Goal: Task Accomplishment & Management: Use online tool/utility

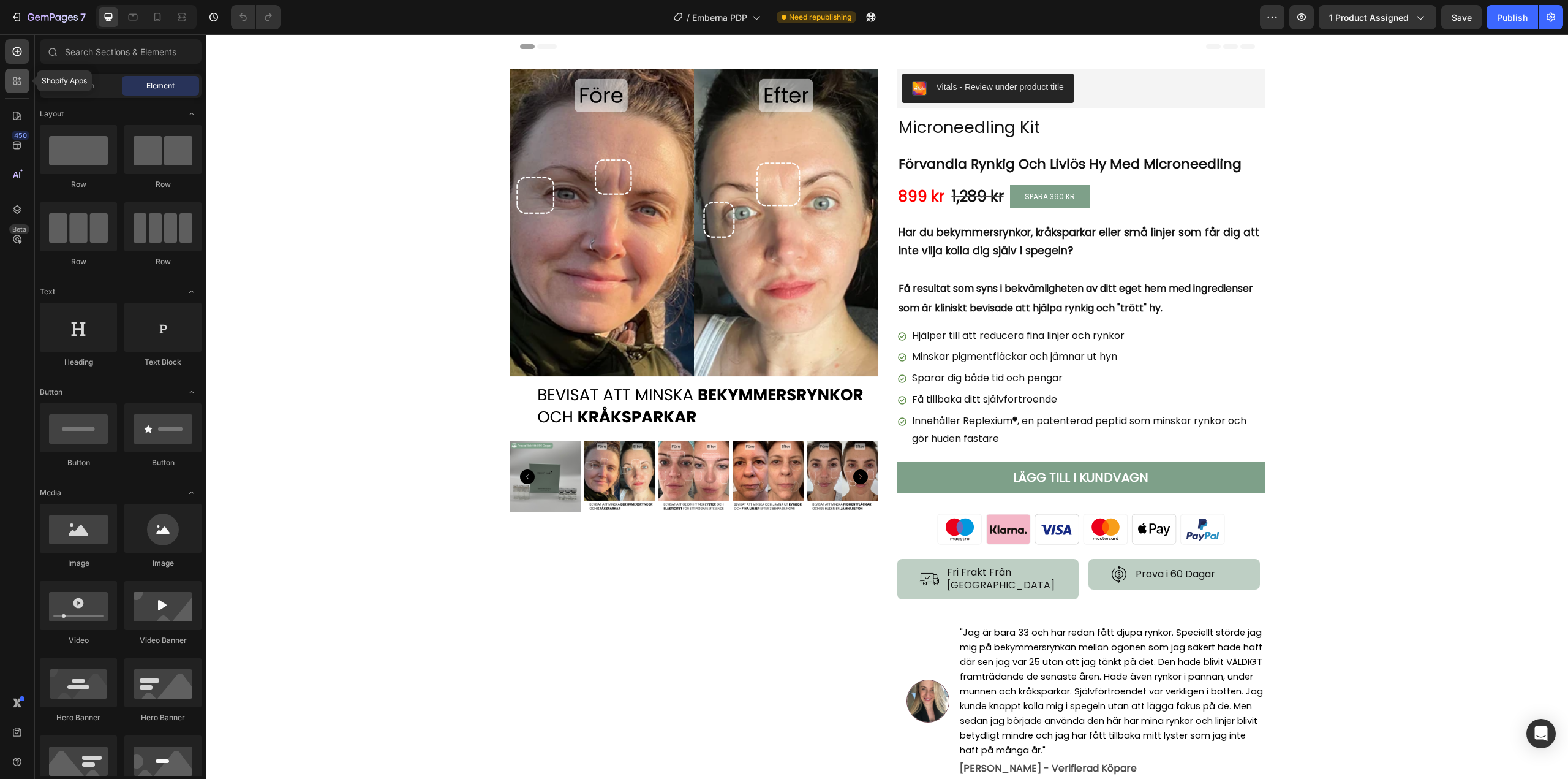
click at [17, 85] on icon at bounding box center [17, 80] width 13 height 13
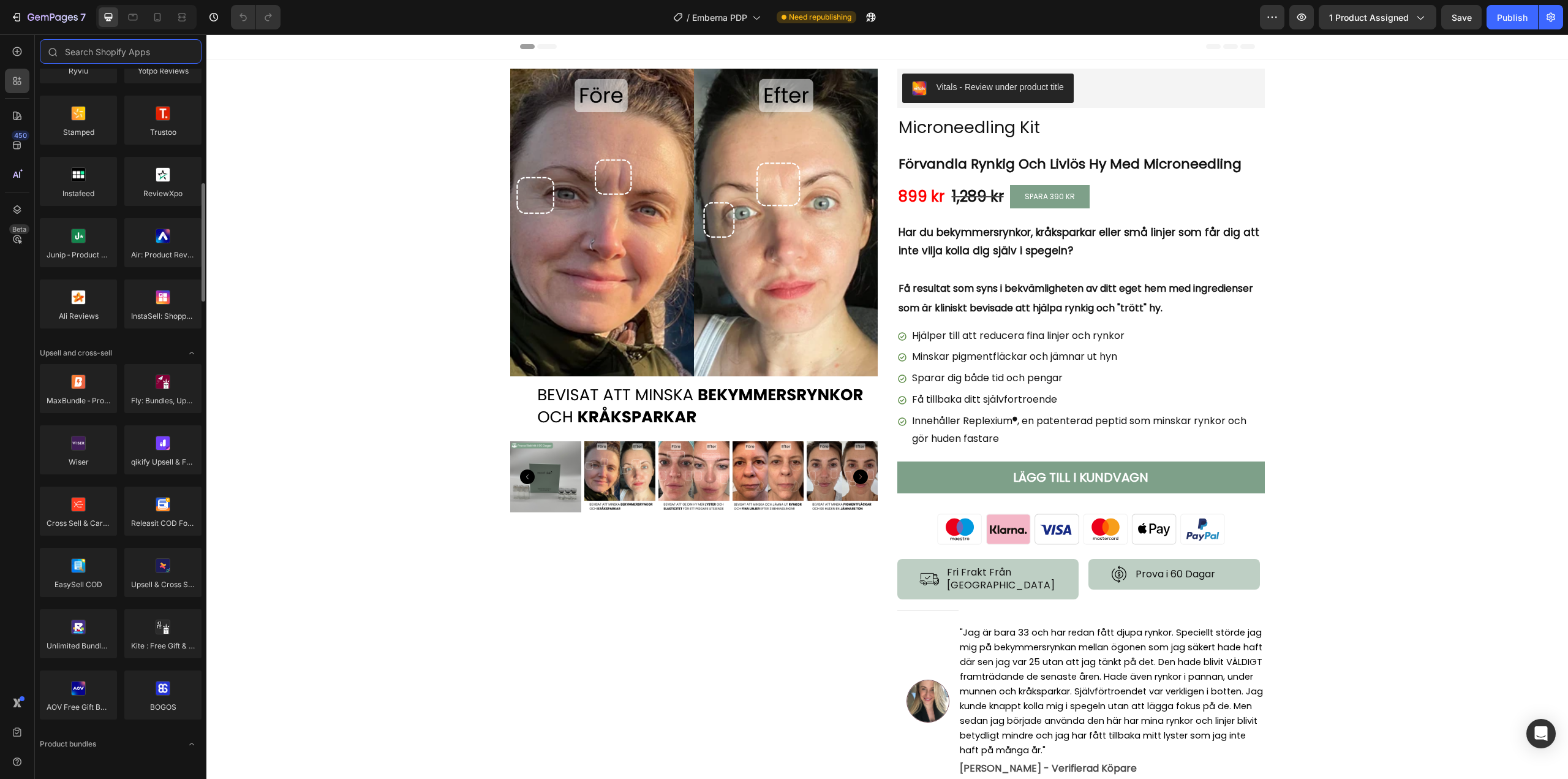
scroll to position [429, 0]
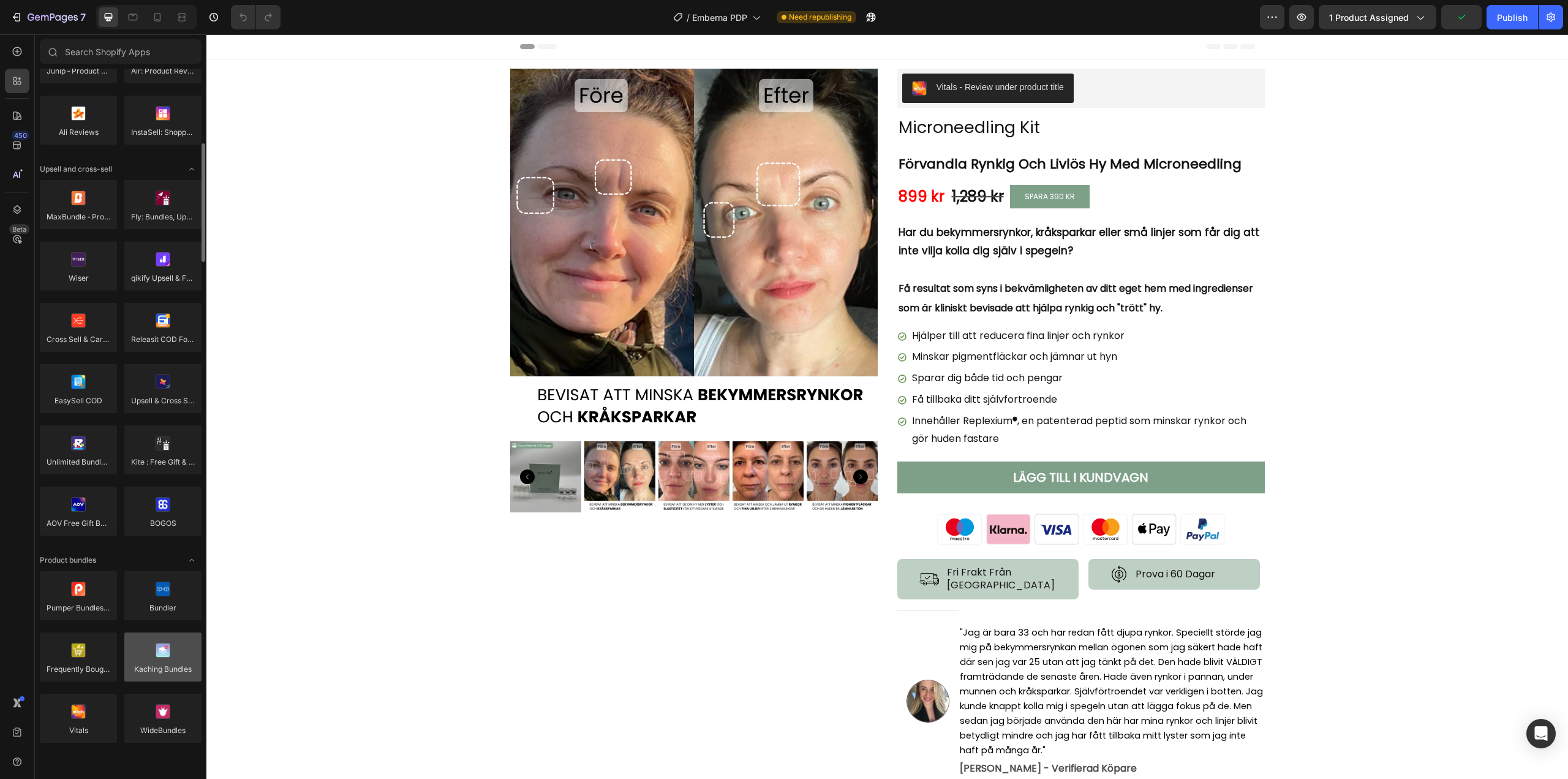
click at [165, 673] on div at bounding box center [162, 657] width 77 height 49
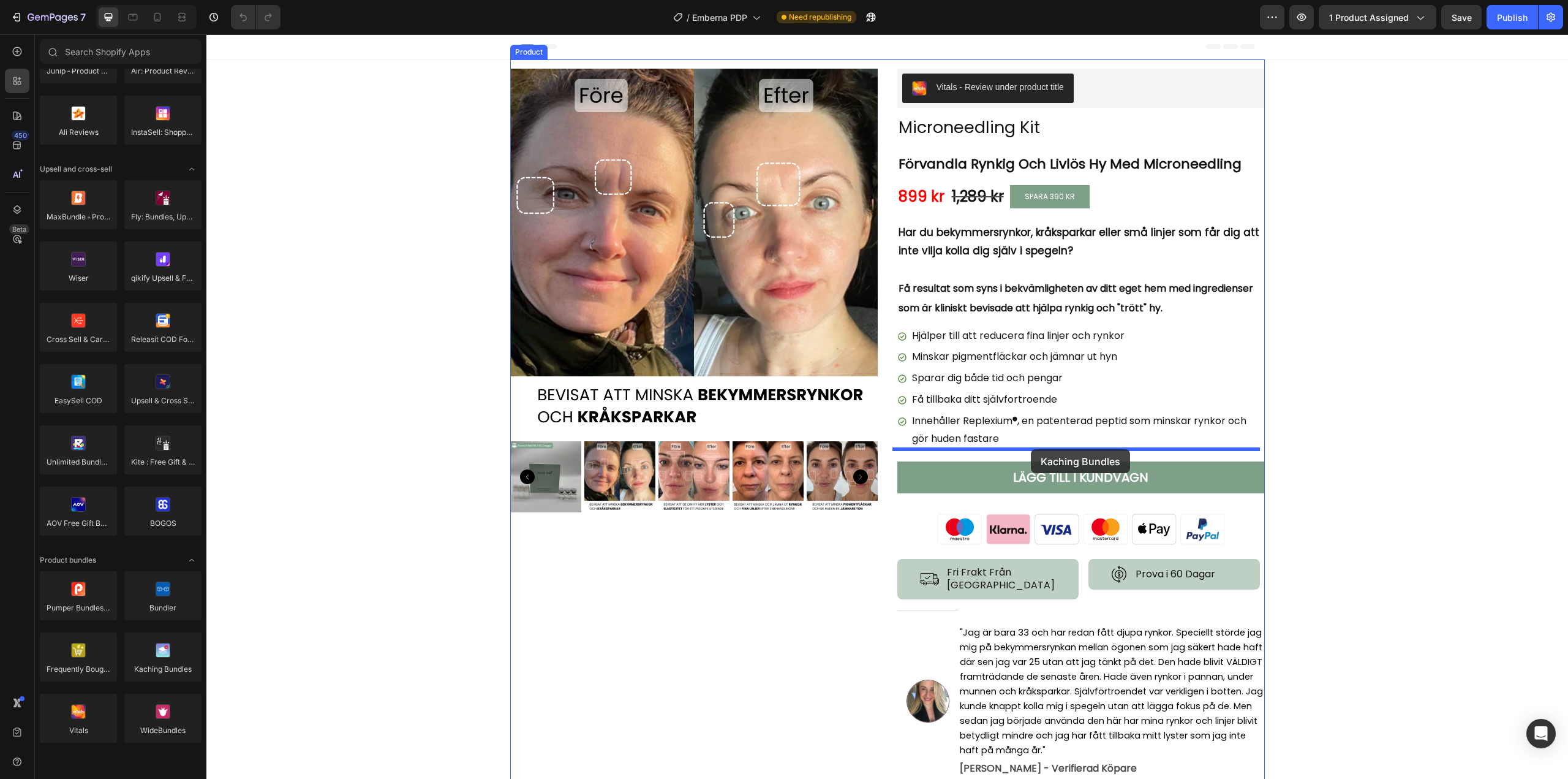
drag, startPoint x: 373, startPoint y: 704, endPoint x: 1031, endPoint y: 450, distance: 705.3
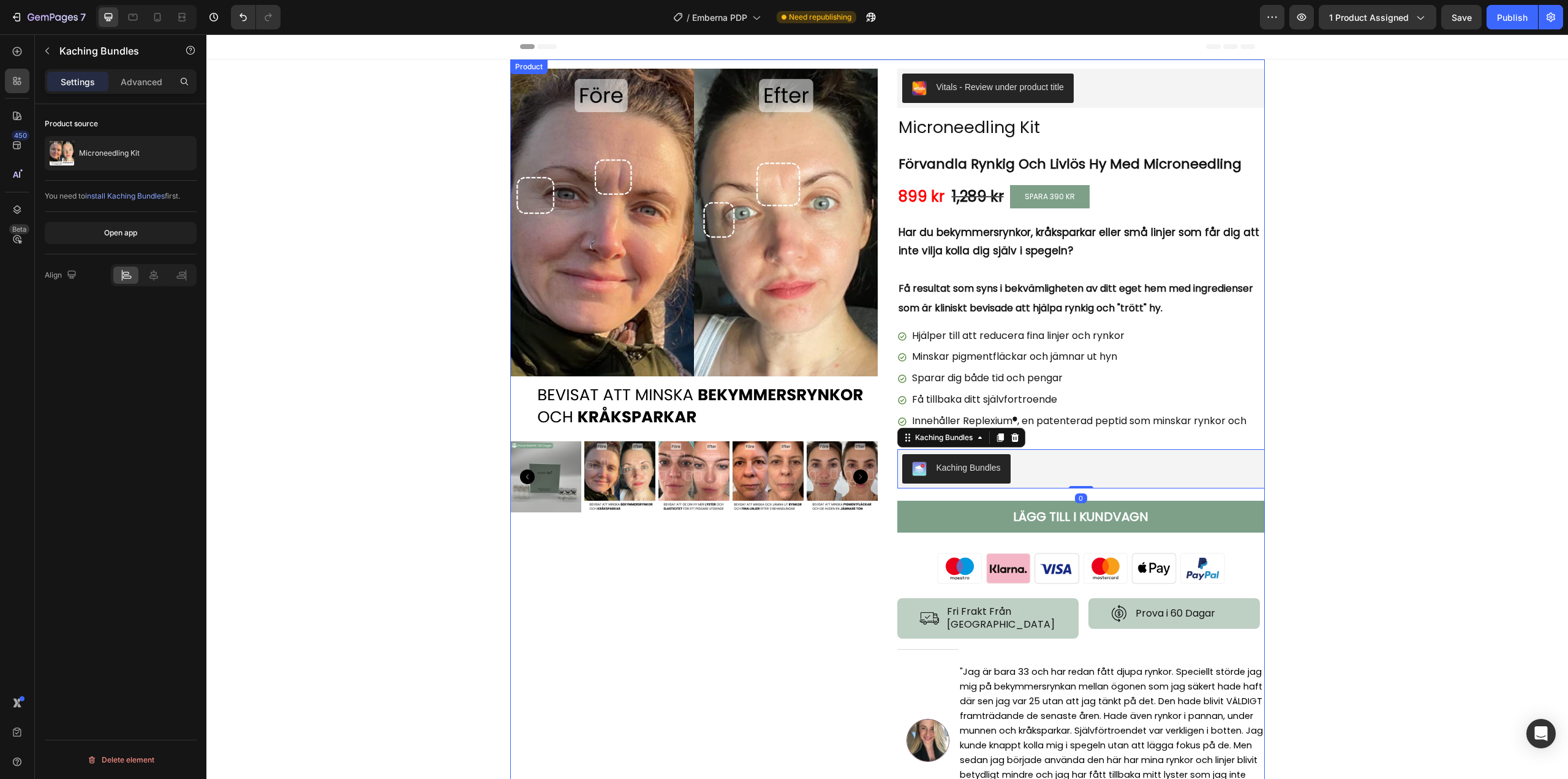
click at [1047, 466] on div "Kaching Bundles" at bounding box center [1081, 468] width 358 height 29
click at [1459, 14] on span "Save" at bounding box center [1462, 18] width 20 height 10
click at [1510, 24] on button "Publish" at bounding box center [1512, 17] width 51 height 24
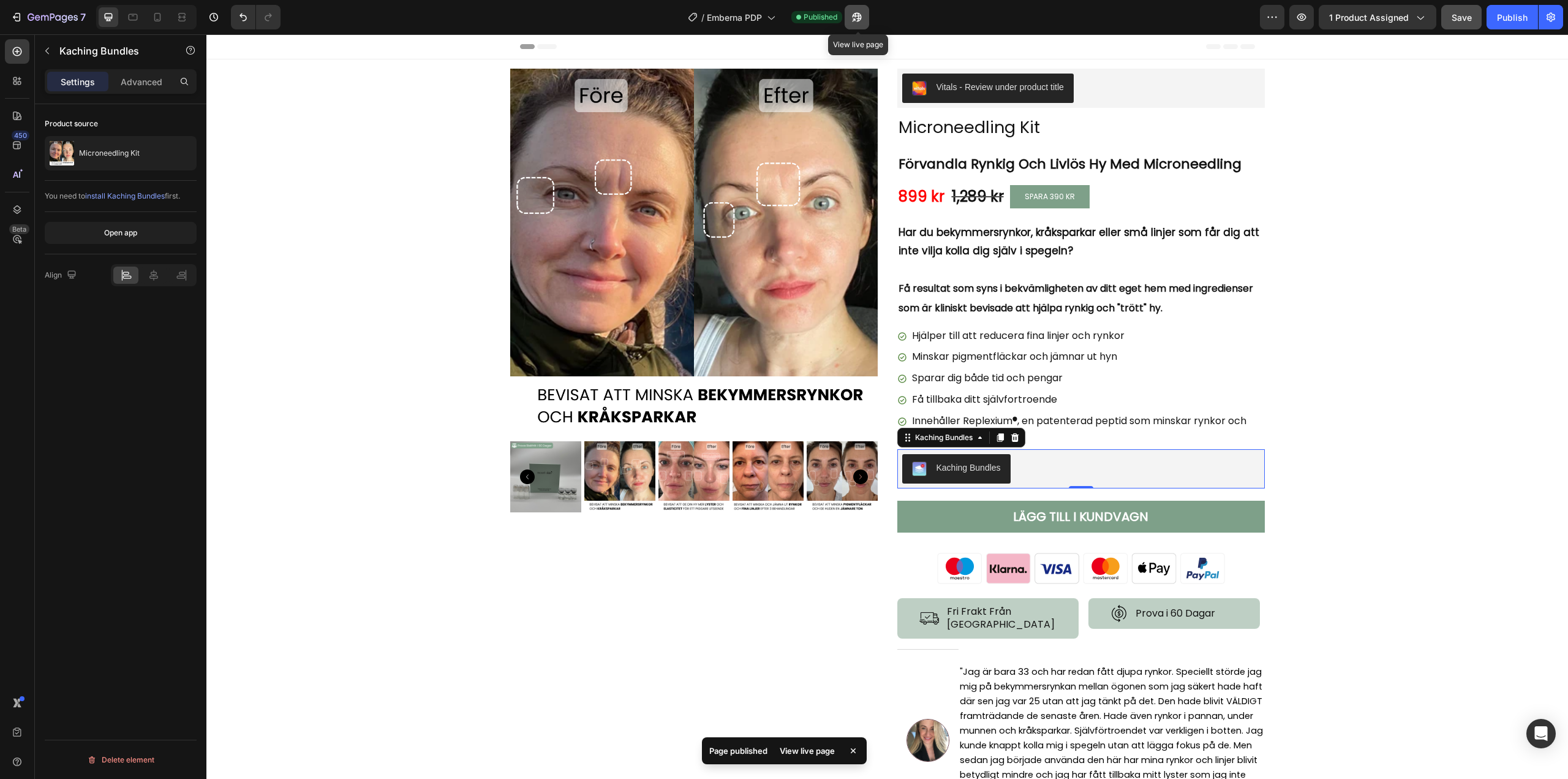
click at [850, 17] on button "button" at bounding box center [857, 17] width 24 height 24
click at [1163, 196] on div "899 kr Product Price Product Price 1,289 kr Compare Price Compare Price SPARA 3…" at bounding box center [1081, 197] width 368 height 23
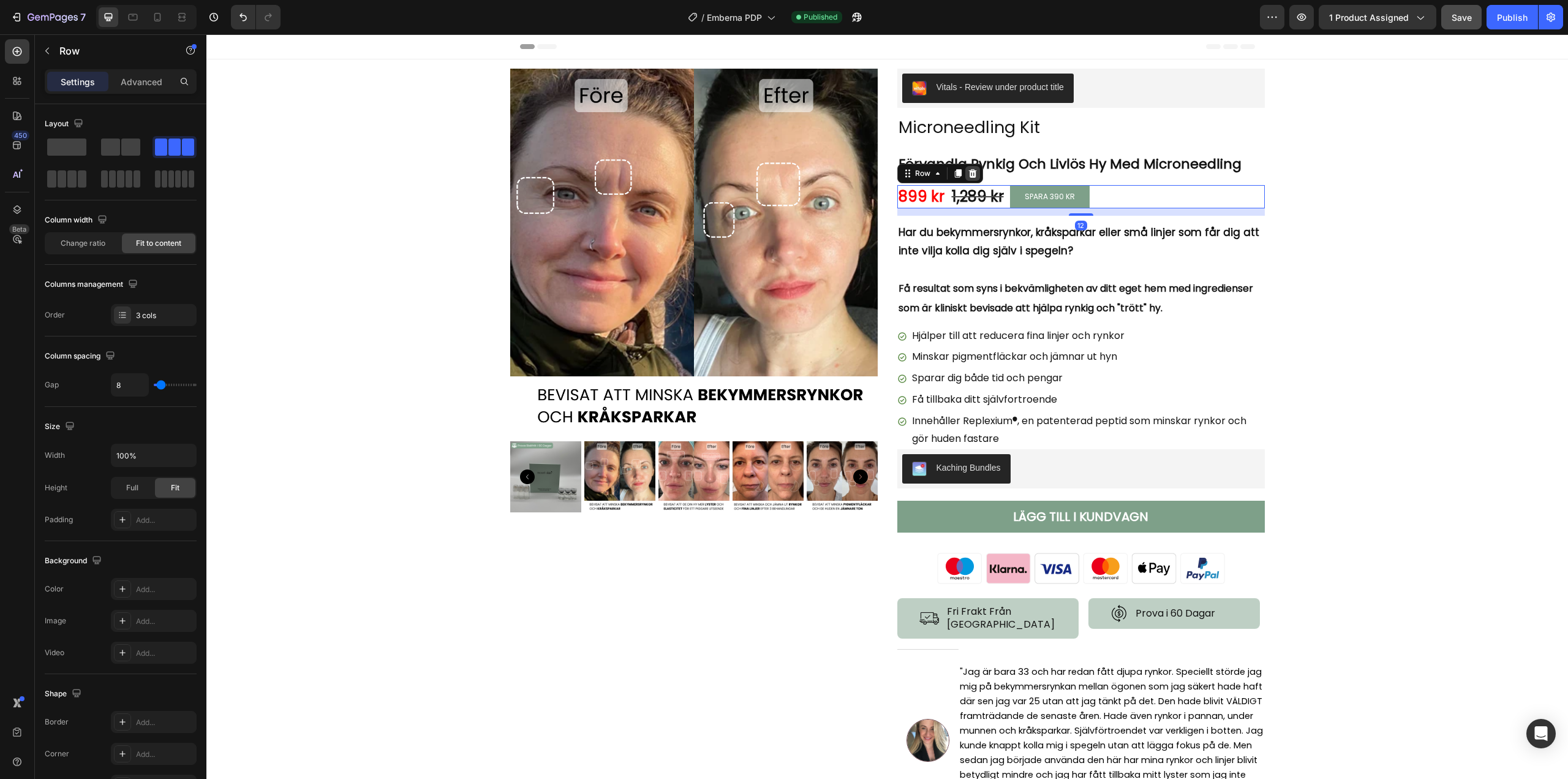
click at [968, 172] on icon at bounding box center [972, 173] width 8 height 8
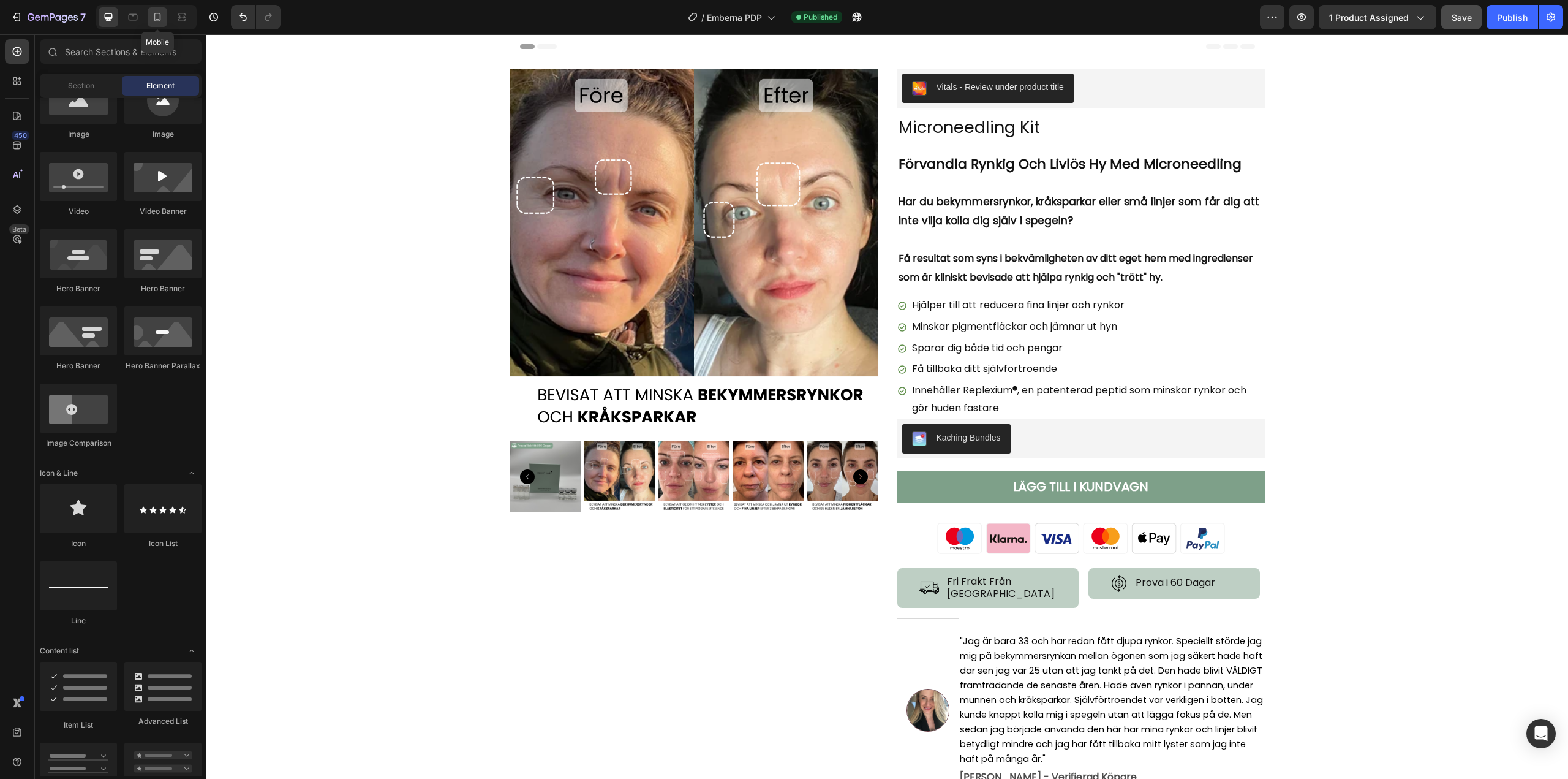
click at [160, 18] on icon at bounding box center [157, 17] width 7 height 8
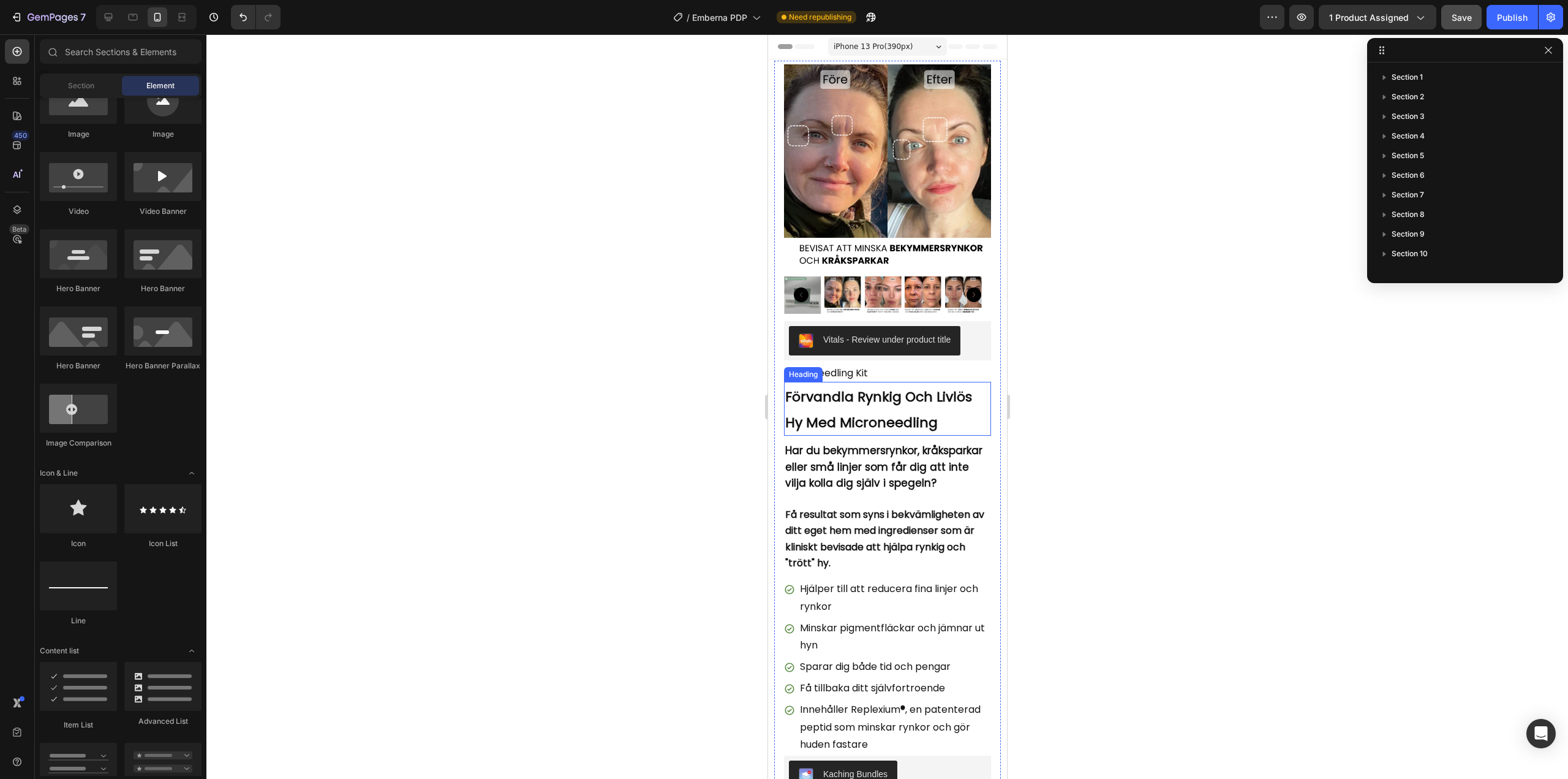
click at [946, 407] on h2 "Förvandla Rynkig Och Livlös Hy Med Microneedling" at bounding box center [887, 409] width 207 height 54
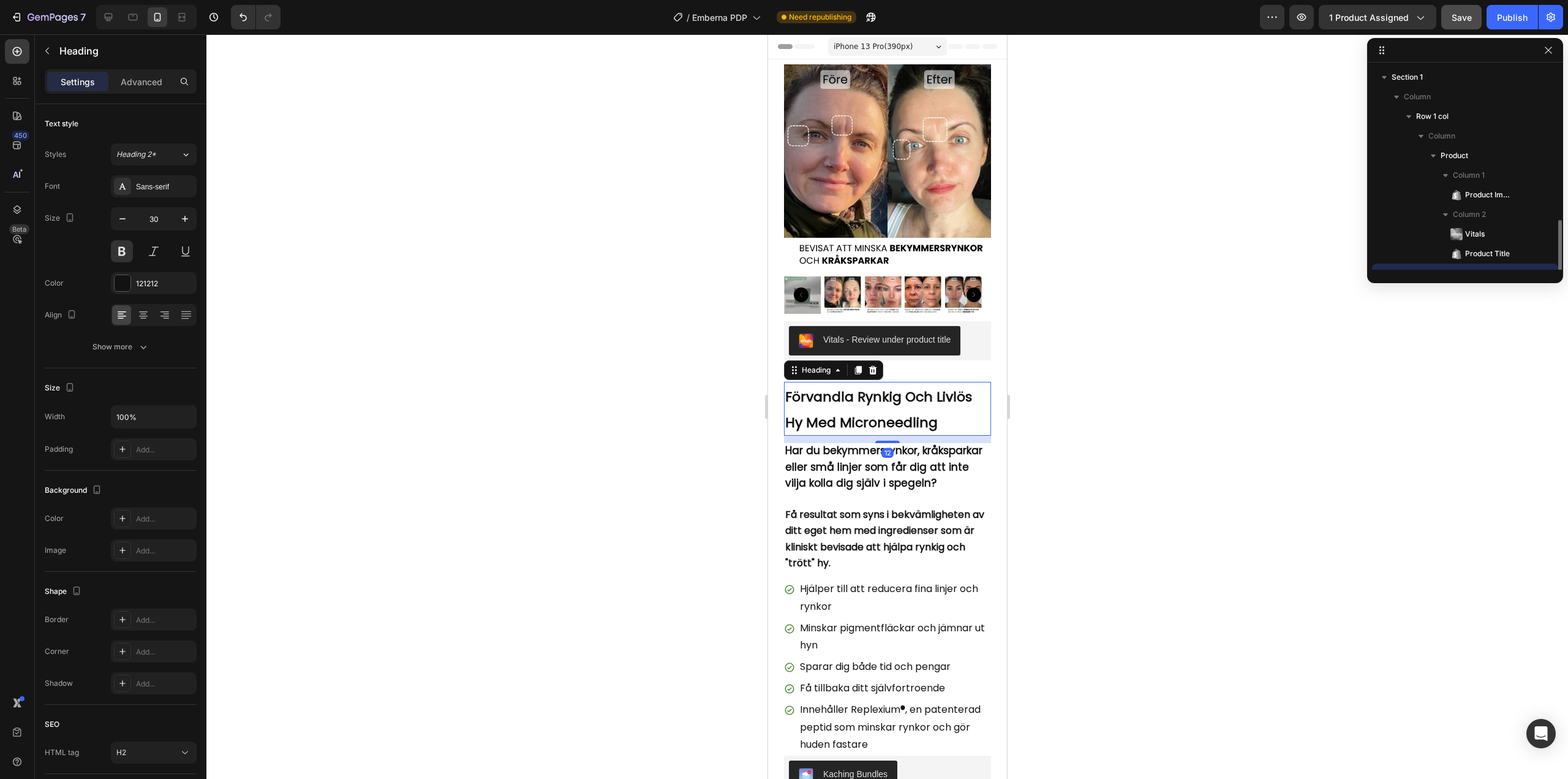
scroll to position [115, 0]
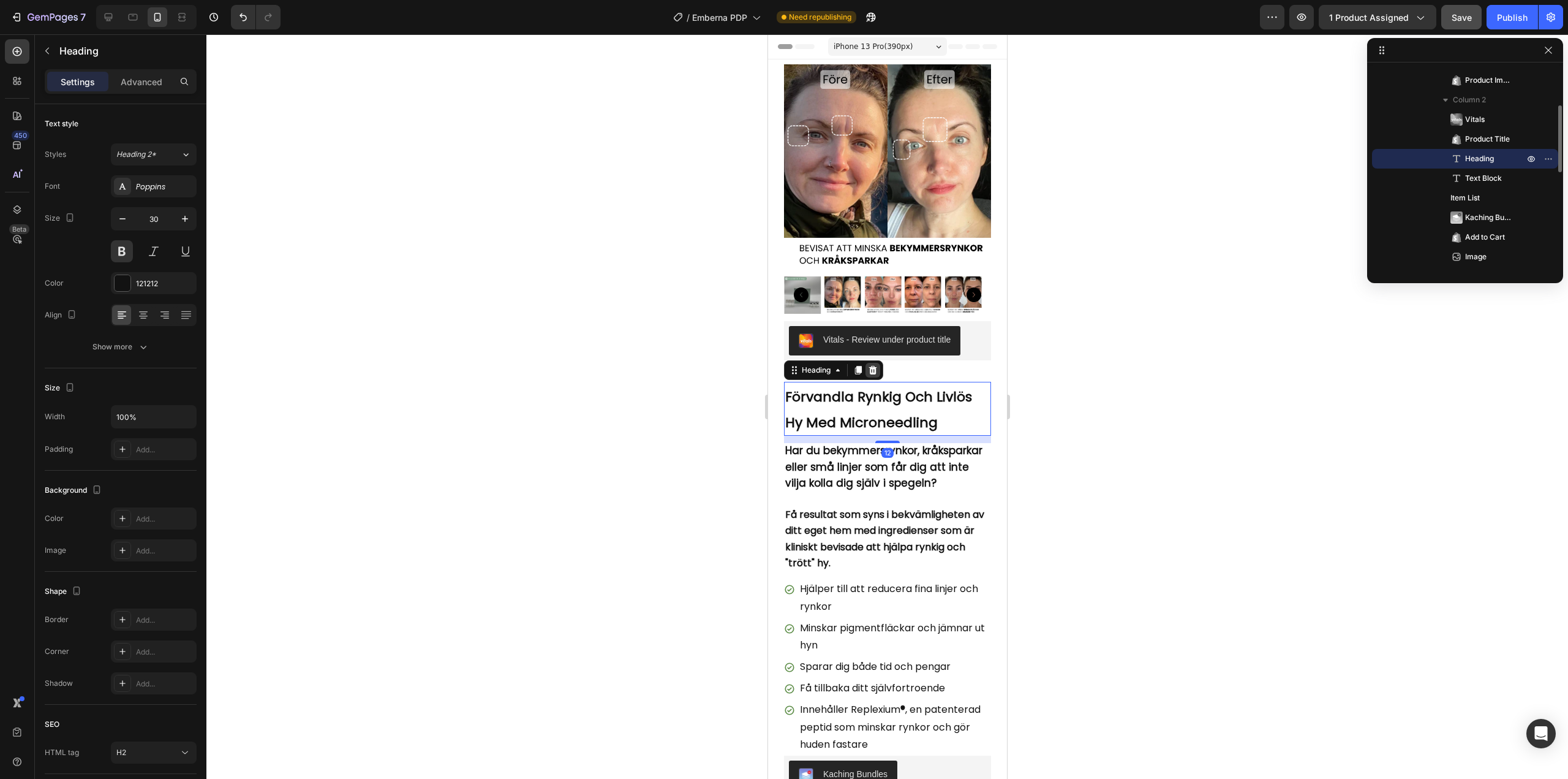
click at [874, 365] on icon at bounding box center [873, 370] width 10 height 10
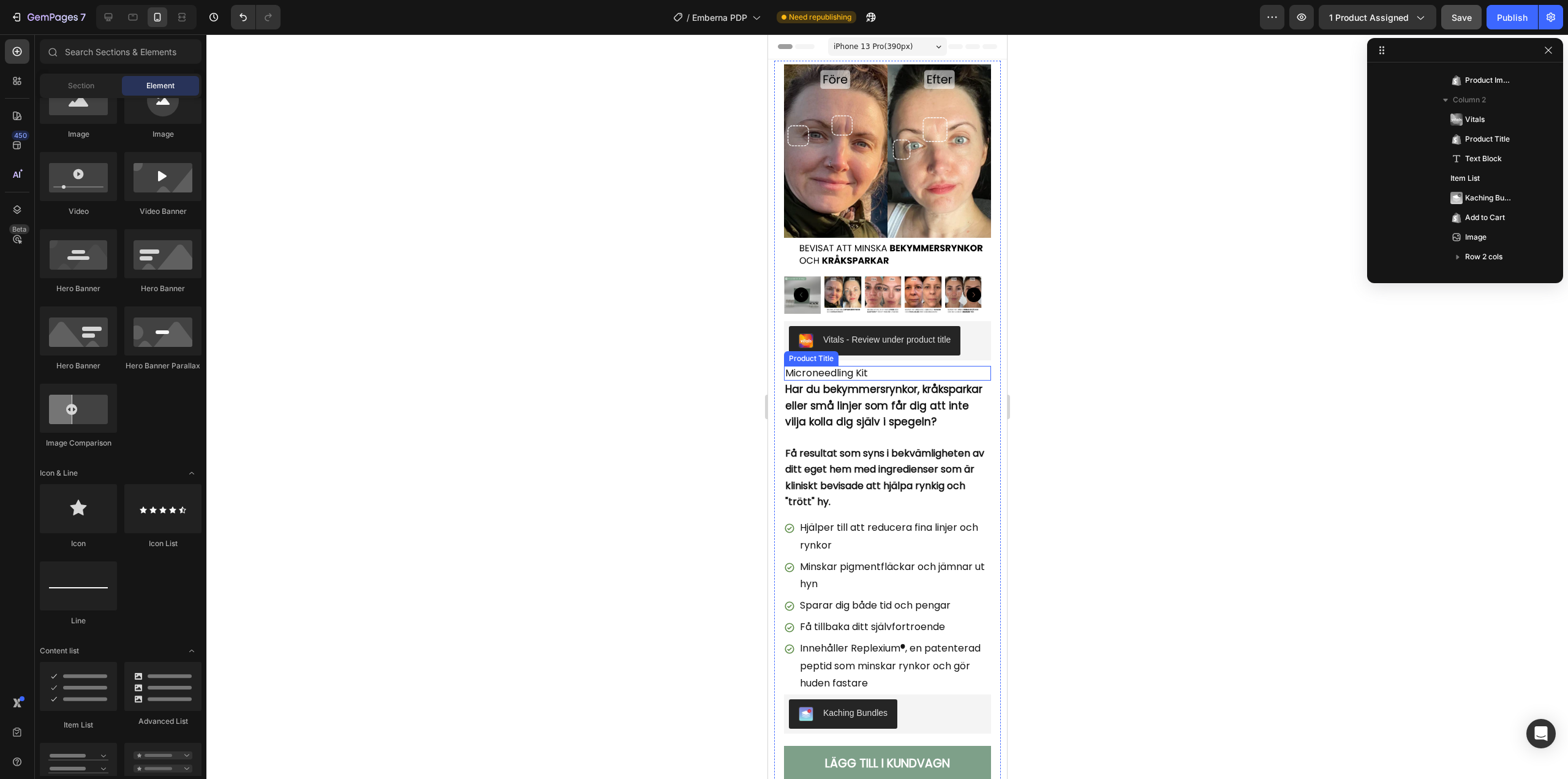
click at [881, 369] on h1 "Microneedling Kit" at bounding box center [887, 374] width 207 height 15
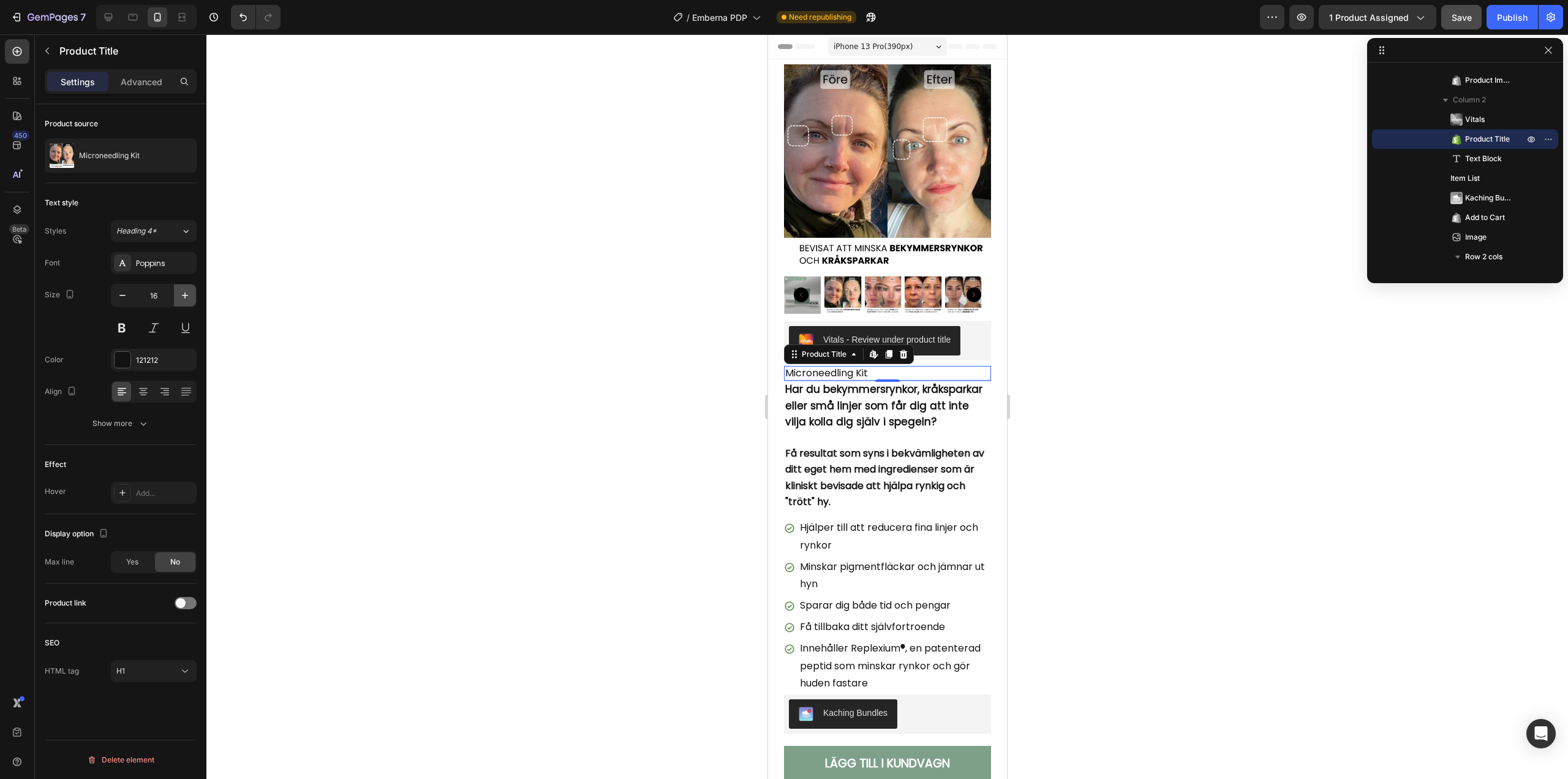
click at [181, 301] on icon "button" at bounding box center [185, 295] width 13 height 13
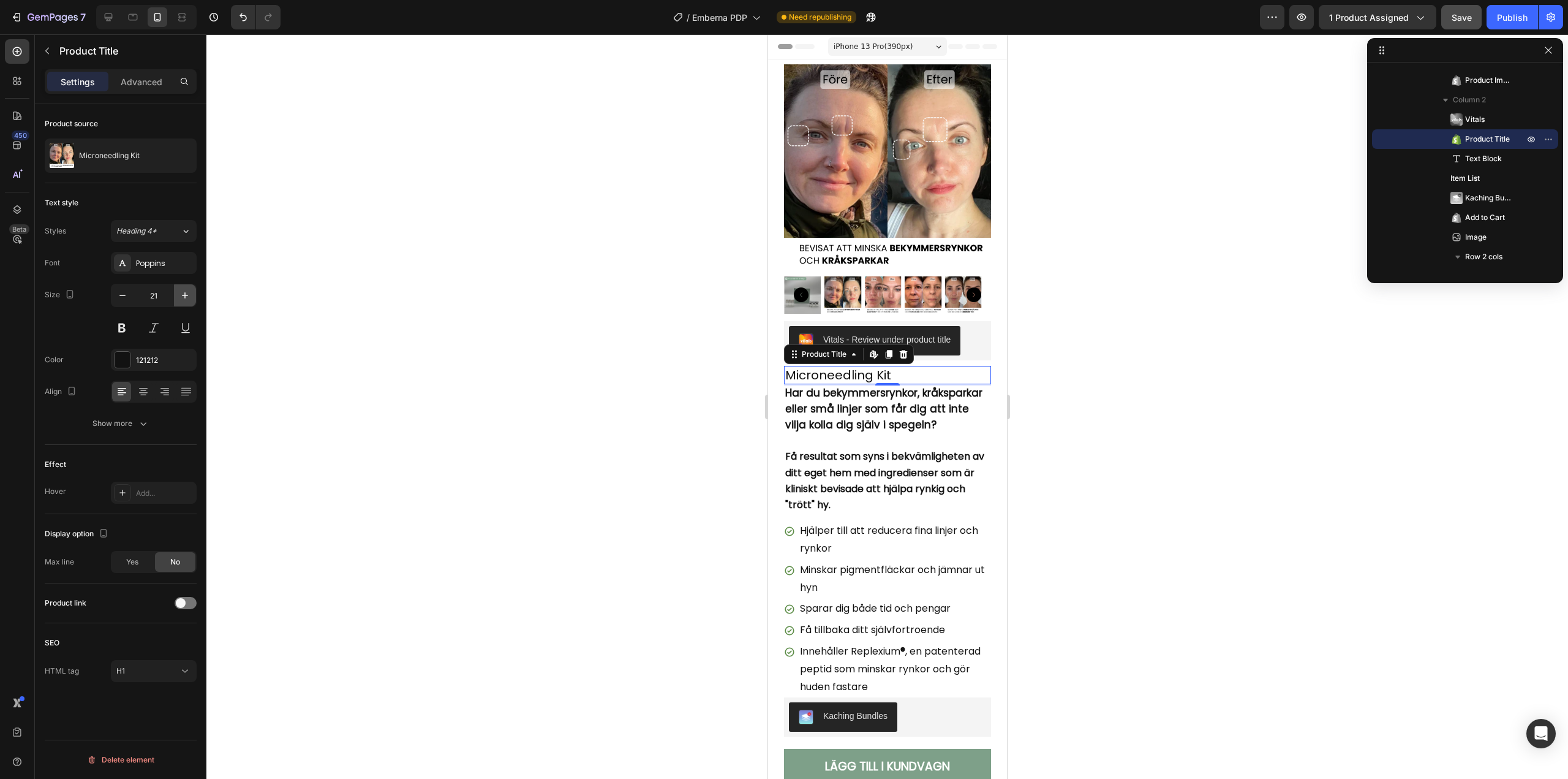
click at [181, 301] on icon "button" at bounding box center [185, 295] width 13 height 13
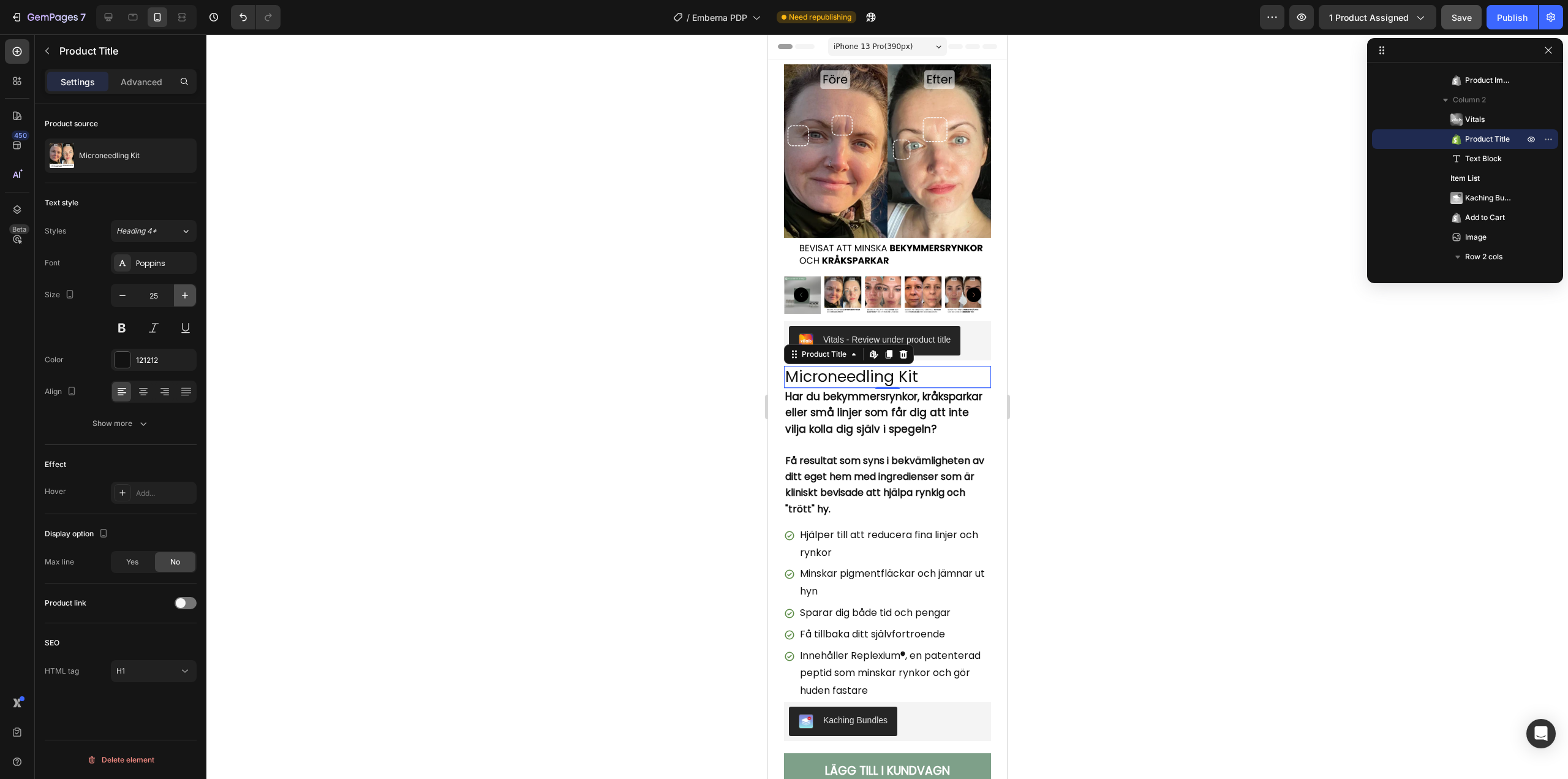
click at [181, 301] on icon "button" at bounding box center [185, 295] width 13 height 13
type input "29"
click at [649, 364] on div at bounding box center [887, 406] width 1362 height 745
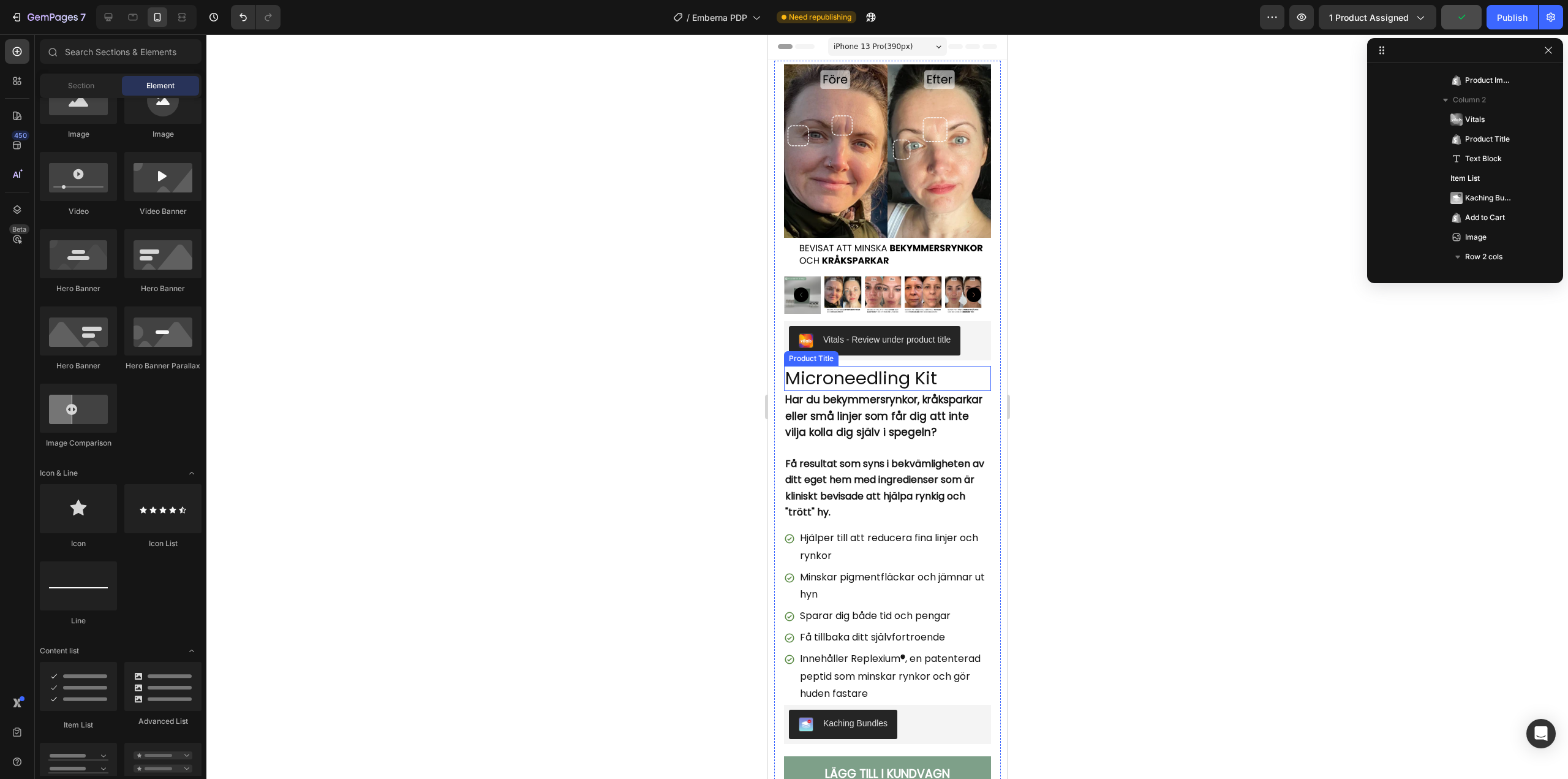
click at [868, 378] on h1 "Microneedling Kit" at bounding box center [887, 379] width 207 height 26
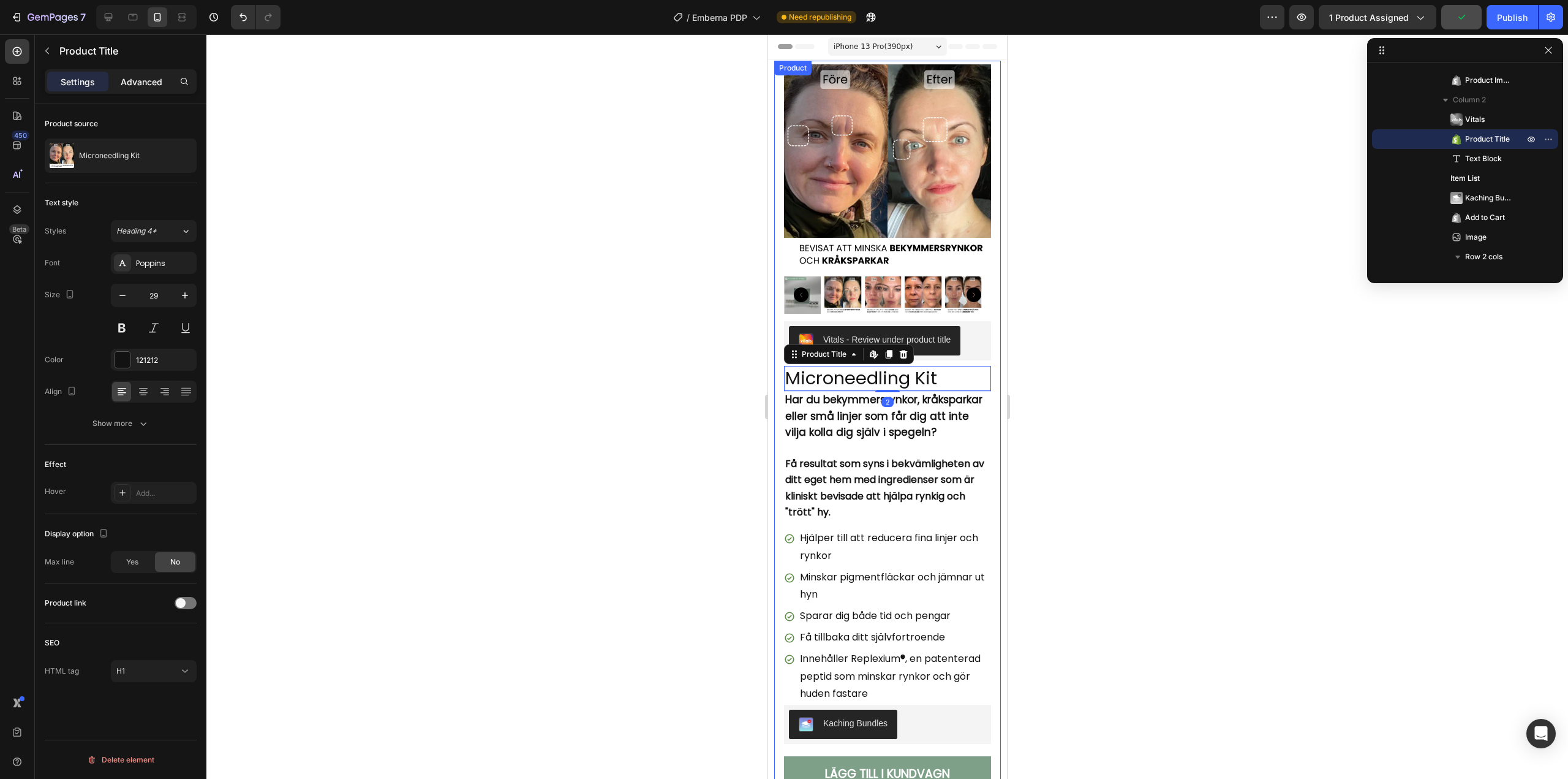
click at [137, 88] on p "Advanced" at bounding box center [142, 81] width 42 height 13
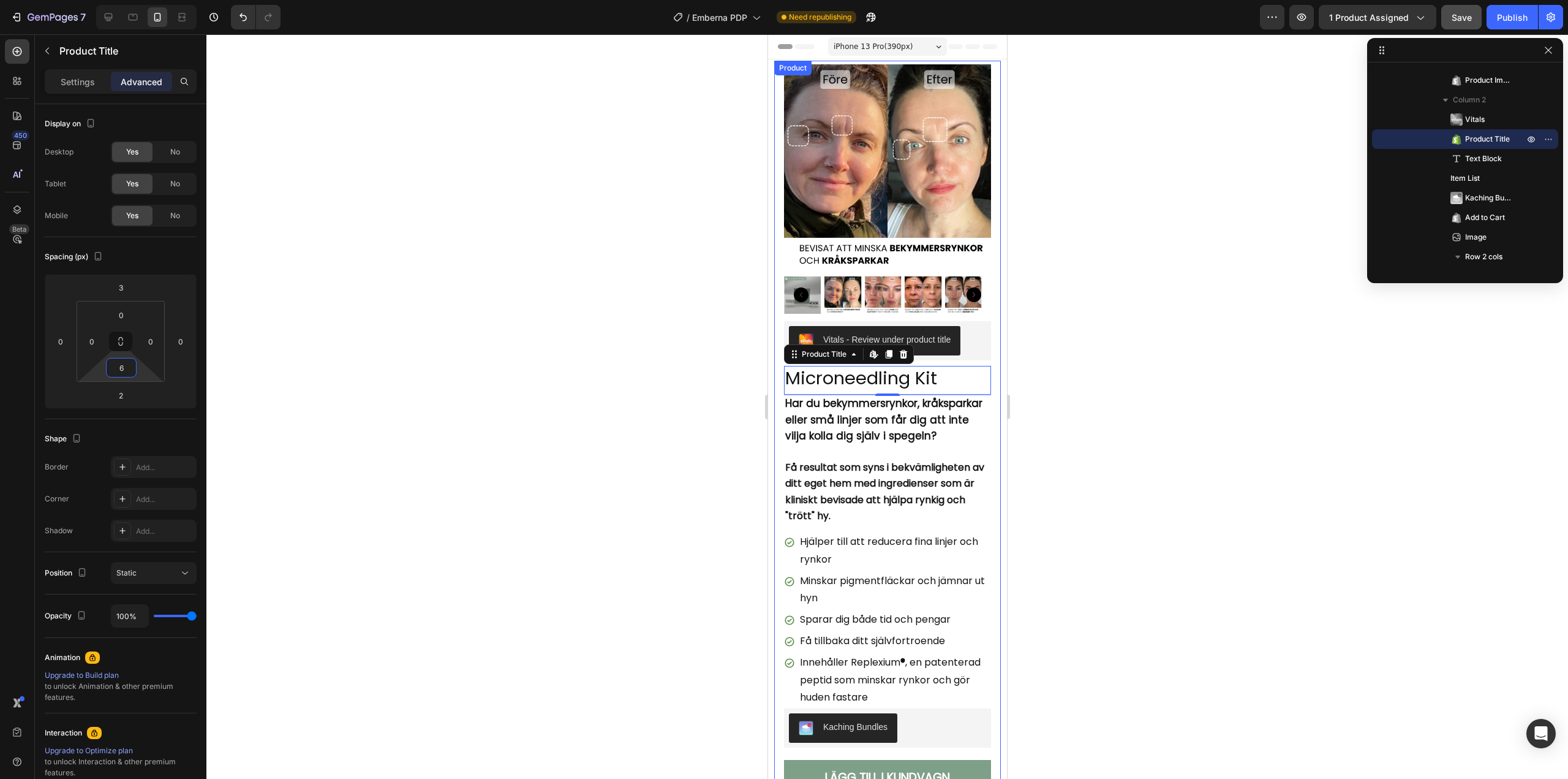
type input "8"
click at [142, 0] on html "7 / Emberna PDP Need republishing Preview 1 product assigned Save Publish 450 B…" at bounding box center [784, 0] width 1568 height 0
click at [537, 330] on div at bounding box center [887, 406] width 1362 height 745
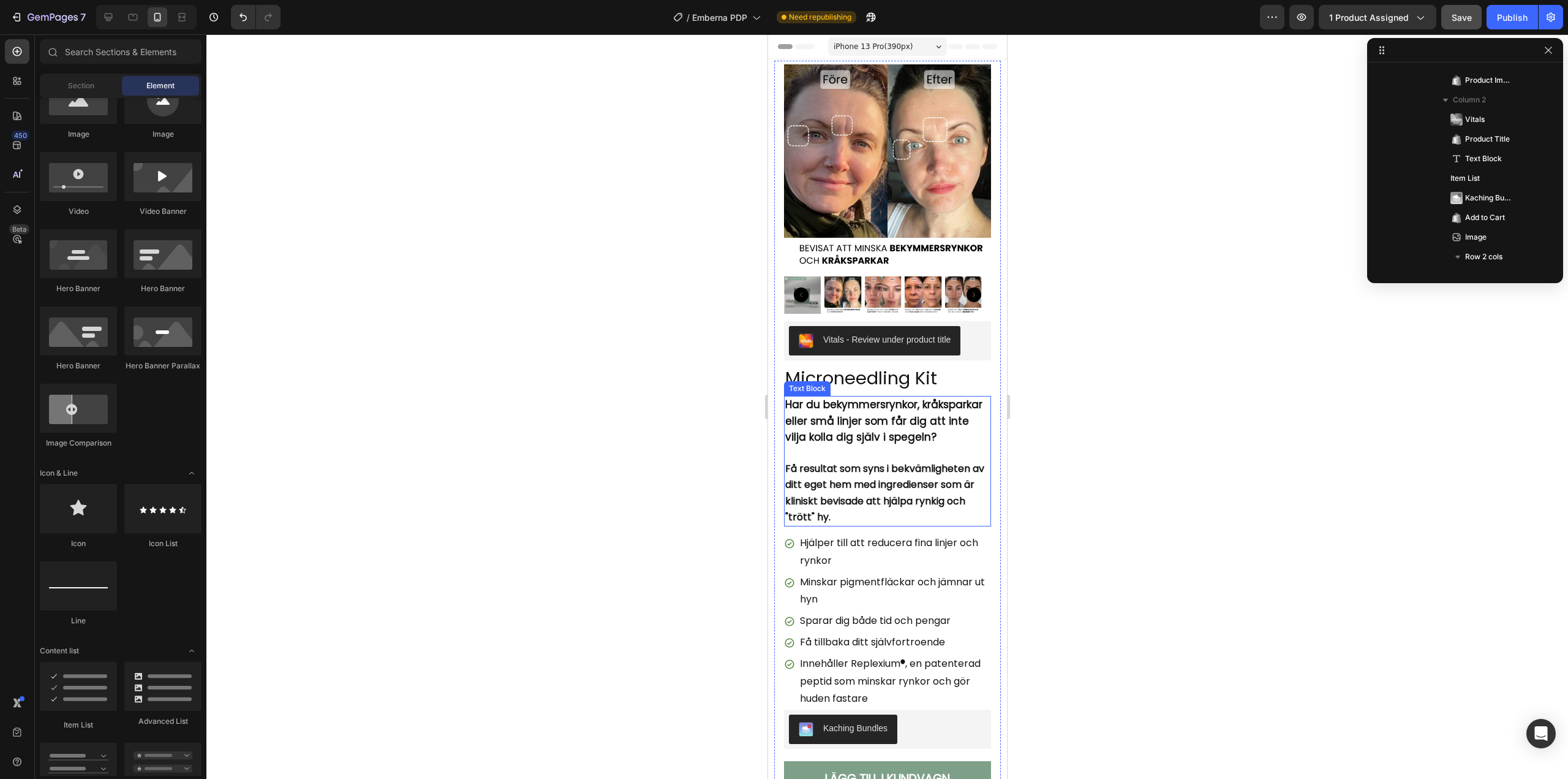
click at [828, 428] on strong "Har du bekymmersrynkor, kråksparkar eller små linjer som får dig att inte vilja…" at bounding box center [884, 420] width 198 height 47
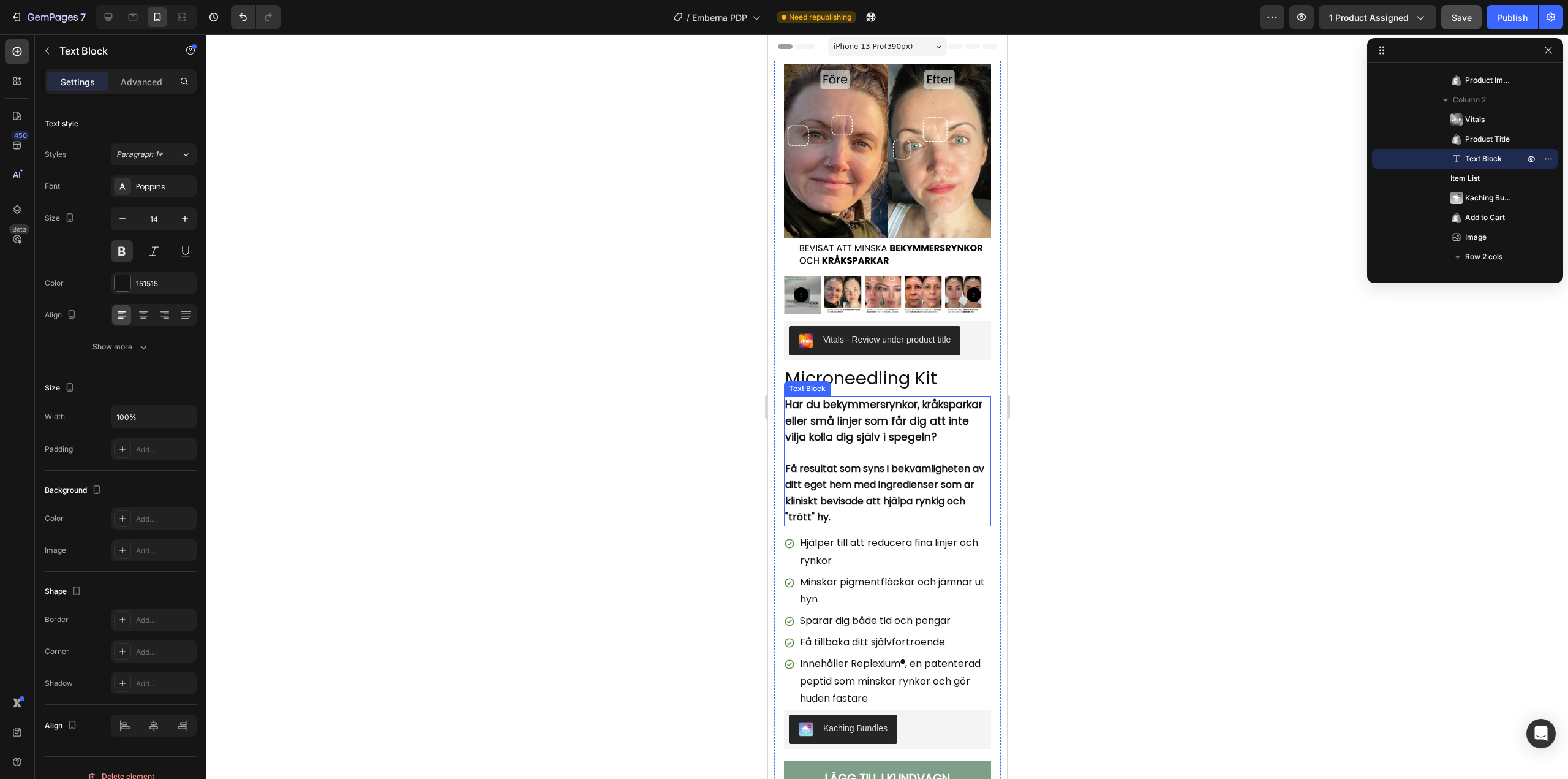
click at [828, 428] on strong "Har du bekymmersrynkor, kråksparkar eller små linjer som får dig att inte vilja…" at bounding box center [884, 420] width 198 height 47
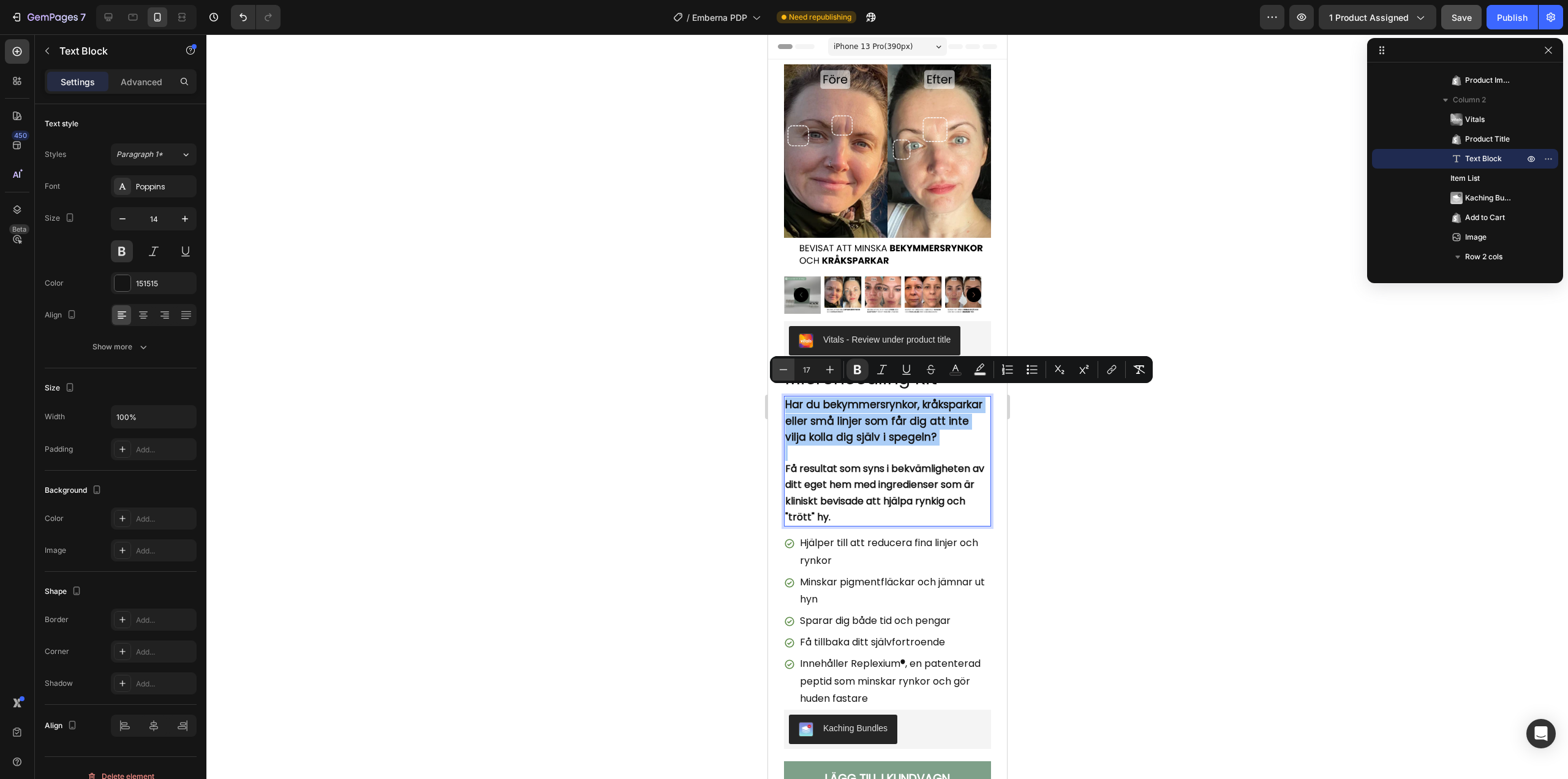
click at [788, 371] on icon "Editor contextual toolbar" at bounding box center [783, 369] width 13 height 13
type input "16"
click at [694, 500] on div at bounding box center [887, 406] width 1362 height 745
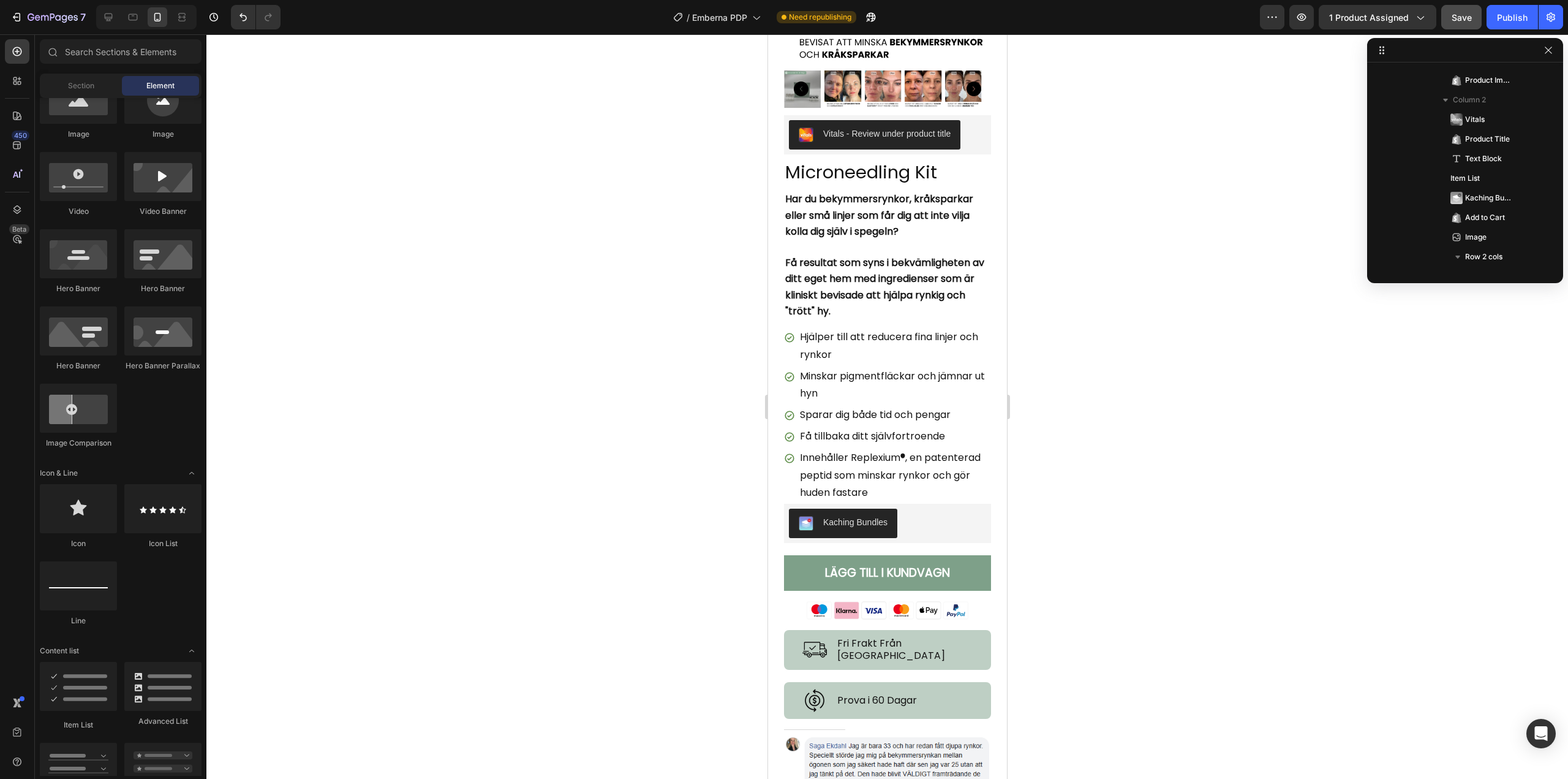
scroll to position [0, 0]
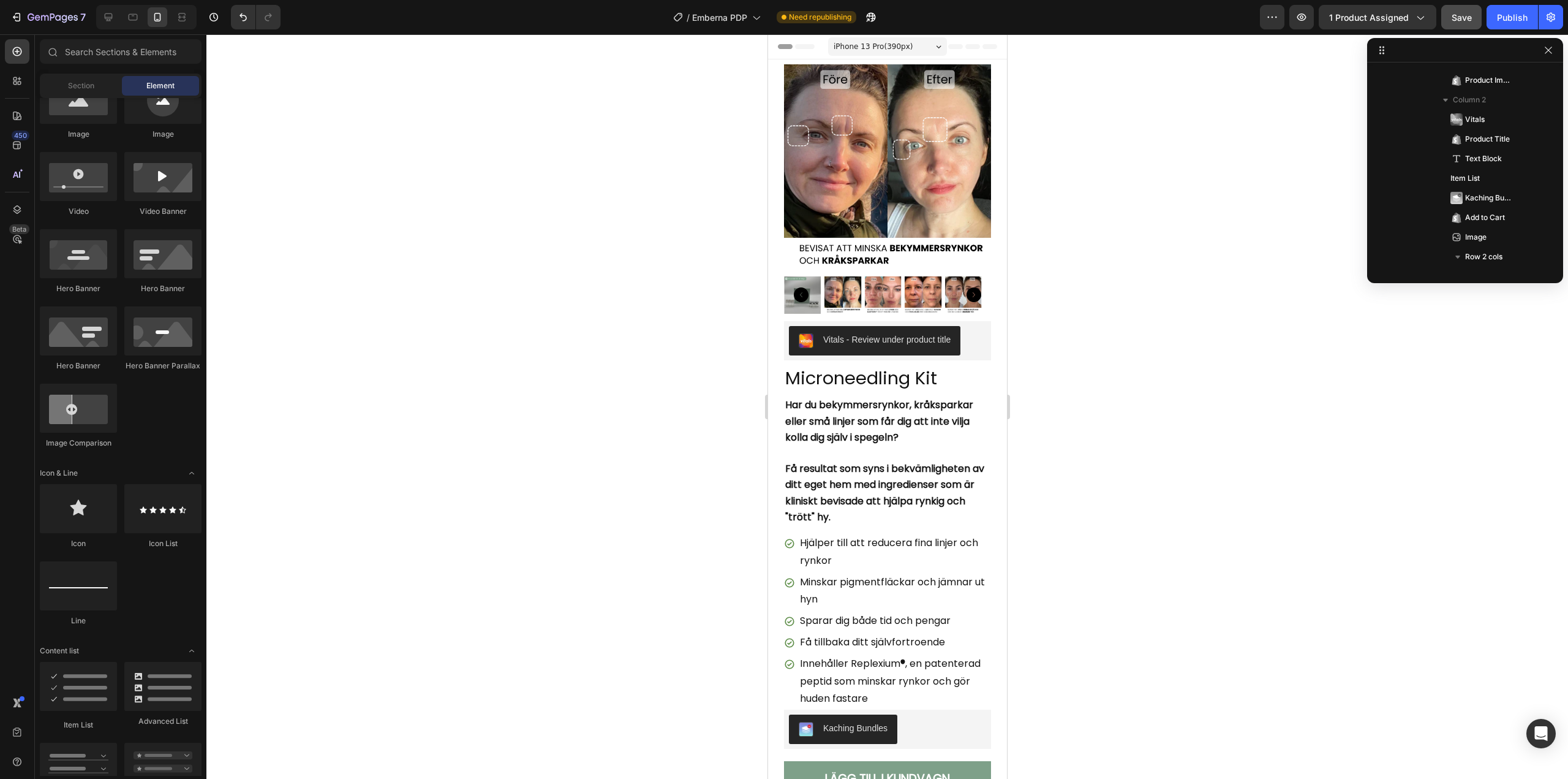
drag, startPoint x: 1003, startPoint y: 209, endPoint x: 1776, endPoint y: 120, distance: 778.1
click at [813, 633] on p "Få tillbaka ditt självfortroende" at bounding box center [895, 642] width 189 height 18
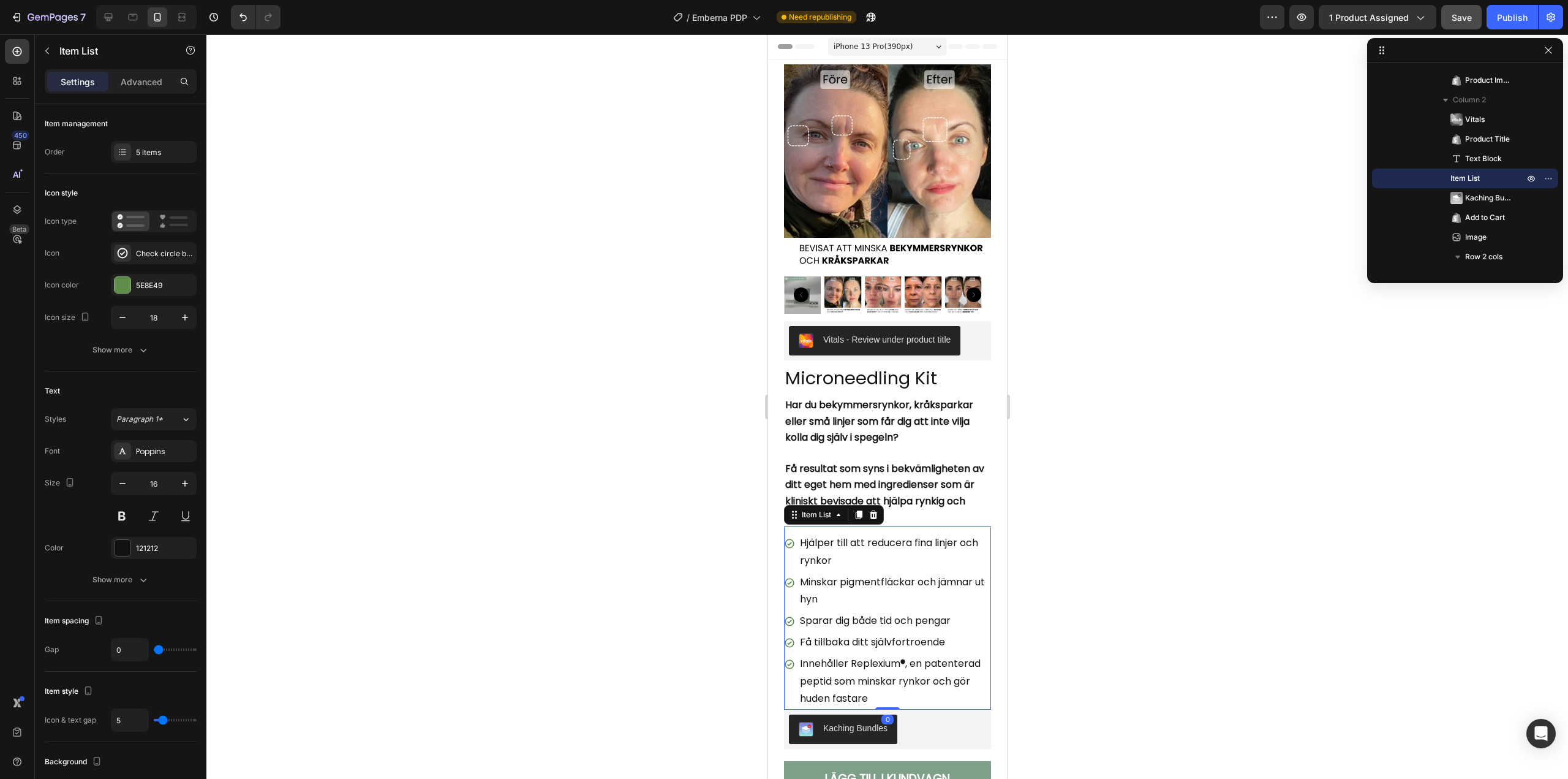
click at [813, 633] on p "Få tillbaka ditt självfortroende" at bounding box center [895, 642] width 189 height 18
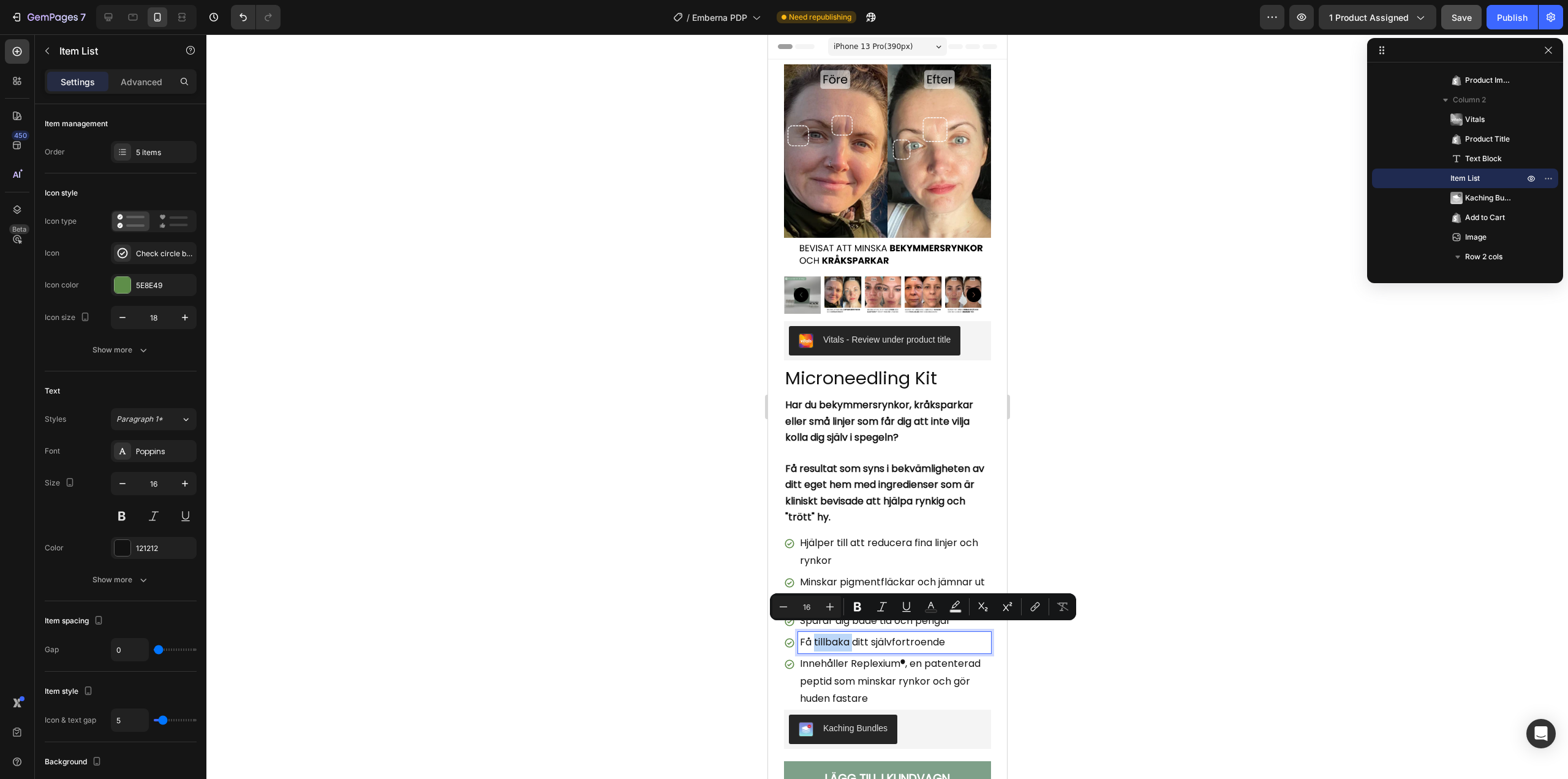
click at [812, 633] on p "Få tillbaka ditt självfortroende" at bounding box center [895, 642] width 189 height 18
click at [812, 633] on p "Få tillbaka ditt självfortroende" at bounding box center [895, 642] width 189 height 18
click at [810, 635] on p "Få tillbaka ditt självfortroende" at bounding box center [895, 642] width 189 height 18
drag, startPoint x: 810, startPoint y: 635, endPoint x: 802, endPoint y: 634, distance: 8.1
click at [802, 634] on p "Få tillbaka ditt självfortroende" at bounding box center [895, 642] width 189 height 18
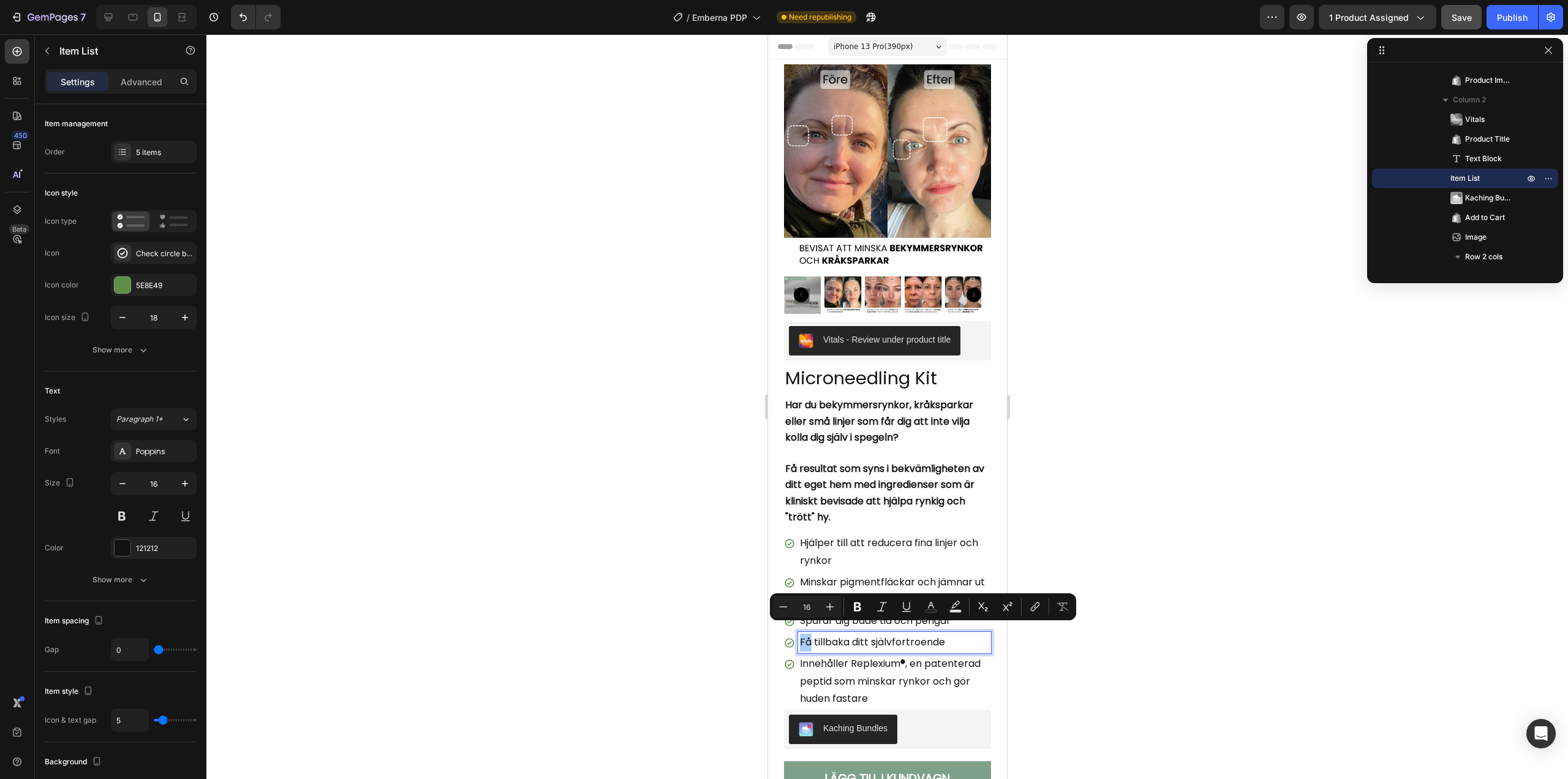
click at [682, 617] on div at bounding box center [887, 406] width 1362 height 745
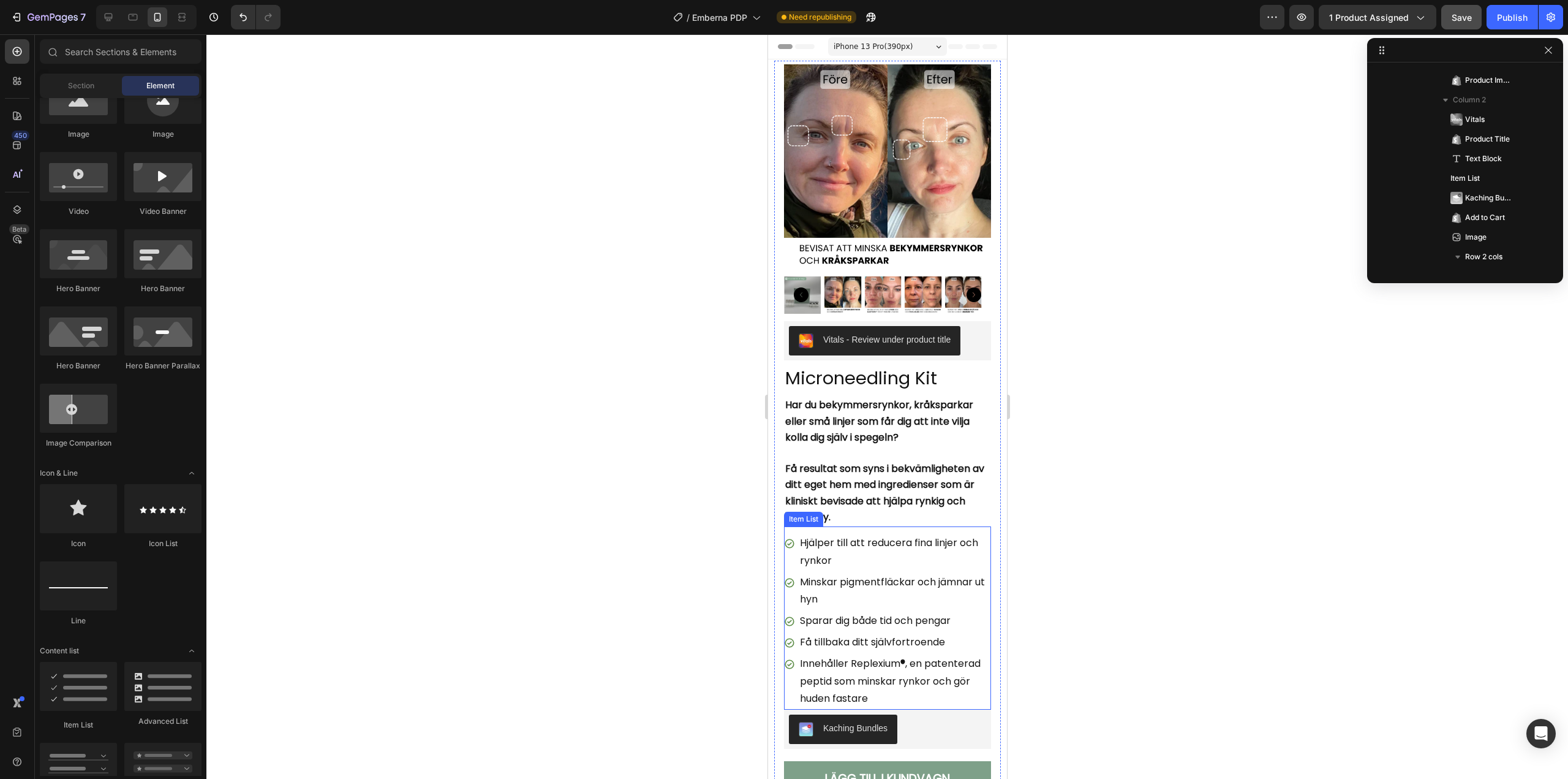
click at [809, 636] on p "Få tillbaka ditt självfortroende" at bounding box center [895, 642] width 189 height 18
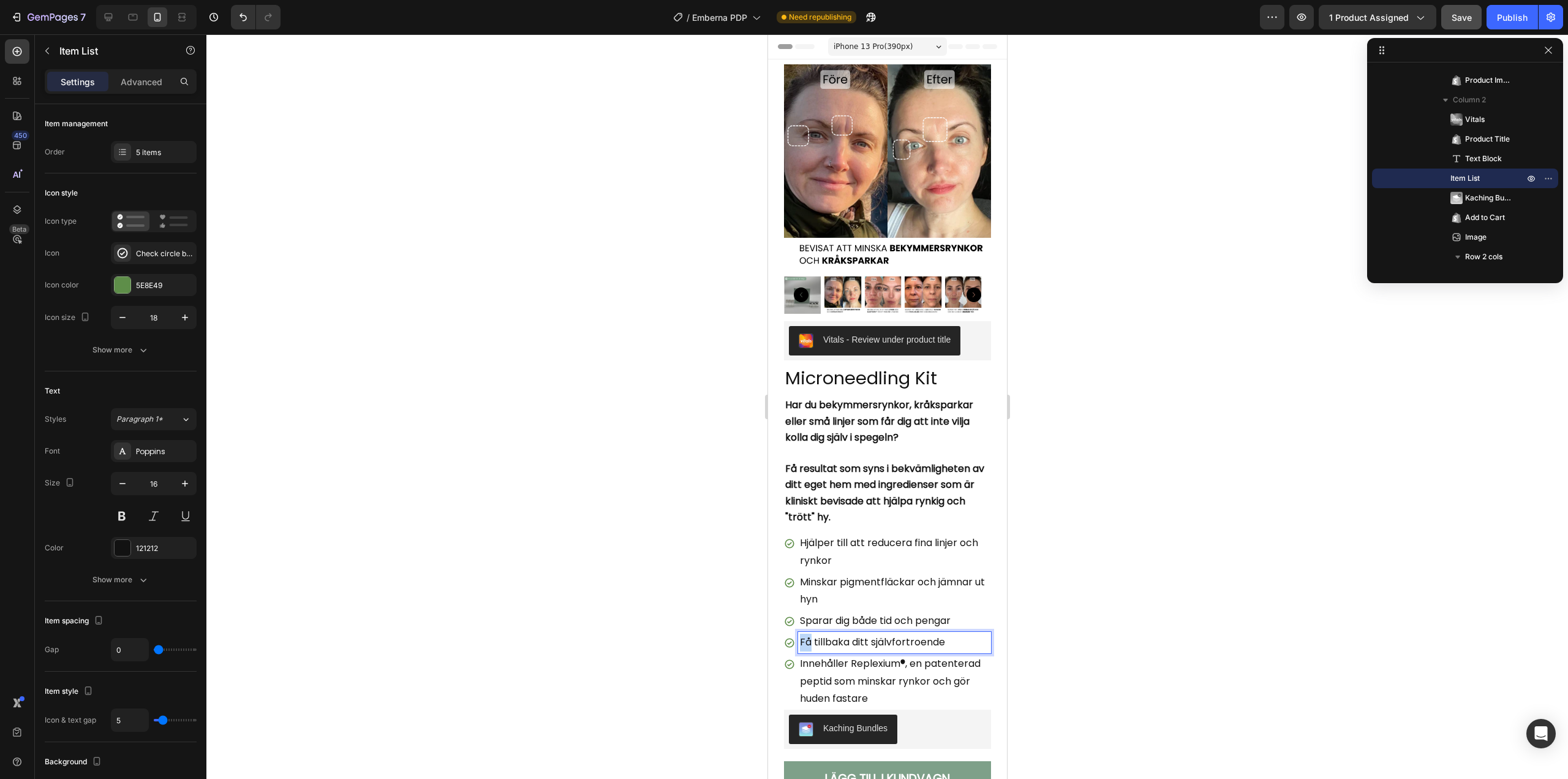
drag, startPoint x: 811, startPoint y: 631, endPoint x: 801, endPoint y: 632, distance: 10.0
click at [801, 633] on p "Få tillbaka ditt självfortroende" at bounding box center [895, 642] width 189 height 18
click at [855, 633] on p "Ger tillbaka ditt självfortroende" at bounding box center [895, 642] width 189 height 18
drag, startPoint x: 857, startPoint y: 632, endPoint x: 818, endPoint y: 632, distance: 39.0
click at [818, 633] on p "Ger tillbaka dig ditt självfortroende" at bounding box center [895, 642] width 189 height 18
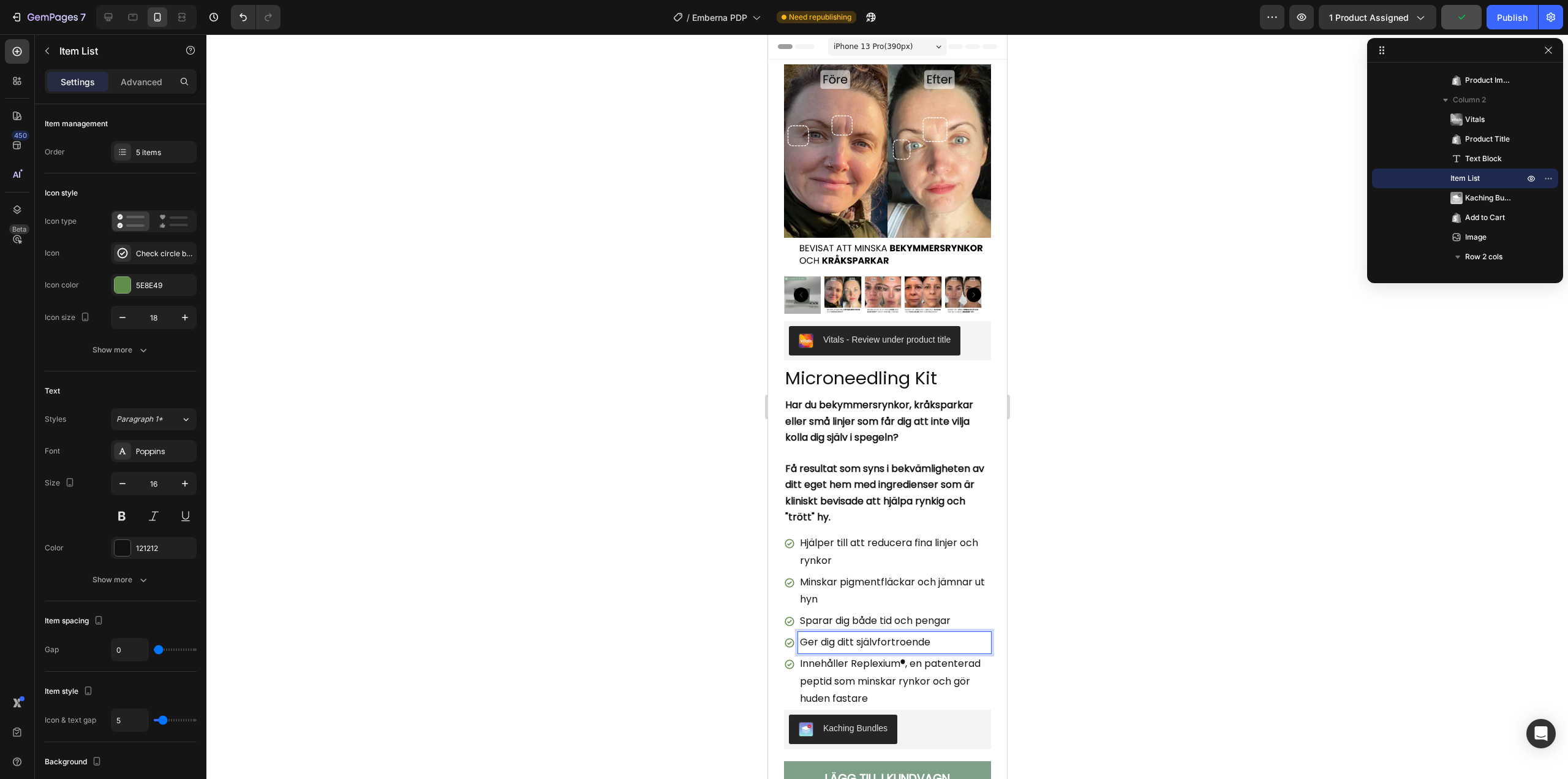
click at [952, 633] on p "Ger dig ditt självfortroende" at bounding box center [895, 642] width 189 height 18
click at [1118, 565] on div at bounding box center [887, 406] width 1362 height 745
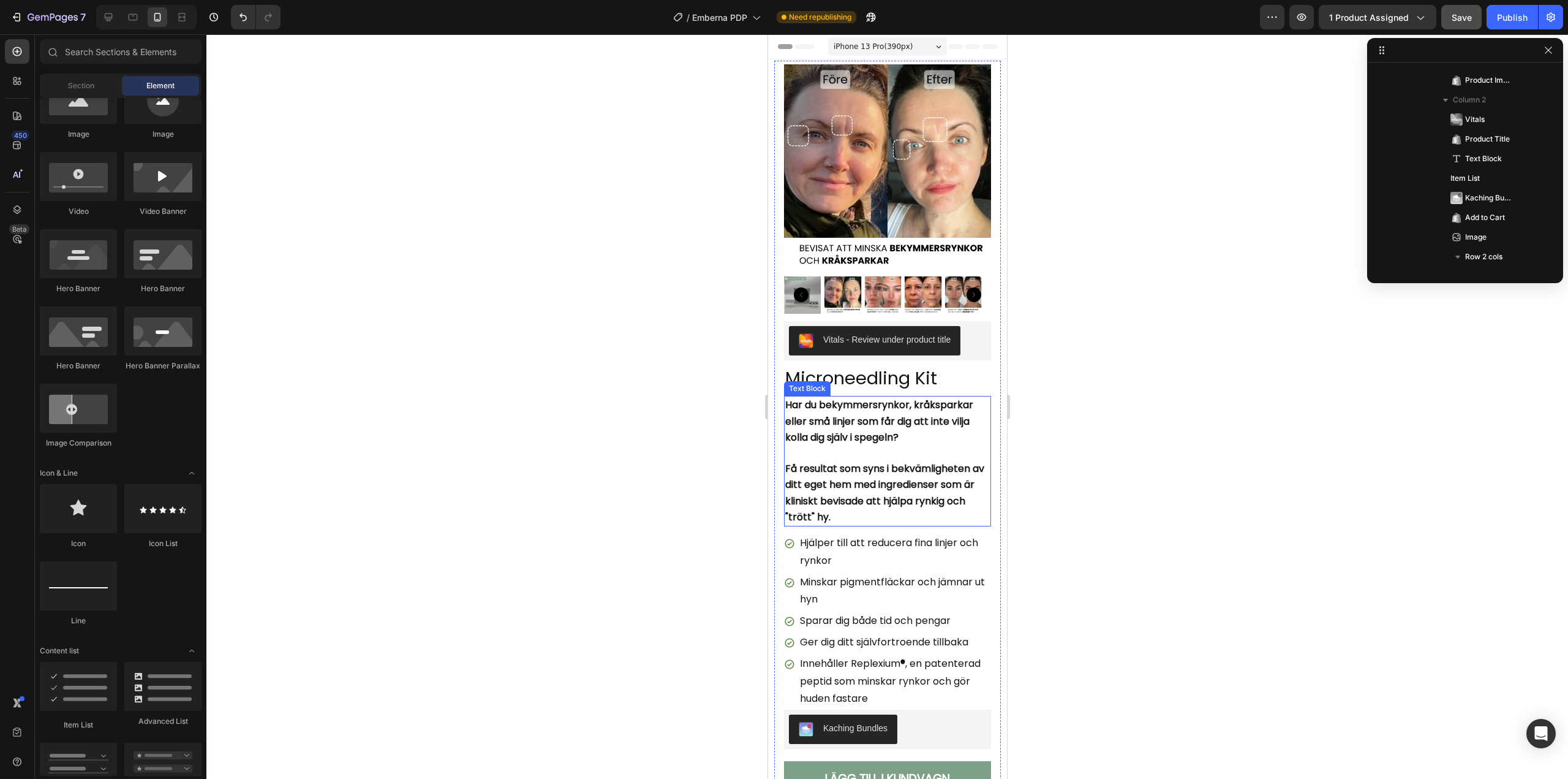
click at [857, 446] on p "Rich Text Editor. Editing area: main" at bounding box center [887, 453] width 204 height 15
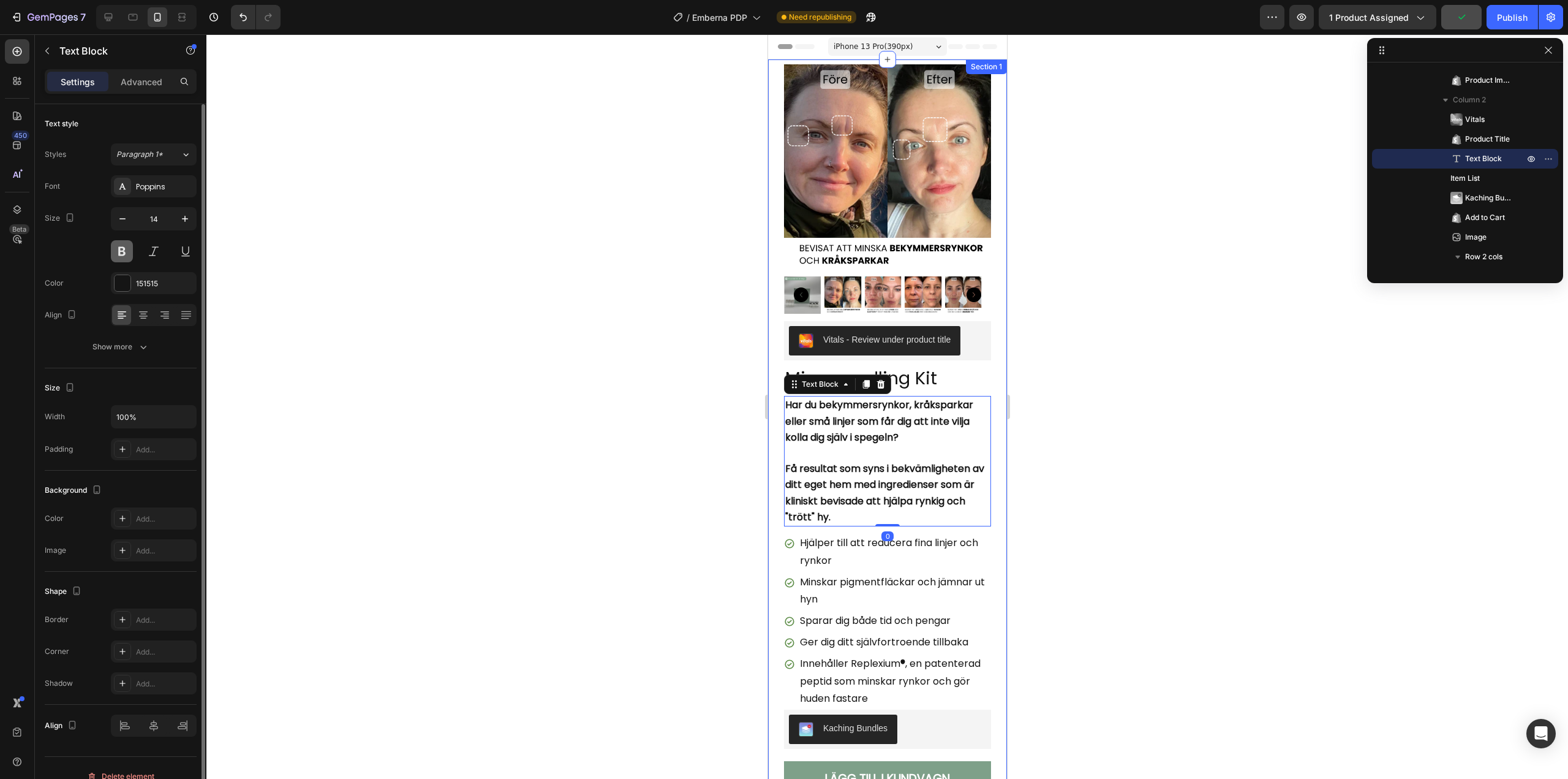
click at [130, 250] on button at bounding box center [121, 251] width 22 height 22
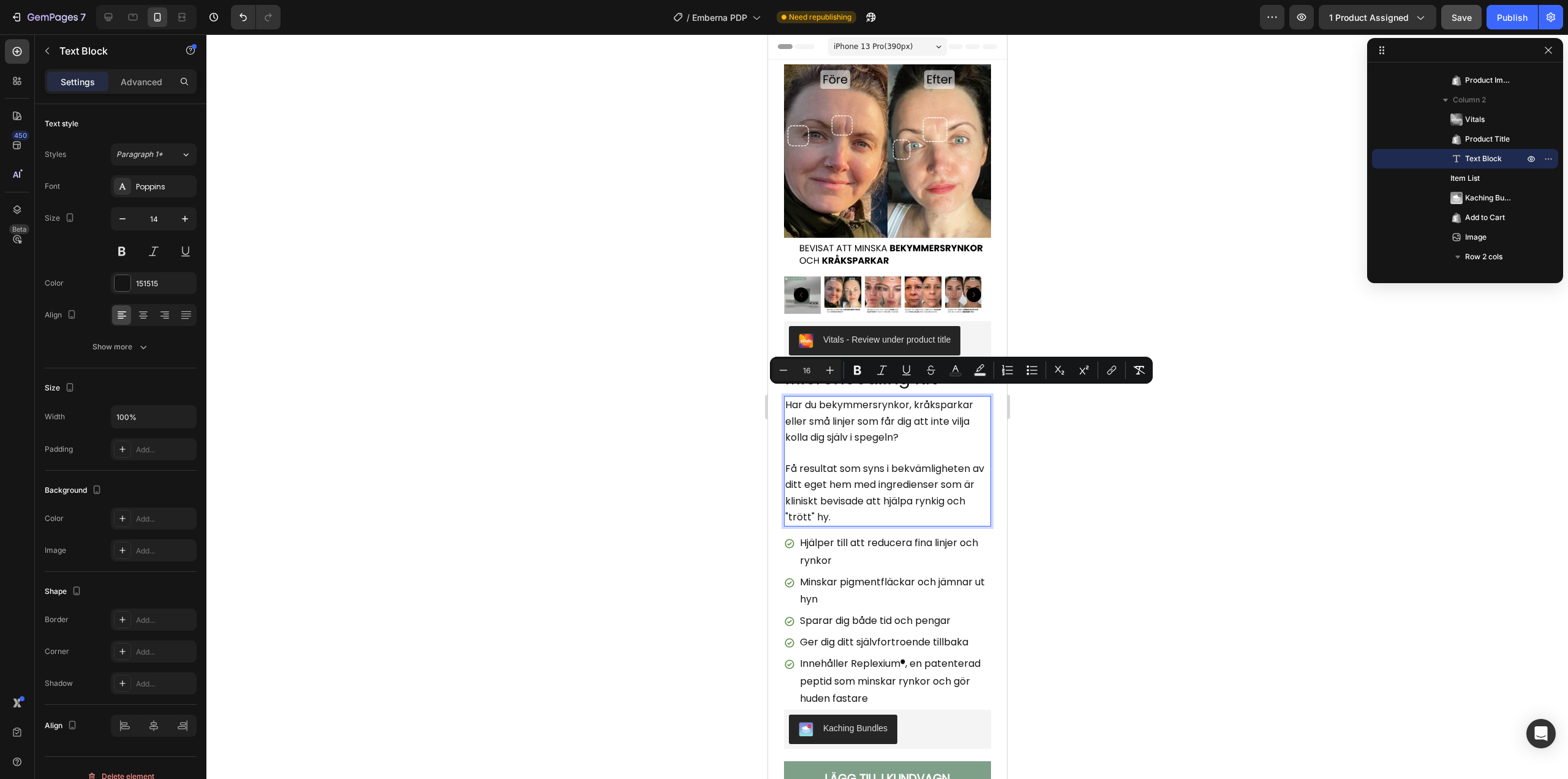
click at [893, 472] on span "Få resultat som syns i bekvämligheten av ditt eget hem med ingredienser som är …" at bounding box center [885, 493] width 199 height 63
click at [893, 500] on p "Få resultat som syns i bekvämligheten av ditt eget hem med ingredienser som är …" at bounding box center [887, 493] width 204 height 64
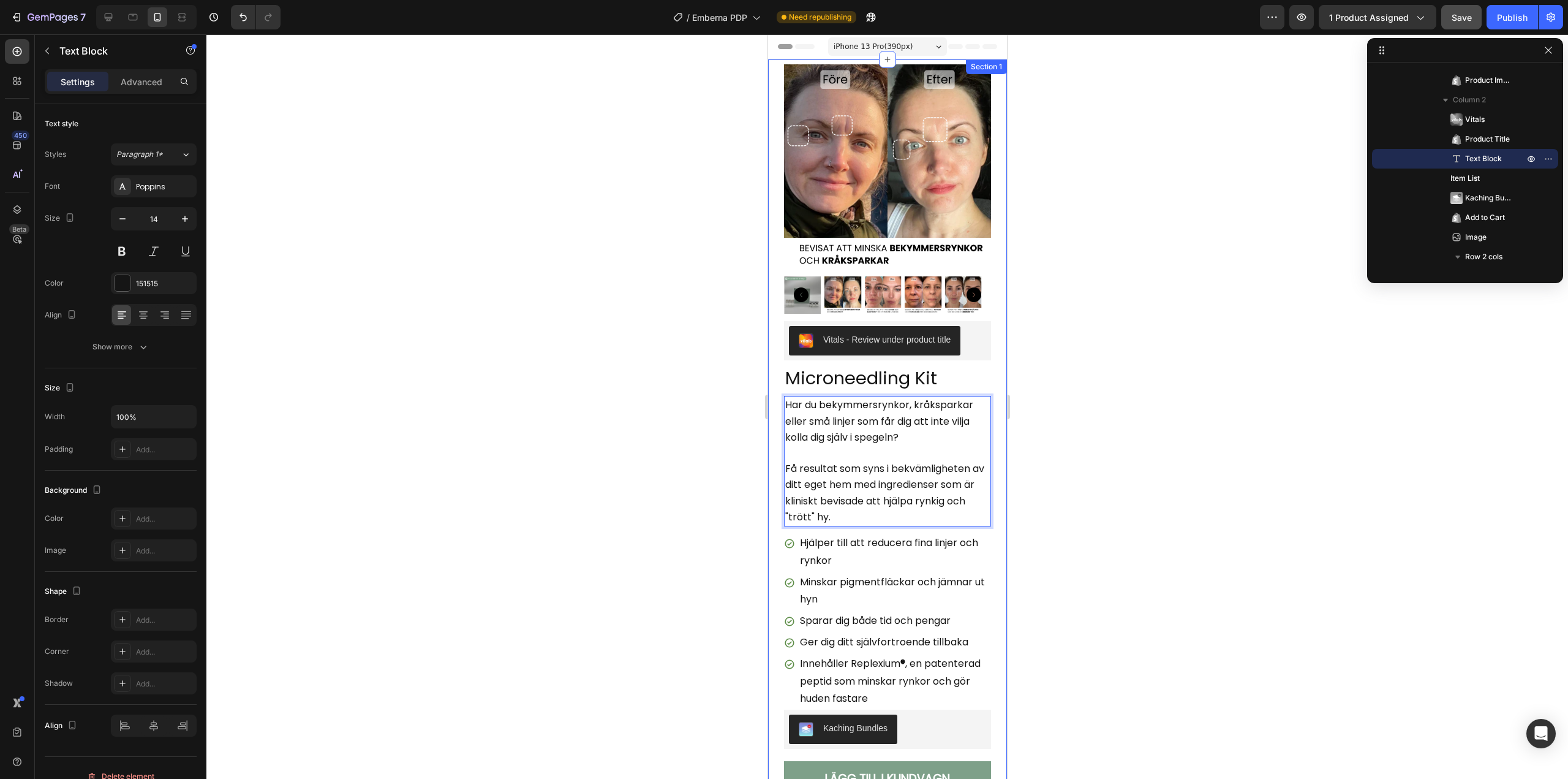
click at [573, 395] on div at bounding box center [887, 406] width 1362 height 745
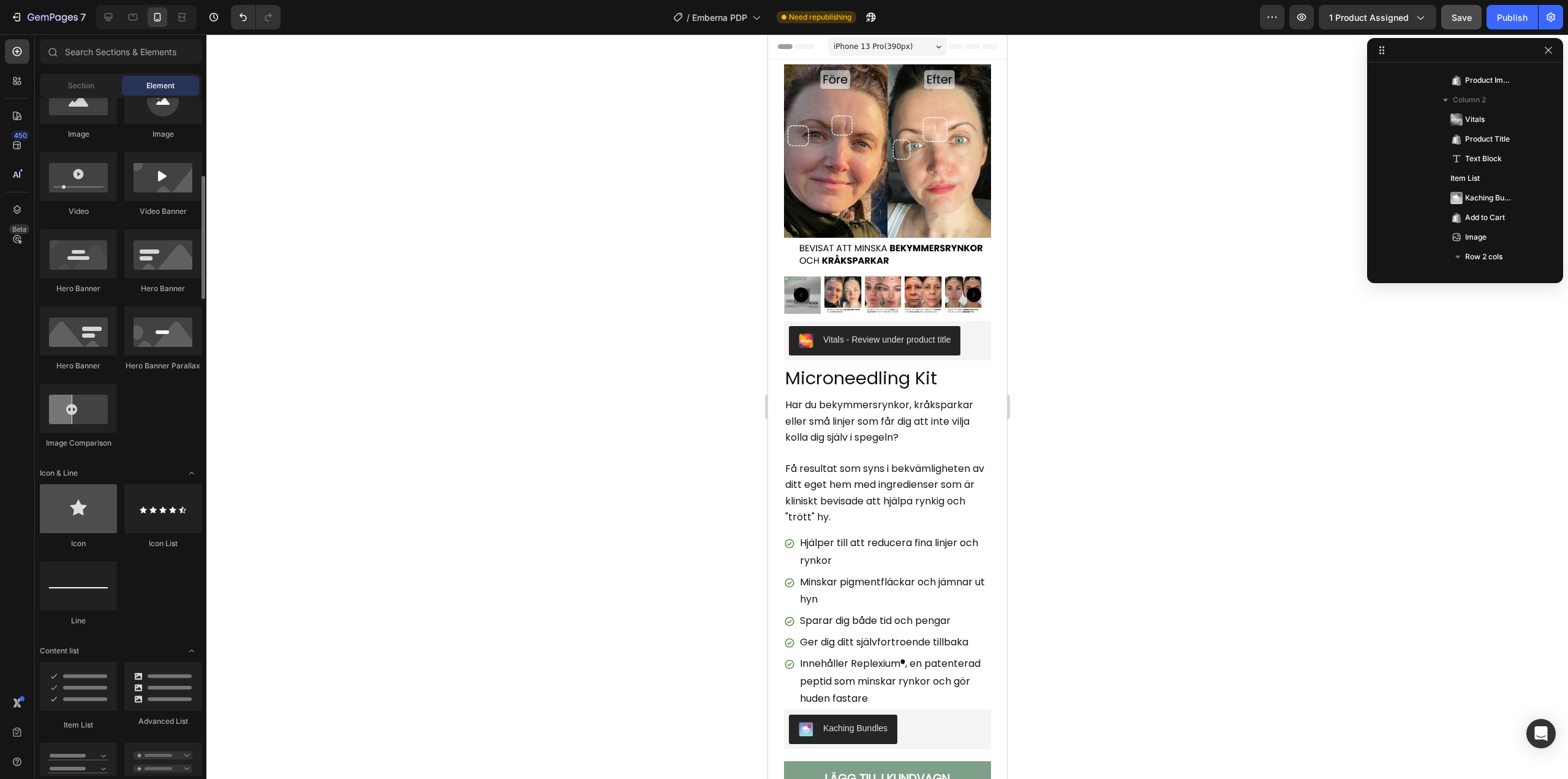
scroll to position [490, 0]
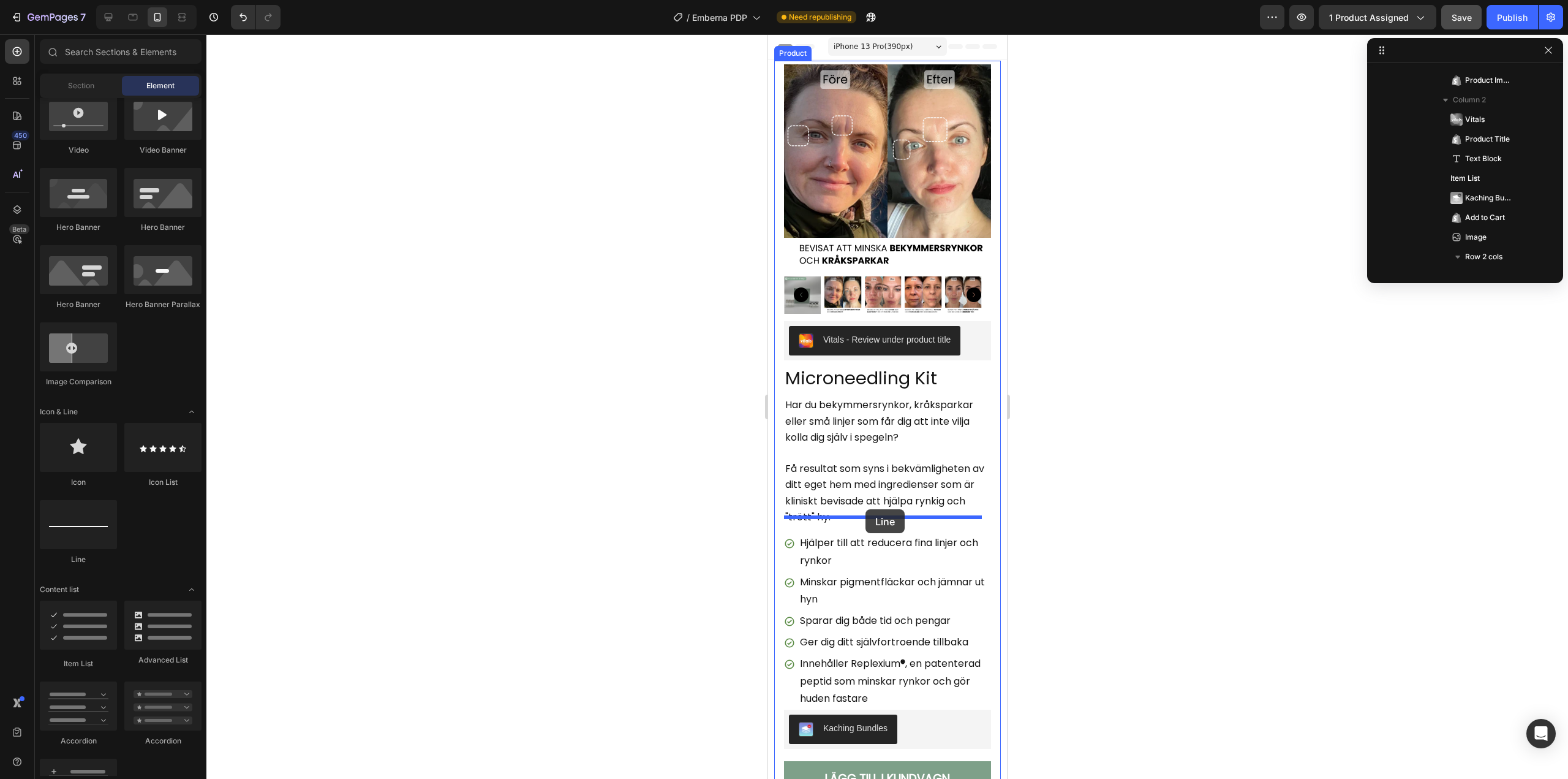
drag, startPoint x: 845, startPoint y: 560, endPoint x: 865, endPoint y: 509, distance: 54.8
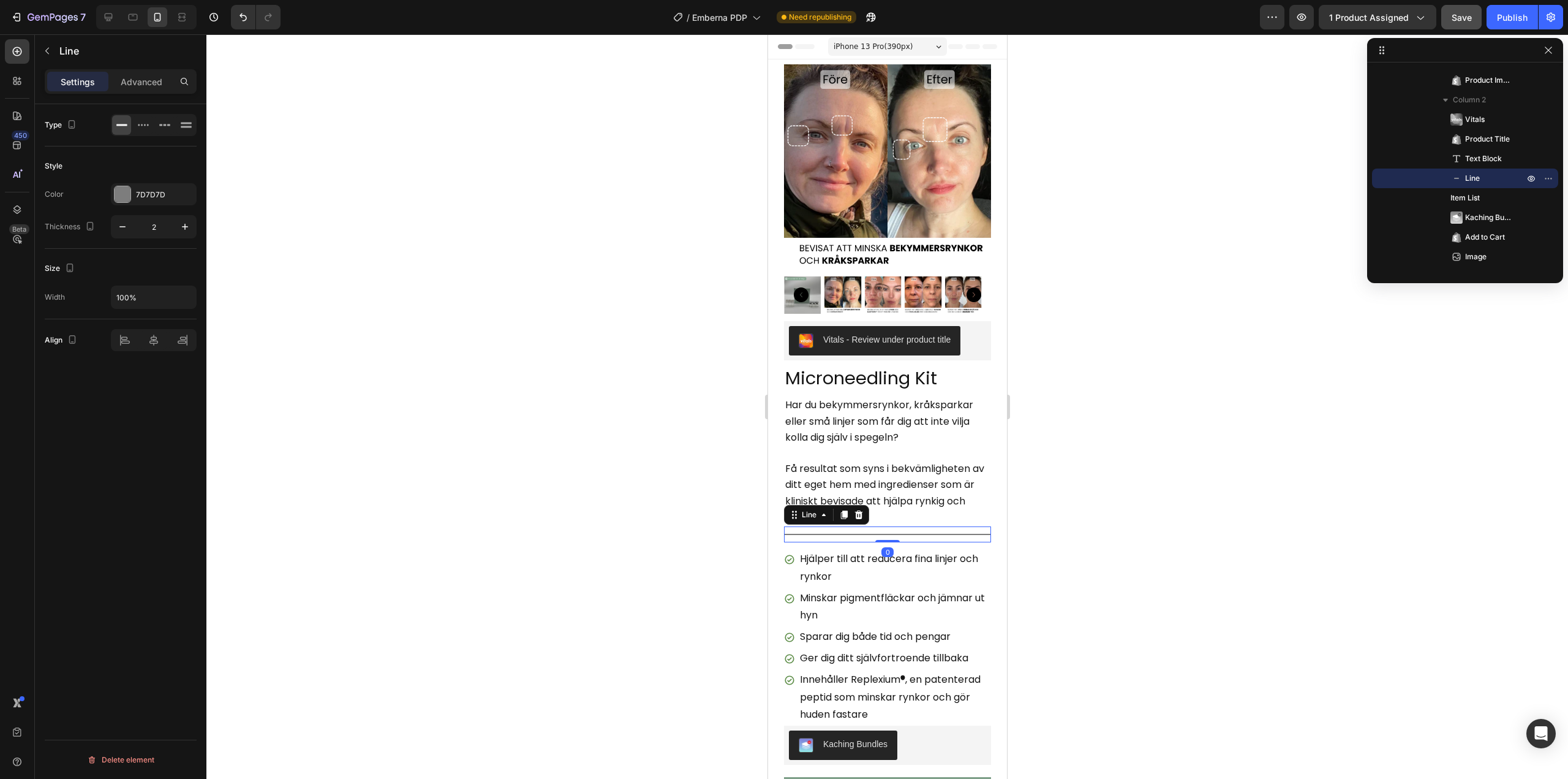
click at [535, 541] on div at bounding box center [887, 406] width 1362 height 745
click at [858, 528] on div "Title Line 0" at bounding box center [887, 534] width 207 height 16
click at [122, 231] on icon "button" at bounding box center [122, 226] width 13 height 13
type input "1"
click at [159, 195] on div "7D7D7D" at bounding box center [153, 194] width 35 height 11
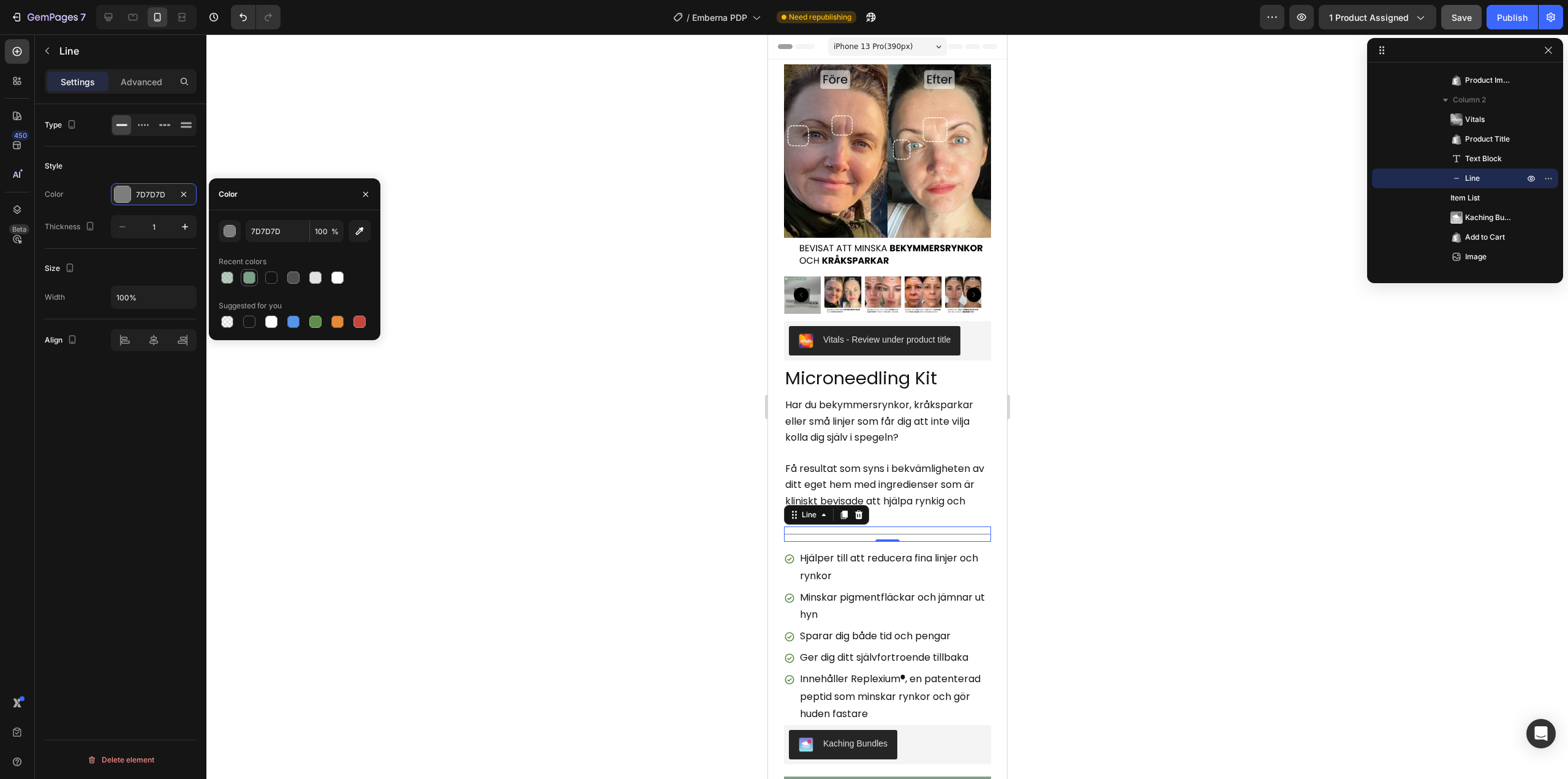
click at [243, 275] on div at bounding box center [249, 277] width 13 height 13
type input "7EA089"
click at [461, 534] on div at bounding box center [887, 406] width 1362 height 745
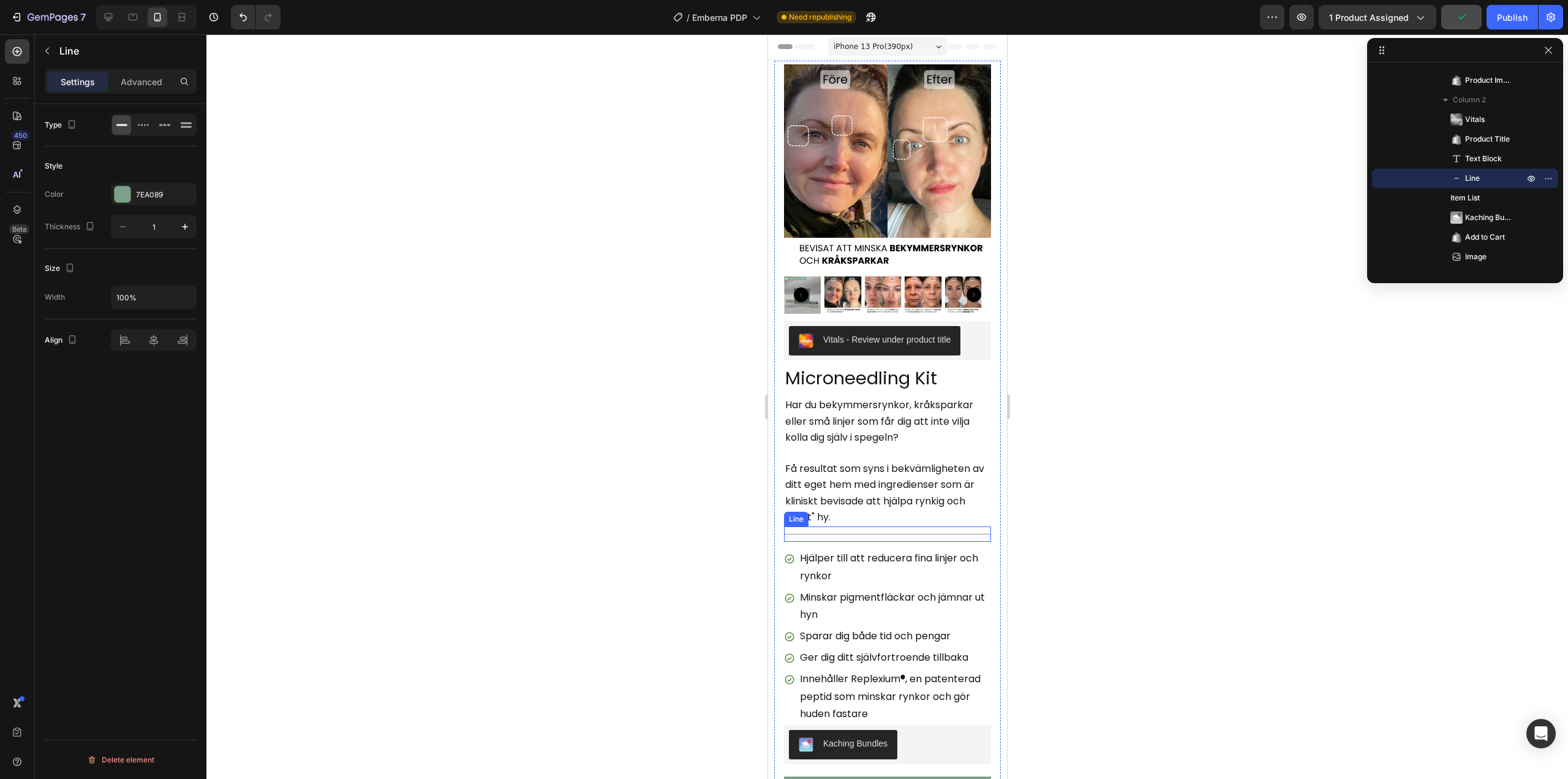
click at [857, 526] on div "Title Line" at bounding box center [887, 534] width 207 height 15
click at [148, 198] on div "7EA089" at bounding box center [153, 194] width 35 height 11
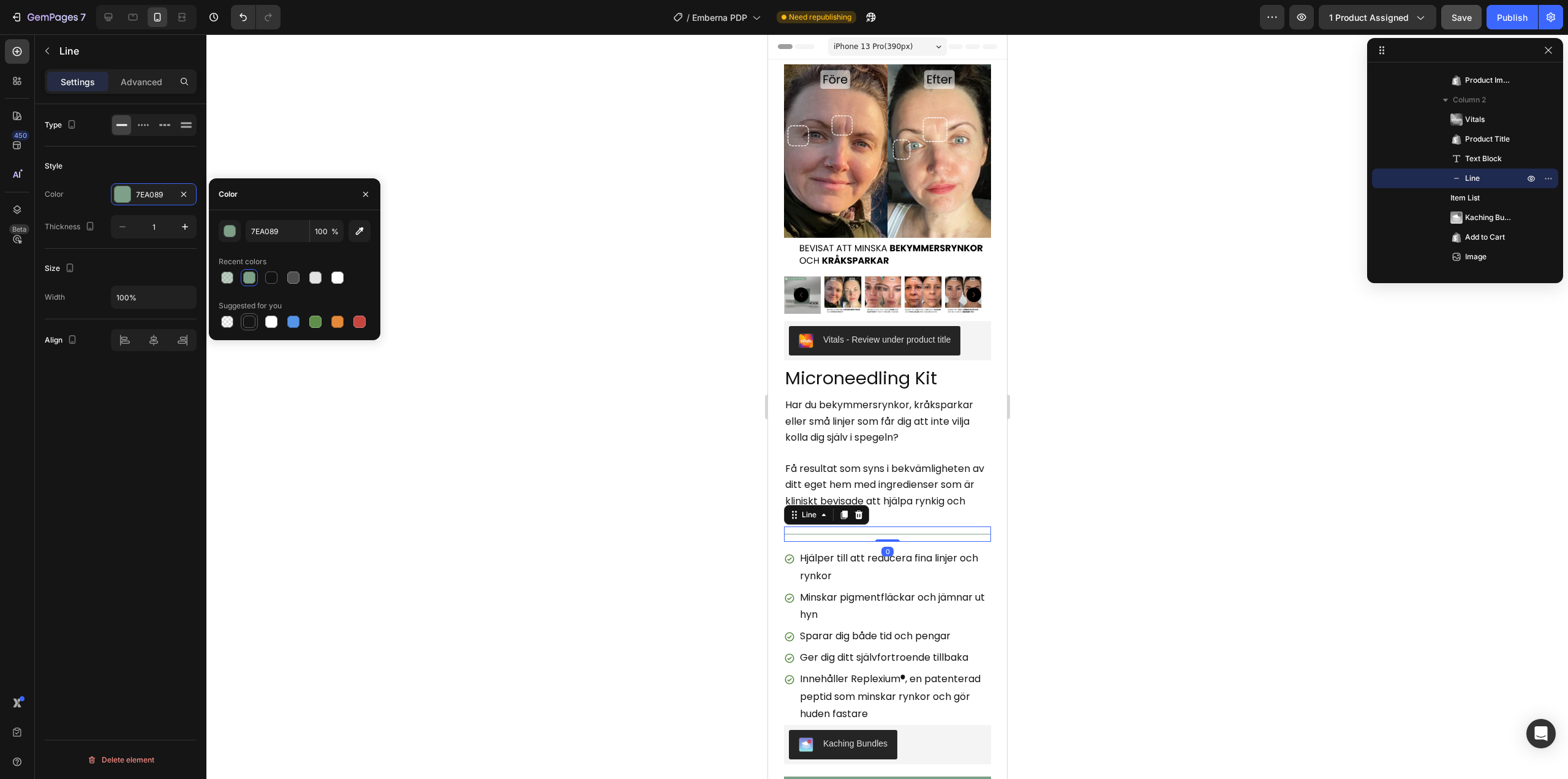
click at [248, 322] on div at bounding box center [249, 322] width 13 height 13
type input "151515"
click at [161, 426] on div "Type Style Color 151515 Thickness 1 Size Width 100% Align Delete element" at bounding box center [121, 458] width 172 height 709
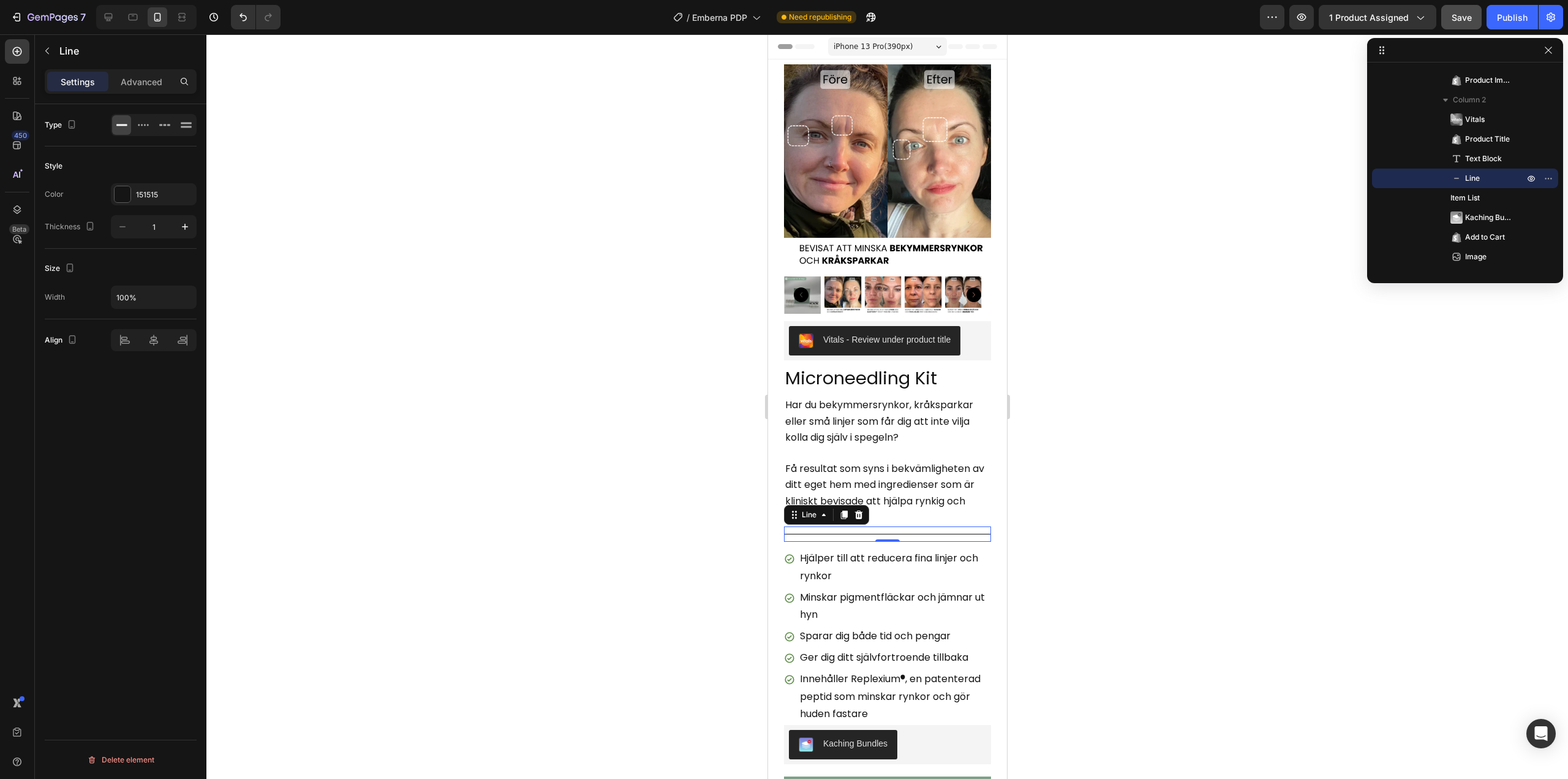
click at [425, 418] on div at bounding box center [887, 406] width 1362 height 745
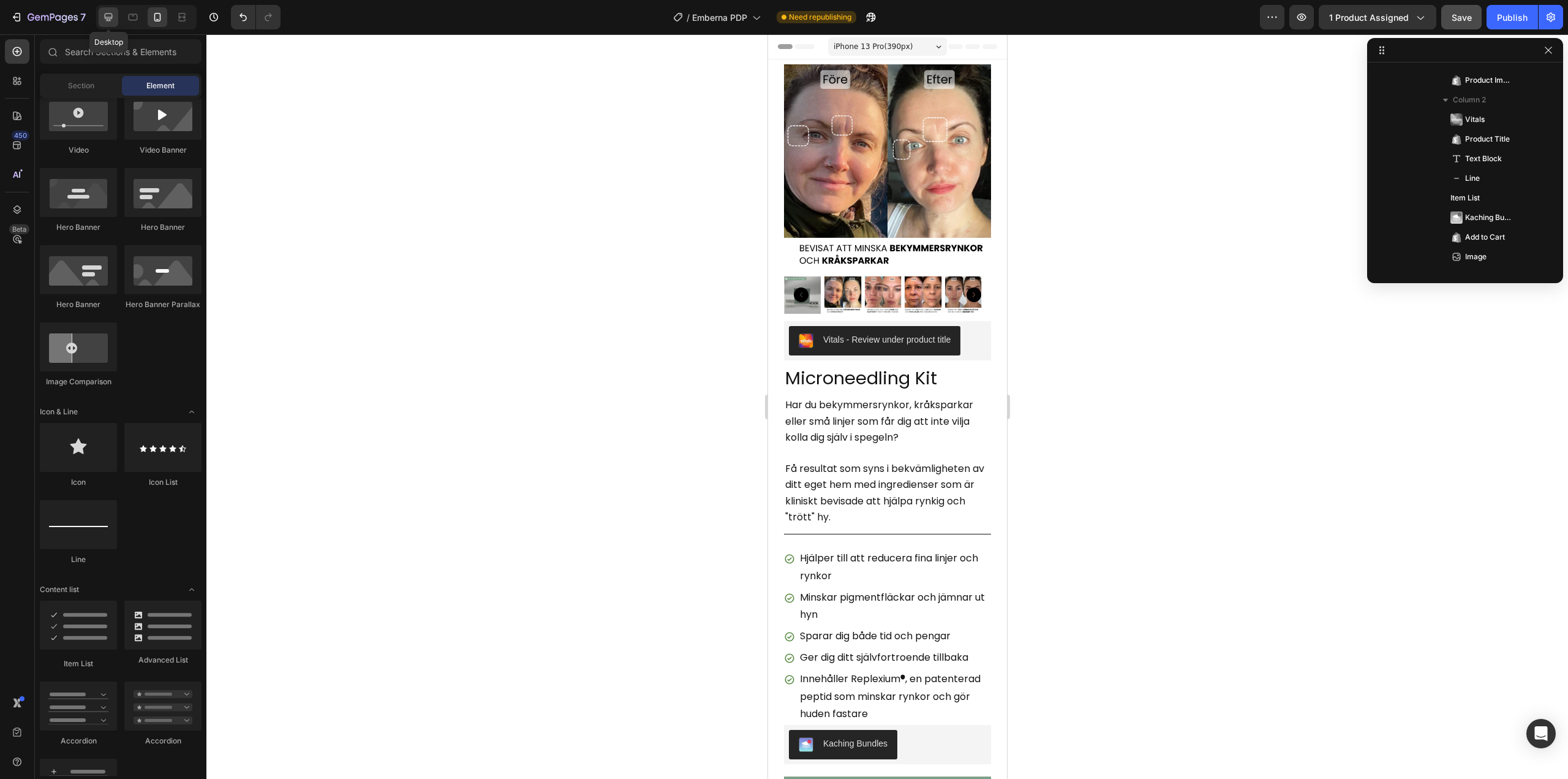
click at [114, 16] on icon at bounding box center [108, 17] width 13 height 13
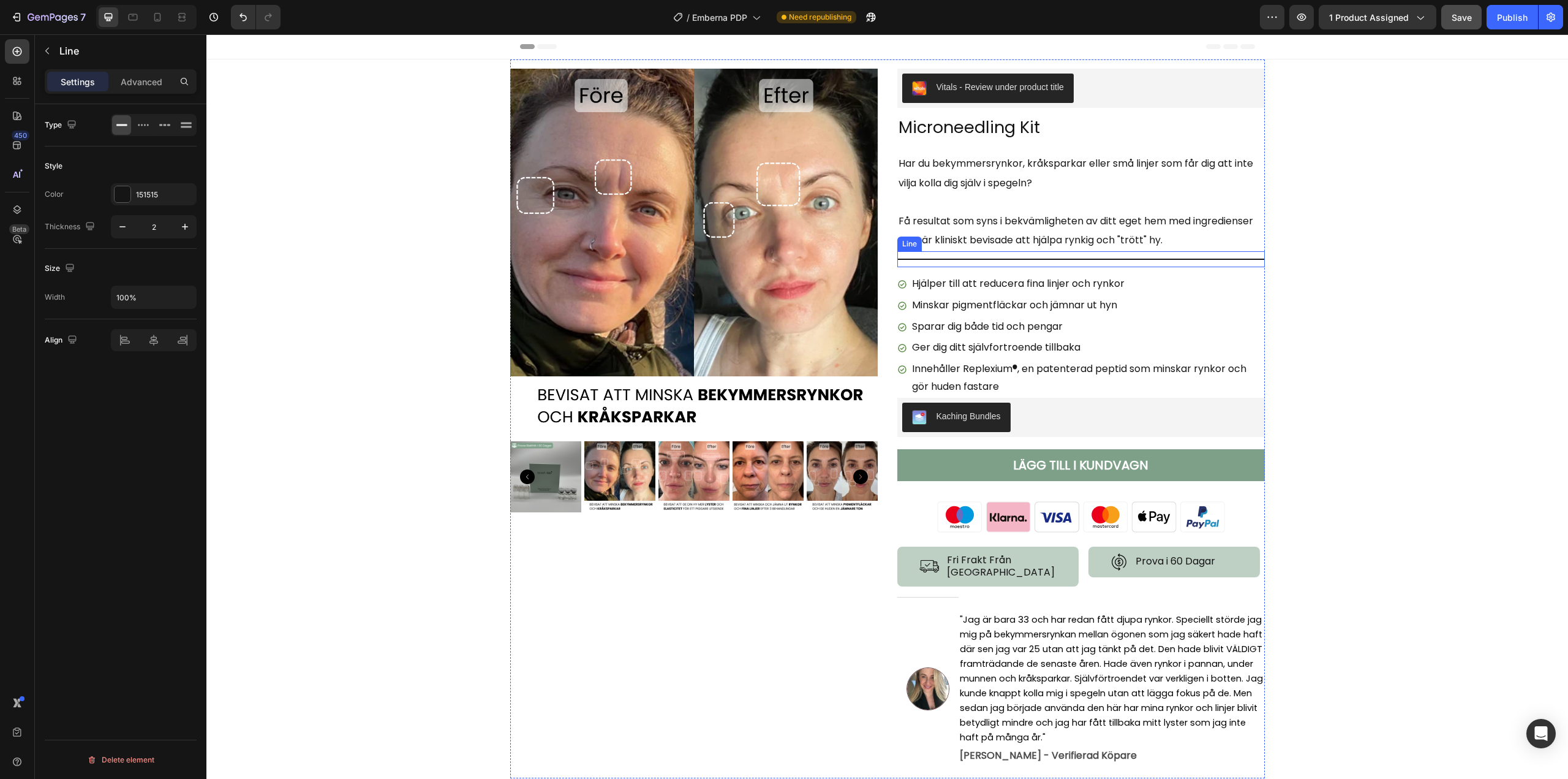
click at [1056, 261] on div "Title Line" at bounding box center [1081, 259] width 368 height 16
click at [126, 225] on icon "button" at bounding box center [122, 226] width 13 height 13
type input "1"
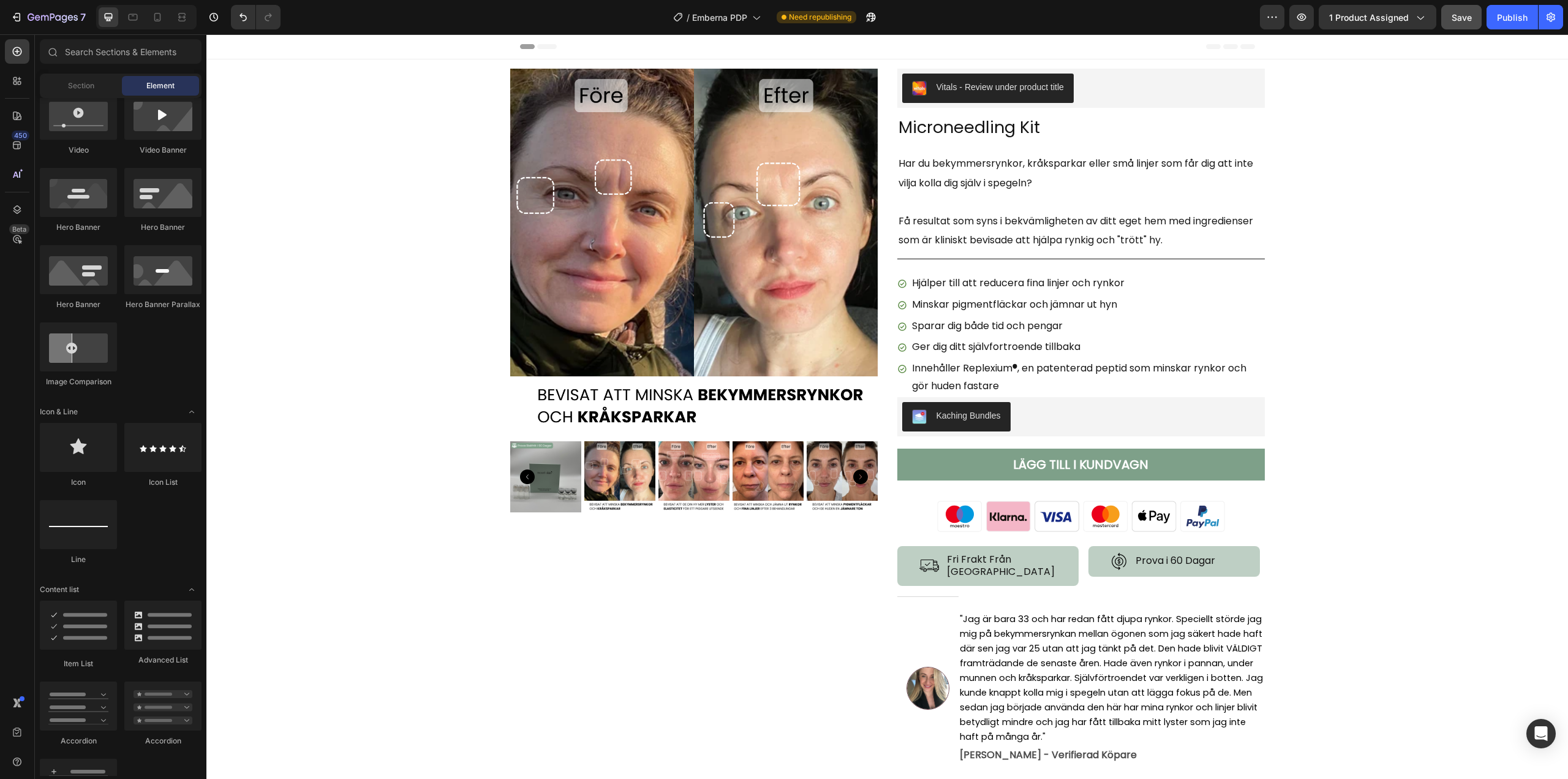
click at [1008, 173] on p "Har du bekymmersrynkor, kråksparkar eller små linjer som får dig att inte vilja…" at bounding box center [1081, 173] width 365 height 39
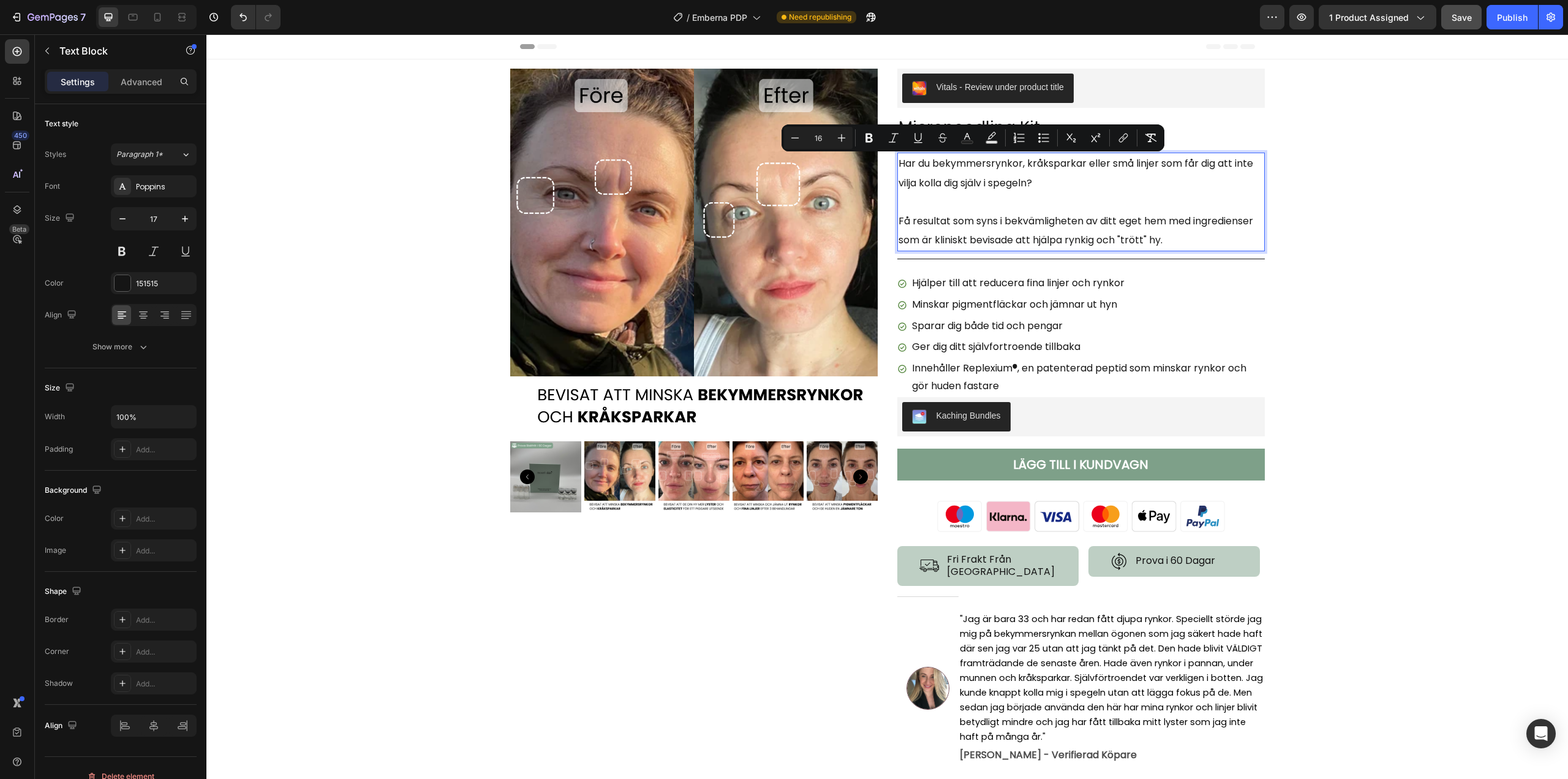
click at [932, 168] on span "Har du bekymmersrynkor, kråksparkar eller små linjer som får dig att inte vilja…" at bounding box center [1076, 173] width 355 height 34
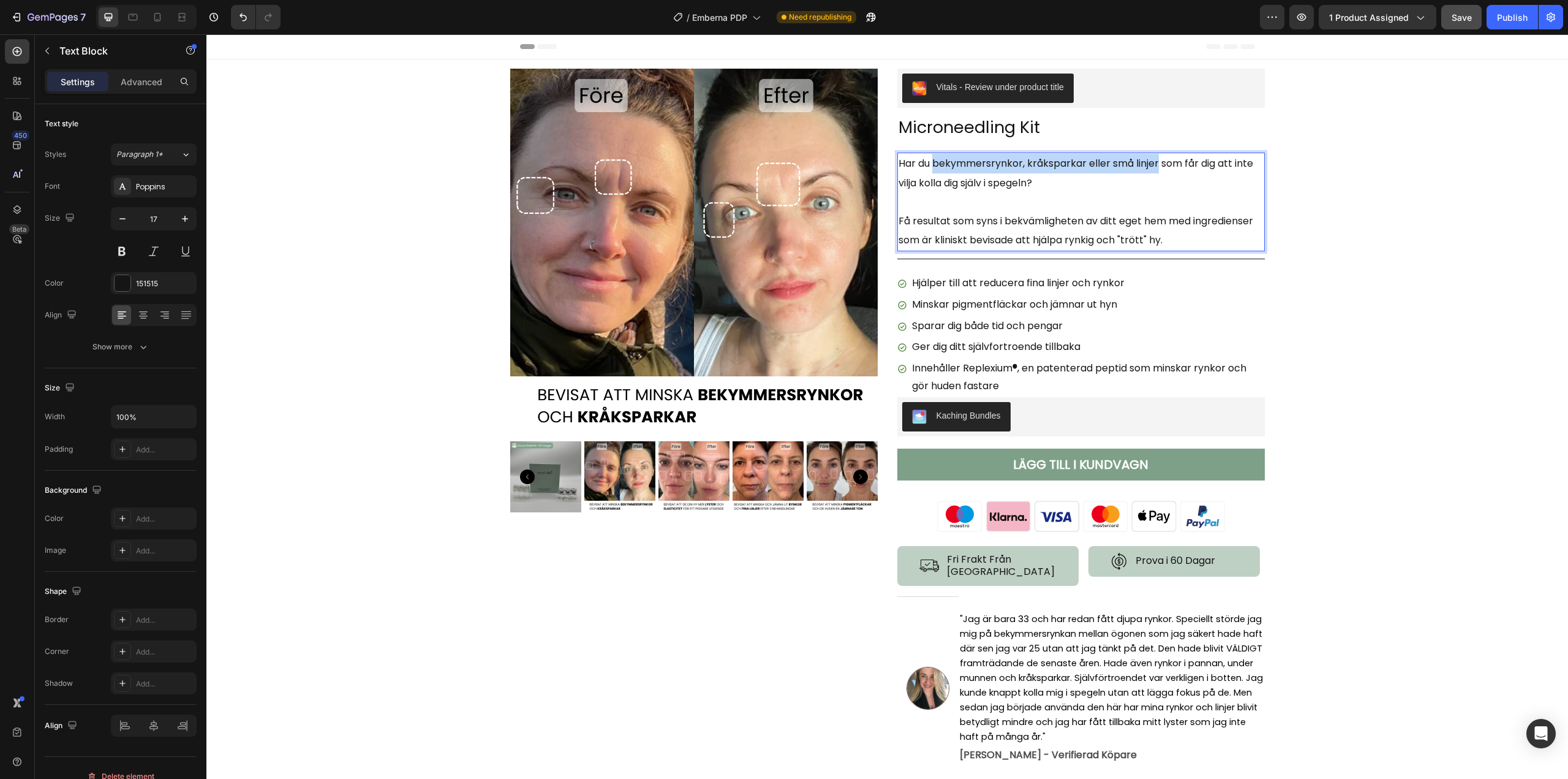
drag, startPoint x: 931, startPoint y: 164, endPoint x: 1154, endPoint y: 163, distance: 223.0
click at [1154, 163] on span "Har du bekymmersrynkor, kråksparkar eller små linjer som får dig att inte vilja…" at bounding box center [1076, 173] width 355 height 34
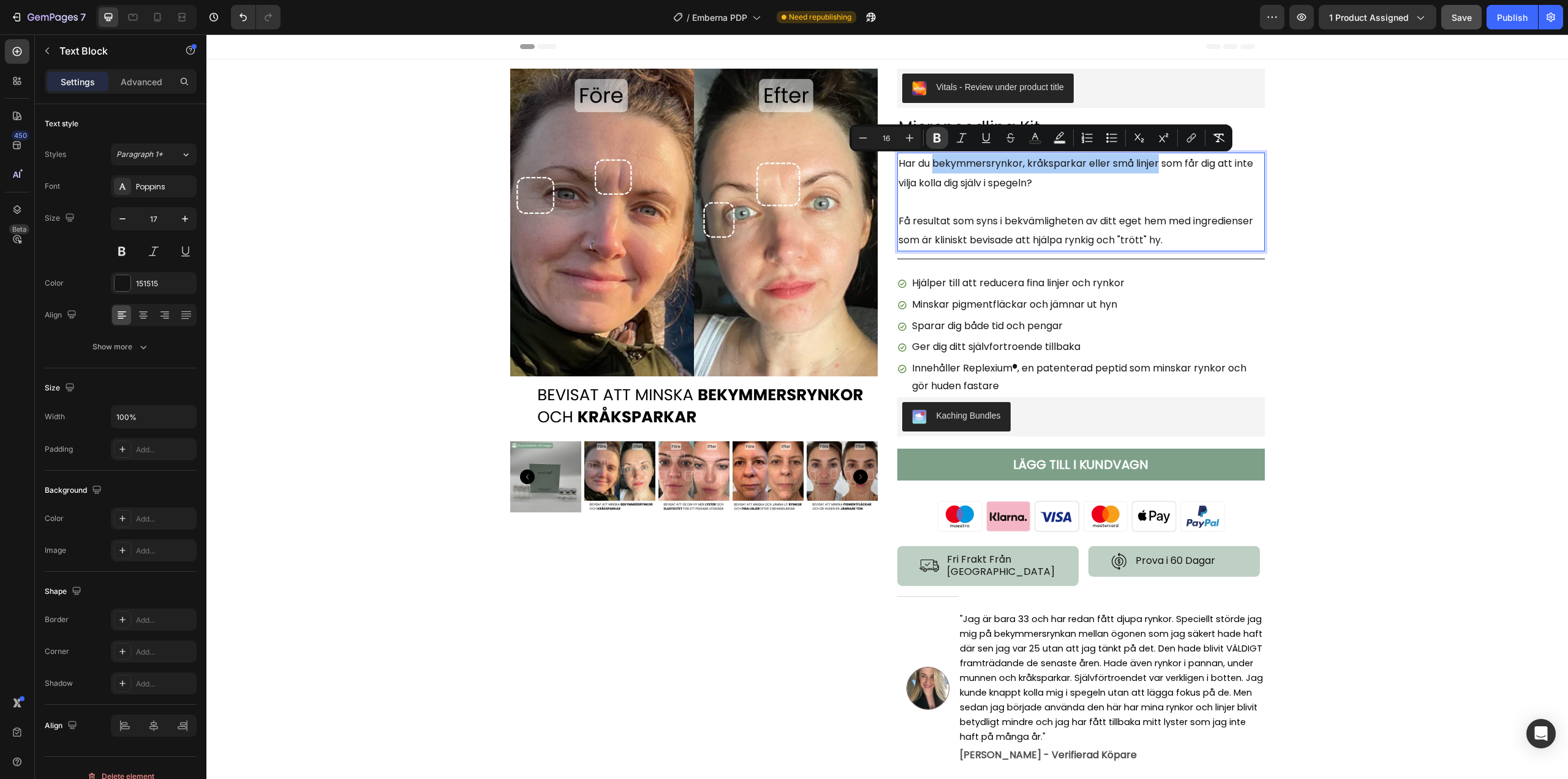
click at [941, 142] on icon "Editor contextual toolbar" at bounding box center [937, 137] width 13 height 13
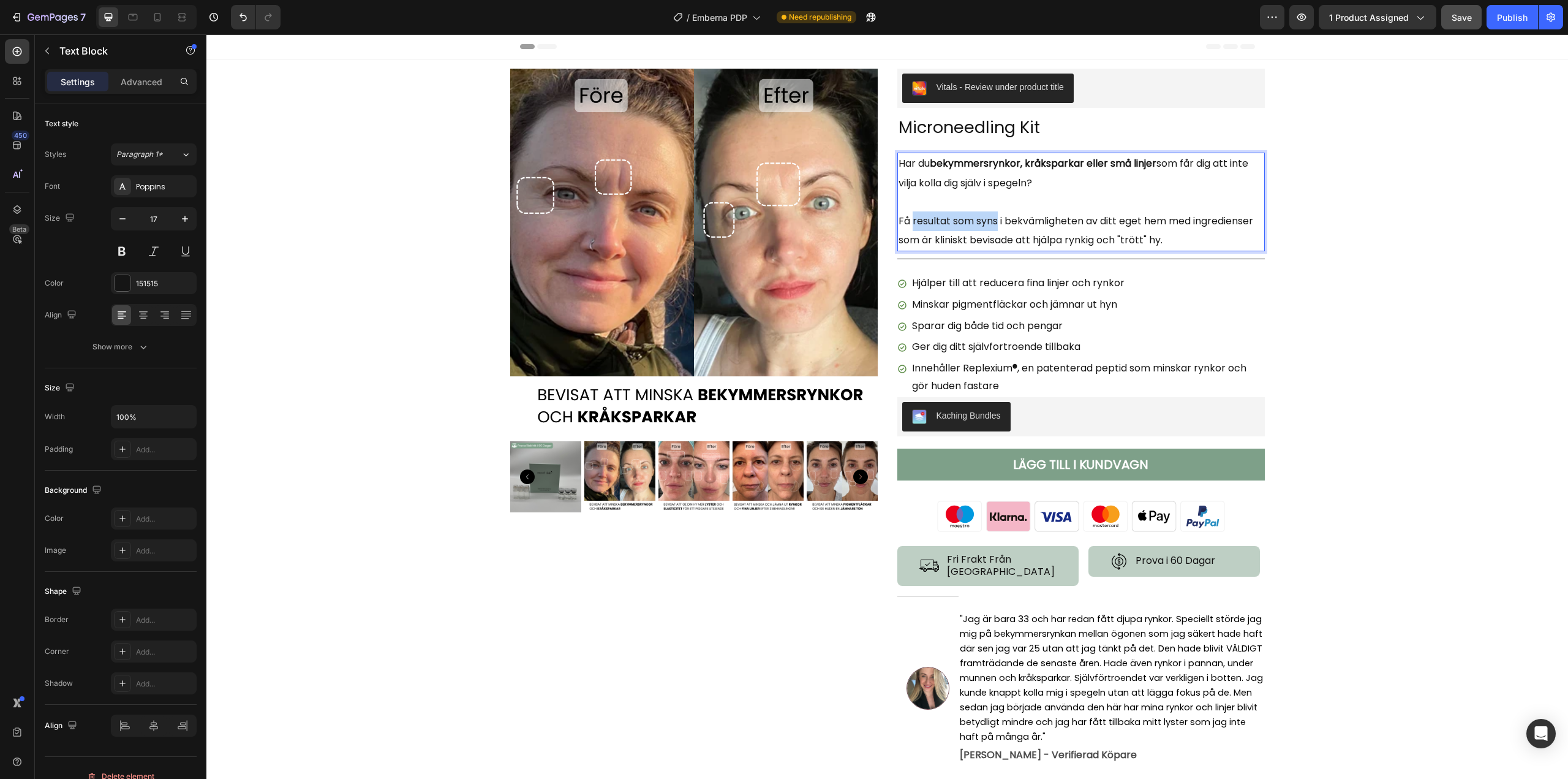
drag, startPoint x: 908, startPoint y: 221, endPoint x: 993, endPoint y: 220, distance: 85.0
click at [993, 220] on span "Få resultat som syns i bekvämligheten av ditt eget hem med ingredienser som är …" at bounding box center [1076, 230] width 355 height 34
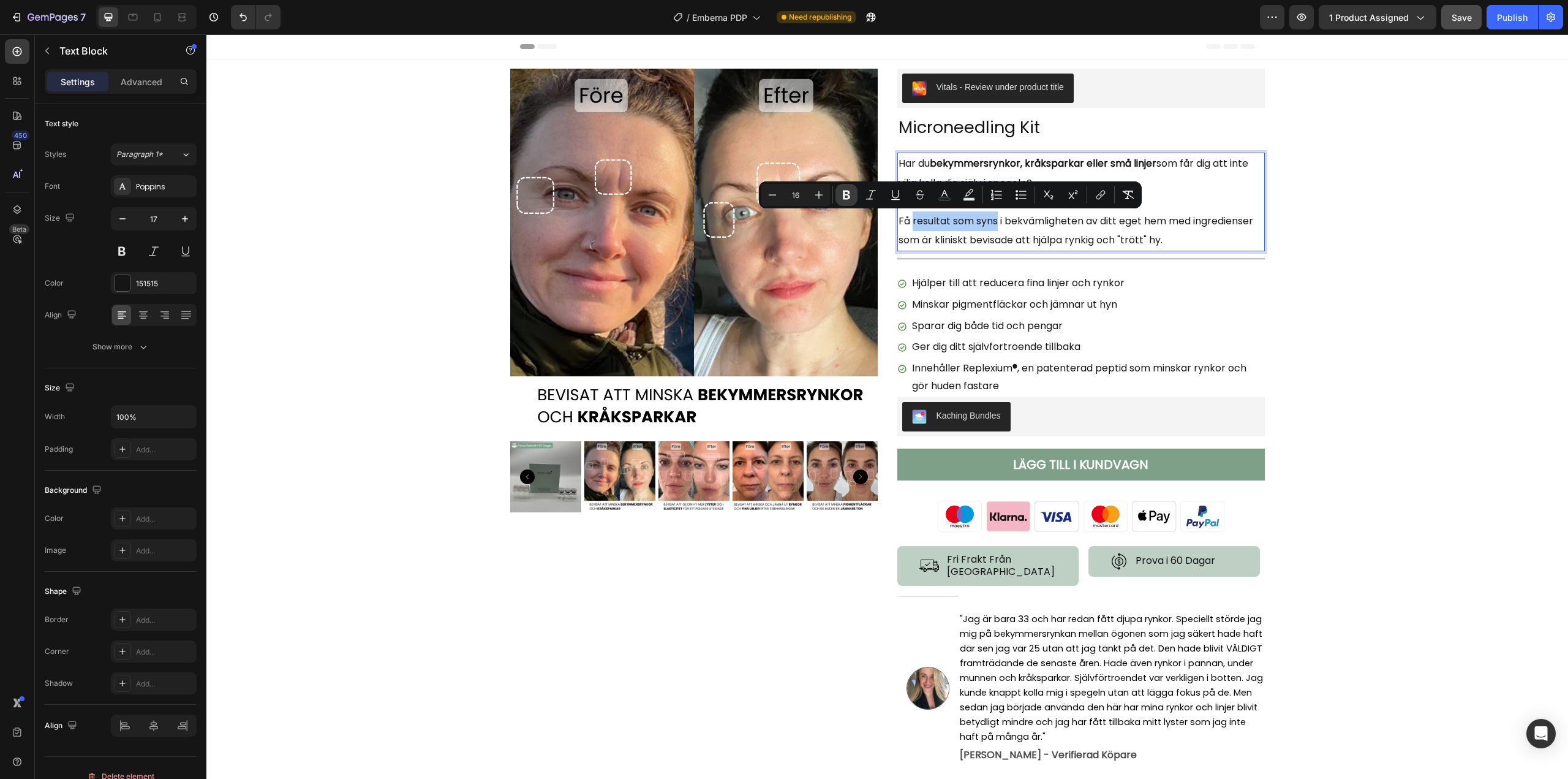
click at [854, 198] on button "Bold" at bounding box center [847, 194] width 22 height 22
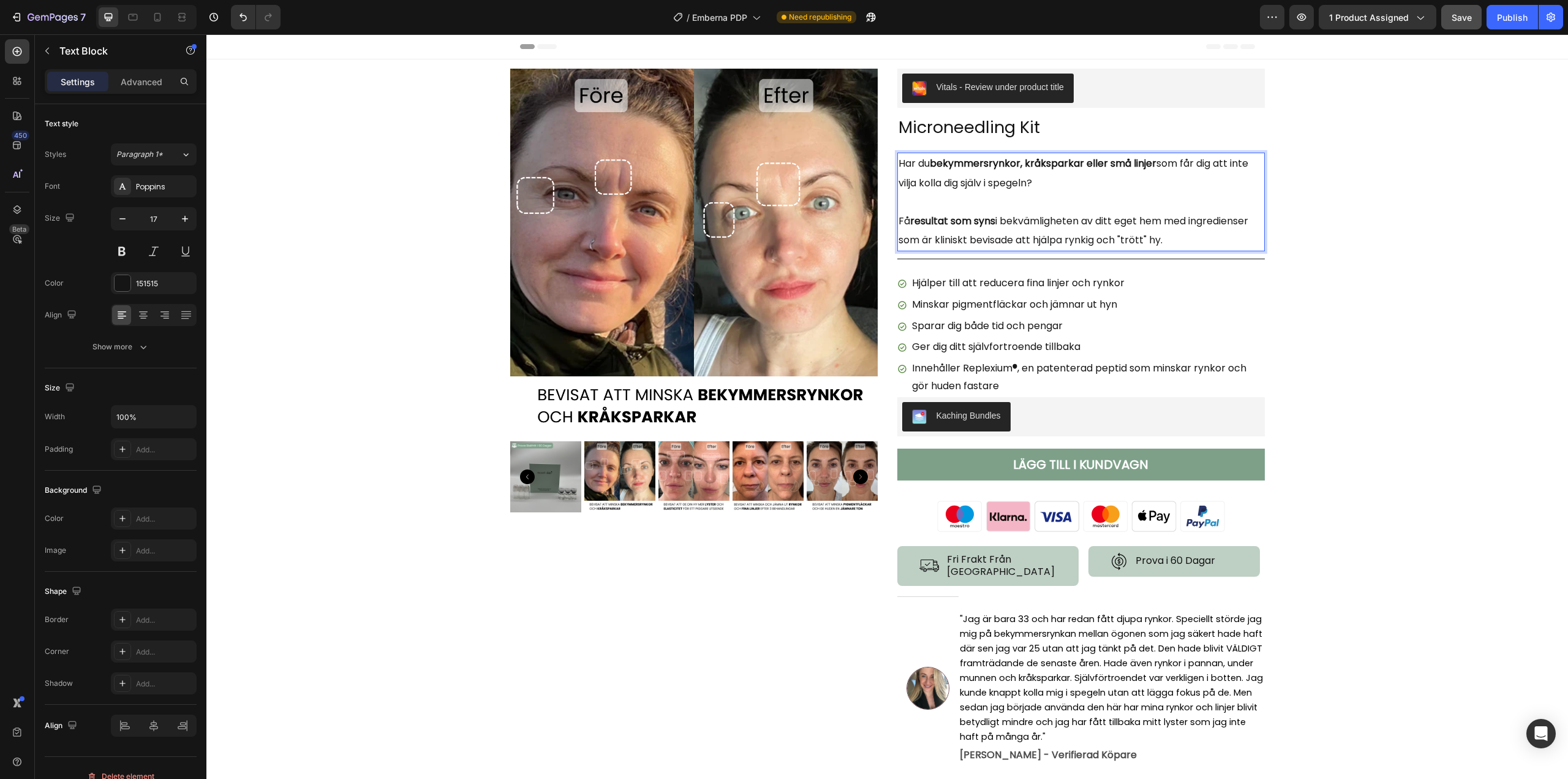
click at [1051, 236] on span "Få resultat som syns i bekvämligheten av ditt eget hem med ingredienser som är …" at bounding box center [1074, 230] width 350 height 34
drag, startPoint x: 932, startPoint y: 240, endPoint x: 1009, endPoint y: 236, distance: 77.1
click at [1009, 236] on span "Få resultat som syns i bekvämligheten av ditt eget hem med ingredienser som är …" at bounding box center [1074, 230] width 350 height 34
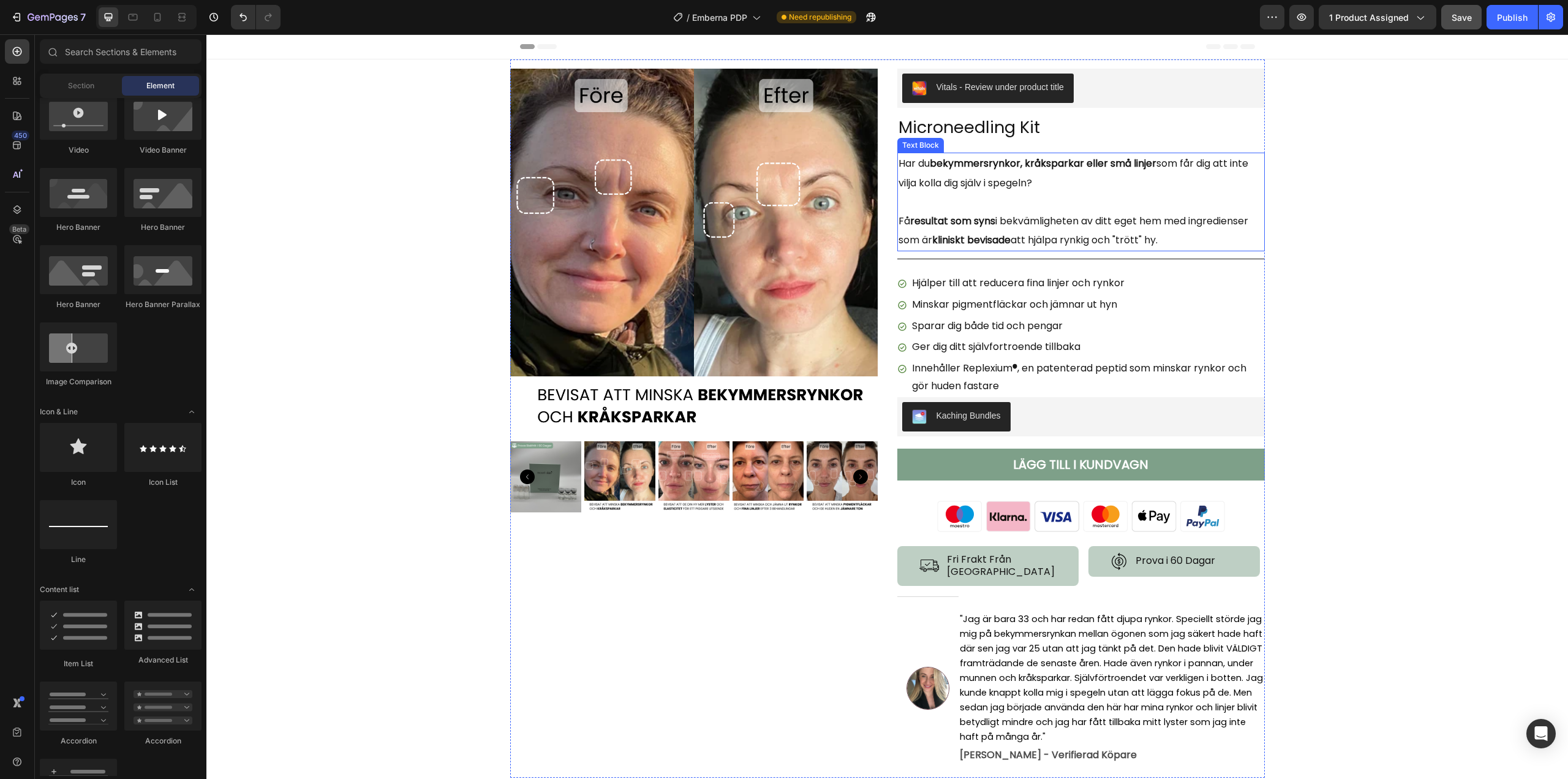
click at [927, 181] on span "Har du bekymmersrynkor, kråksparkar eller små linjer som får dig att inte vilja…" at bounding box center [1074, 173] width 350 height 34
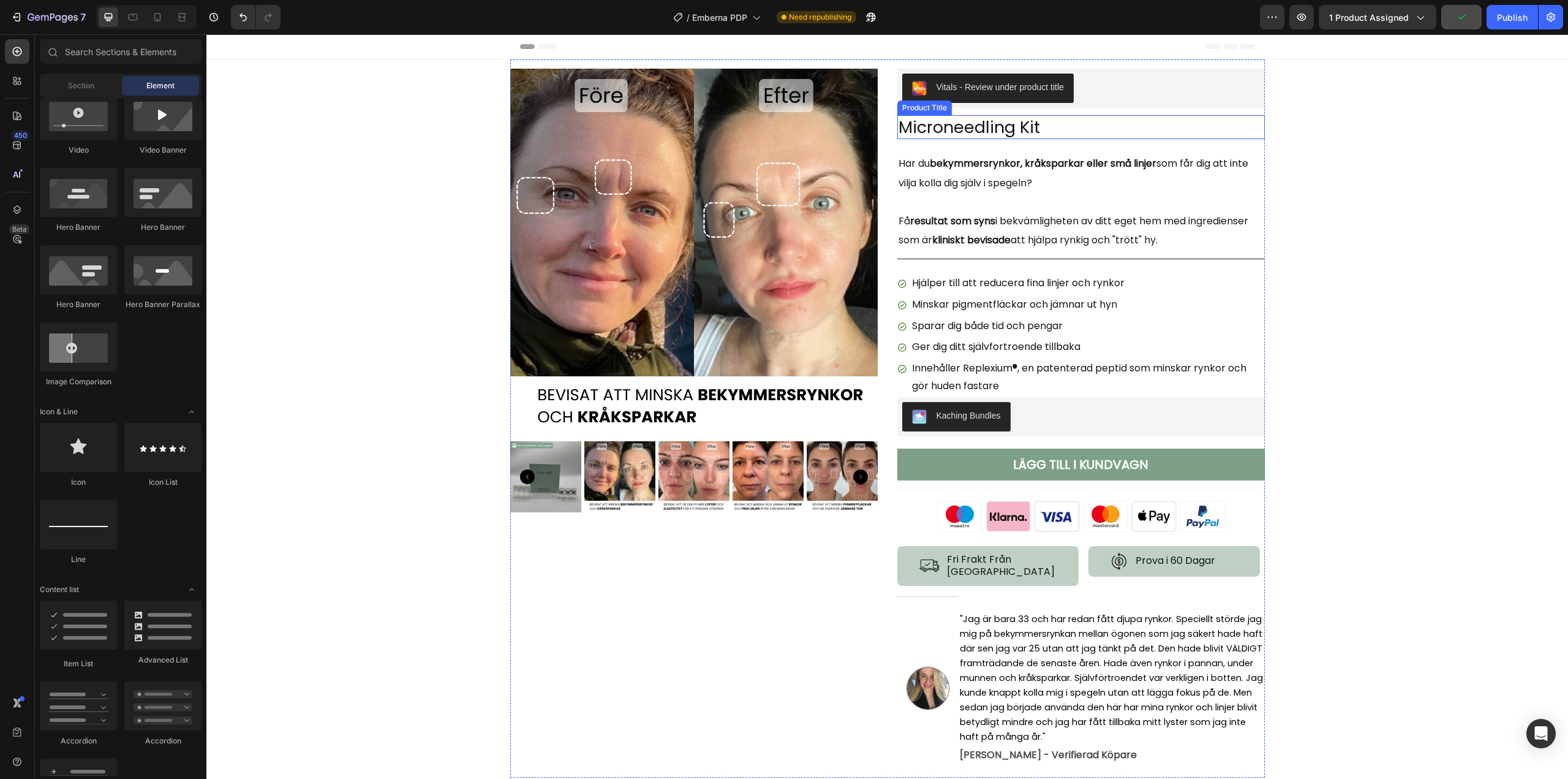
click at [988, 120] on h1 "Microneedling Kit" at bounding box center [1081, 127] width 368 height 24
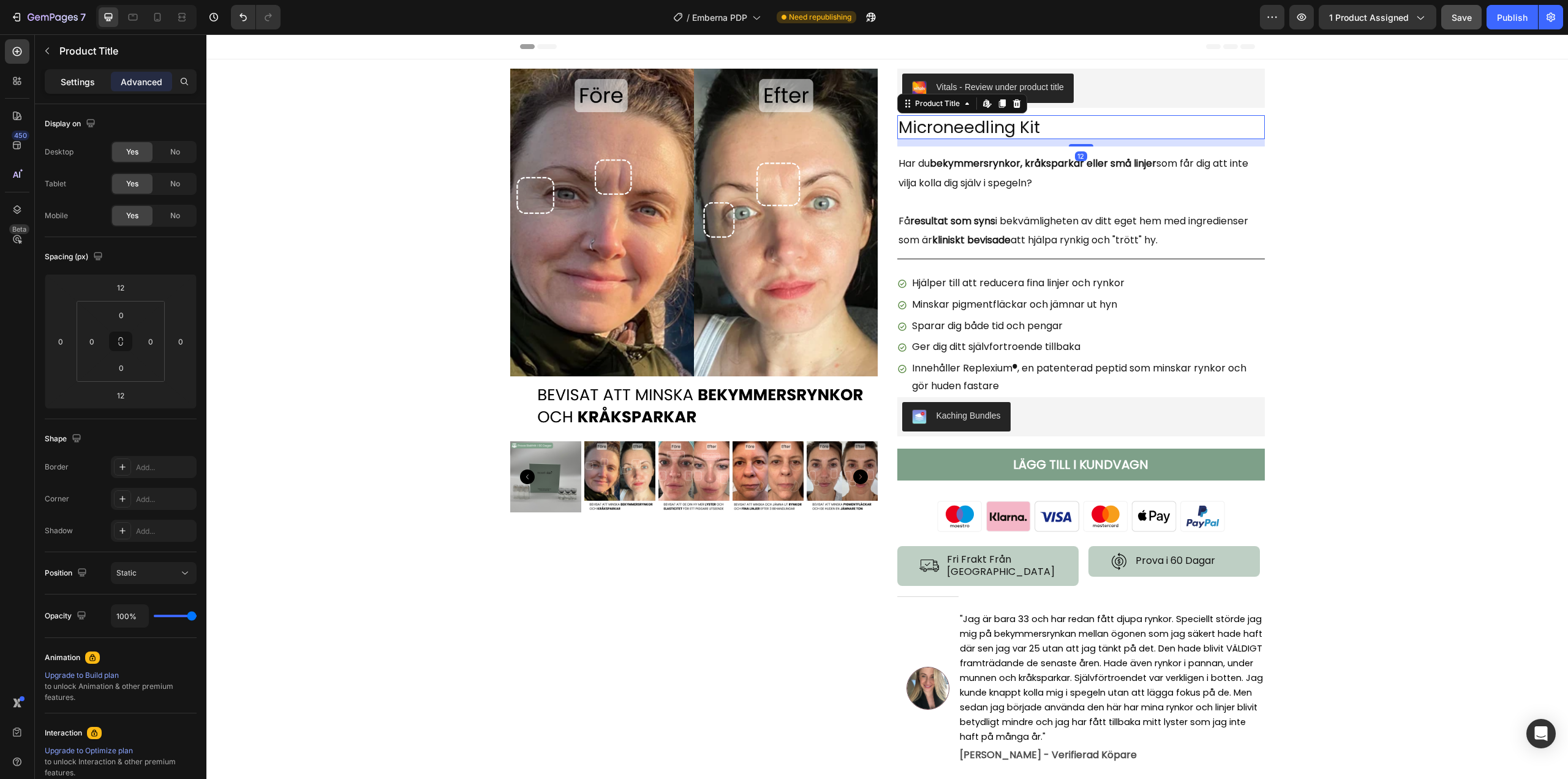
click at [95, 85] on p "Settings" at bounding box center [77, 81] width 34 height 13
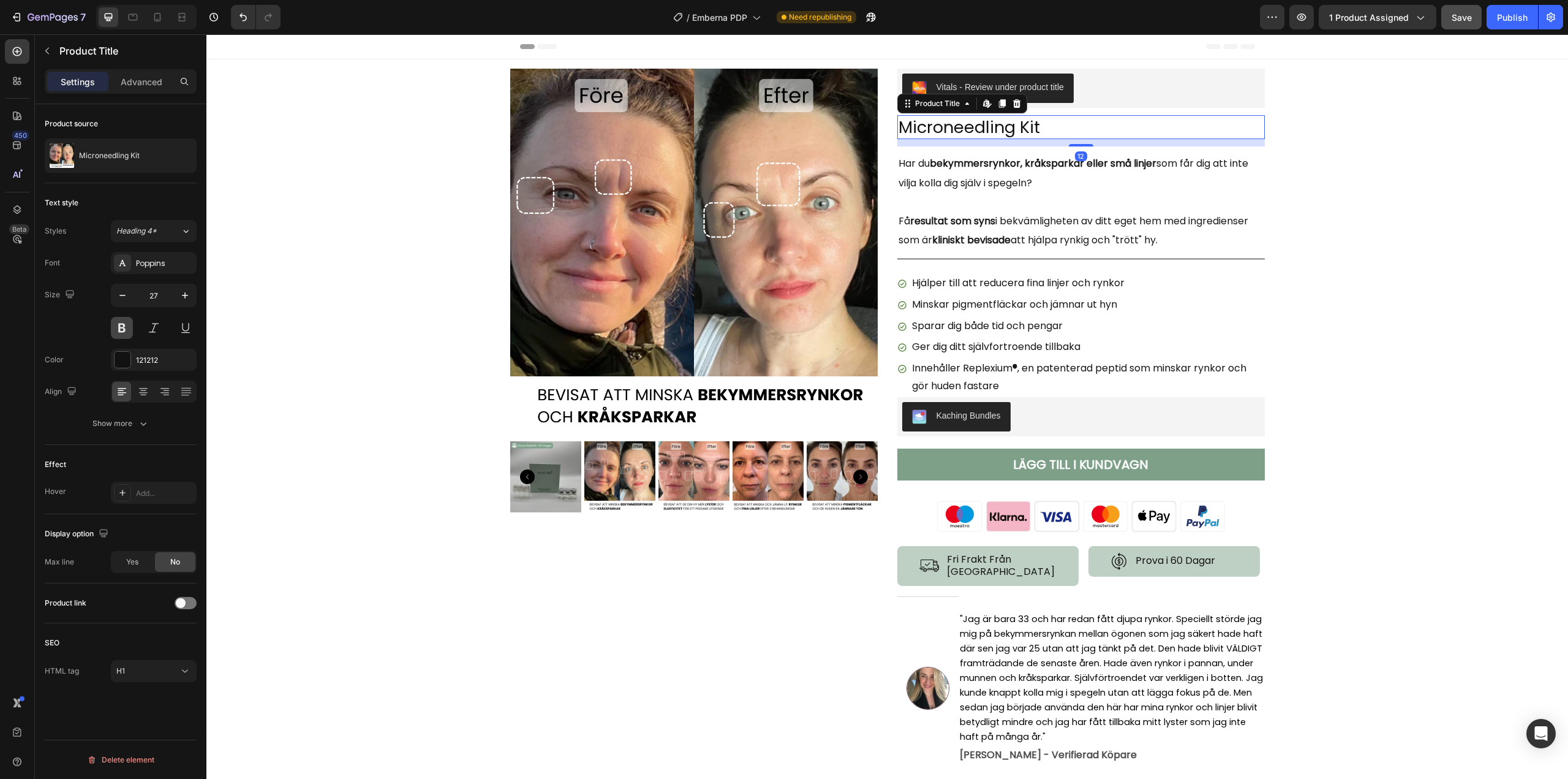
click at [129, 323] on button at bounding box center [121, 328] width 22 height 22
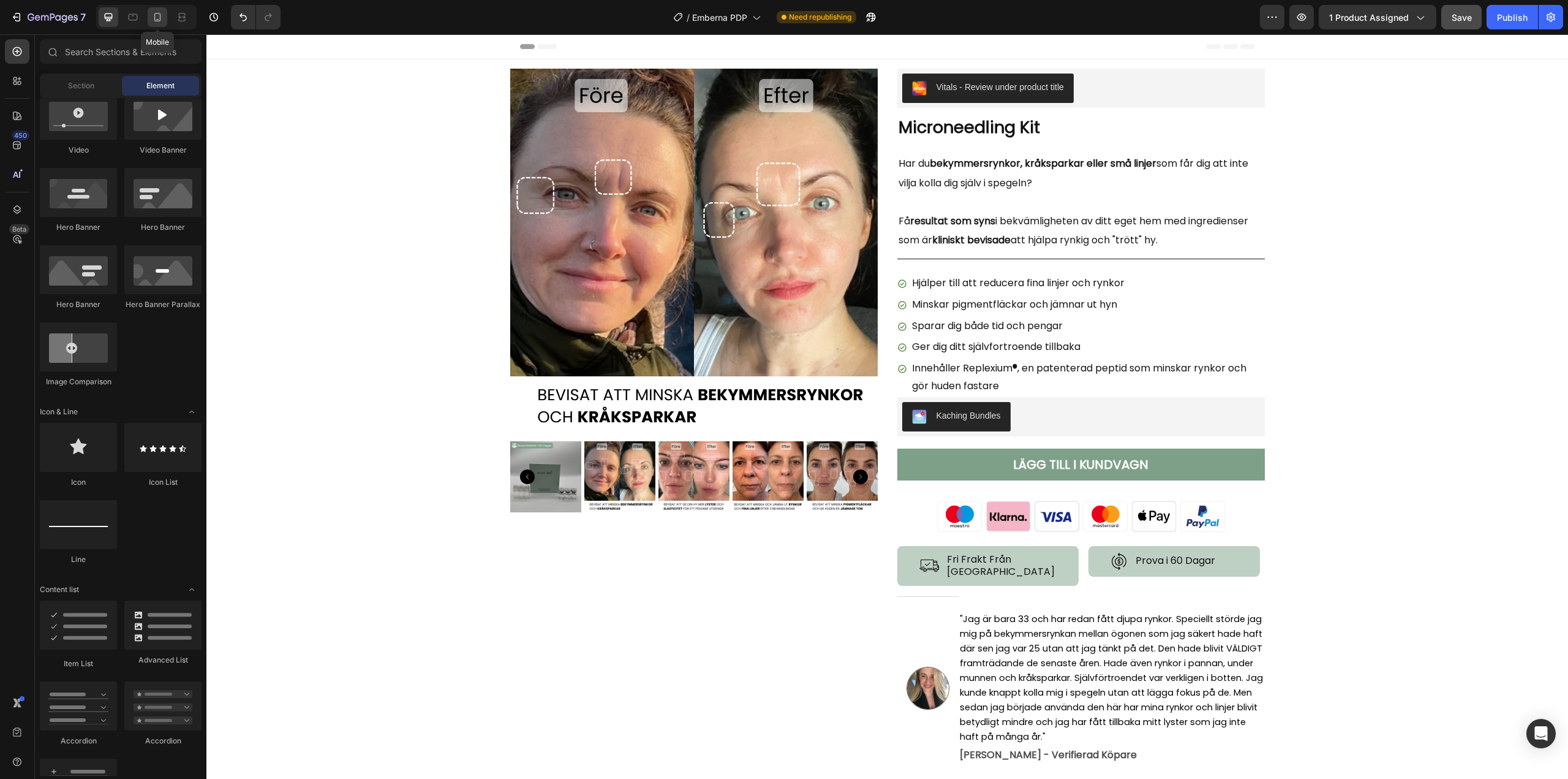
click at [165, 23] on div at bounding box center [157, 17] width 19 height 19
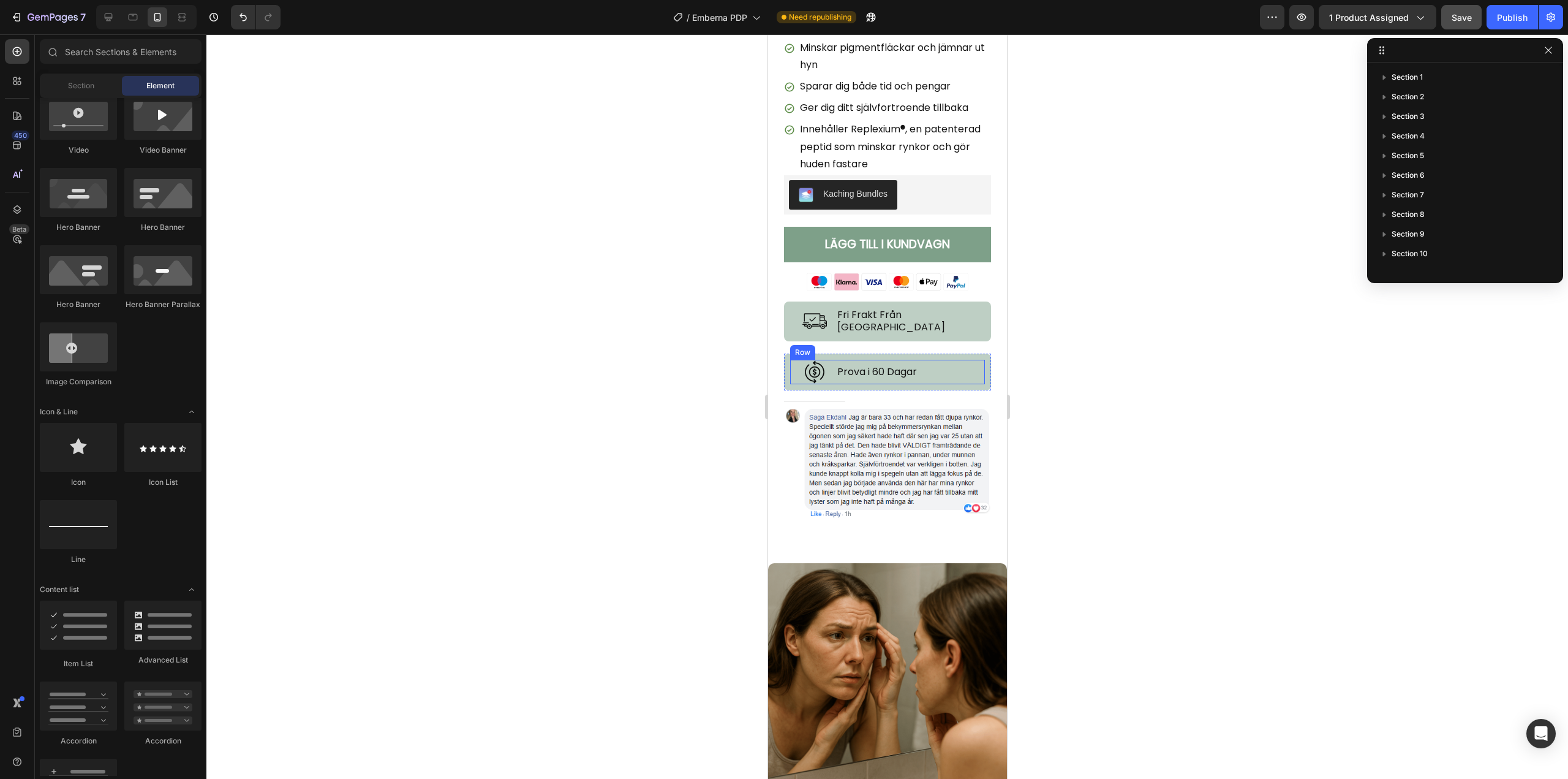
scroll to position [551, 0]
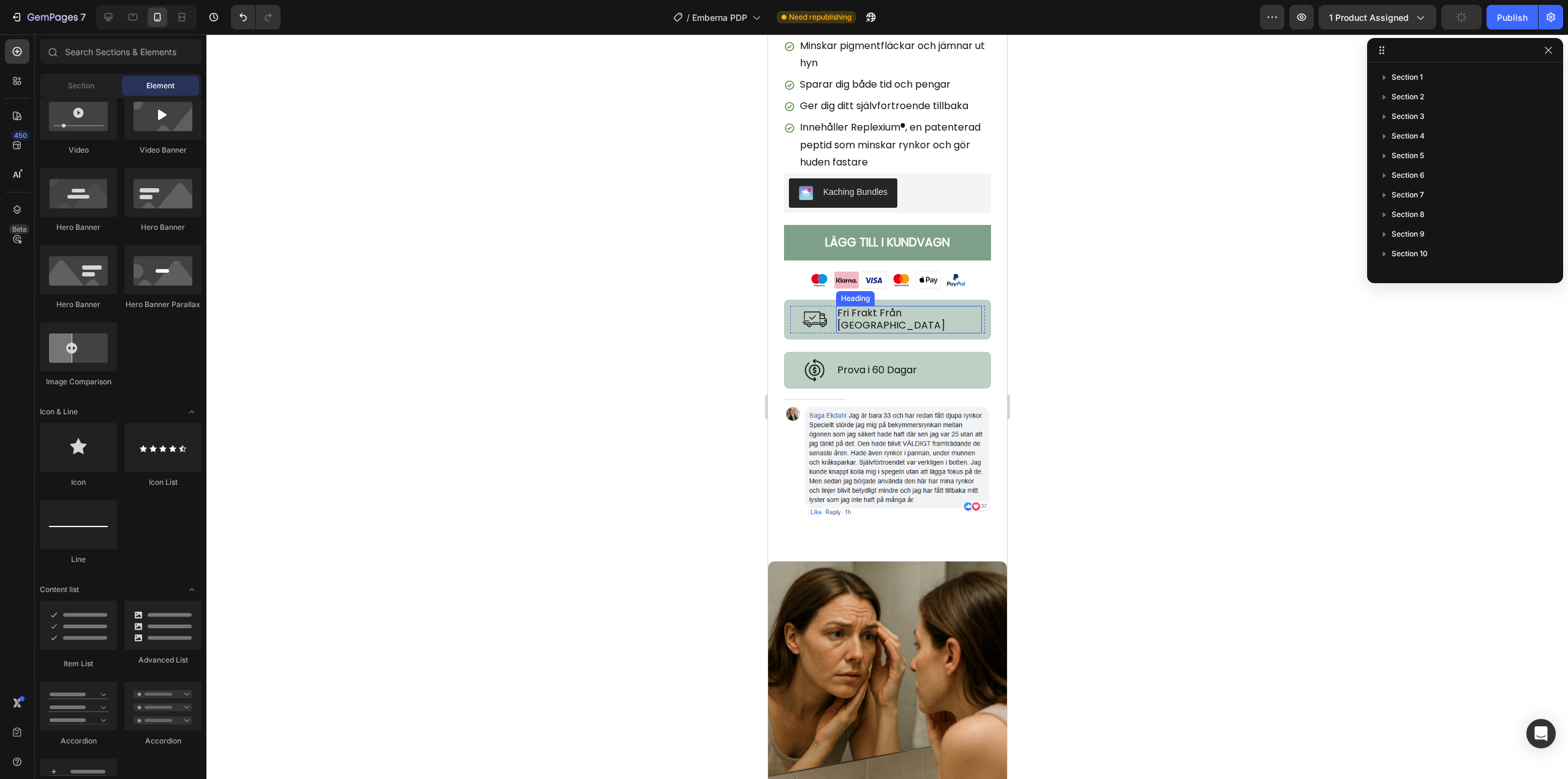
click at [879, 307] on h2 "Fri Frakt Från [GEOGRAPHIC_DATA]" at bounding box center [909, 320] width 147 height 28
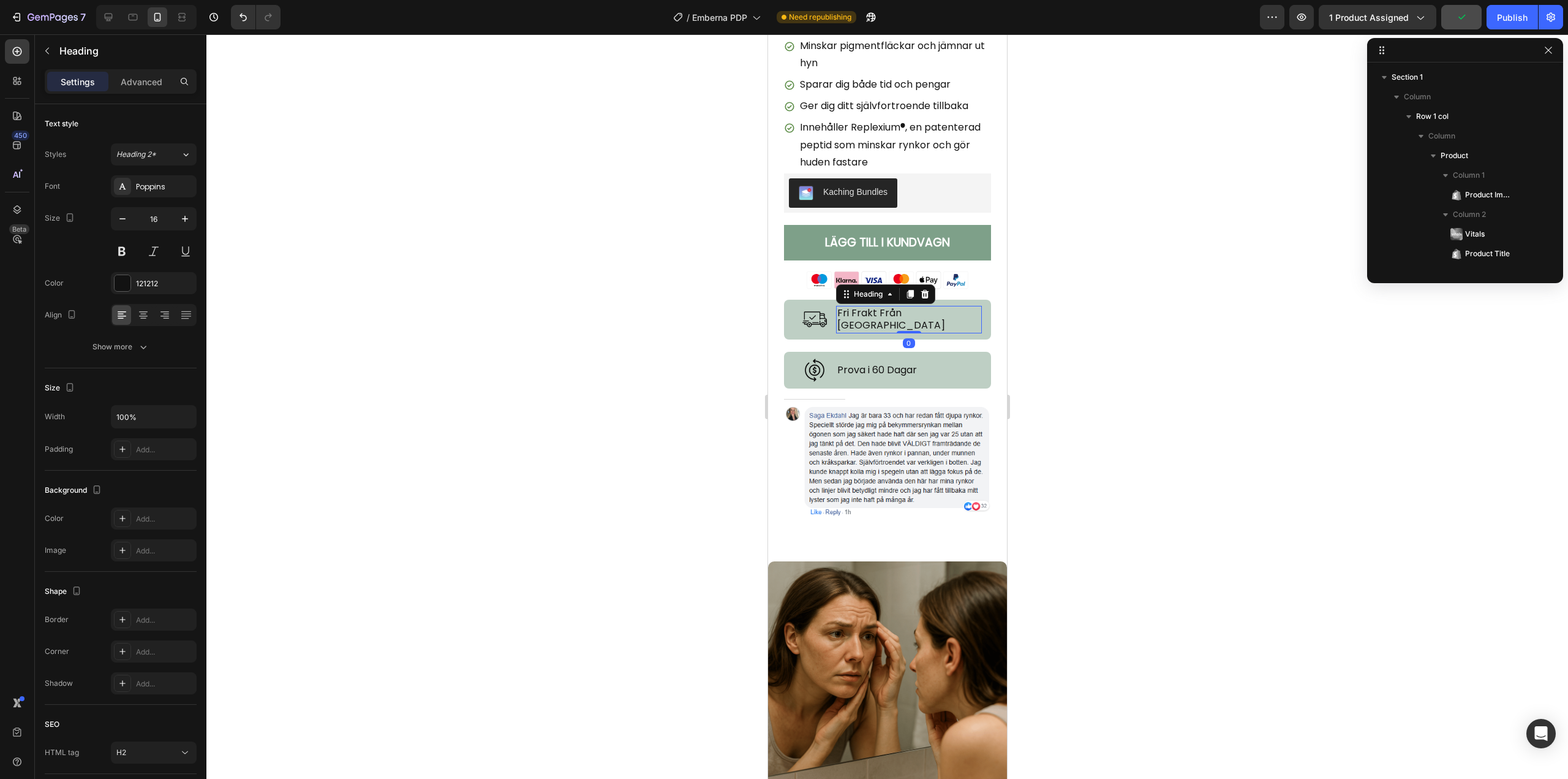
scroll to position [389, 0]
click at [811, 309] on img at bounding box center [813, 318] width 24 height 24
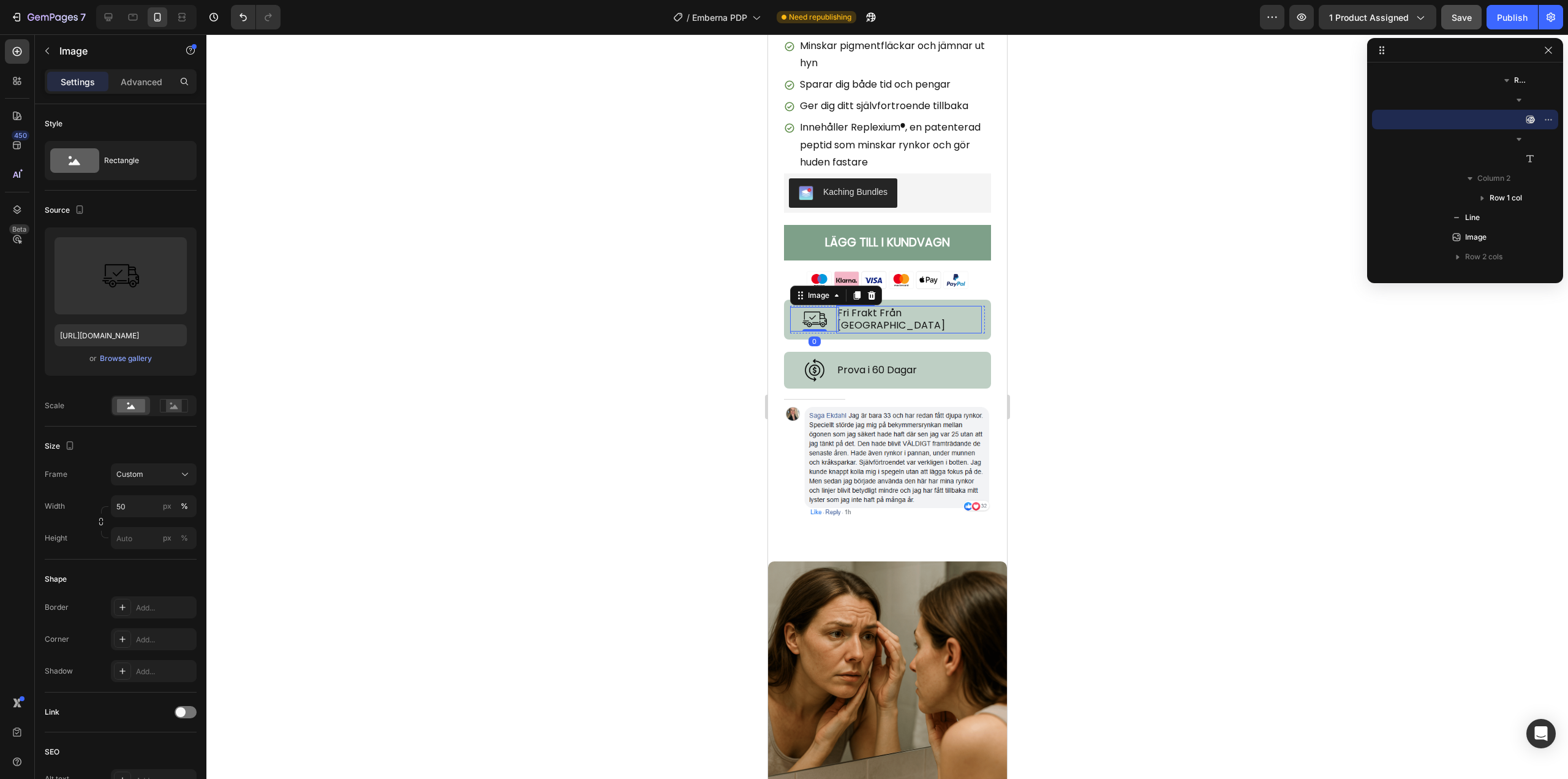
click at [891, 306] on h2 "Fri Frakt Från [GEOGRAPHIC_DATA]" at bounding box center [909, 320] width 147 height 28
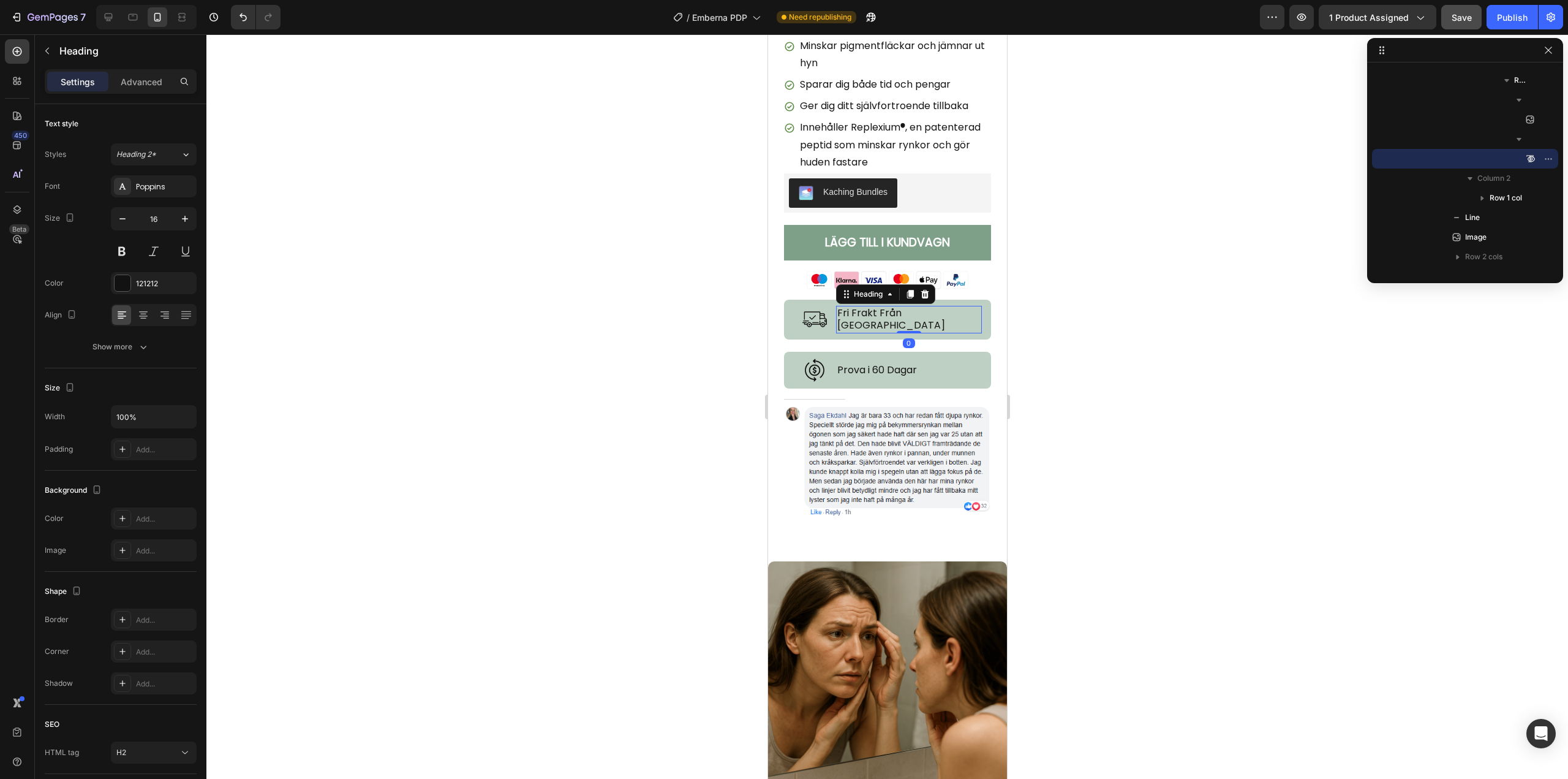
click at [628, 307] on div at bounding box center [887, 406] width 1362 height 745
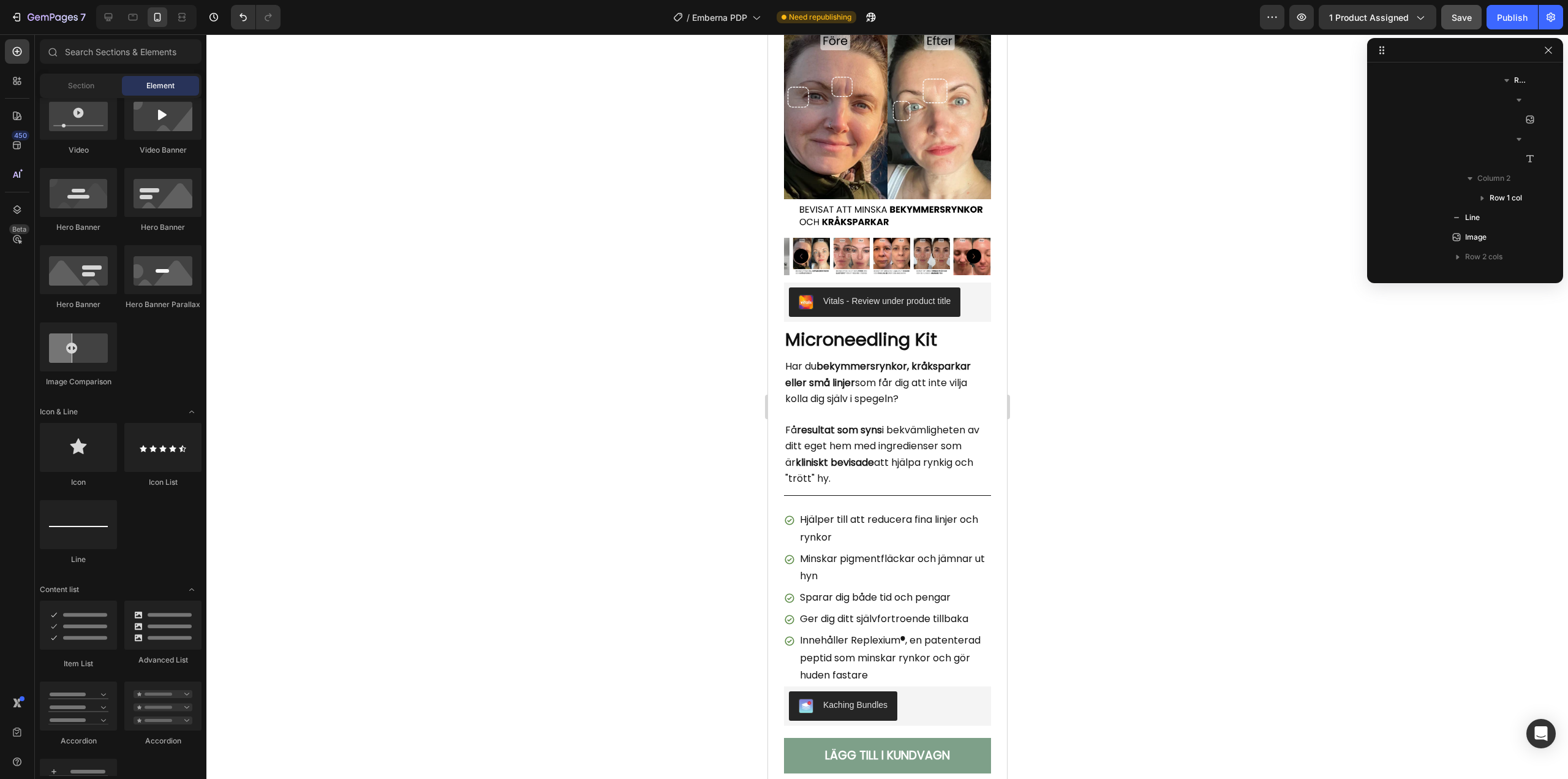
scroll to position [0, 0]
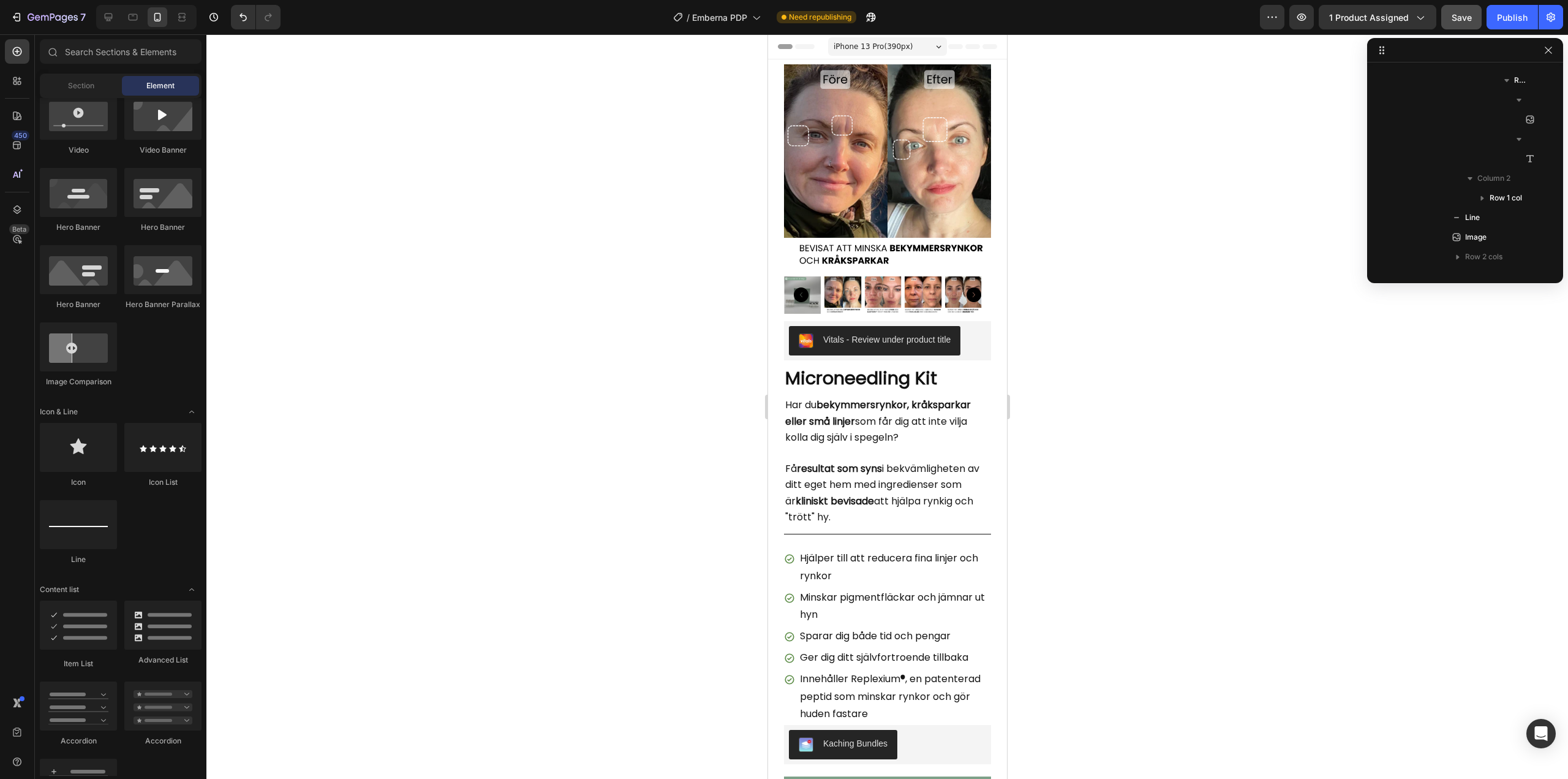
click at [1466, 28] on button "Save" at bounding box center [1462, 17] width 40 height 24
click at [1506, 13] on div "Publish" at bounding box center [1513, 17] width 31 height 13
click at [861, 19] on icon "button" at bounding box center [857, 17] width 13 height 13
click at [14, 22] on icon "button" at bounding box center [16, 17] width 13 height 13
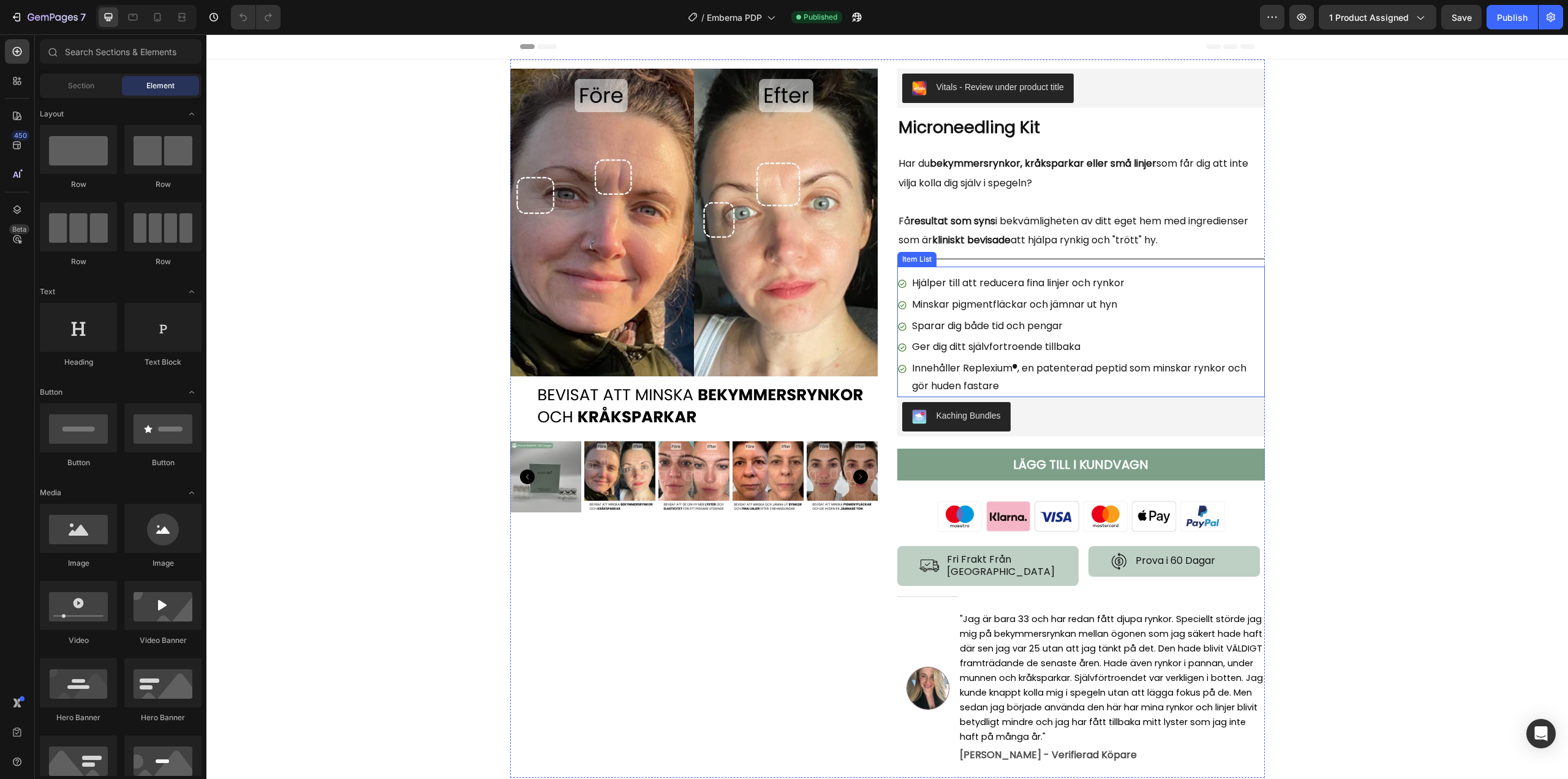
scroll to position [122, 0]
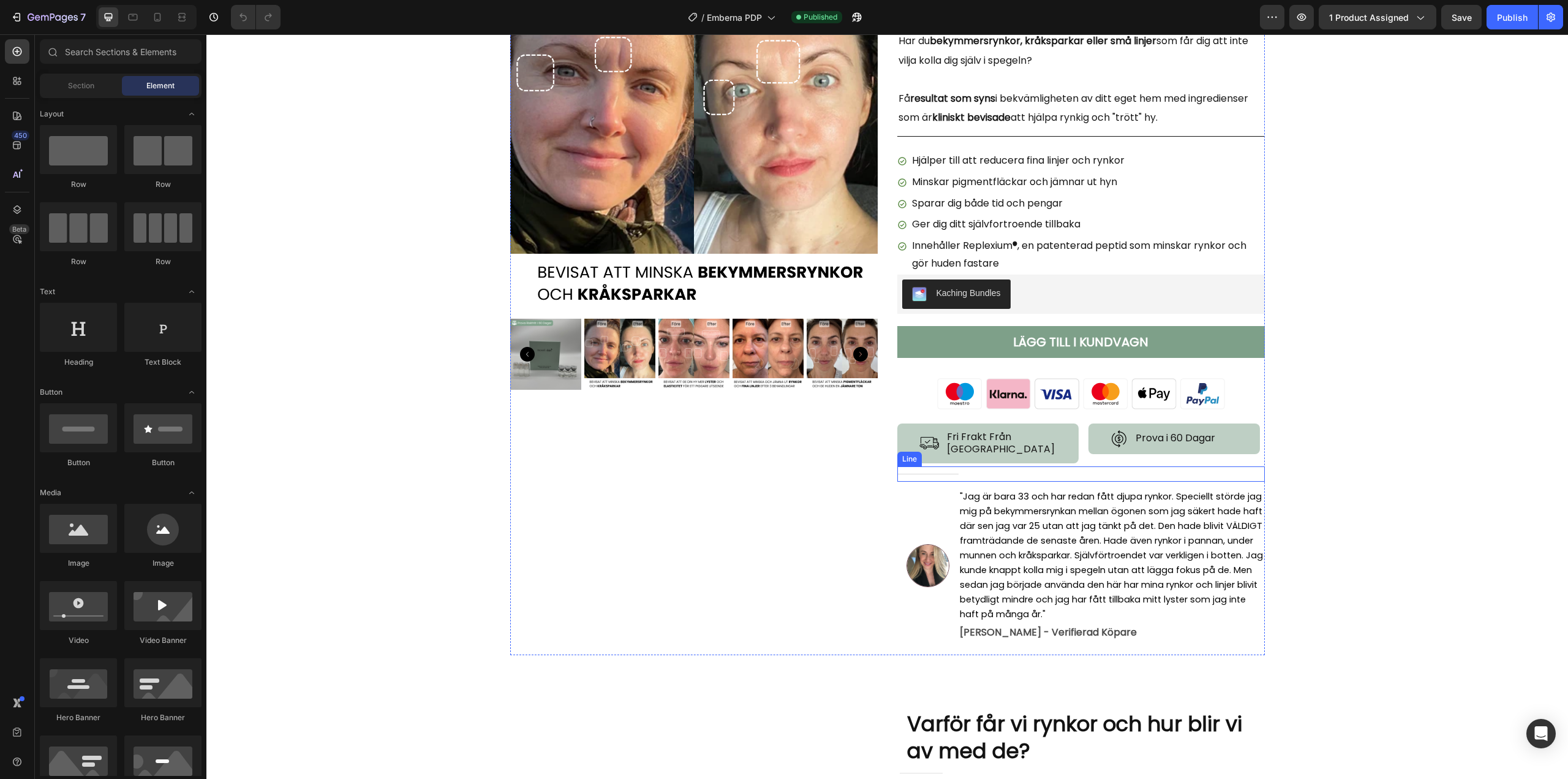
click at [916, 467] on div "Title Line" at bounding box center [1081, 474] width 368 height 15
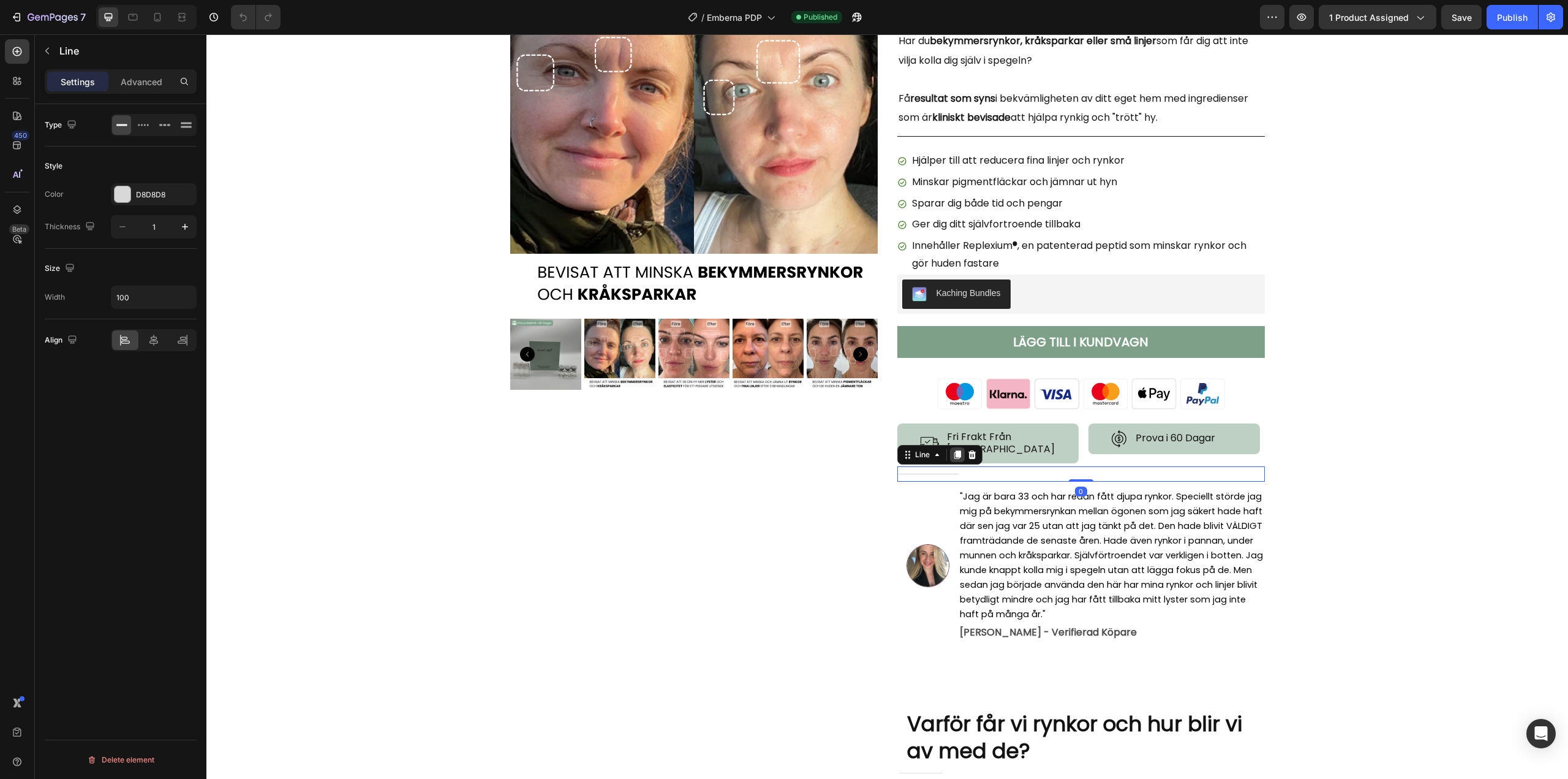
click at [957, 450] on icon at bounding box center [957, 455] width 10 height 10
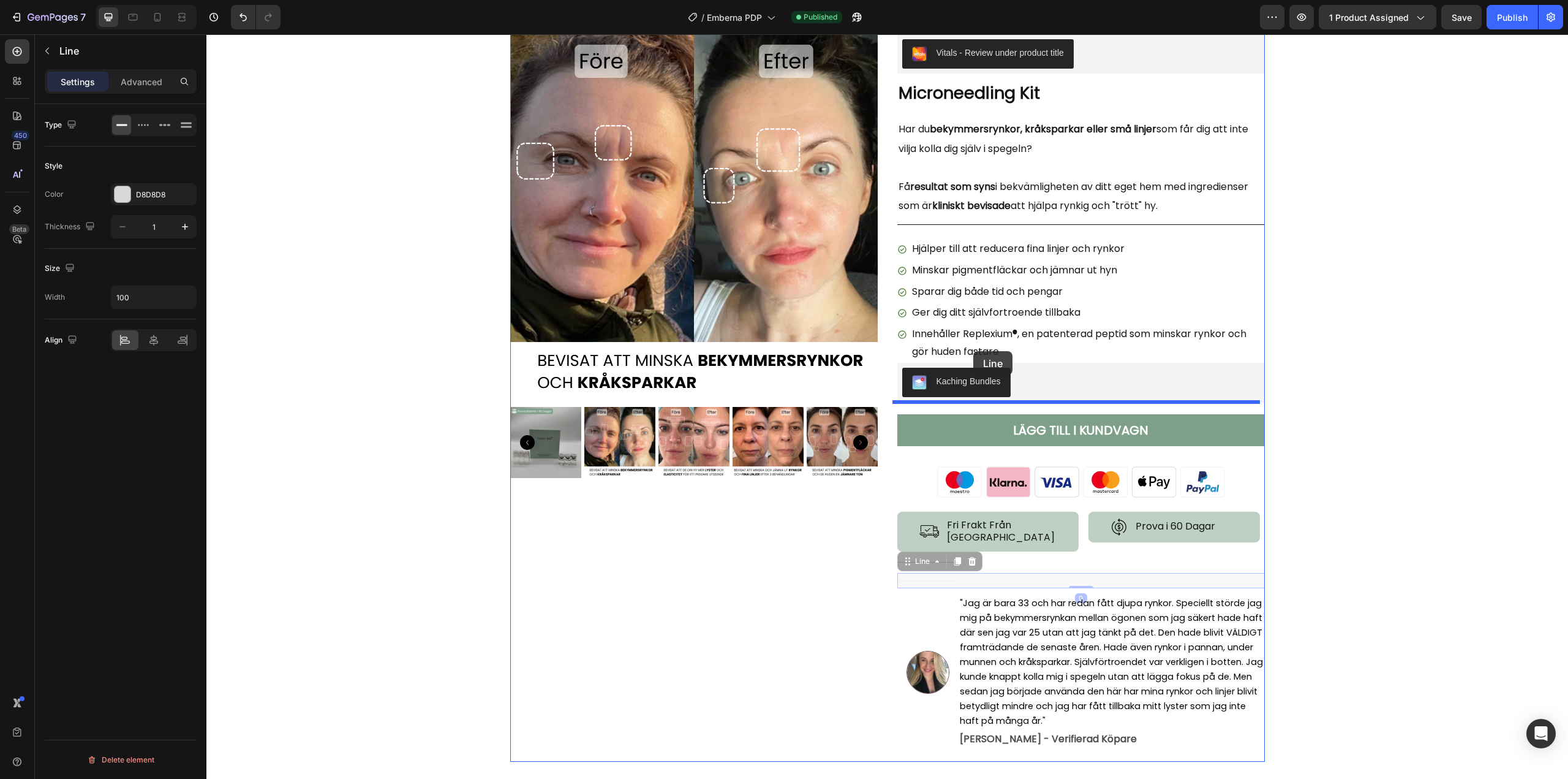
scroll to position [0, 0]
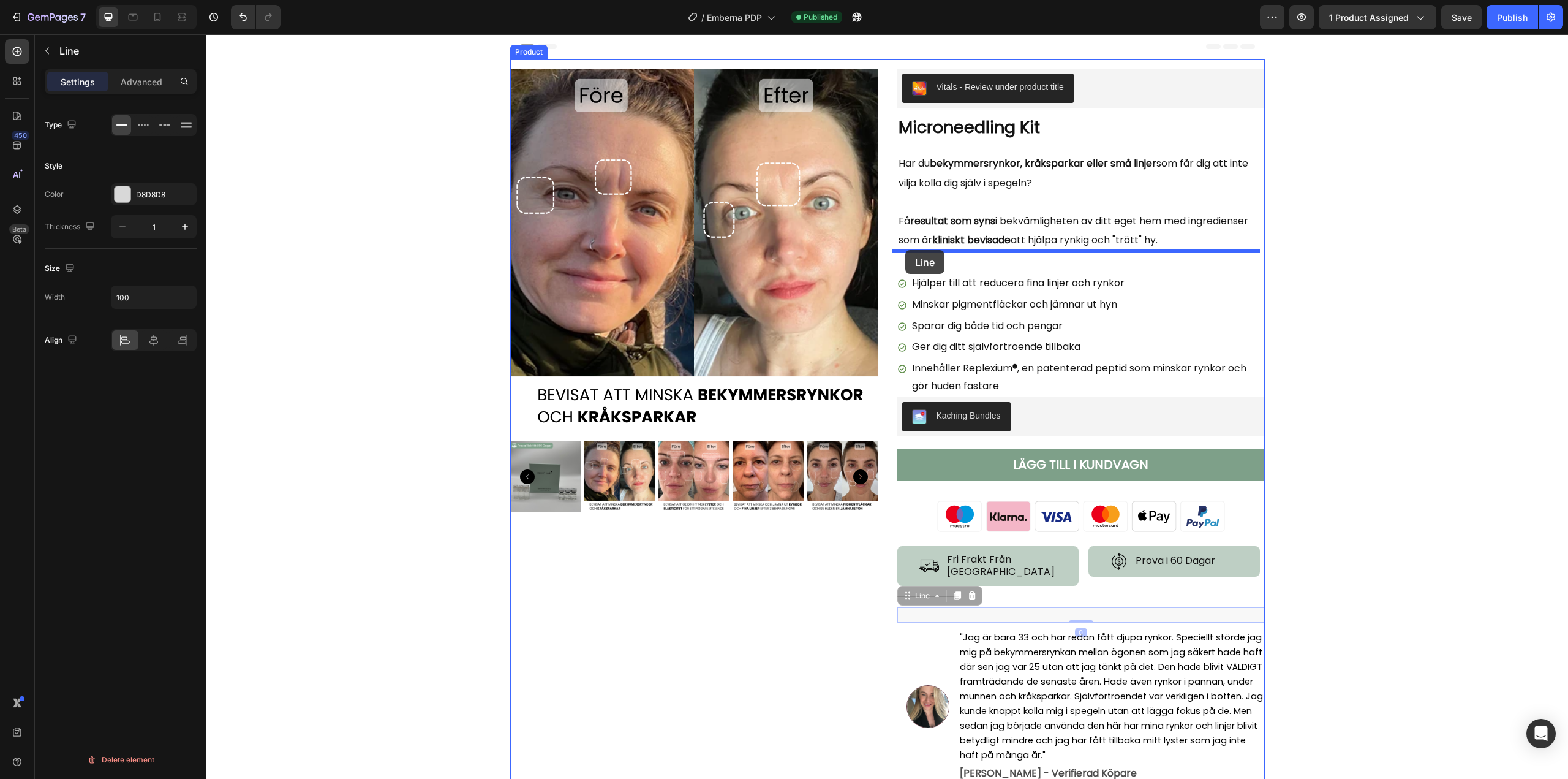
drag, startPoint x: 905, startPoint y: 467, endPoint x: 905, endPoint y: 250, distance: 217.0
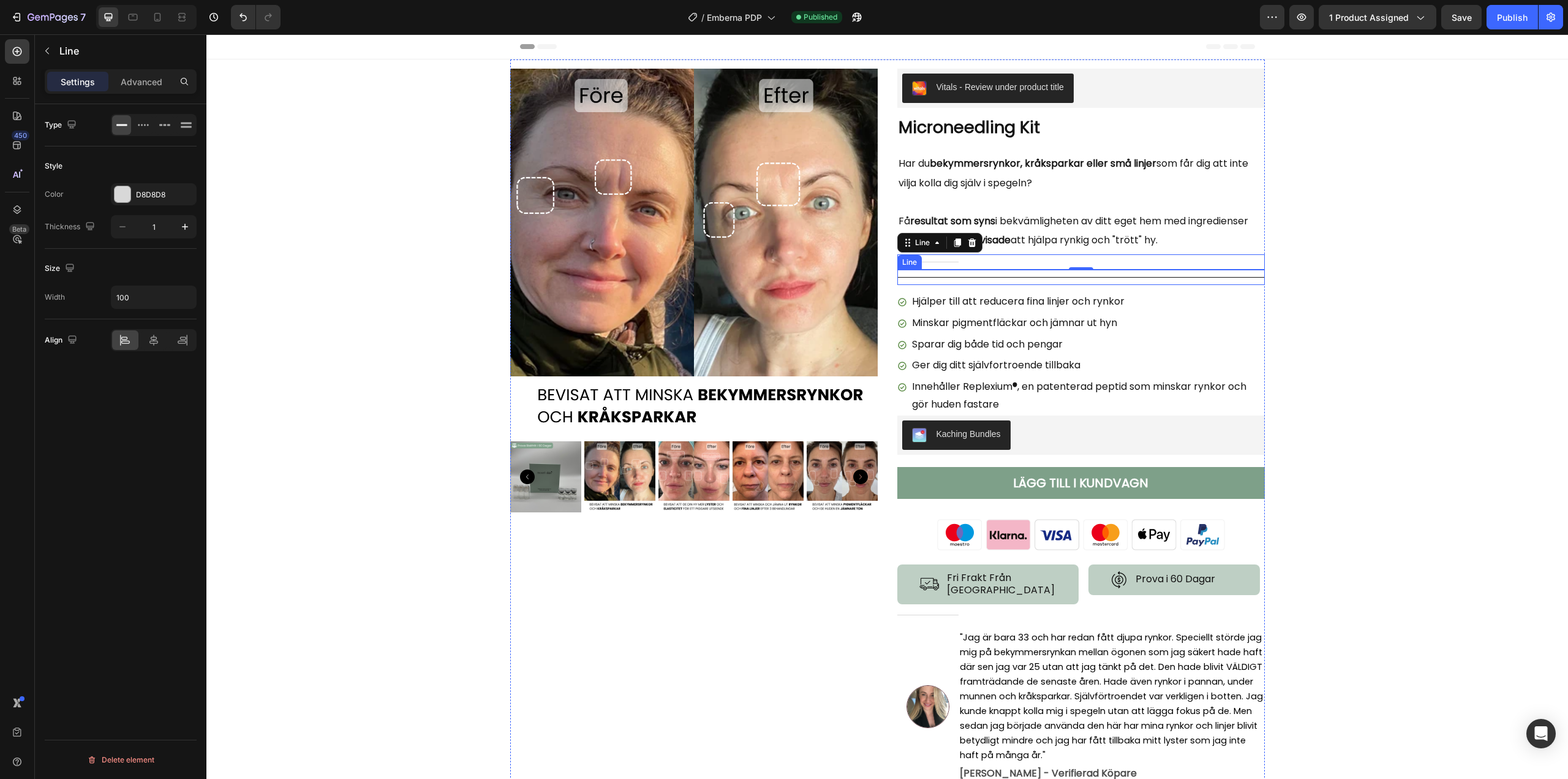
click at [923, 281] on div "Title Line" at bounding box center [1081, 277] width 368 height 15
click at [968, 260] on icon at bounding box center [972, 258] width 8 height 8
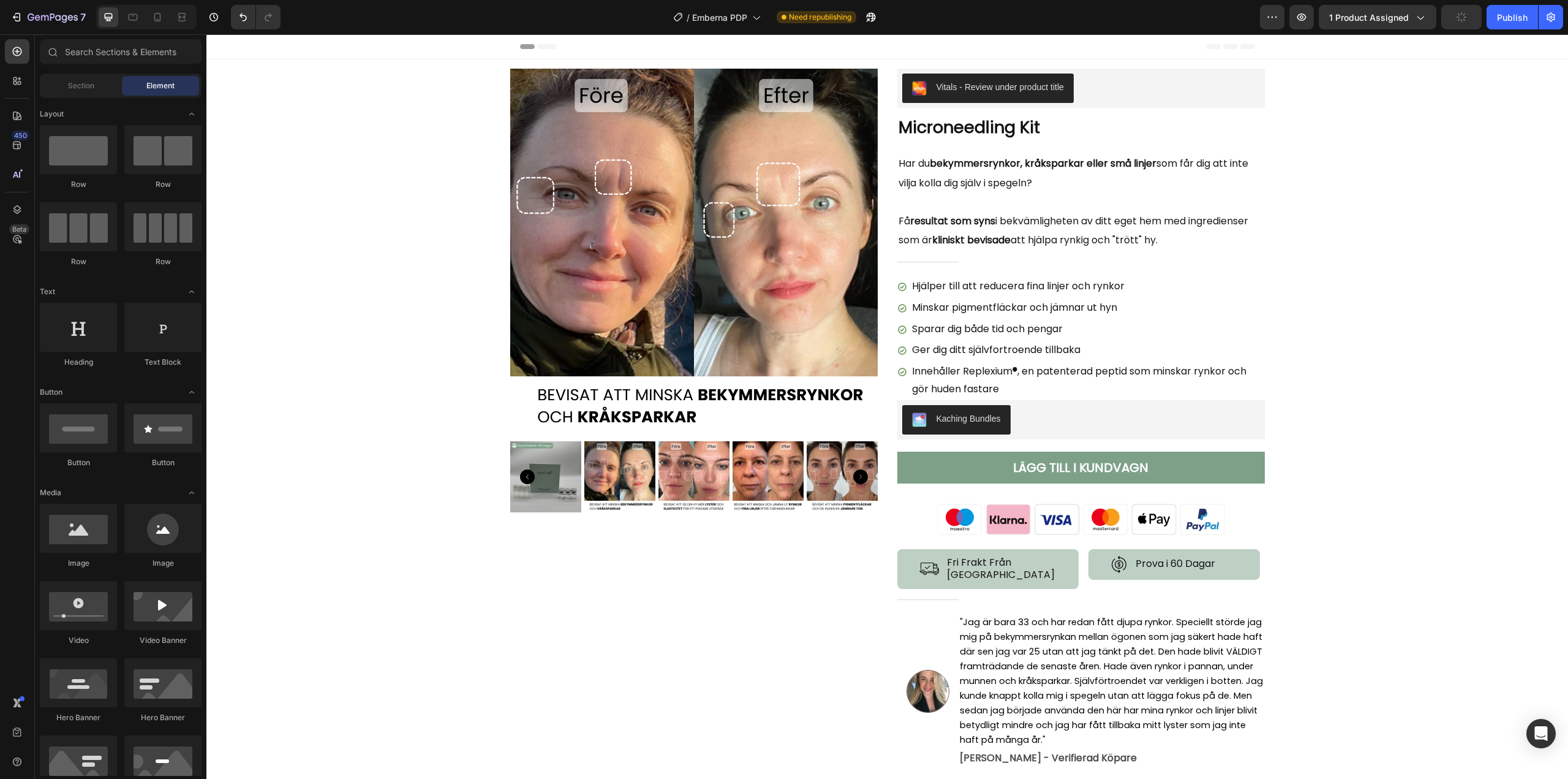
click at [1461, 15] on span "Save" at bounding box center [1462, 18] width 20 height 10
click at [924, 470] on button "LÄGG TILL I KUNDVAGN" at bounding box center [1081, 467] width 368 height 32
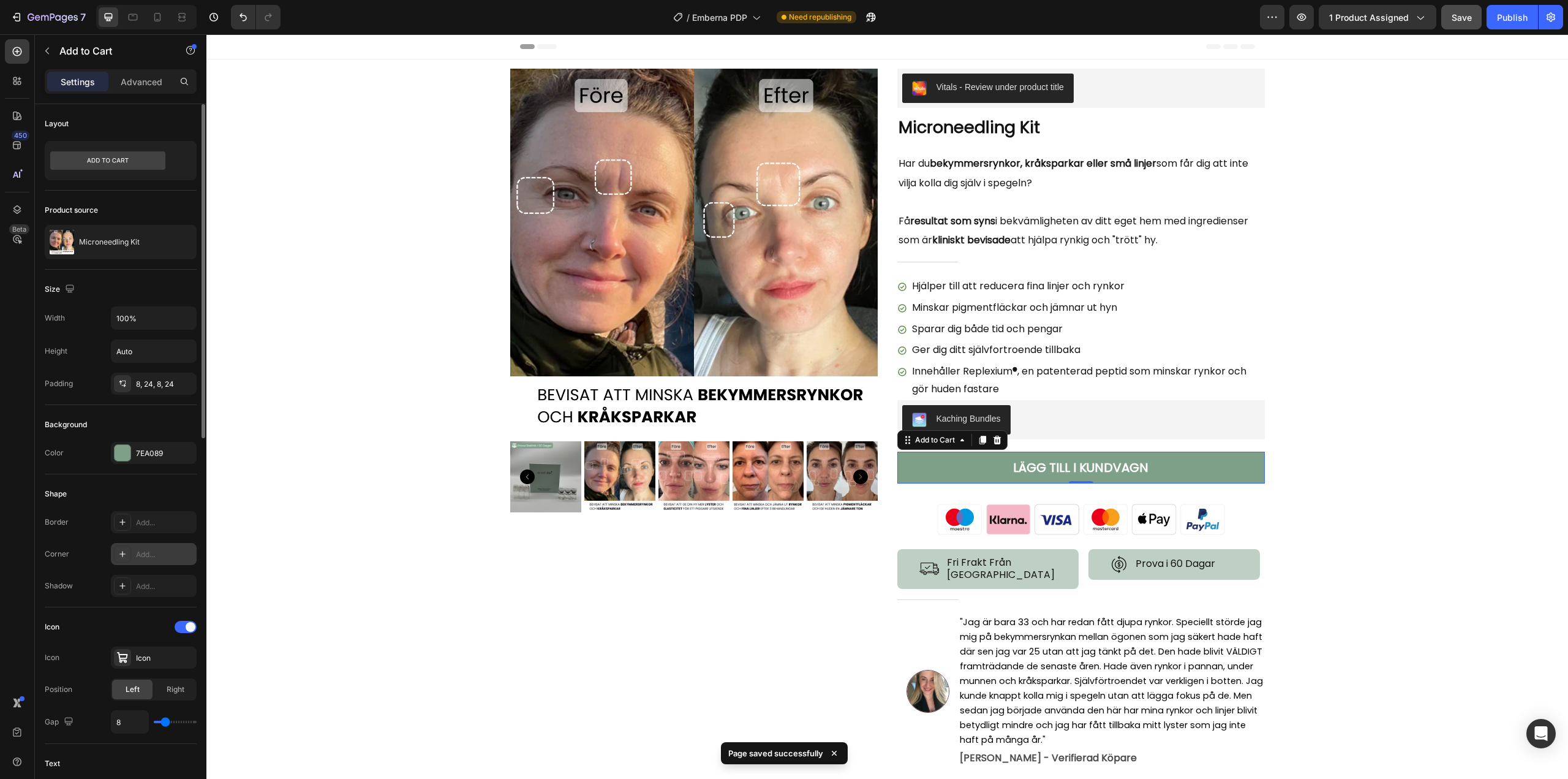
click at [146, 558] on div "Add..." at bounding box center [164, 554] width 58 height 11
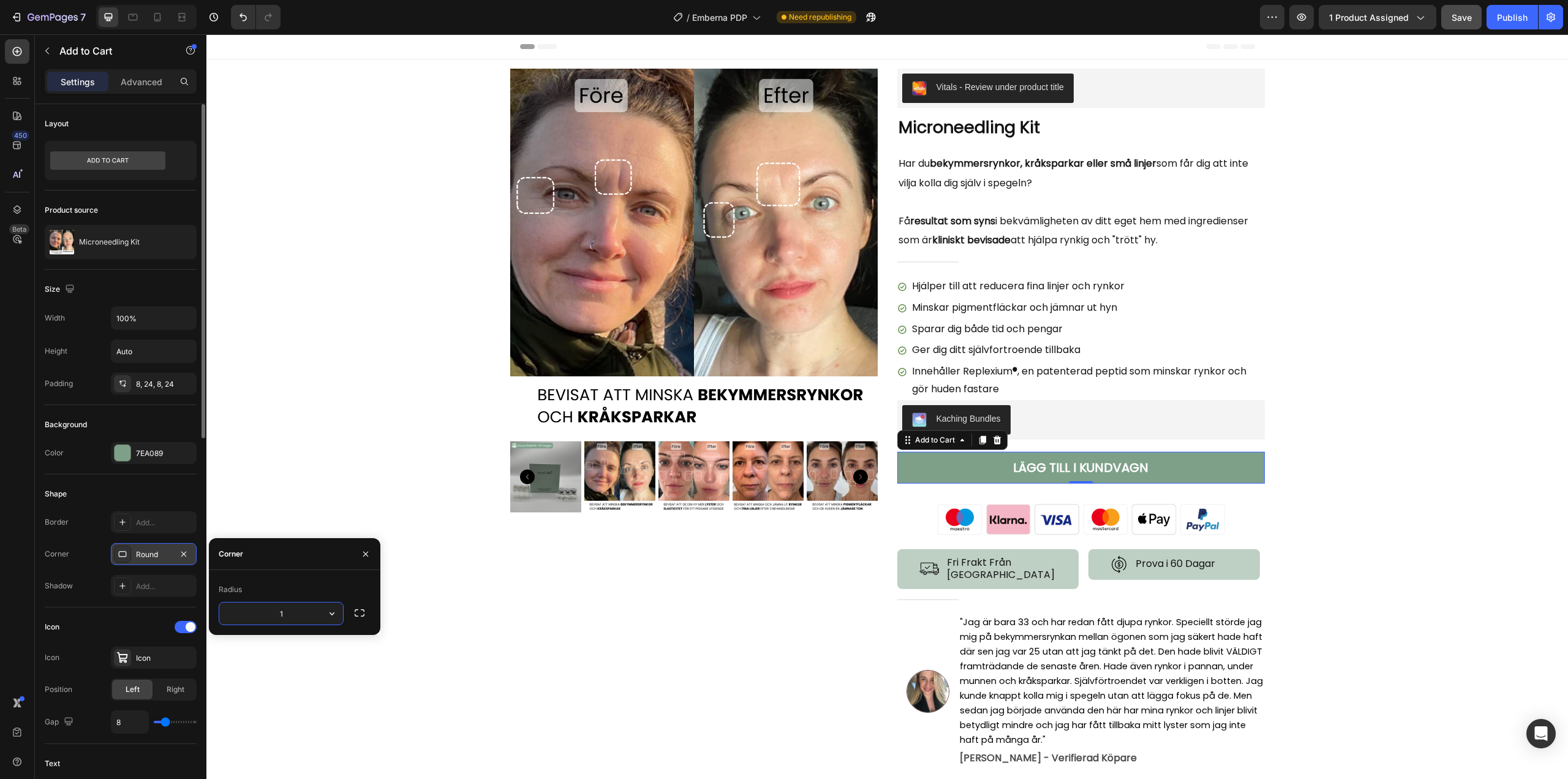
type input "10"
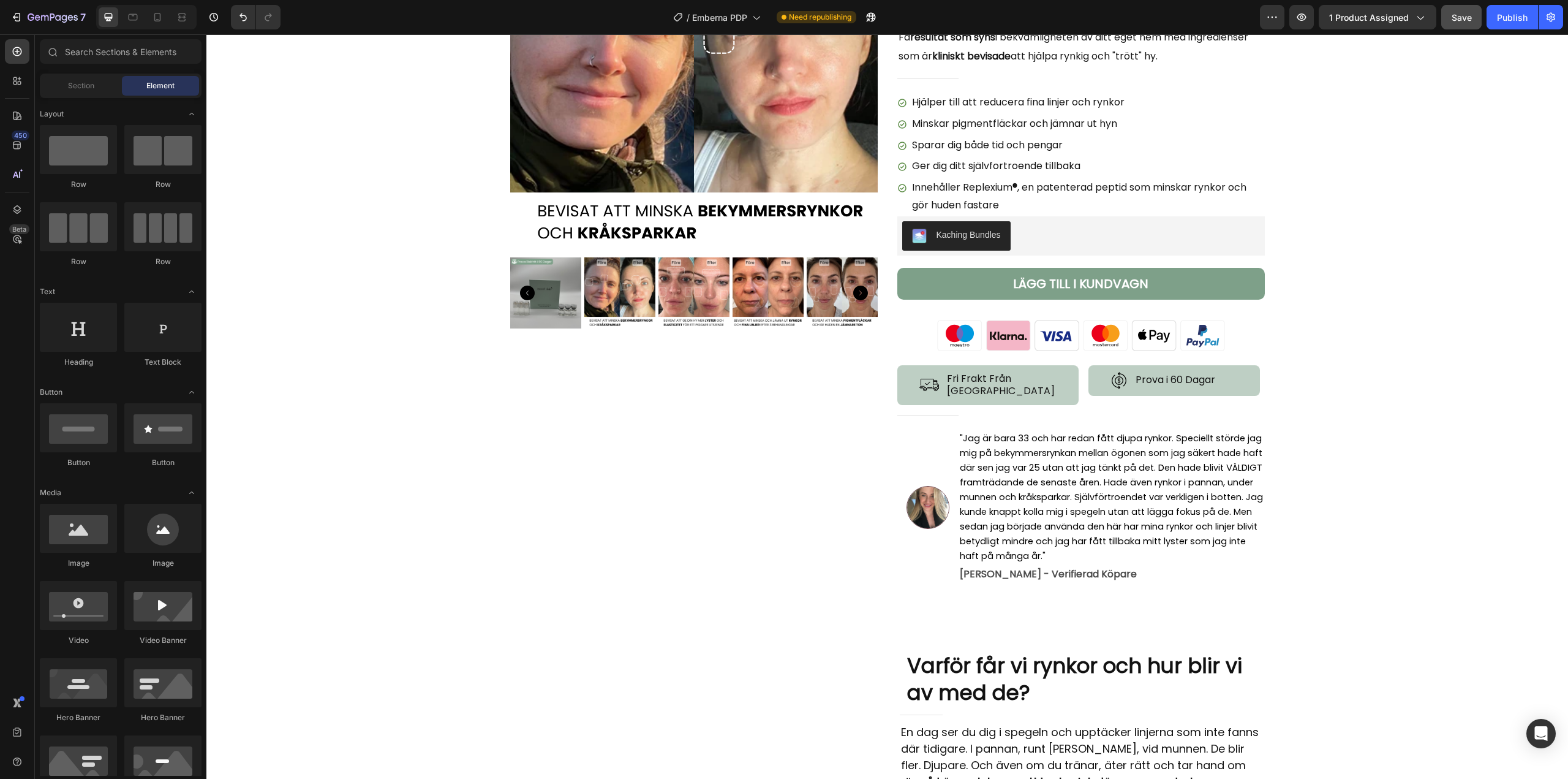
scroll to position [245, 0]
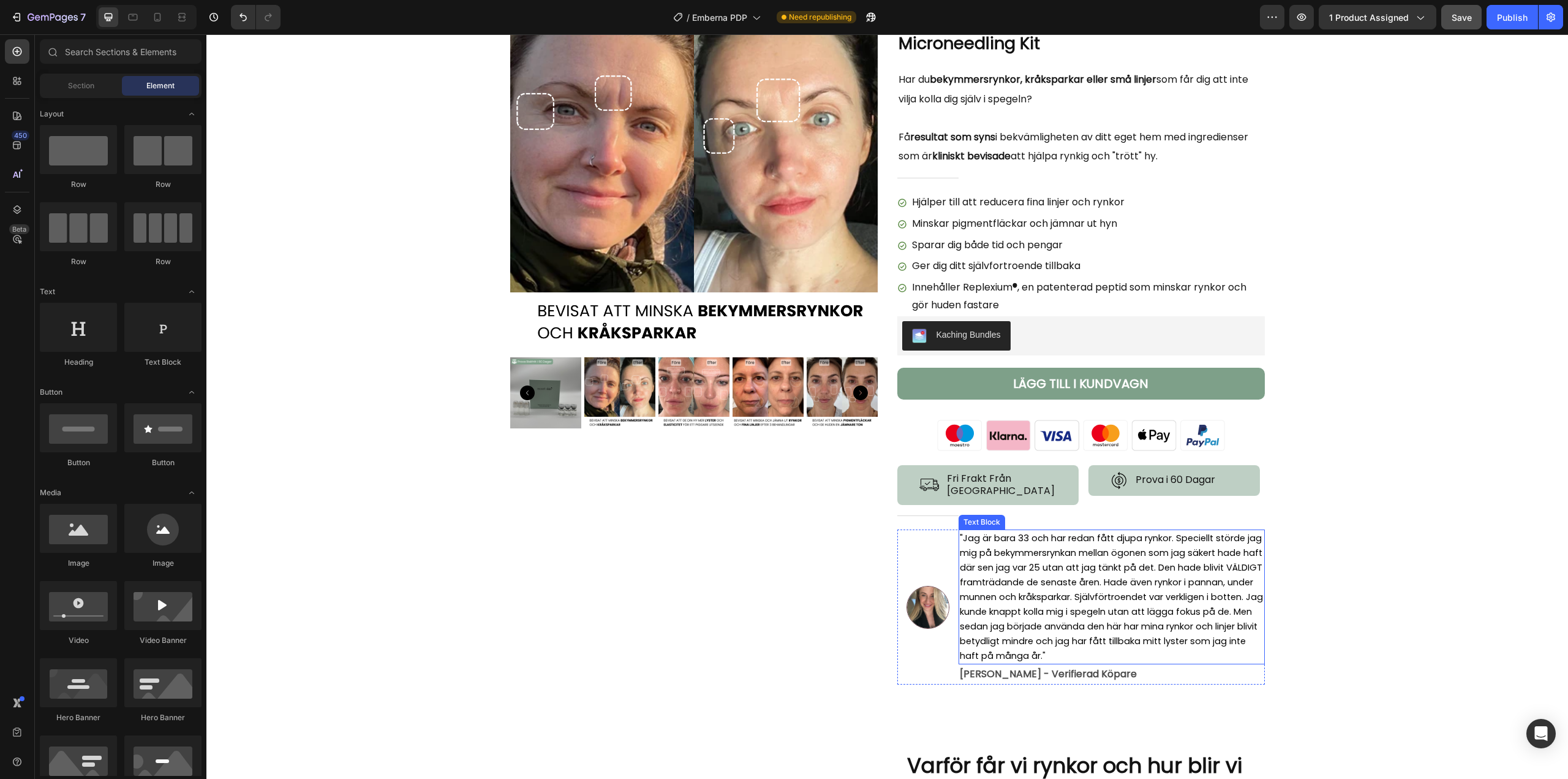
scroll to position [0, 0]
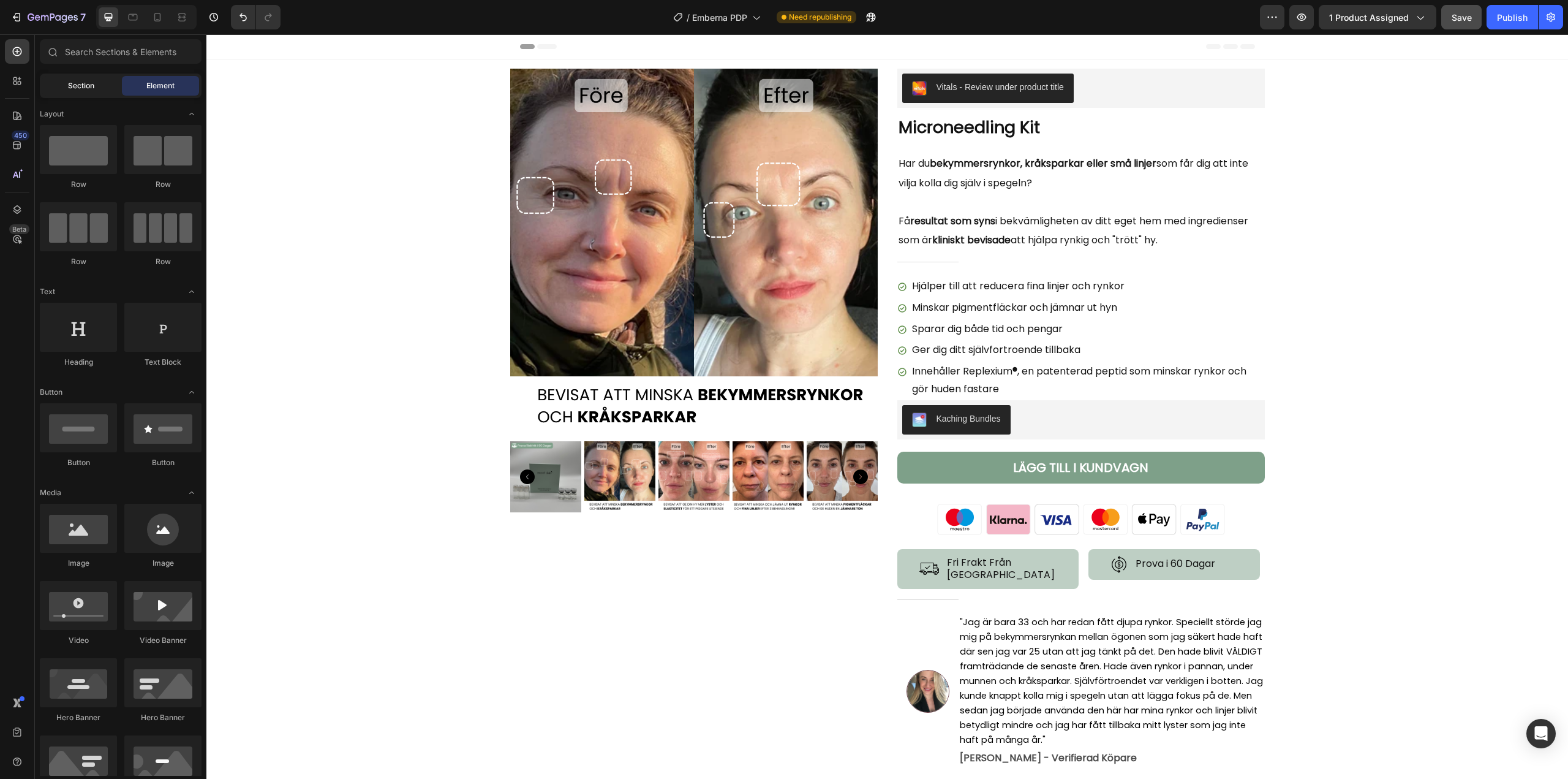
click at [75, 90] on span "Section" at bounding box center [80, 85] width 26 height 11
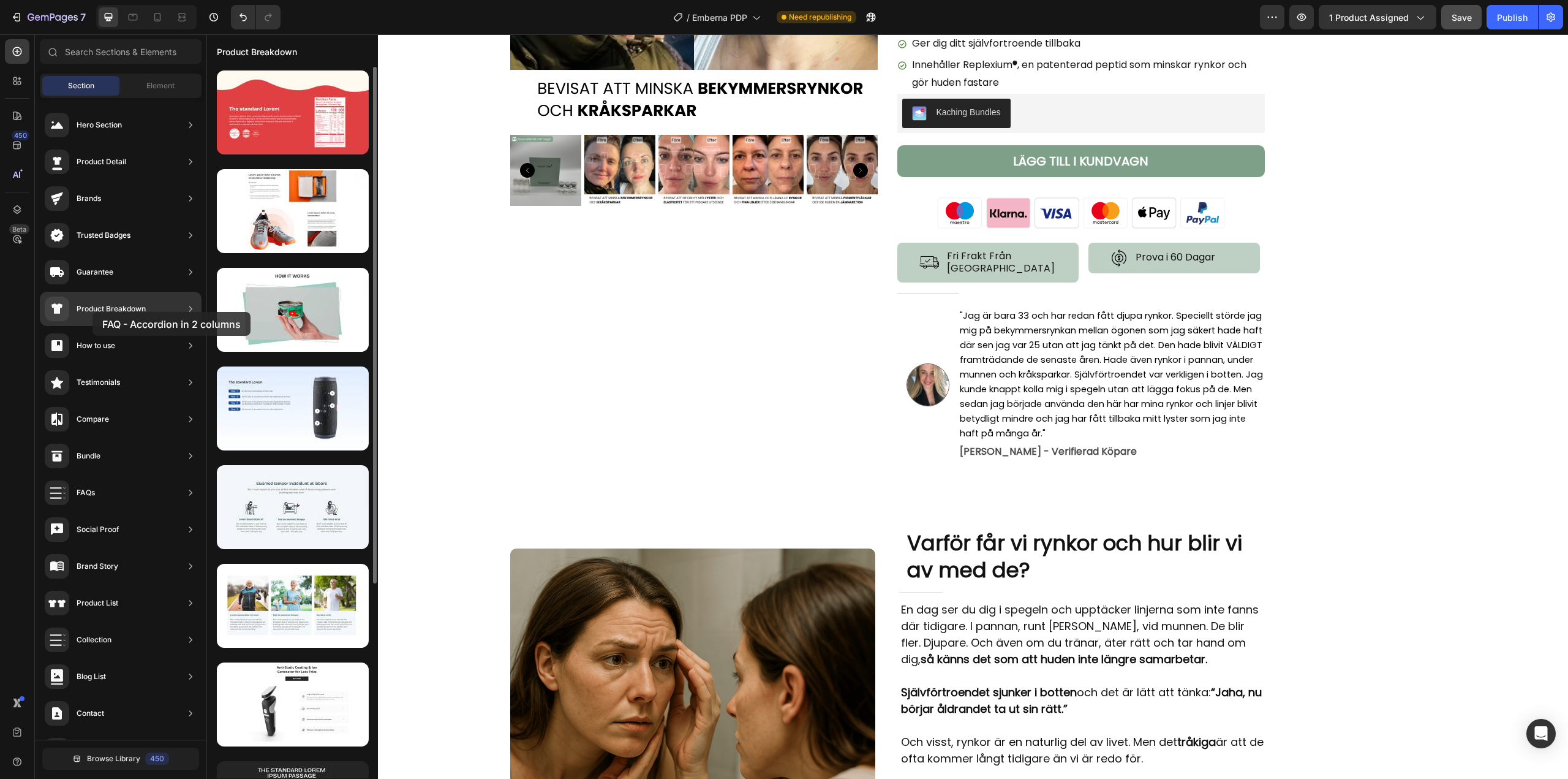
drag, startPoint x: 280, startPoint y: 314, endPoint x: 92, endPoint y: 312, distance: 188.0
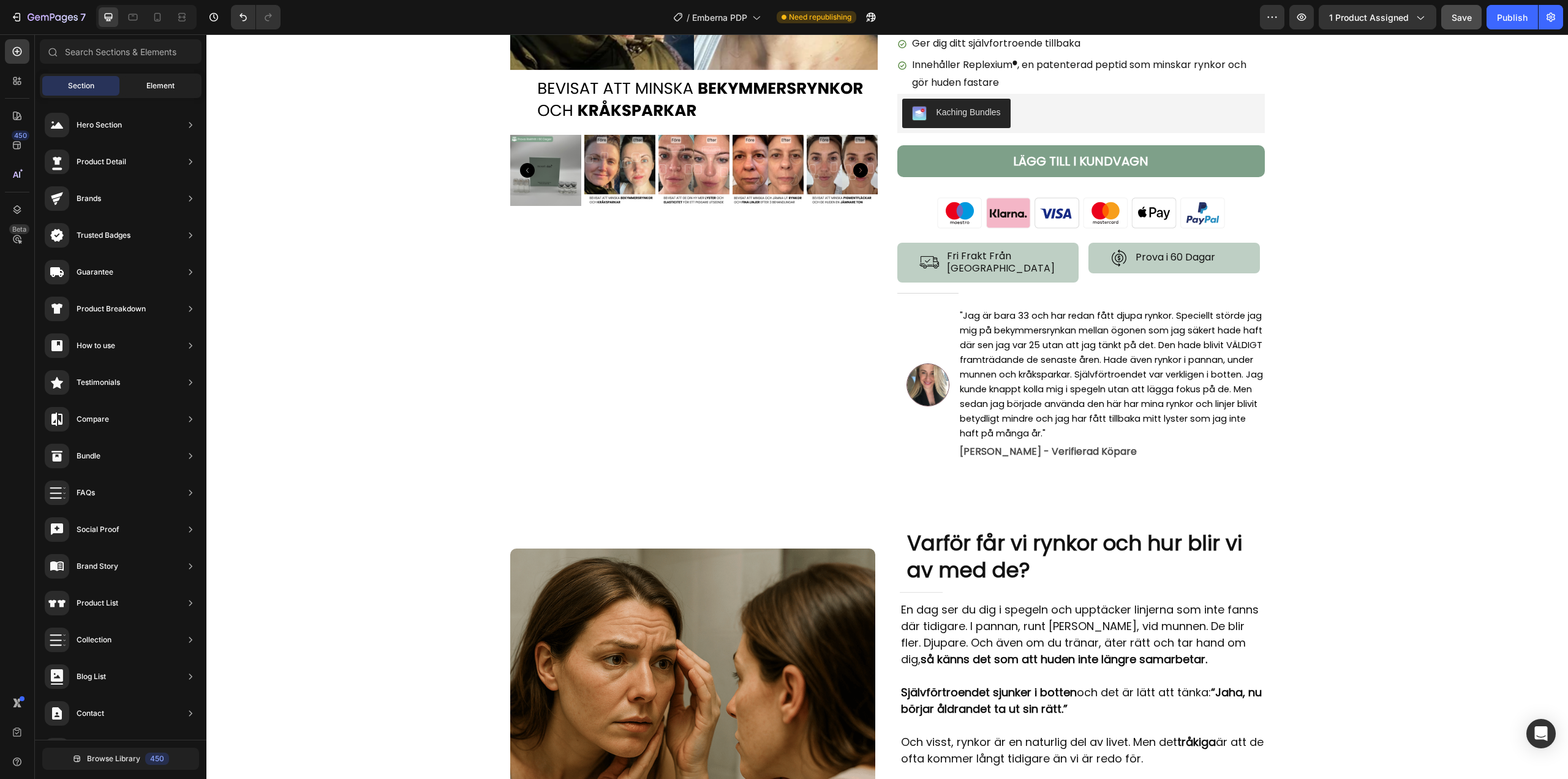
click at [170, 85] on span "Element" at bounding box center [161, 85] width 28 height 11
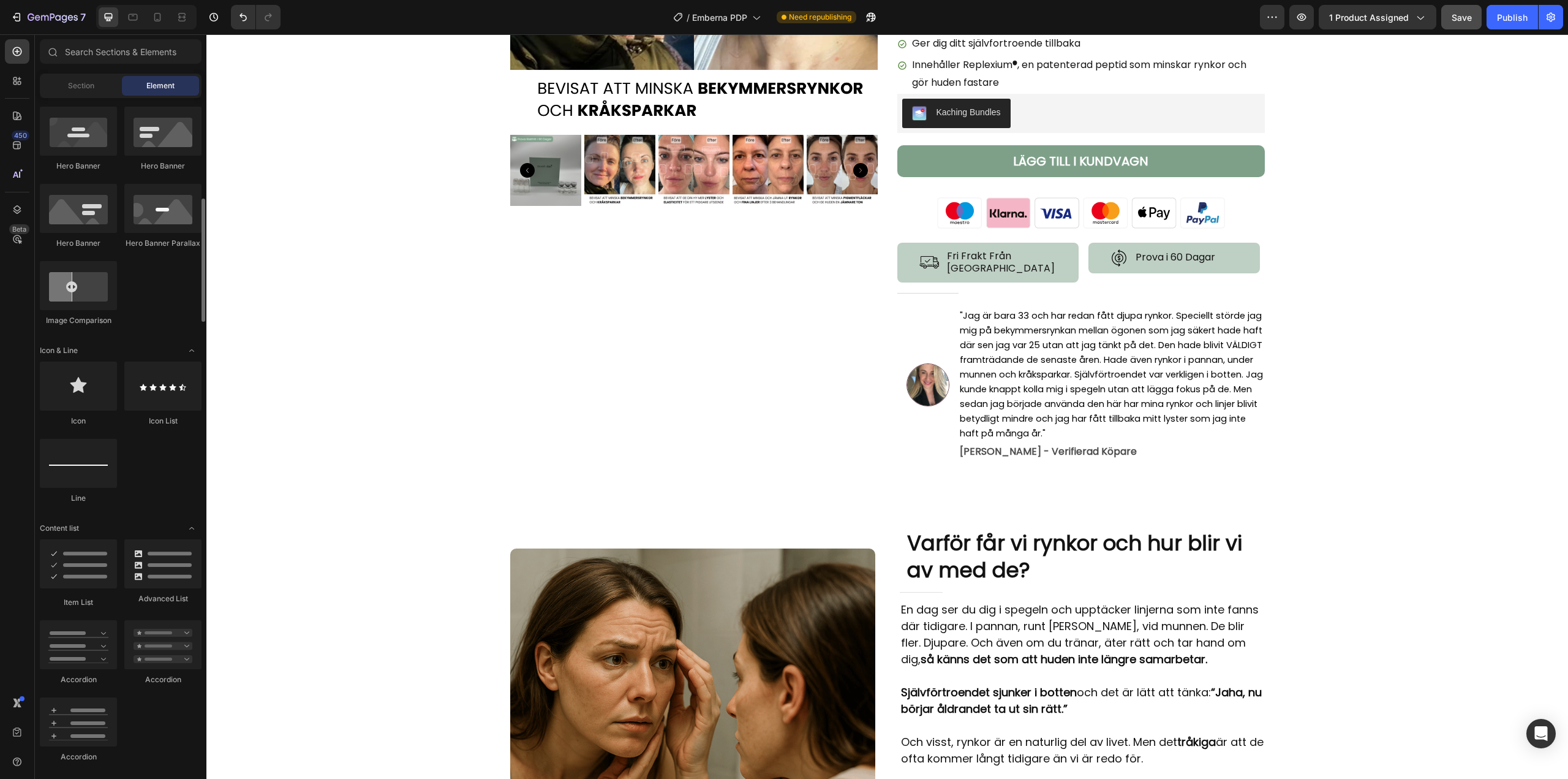
scroll to position [612, 0]
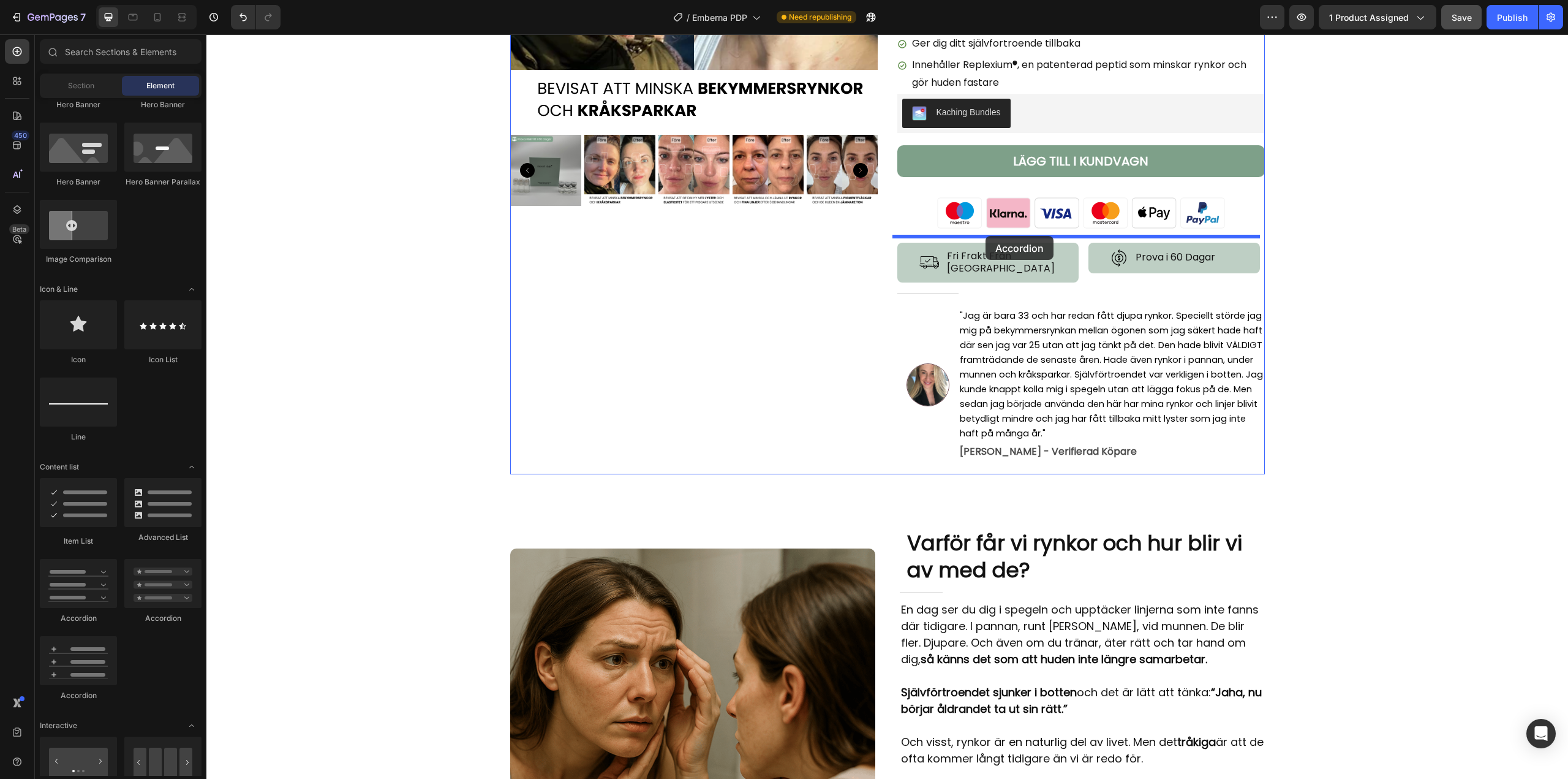
drag, startPoint x: 283, startPoint y: 628, endPoint x: 986, endPoint y: 236, distance: 804.9
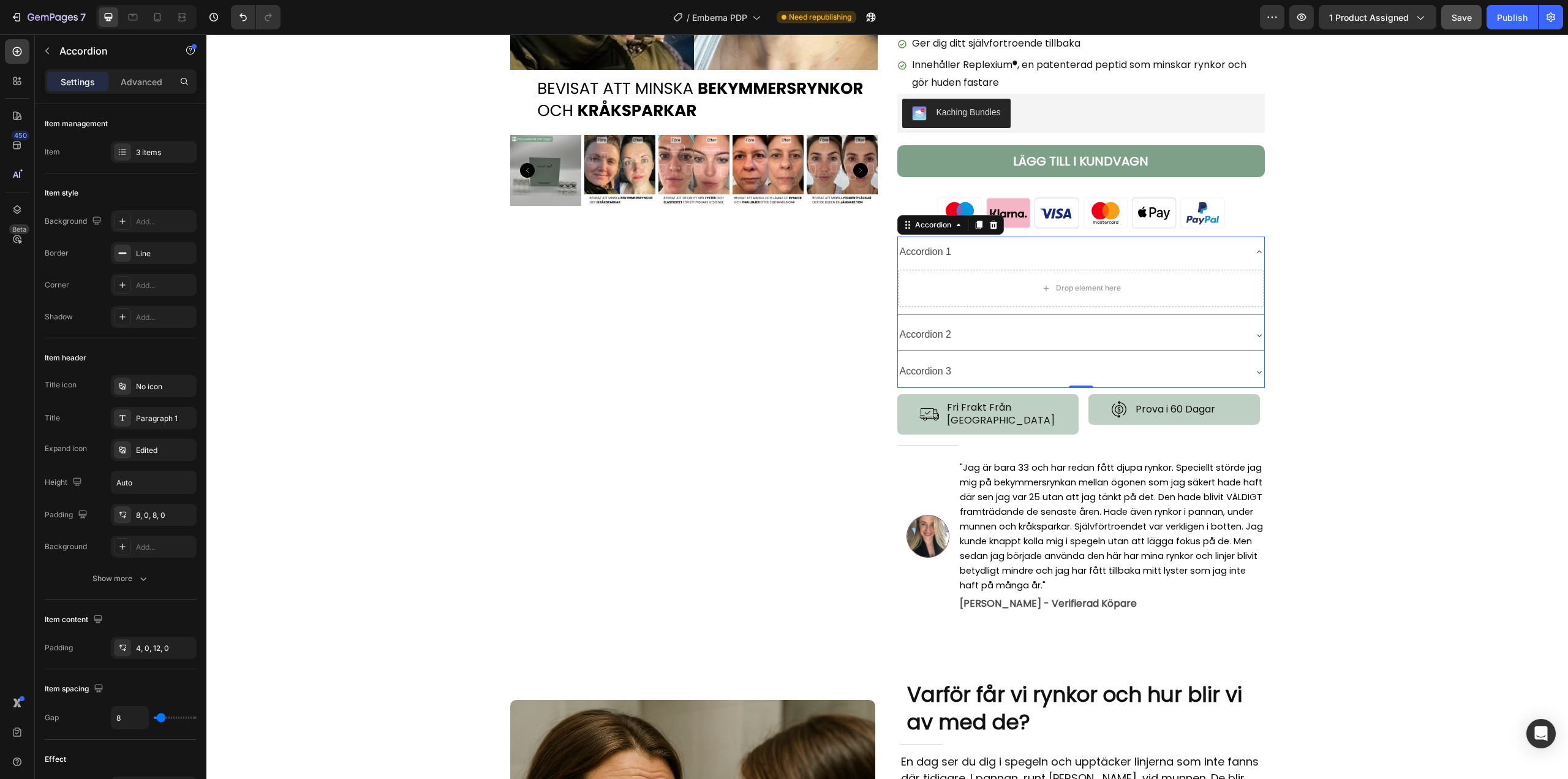
click at [1254, 245] on div "Accordion 1" at bounding box center [1081, 251] width 366 height 31
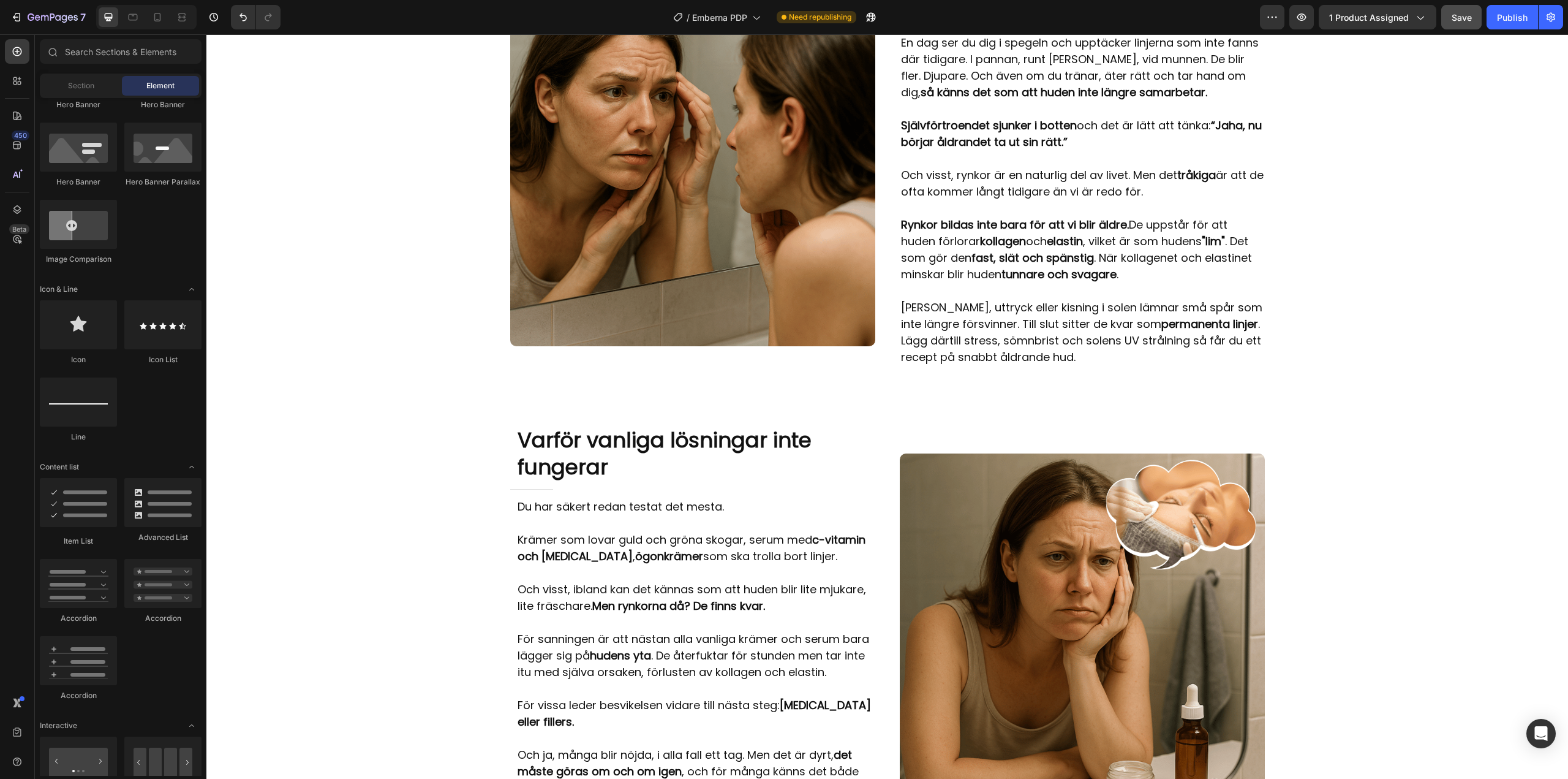
scroll to position [54, 0]
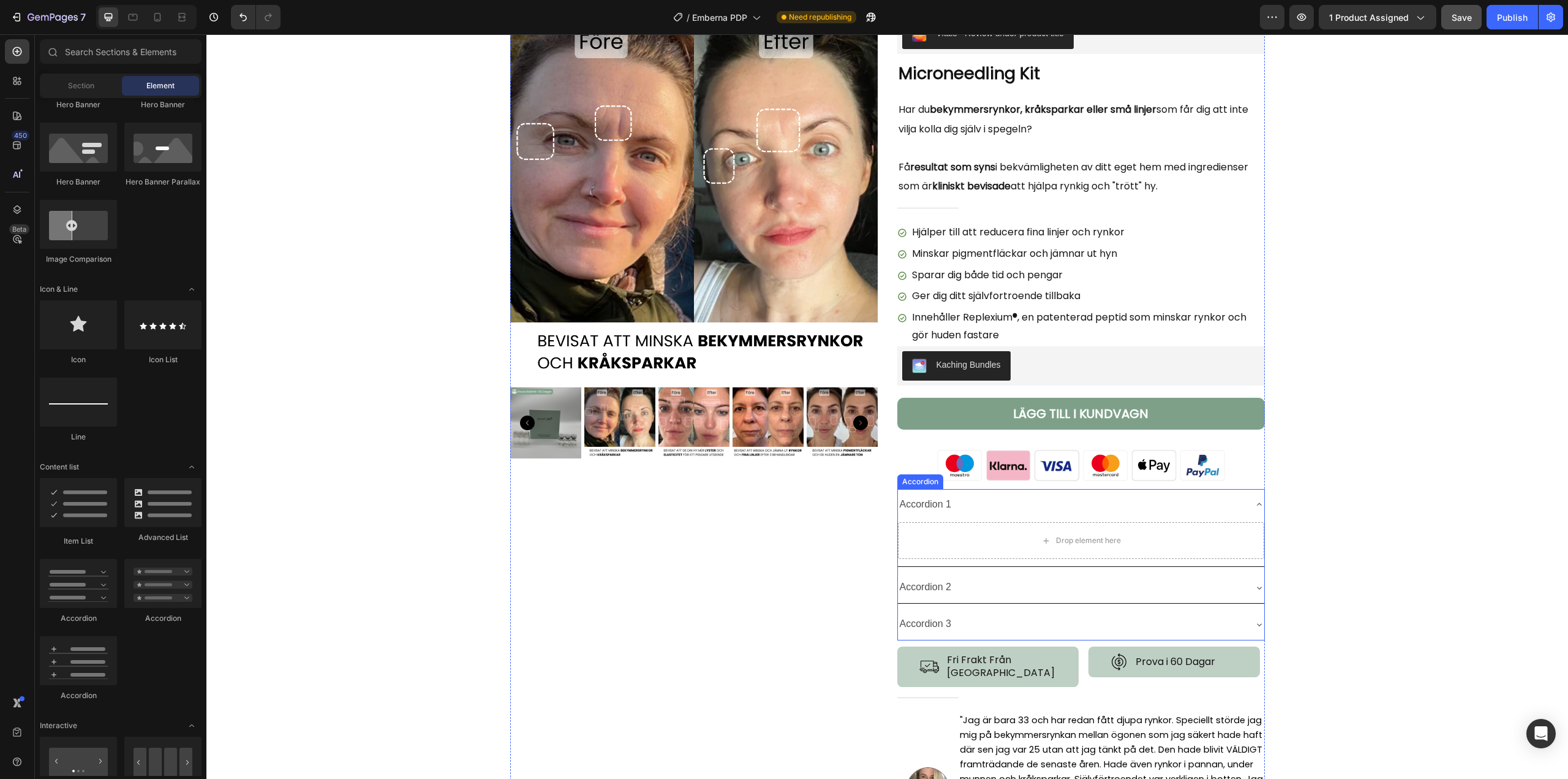
click at [1052, 489] on div "Accordion 1" at bounding box center [1081, 504] width 366 height 31
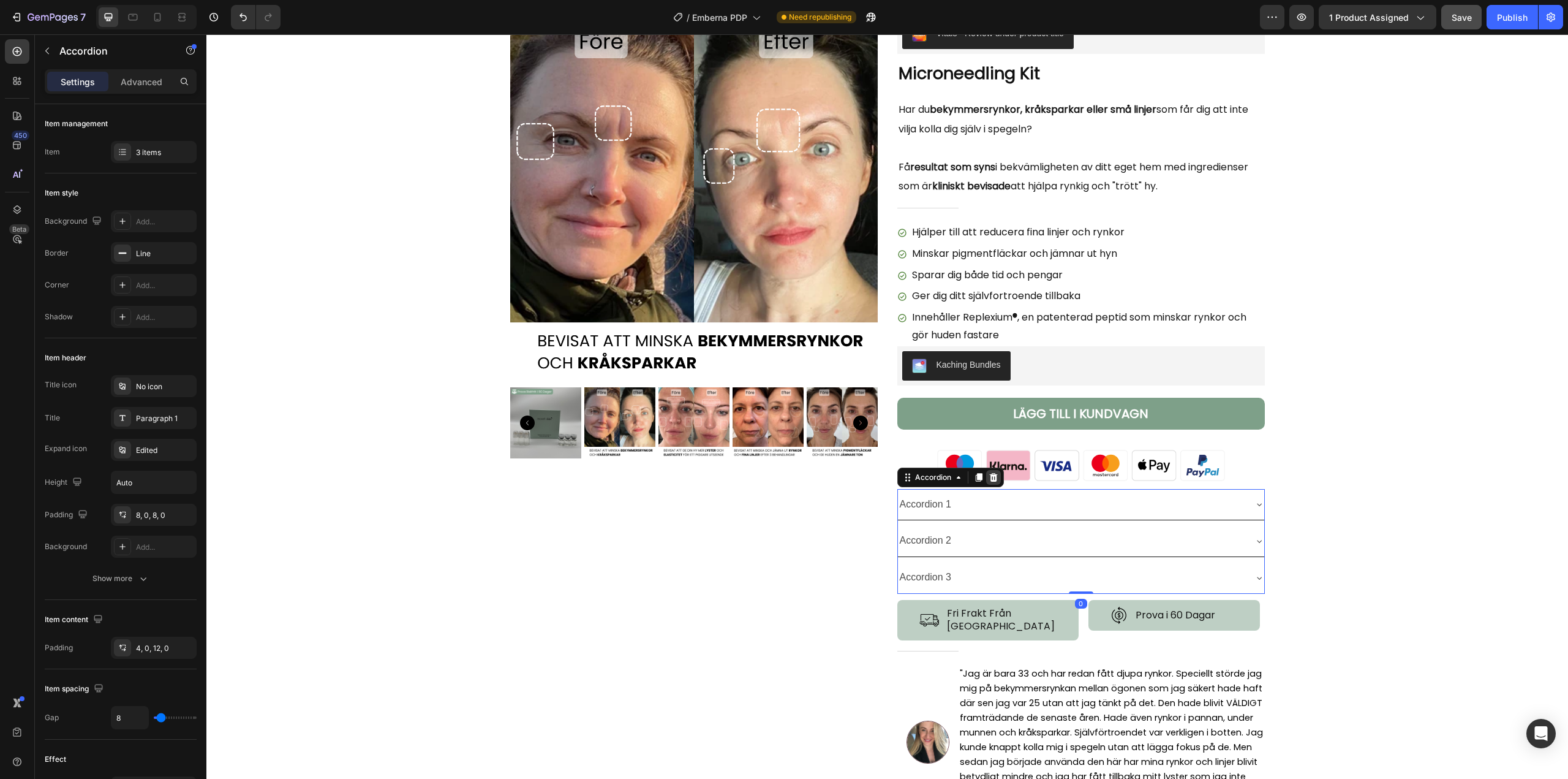
click at [989, 480] on icon at bounding box center [993, 477] width 8 height 8
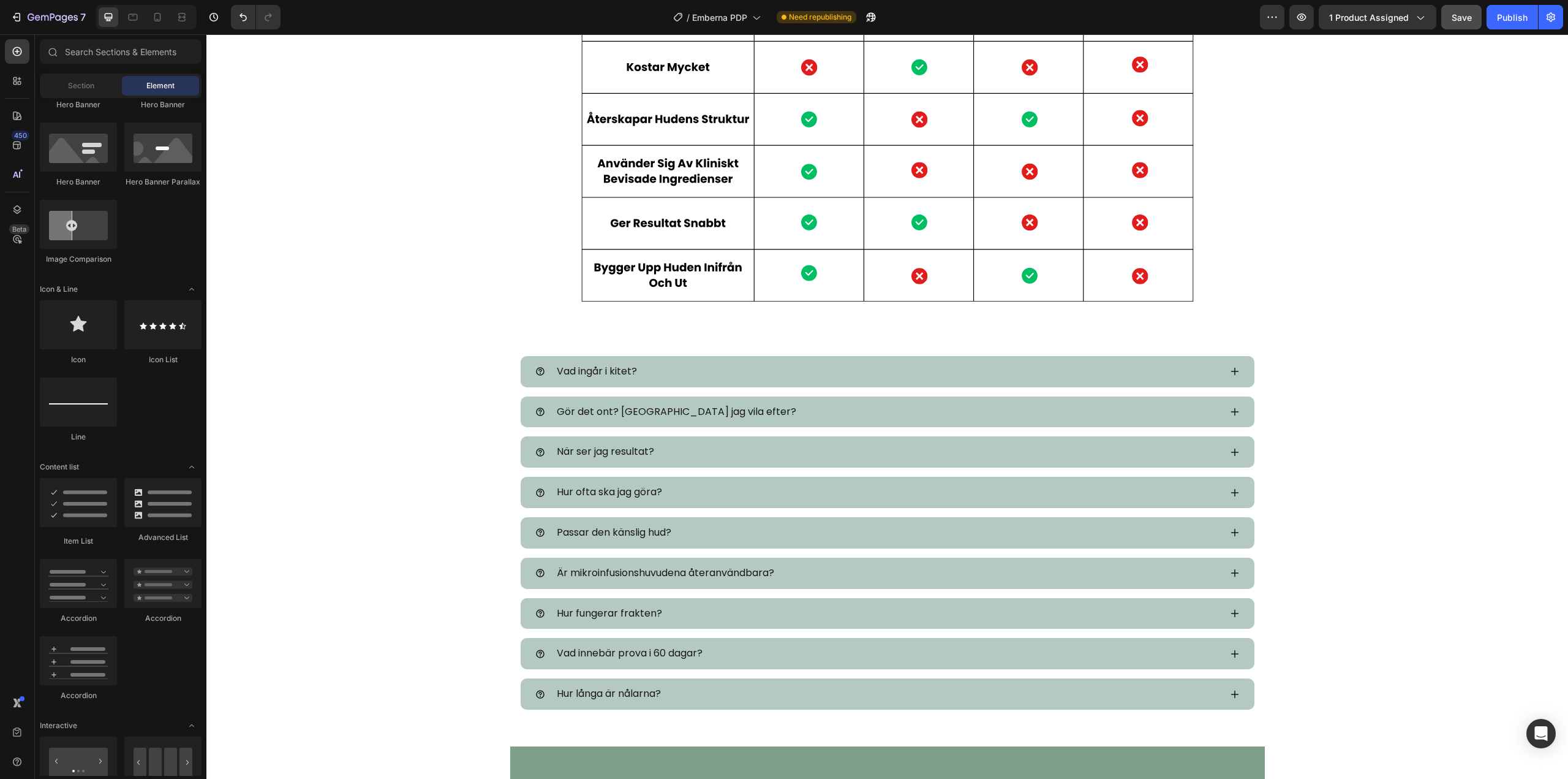
scroll to position [4526, 0]
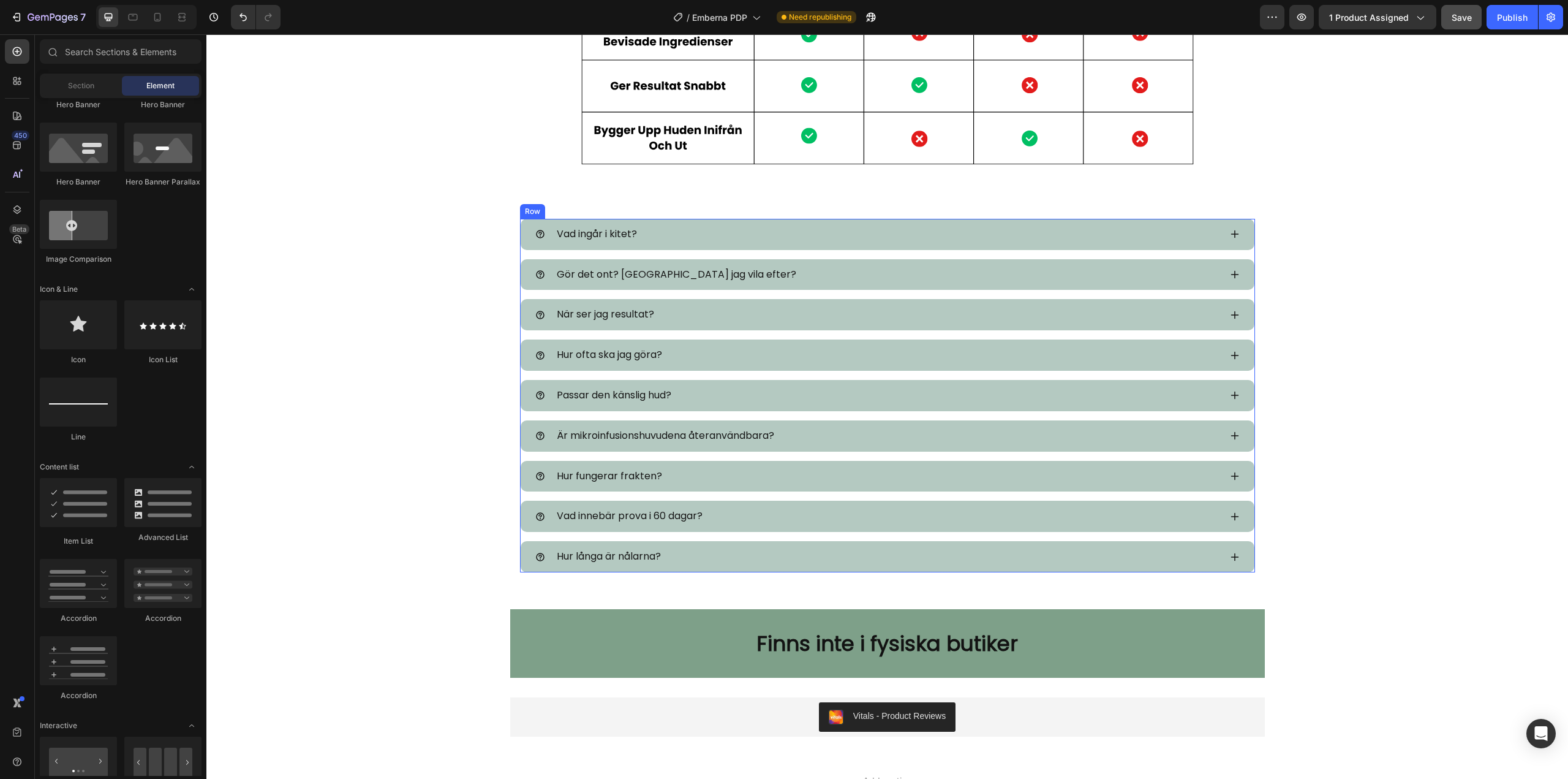
click at [520, 257] on div "Vad ingår i kitet? Accordion Gör det ont? [GEOGRAPHIC_DATA] jag vila efter? Acc…" at bounding box center [888, 395] width 735 height 353
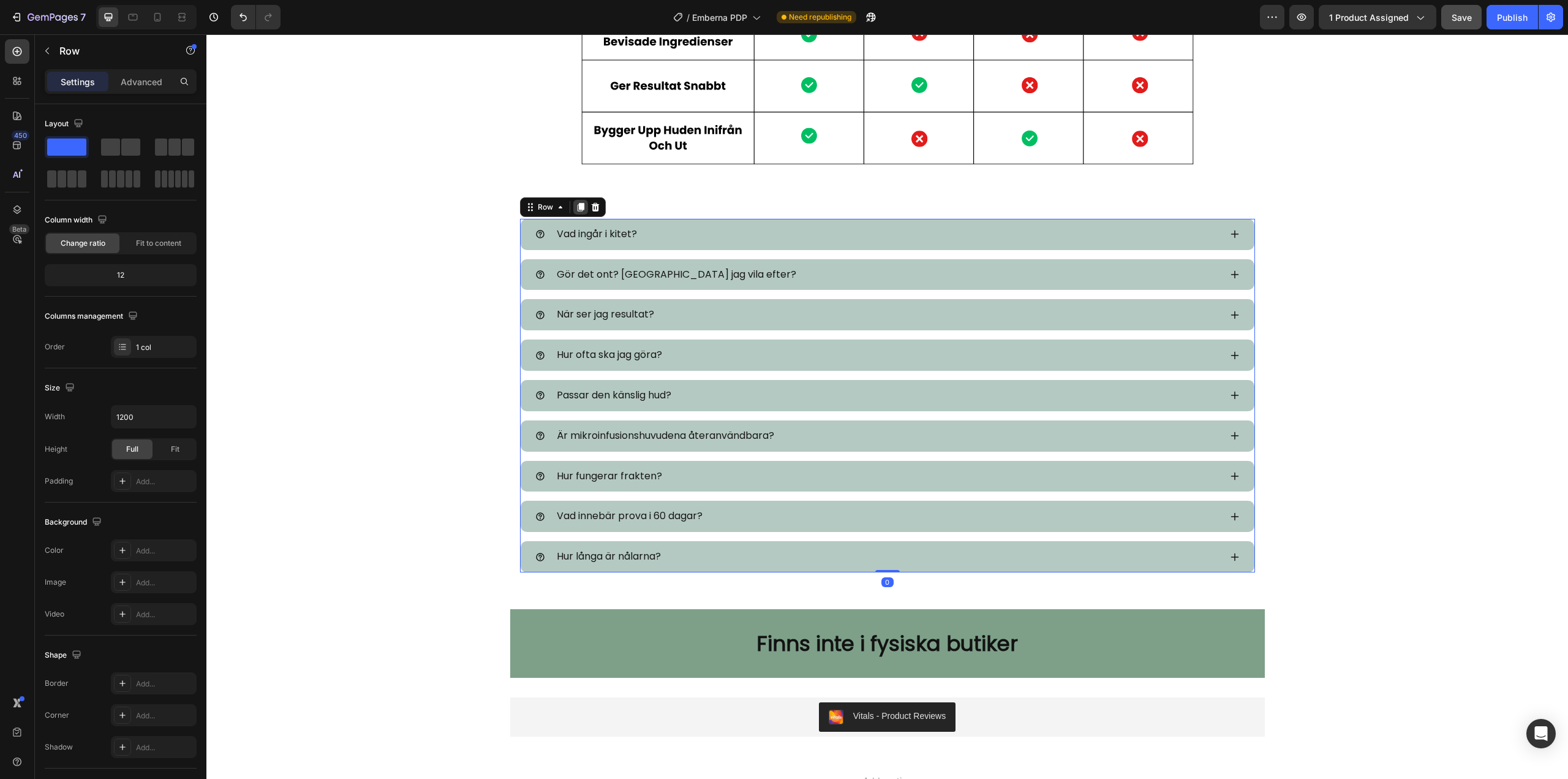
click at [574, 201] on div at bounding box center [581, 207] width 15 height 15
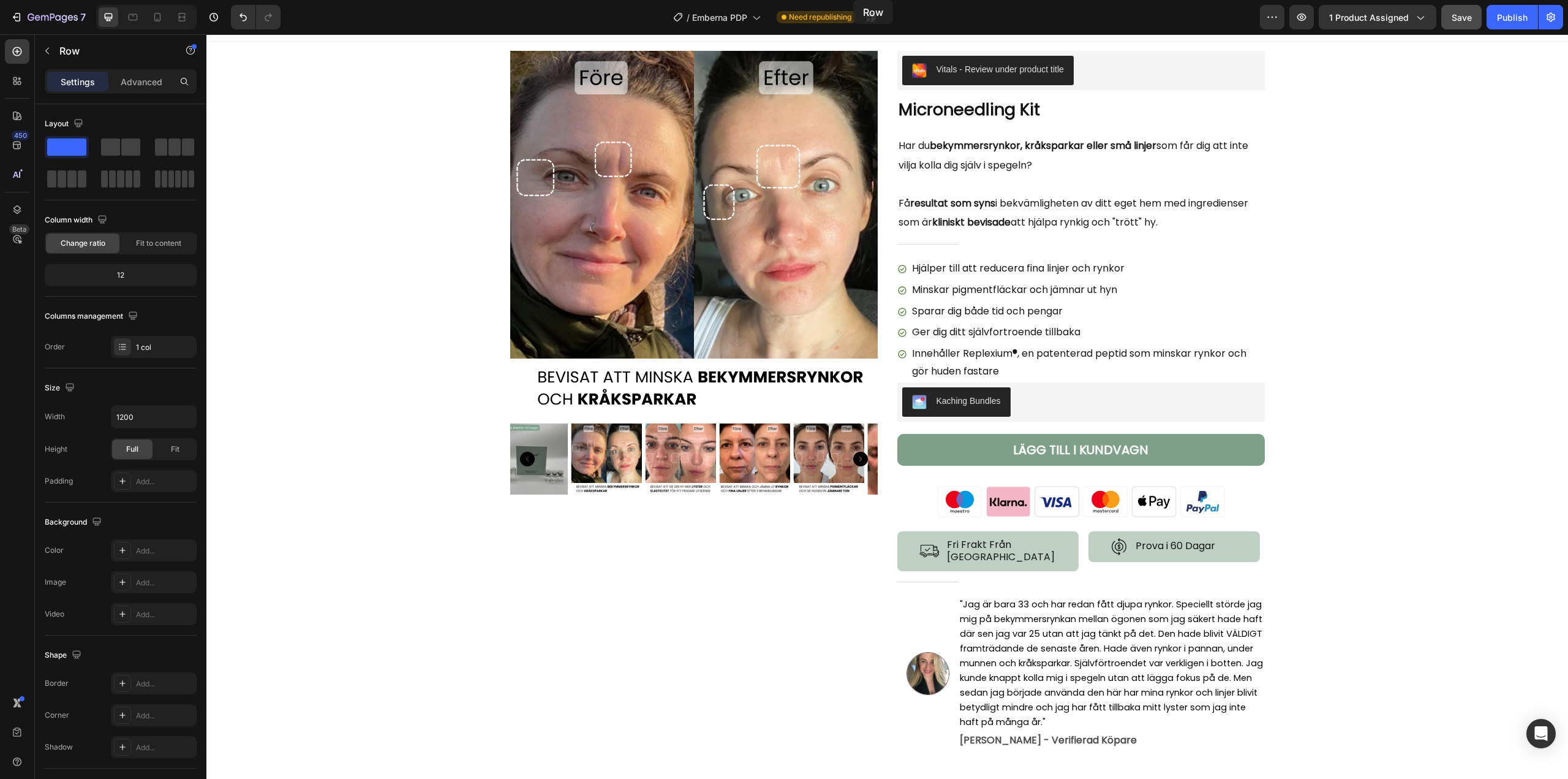
scroll to position [0, 0]
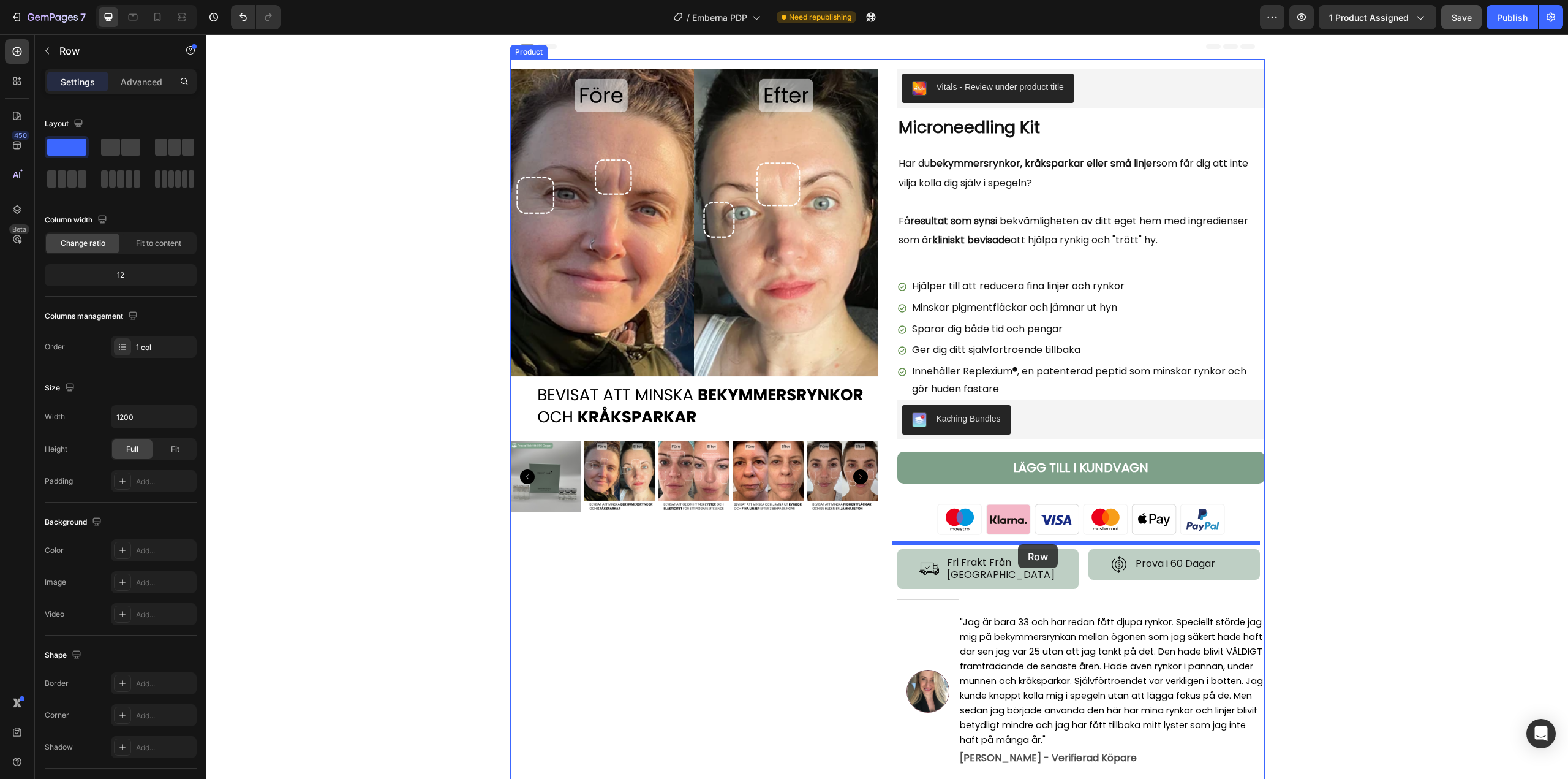
drag, startPoint x: 525, startPoint y: 453, endPoint x: 1019, endPoint y: 544, distance: 502.3
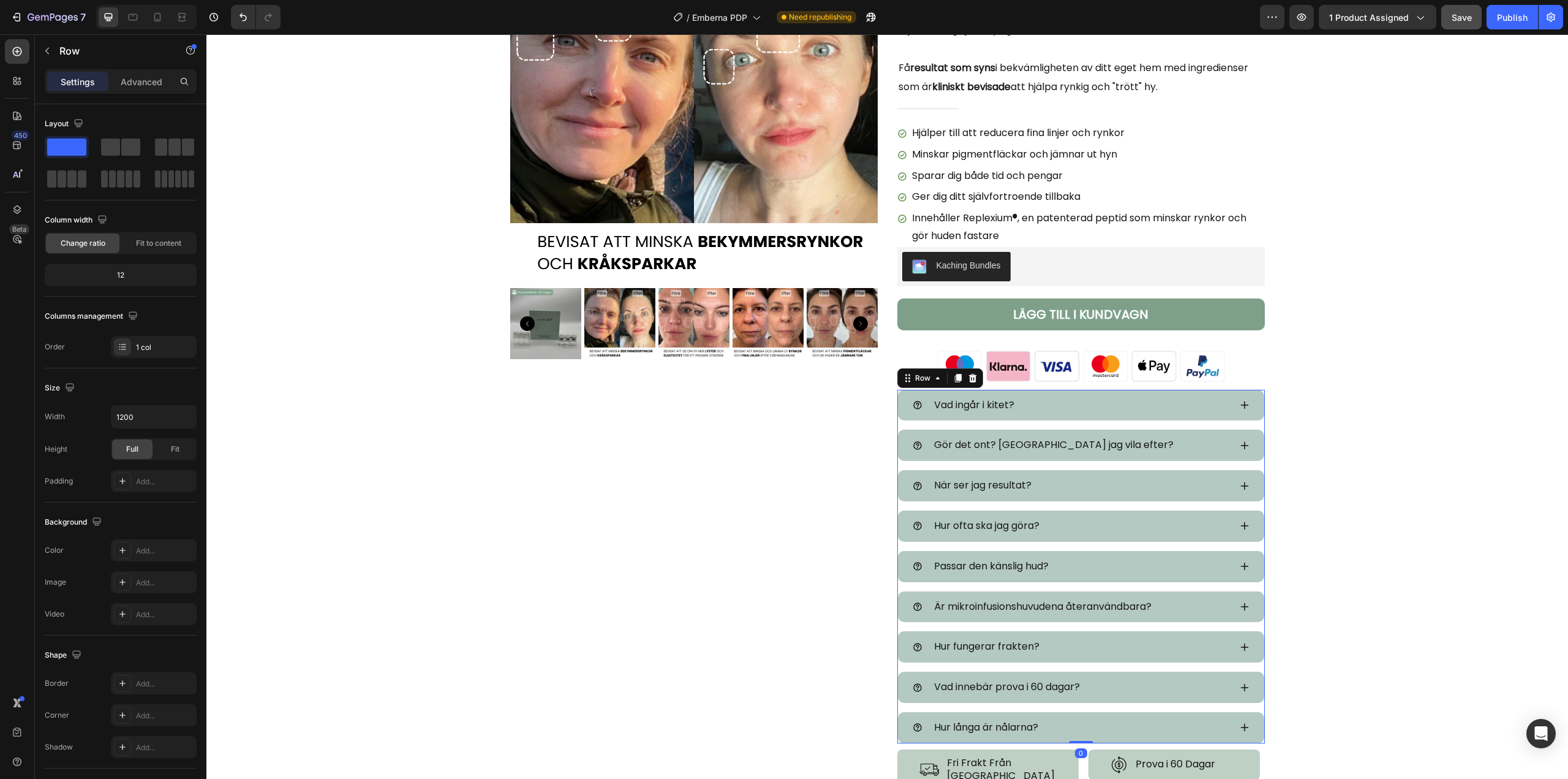
scroll to position [245, 0]
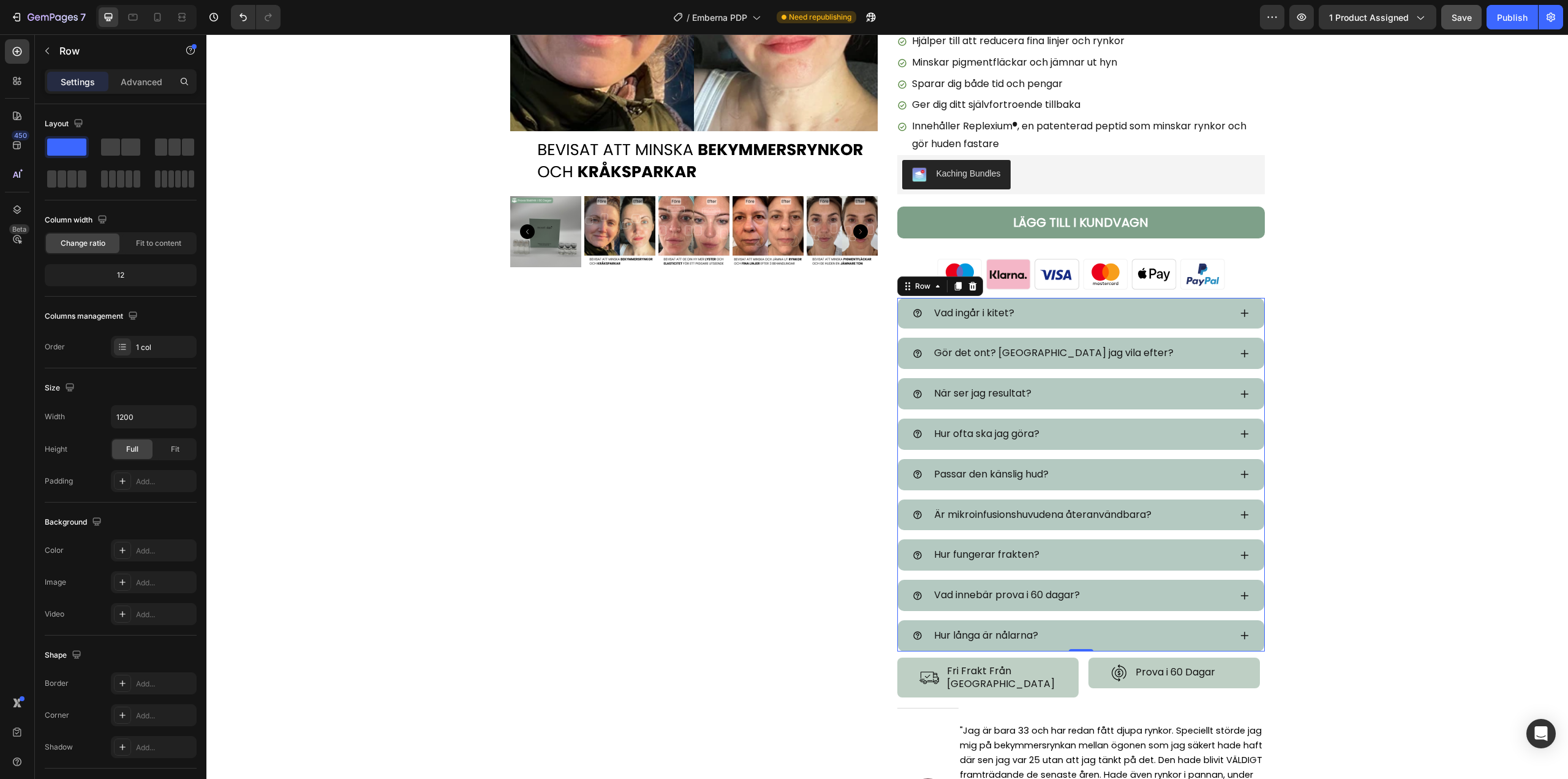
click at [1087, 375] on div "Vad ingår i kitet? Accordion Gör det ont? [GEOGRAPHIC_DATA] jag vila efter? Acc…" at bounding box center [1081, 474] width 368 height 353
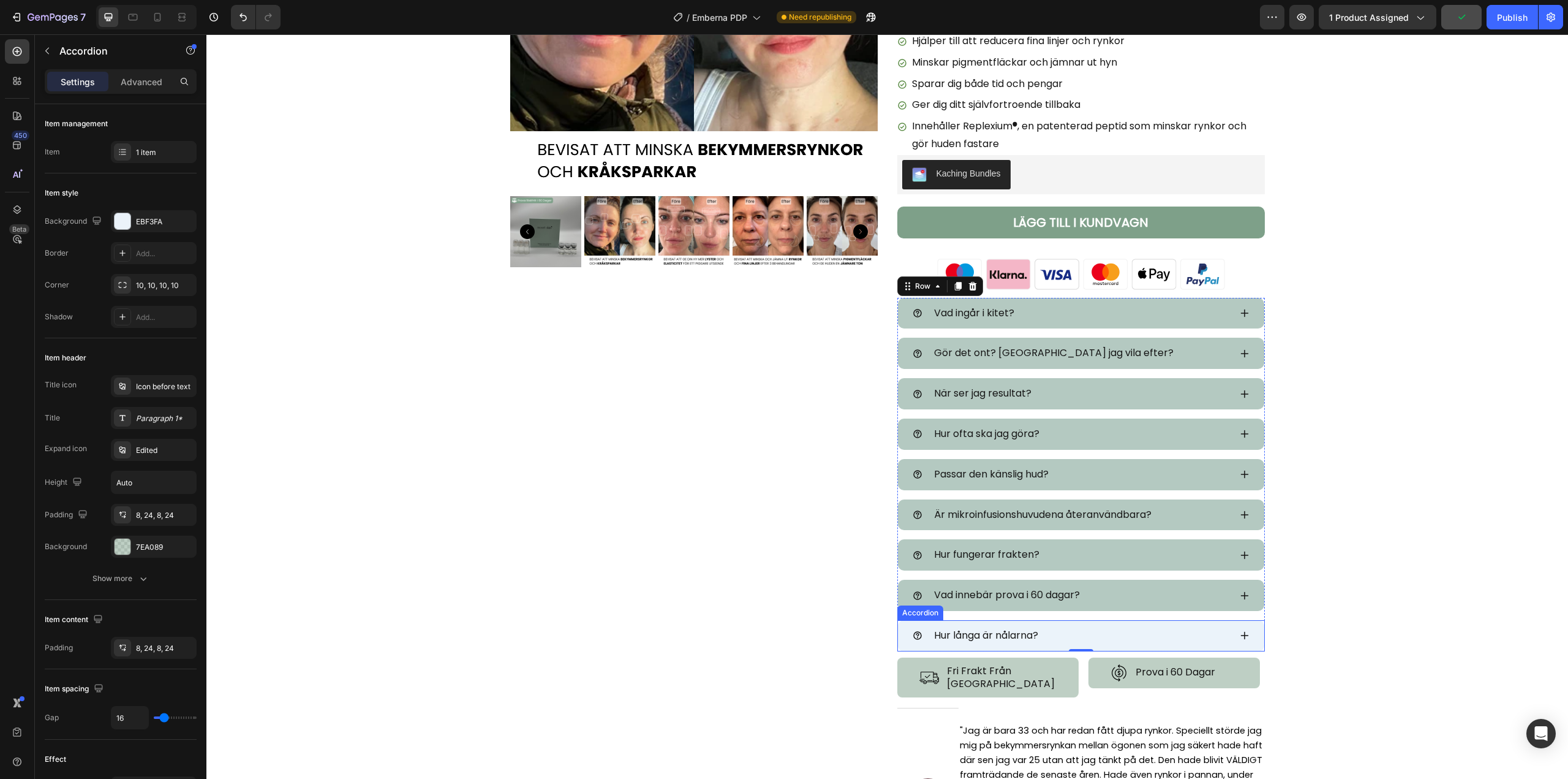
click at [1192, 621] on div "Hur långa är nålarna?" at bounding box center [1081, 635] width 366 height 31
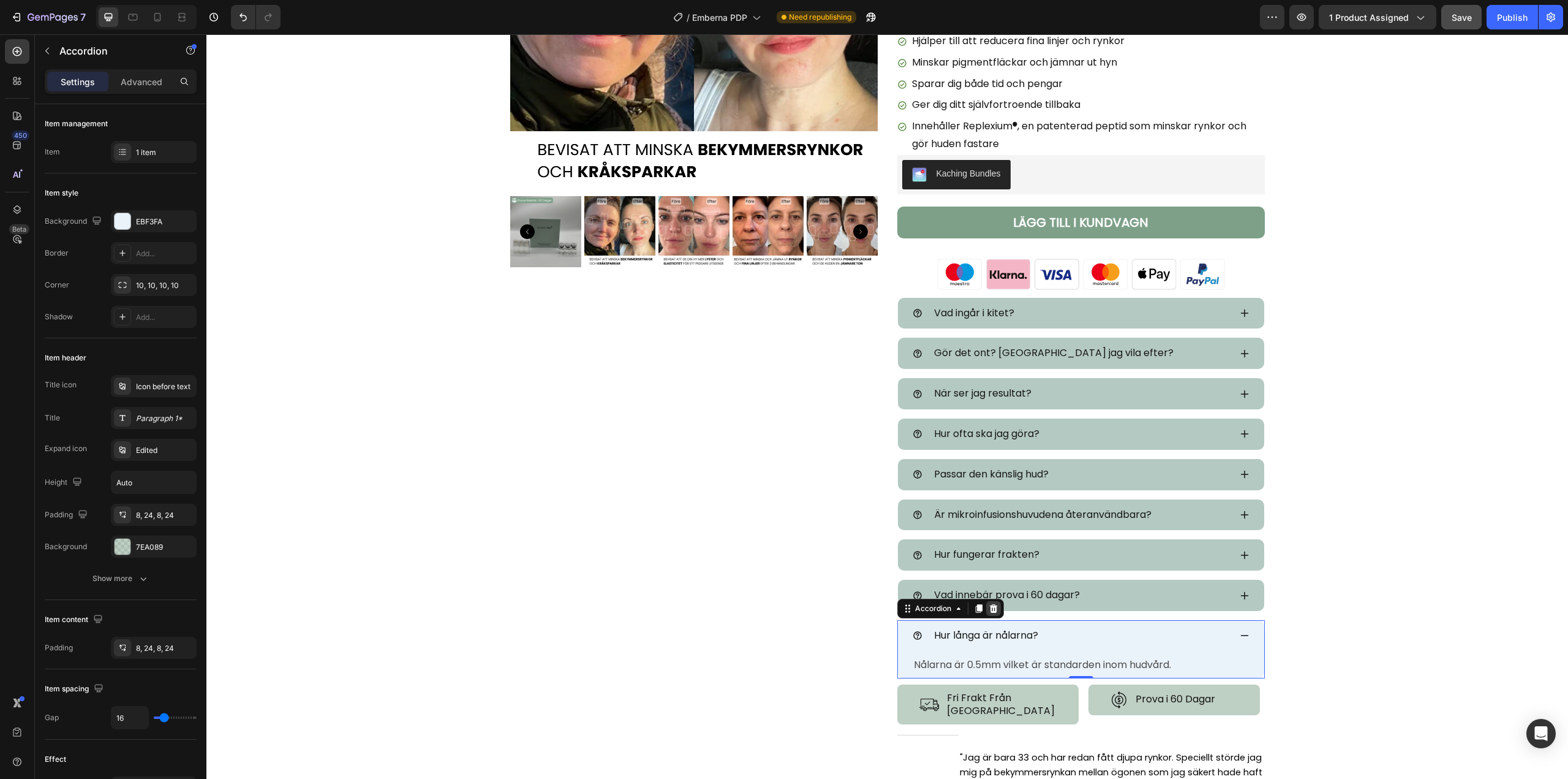
click at [991, 610] on icon at bounding box center [993, 608] width 8 height 8
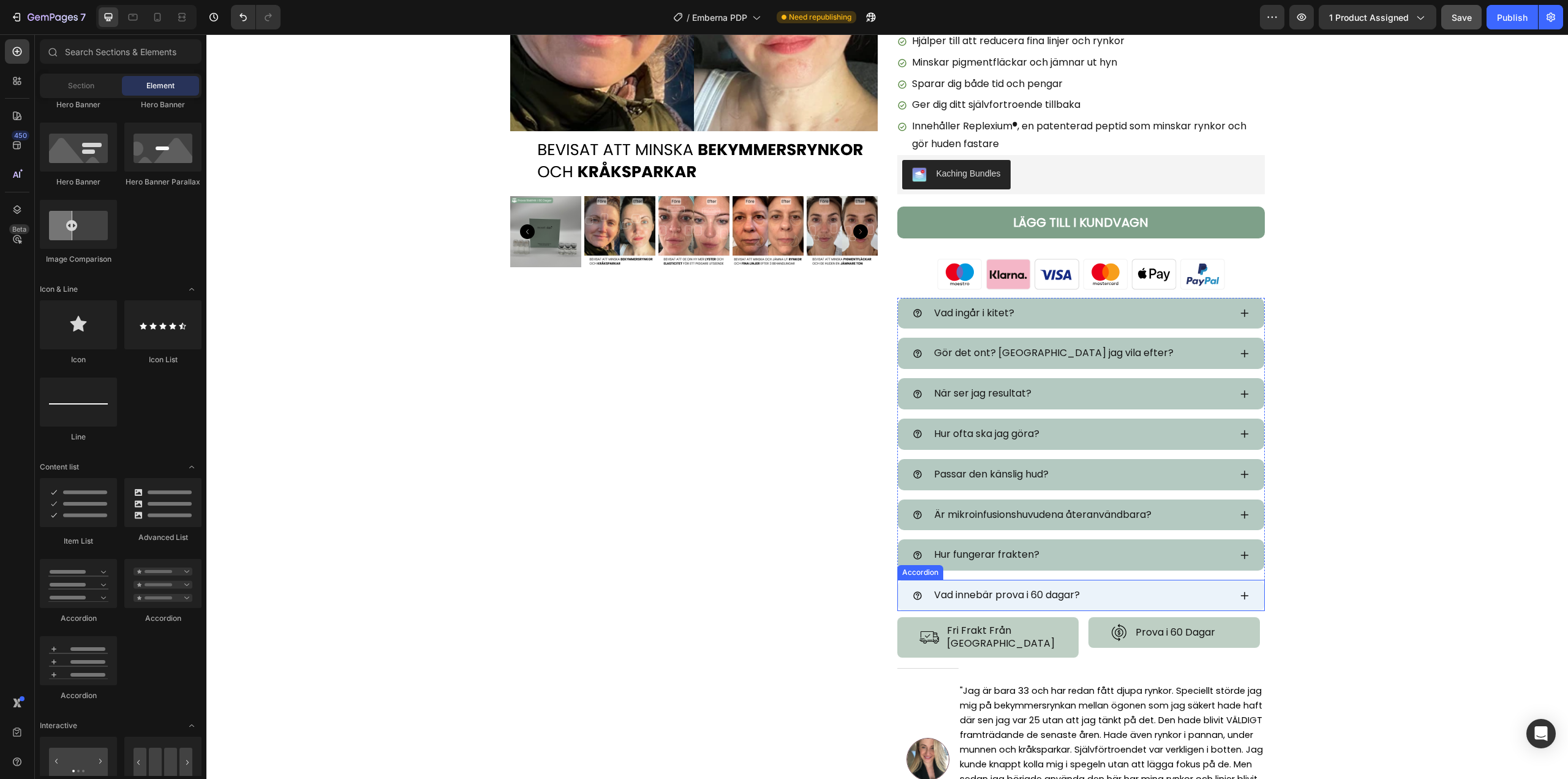
click at [1203, 580] on div "Vad innebär prova i 60 dagar?" at bounding box center [1081, 595] width 366 height 31
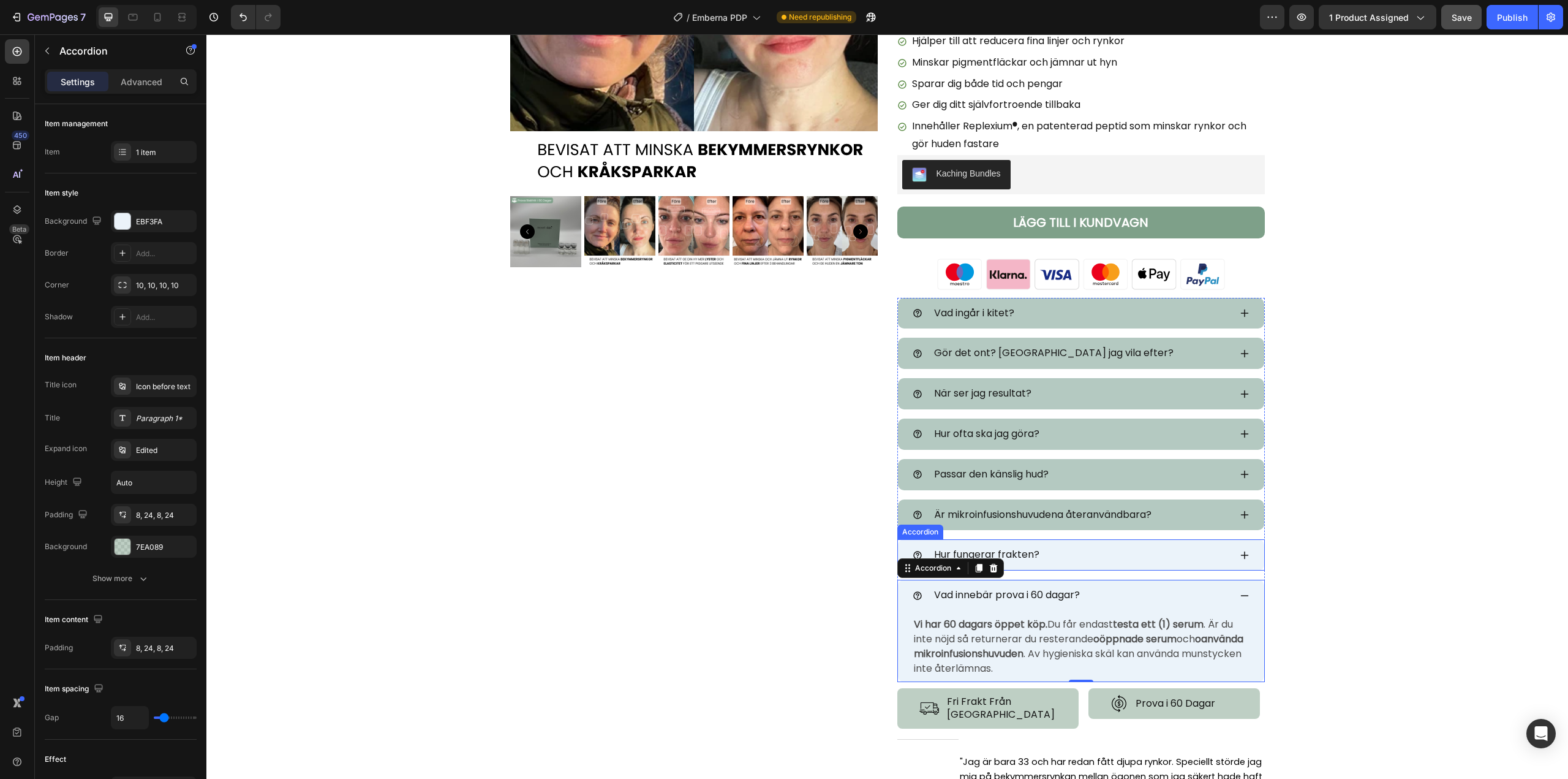
click at [1210, 542] on div "Hur fungerar frakten?" at bounding box center [1081, 555] width 366 height 31
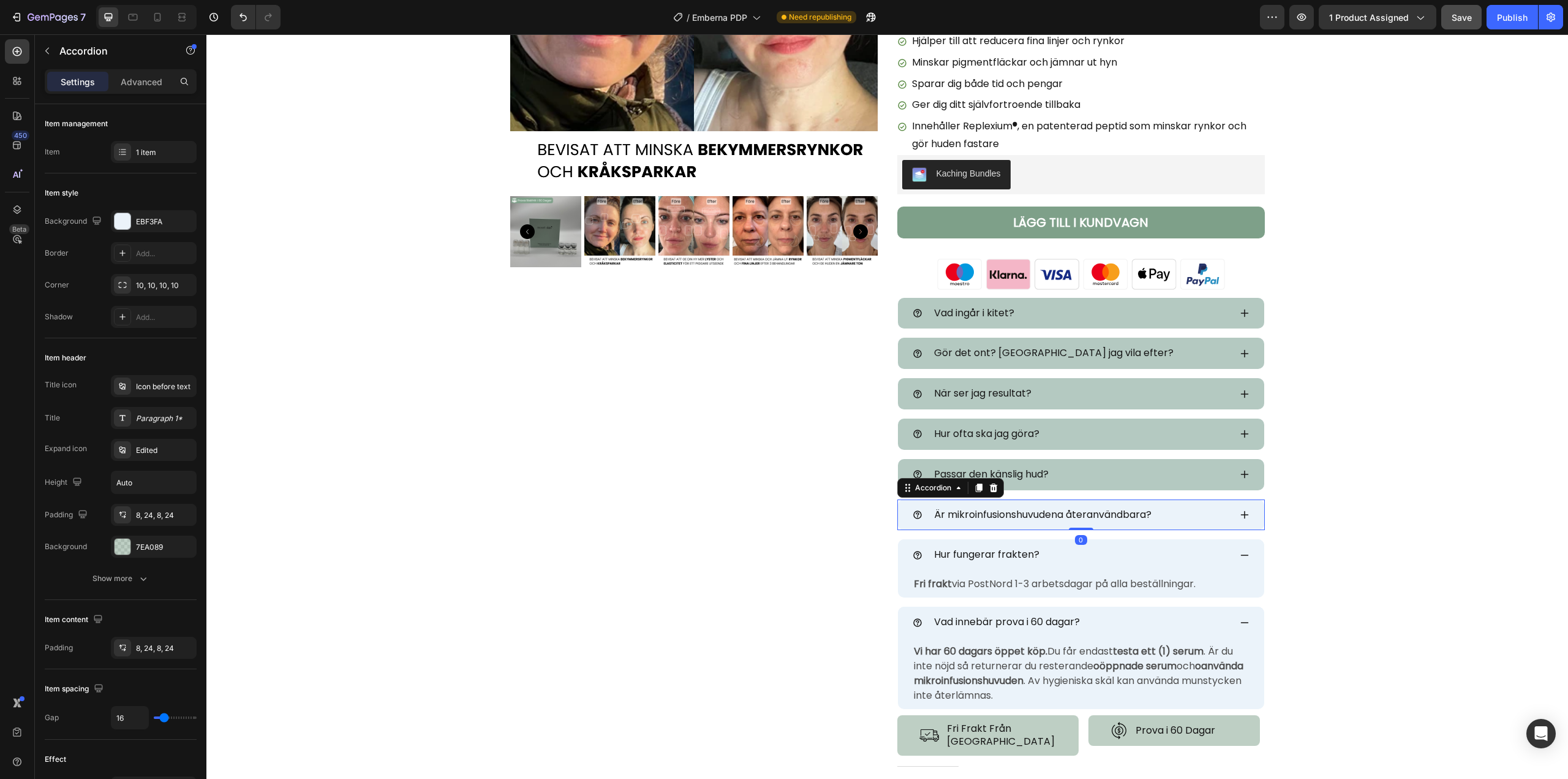
click at [1189, 500] on div "Är mikroinfusionshuvudena återanvändbara?" at bounding box center [1081, 514] width 366 height 31
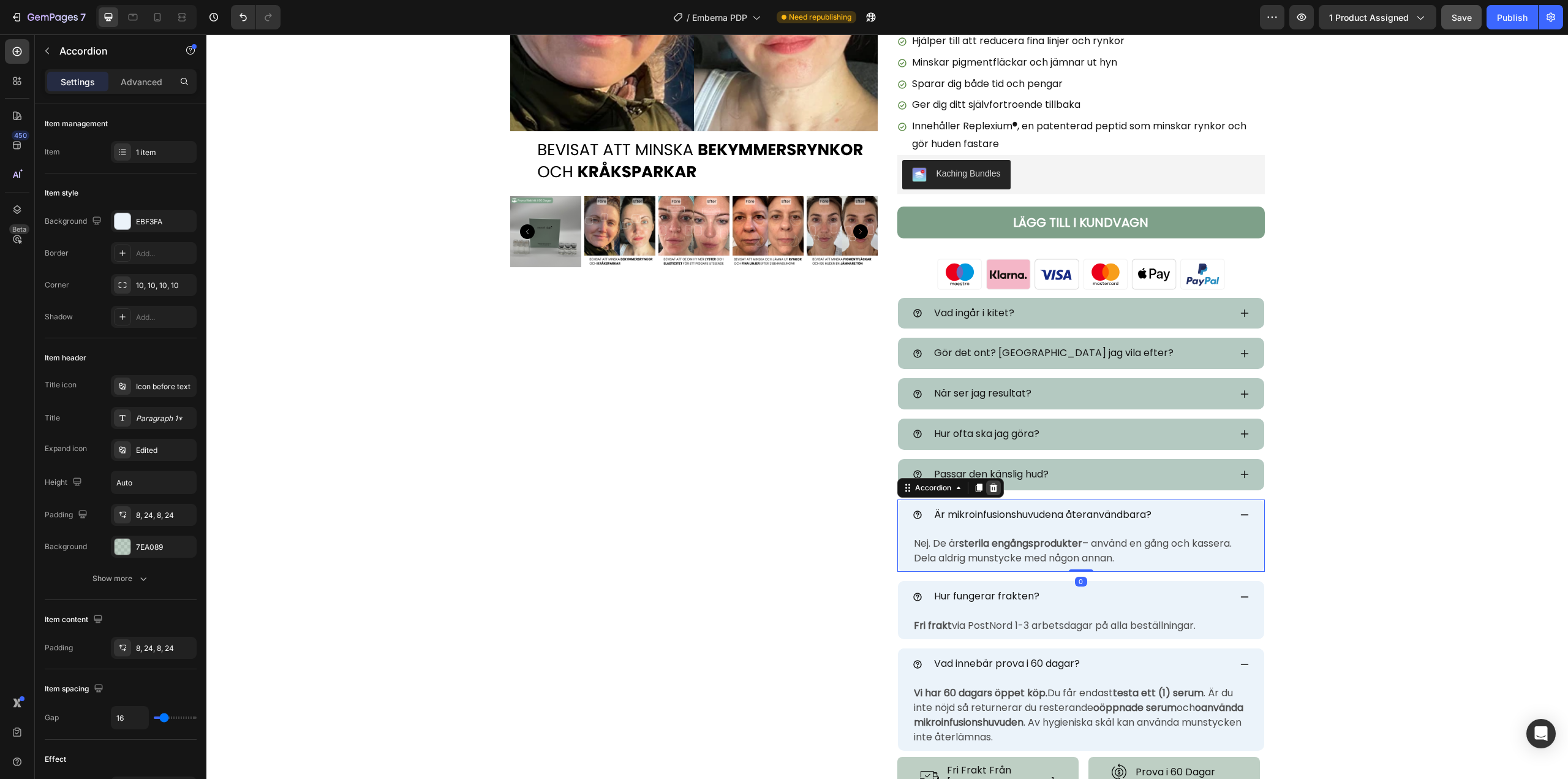
click at [989, 488] on icon at bounding box center [993, 488] width 8 height 8
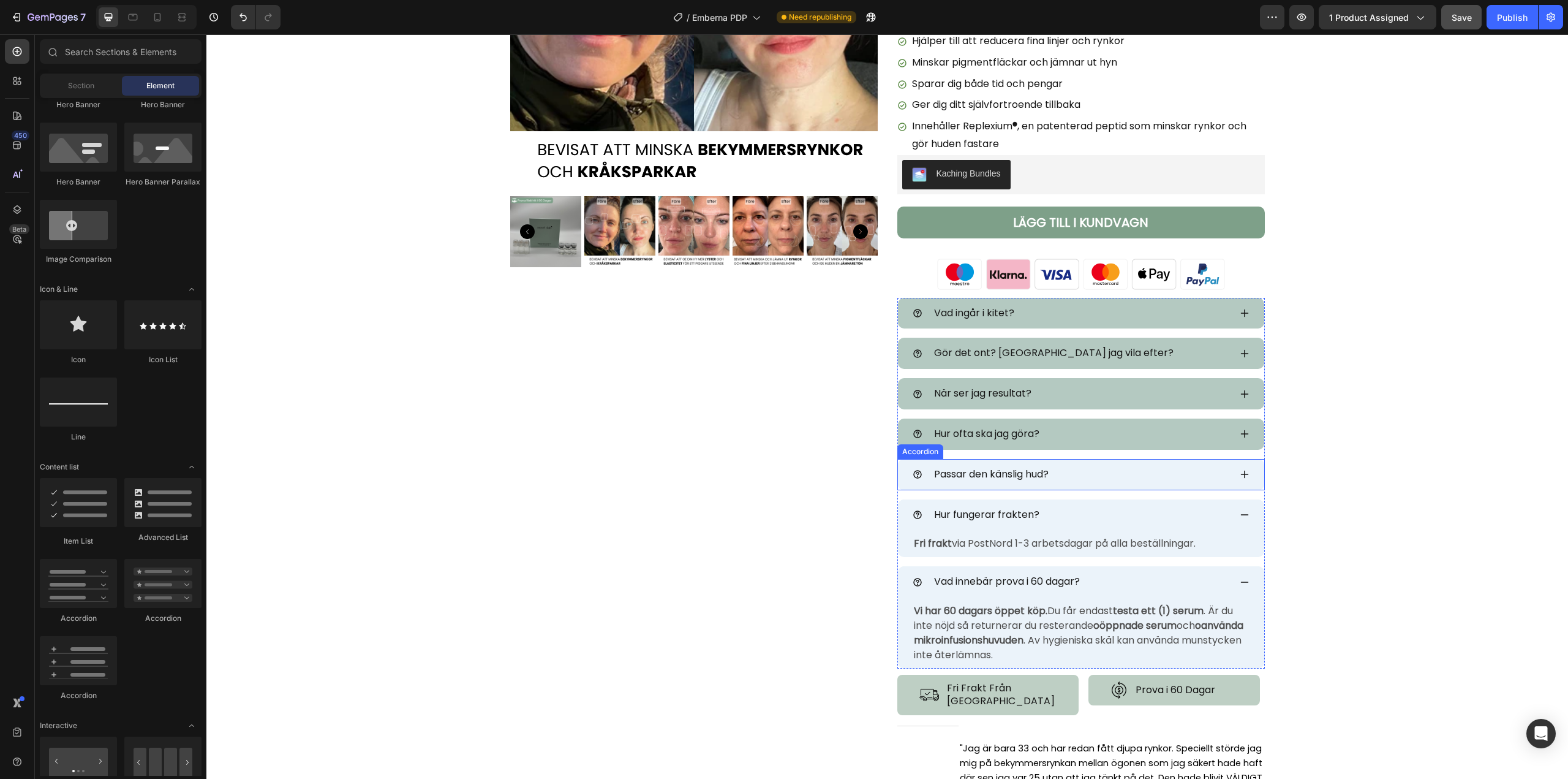
click at [1220, 460] on div "Passar den känslig hud?" at bounding box center [1081, 474] width 366 height 31
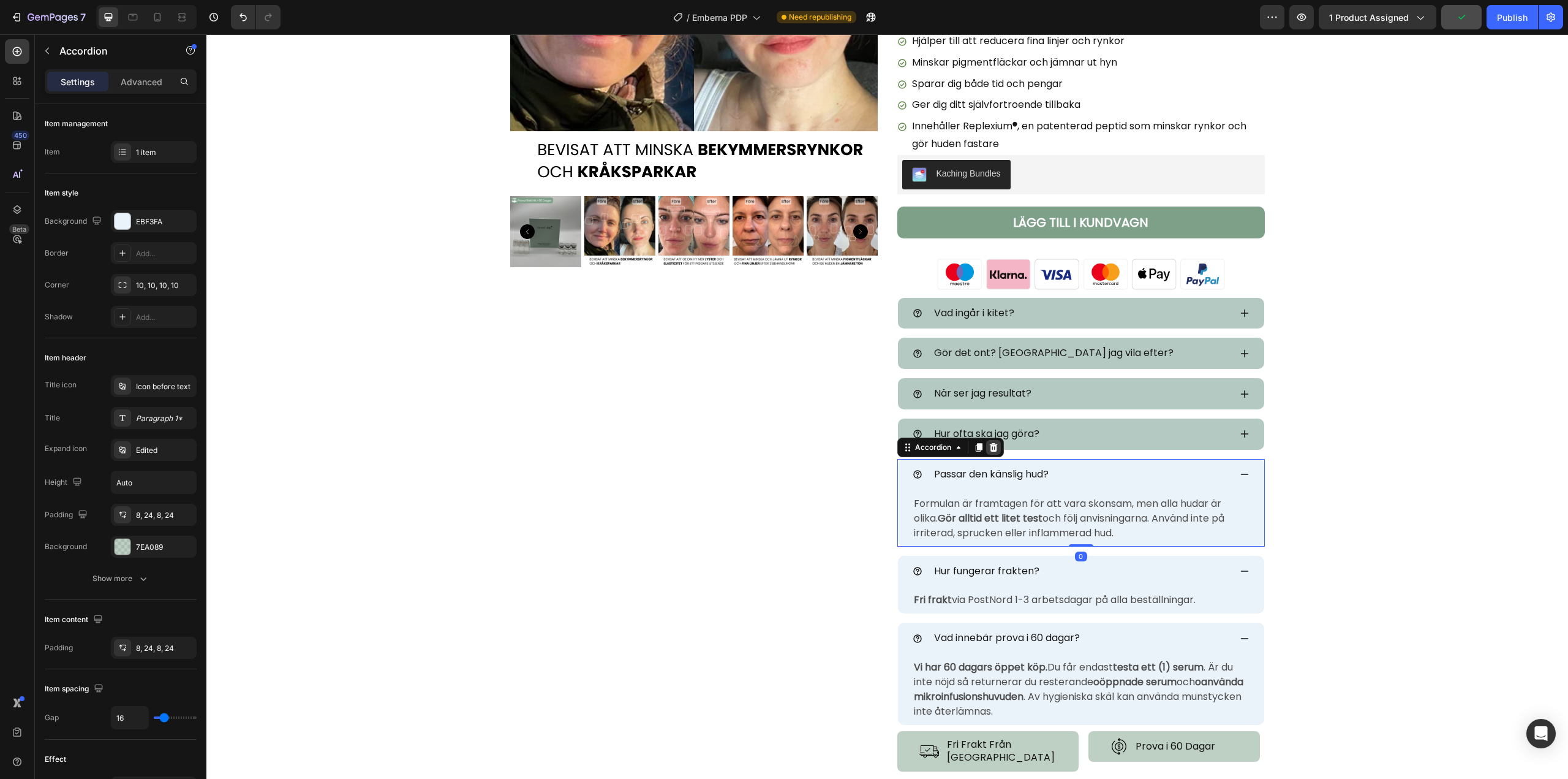
click at [994, 451] on div at bounding box center [994, 447] width 15 height 15
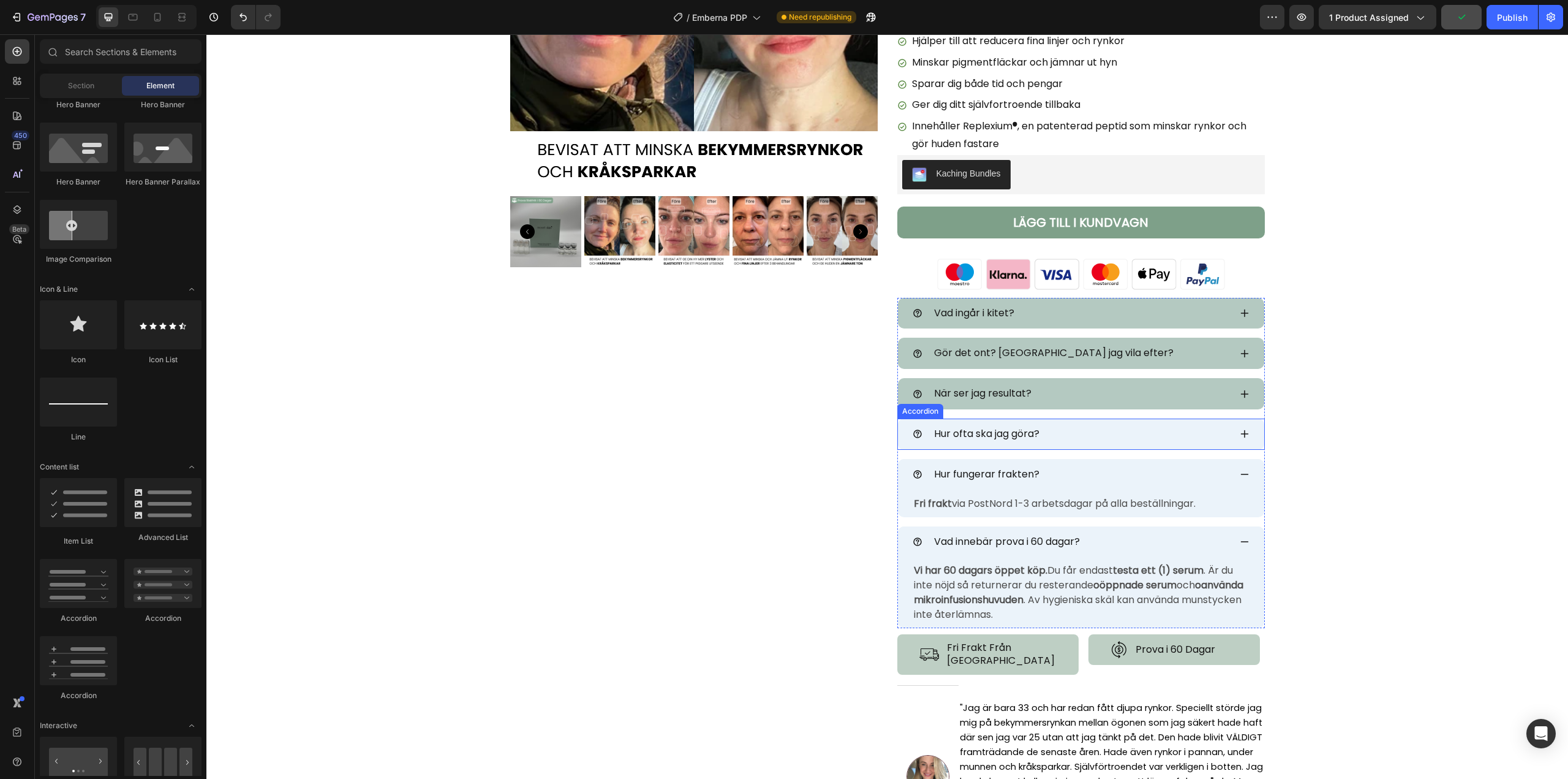
click at [1145, 419] on div "Hur ofta ska jag göra?" at bounding box center [1081, 434] width 366 height 31
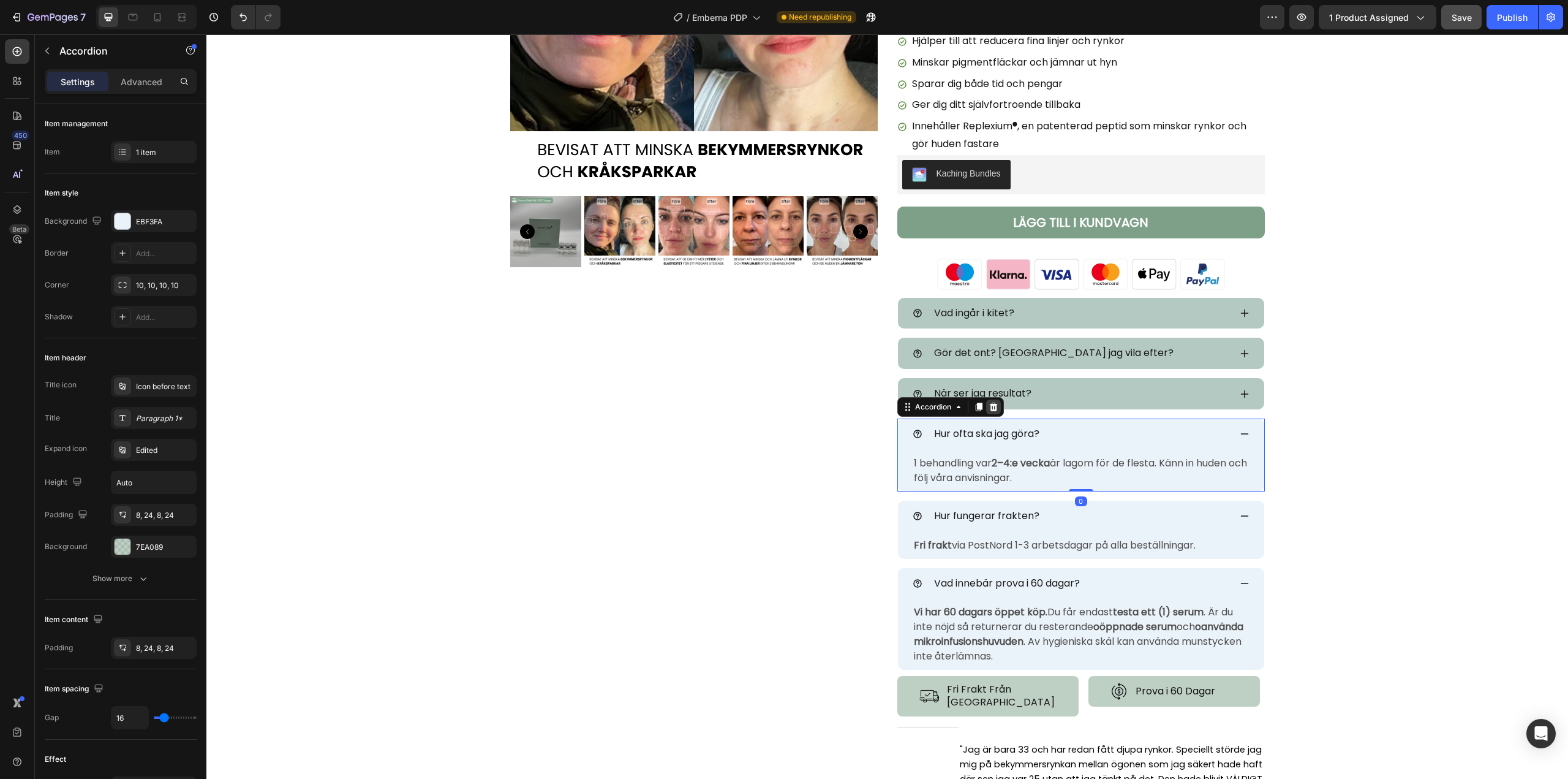
click at [989, 410] on icon at bounding box center [993, 407] width 8 height 8
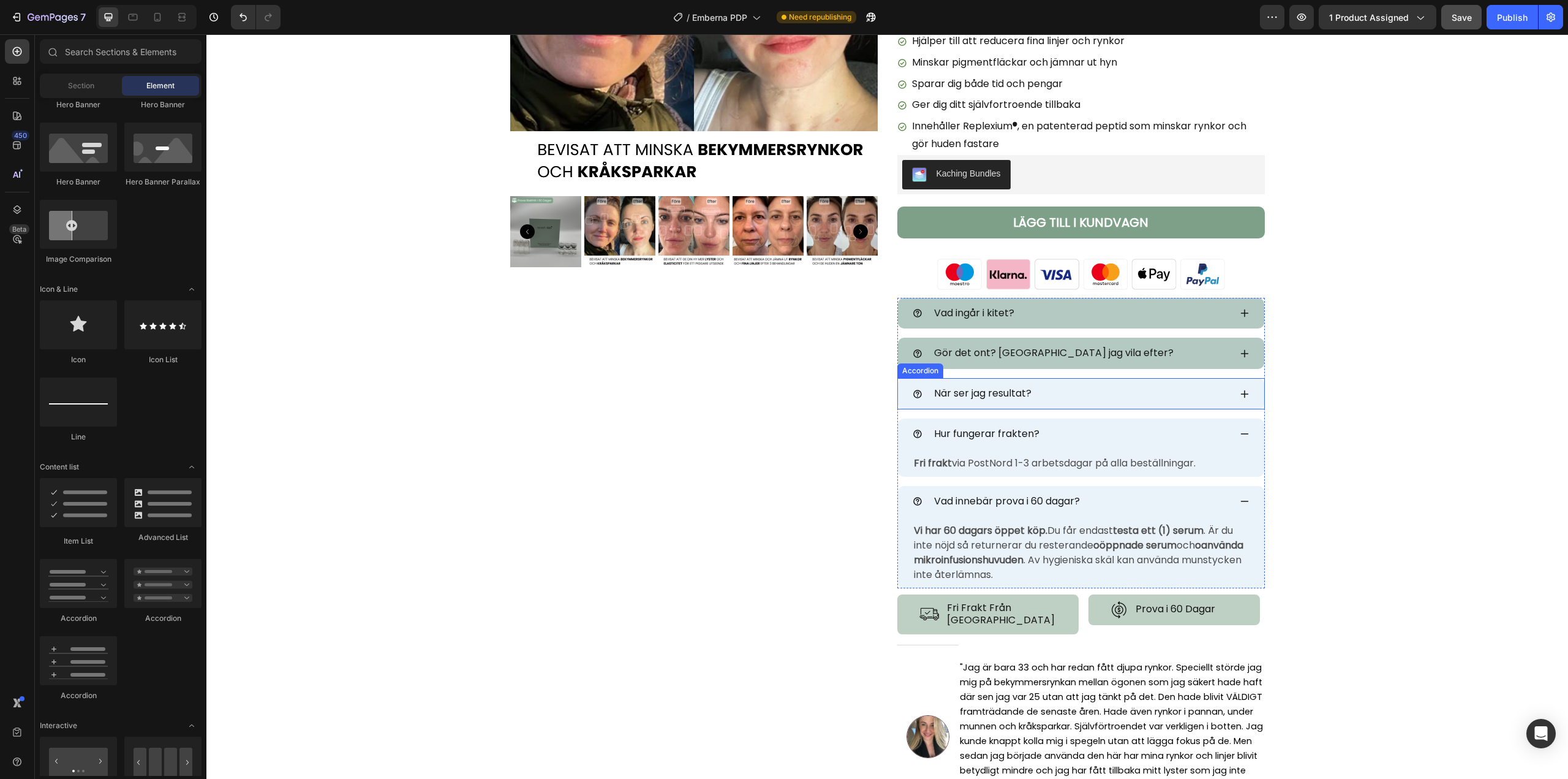
click at [1117, 379] on div "När ser jag resultat?" at bounding box center [1081, 393] width 366 height 31
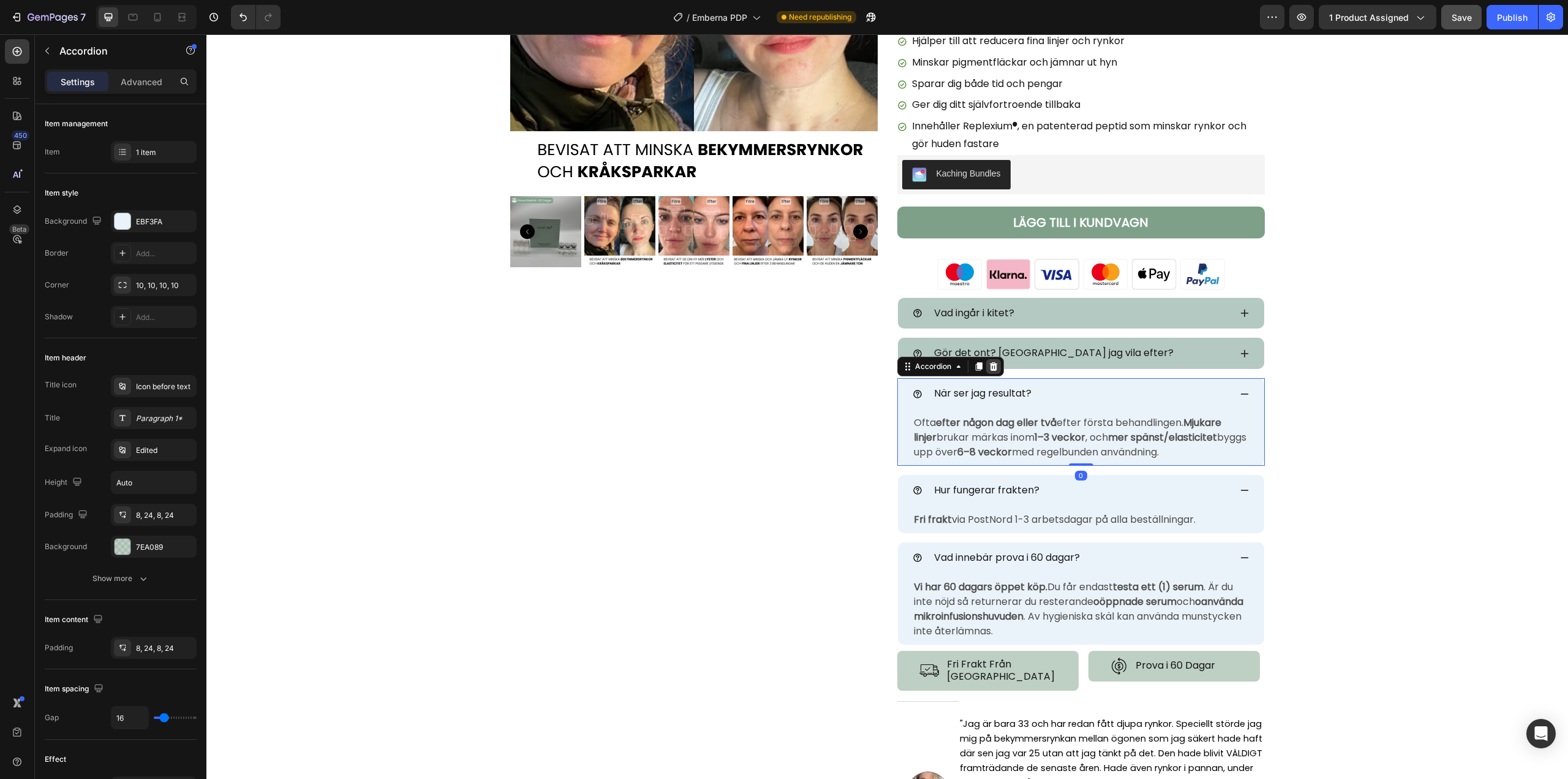
click at [992, 369] on icon at bounding box center [993, 366] width 8 height 8
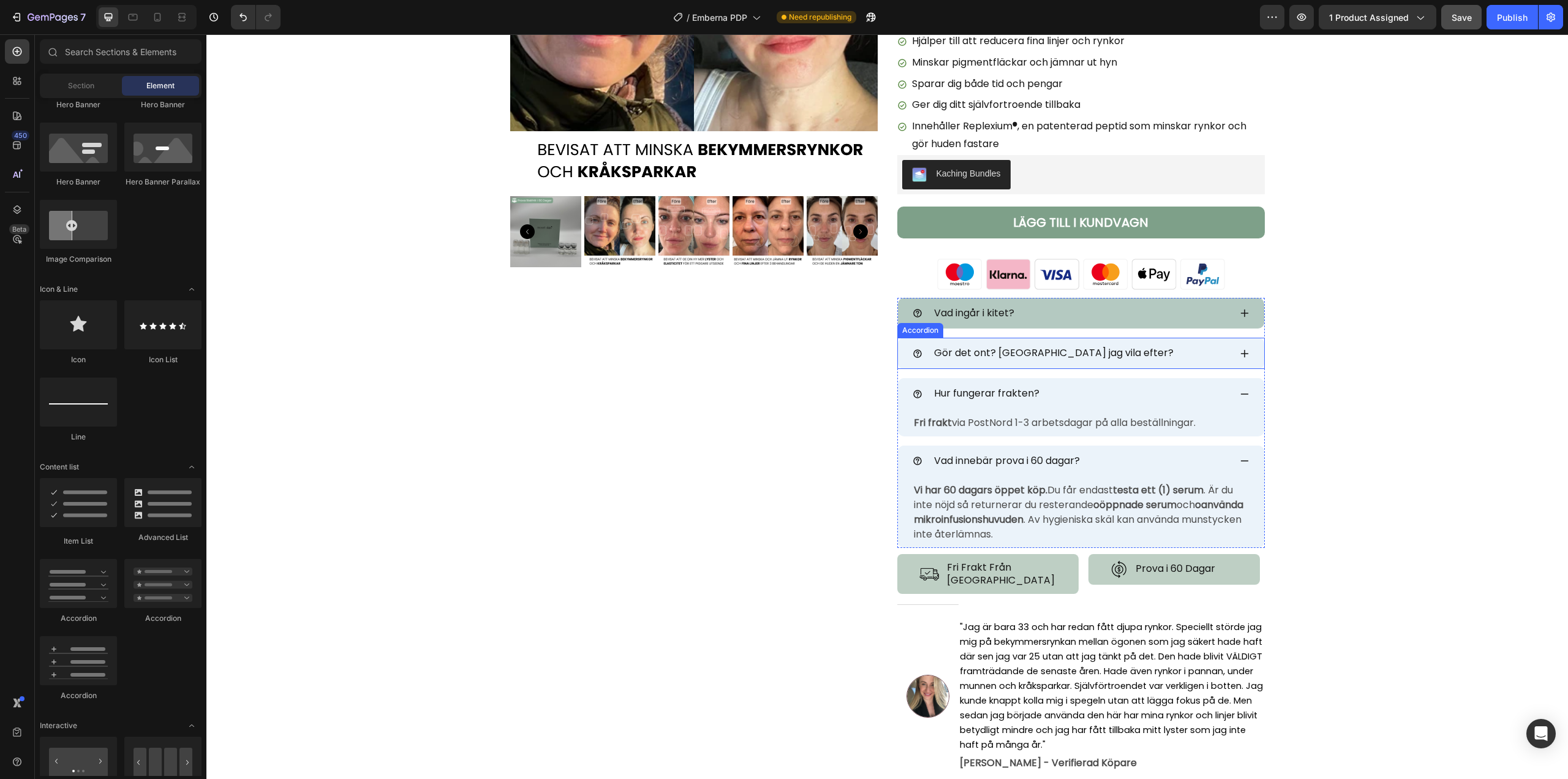
click at [1123, 338] on div "Gör det ont? [GEOGRAPHIC_DATA] jag vila efter?" at bounding box center [1081, 353] width 366 height 31
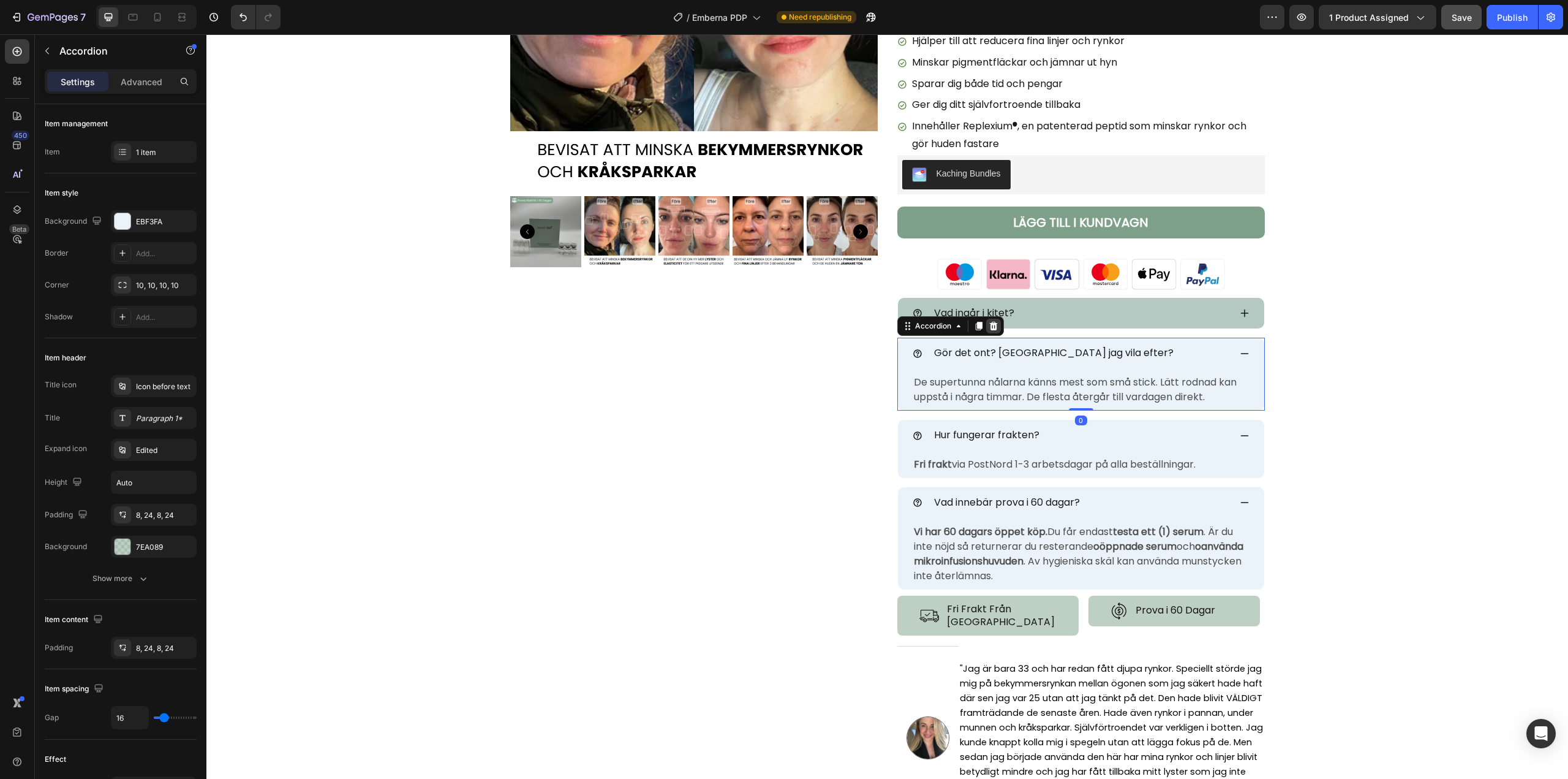
click at [987, 324] on div at bounding box center [994, 326] width 15 height 15
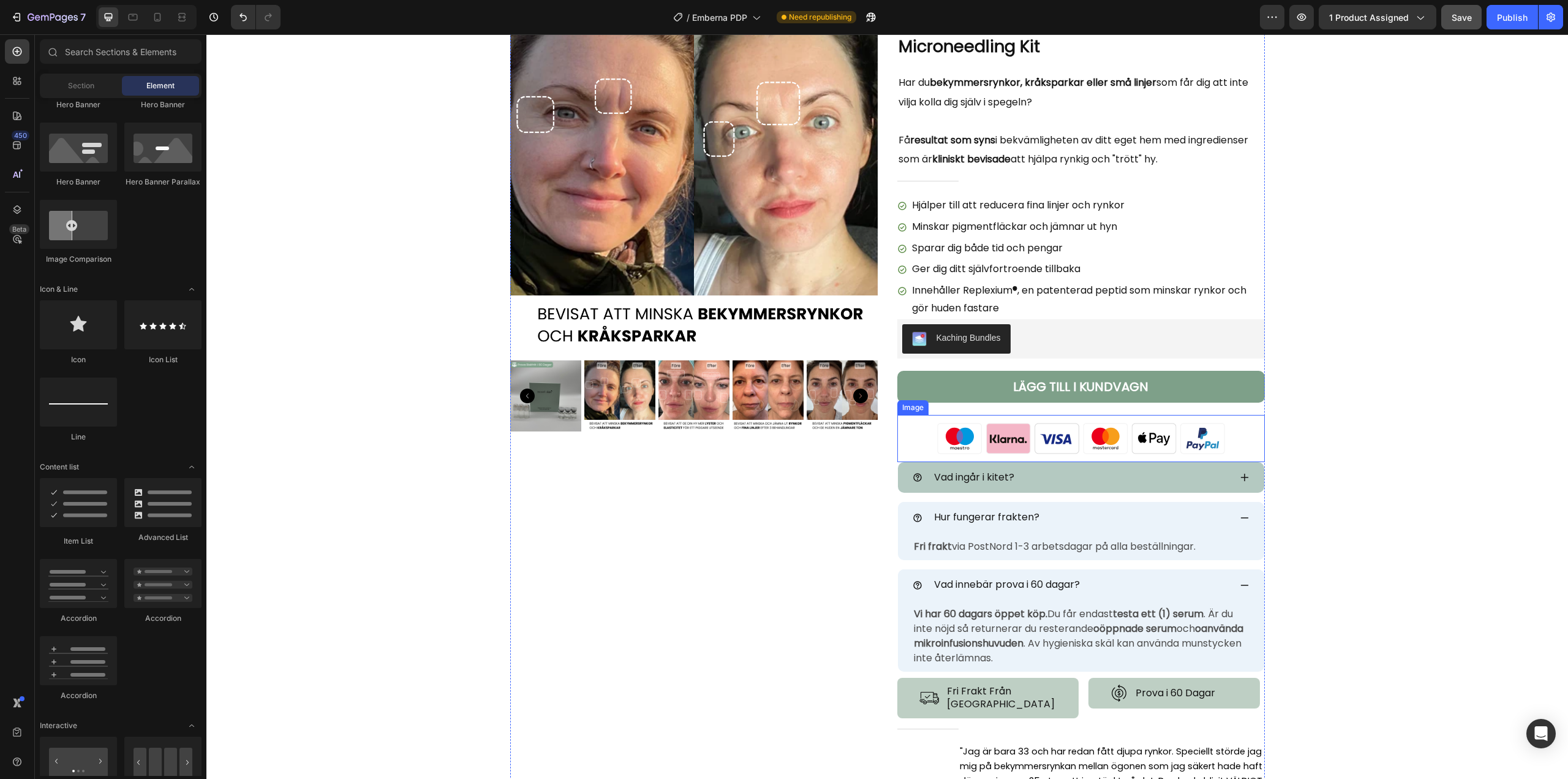
scroll to position [61, 0]
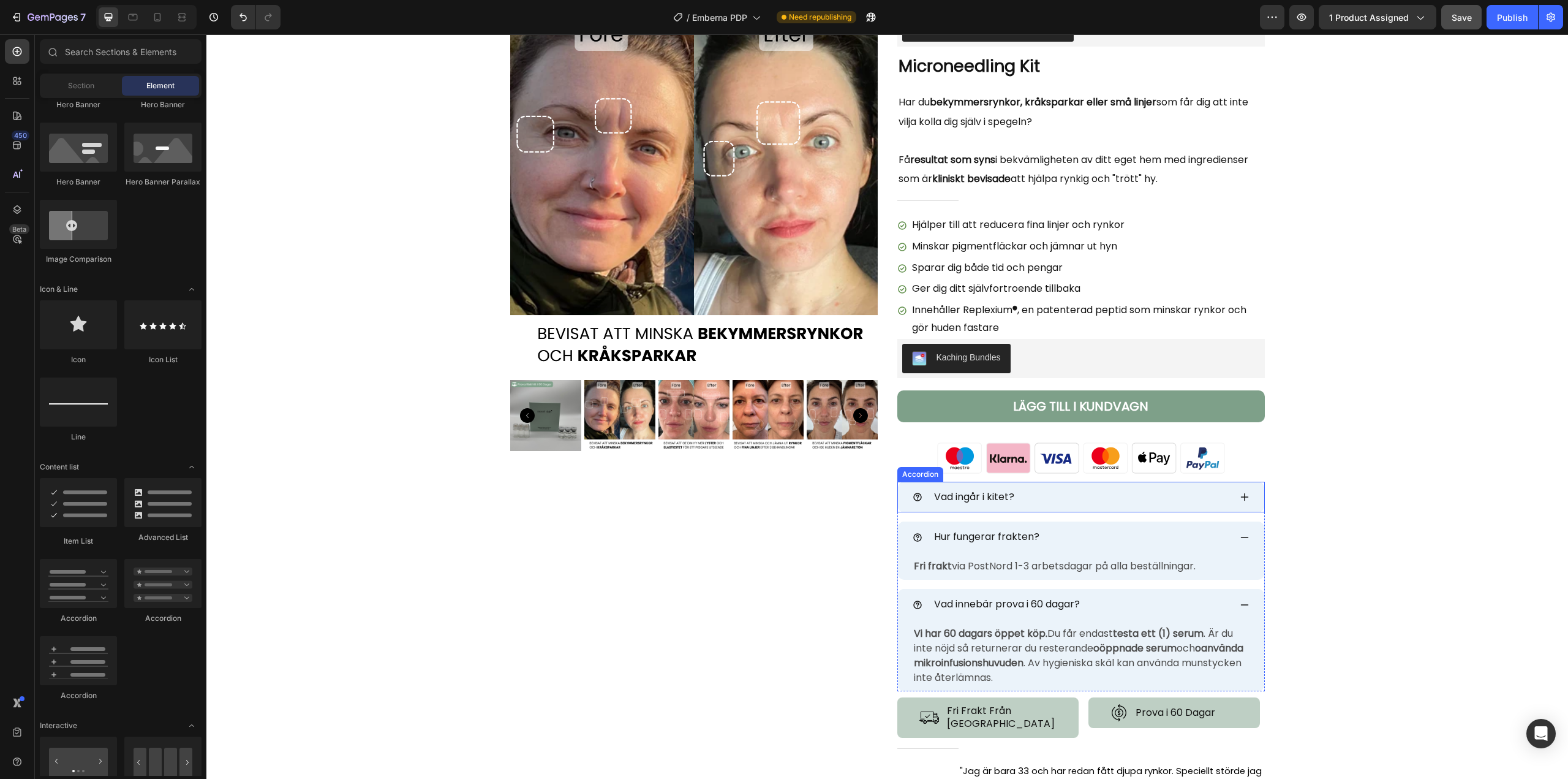
click at [1194, 502] on div "Vad ingår i kitet?" at bounding box center [1071, 498] width 317 height 22
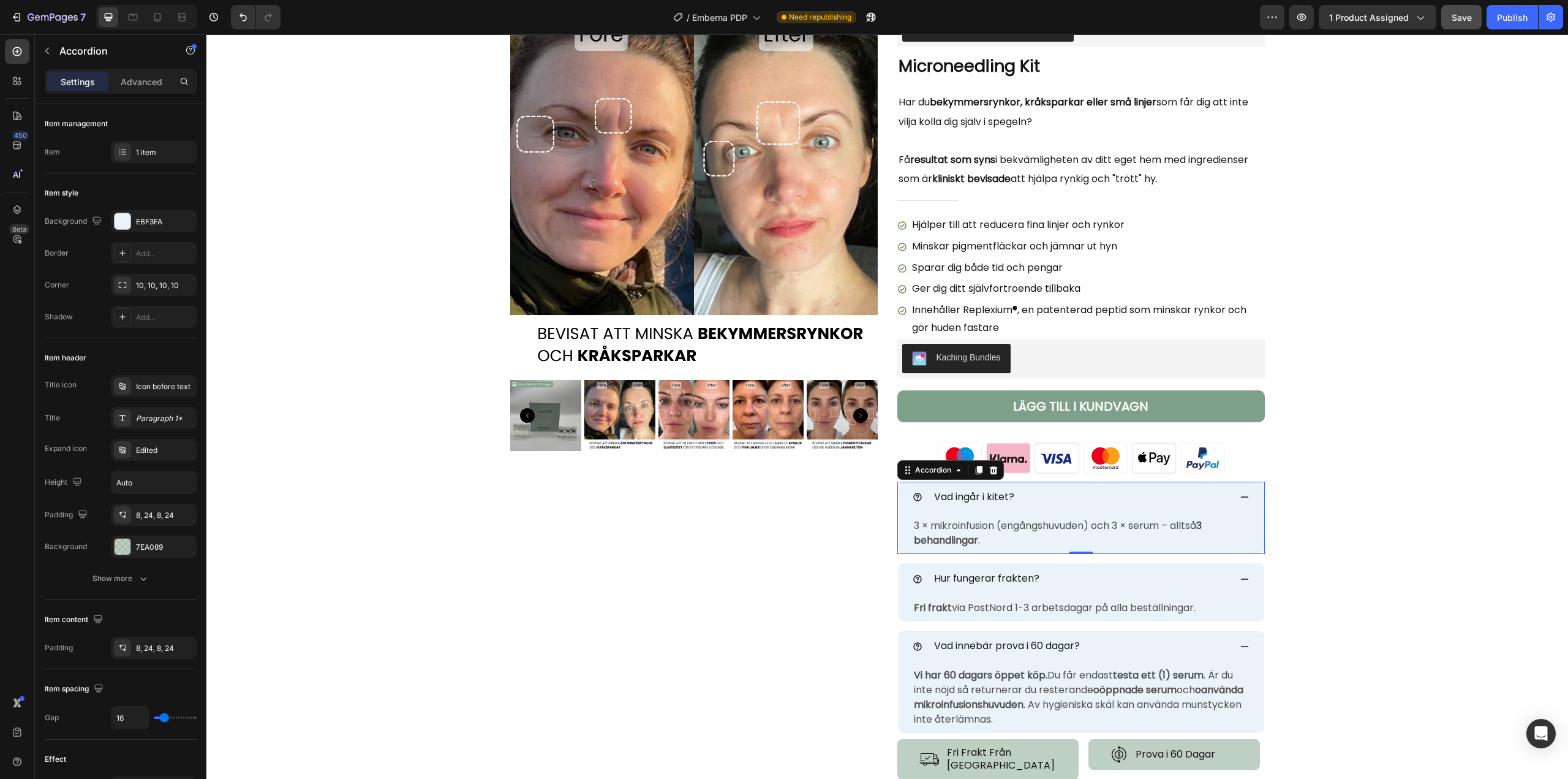
click at [1196, 498] on div "Vad ingår i kitet?" at bounding box center [1071, 498] width 317 height 22
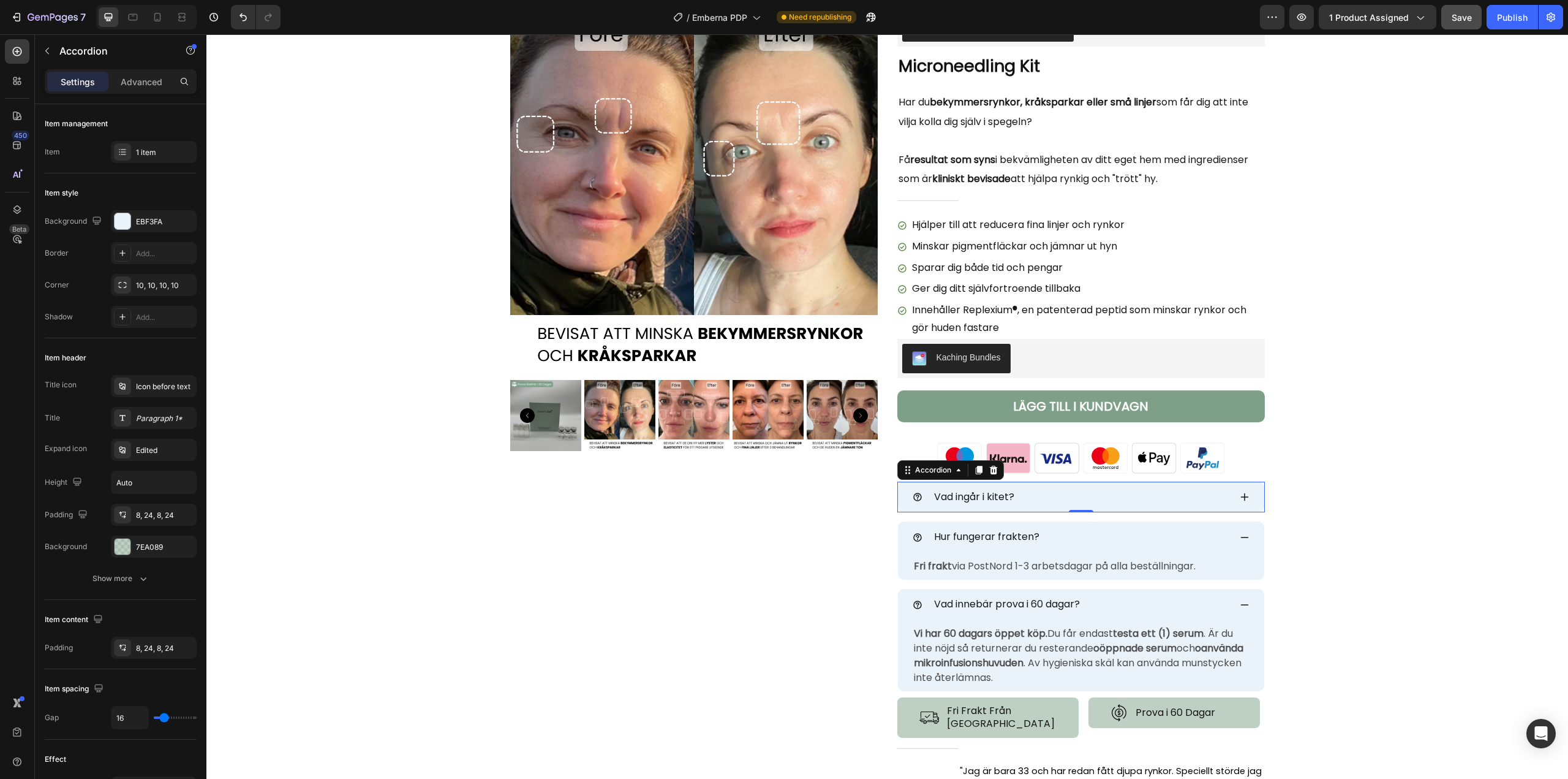
click at [1167, 497] on div "Vad ingår i kitet?" at bounding box center [1071, 498] width 317 height 22
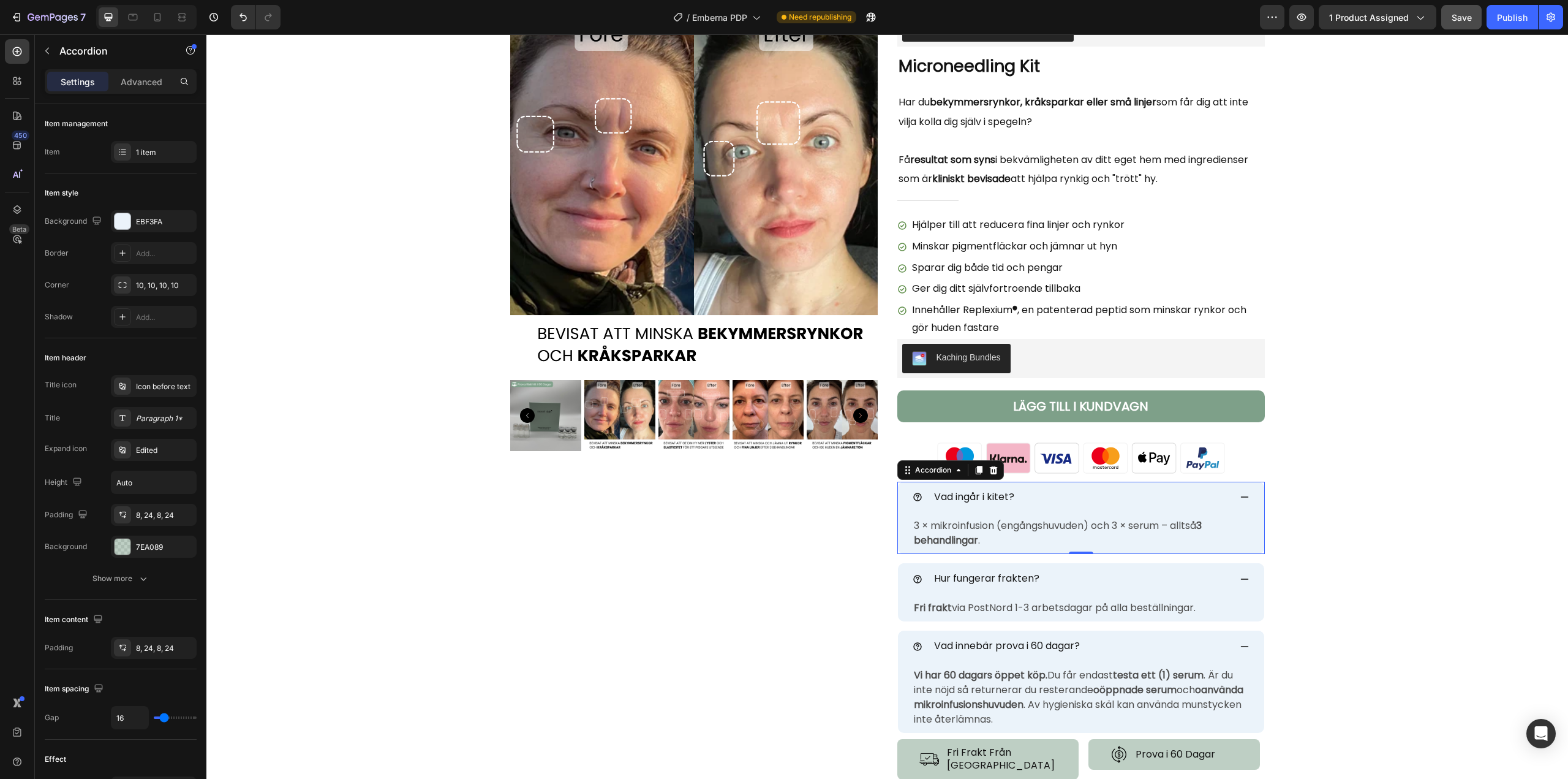
click at [1167, 497] on div "Vad ingår i kitet?" at bounding box center [1071, 498] width 317 height 22
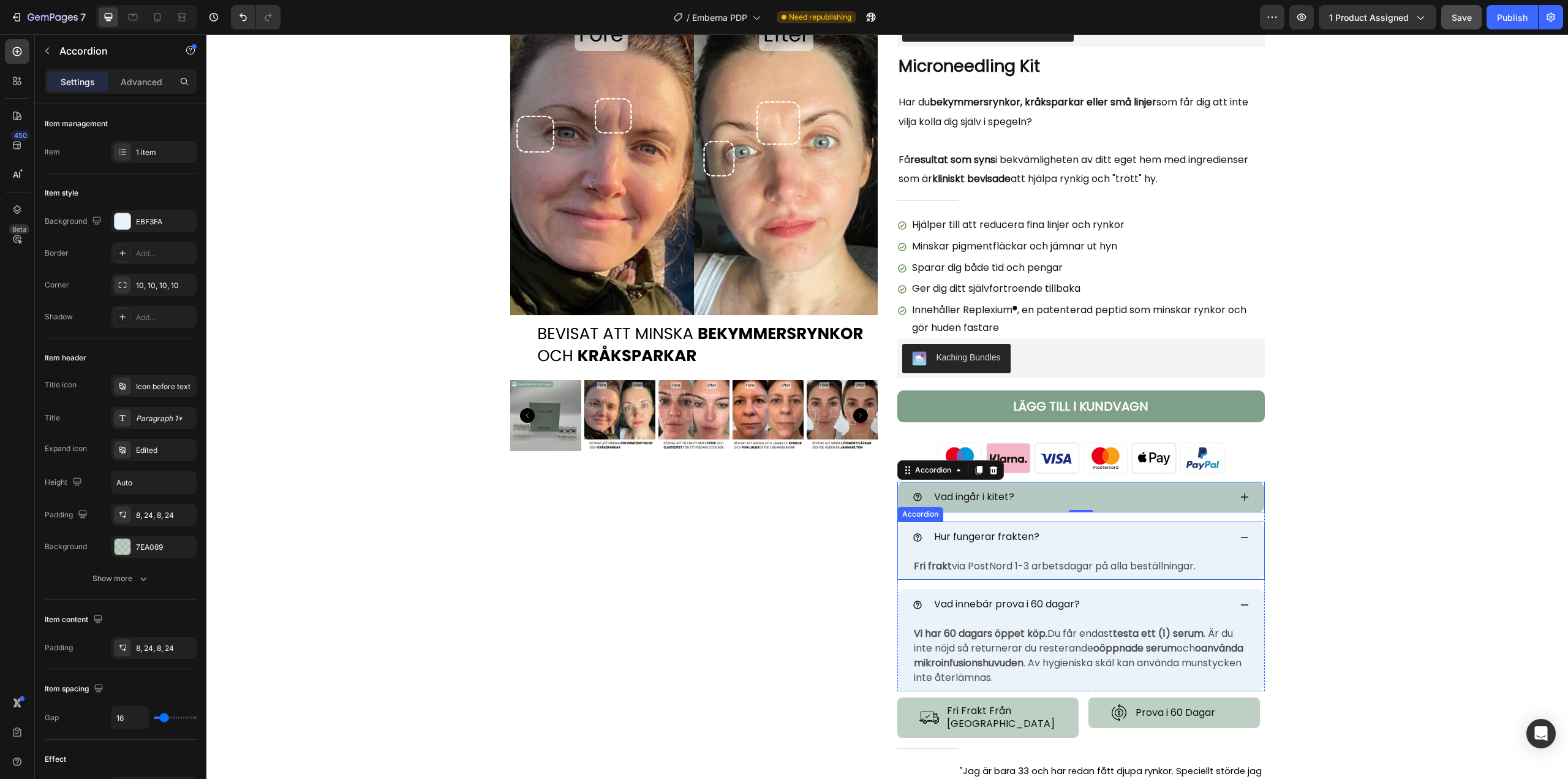
click at [1152, 534] on div "Hur fungerar frakten?" at bounding box center [1071, 537] width 317 height 22
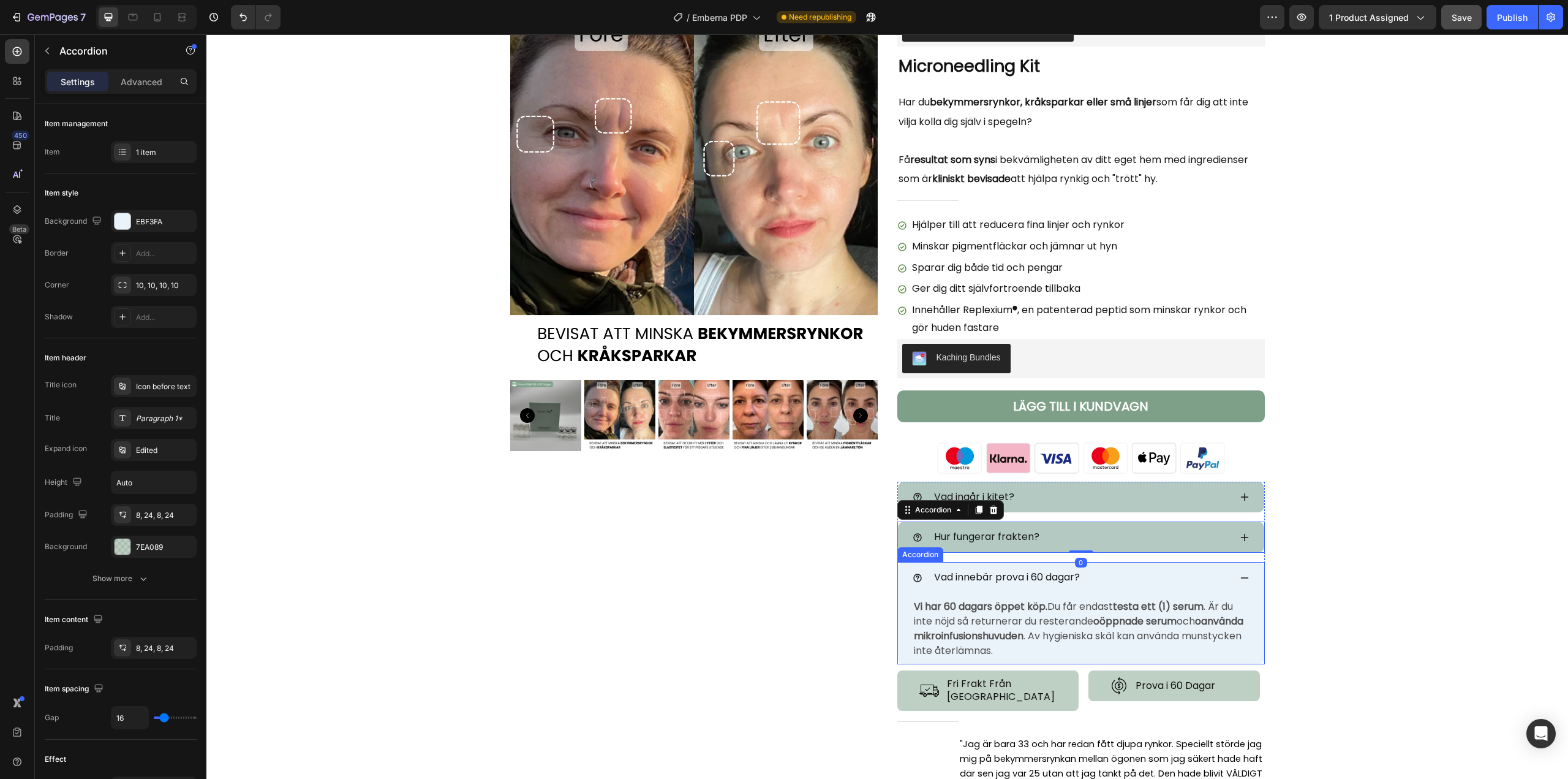
click at [1100, 576] on div "Vad innebär prova i 60 dagar?" at bounding box center [1071, 578] width 317 height 22
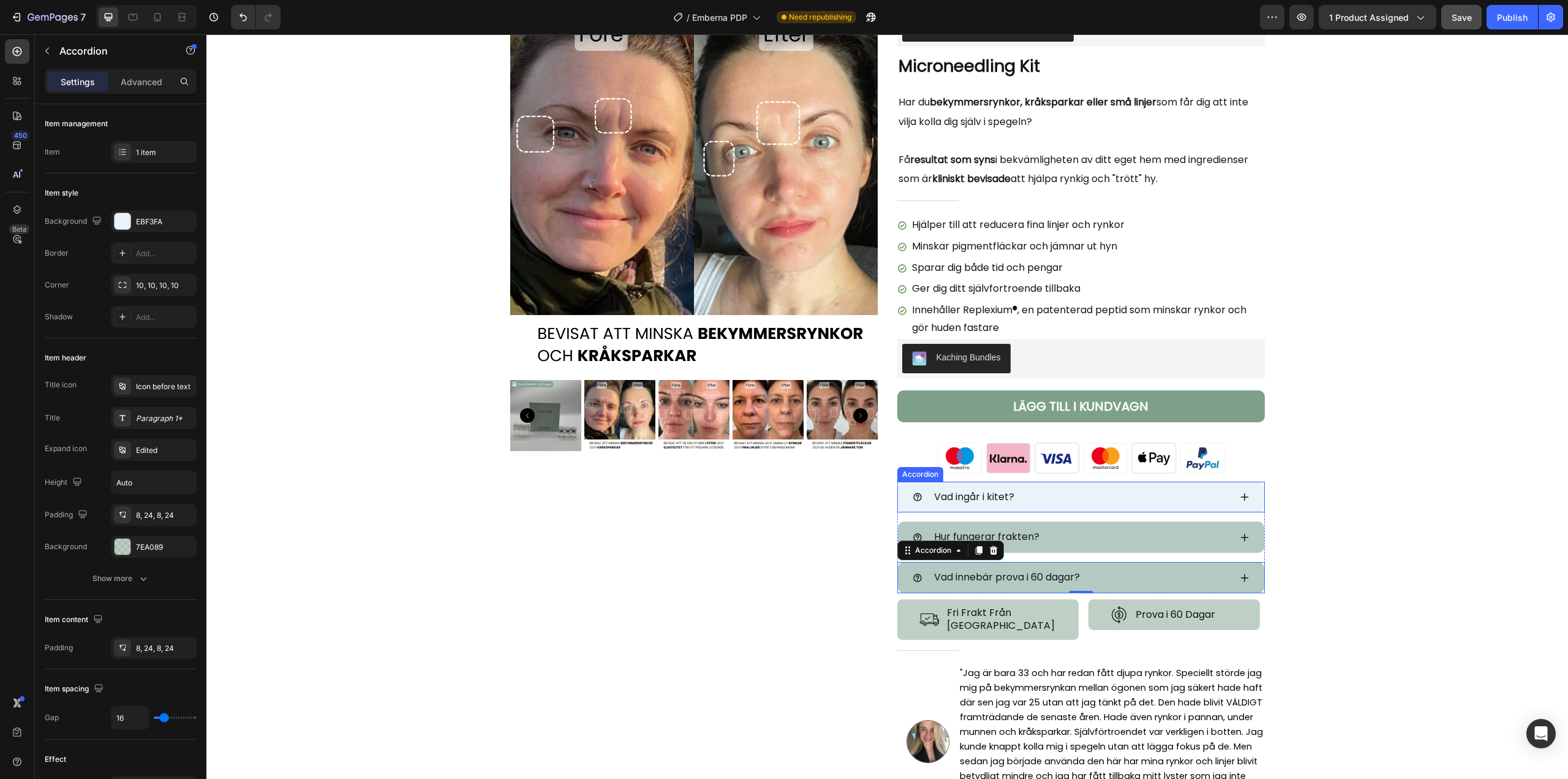
click at [1085, 503] on div "Vad ingår i kitet?" at bounding box center [1071, 498] width 317 height 22
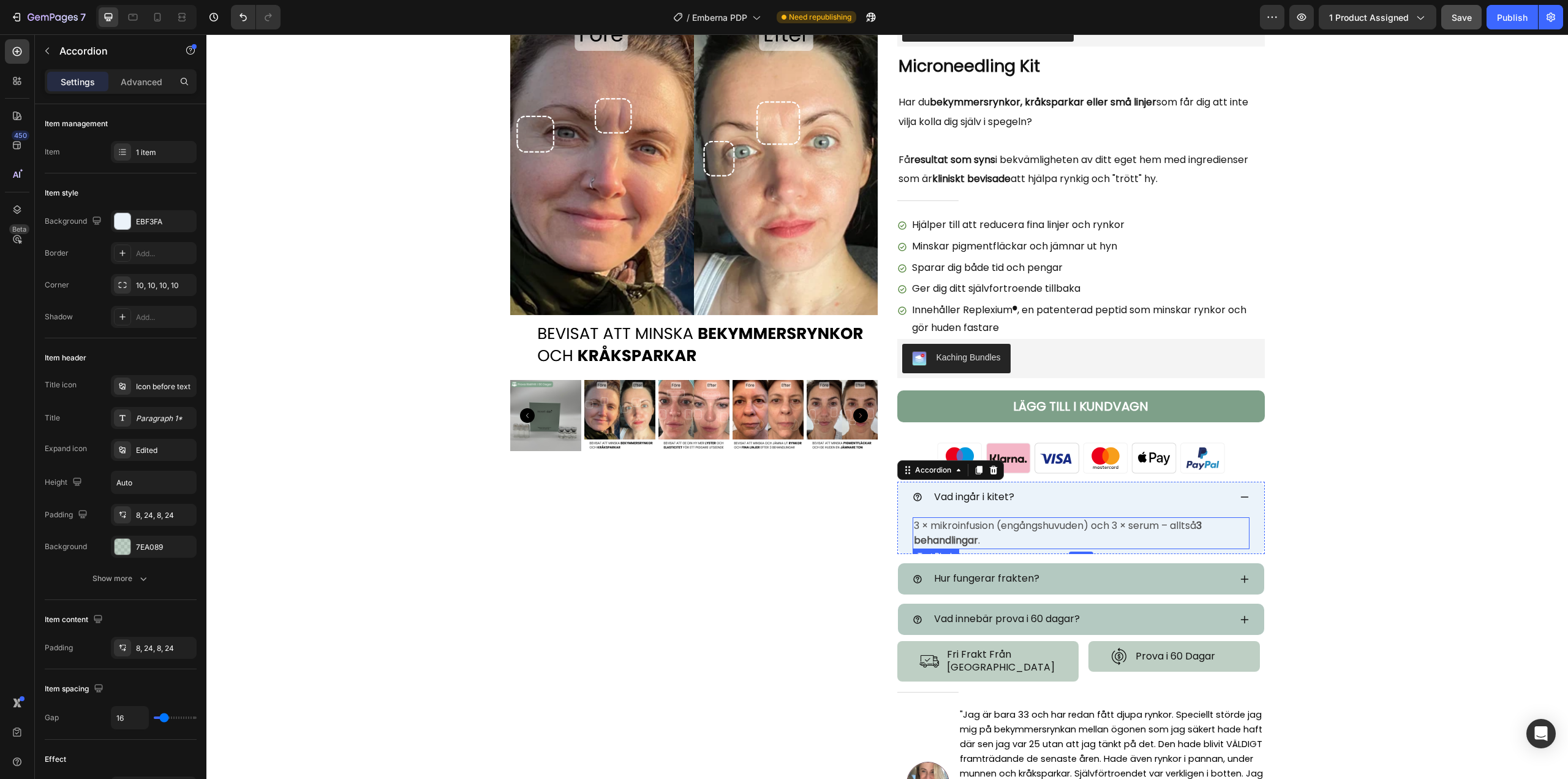
click at [1171, 527] on p "3 × mikroinfusion (engångshuvuden) och 3 × serum – alltså 3 behandlingar ." at bounding box center [1081, 533] width 334 height 29
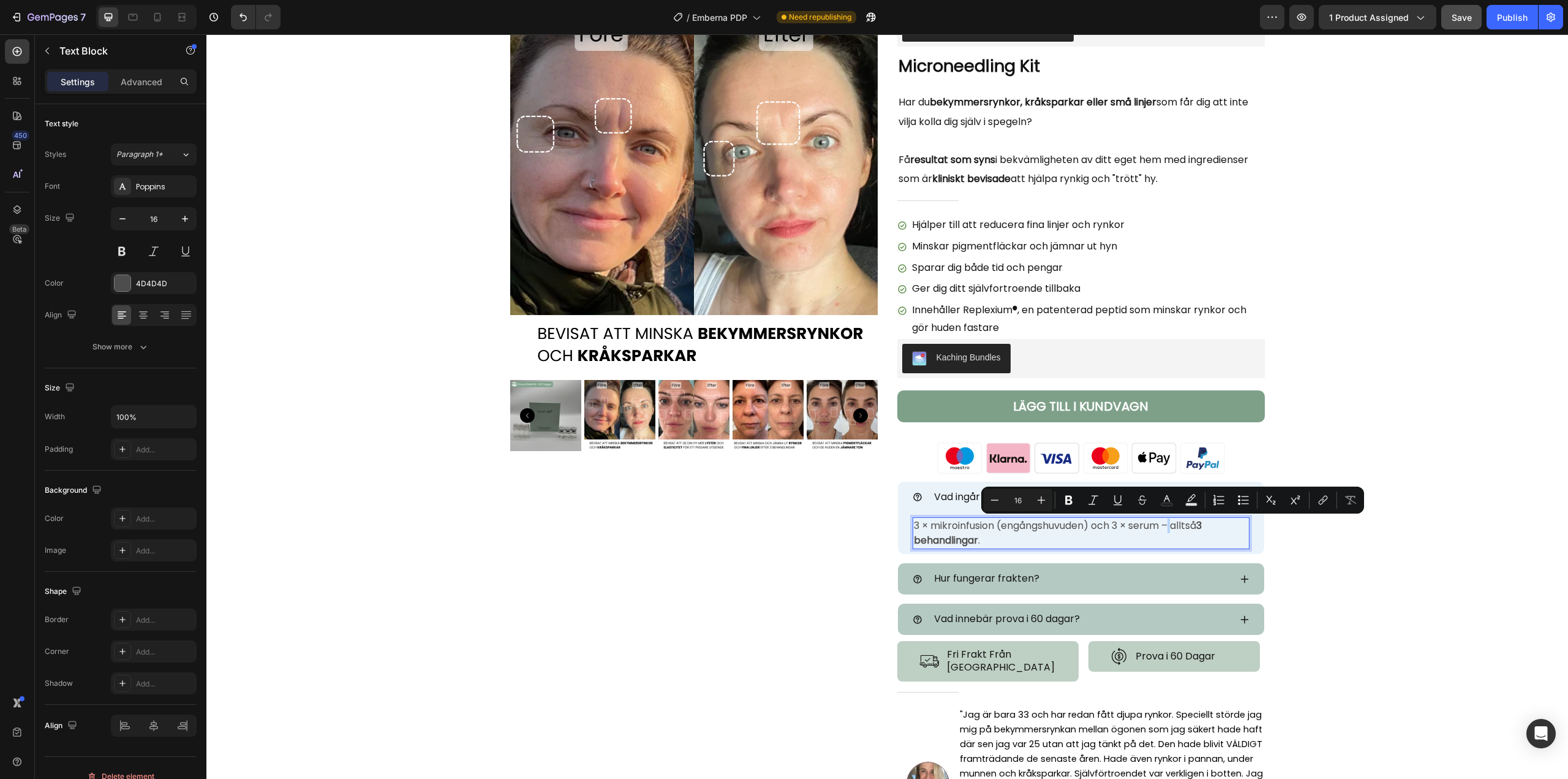
click at [1171, 527] on p "3 × mikroinfusion (engångshuvuden) och 3 × serum – alltså 3 behandlingar ." at bounding box center [1081, 533] width 334 height 29
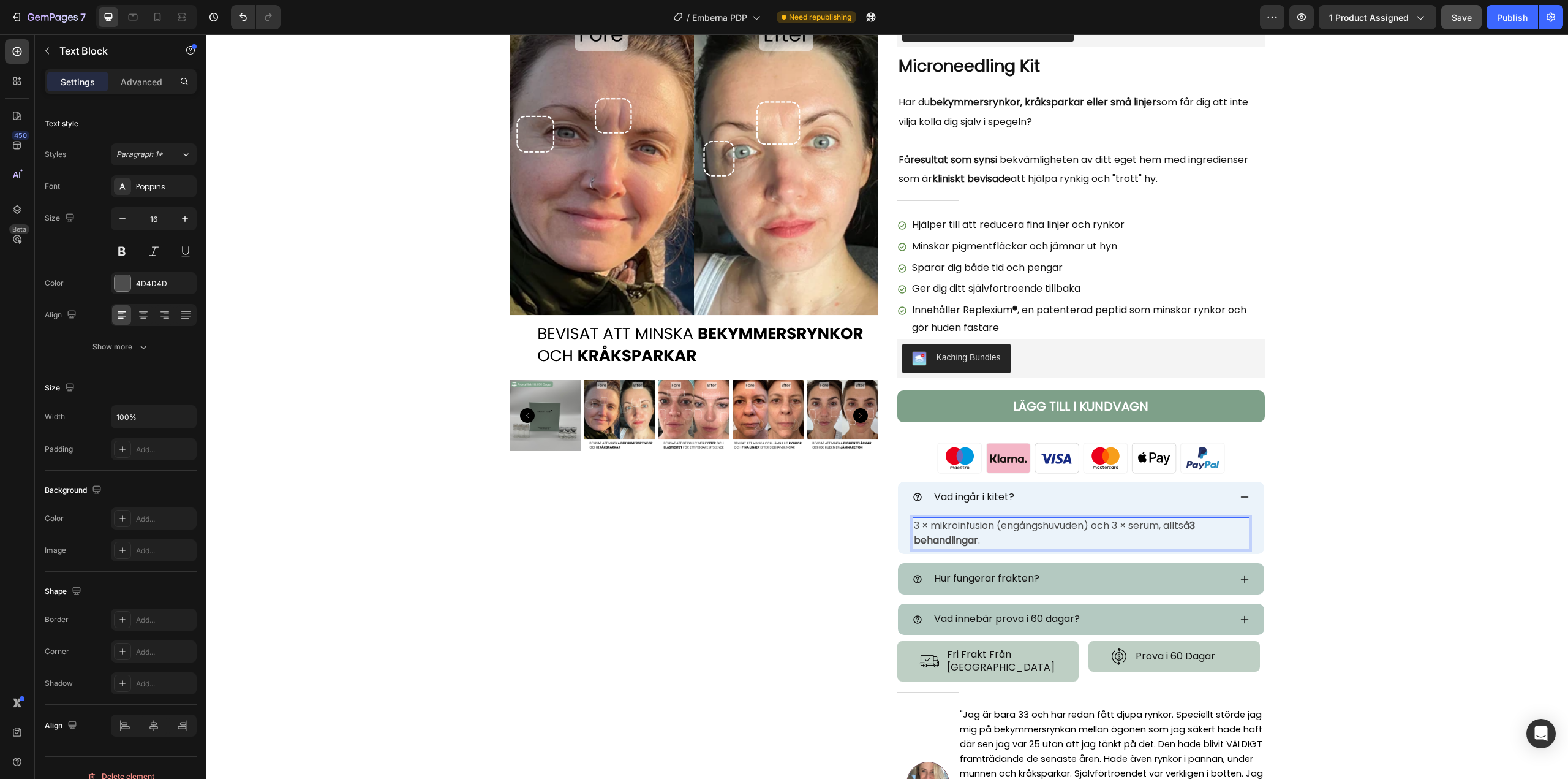
click at [1155, 542] on p "3 × mikroinfusion (engångshuvuden) och 3 × serum, alltså 3 behandlingar ." at bounding box center [1081, 533] width 334 height 29
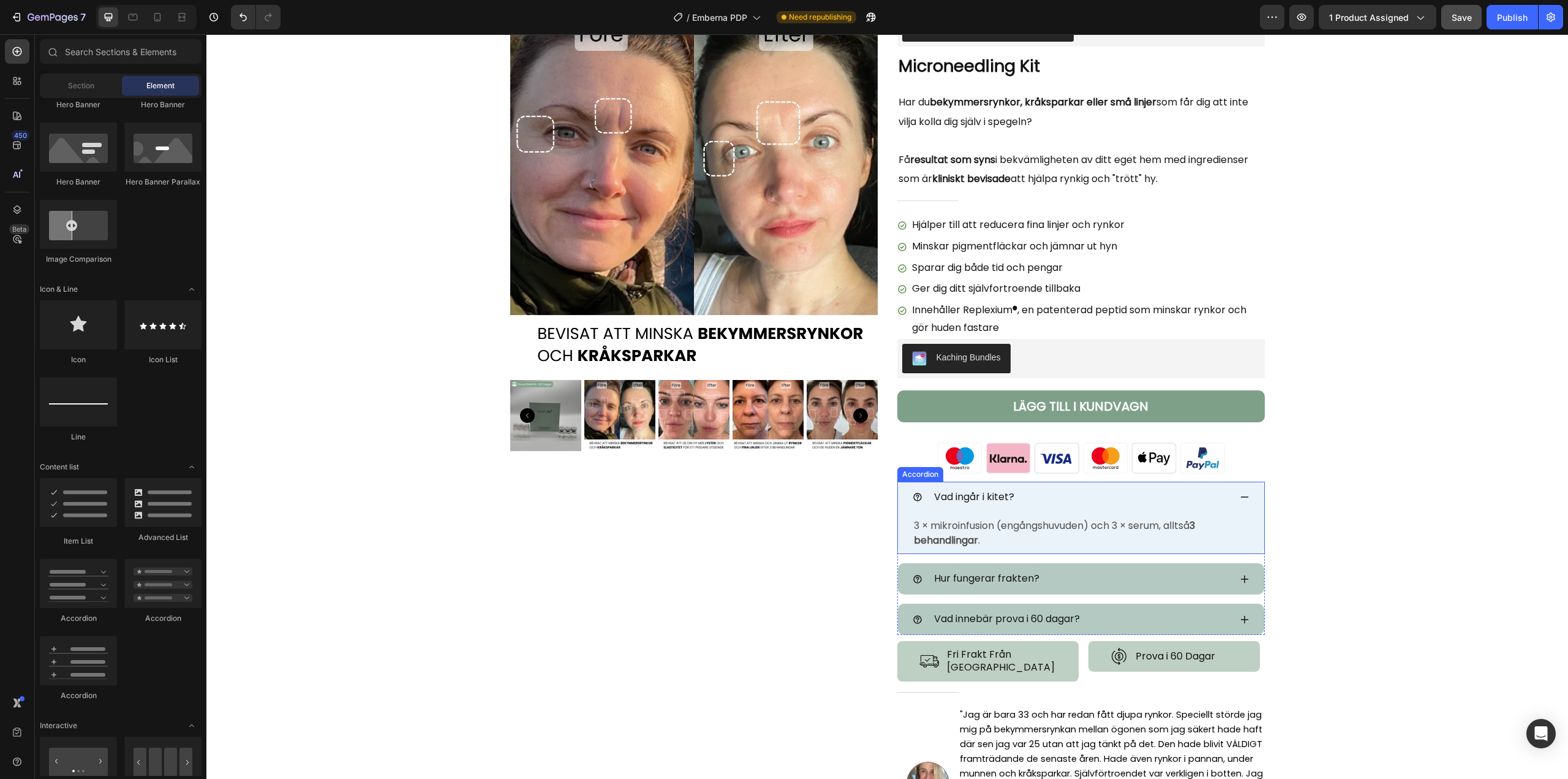
click at [1235, 498] on div "Vad ingår i kitet?" at bounding box center [1081, 497] width 366 height 31
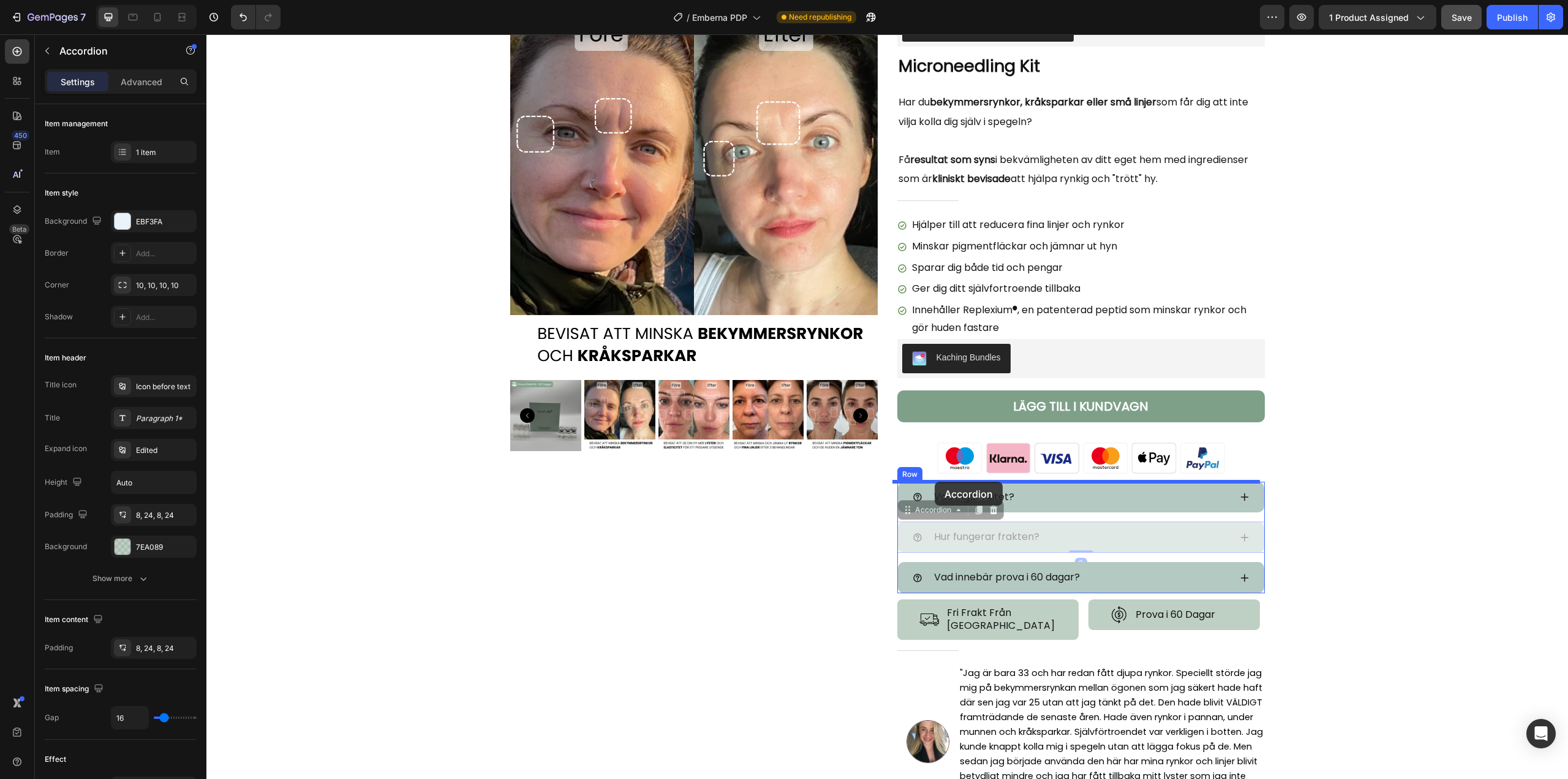
drag, startPoint x: 905, startPoint y: 549, endPoint x: 935, endPoint y: 482, distance: 73.4
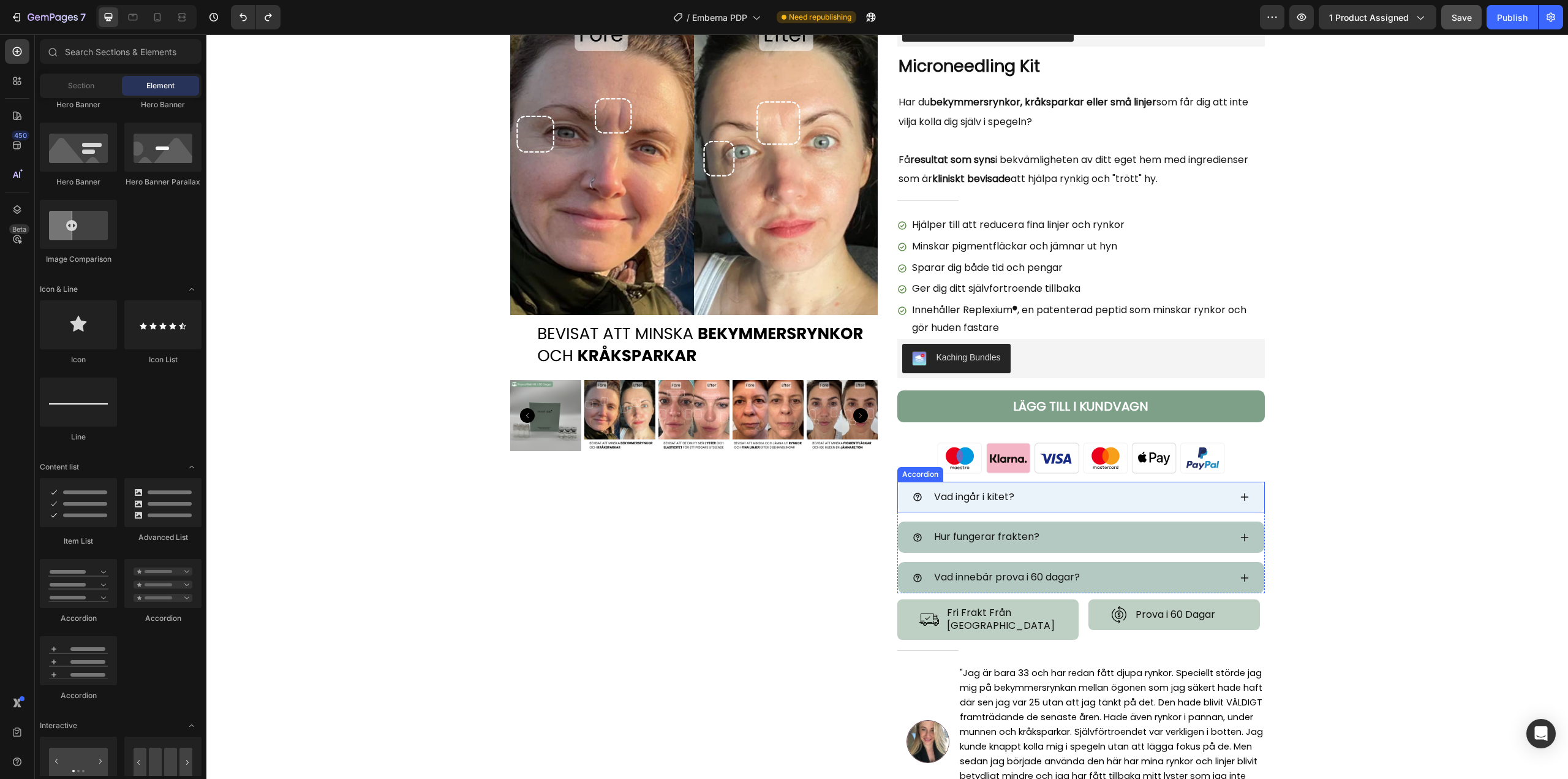
click at [1243, 498] on icon at bounding box center [1245, 497] width 10 height 10
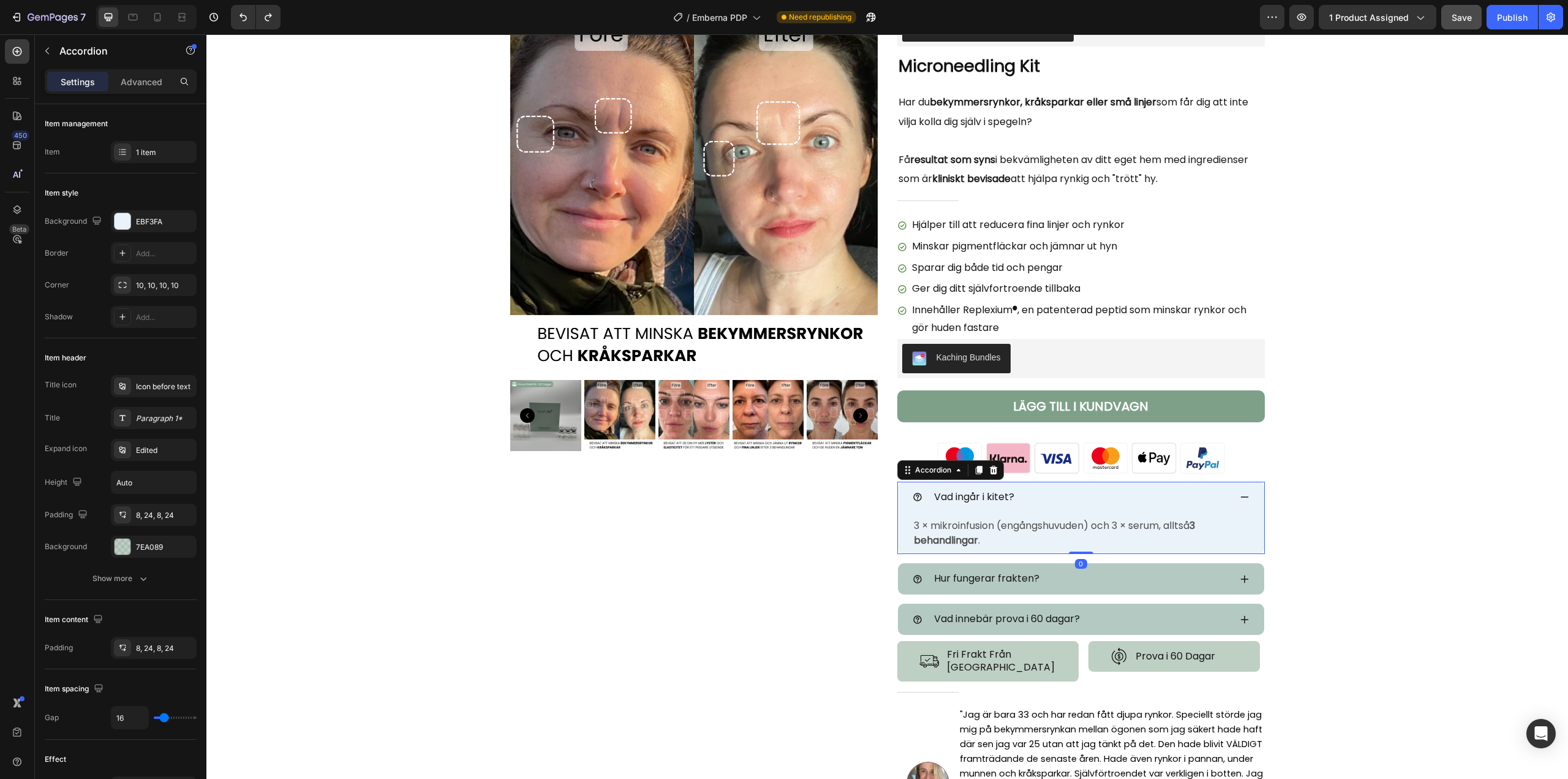
click at [1243, 498] on icon at bounding box center [1245, 497] width 10 height 10
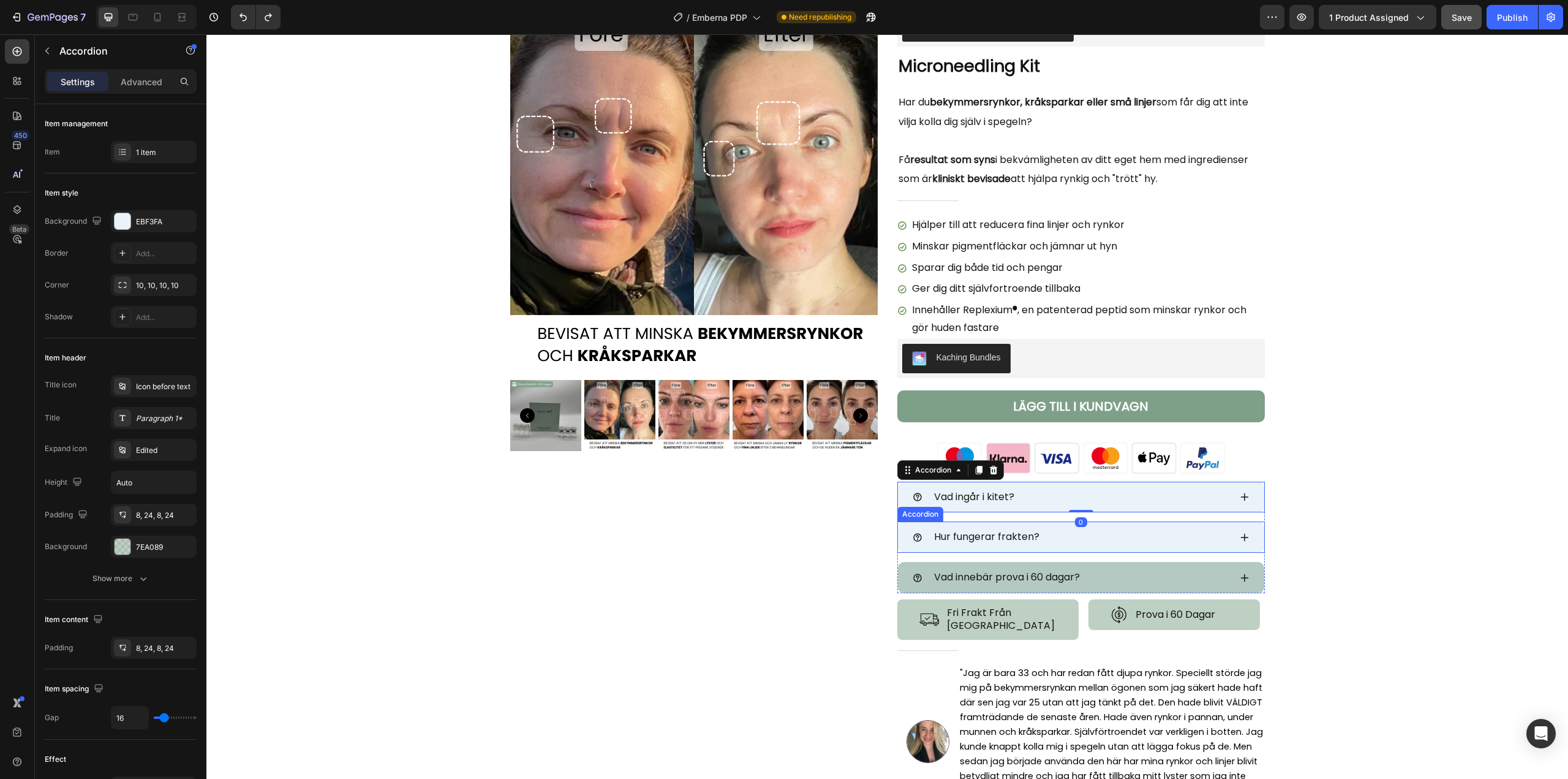
click at [1240, 534] on icon at bounding box center [1245, 538] width 10 height 10
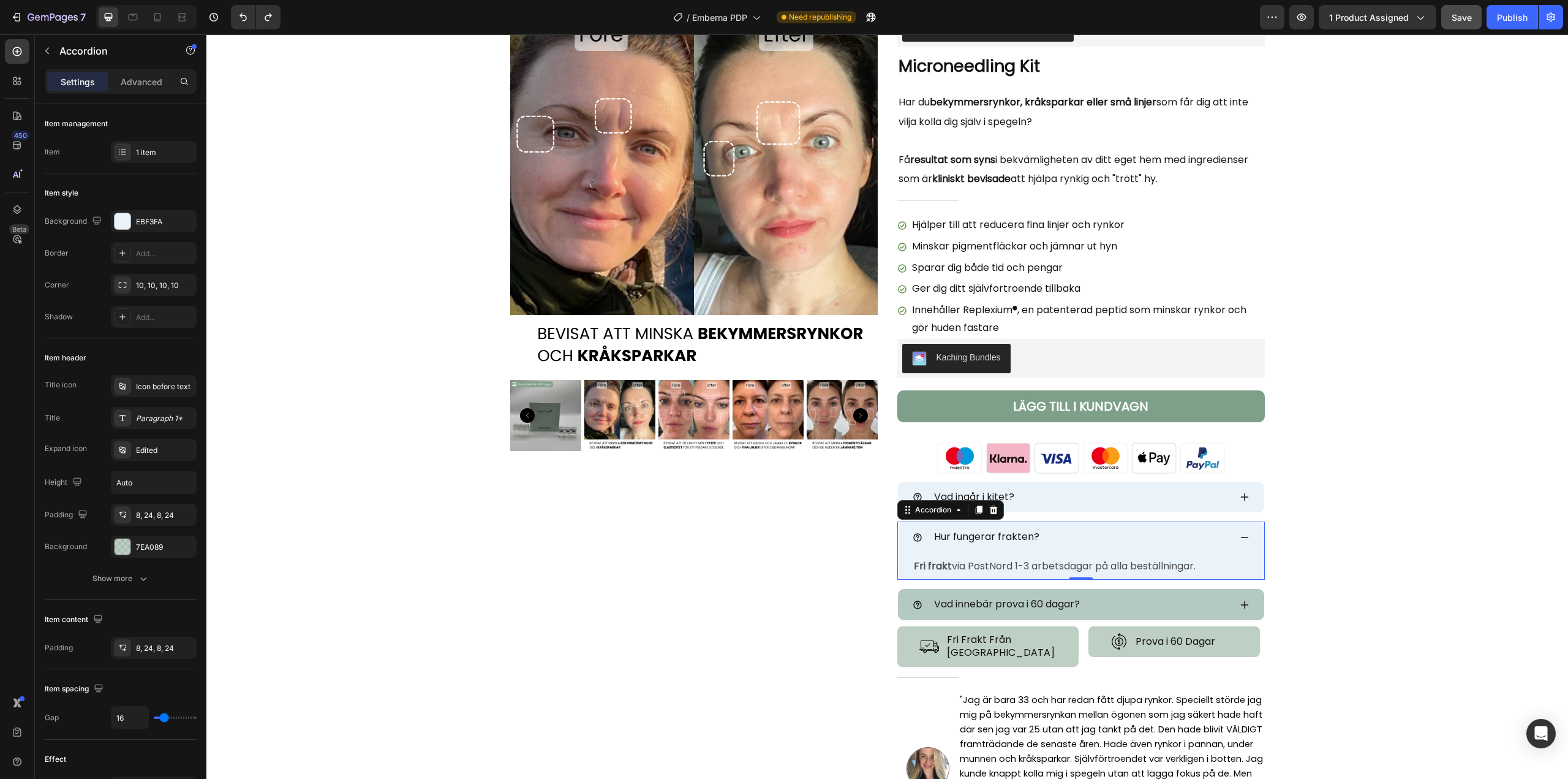
click at [1012, 535] on span "Hur fungerar frakten?" at bounding box center [987, 536] width 106 height 14
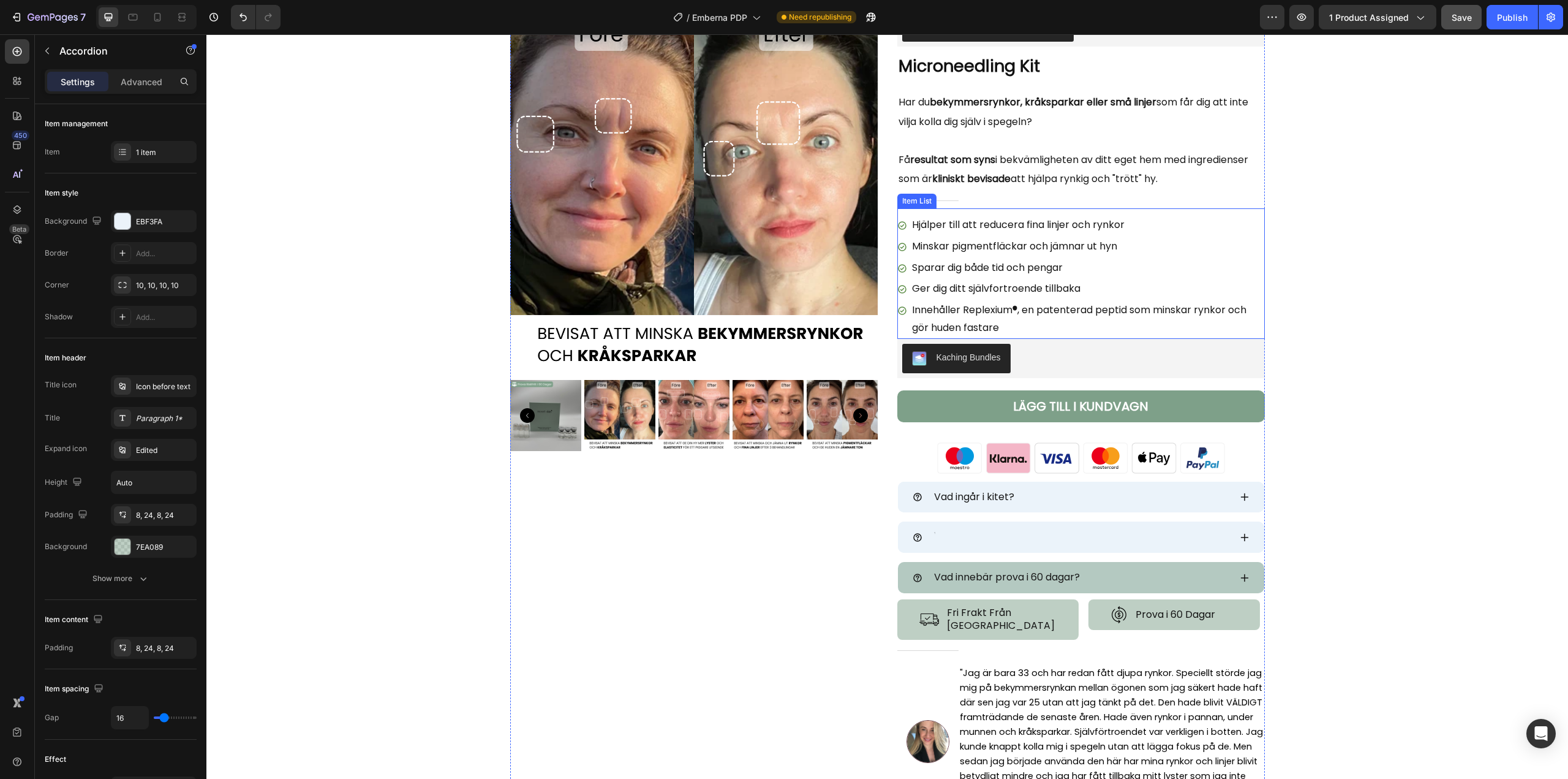
scroll to position [58, 0]
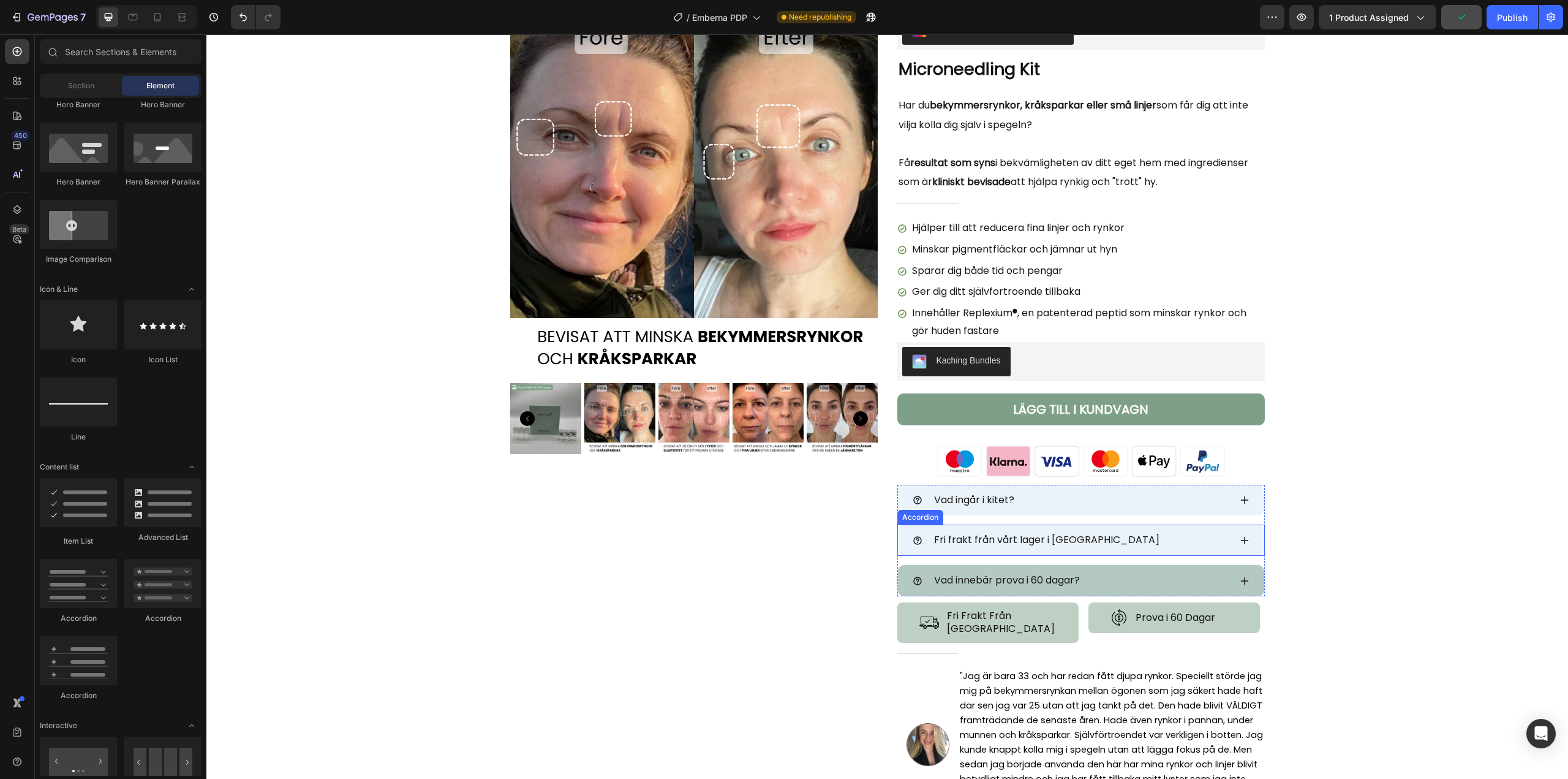
click at [1243, 541] on icon at bounding box center [1245, 540] width 10 height 10
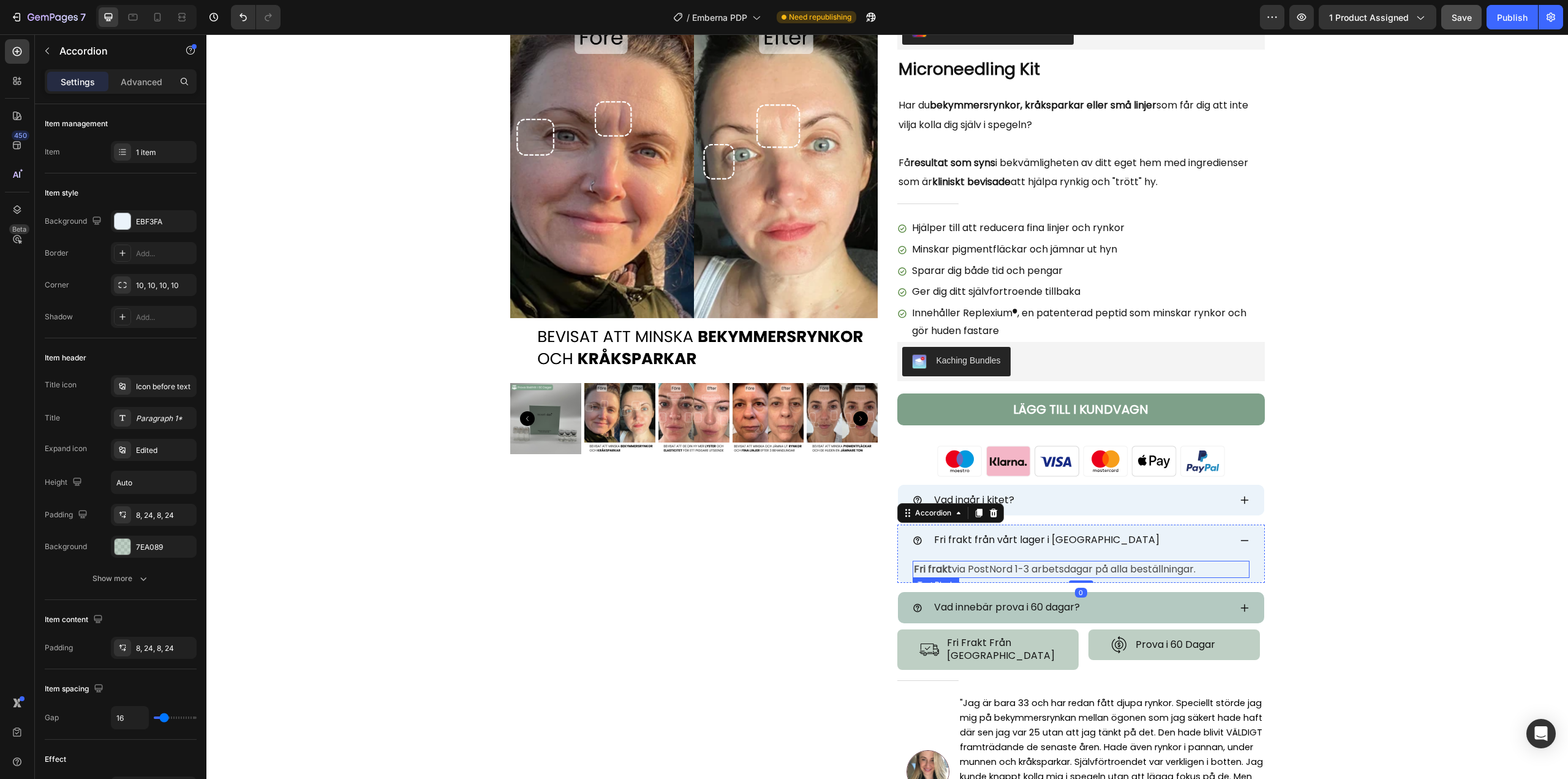
click at [914, 568] on strong "Fri frakt" at bounding box center [932, 569] width 38 height 14
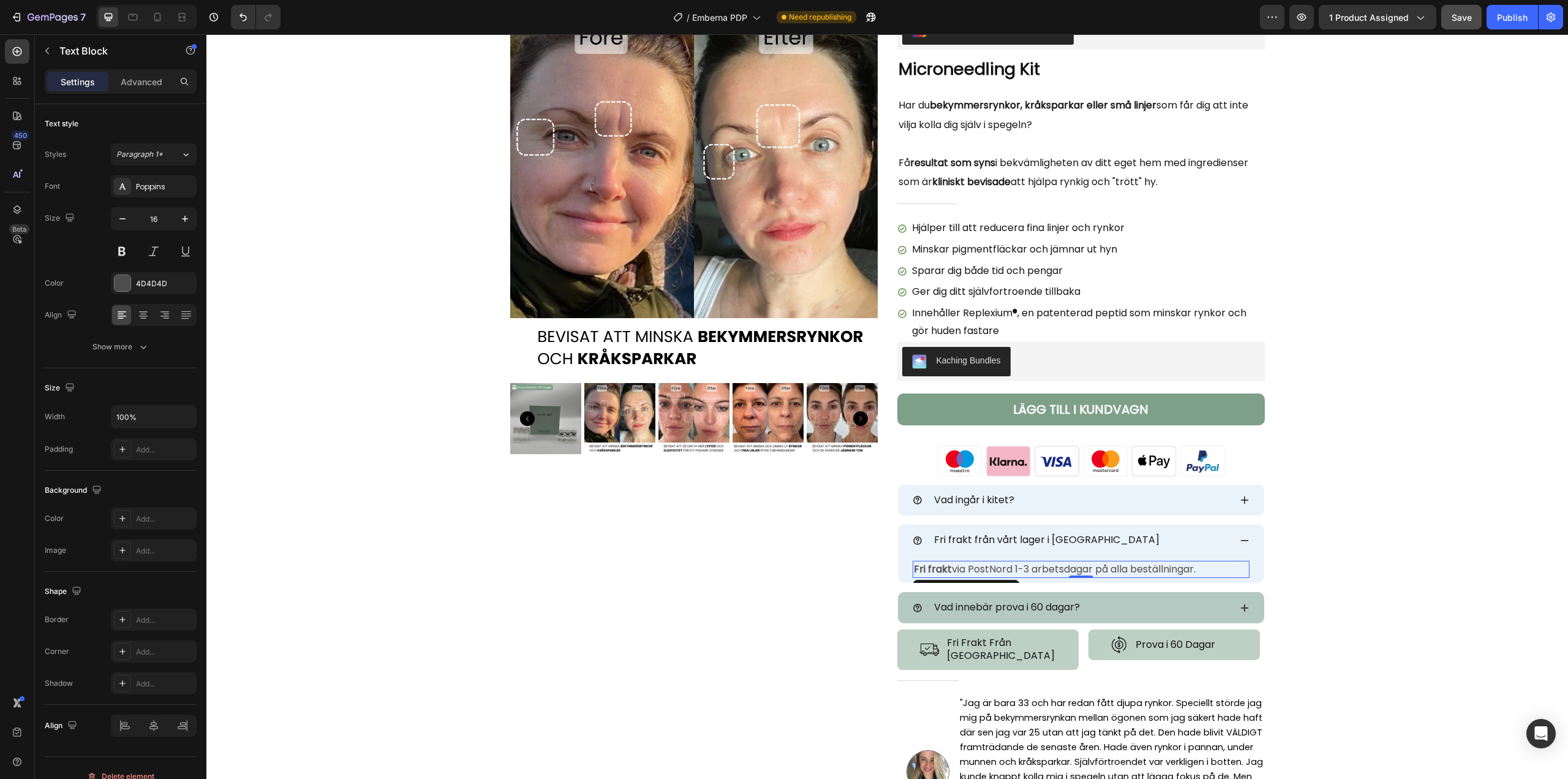
click at [924, 567] on strong "Fri frakt" at bounding box center [932, 569] width 38 height 14
drag, startPoint x: 946, startPoint y: 568, endPoint x: 910, endPoint y: 570, distance: 36.1
click at [914, 570] on strong "Fri frakt" at bounding box center [932, 569] width 38 height 14
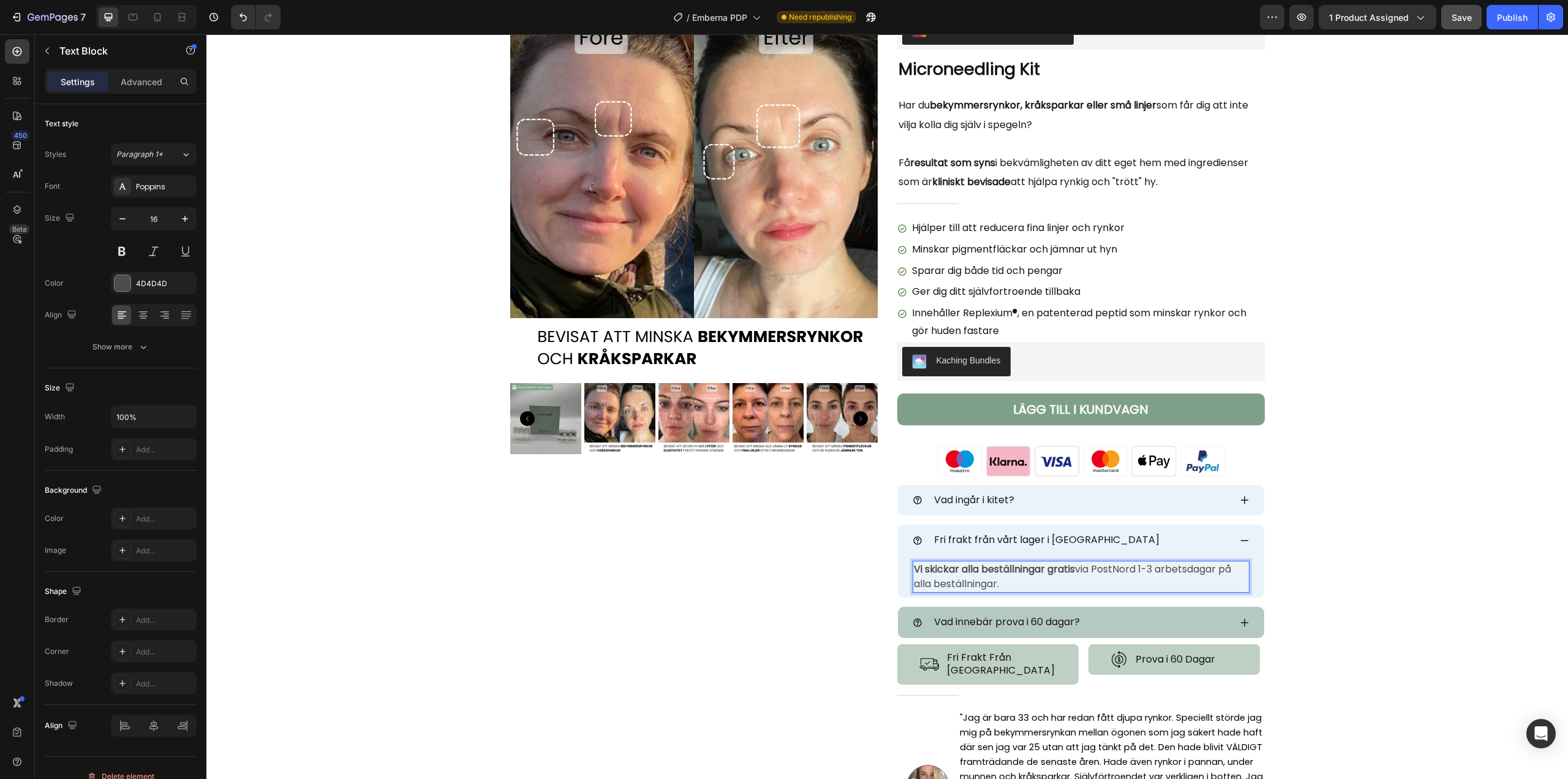
click at [1137, 570] on p "Vi skickar alla beställningar gratis via PostNord 1-3 arbetsdagar på alla bestä…" at bounding box center [1081, 576] width 334 height 29
click at [1240, 539] on icon at bounding box center [1245, 540] width 10 height 10
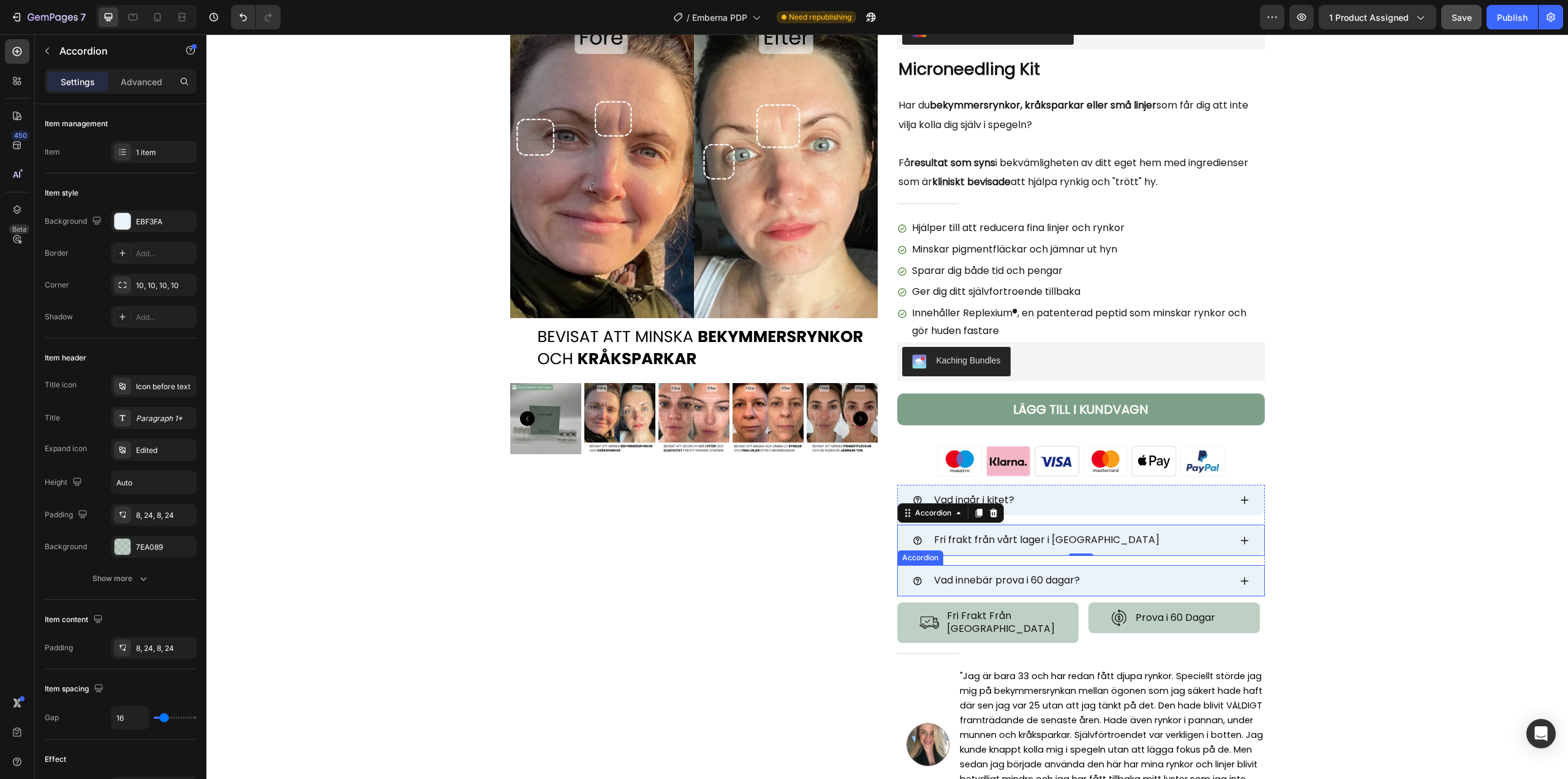
click at [991, 583] on span "Vad innebär prova i 60 dagar?" at bounding box center [1007, 580] width 146 height 14
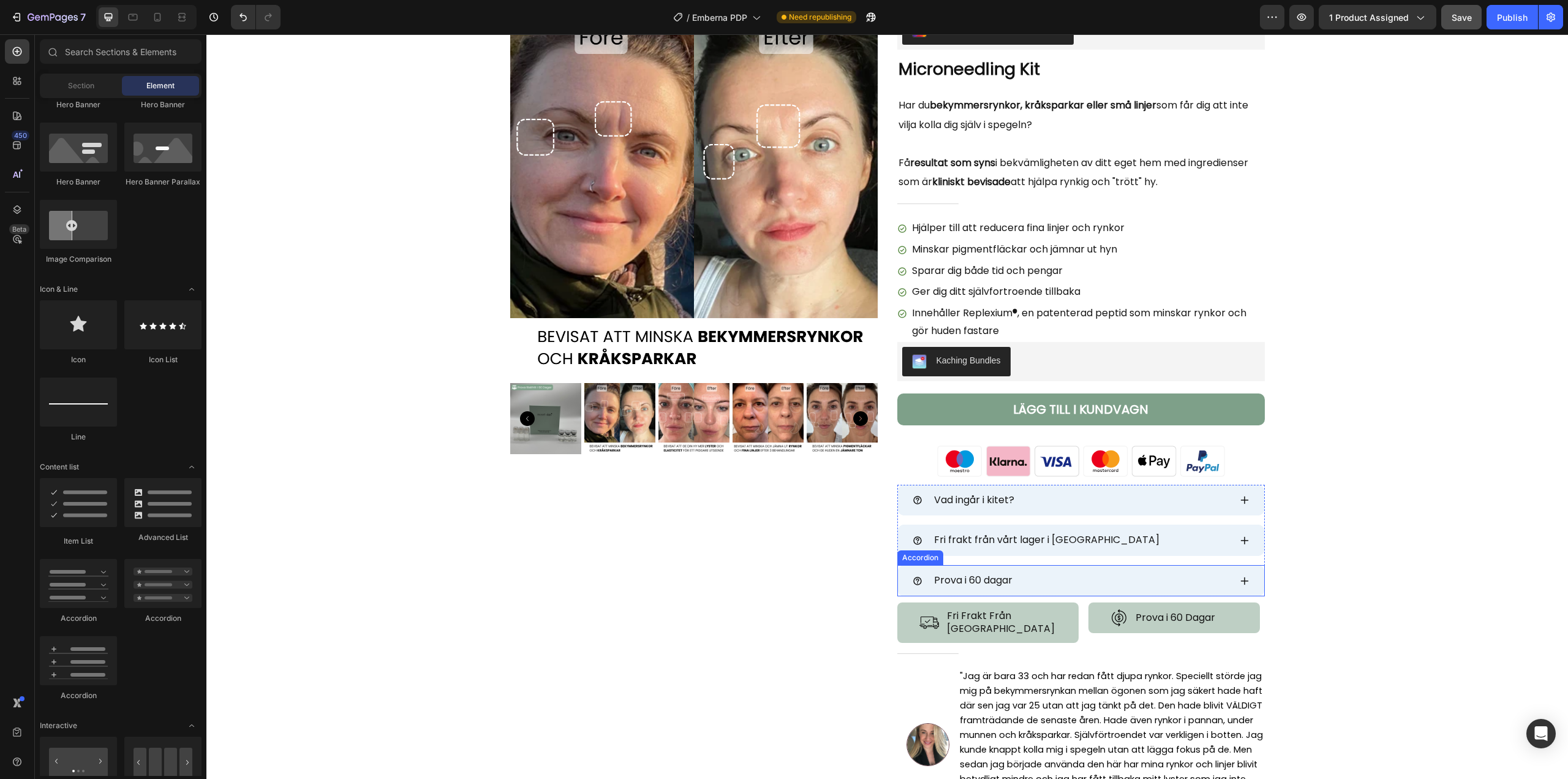
click at [1245, 580] on div "Prova i 60 dagar" at bounding box center [1081, 580] width 366 height 31
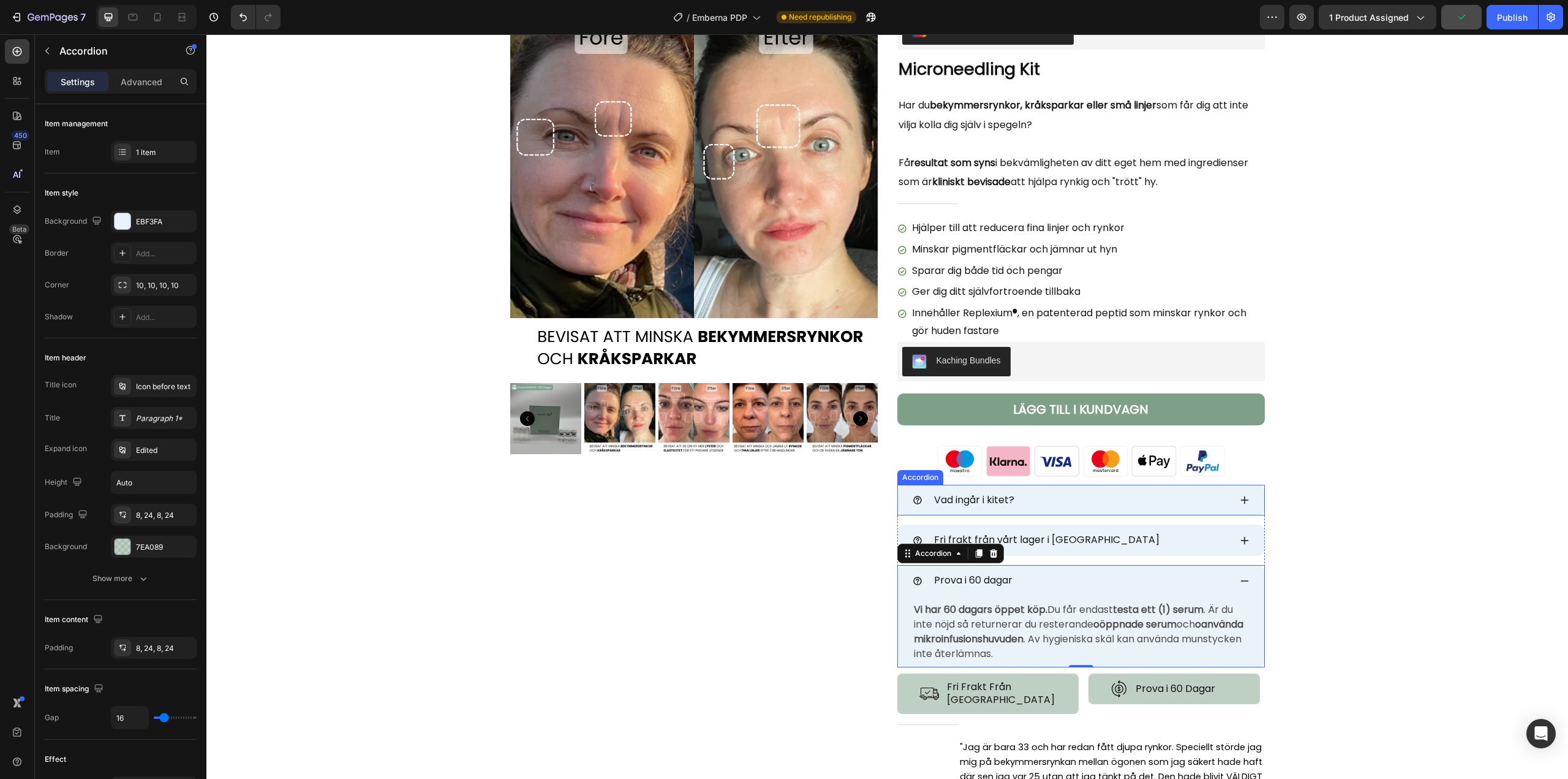
click at [914, 497] on icon at bounding box center [918, 500] width 8 height 8
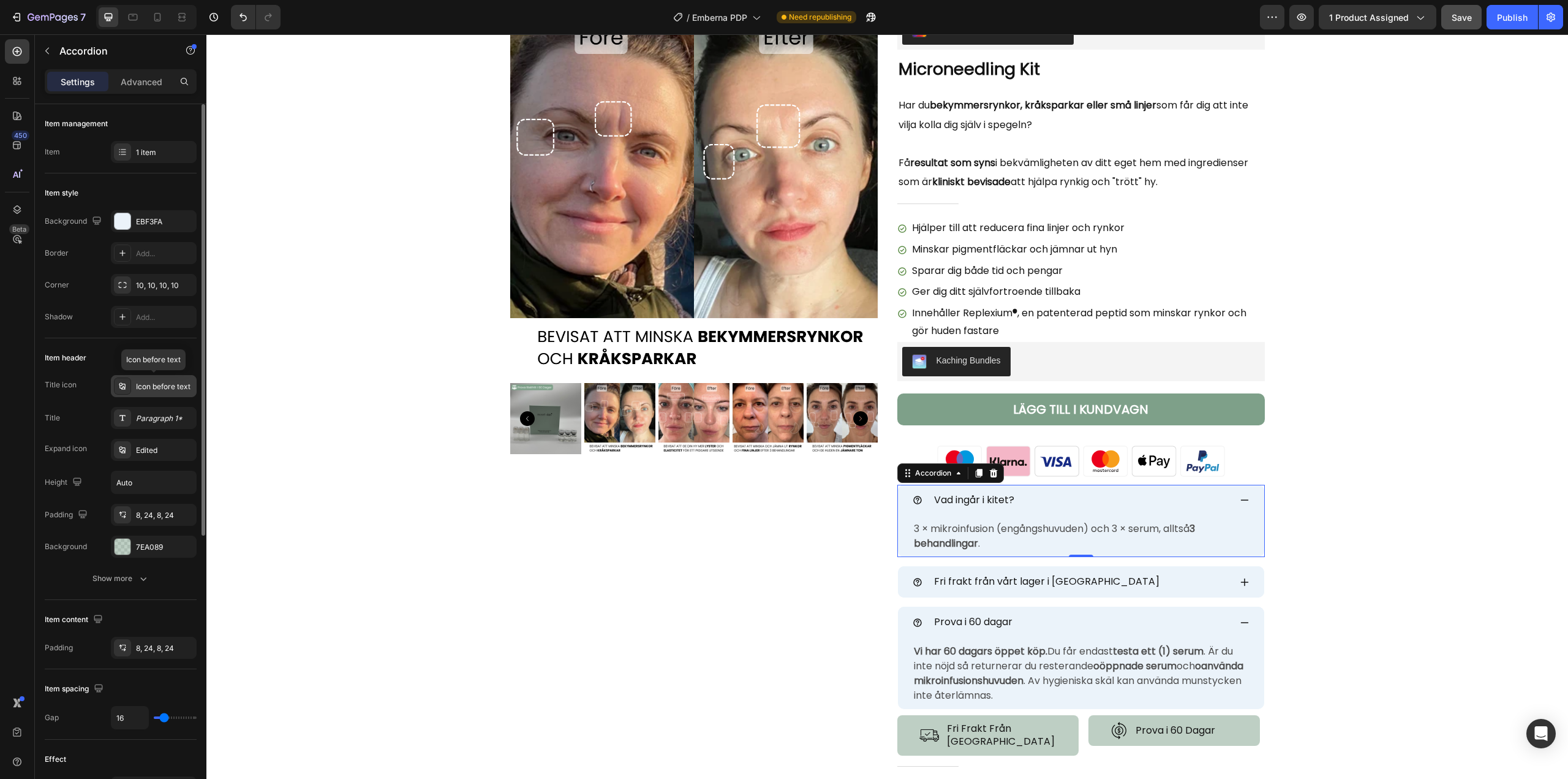
click at [171, 387] on div "Icon before text" at bounding box center [164, 386] width 58 height 11
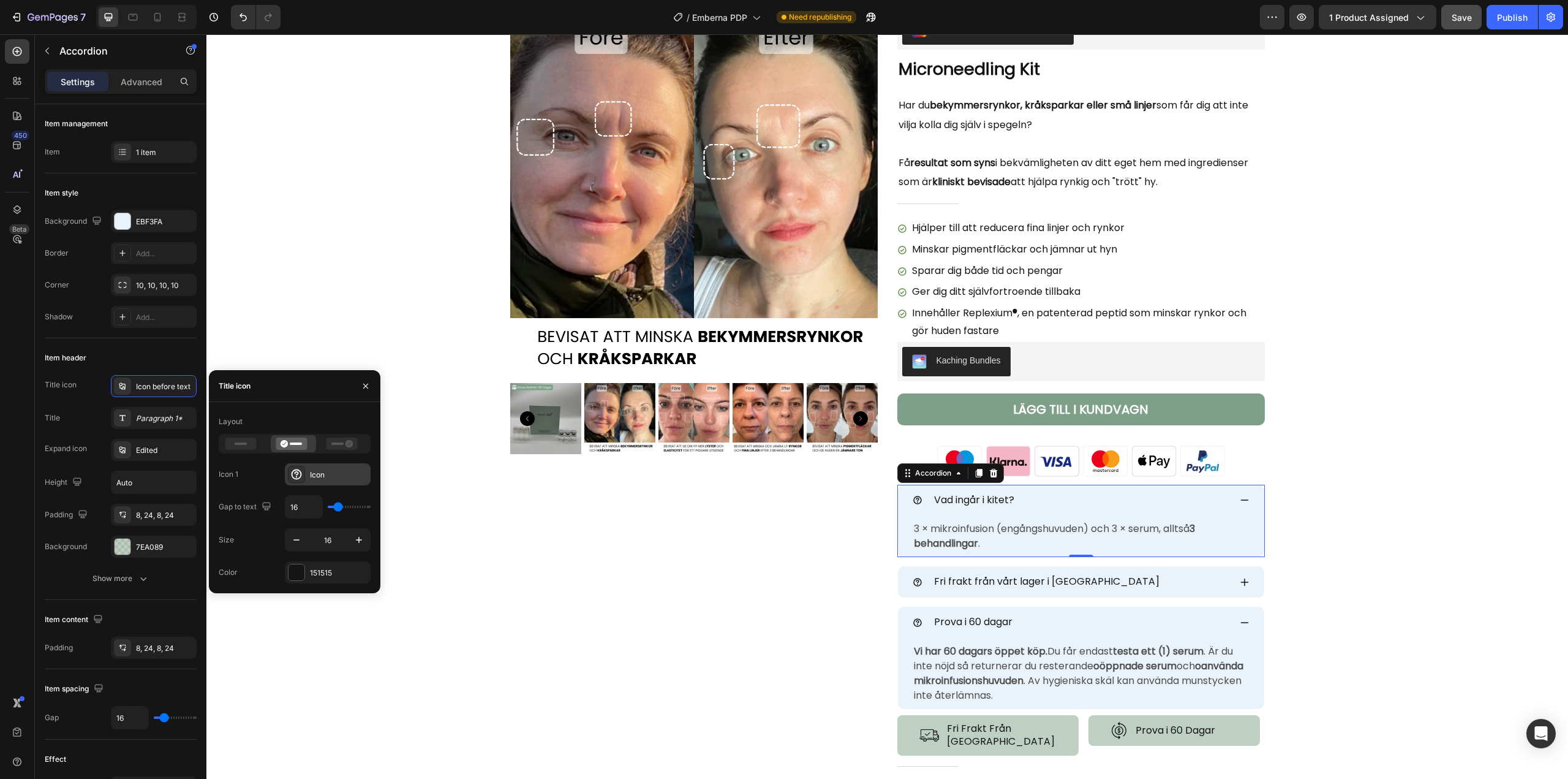
click at [321, 478] on div "Icon" at bounding box center [338, 474] width 58 height 11
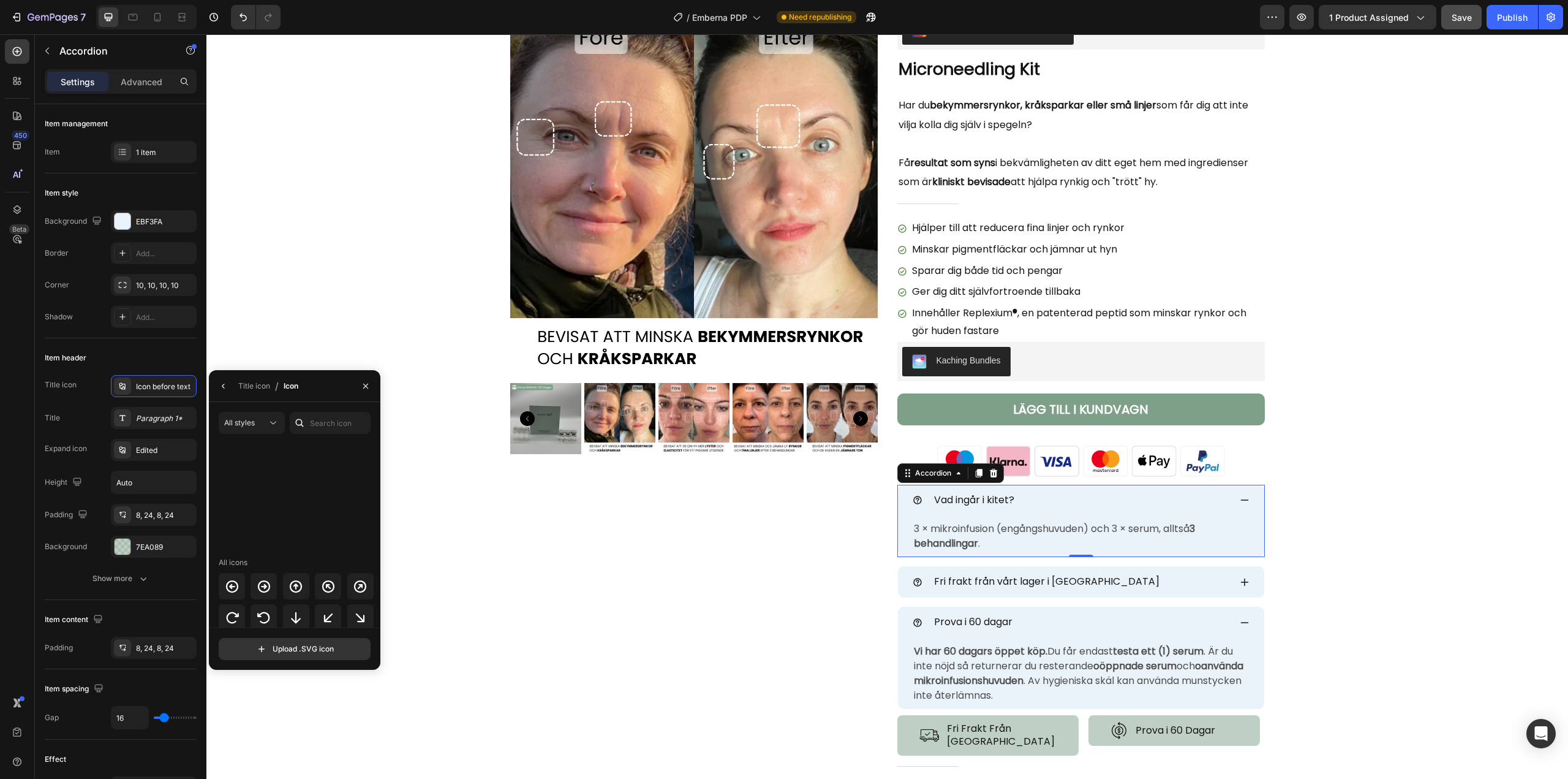
scroll to position [0, 0]
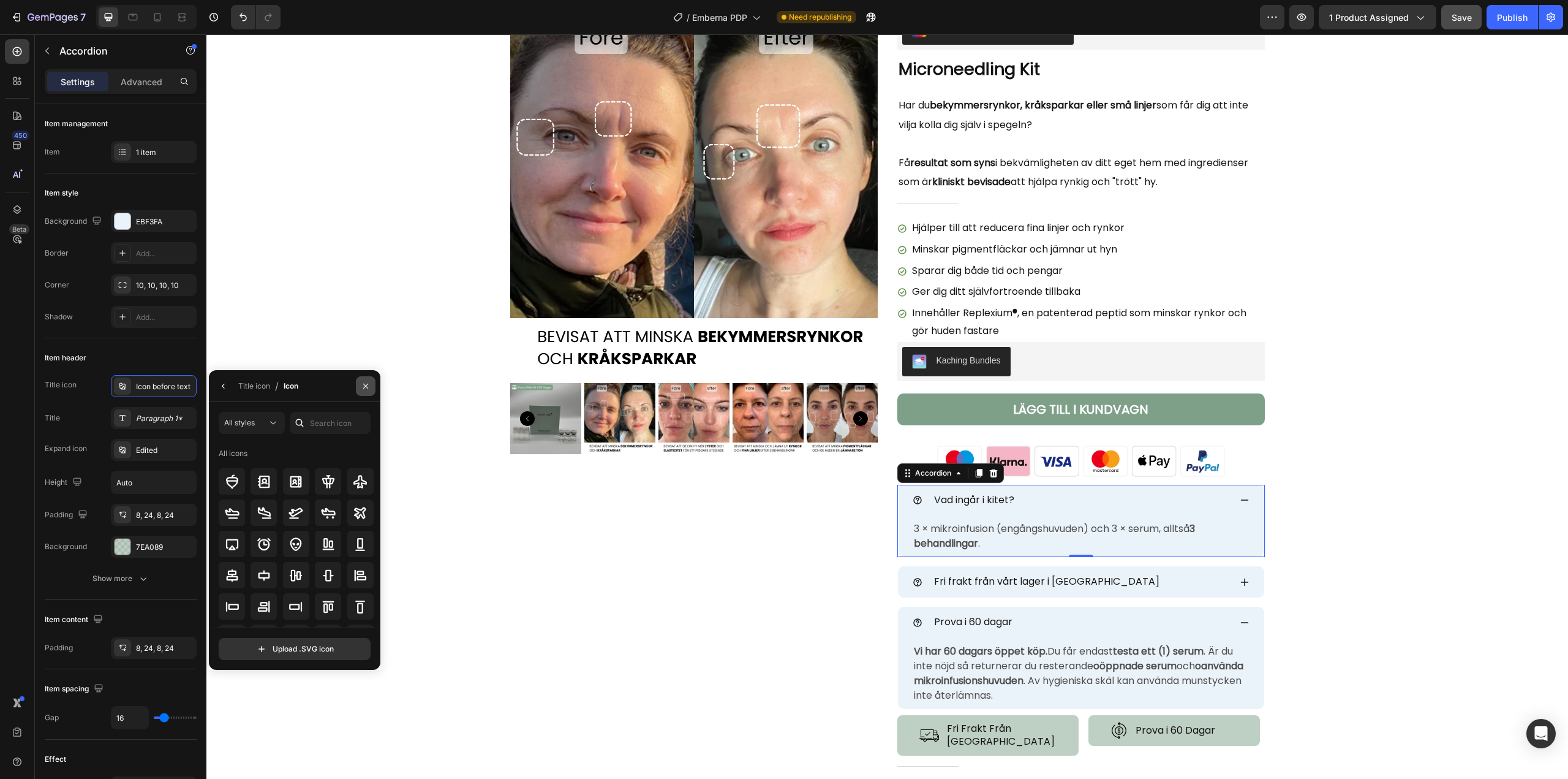
click at [368, 386] on icon "button" at bounding box center [366, 386] width 10 height 10
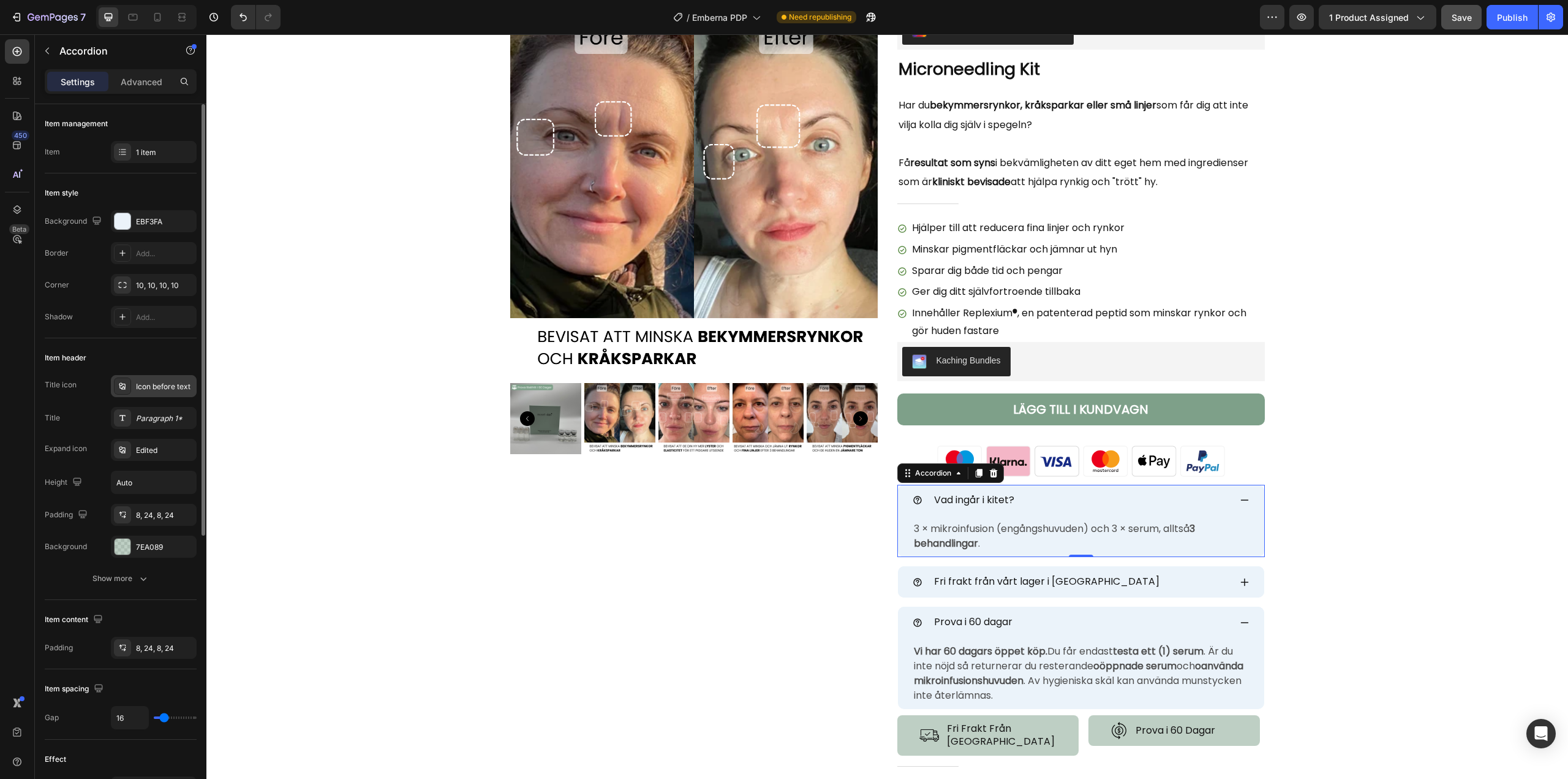
click at [163, 389] on div "Icon before text" at bounding box center [164, 386] width 58 height 11
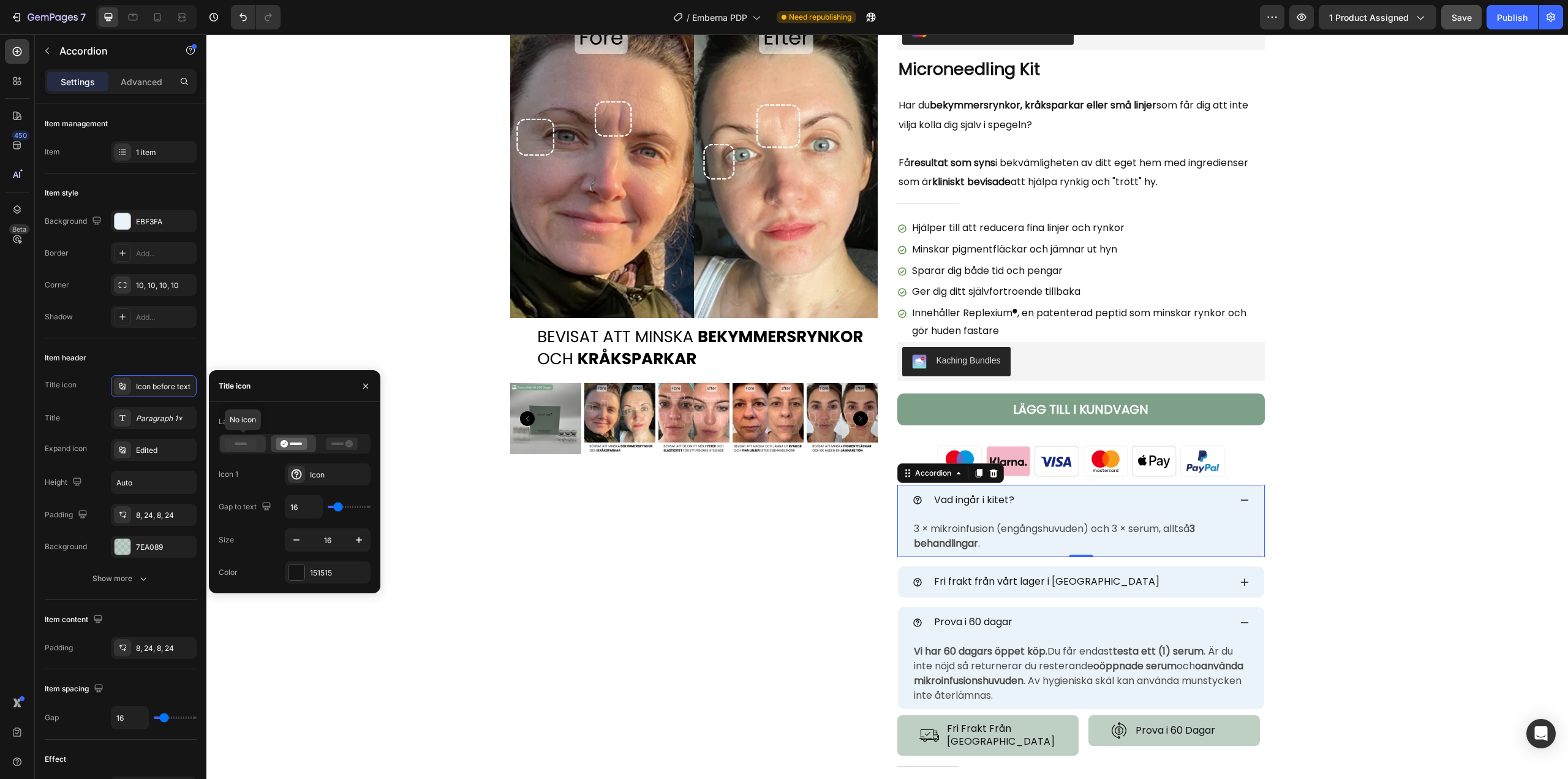
click at [244, 441] on icon at bounding box center [240, 443] width 31 height 13
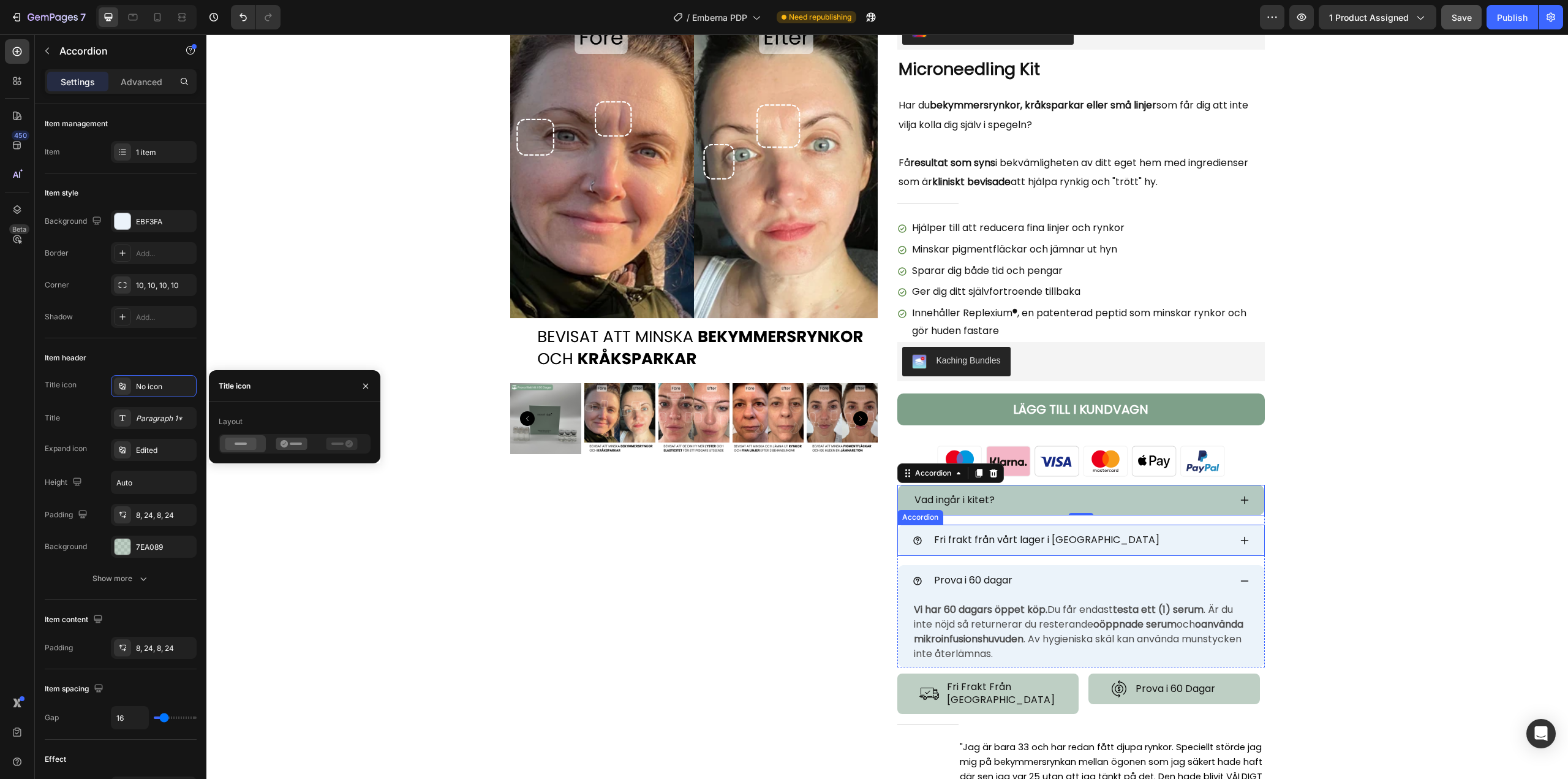
click at [920, 547] on div "Fri frakt från vårt lager i [GEOGRAPHIC_DATA]" at bounding box center [1071, 540] width 317 height 22
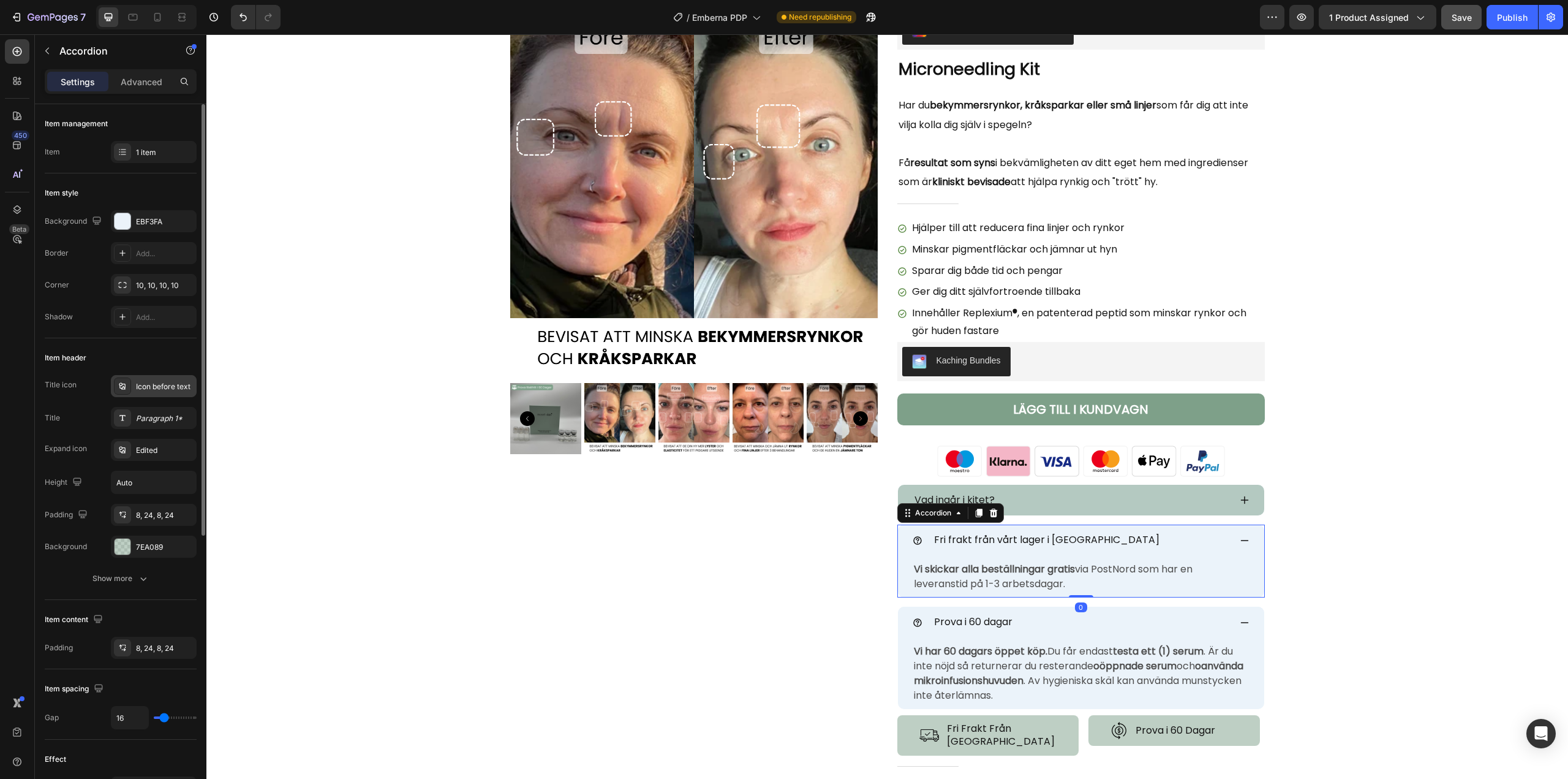
click at [152, 392] on div "Icon before text" at bounding box center [153, 386] width 85 height 22
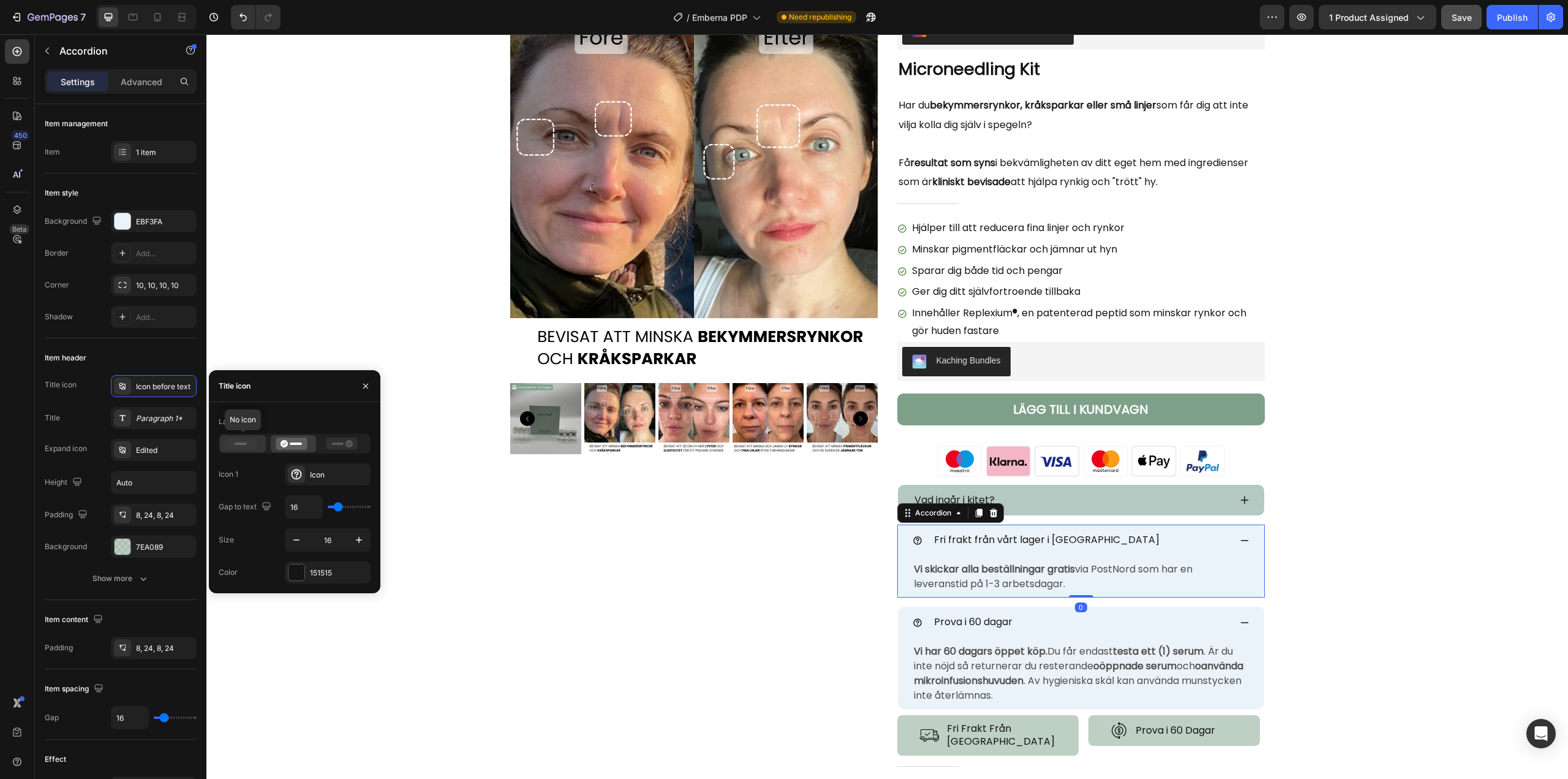
drag, startPoint x: 231, startPoint y: 442, endPoint x: 240, endPoint y: 447, distance: 10.3
click at [231, 443] on icon at bounding box center [240, 443] width 31 height 13
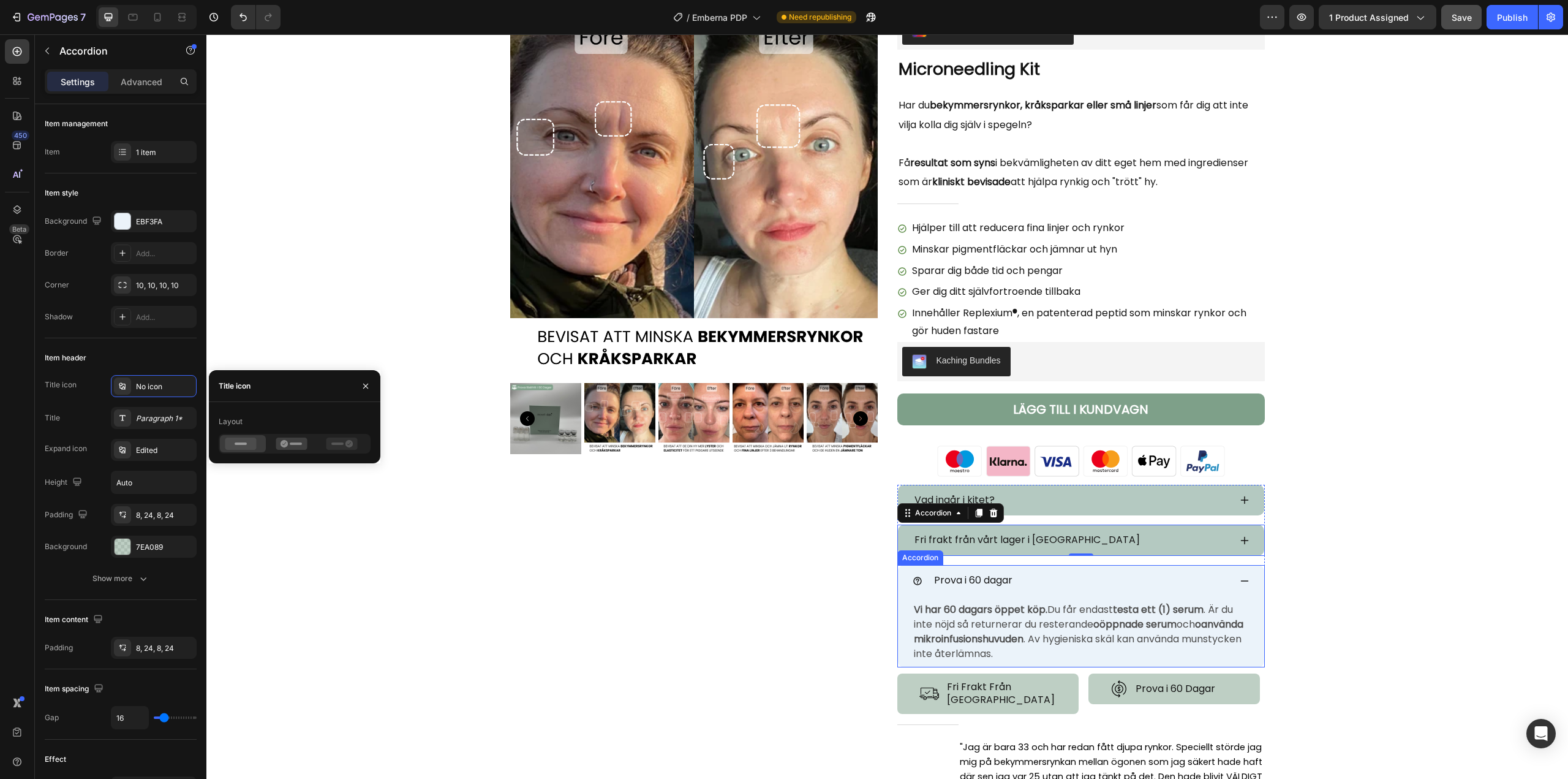
click at [905, 581] on div "Prova i 60 dagar" at bounding box center [1081, 580] width 366 height 31
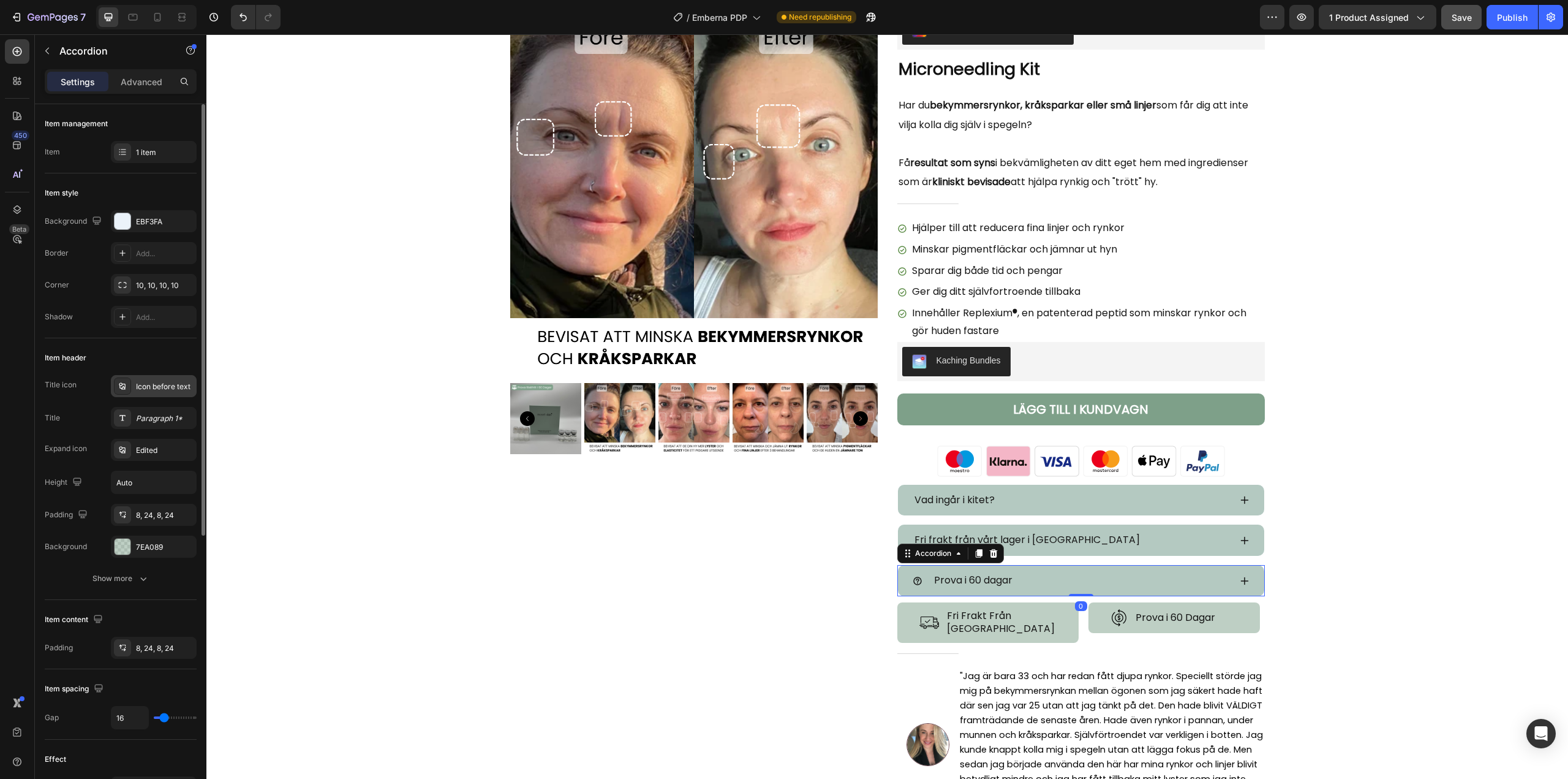
click at [158, 382] on div "Icon before text" at bounding box center [164, 386] width 58 height 11
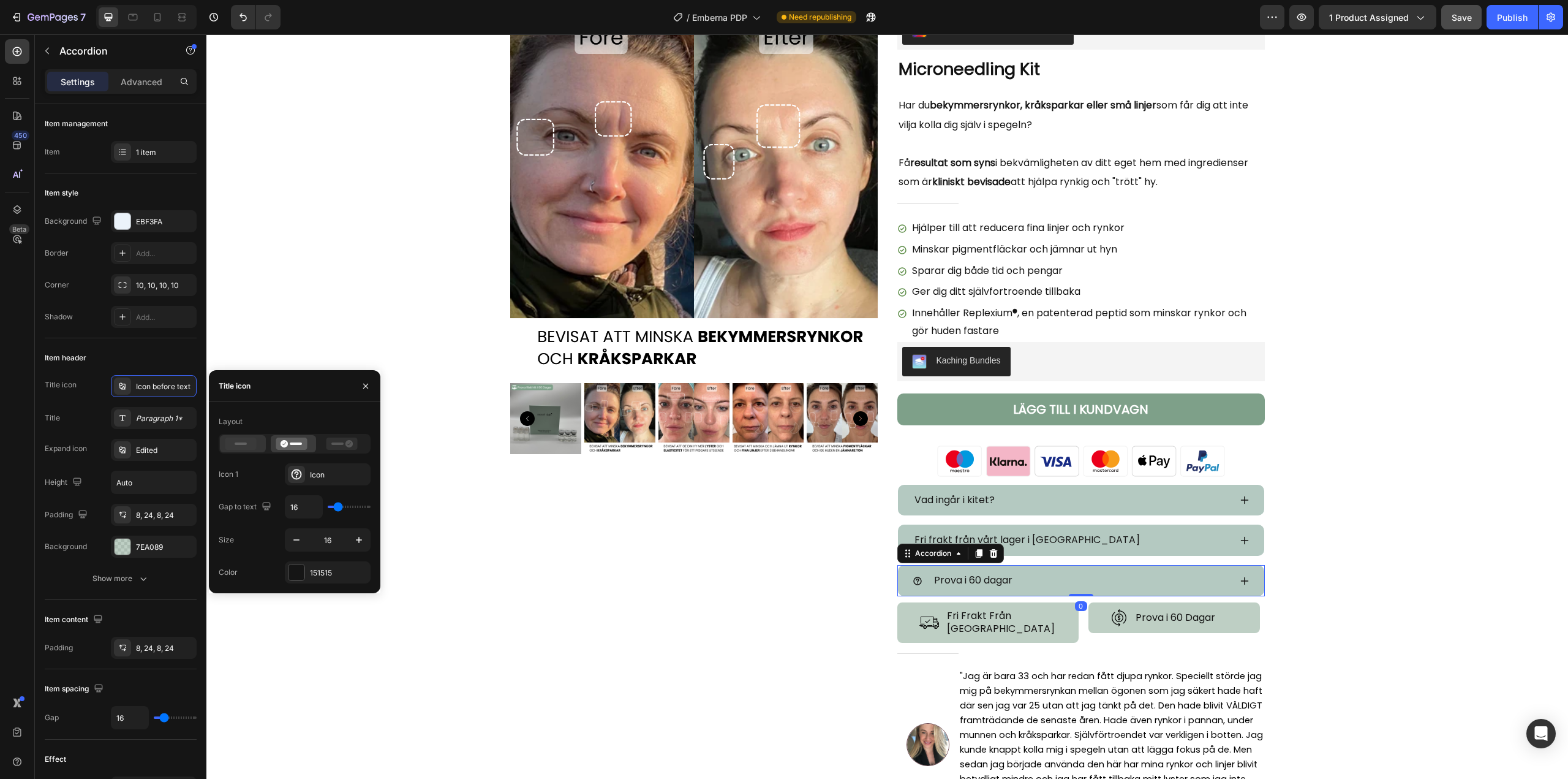
click at [230, 444] on icon at bounding box center [240, 443] width 31 height 13
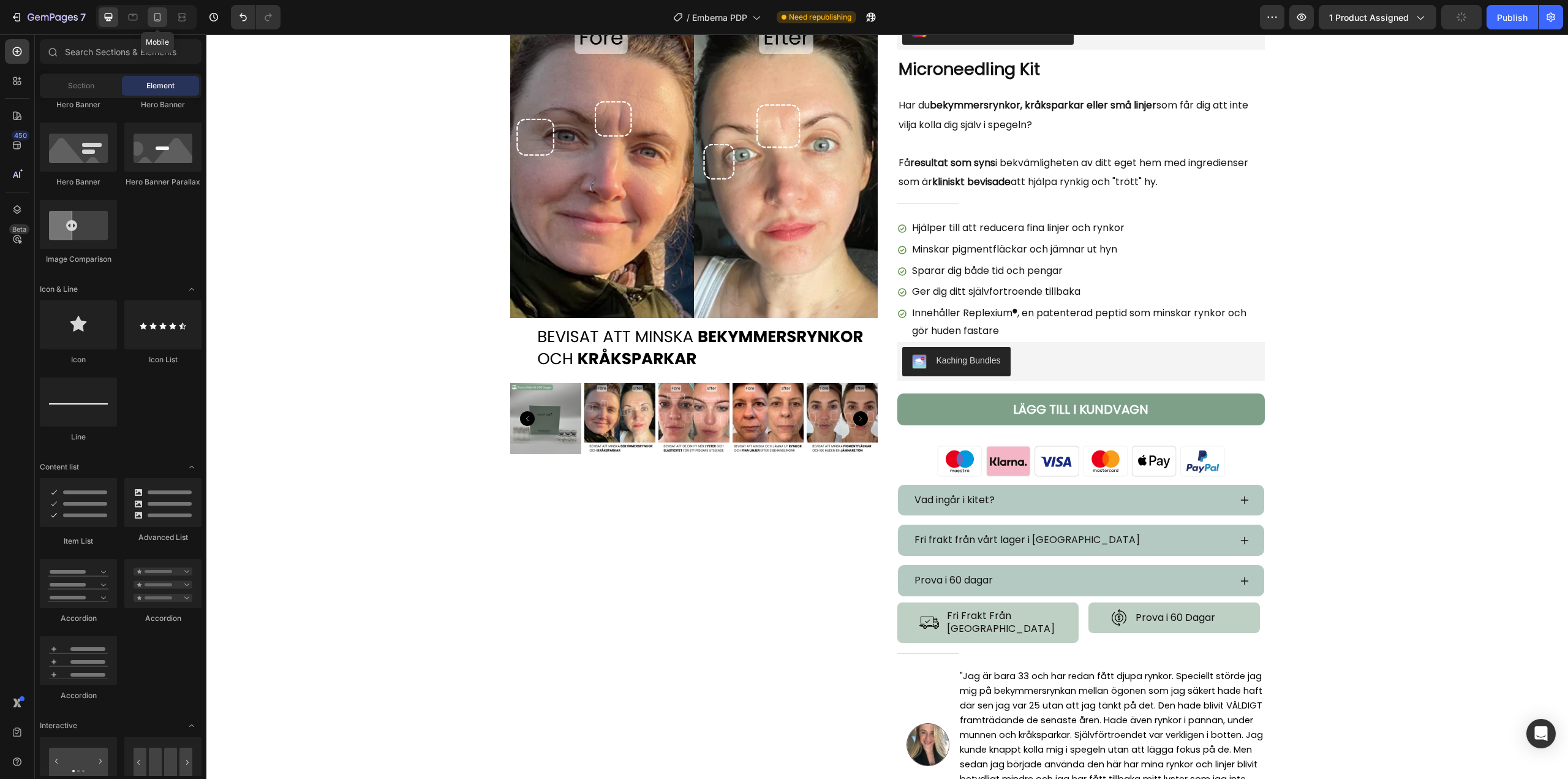
click at [165, 17] on div at bounding box center [157, 17] width 19 height 19
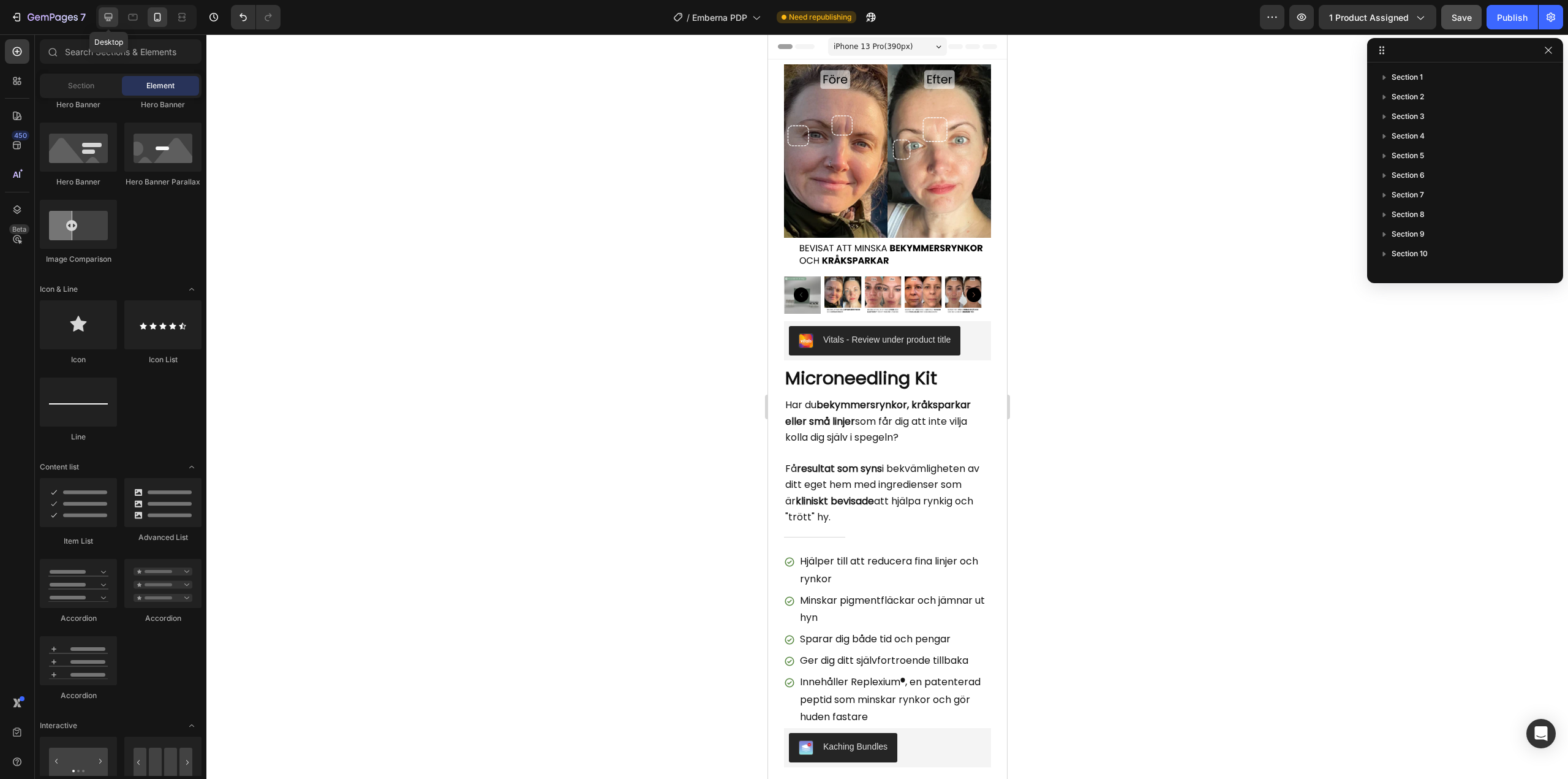
drag, startPoint x: 111, startPoint y: 13, endPoint x: 116, endPoint y: 79, distance: 66.2
click at [111, 13] on icon at bounding box center [108, 17] width 13 height 13
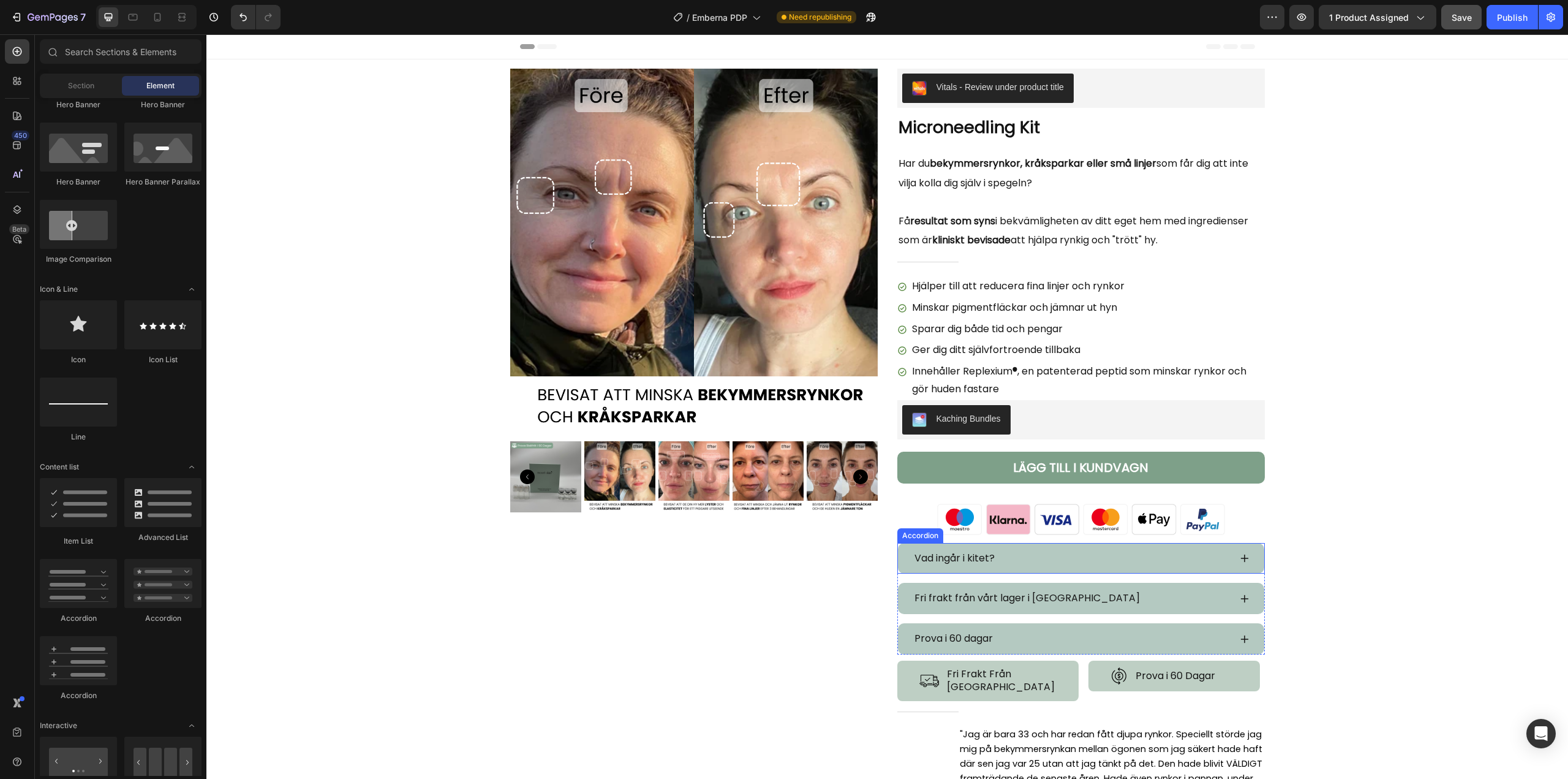
click at [1243, 558] on icon at bounding box center [1245, 559] width 8 height 8
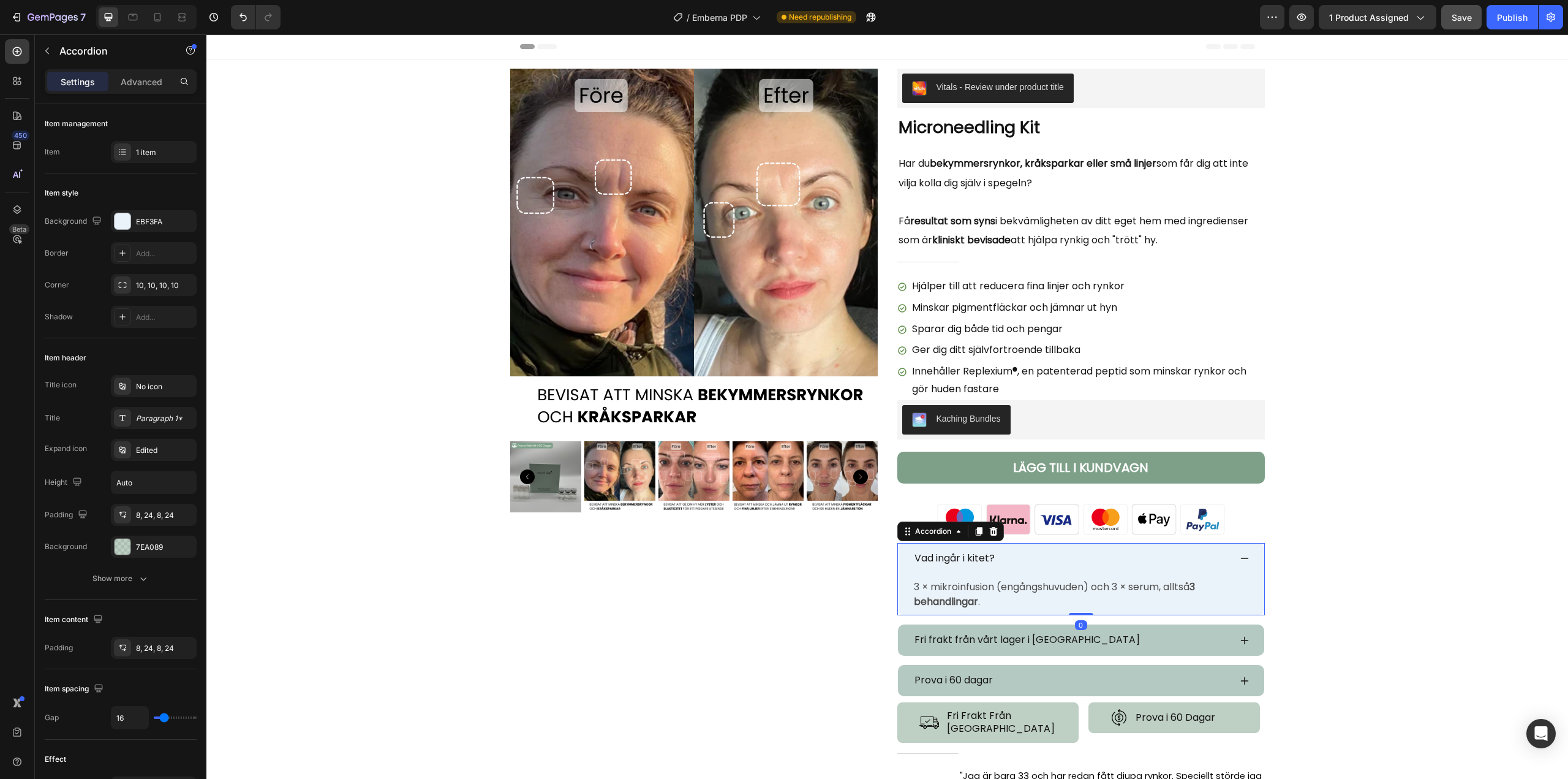
click at [1240, 555] on icon at bounding box center [1245, 558] width 10 height 10
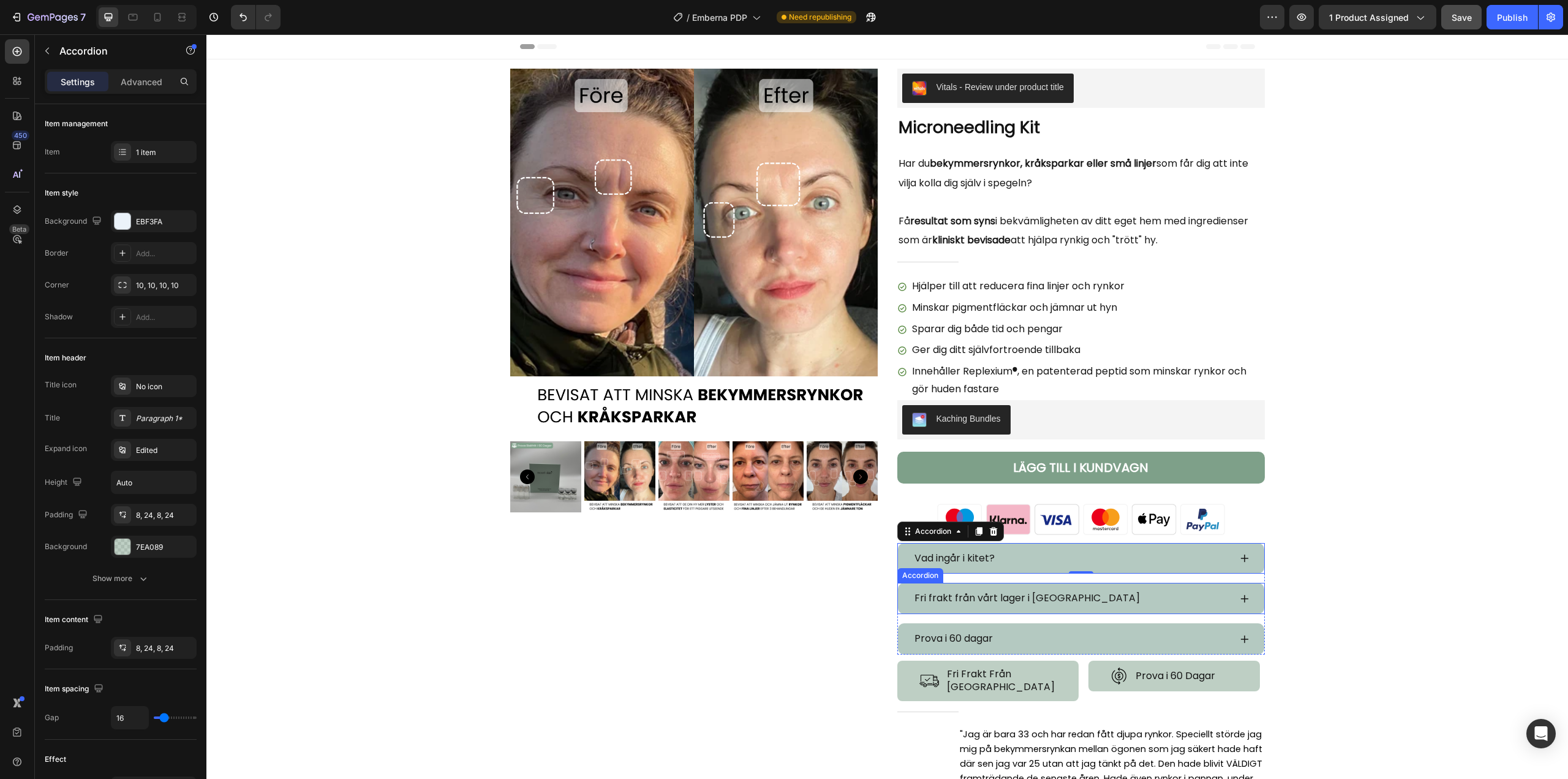
click at [1244, 596] on icon at bounding box center [1245, 599] width 10 height 10
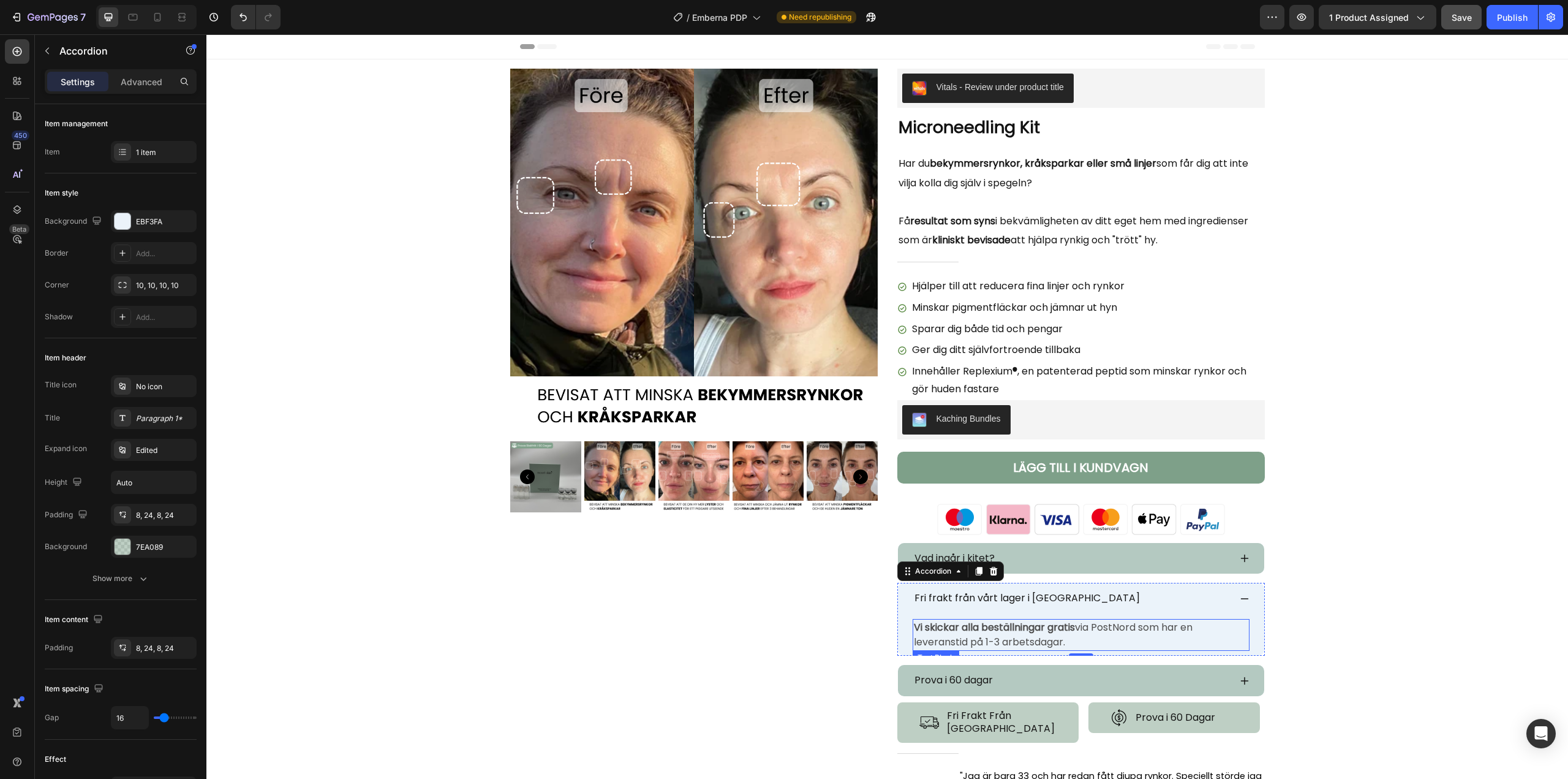
click at [1135, 628] on p "Vi skickar alla beställningar gratis via PostNord som har en leveranstid på 1-3…" at bounding box center [1081, 634] width 334 height 29
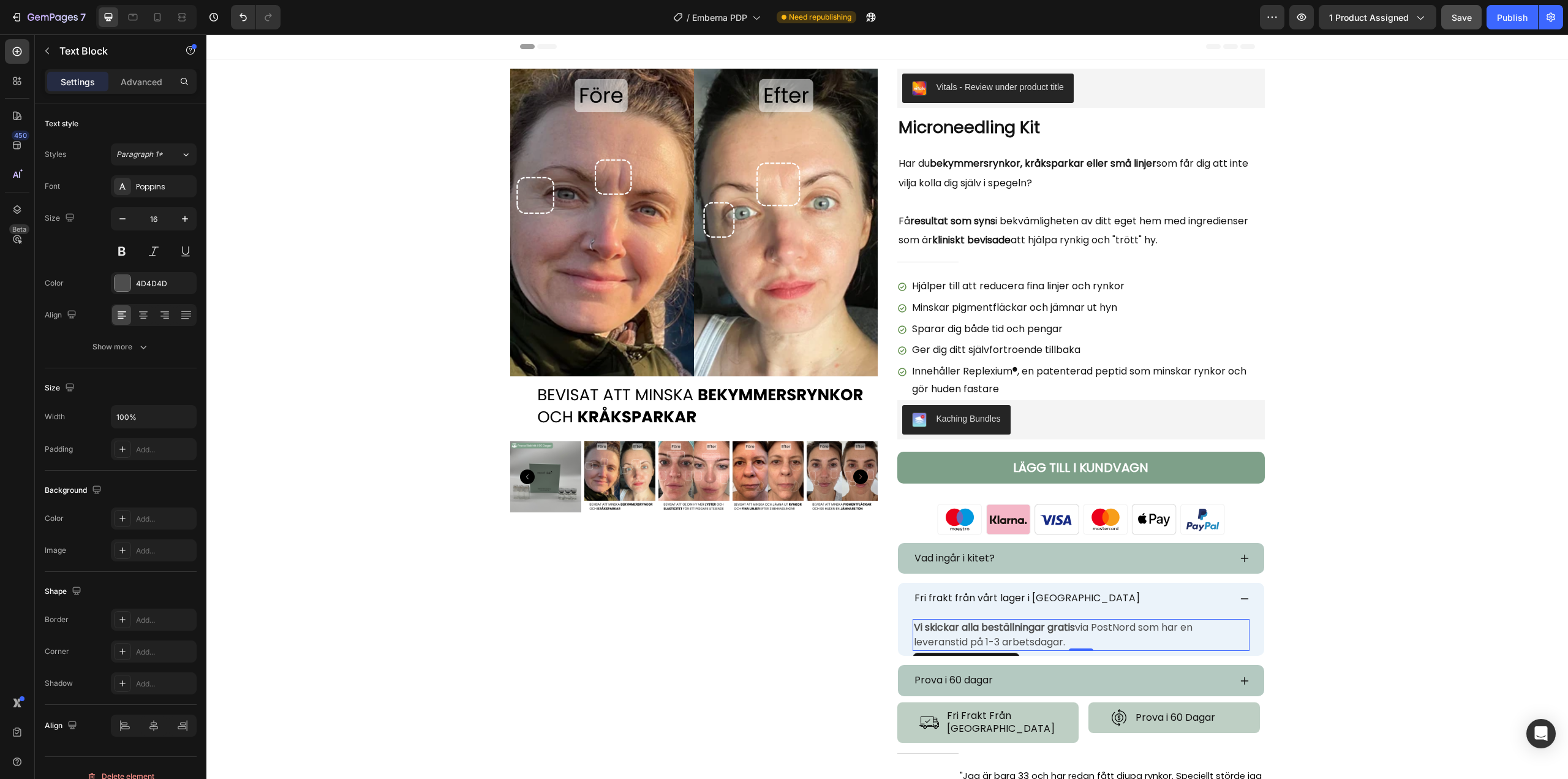
click at [1137, 627] on p "Vi skickar alla beställningar gratis via PostNord som har en leveranstid på 1-3…" at bounding box center [1081, 634] width 334 height 29
click at [1240, 601] on icon at bounding box center [1245, 599] width 10 height 10
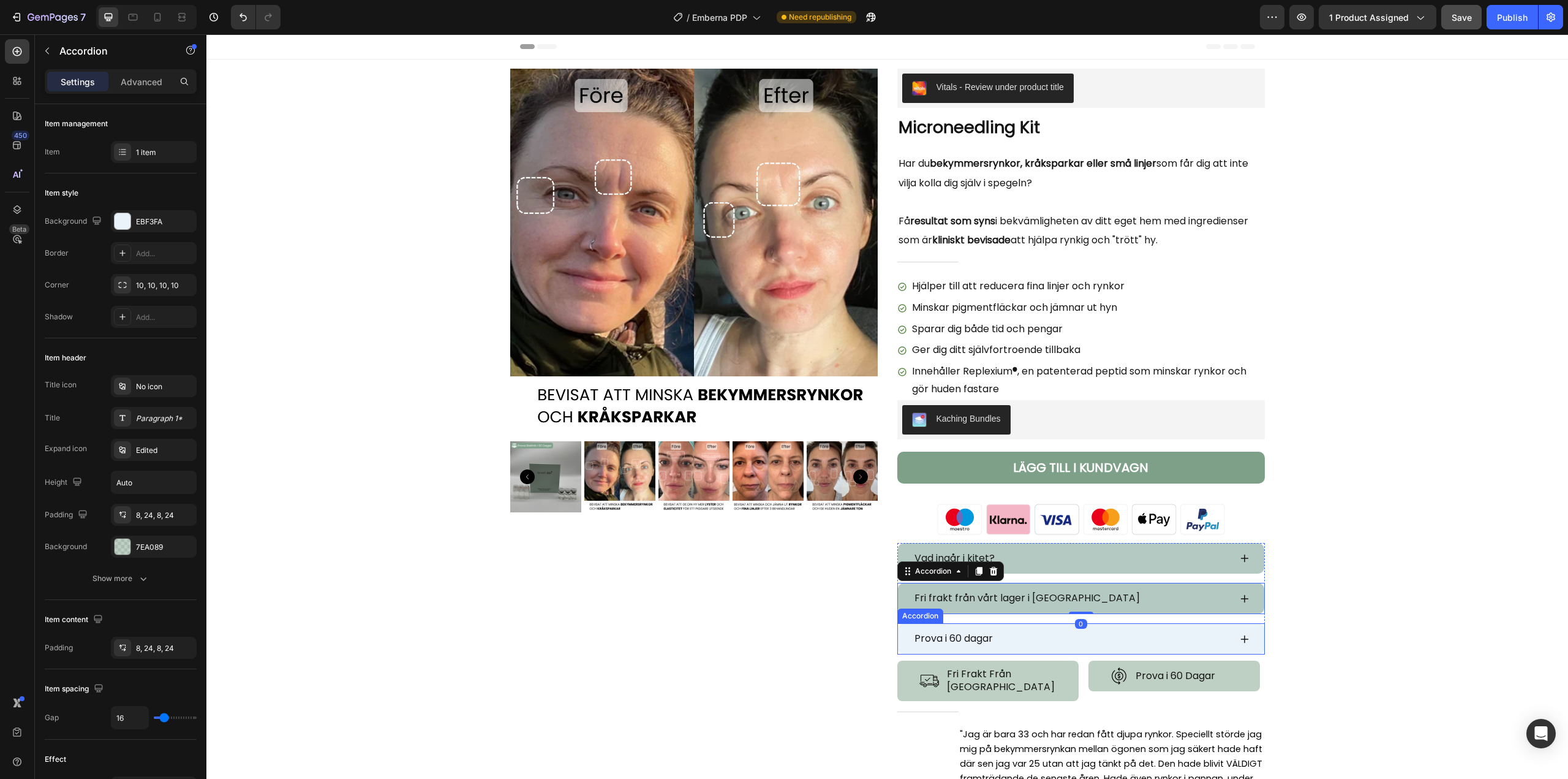
click at [1242, 637] on icon at bounding box center [1245, 639] width 10 height 10
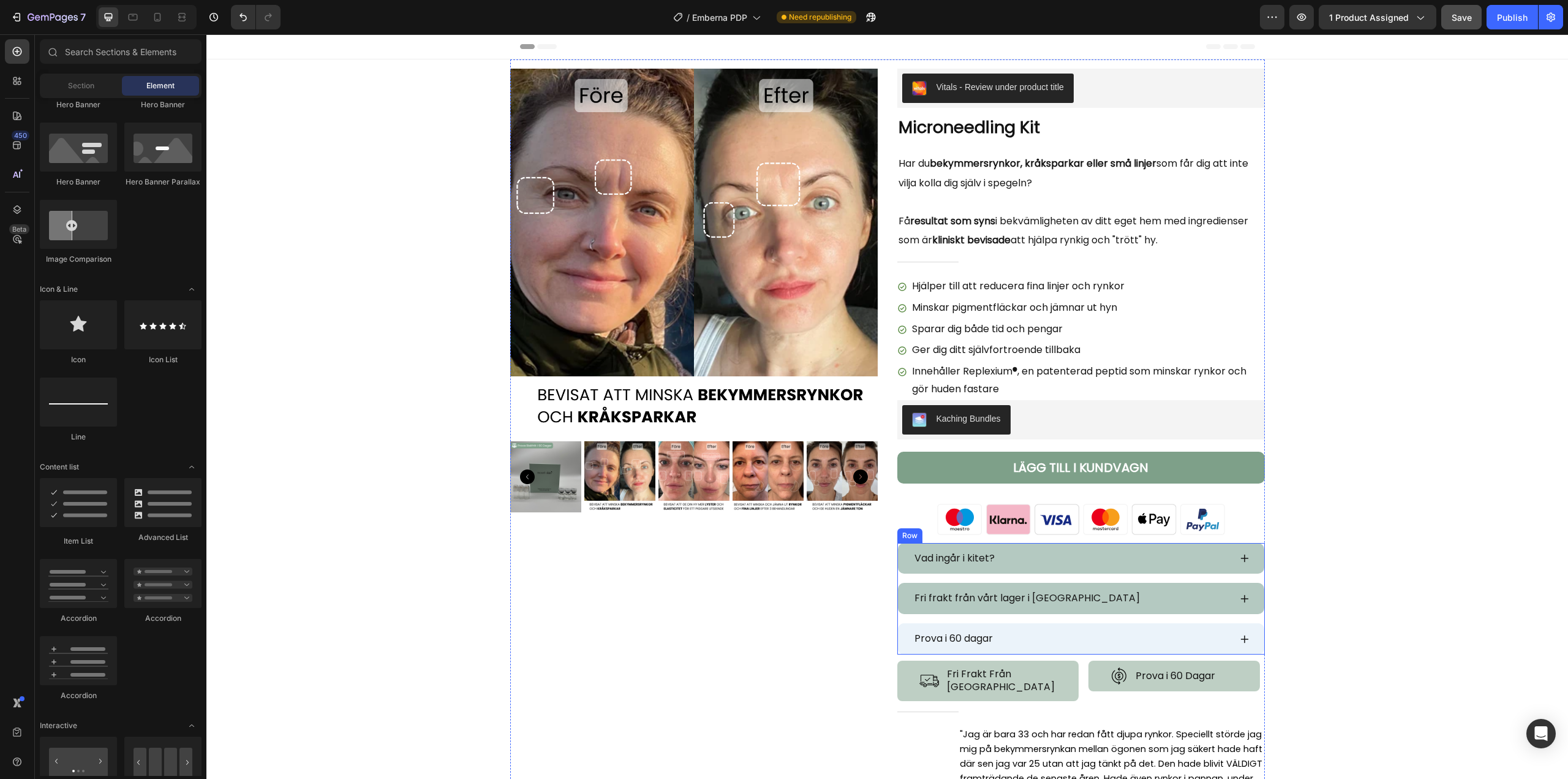
click at [1101, 636] on div "Prova i 60 dagar" at bounding box center [1071, 639] width 317 height 22
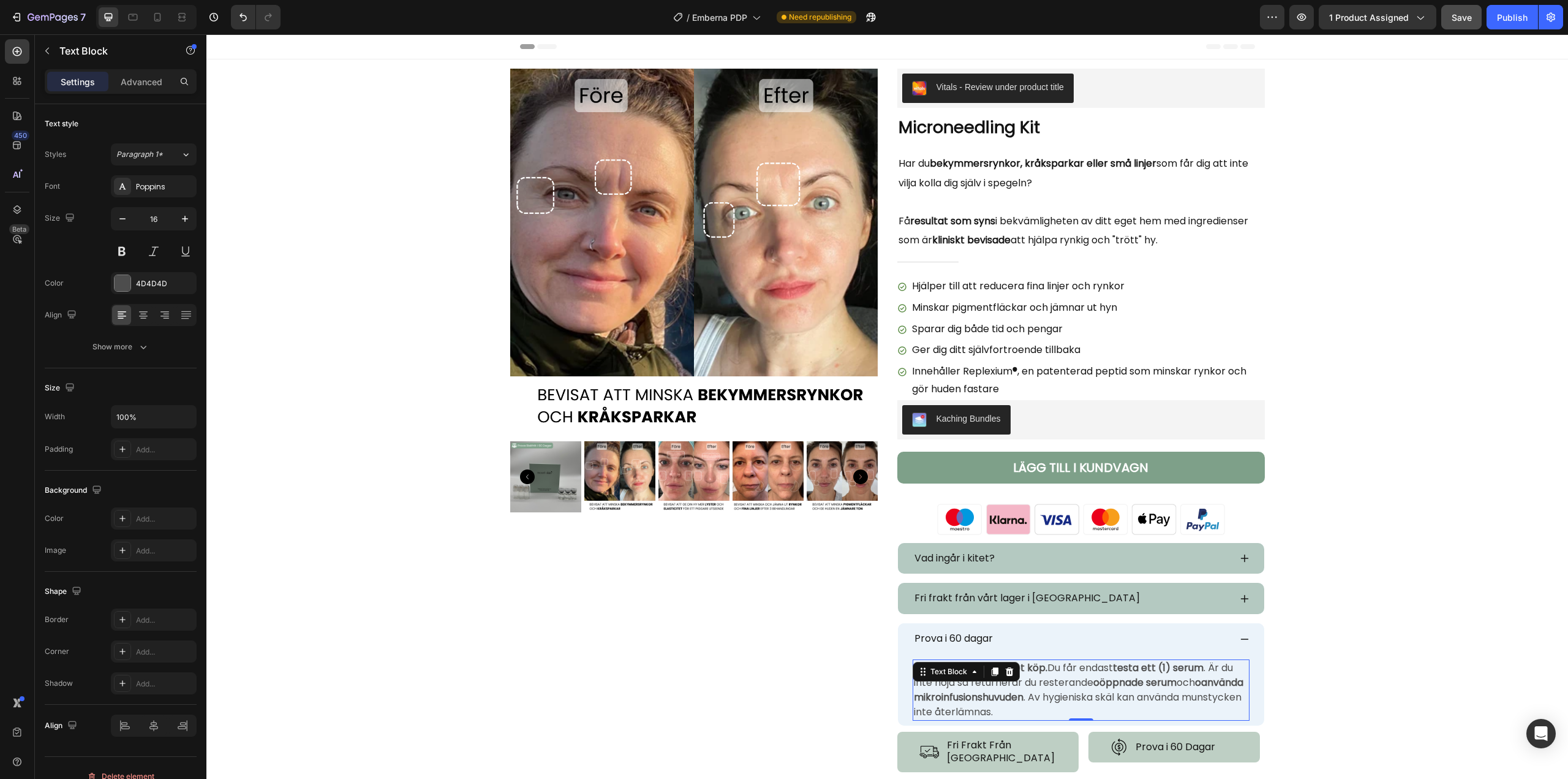
click at [1045, 671] on p "Vi har 60 dagars öppet köp. Du får endast testa ett (1) serum . Är du inte nöjd…" at bounding box center [1081, 689] width 334 height 59
click at [1045, 669] on p "Vi har 60 dagars öppet köp. Du får endast testa ett (1) serum . Är du inte nöjd…" at bounding box center [1081, 689] width 334 height 59
click at [1203, 710] on p "Vi har 60 dagars öppet köp. Men för att det ska gälla får du endast testa ett (…" at bounding box center [1081, 689] width 334 height 59
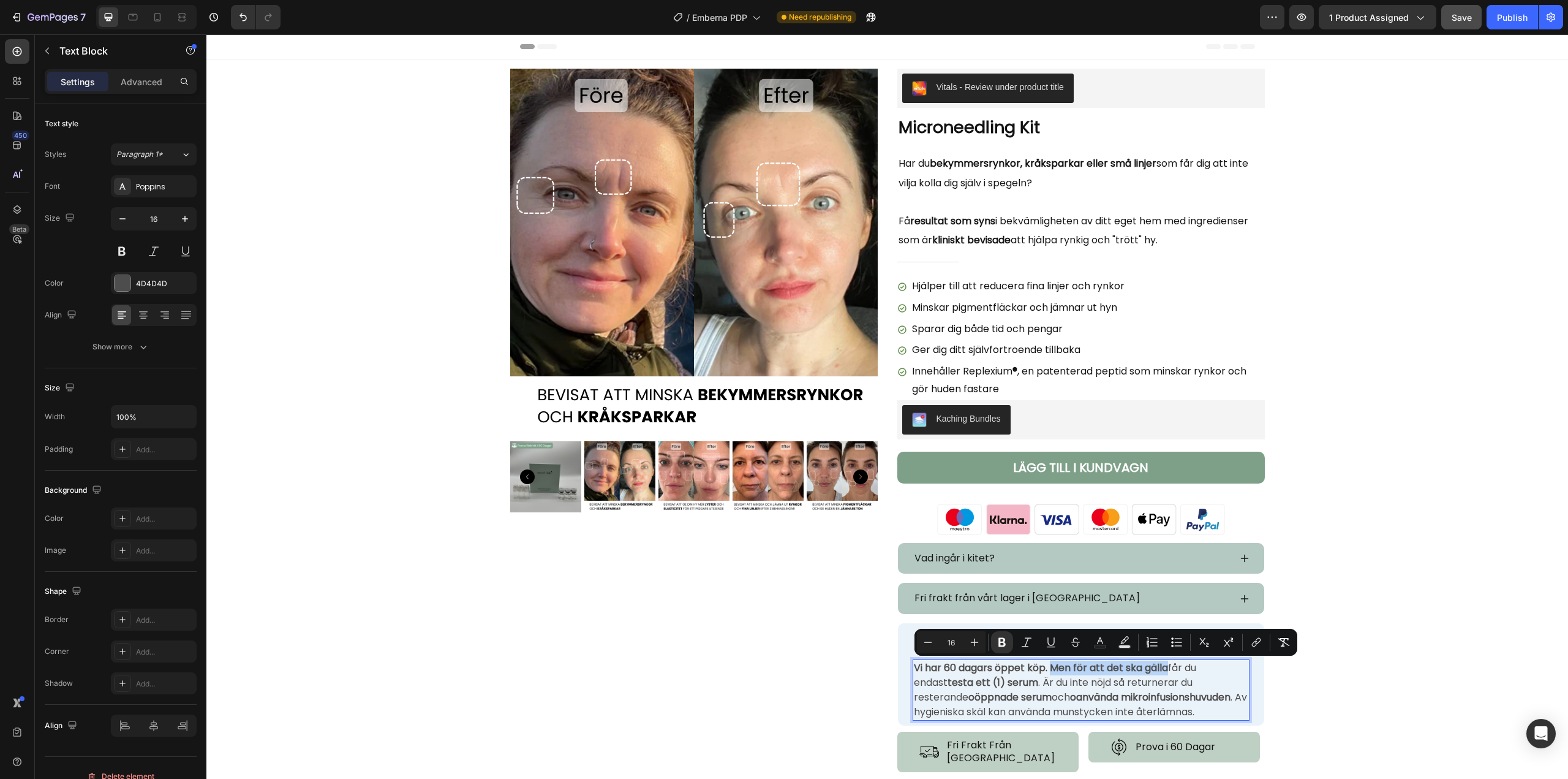
drag, startPoint x: 1050, startPoint y: 666, endPoint x: 1164, endPoint y: 668, distance: 114.0
click at [1164, 668] on strong "Vi har 60 dagars öppet köp. Men för att det ska gälla" at bounding box center [1041, 667] width 255 height 14
click at [1207, 707] on p "Vi har 60 dagars öppet köp. Men för att det ska gälla får du endast testa ett (…" at bounding box center [1081, 689] width 334 height 59
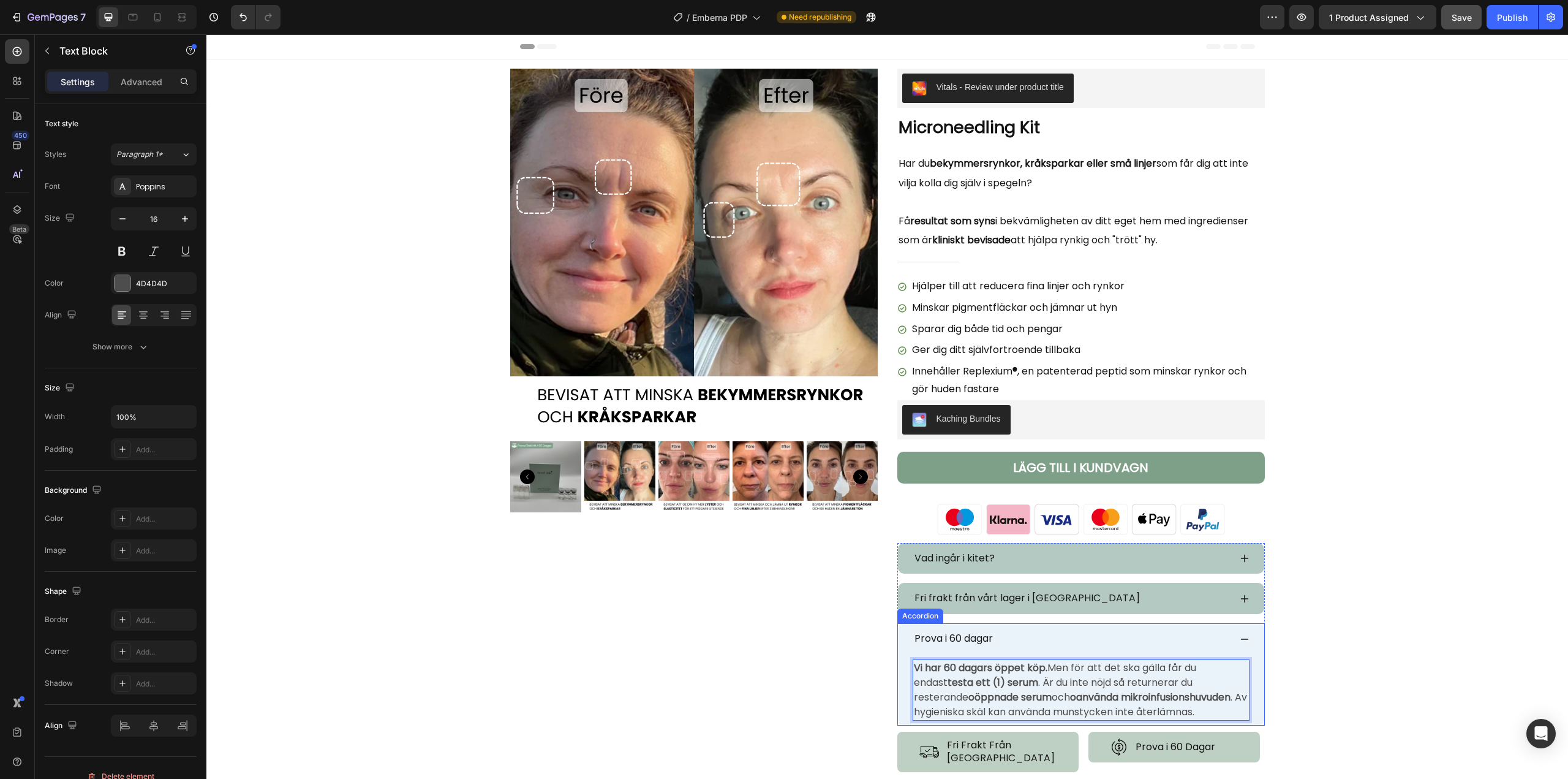
click at [1240, 640] on icon at bounding box center [1245, 639] width 10 height 10
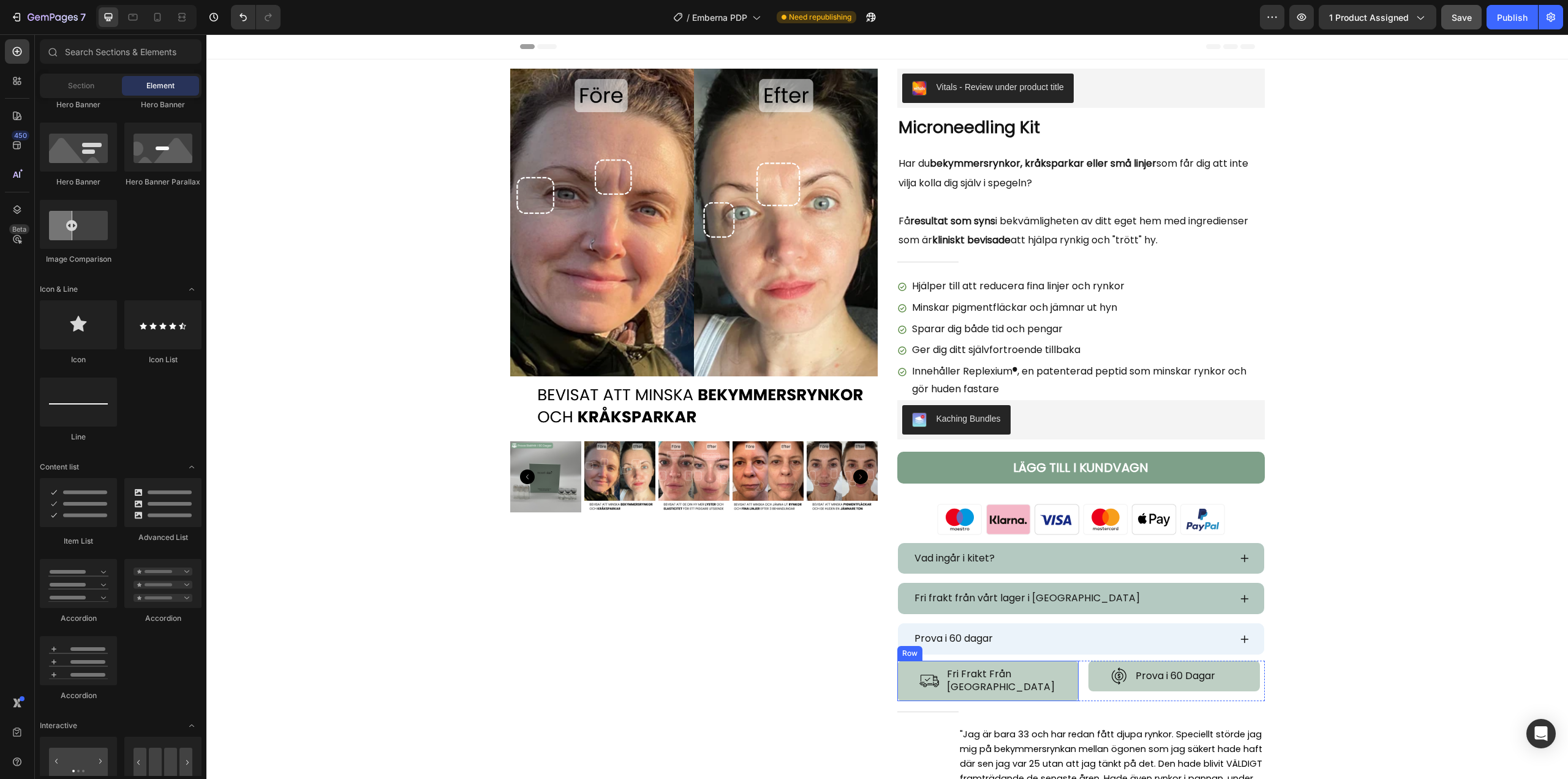
click at [954, 660] on div "Image Fri Frakt Från [GEOGRAPHIC_DATA] Heading Row Row" at bounding box center [988, 680] width 182 height 40
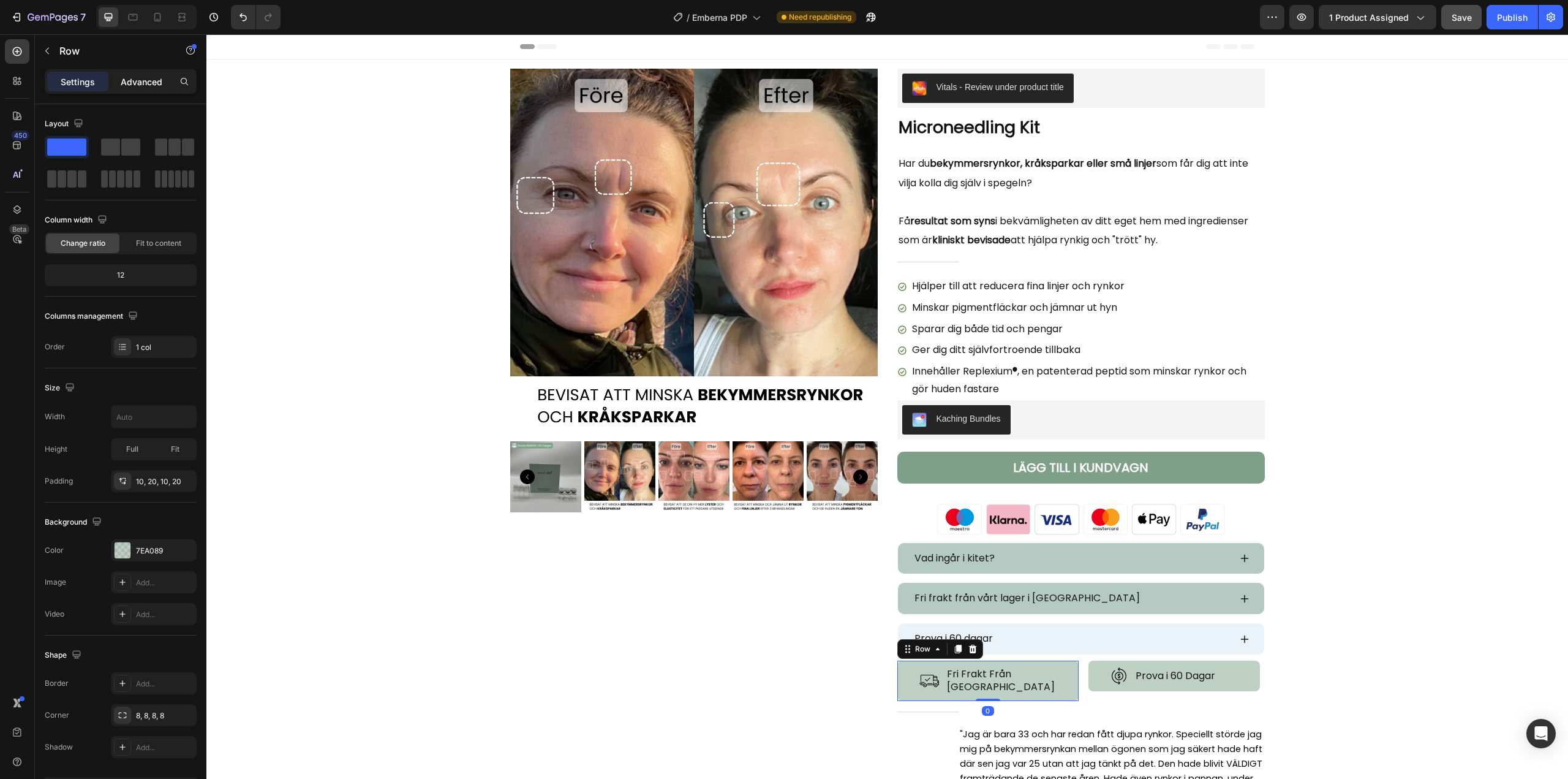
click at [153, 79] on p "Advanced" at bounding box center [142, 81] width 42 height 13
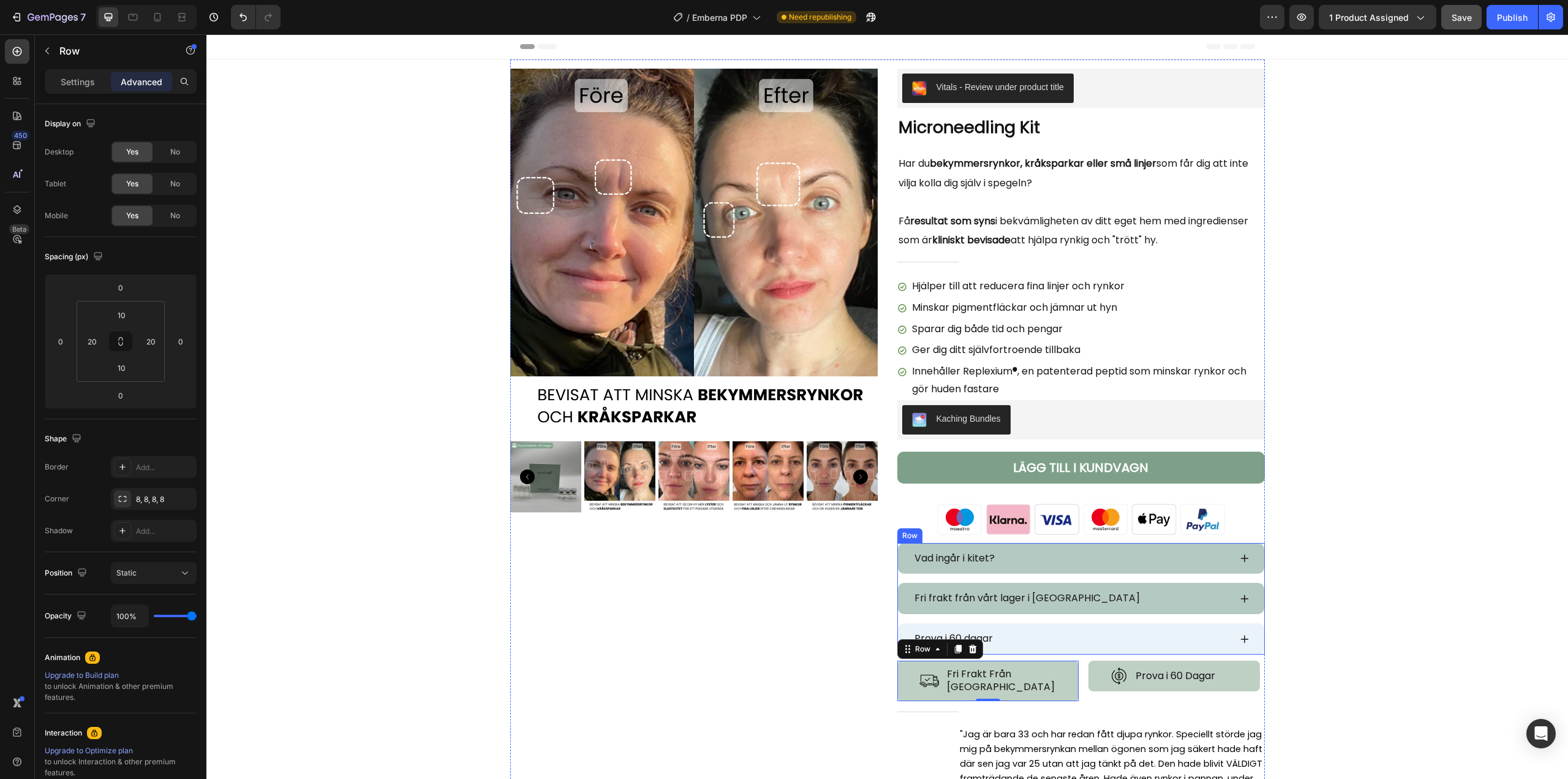
click at [898, 578] on div "Vad ingår i kitet? Accordion Fri frakt från vårt lager i [GEOGRAPHIC_DATA] Acco…" at bounding box center [1081, 598] width 368 height 111
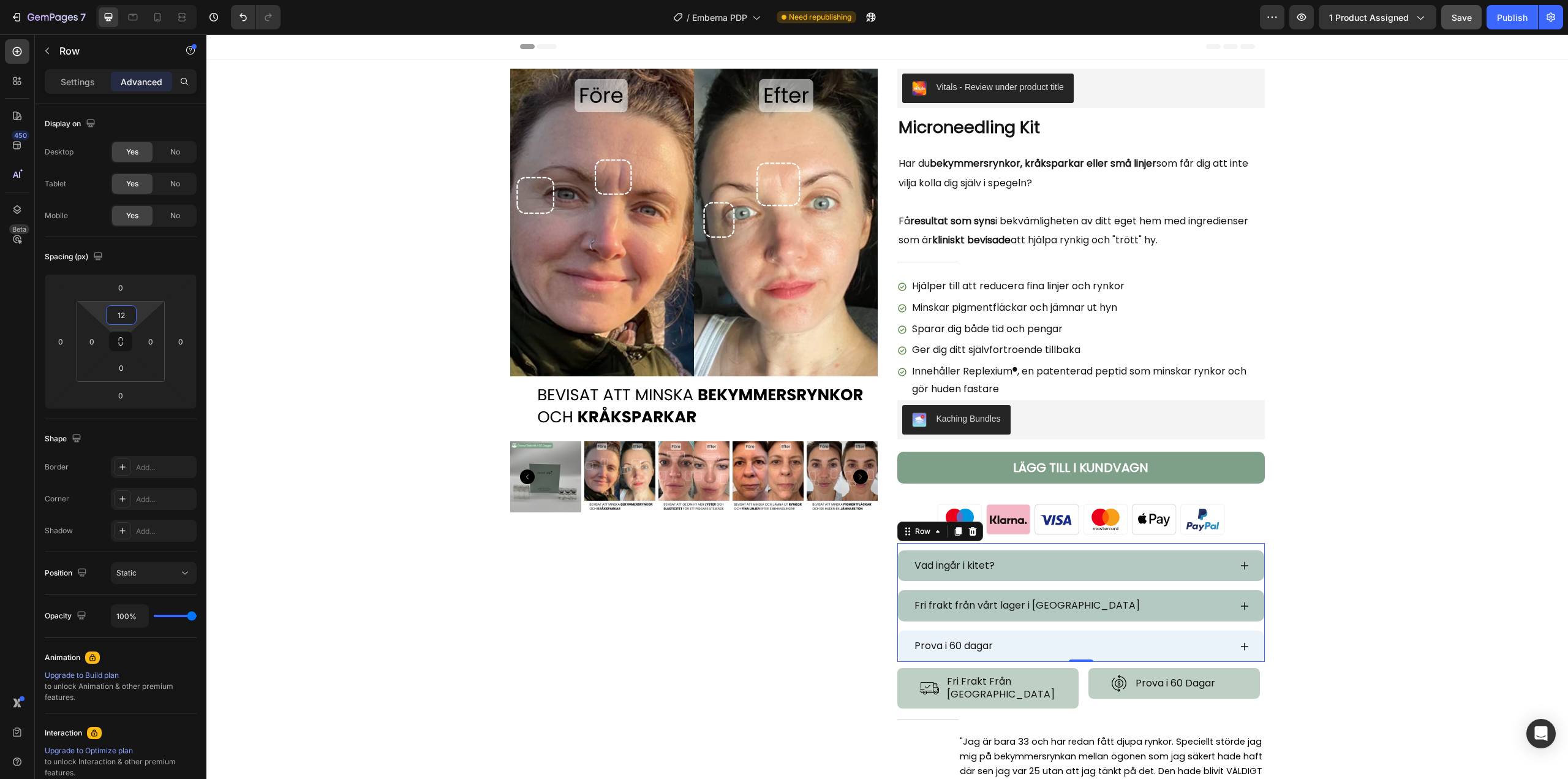
type input "10"
click at [147, 0] on html "7 / Emberna PDP Need republishing Preview 1 product assigned Save Publish 450 B…" at bounding box center [784, 0] width 1568 height 0
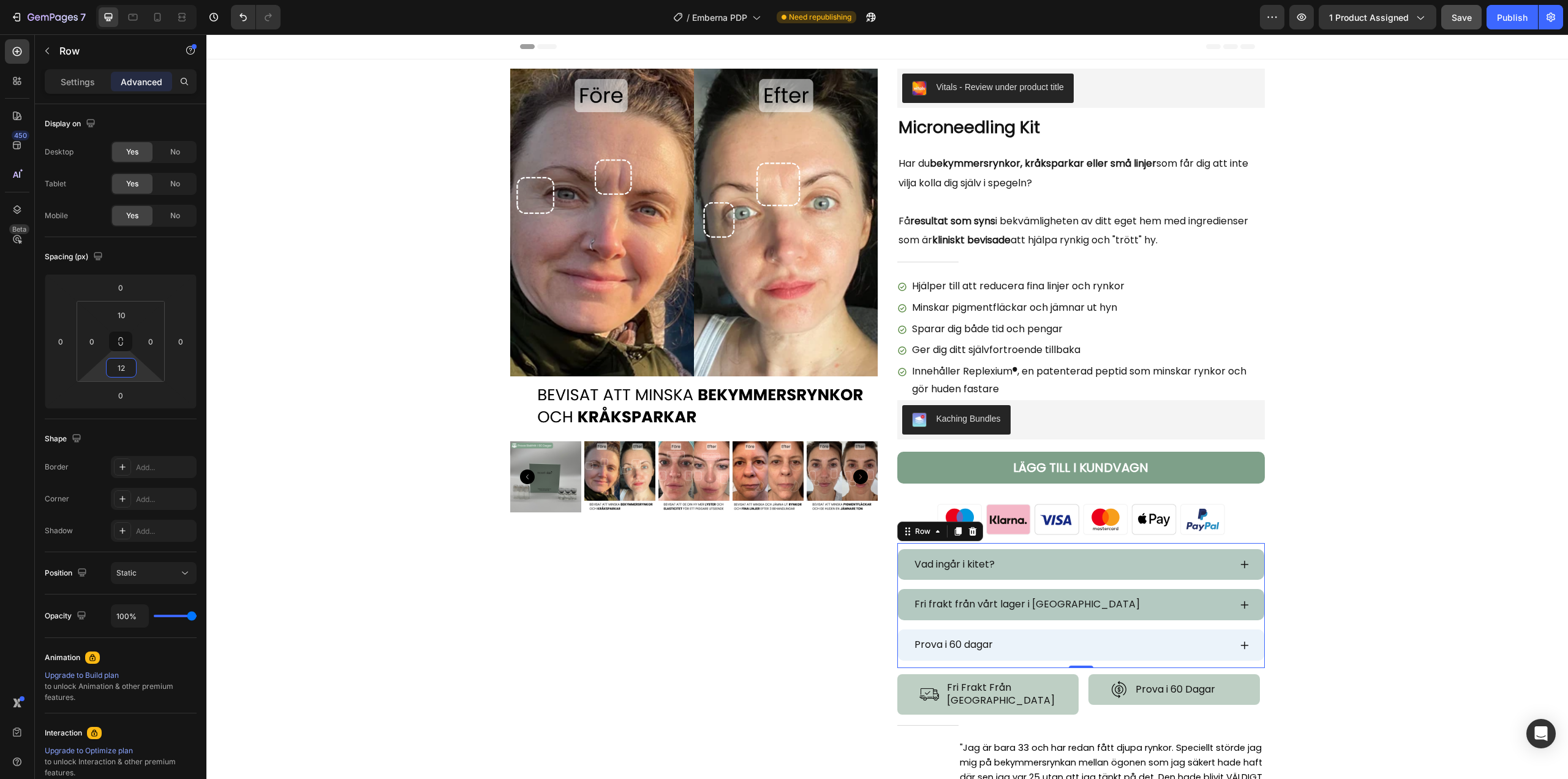
type input "10"
click at [143, 0] on html "7 / Emberna PDP Need republishing Preview 1 product assigned Save Publish 450 B…" at bounding box center [784, 0] width 1568 height 0
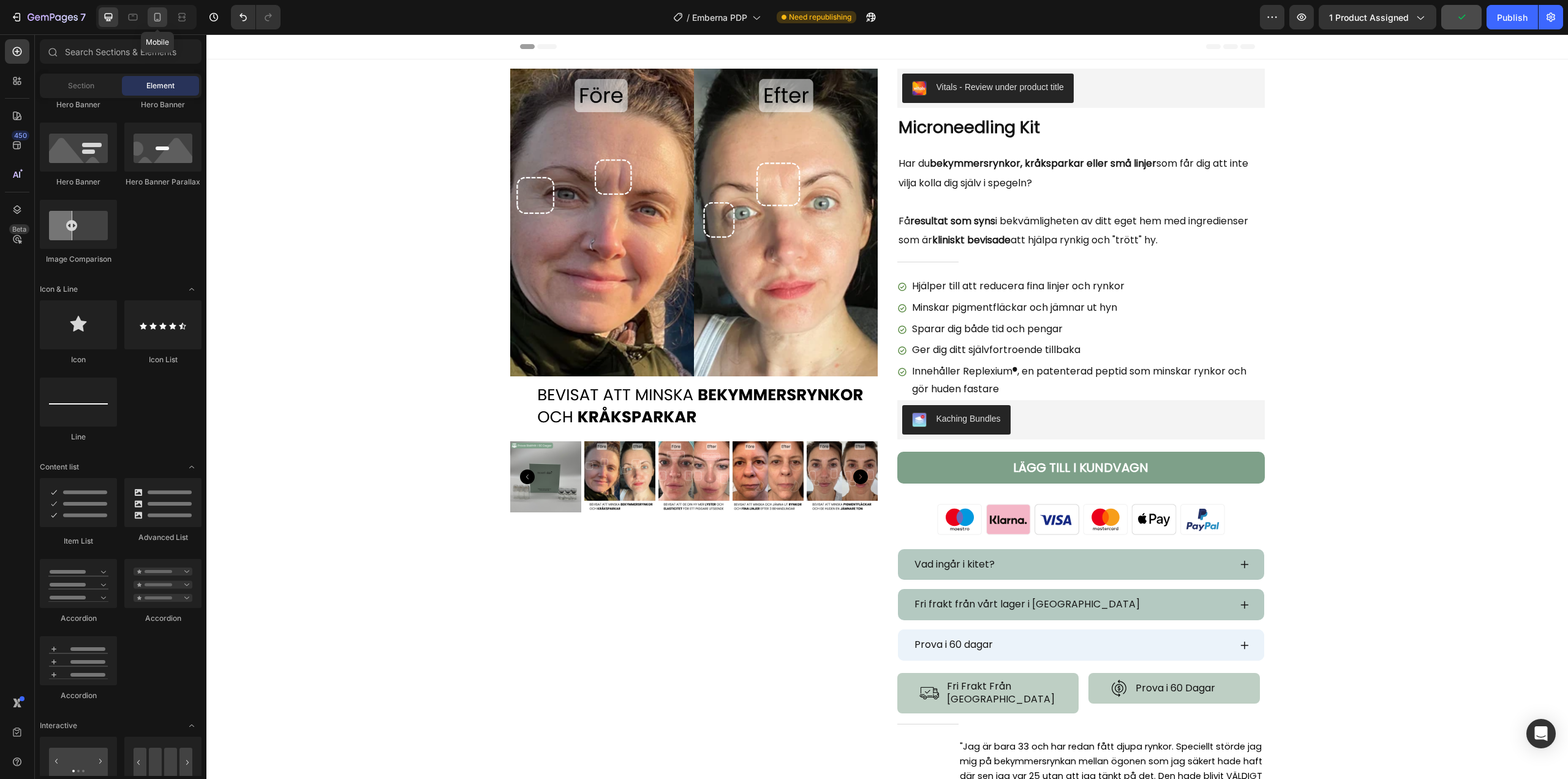
click at [148, 12] on div at bounding box center [157, 17] width 19 height 19
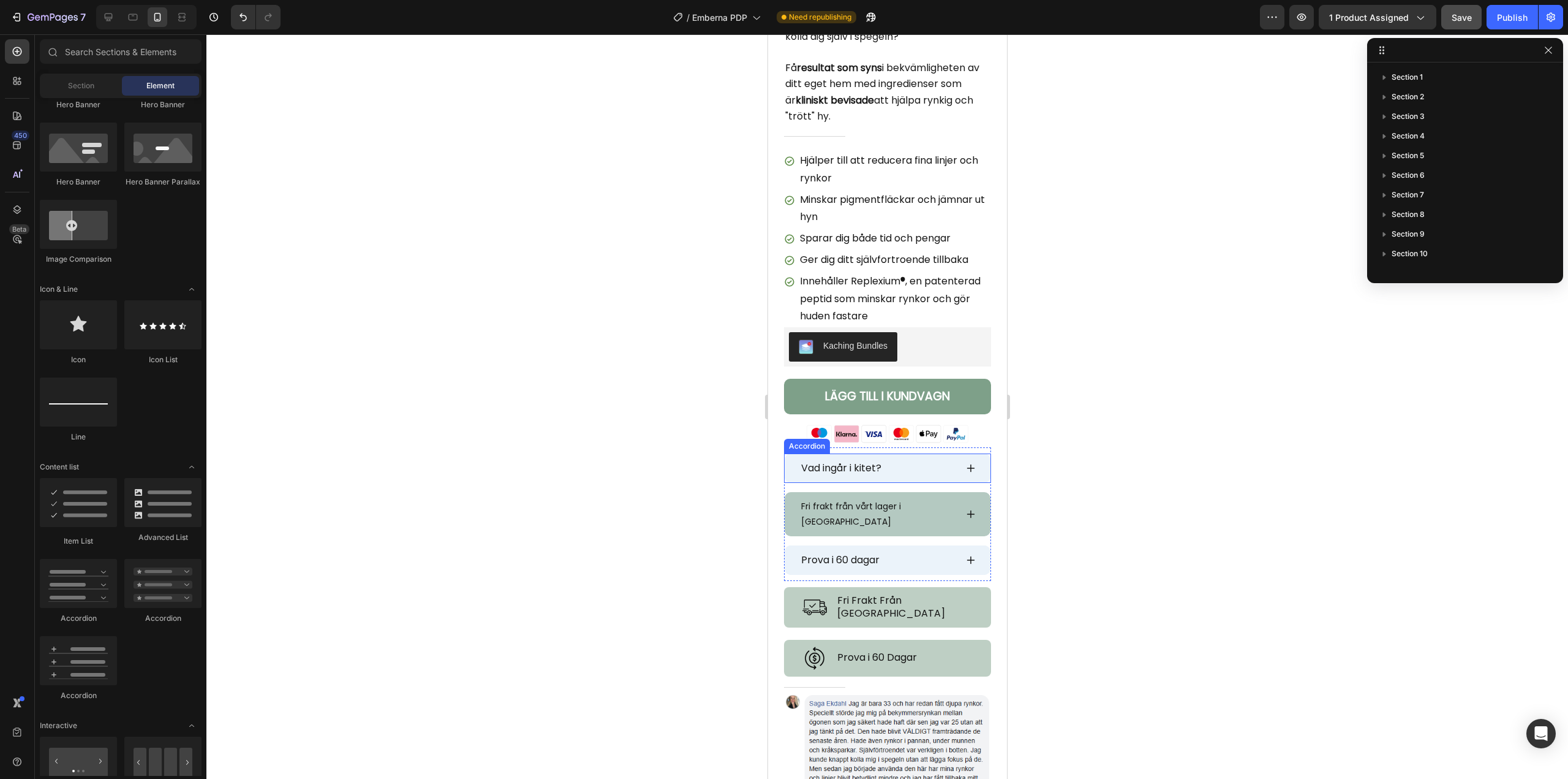
scroll to position [429, 0]
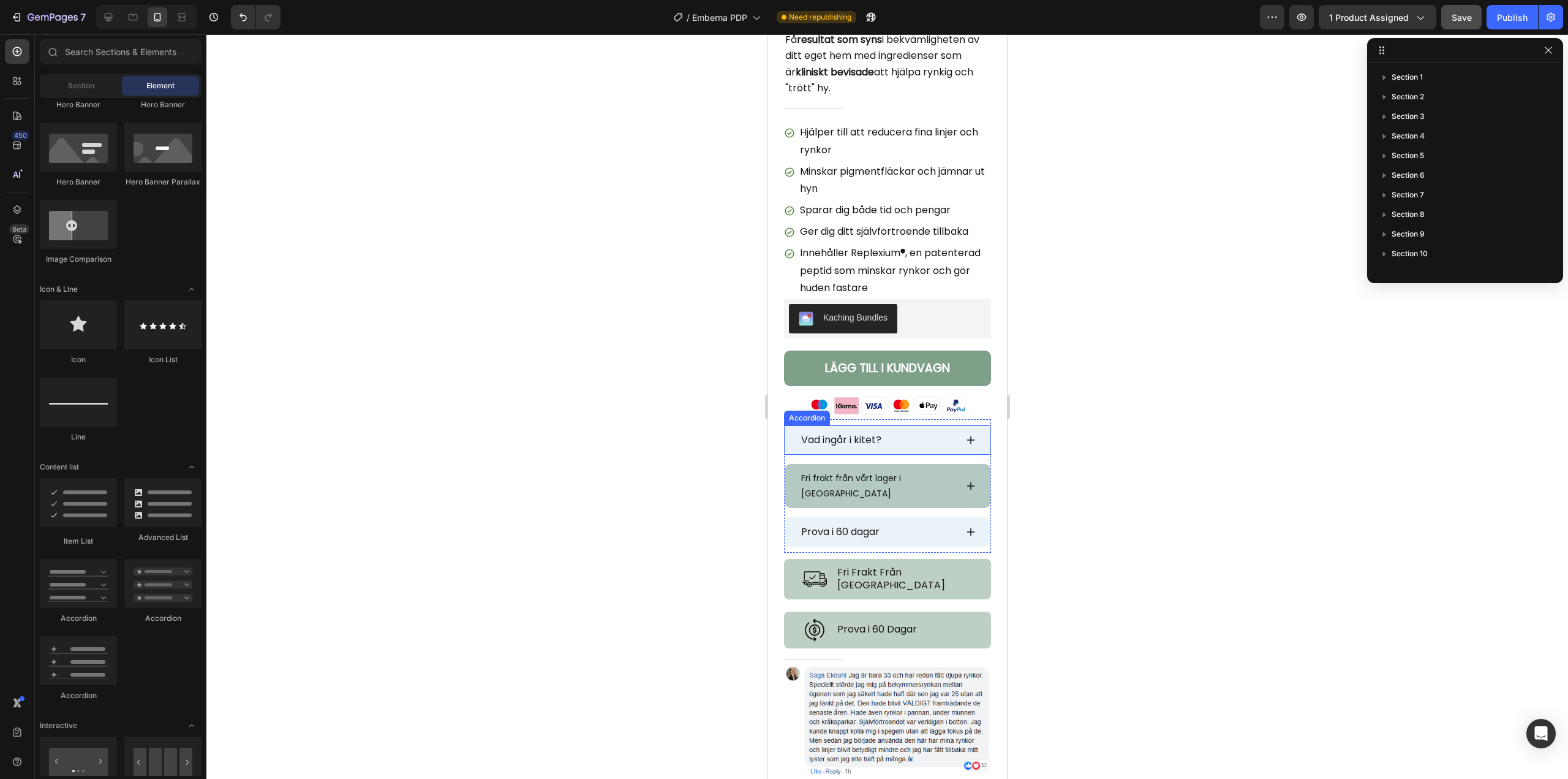
click at [793, 433] on div "Vad ingår i kitet?" at bounding box center [887, 440] width 206 height 29
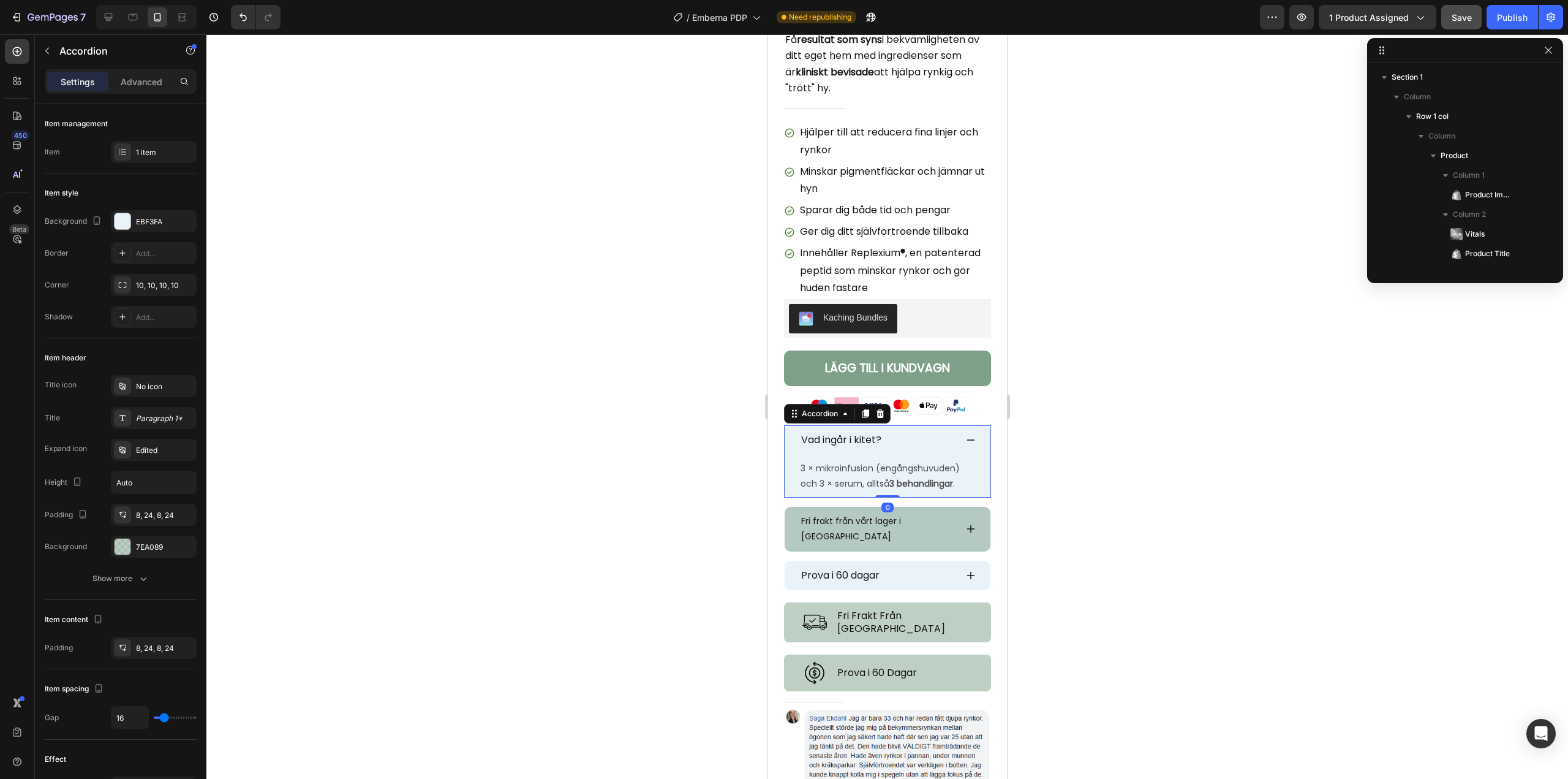
scroll to position [271, 0]
click at [793, 433] on div "Vad ingår i kitet?" at bounding box center [887, 440] width 206 height 29
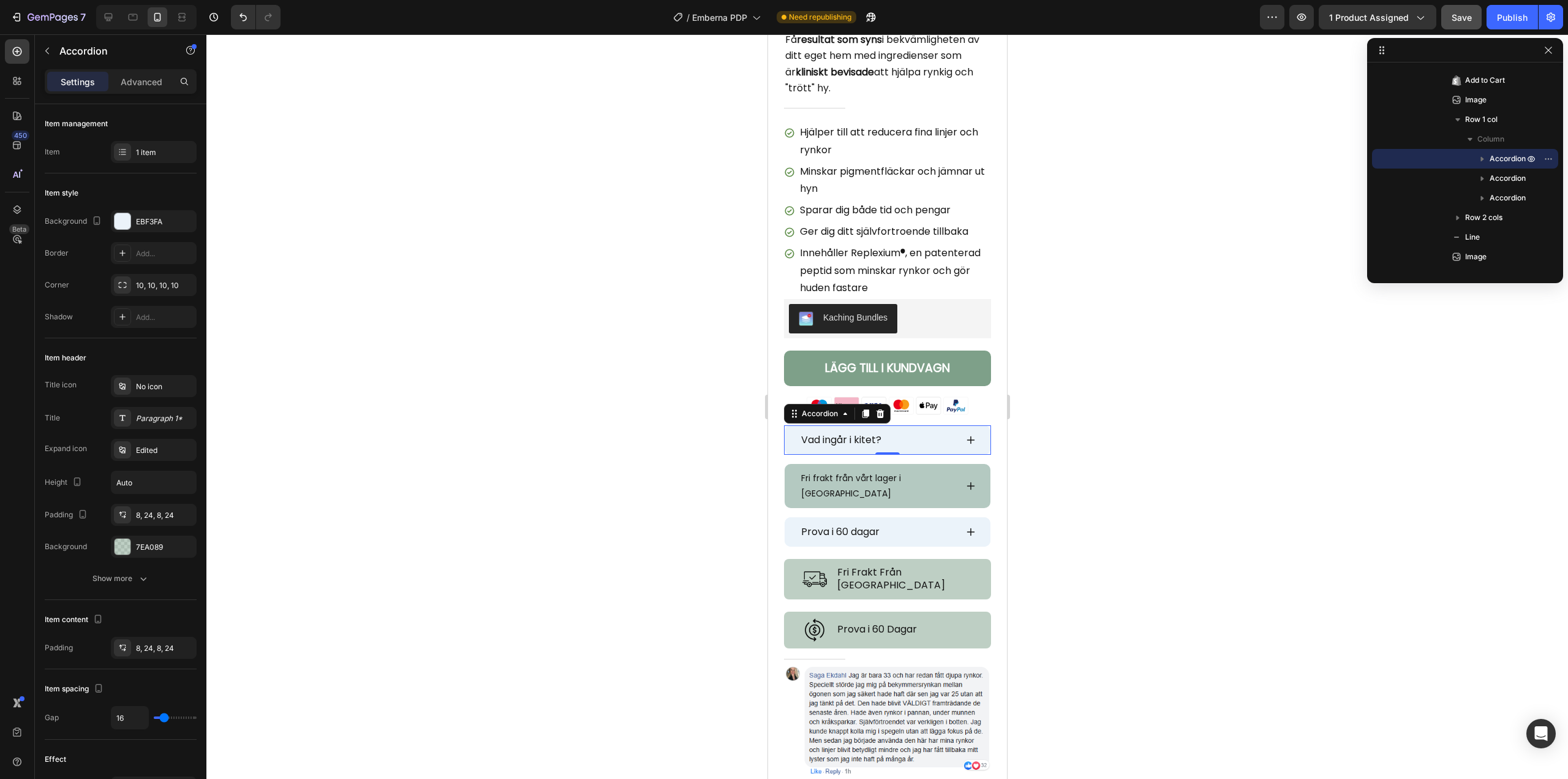
click at [834, 432] on span "Vad ingår i kitet?" at bounding box center [841, 439] width 80 height 14
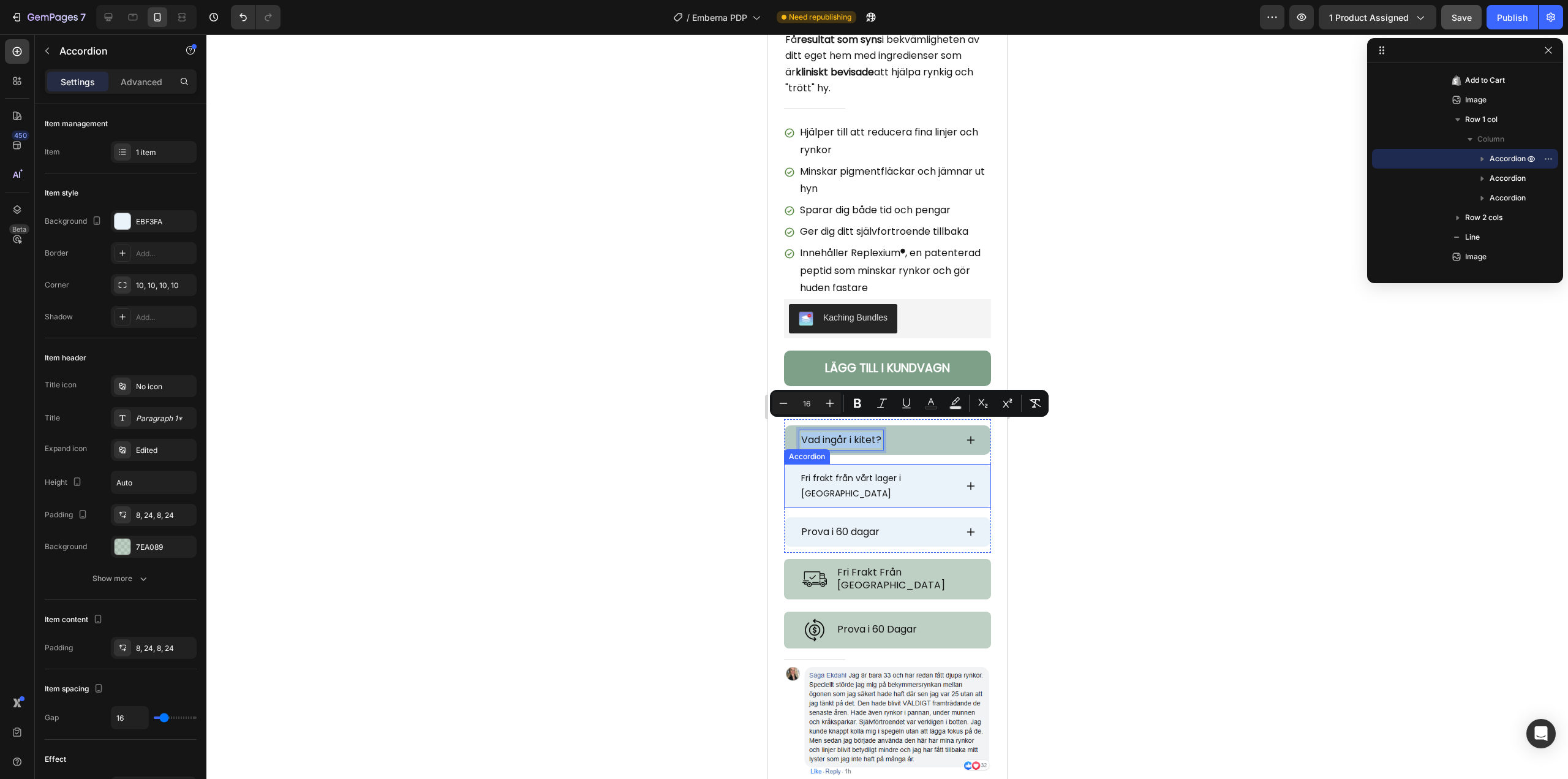
click at [827, 471] on p "Fri frakt från vårt lager i [GEOGRAPHIC_DATA]" at bounding box center [877, 486] width 153 height 31
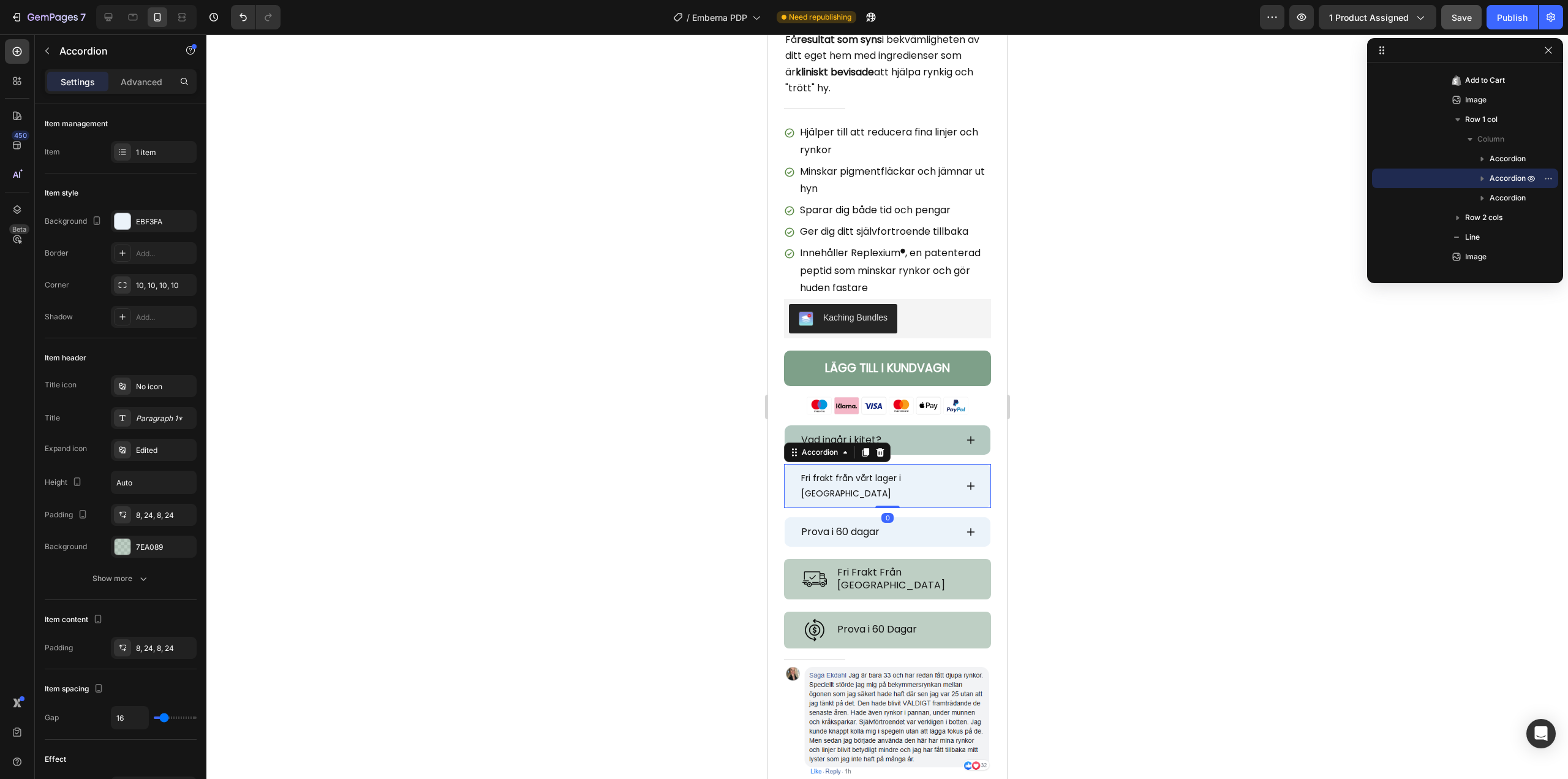
click at [827, 471] on p "Fri frakt från vårt lager i [GEOGRAPHIC_DATA]" at bounding box center [877, 486] width 153 height 31
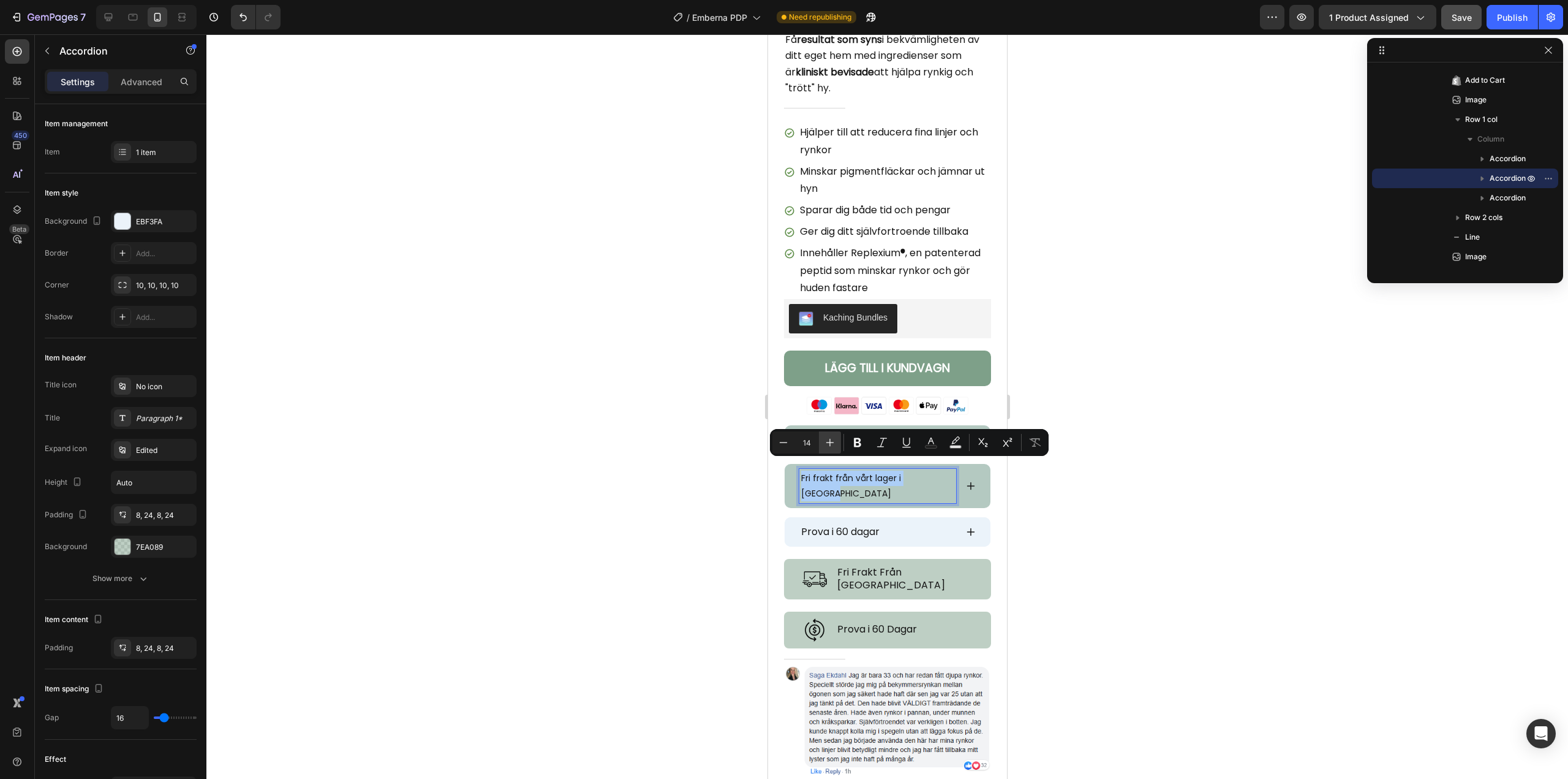
click at [823, 444] on button "Plus" at bounding box center [830, 442] width 22 height 22
click at [823, 443] on button "Plus" at bounding box center [830, 442] width 22 height 22
type input "16"
click at [835, 526] on span "Prova i 60 dagar" at bounding box center [840, 533] width 79 height 14
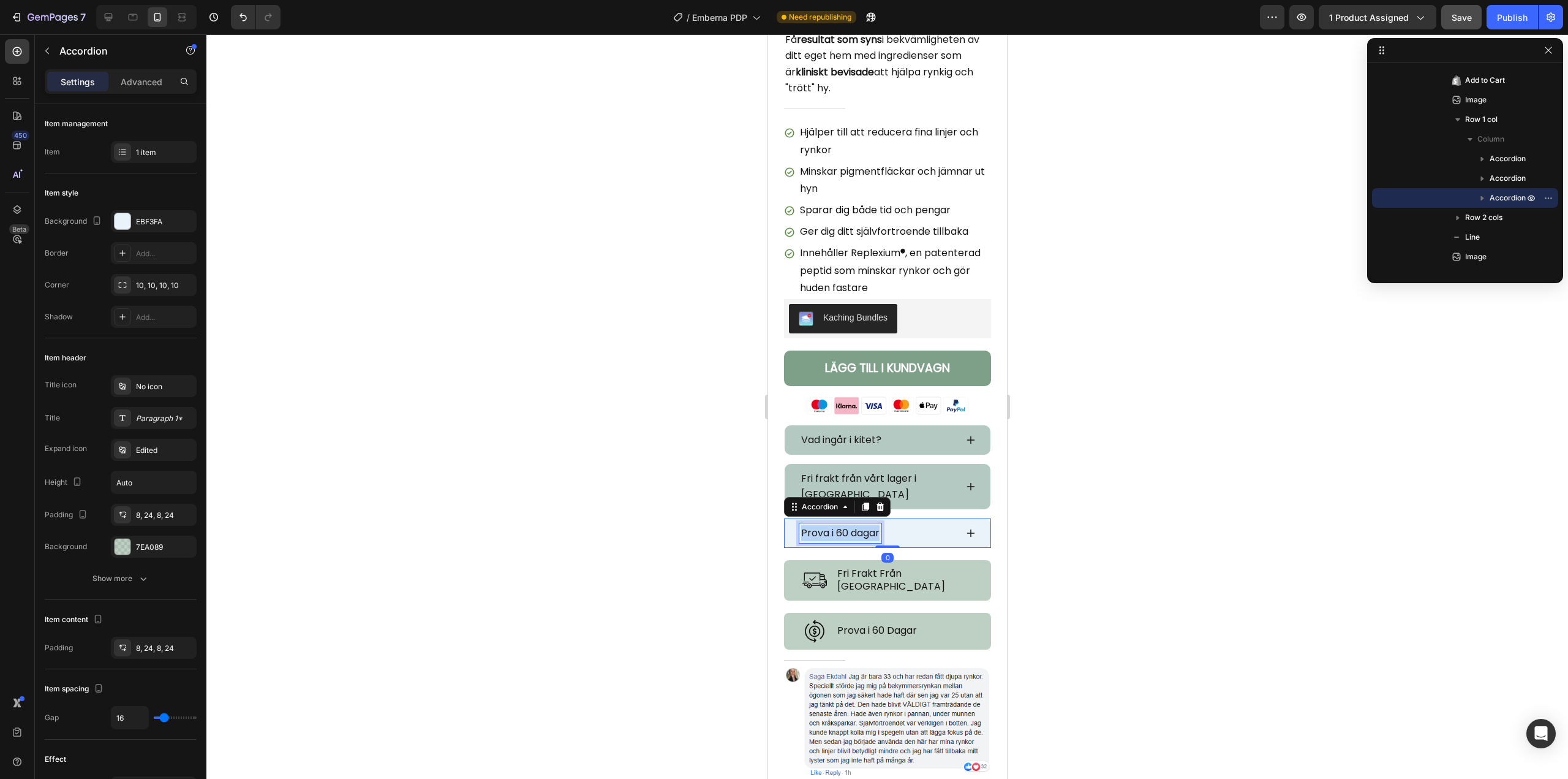
click at [835, 526] on span "Prova i 60 dagar" at bounding box center [840, 533] width 79 height 14
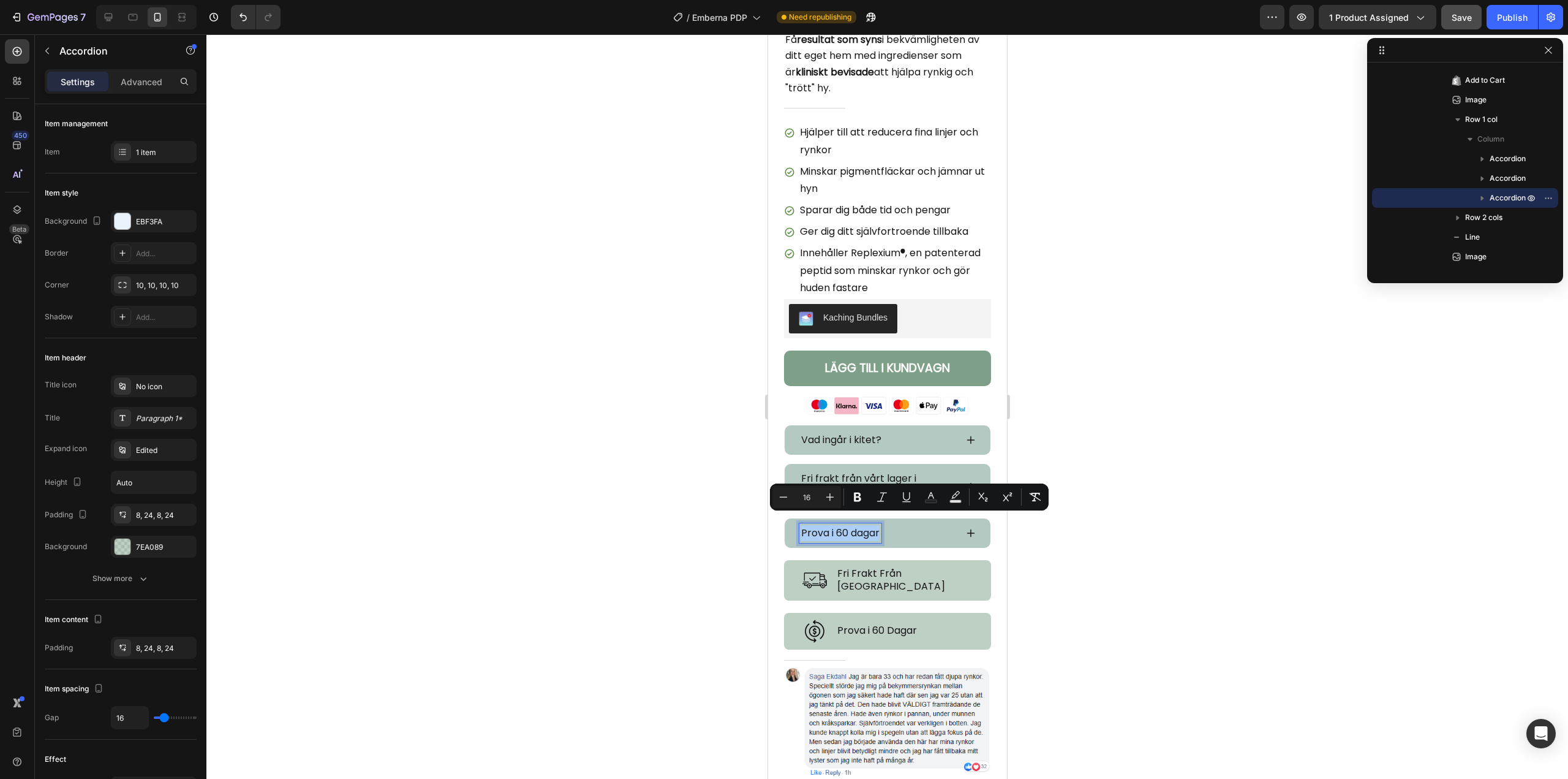
click at [1131, 421] on div at bounding box center [887, 406] width 1362 height 745
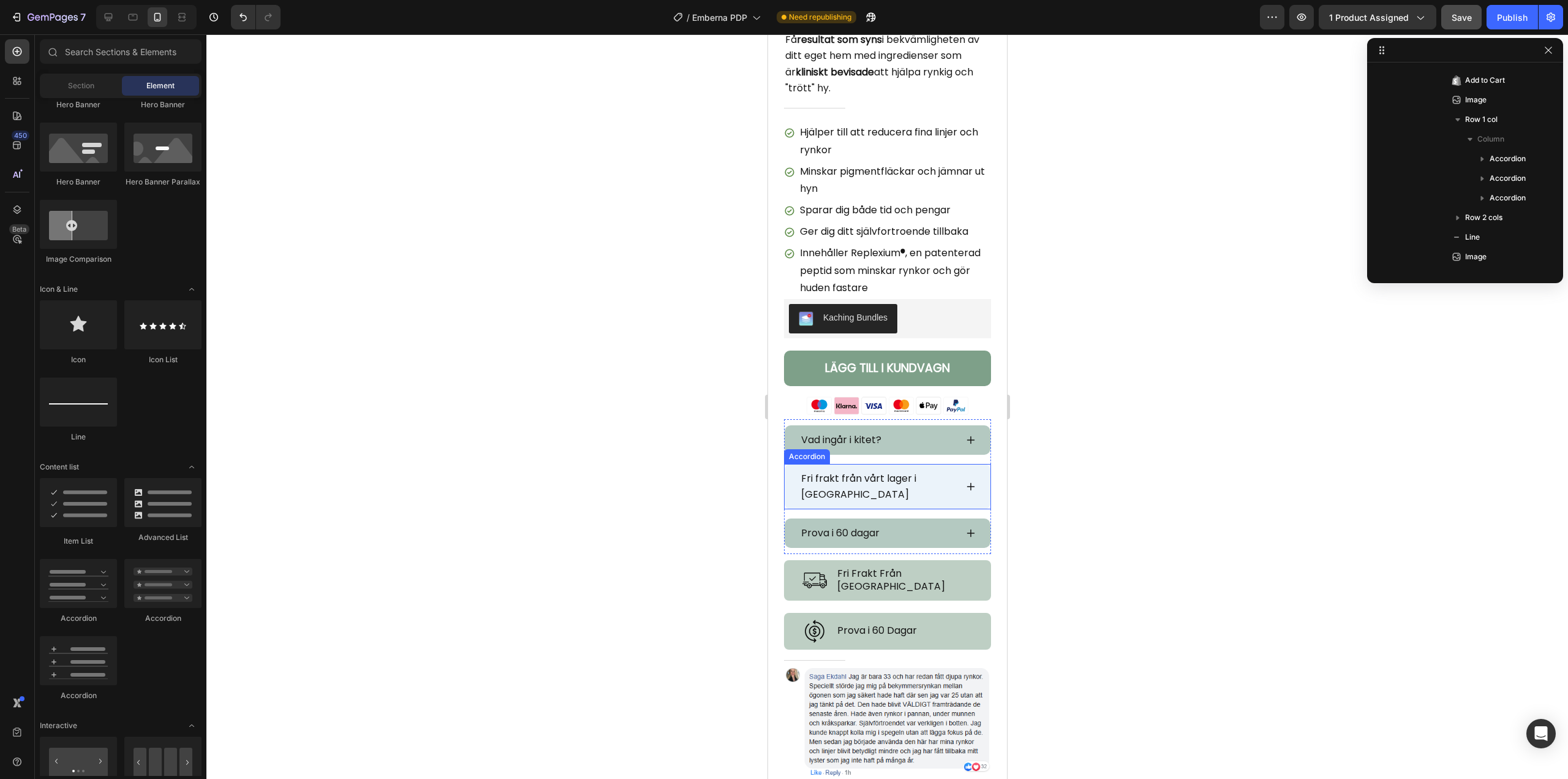
click at [854, 481] on p "Fri frakt från vårt lager i [GEOGRAPHIC_DATA]" at bounding box center [877, 487] width 153 height 32
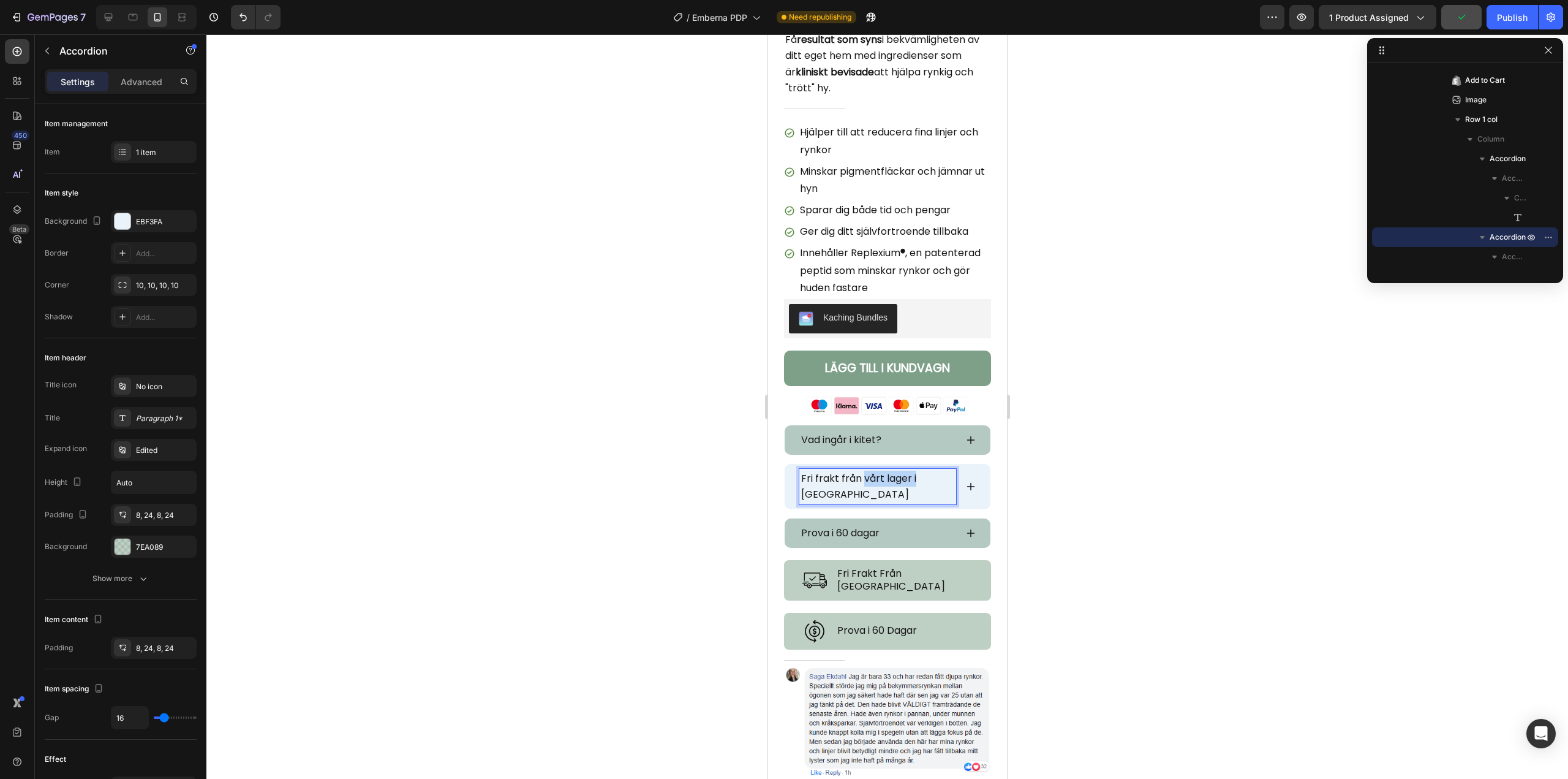
drag, startPoint x: 914, startPoint y: 467, endPoint x: 863, endPoint y: 472, distance: 51.2
click at [863, 472] on span "Fri frakt från vårt lager i [GEOGRAPHIC_DATA]" at bounding box center [859, 486] width 116 height 30
click at [1117, 488] on div at bounding box center [887, 406] width 1362 height 745
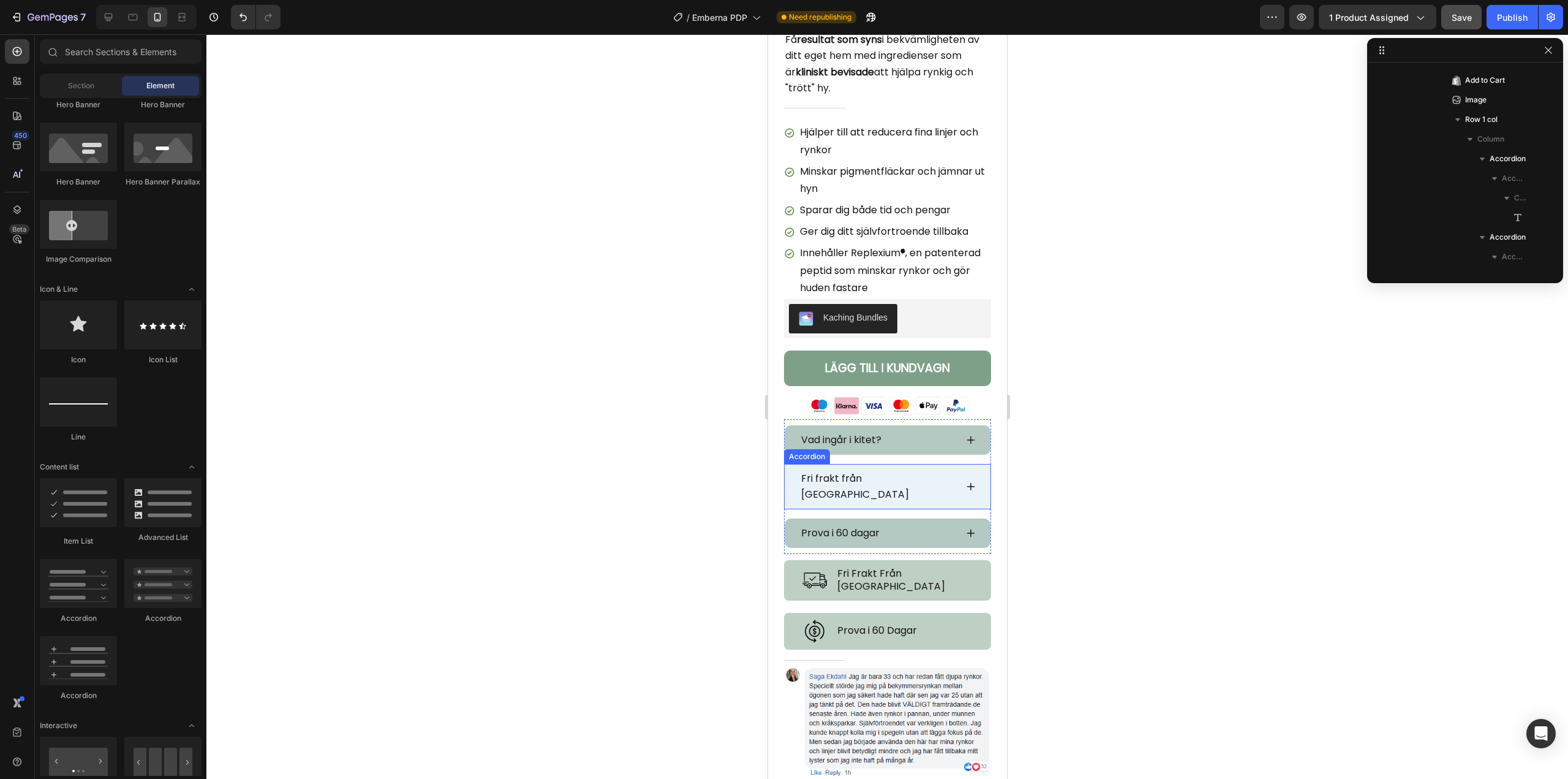
click at [966, 467] on div "Fri frakt från [GEOGRAPHIC_DATA]" at bounding box center [887, 487] width 206 height 45
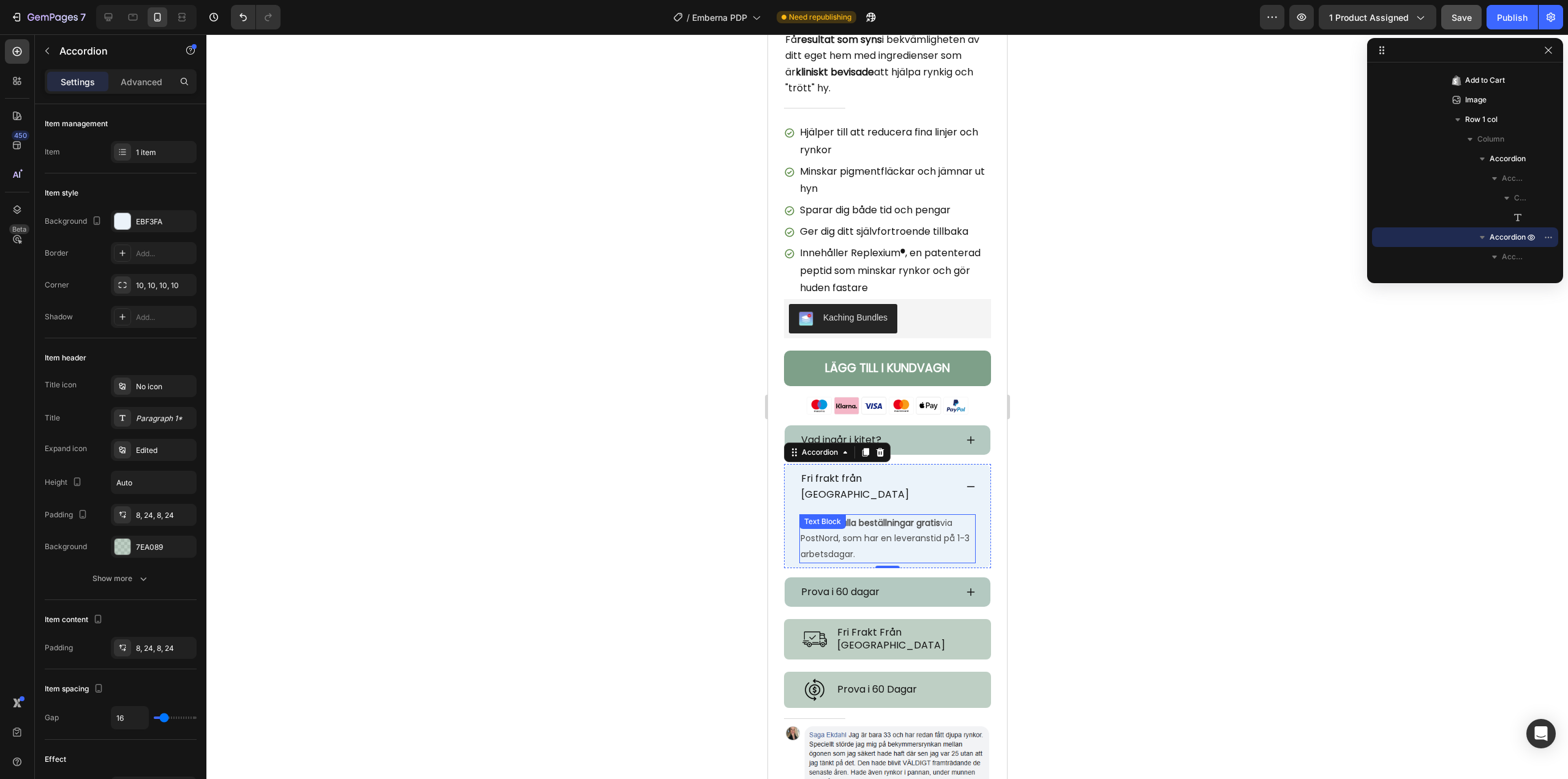
click at [887, 517] on strong "Vi skickar alla beställningar gratis" at bounding box center [869, 523] width 140 height 13
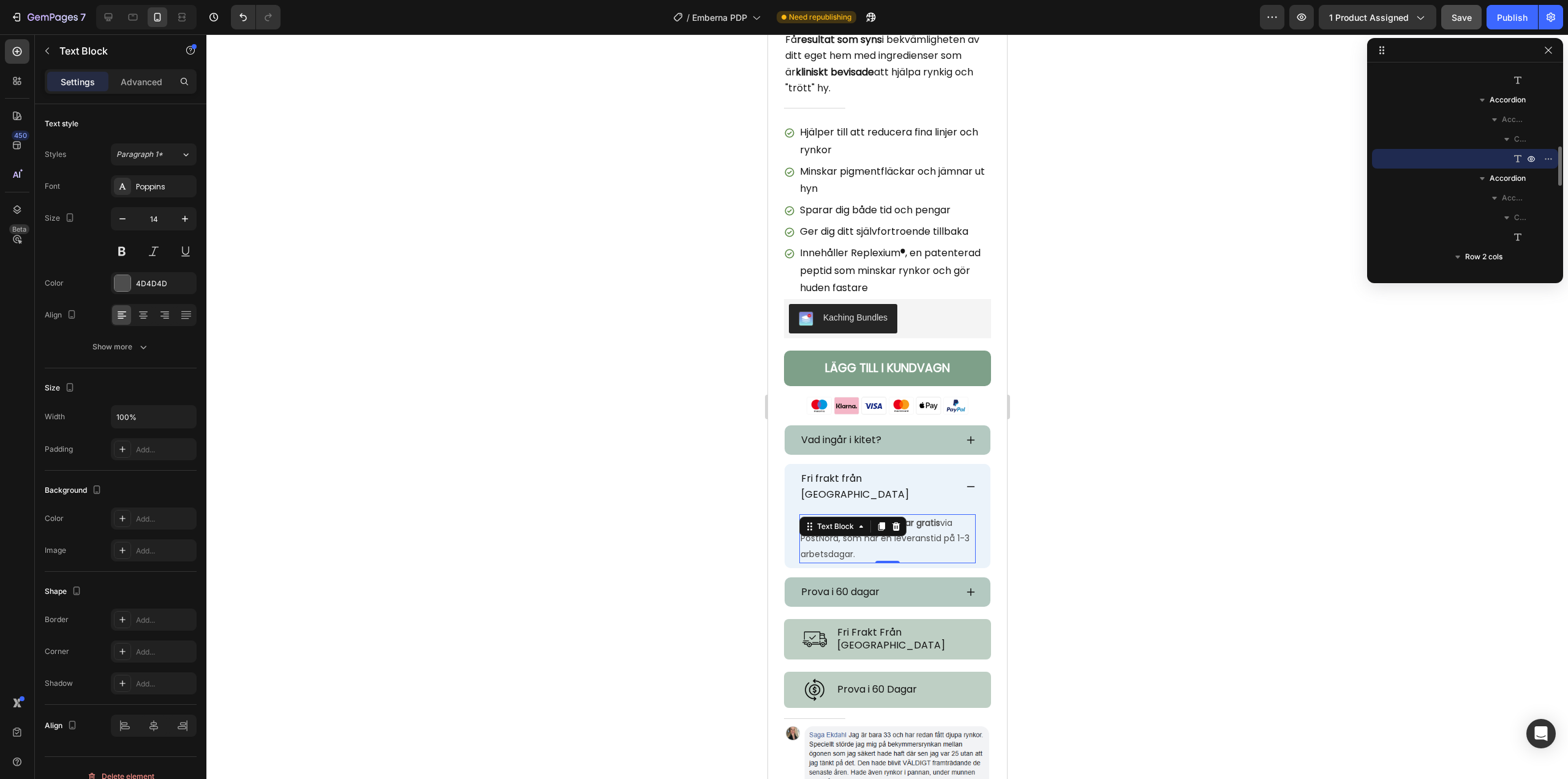
click at [940, 517] on strong "Vi skickar alla beställningar gratis" at bounding box center [869, 523] width 140 height 13
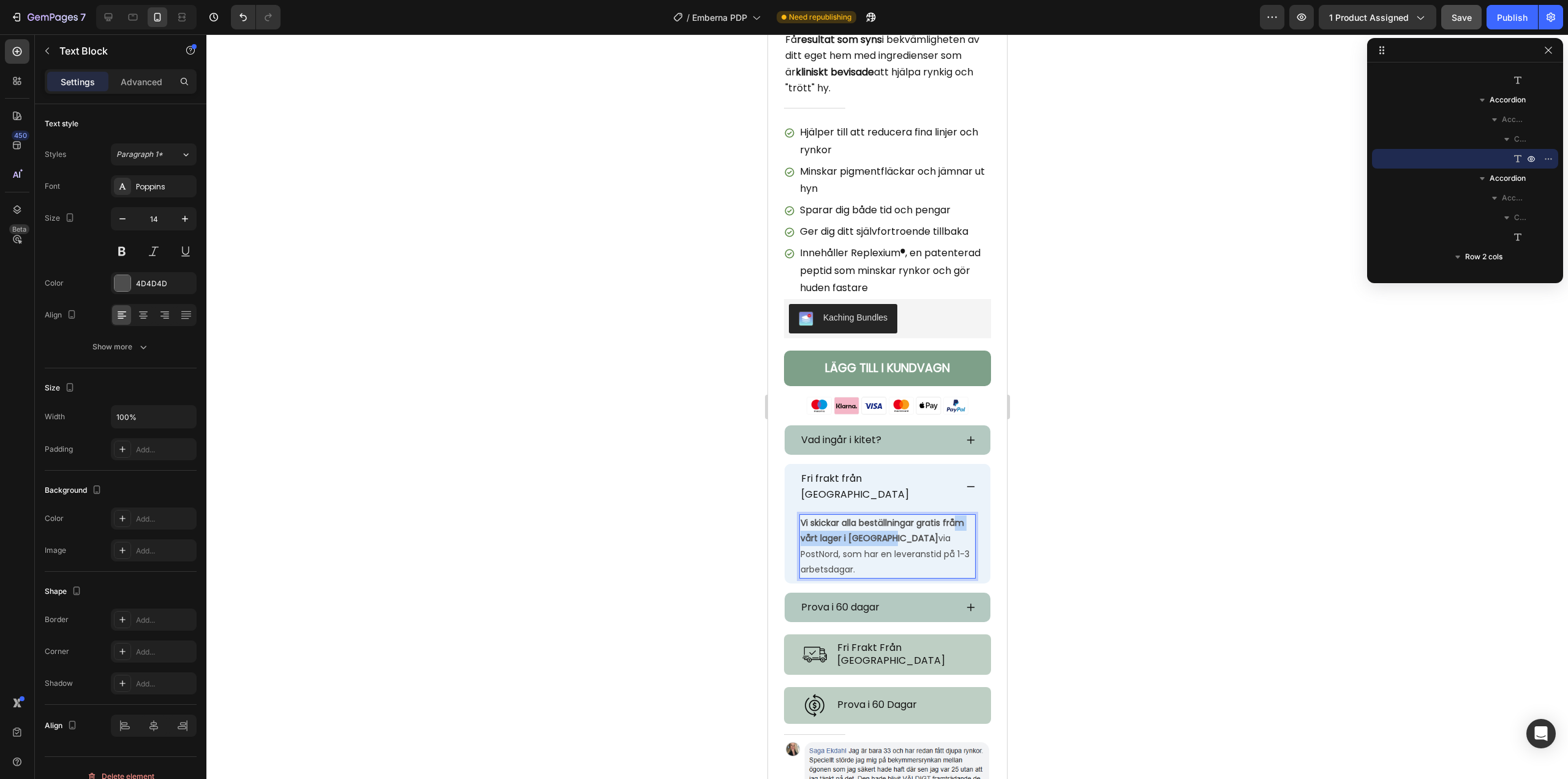
drag, startPoint x: 916, startPoint y: 510, endPoint x: 815, endPoint y: 513, distance: 101.0
click at [815, 517] on strong "Vi skickar alla beställningar gratis fråm vårt lager i [GEOGRAPHIC_DATA]" at bounding box center [881, 530] width 163 height 28
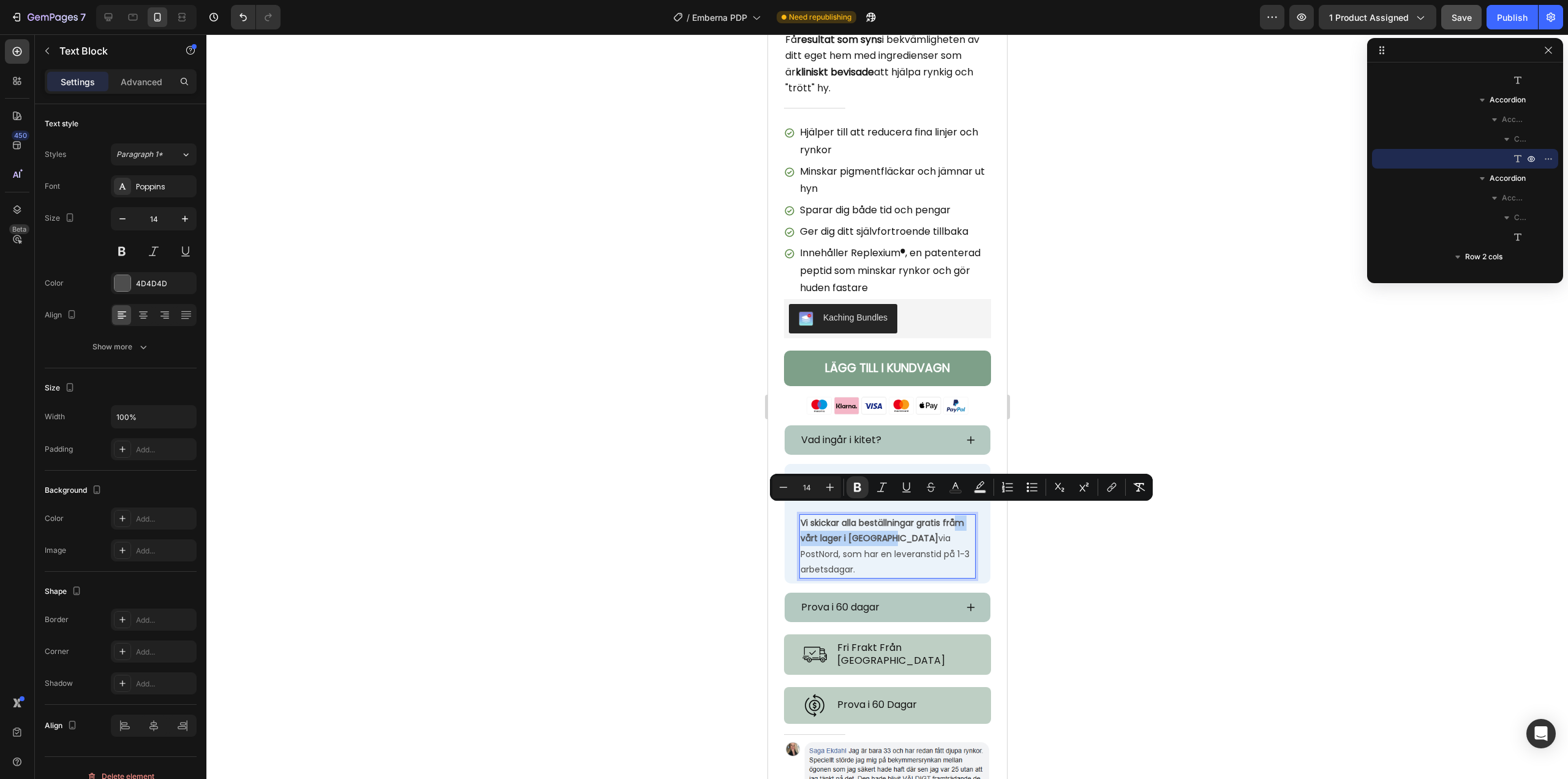
click at [820, 517] on strong "Vi skickar alla beställningar gratis fråm vårt lager i [GEOGRAPHIC_DATA]" at bounding box center [881, 530] width 163 height 28
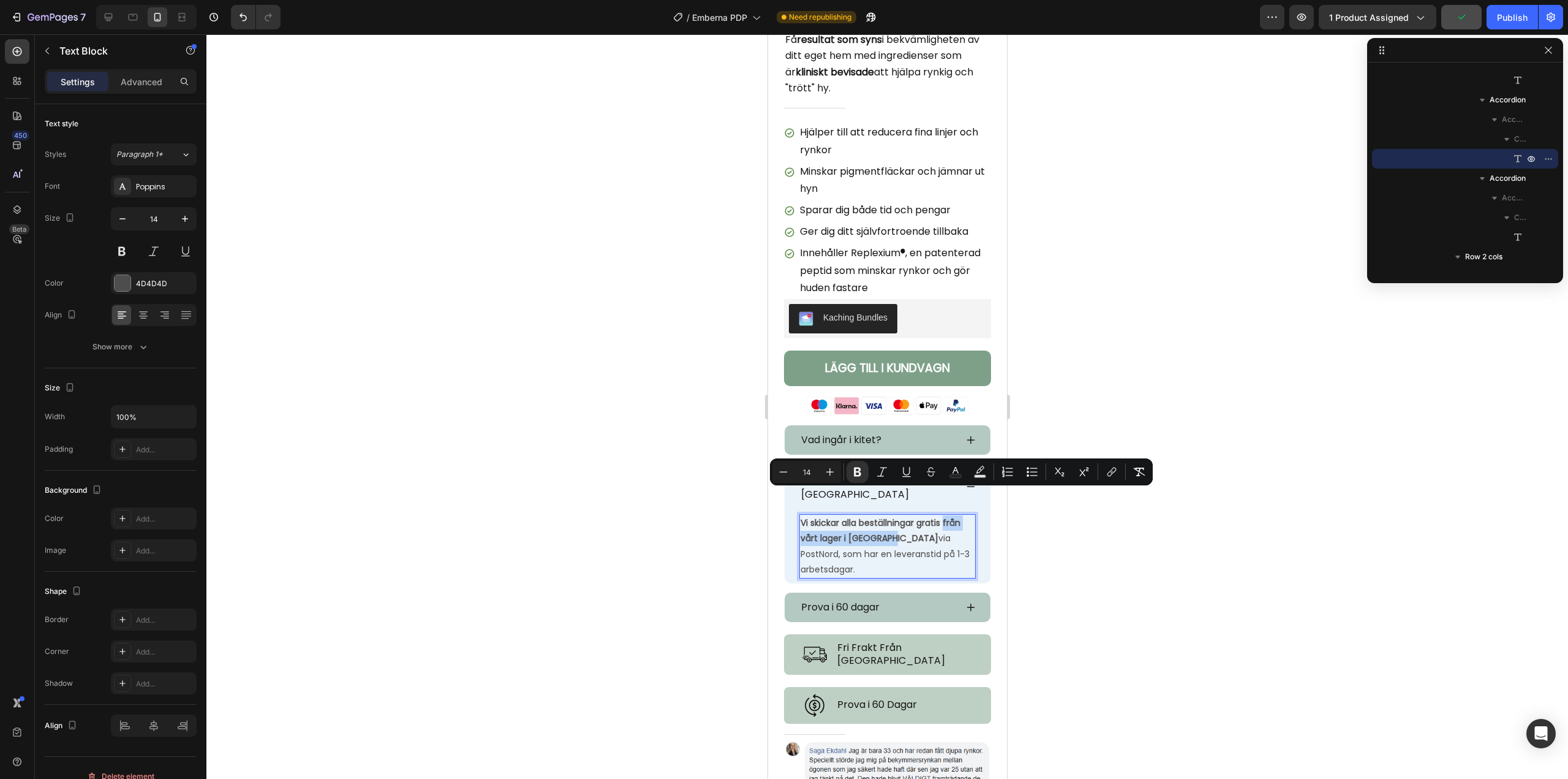
drag, startPoint x: 893, startPoint y: 513, endPoint x: 945, endPoint y: 497, distance: 54.4
click at [945, 517] on strong "Vi skickar alla beställningar gratis från vårt lager i [GEOGRAPHIC_DATA]" at bounding box center [879, 530] width 160 height 28
click at [861, 472] on icon "Editor contextual toolbar" at bounding box center [858, 472] width 13 height 13
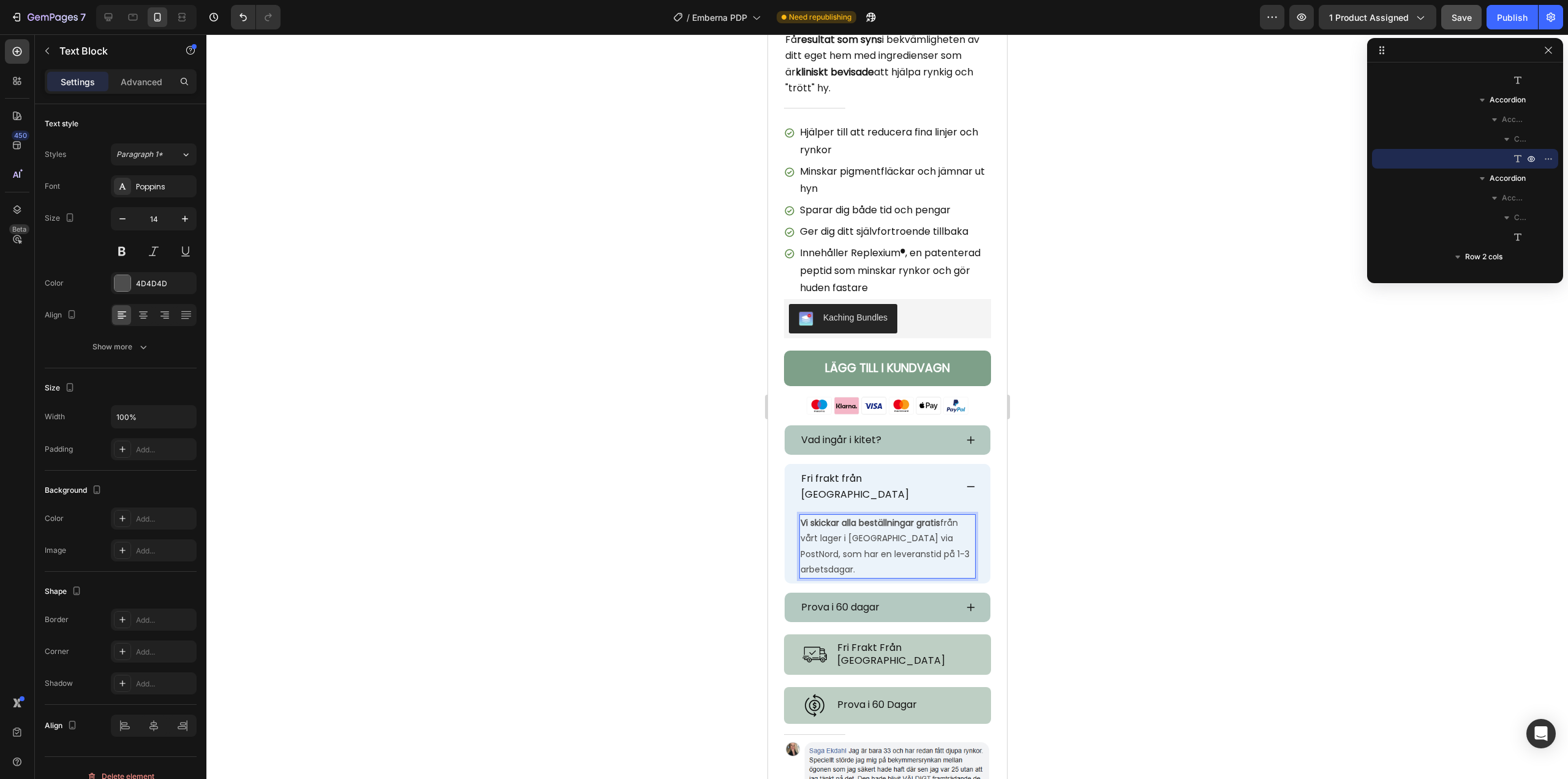
click at [877, 541] on p "Vi skickar alla beställningar gratis från vårt lager i [GEOGRAPHIC_DATA] via Po…" at bounding box center [887, 546] width 174 height 62
click at [967, 486] on icon at bounding box center [971, 486] width 8 height 1
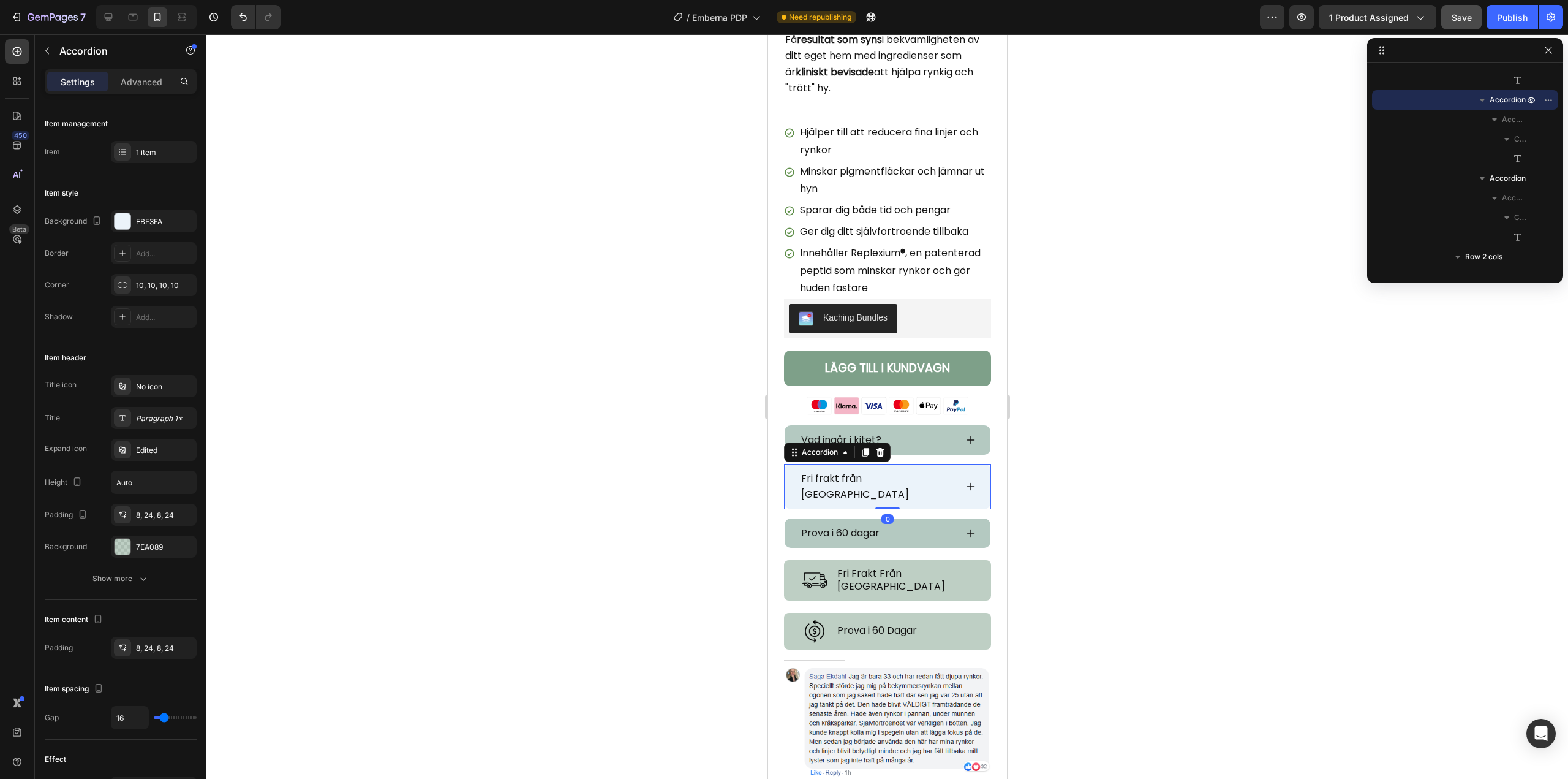
click at [630, 478] on div at bounding box center [887, 406] width 1362 height 745
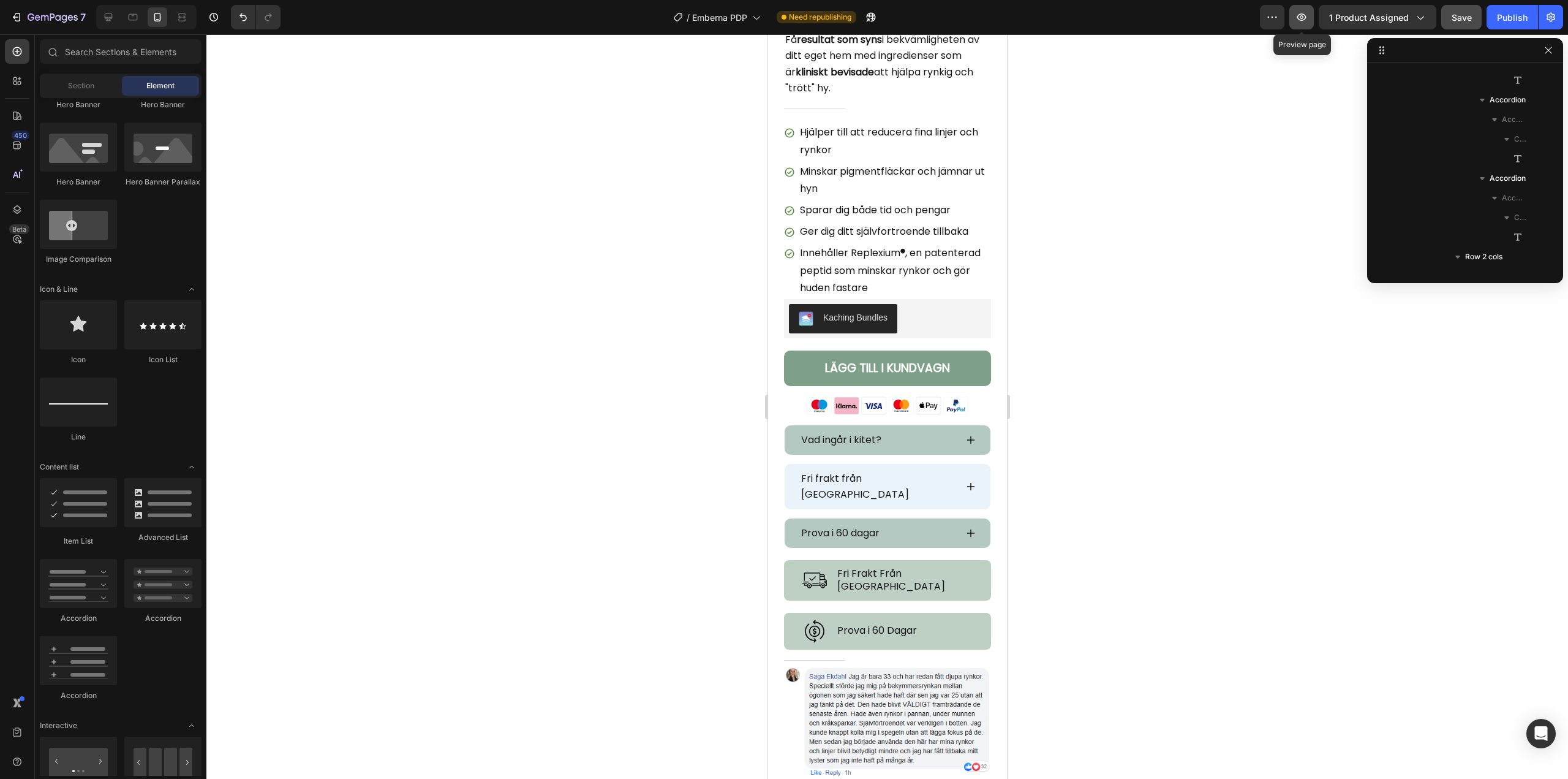
click at [1308, 19] on icon "button" at bounding box center [1302, 17] width 13 height 13
click at [966, 482] on icon at bounding box center [971, 487] width 10 height 10
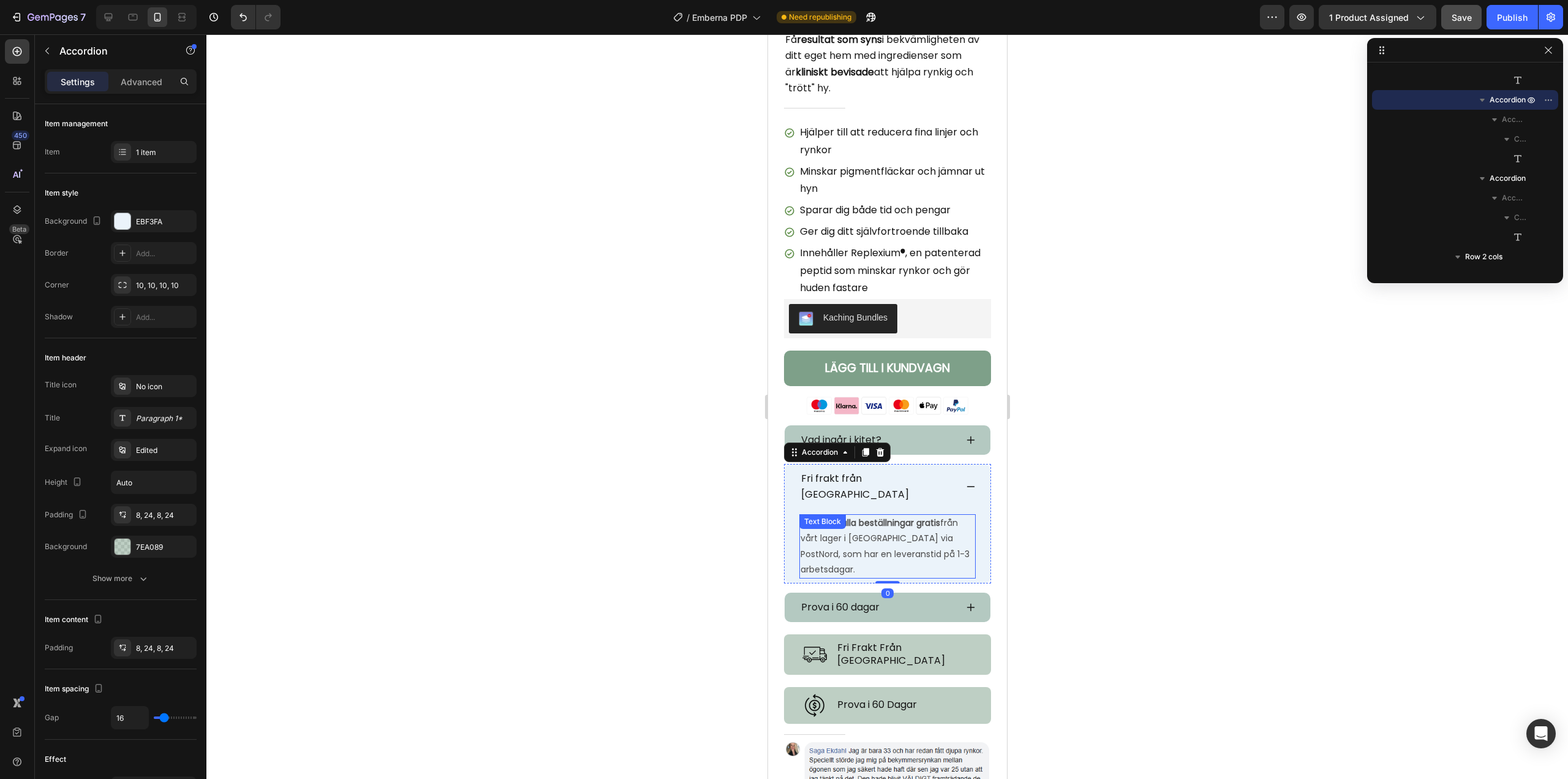
click at [955, 515] on p "Vi skickar alla beställningar gratis från vårt lager i [GEOGRAPHIC_DATA] via Po…" at bounding box center [887, 546] width 174 height 62
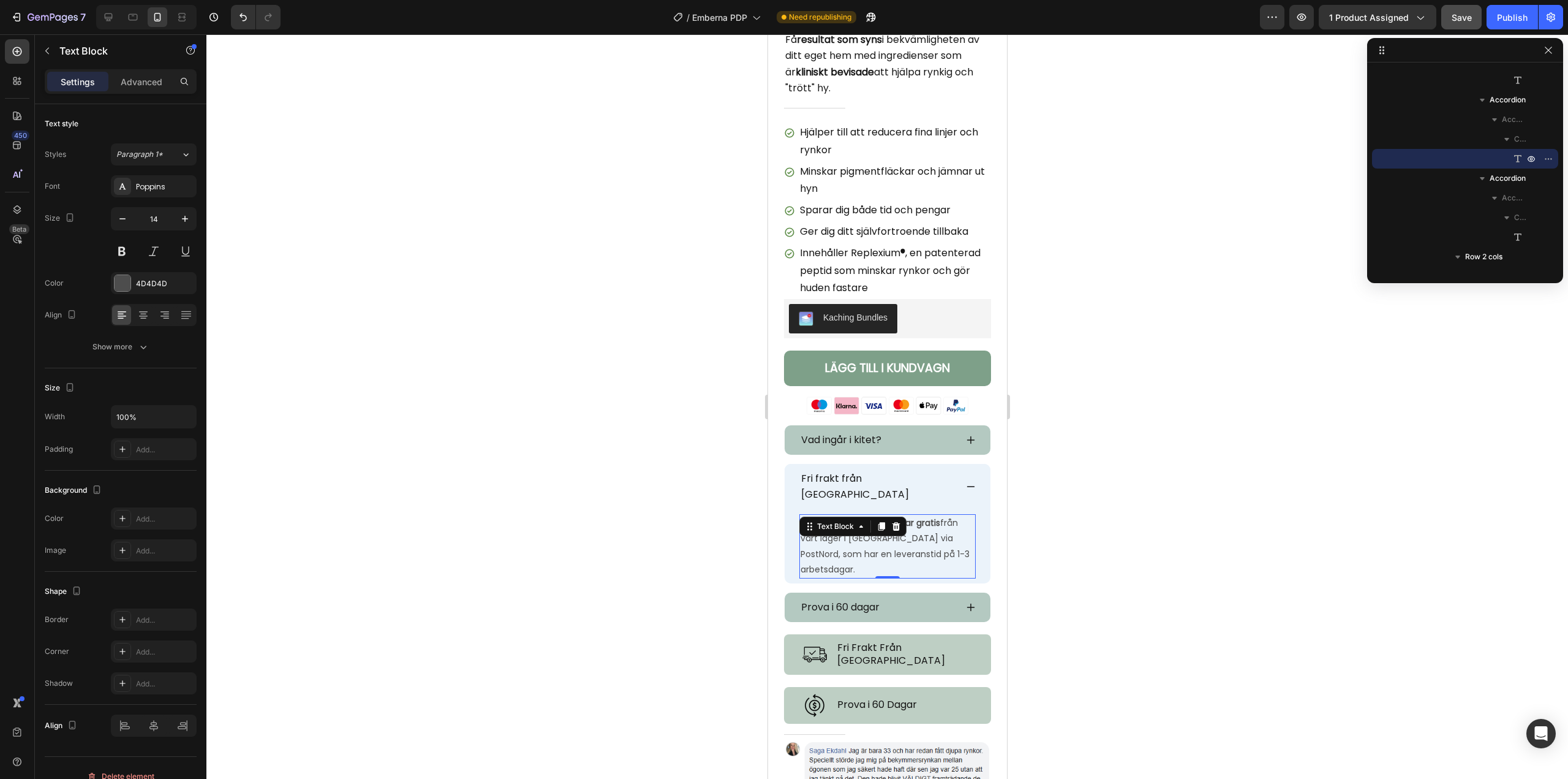
click at [952, 515] on p "Vi skickar alla beställningar gratis från vårt lager i [GEOGRAPHIC_DATA] via Po…" at bounding box center [887, 546] width 174 height 62
click at [954, 515] on p "Vi skickar alla beställningar gratis från vårt lager i [GEOGRAPHIC_DATA] via [G…" at bounding box center [887, 546] width 174 height 62
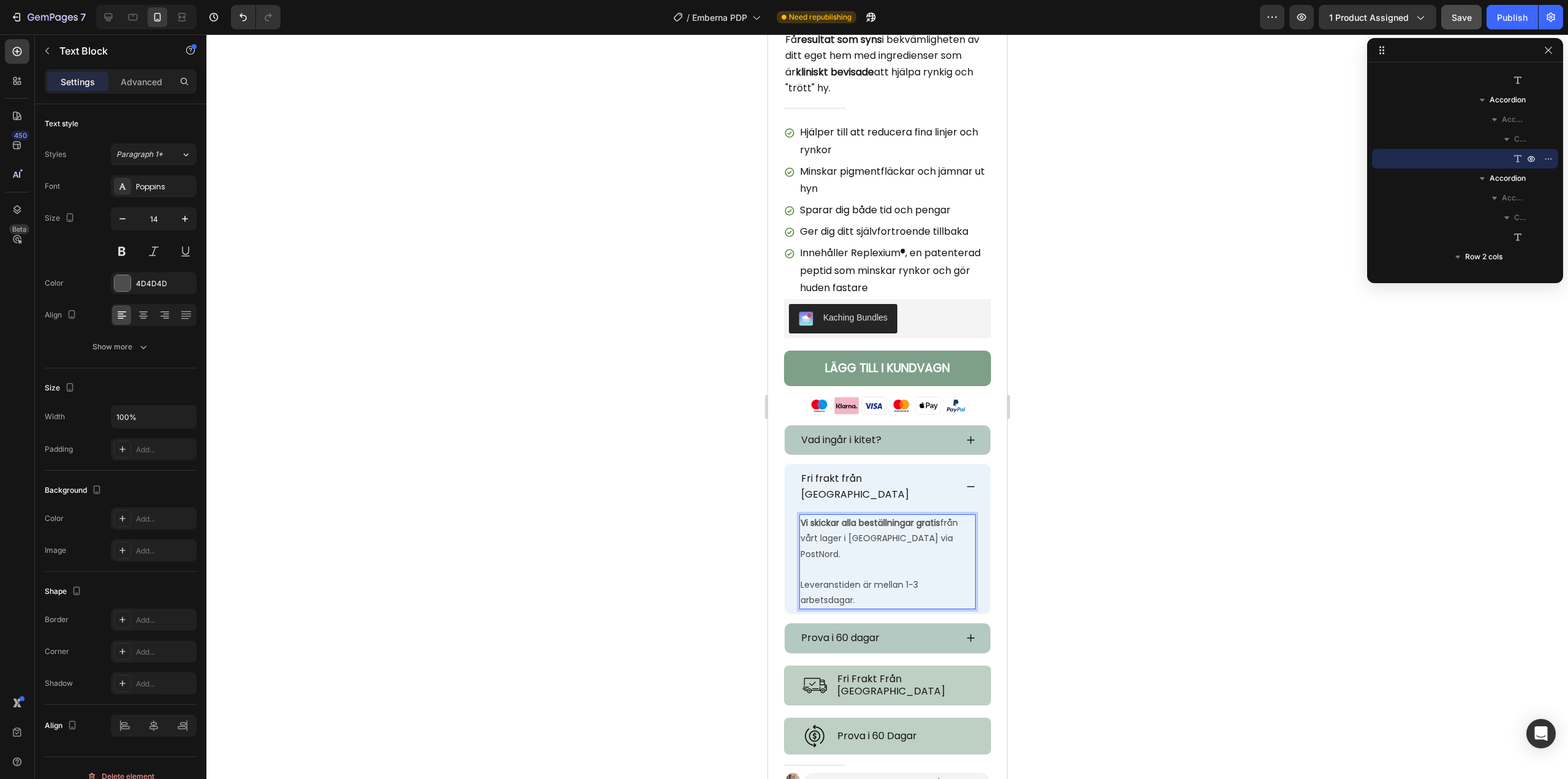
click at [804, 577] on p "Leveranstiden är mellan 1-3 arbetsdagar." at bounding box center [887, 592] width 174 height 31
click at [637, 520] on div at bounding box center [887, 406] width 1362 height 745
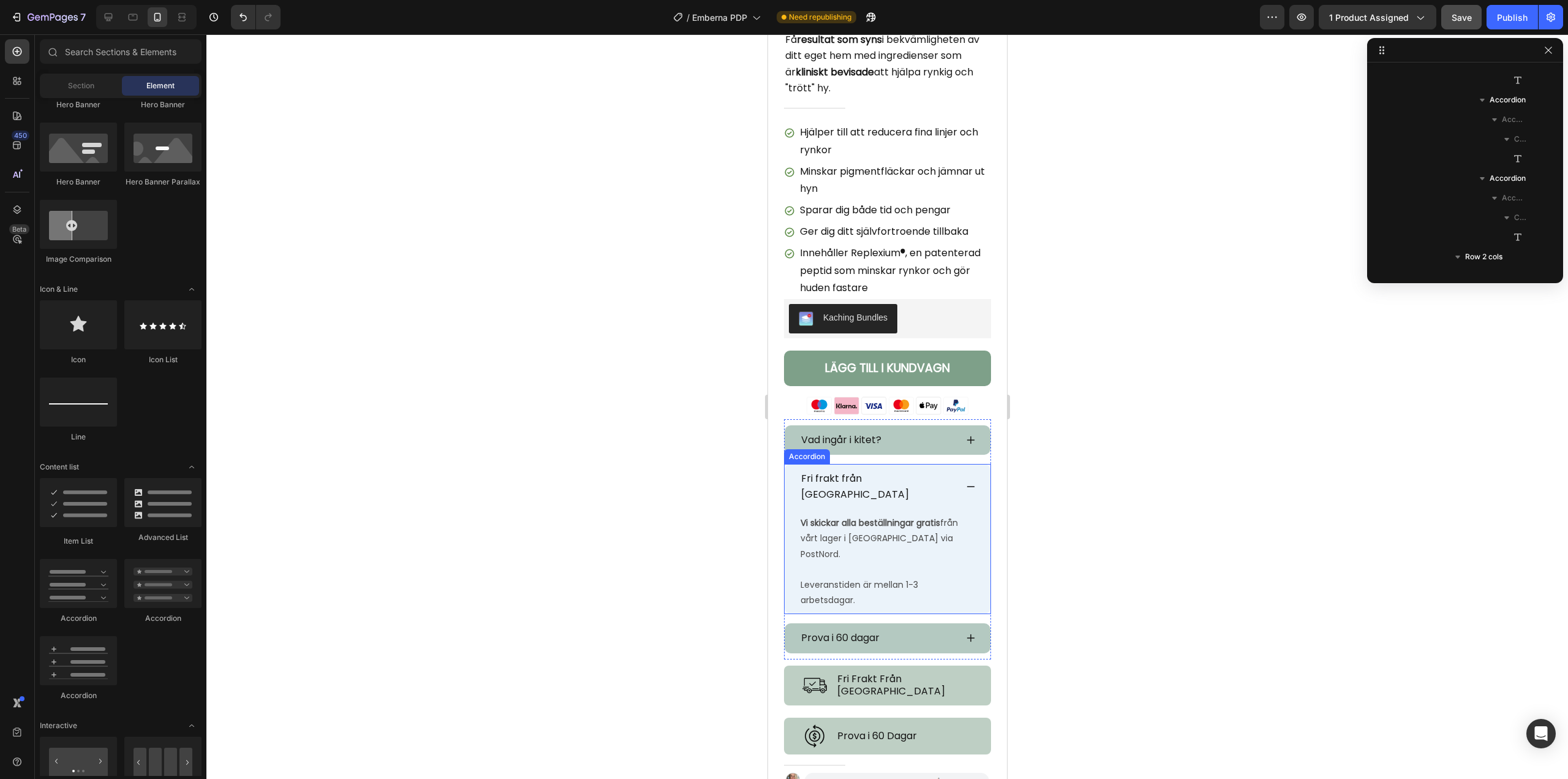
click at [966, 482] on icon at bounding box center [971, 487] width 10 height 10
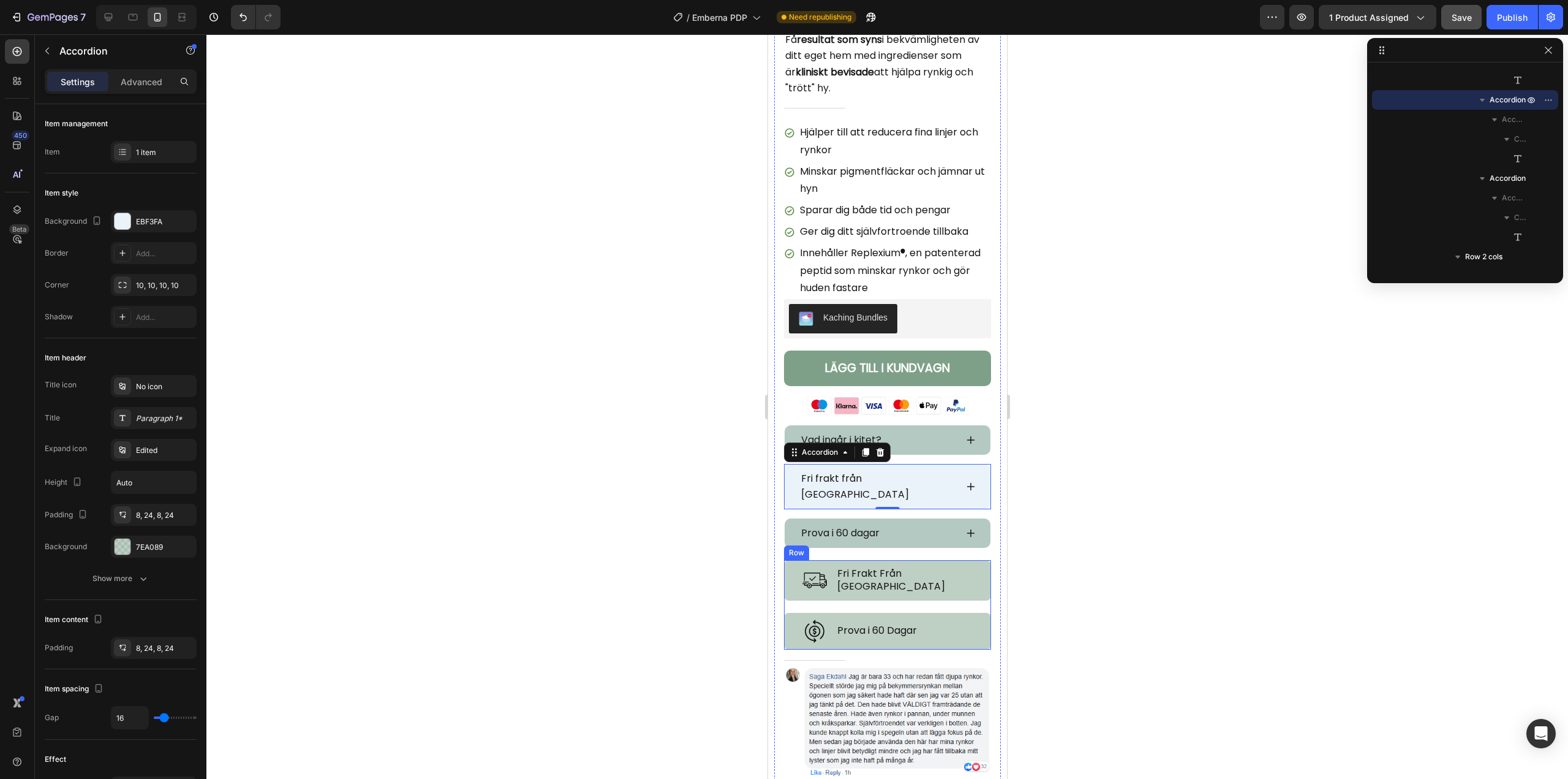
click at [789, 601] on div "Image Prova i [STREET_ADDRESS]" at bounding box center [887, 625] width 207 height 49
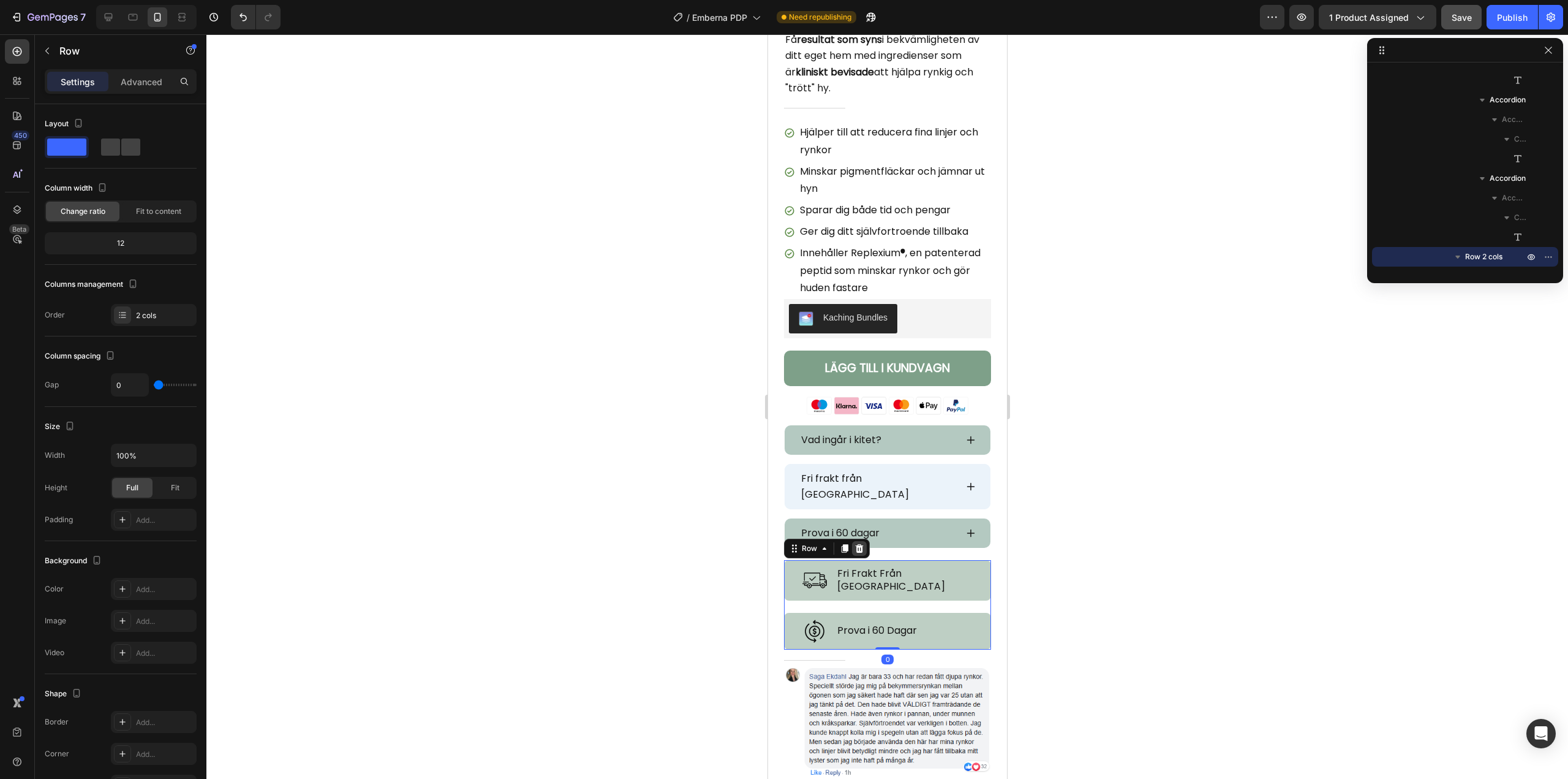
click at [856, 544] on icon at bounding box center [859, 549] width 8 height 8
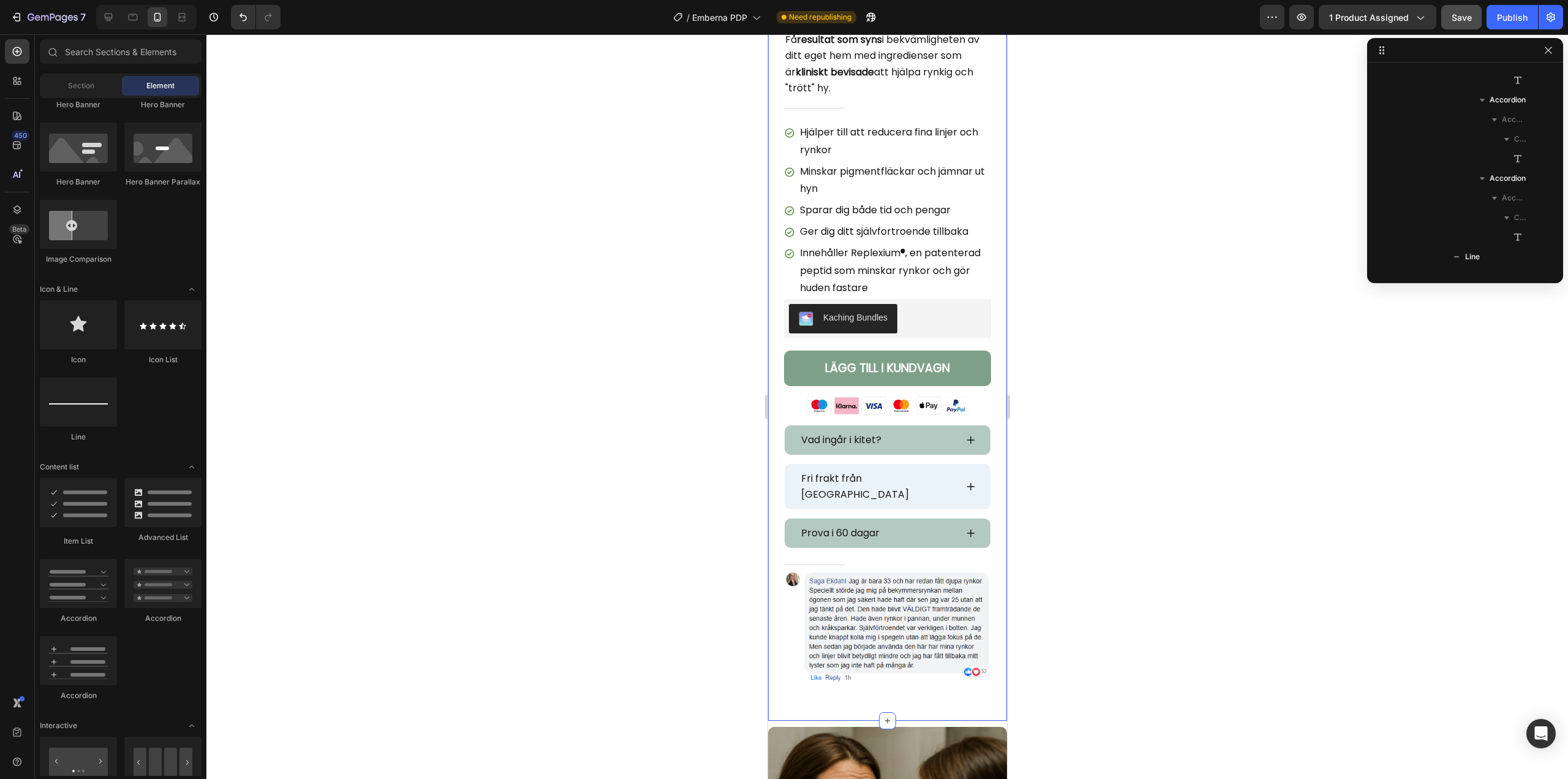
click at [665, 518] on div at bounding box center [887, 406] width 1362 height 745
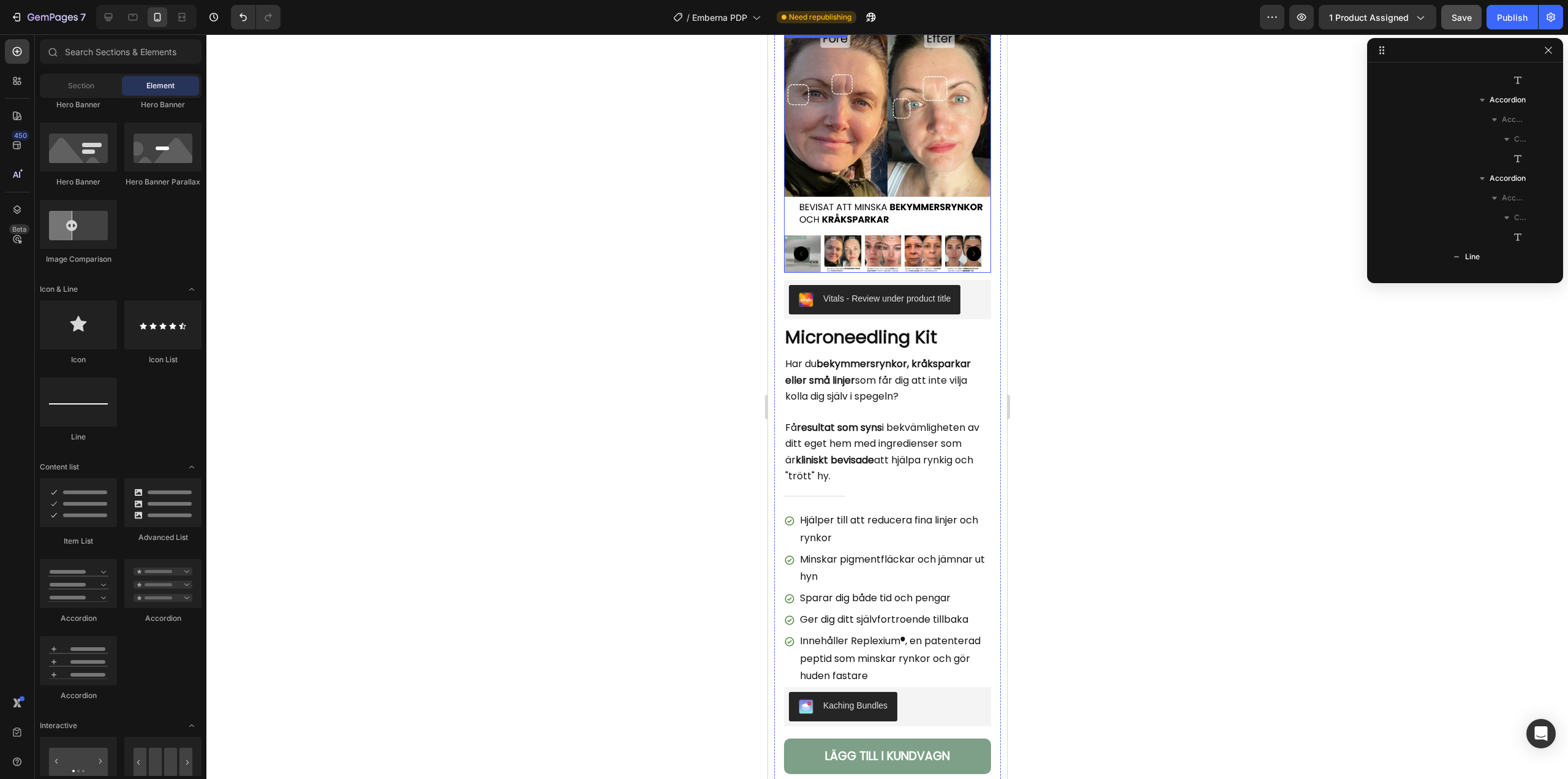
scroll to position [368, 0]
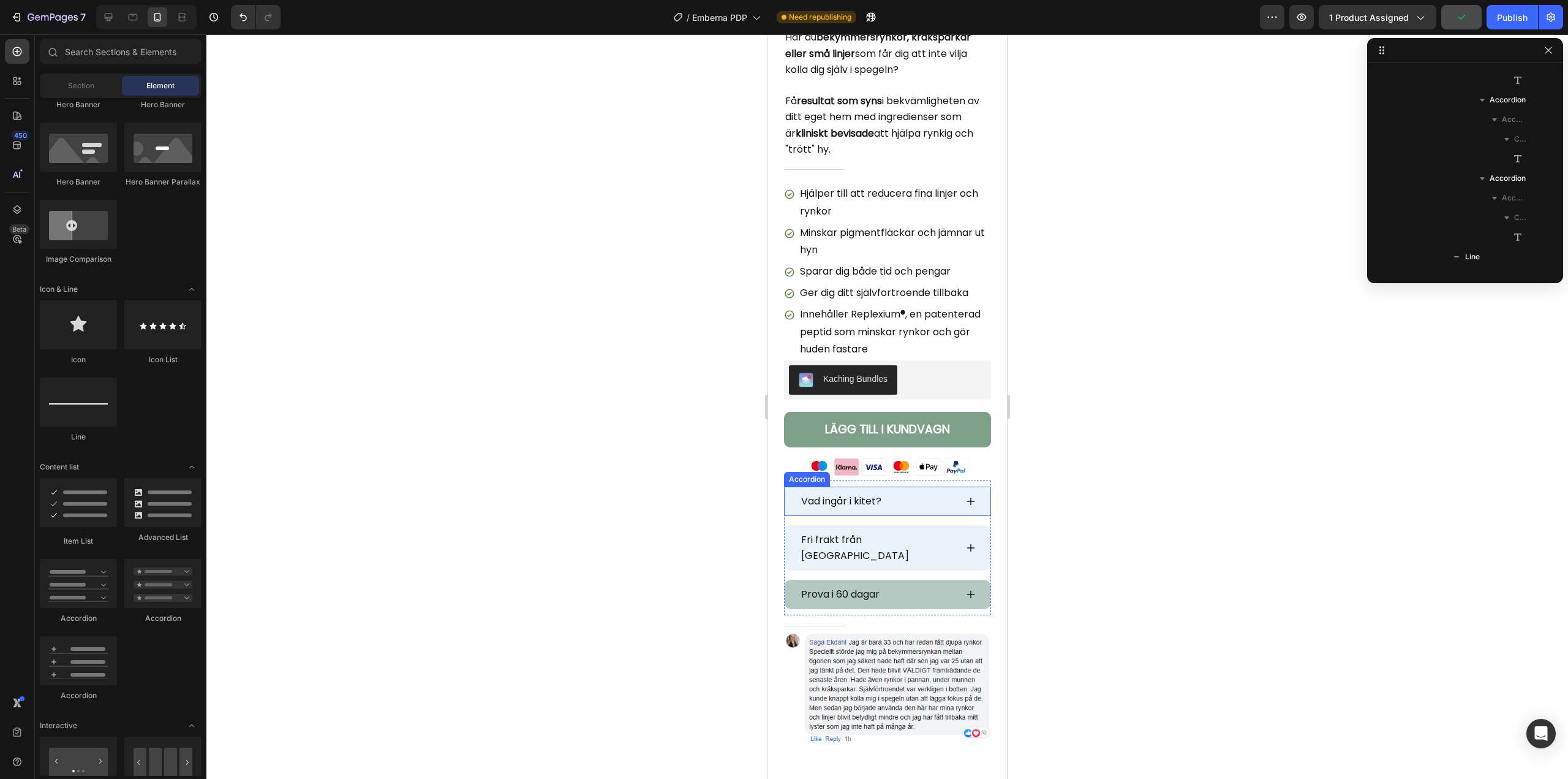
click at [790, 494] on div "Vad ingår i kitet?" at bounding box center [887, 501] width 206 height 29
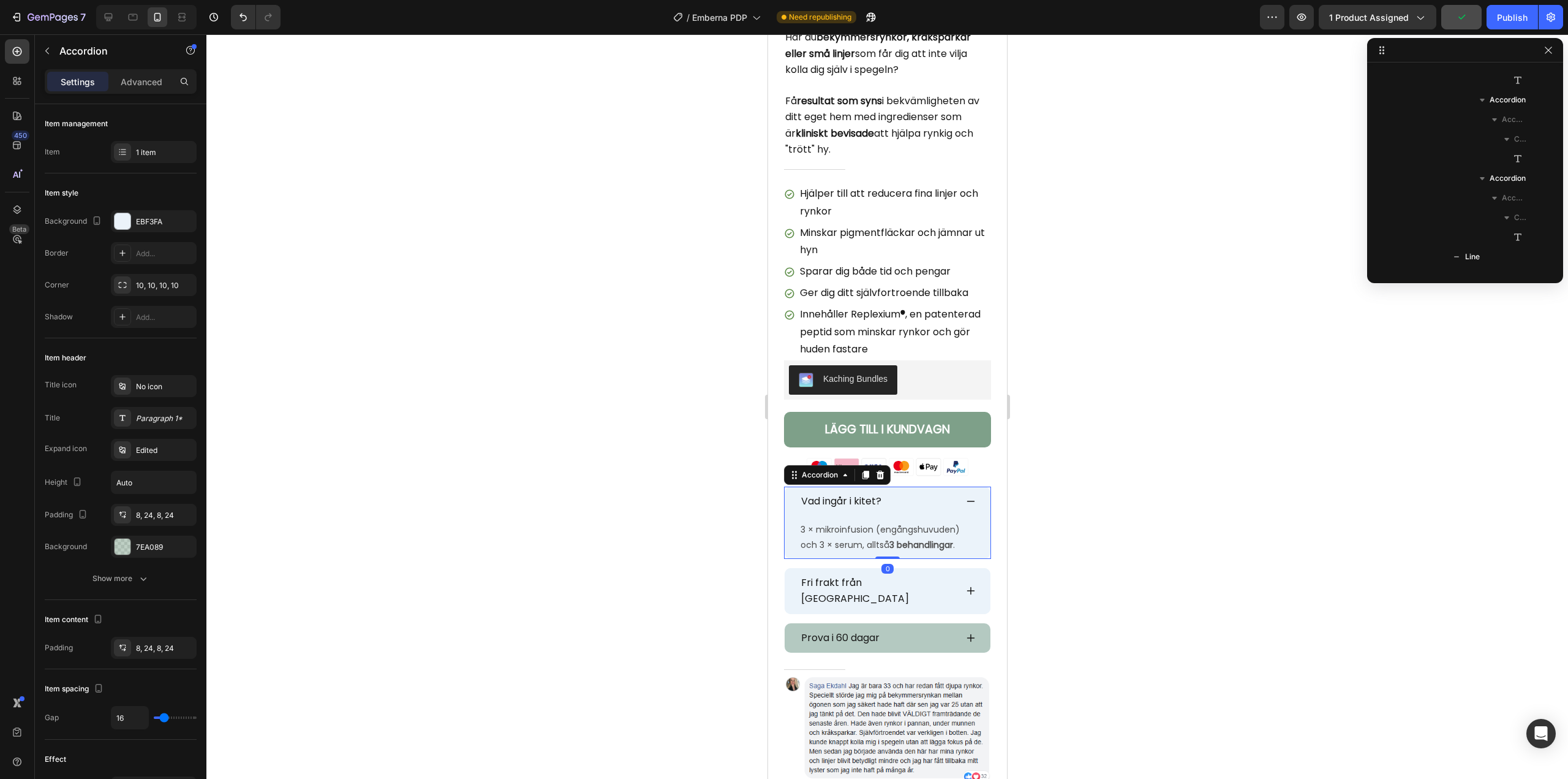
scroll to position [271, 0]
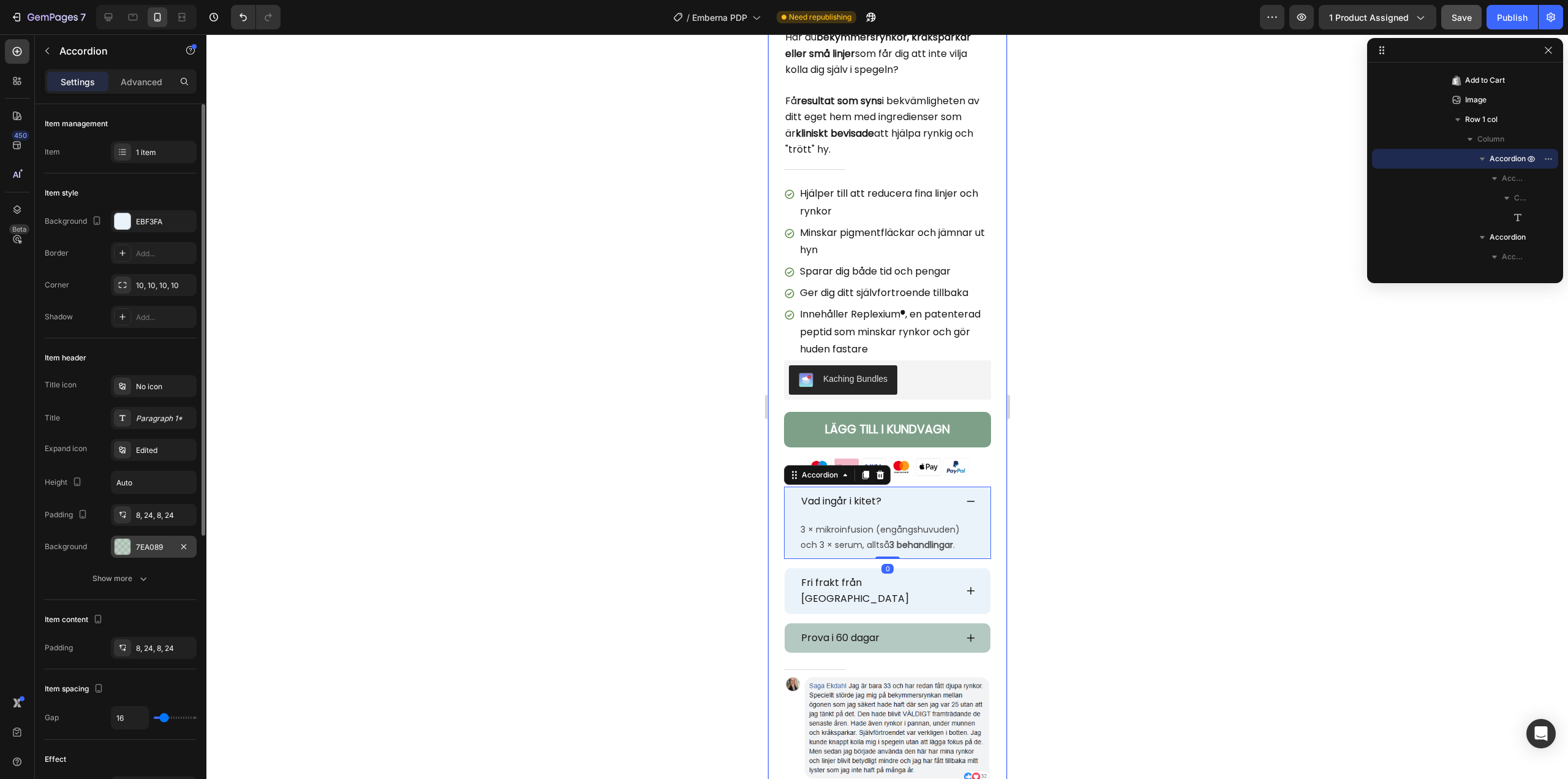
click at [143, 550] on div "7EA089" at bounding box center [153, 547] width 35 height 11
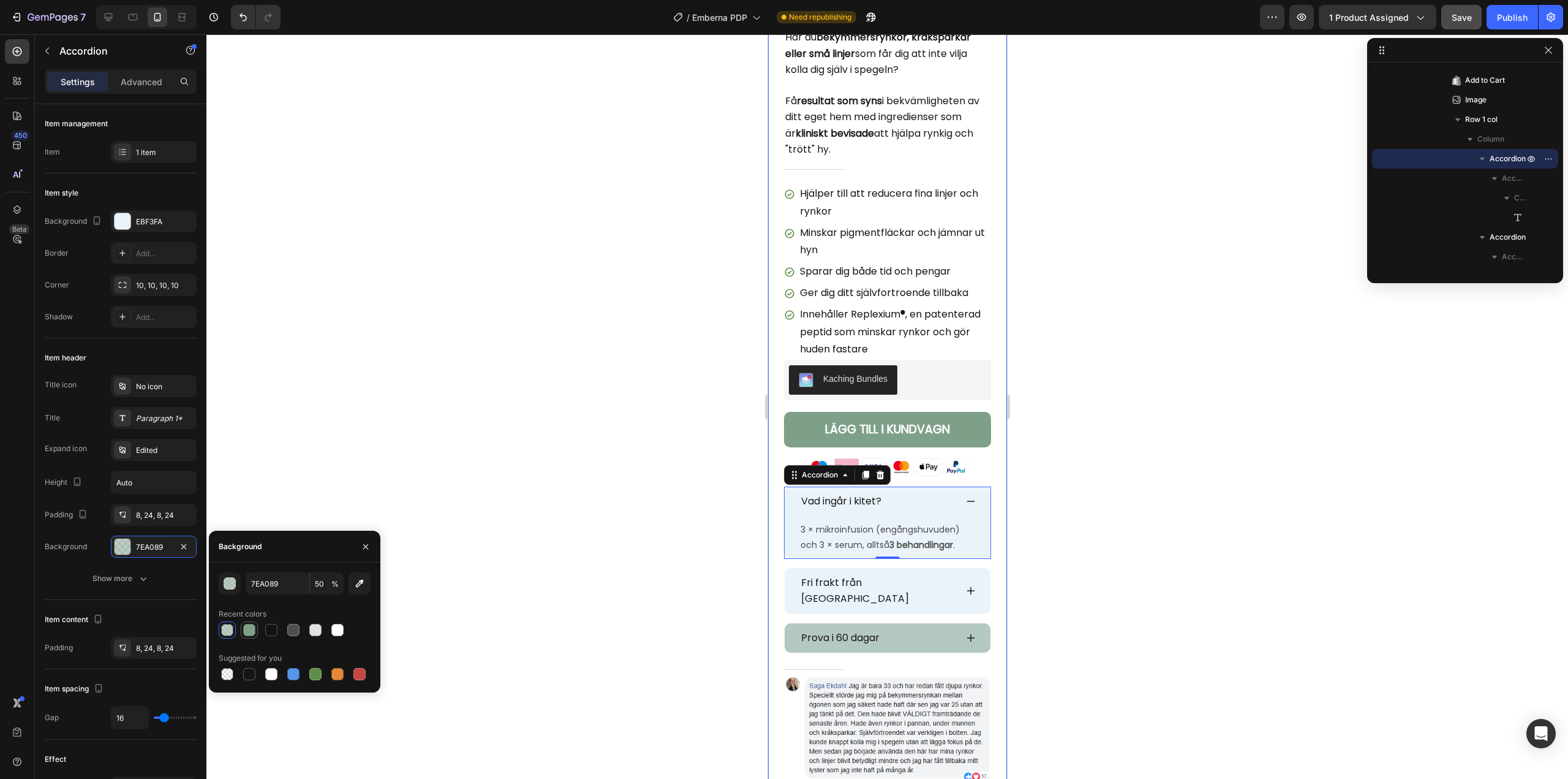
click at [249, 623] on div at bounding box center [250, 630] width 15 height 15
type input "100"
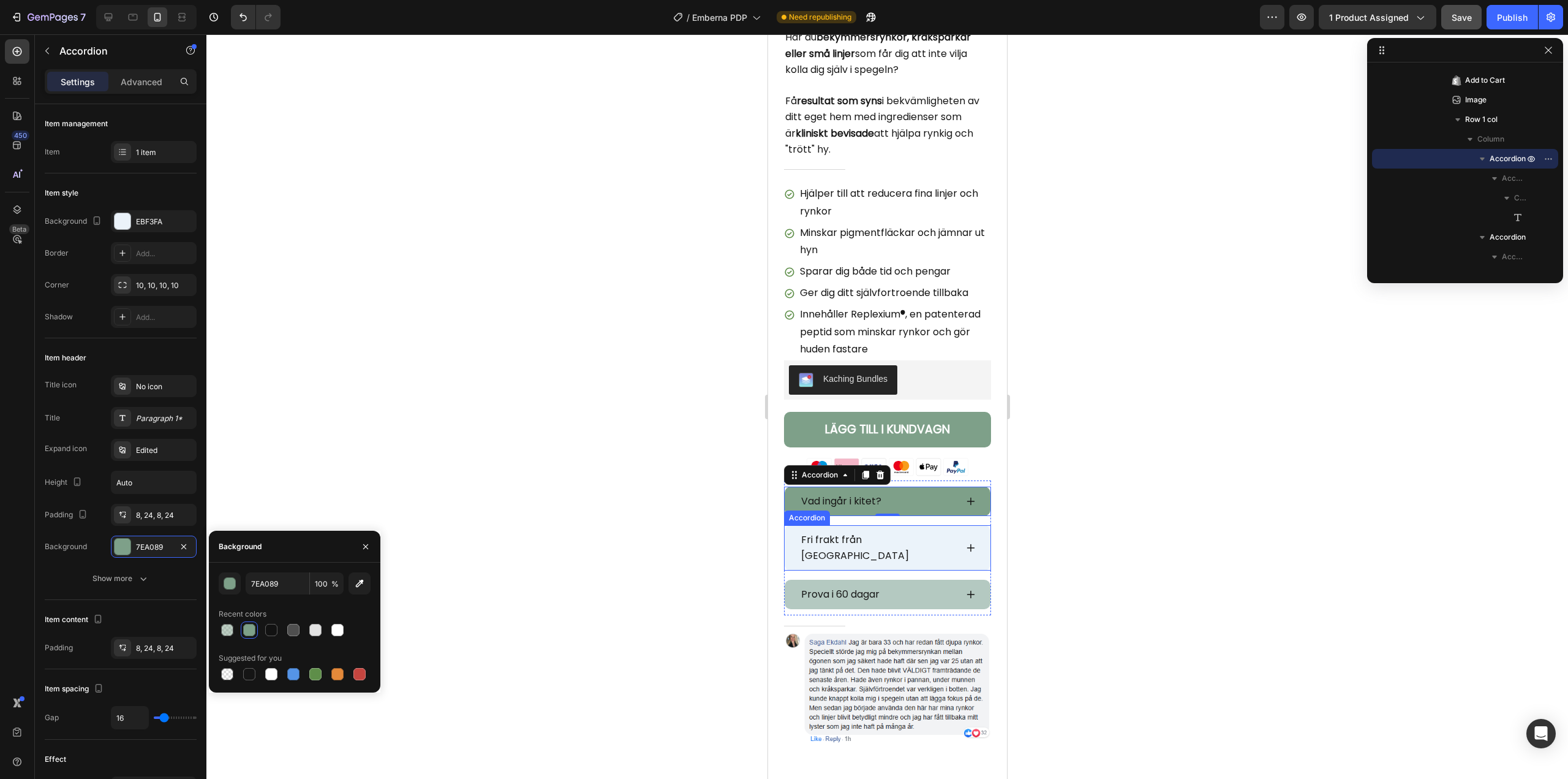
click at [793, 534] on div "Fri frakt från [GEOGRAPHIC_DATA]" at bounding box center [887, 548] width 206 height 45
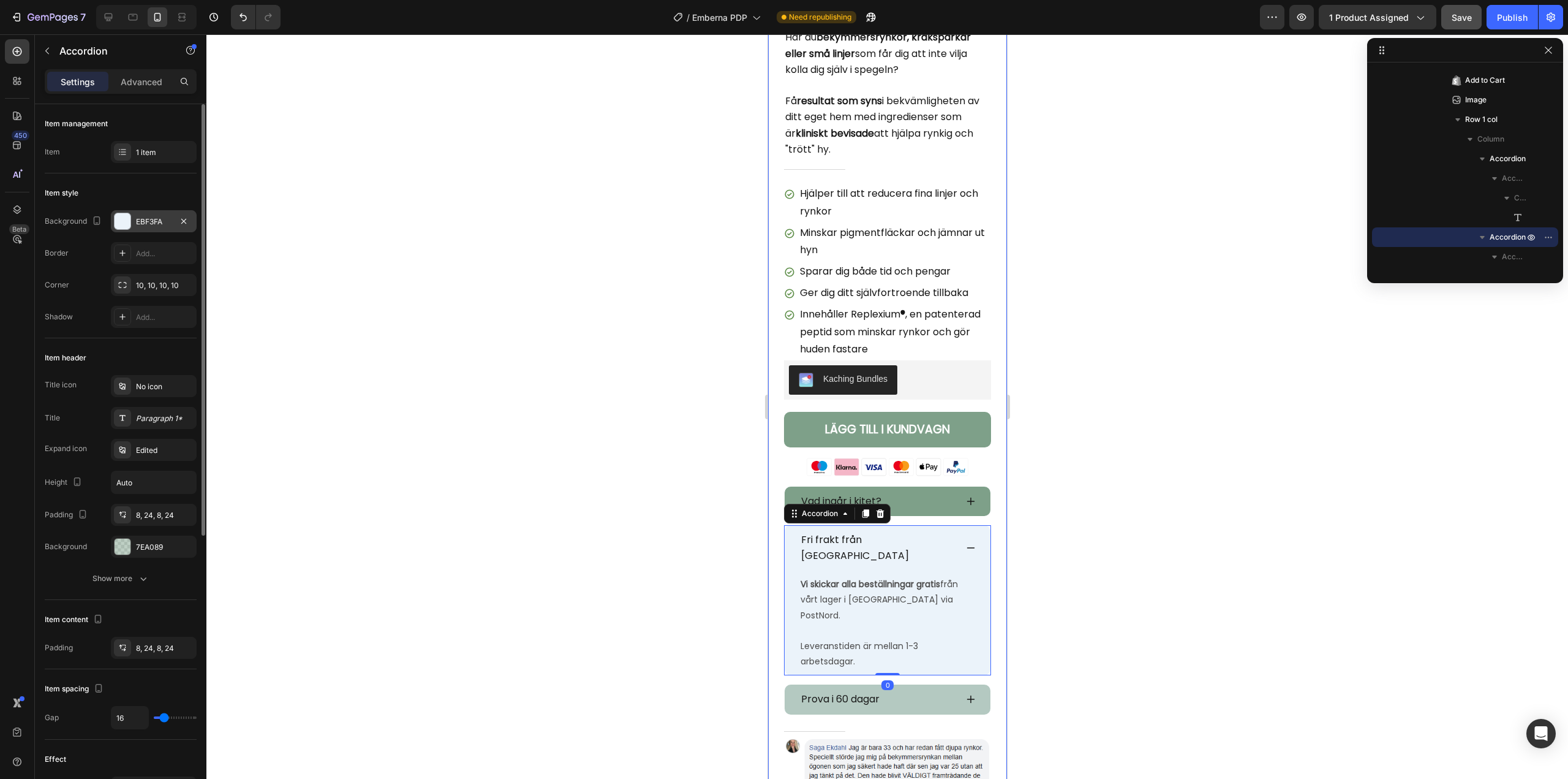
click at [151, 220] on div "EBF3FA" at bounding box center [153, 221] width 35 height 11
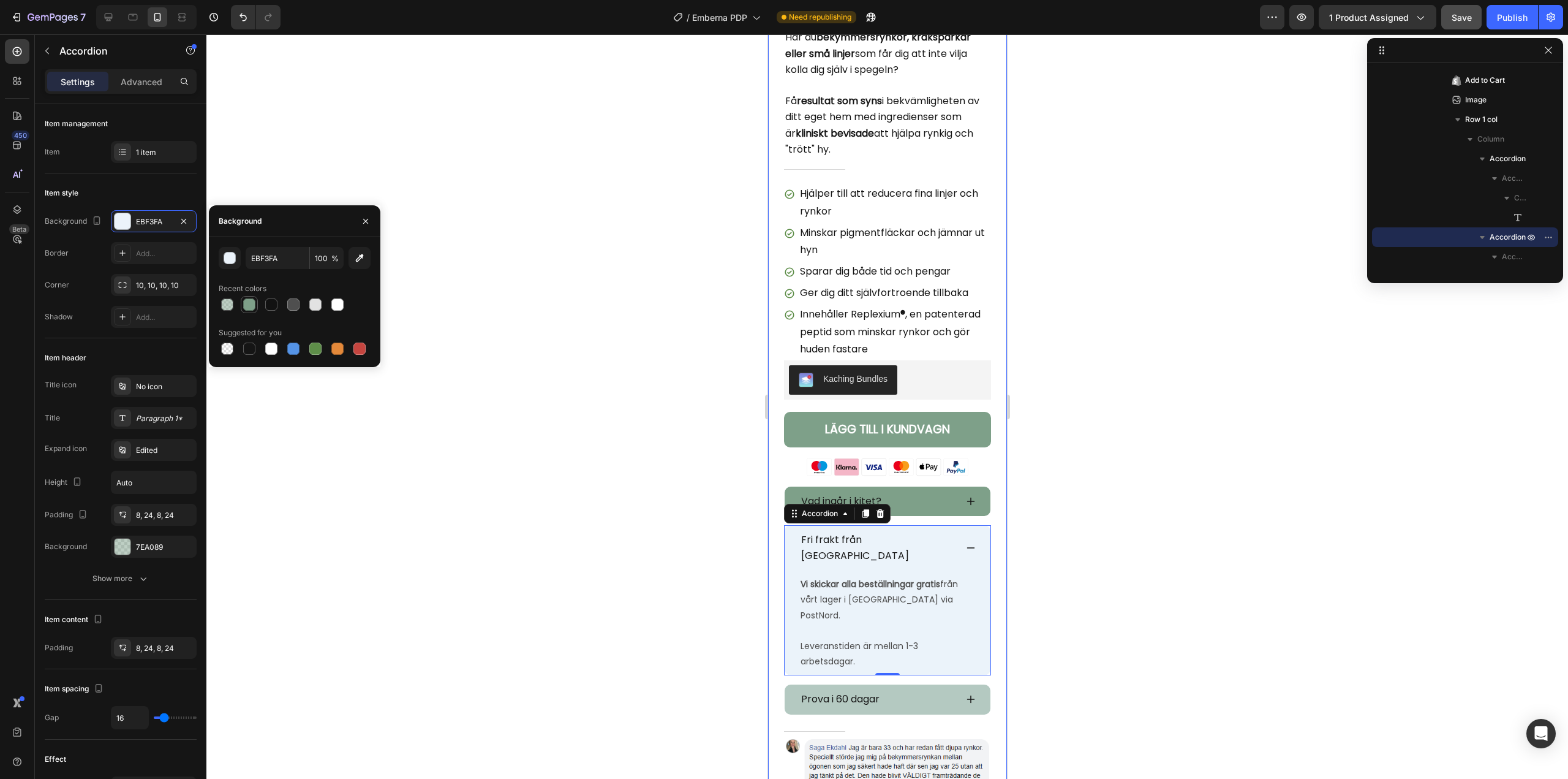
click at [248, 301] on div at bounding box center [249, 304] width 13 height 13
type input "7EA089"
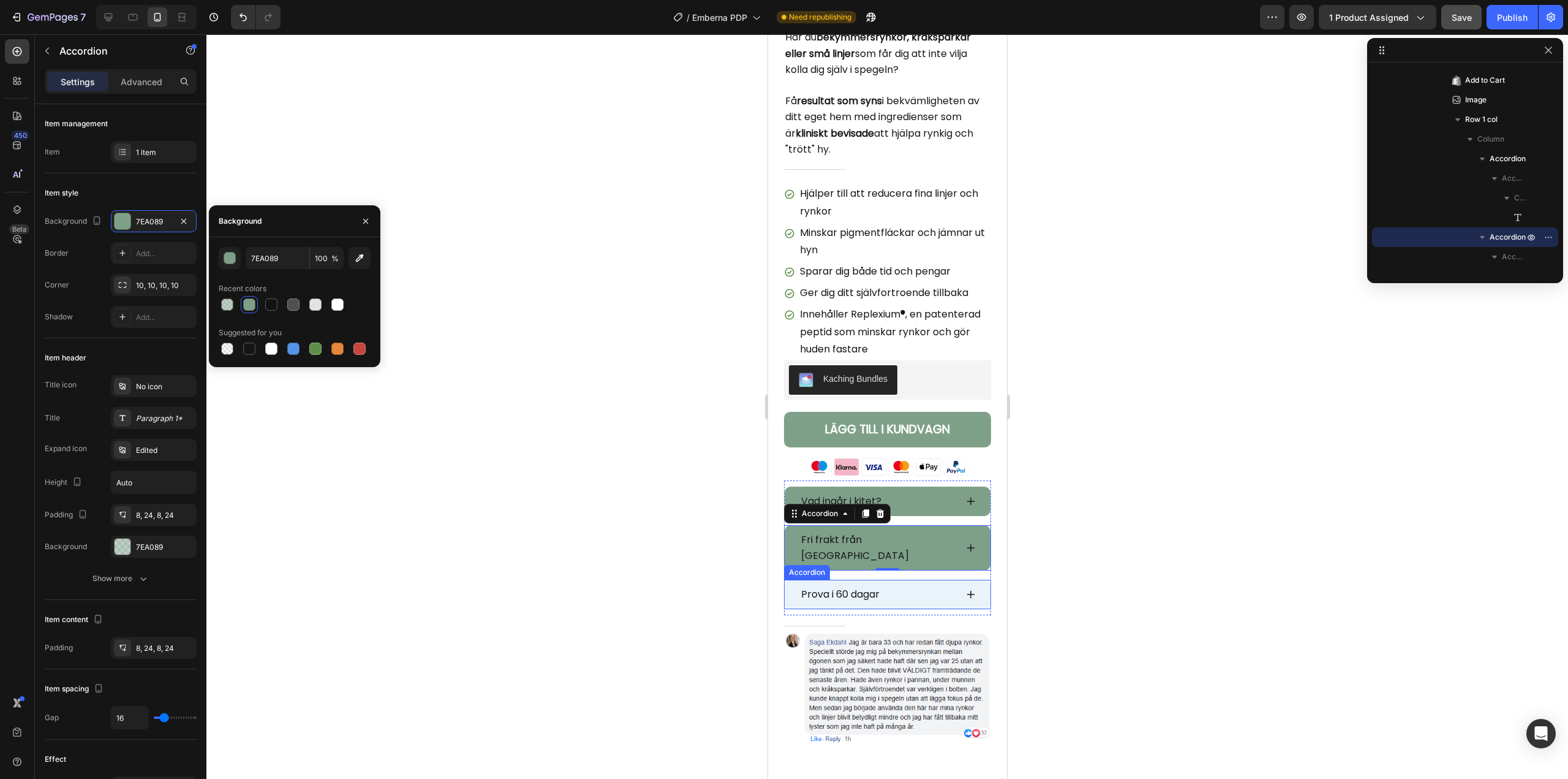
click at [795, 580] on div "Prova i 60 dagar" at bounding box center [887, 594] width 206 height 29
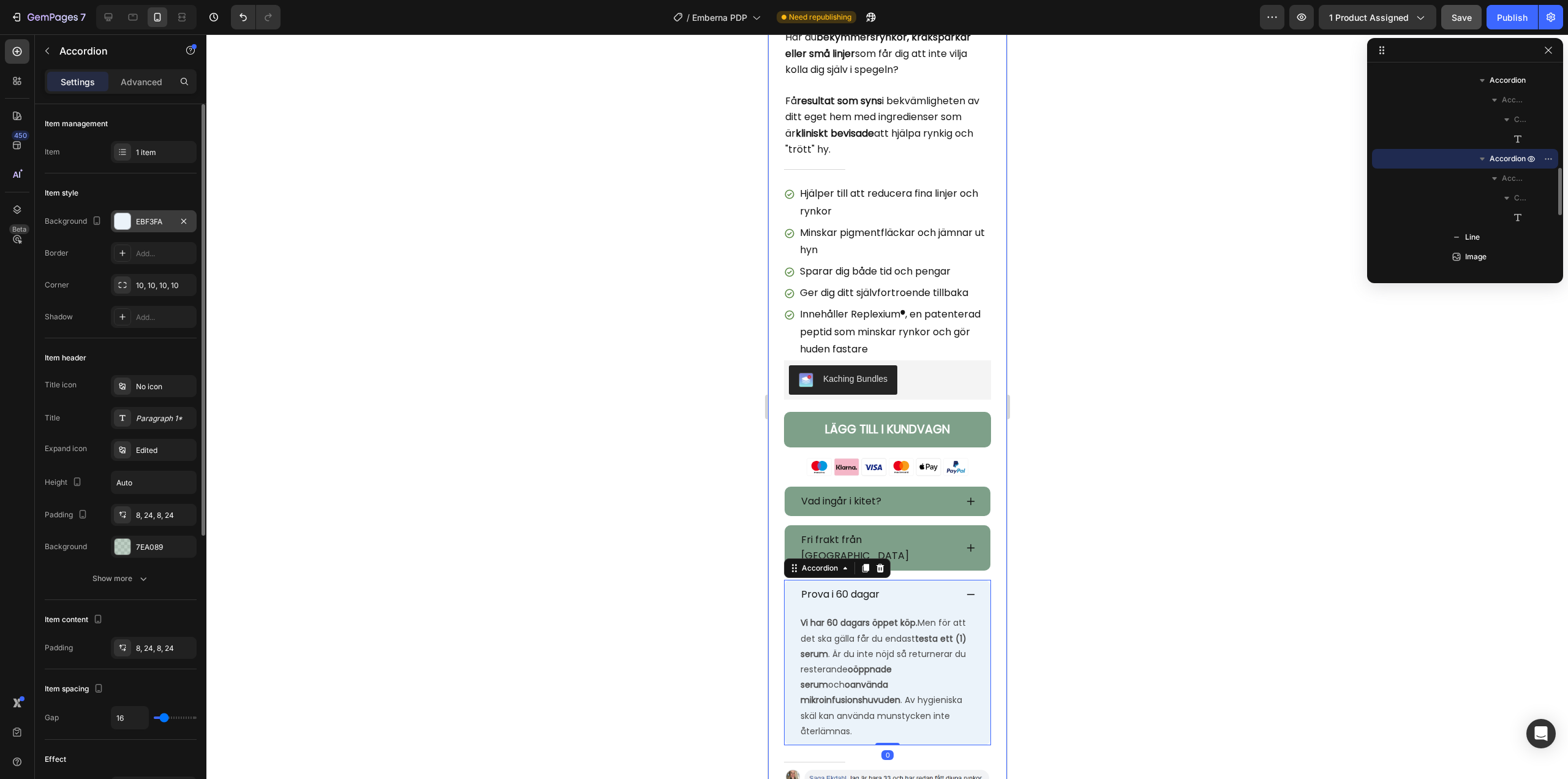
click at [142, 220] on div "EBF3FA" at bounding box center [153, 221] width 35 height 11
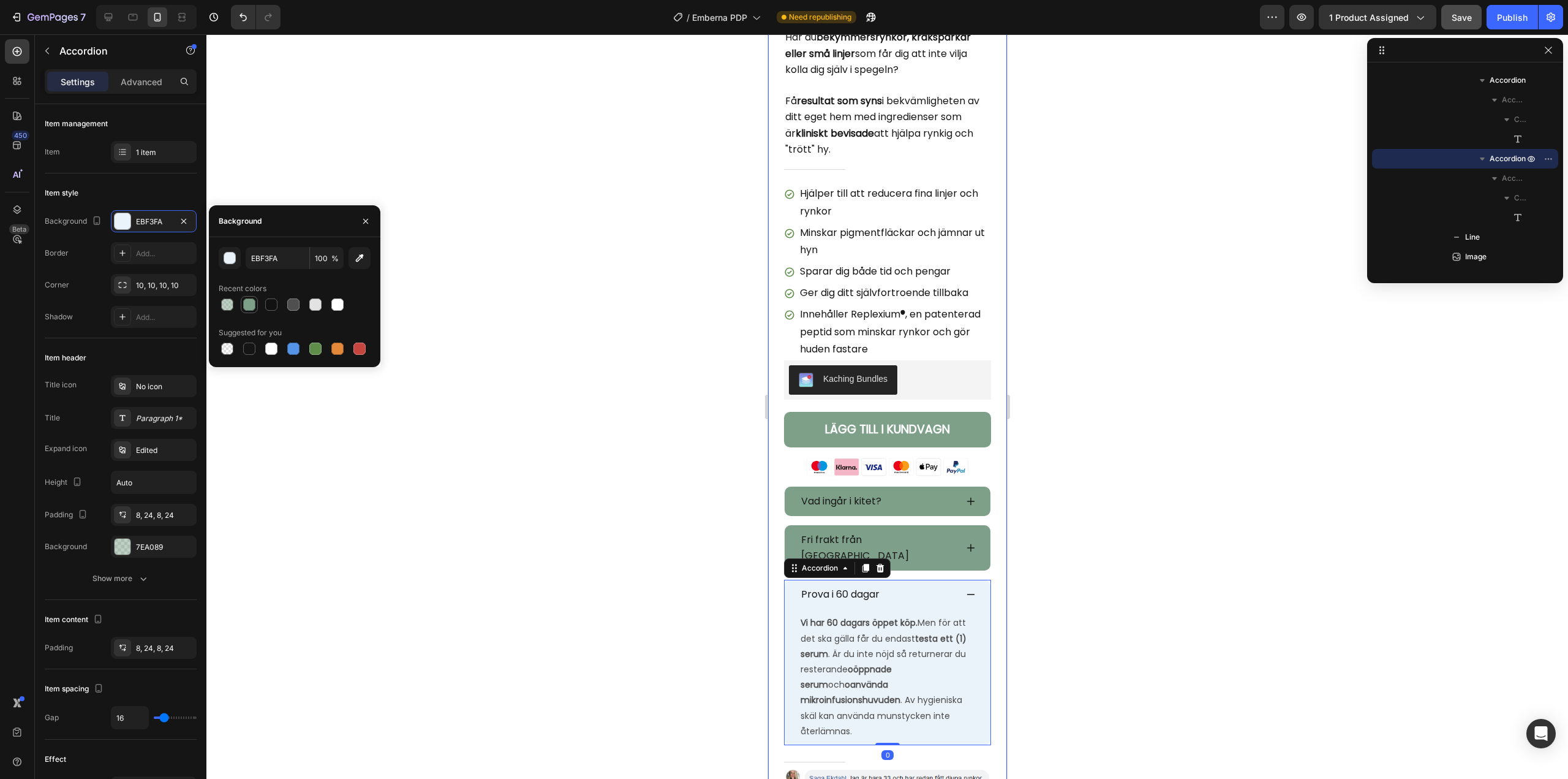
click at [250, 302] on div at bounding box center [249, 304] width 13 height 13
type input "7EA089"
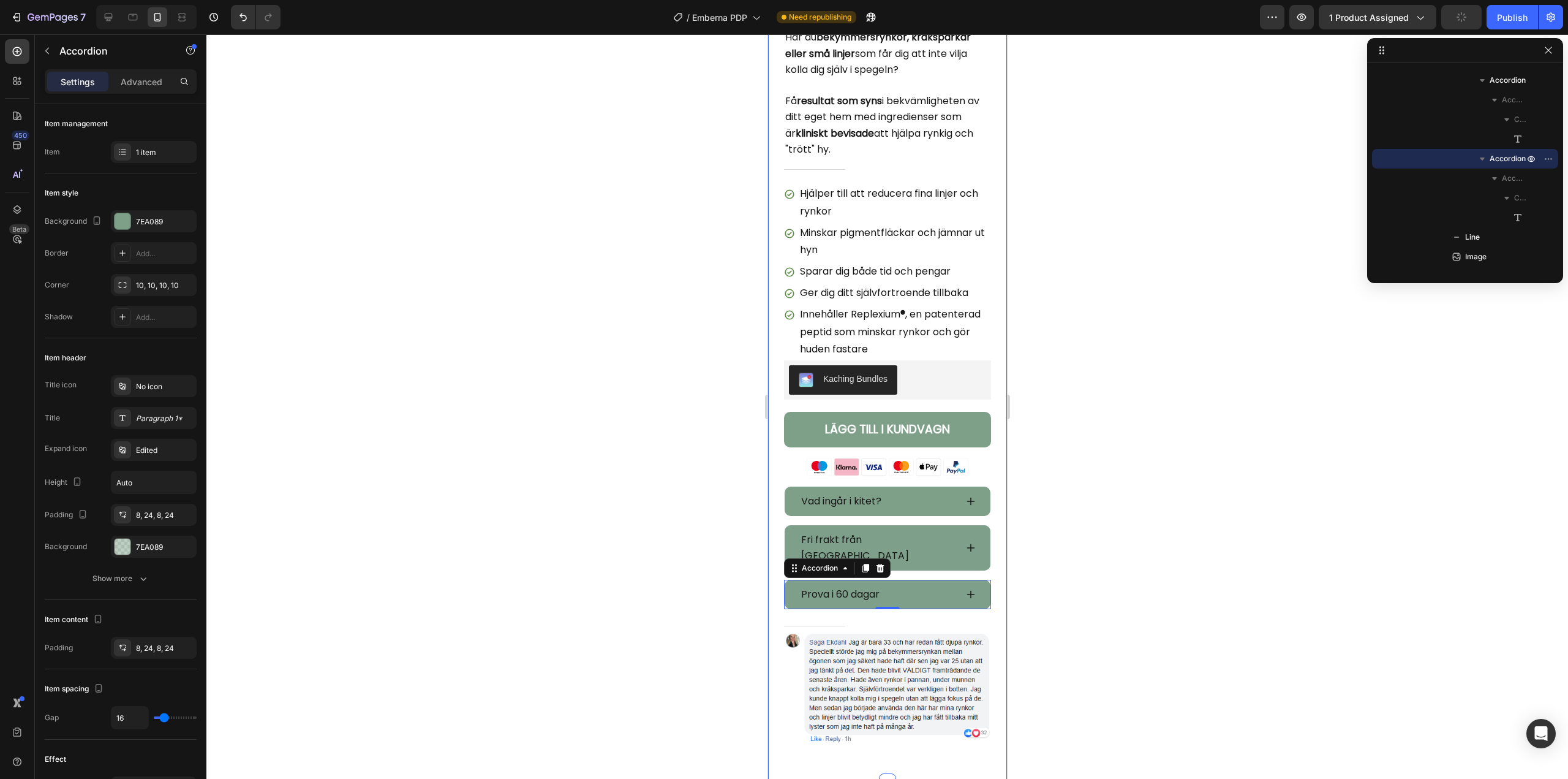
click at [627, 439] on div at bounding box center [887, 406] width 1362 height 745
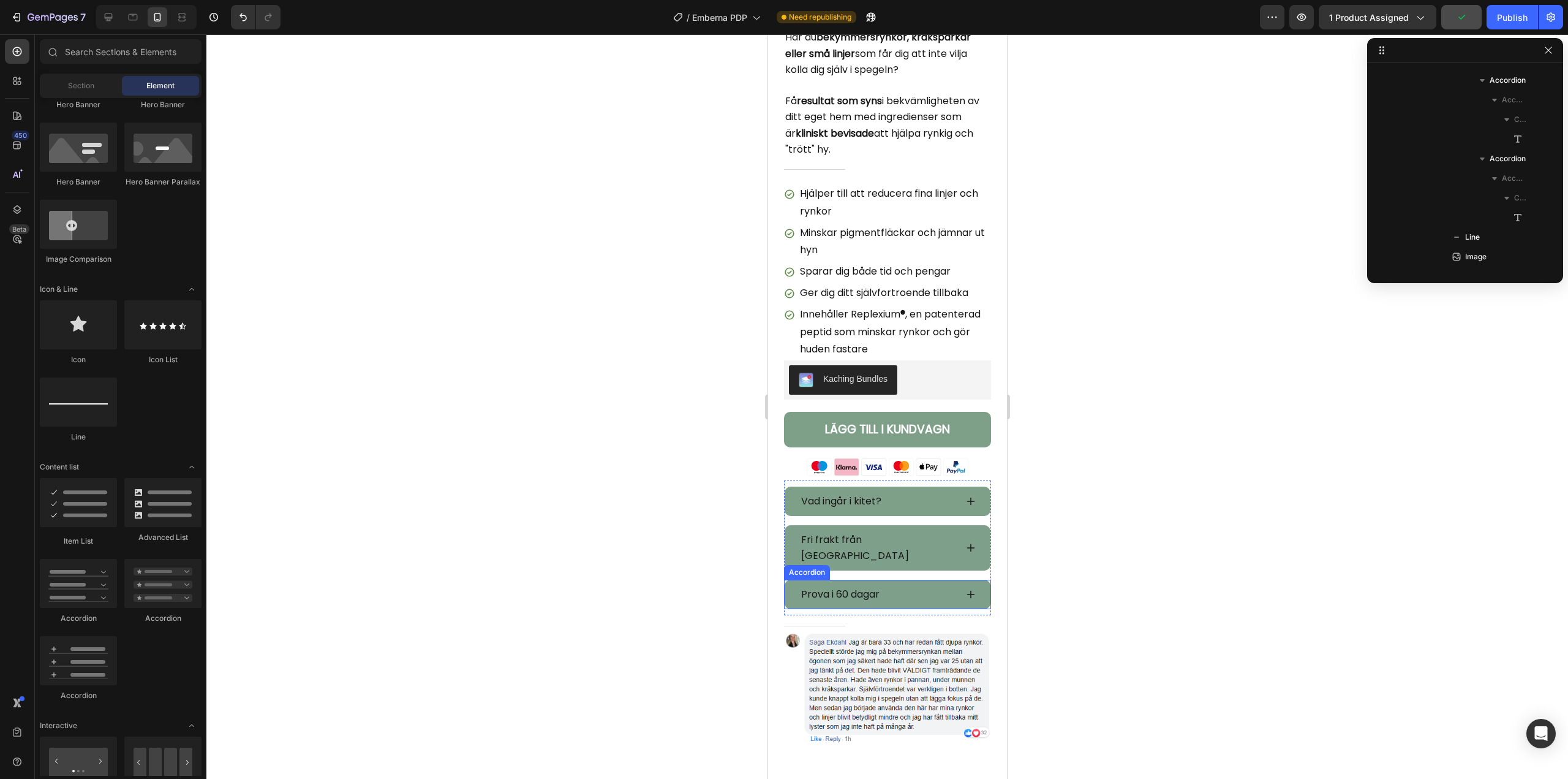
click at [966, 590] on icon at bounding box center [971, 595] width 10 height 10
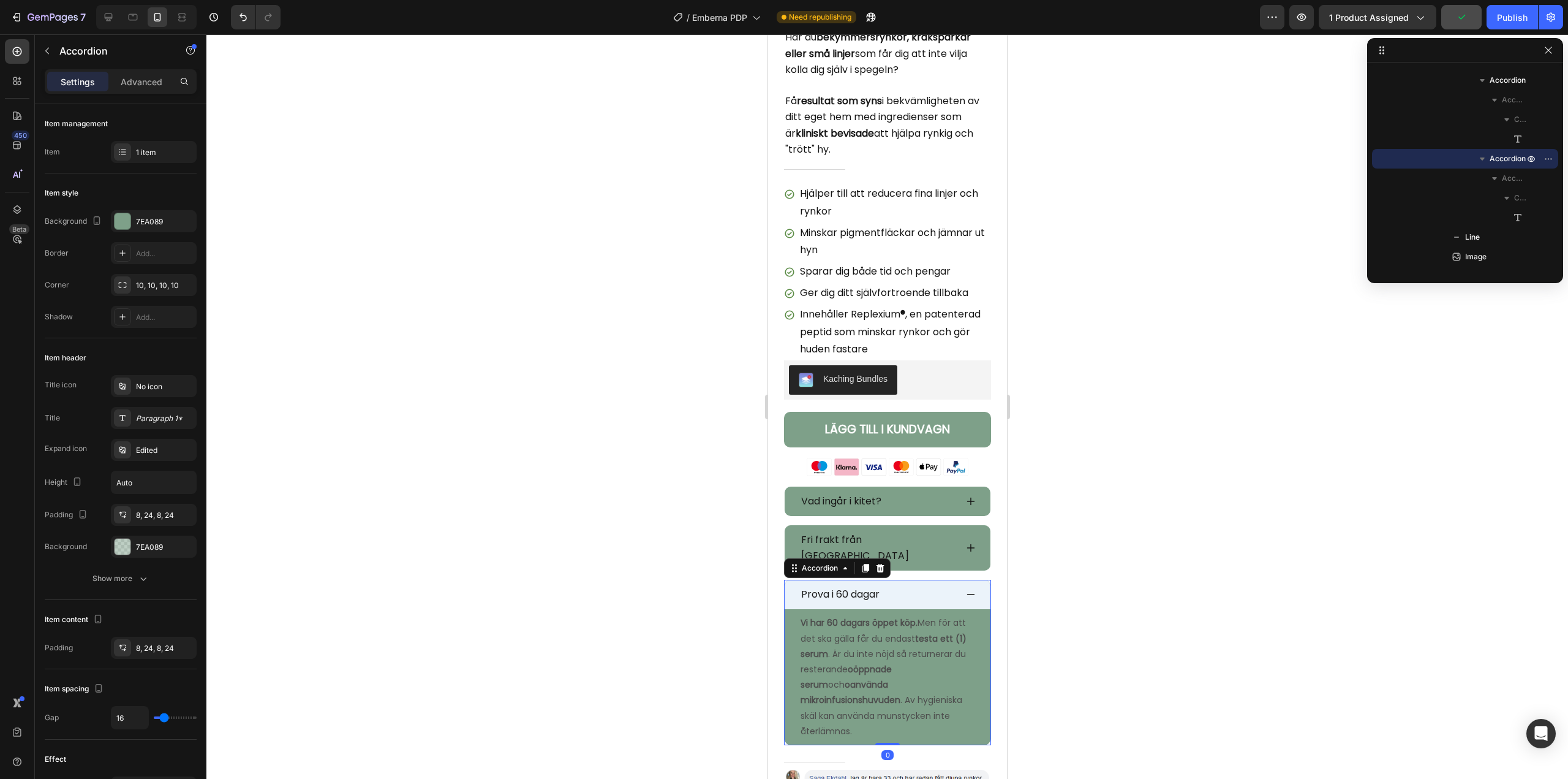
click at [966, 590] on icon at bounding box center [971, 595] width 10 height 10
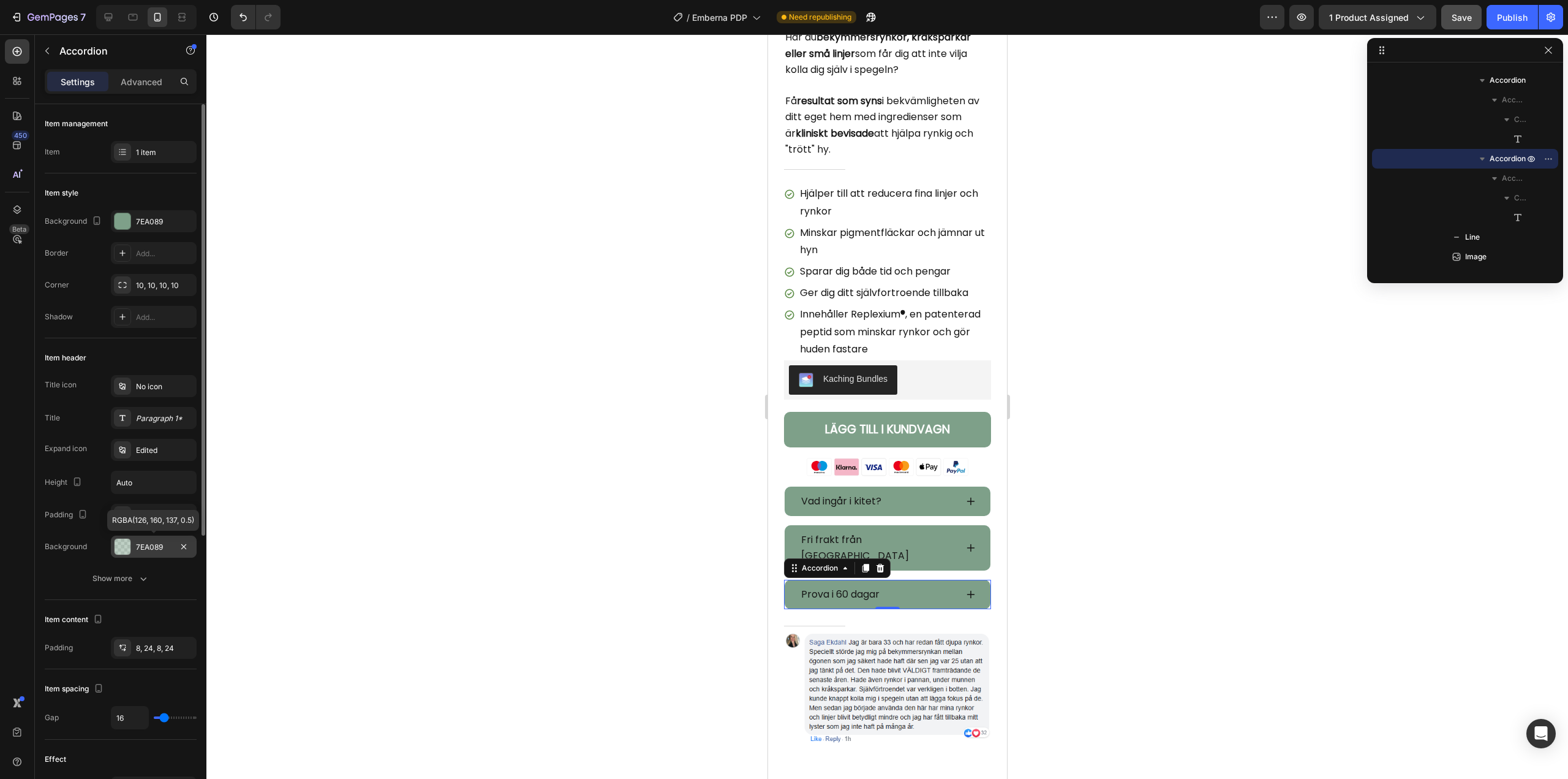
click at [140, 546] on div "7EA089" at bounding box center [153, 547] width 35 height 11
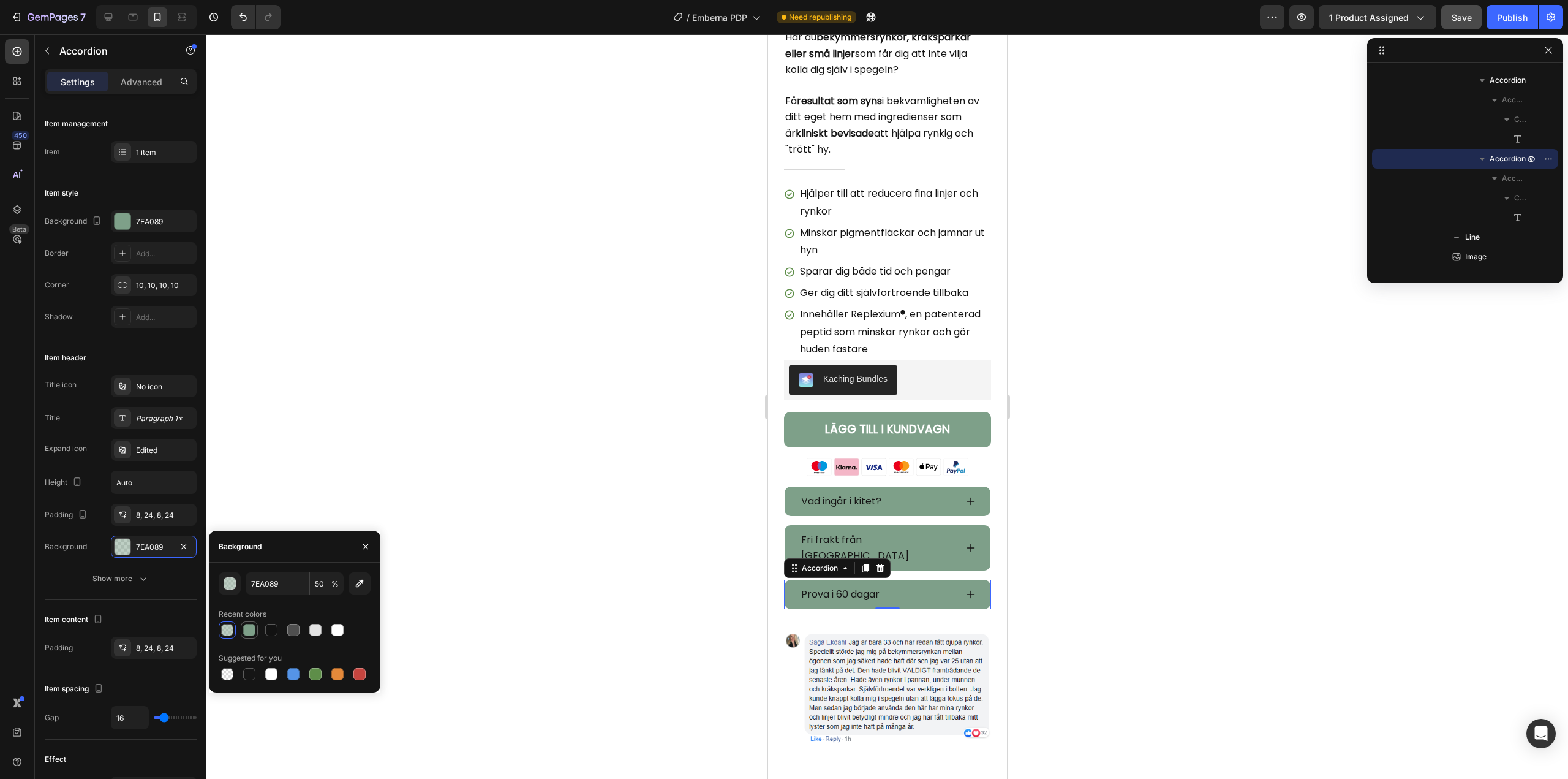
click at [248, 630] on div at bounding box center [249, 630] width 13 height 13
type input "100"
click at [921, 530] on div "Fri frakt från [GEOGRAPHIC_DATA]" at bounding box center [877, 548] width 157 height 35
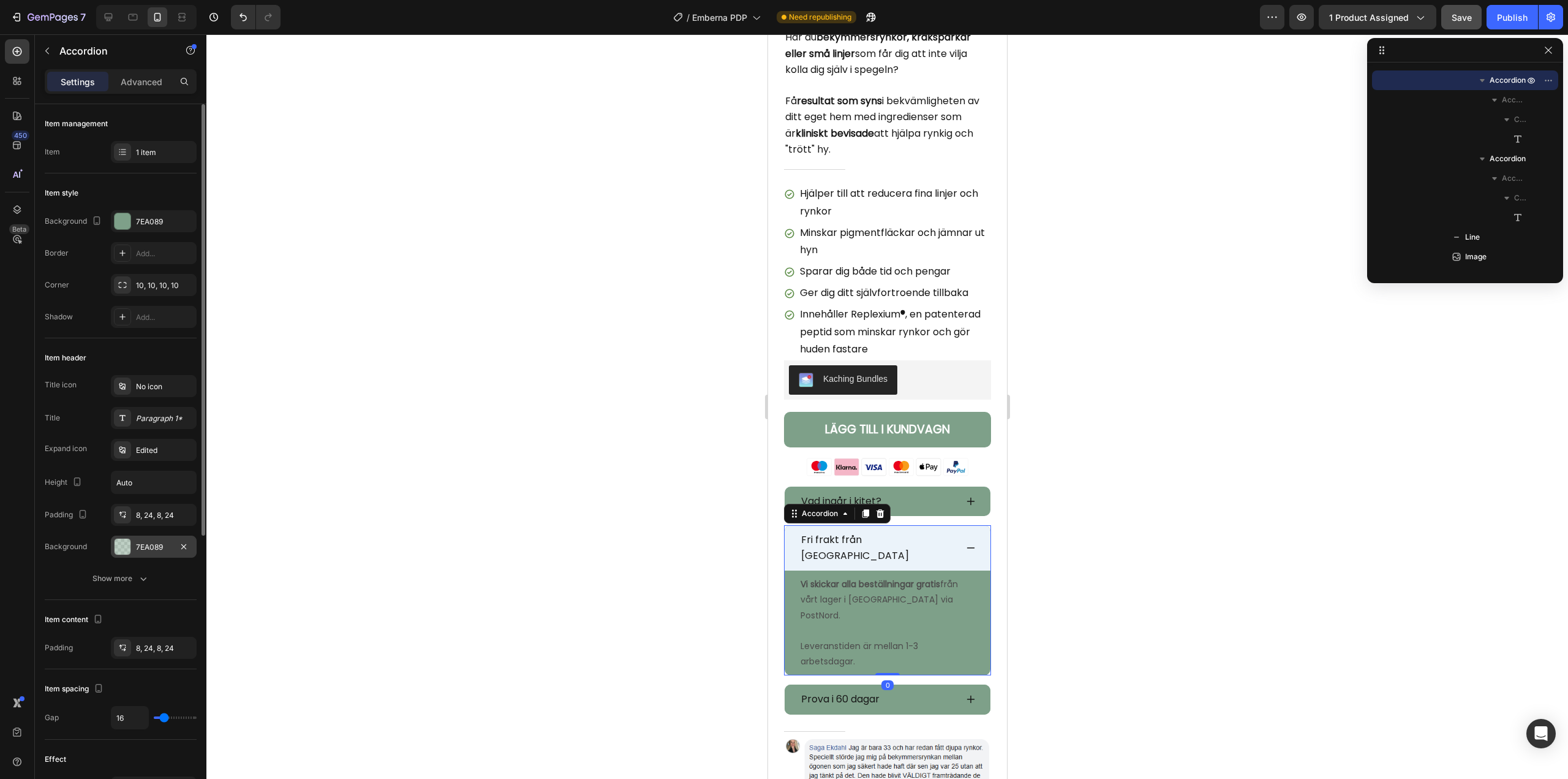
click at [164, 546] on div "7EA089" at bounding box center [153, 547] width 35 height 11
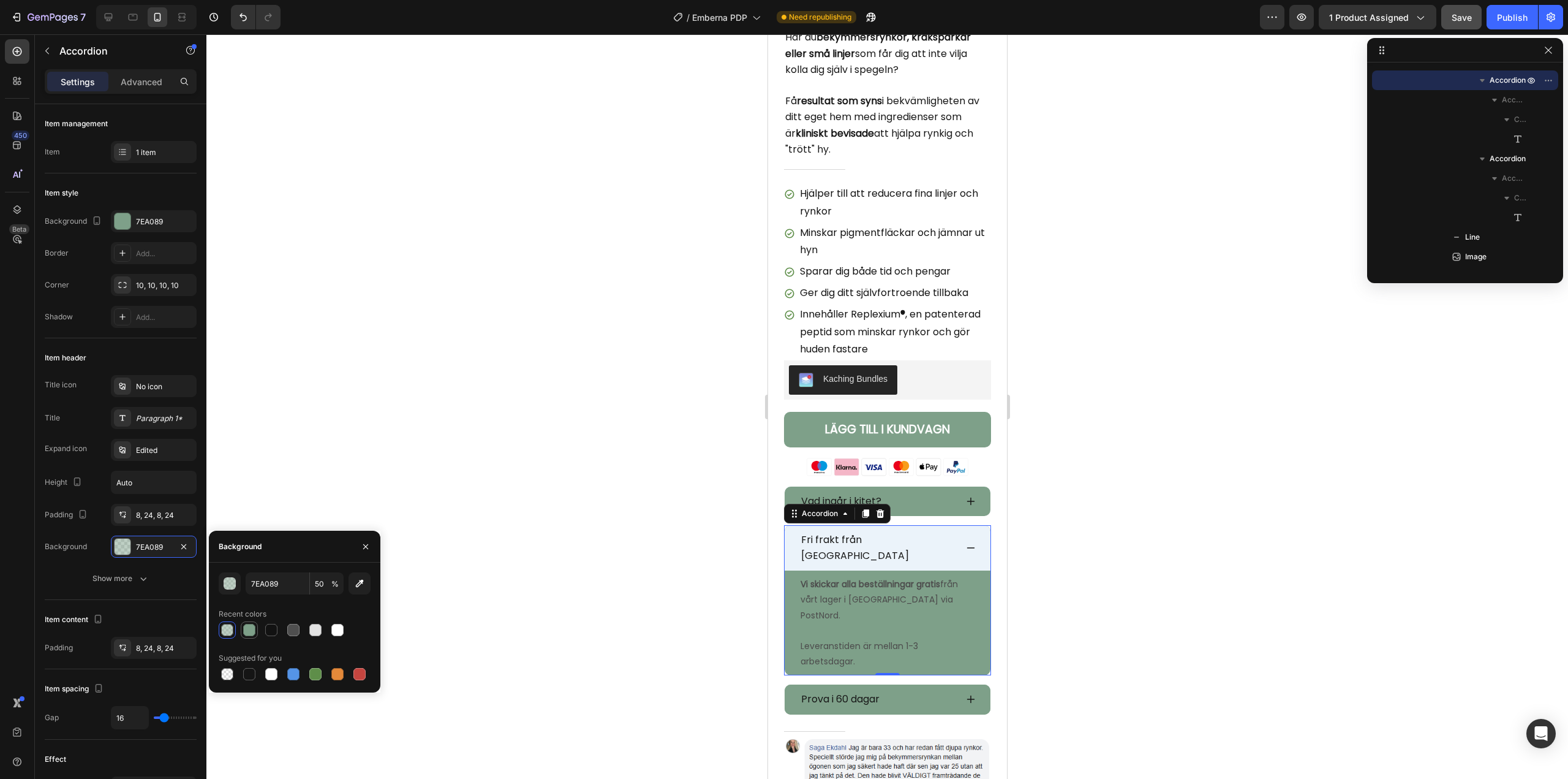
click at [245, 630] on div at bounding box center [249, 630] width 13 height 13
type input "100"
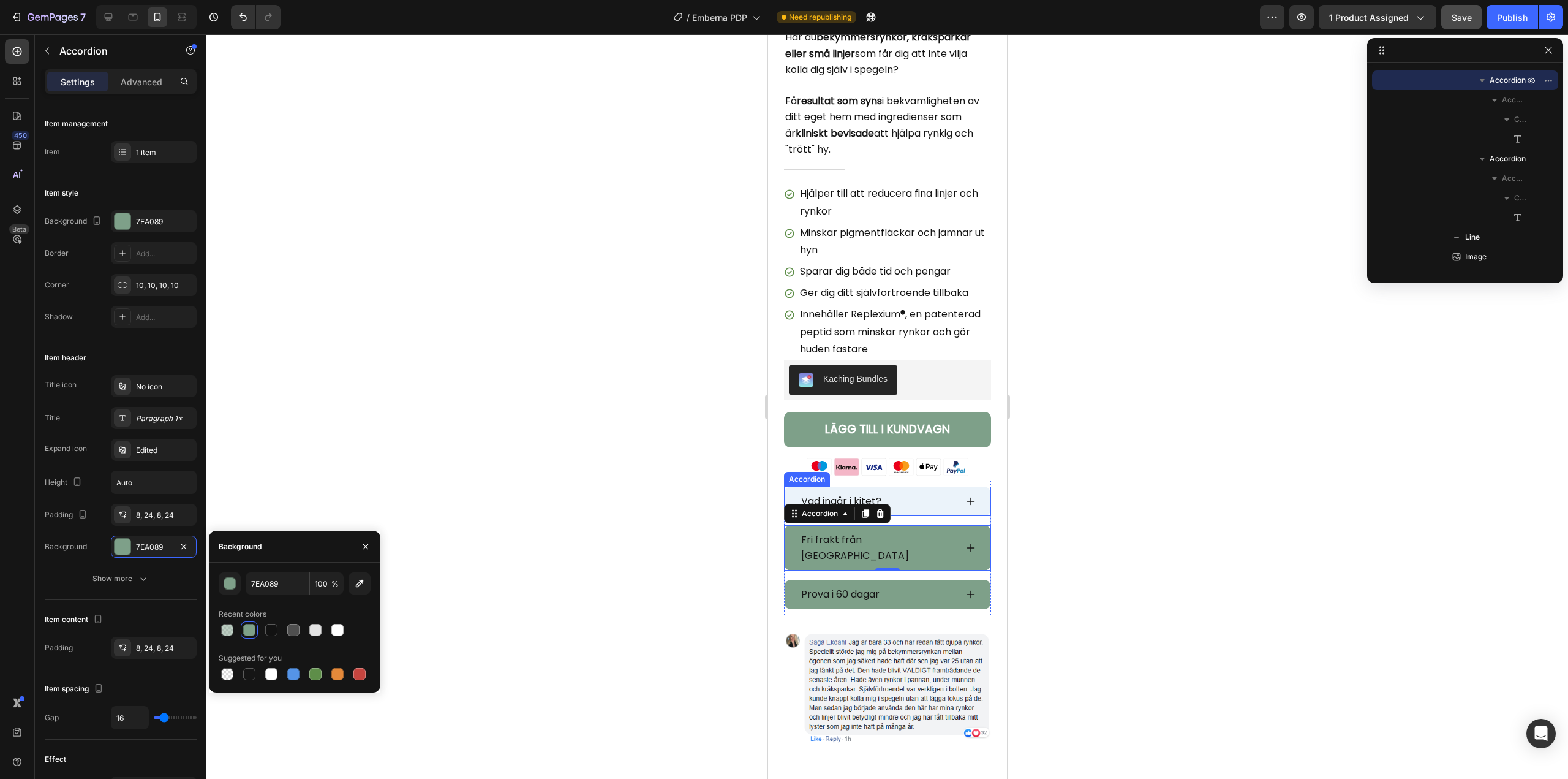
click at [929, 492] on div "Vad ingår i kitet?" at bounding box center [877, 501] width 157 height 19
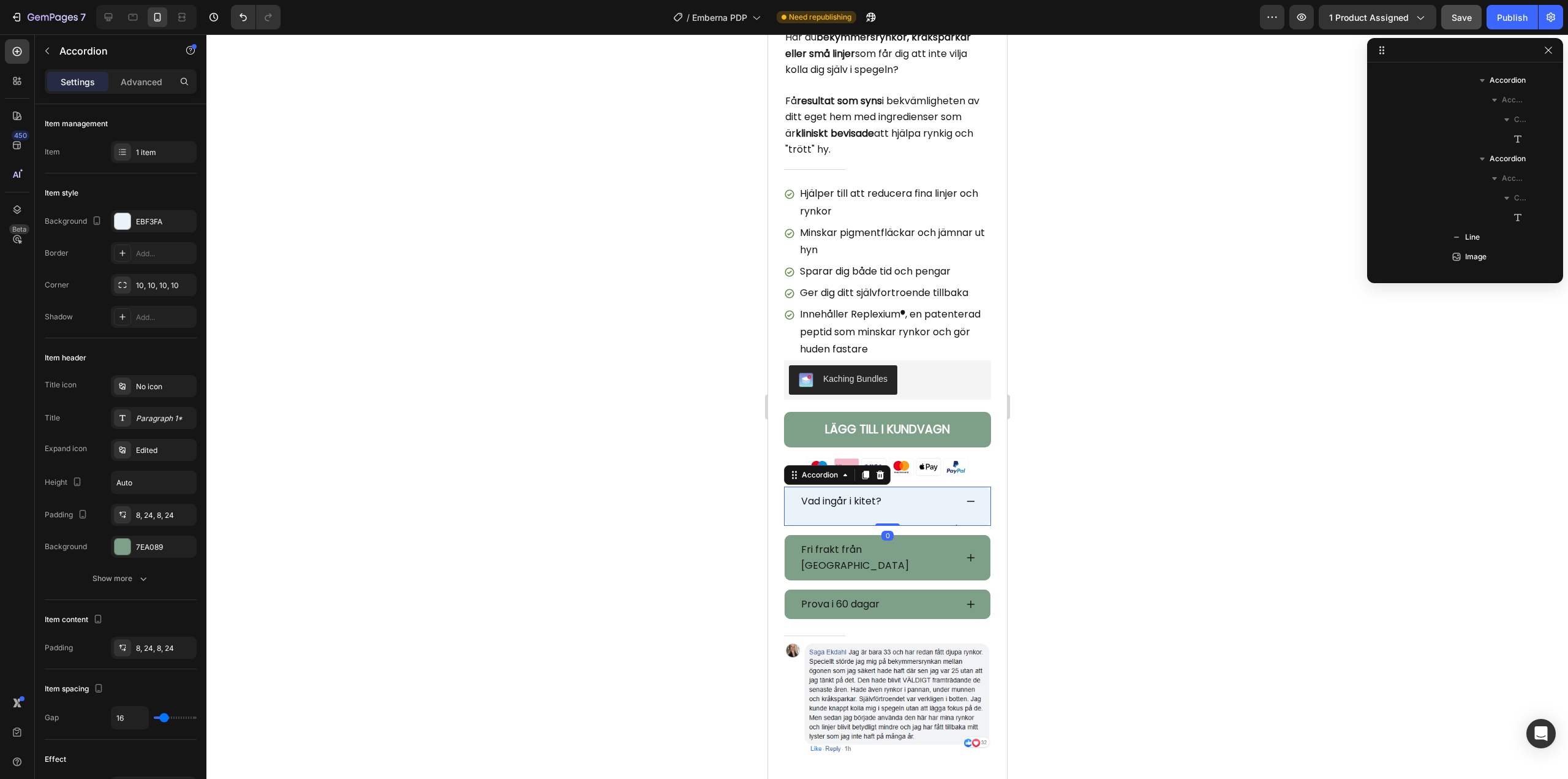
scroll to position [271, 0]
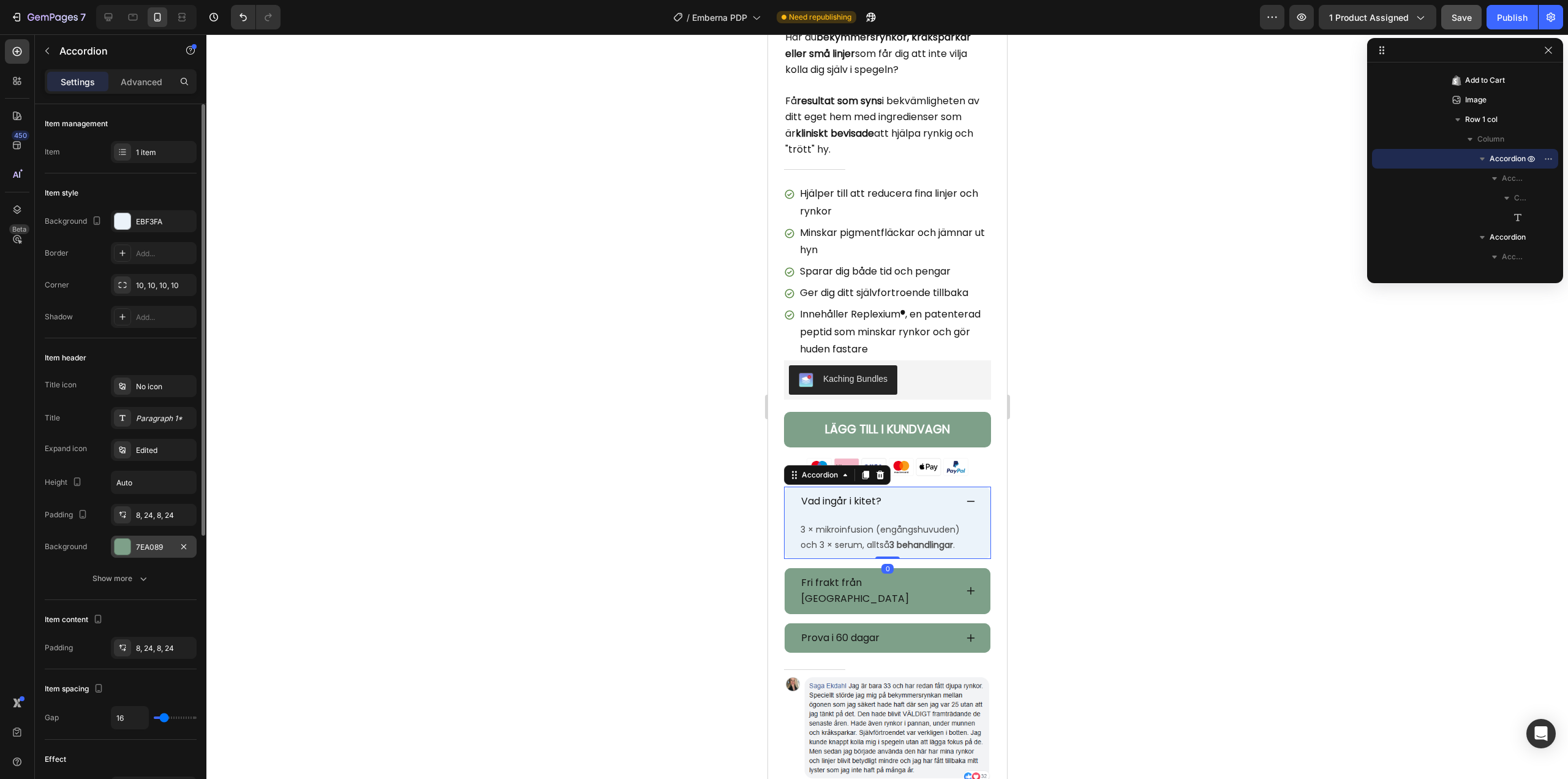
click at [158, 546] on div "7EA089" at bounding box center [153, 547] width 35 height 11
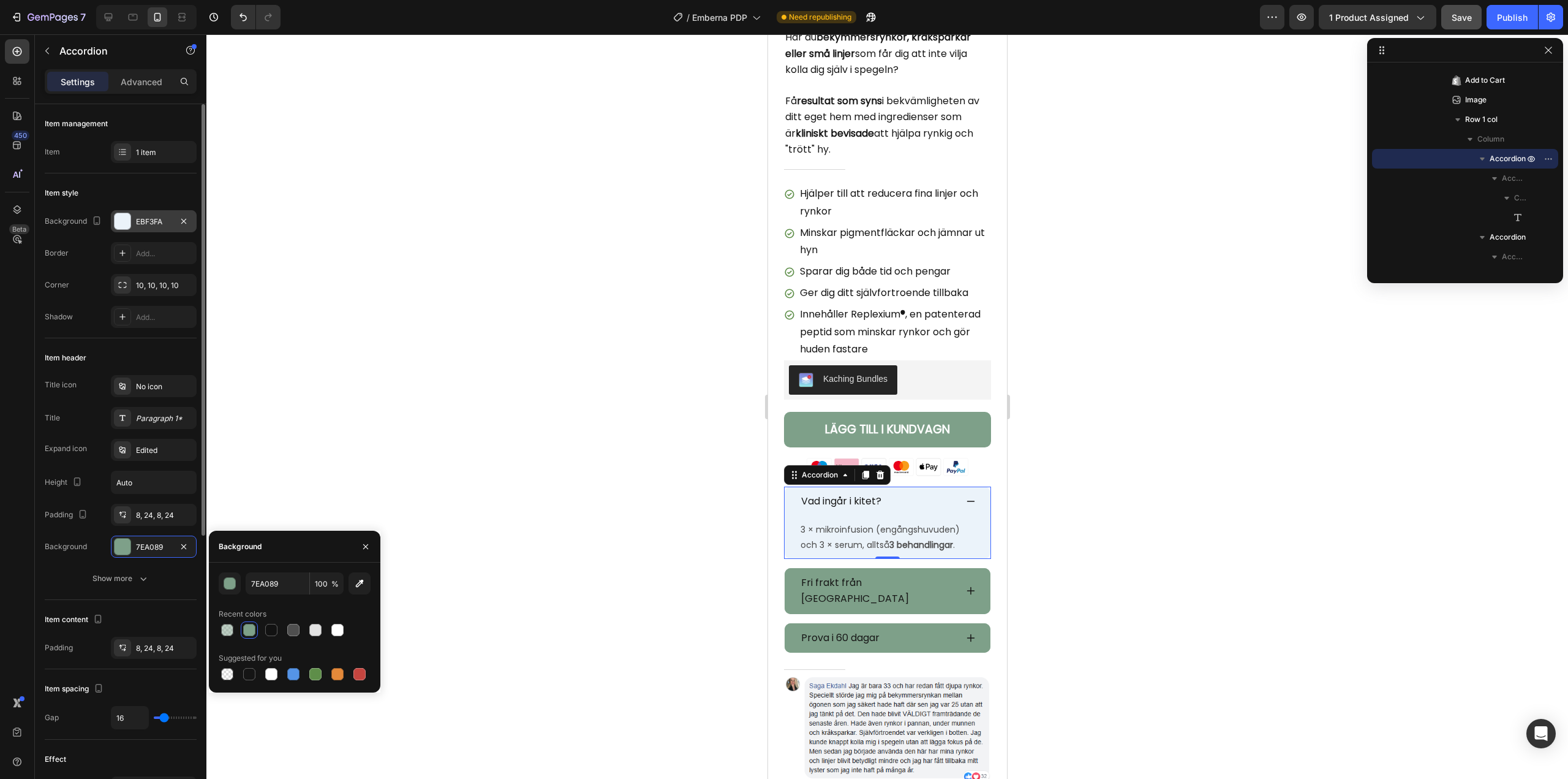
click at [151, 224] on div "EBF3FA" at bounding box center [153, 221] width 35 height 11
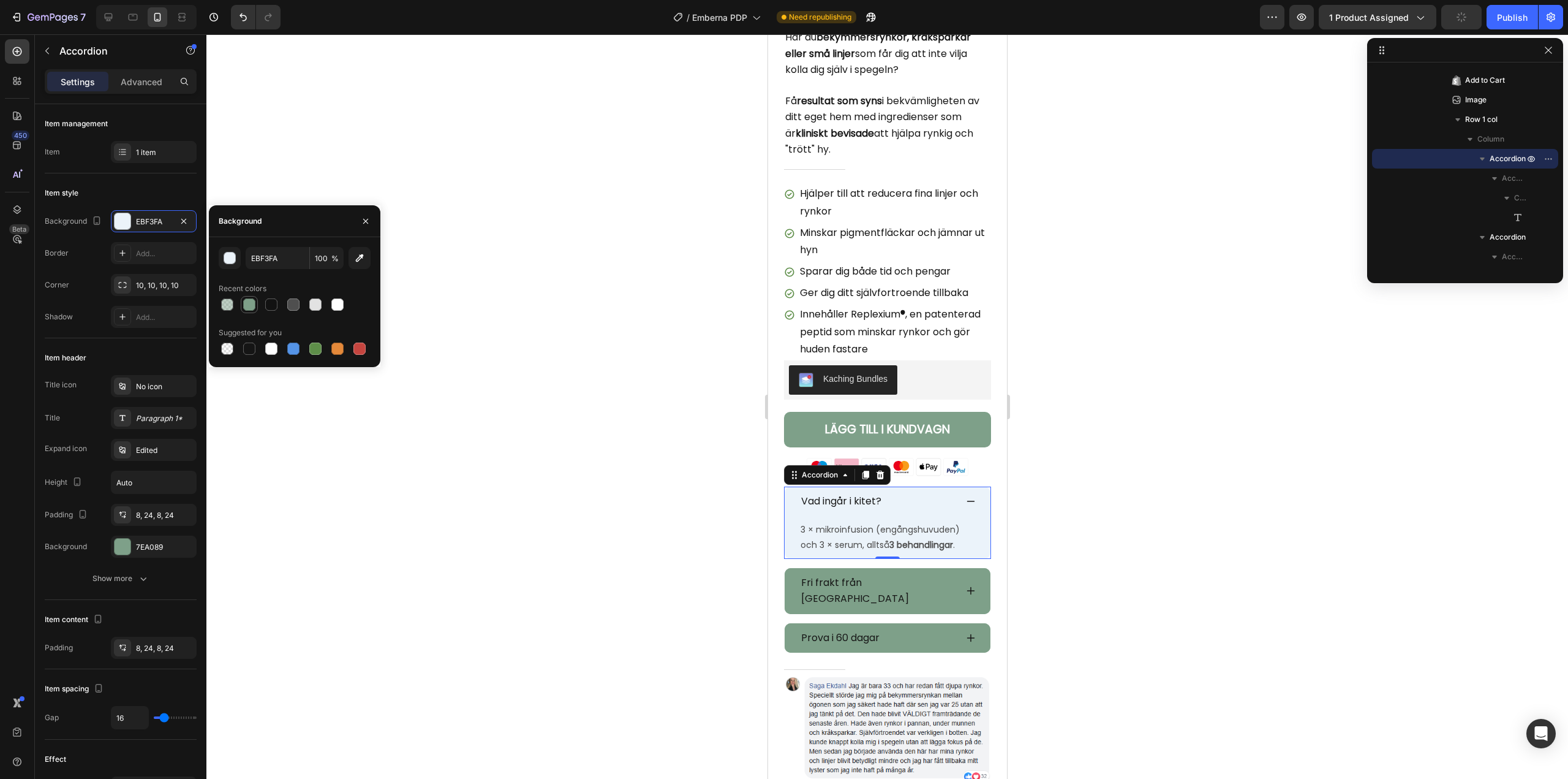
click at [250, 302] on div at bounding box center [249, 304] width 13 height 13
type input "7EA089"
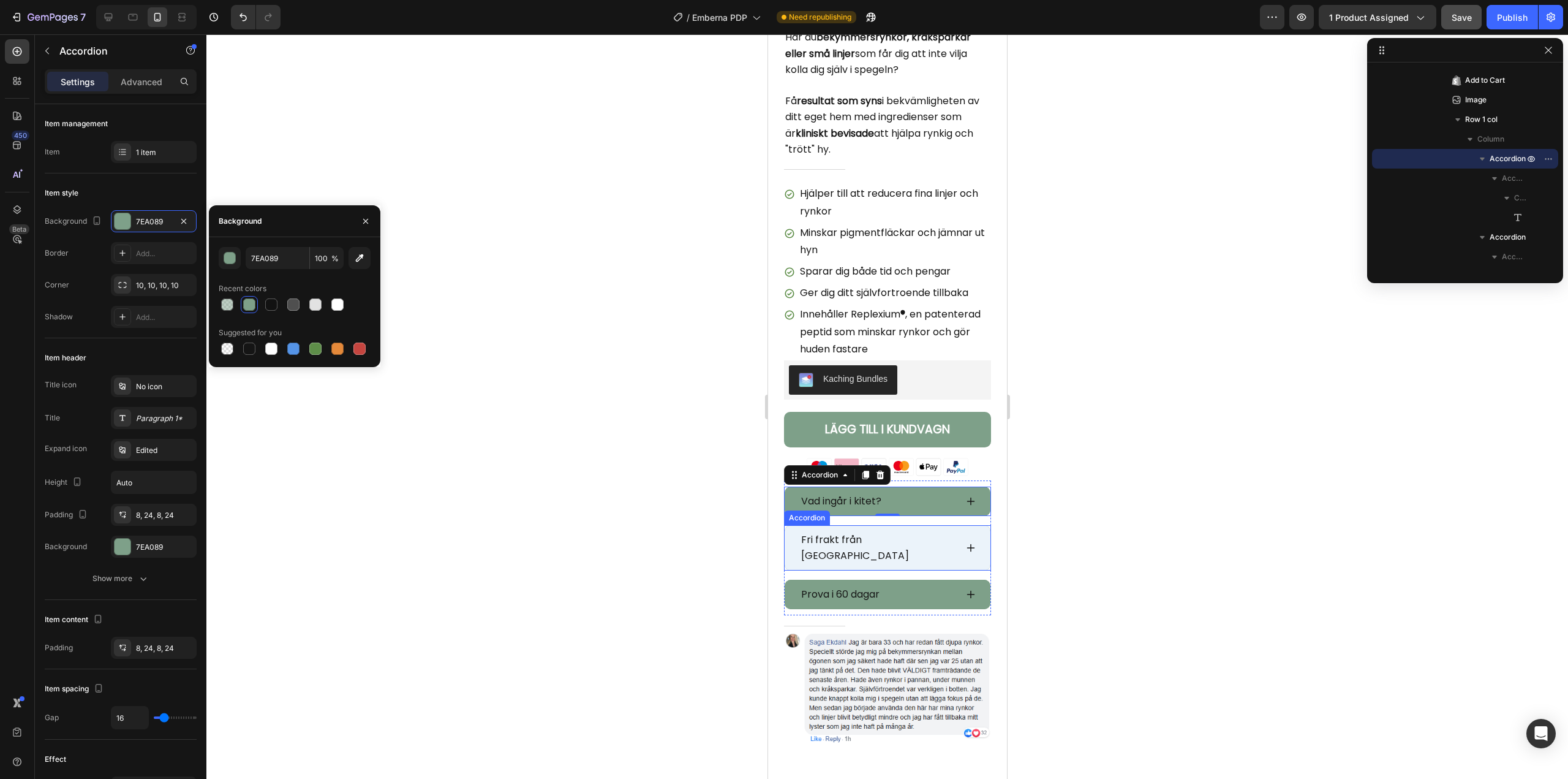
click at [934, 530] on div "Fri frakt från [GEOGRAPHIC_DATA]" at bounding box center [877, 548] width 157 height 35
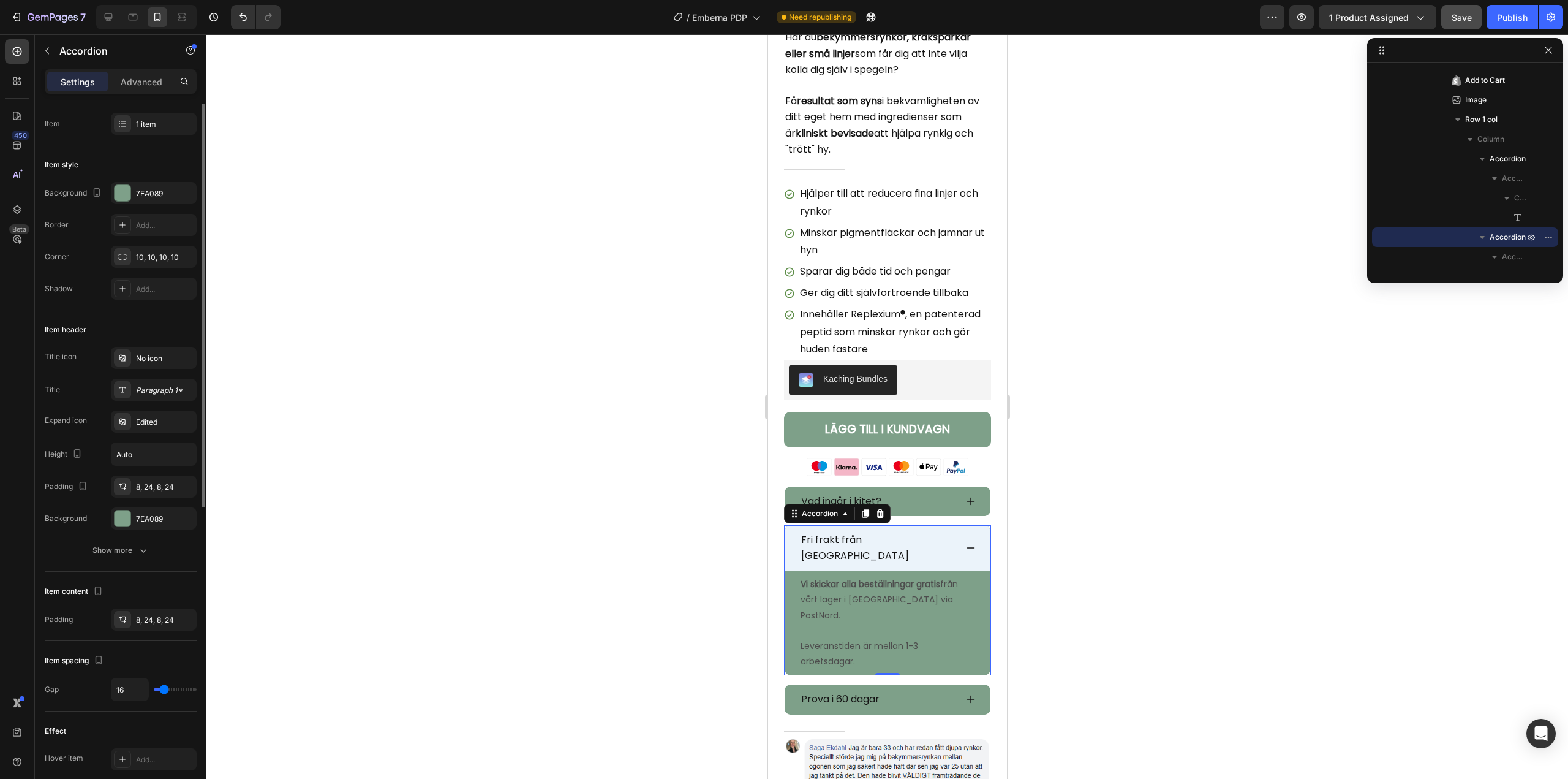
scroll to position [0, 0]
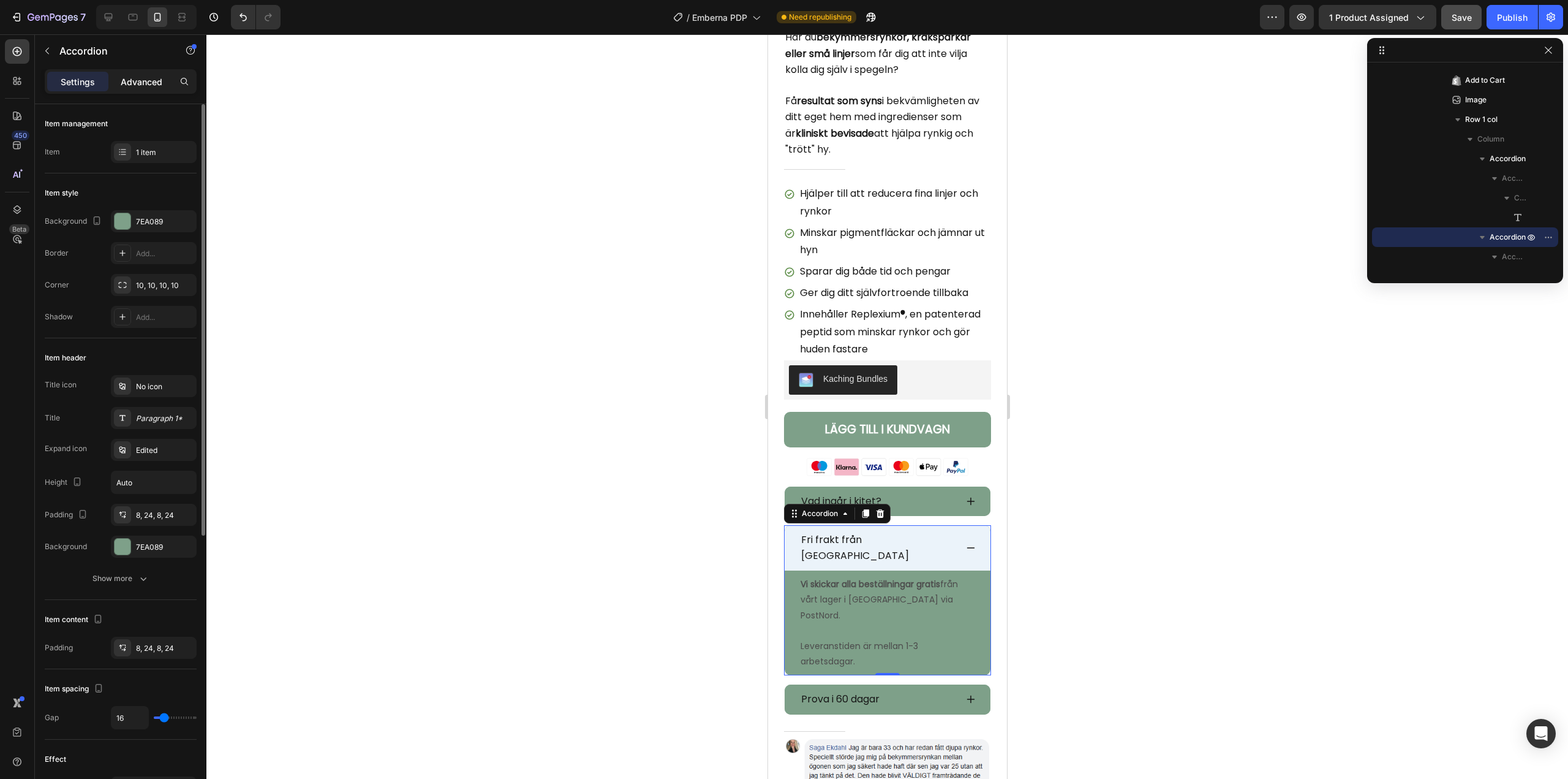
click at [141, 80] on p "Advanced" at bounding box center [142, 81] width 42 height 13
type input "100%"
type input "100"
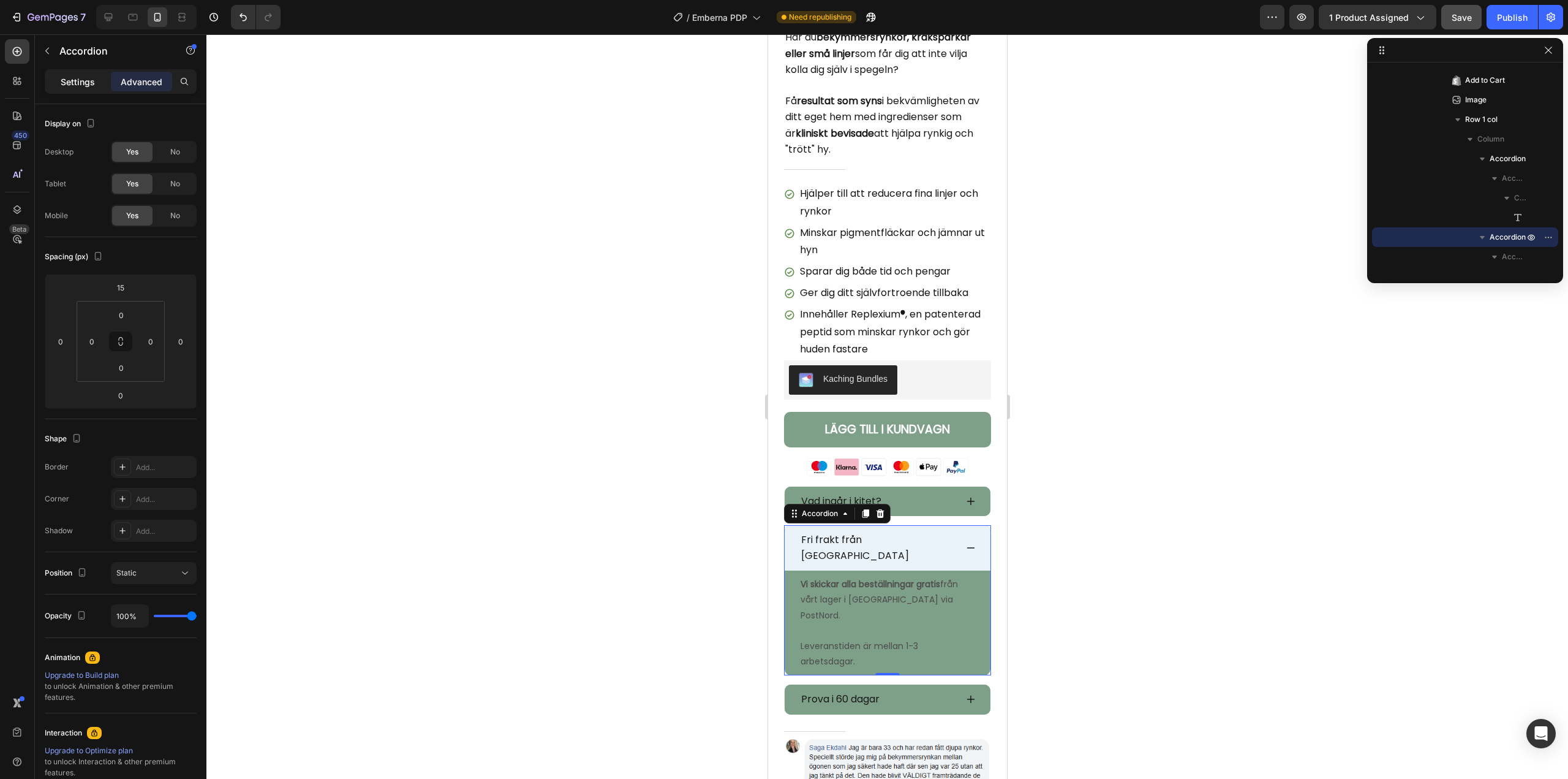
click at [80, 90] on div "Settings" at bounding box center [77, 81] width 61 height 19
type input "16"
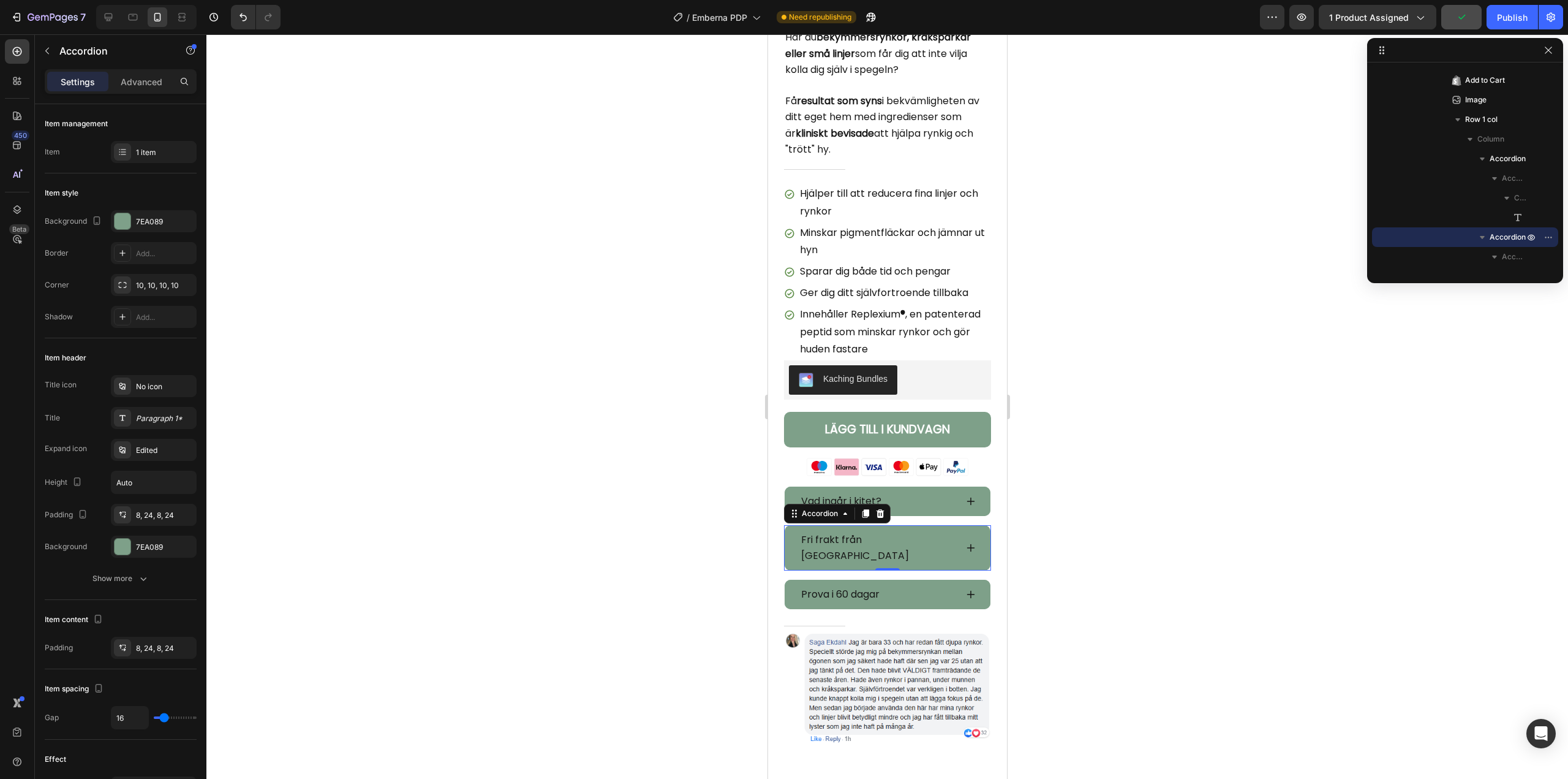
click at [609, 510] on div at bounding box center [887, 406] width 1362 height 745
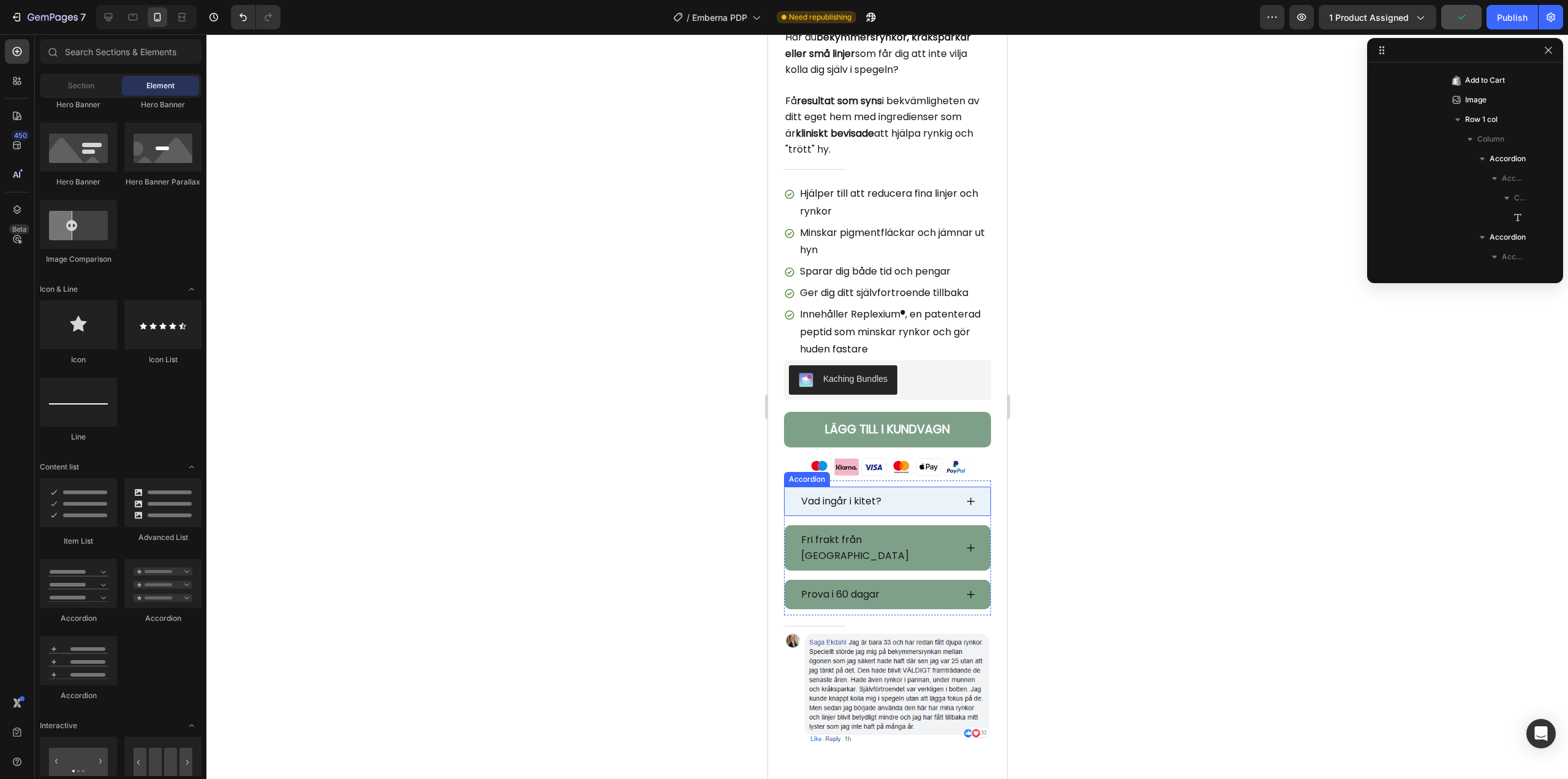
click at [841, 494] on span "Vad ingår i kitet?" at bounding box center [841, 501] width 80 height 14
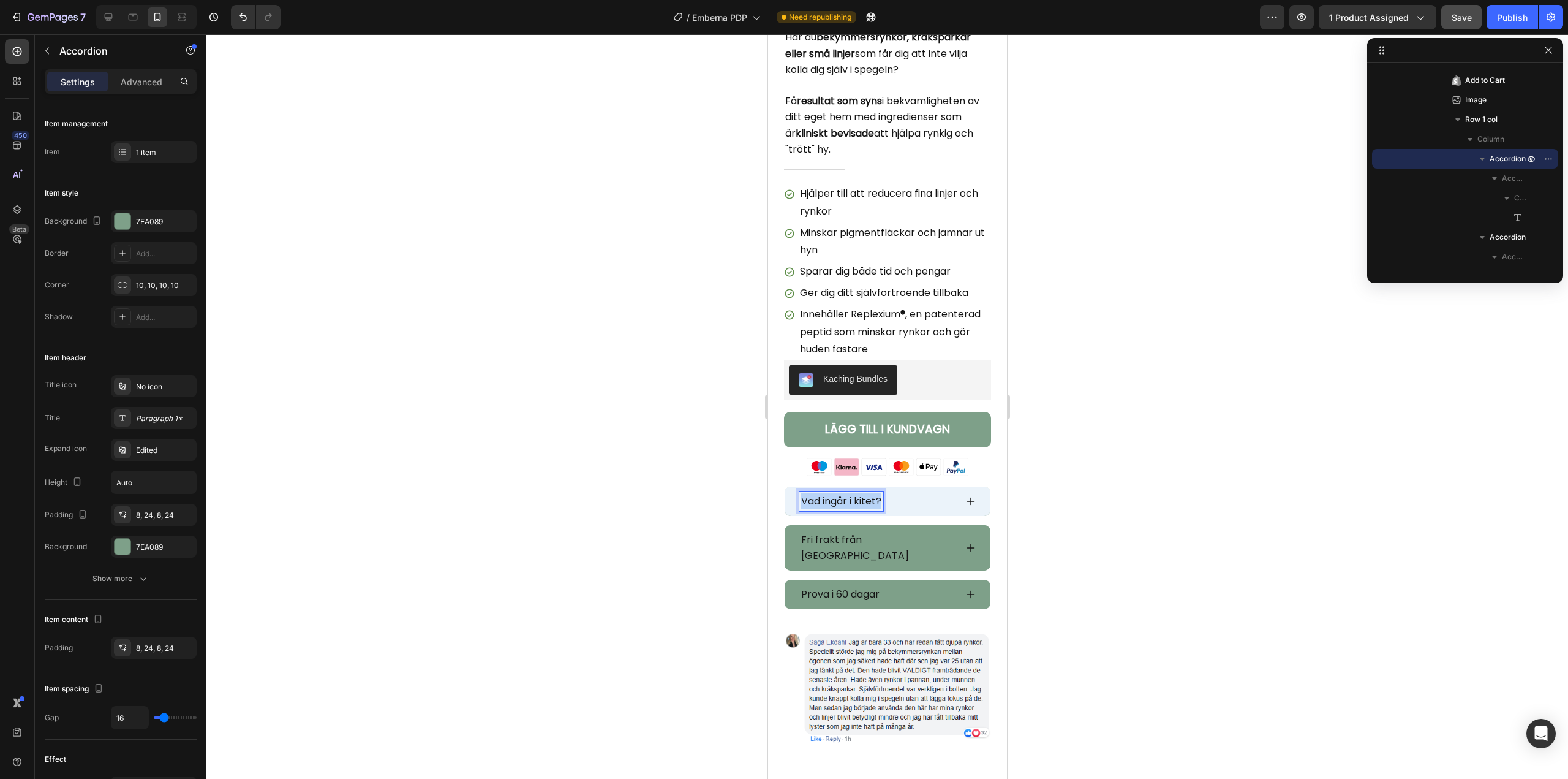
click at [839, 494] on span "Vad ingår i kitet?" at bounding box center [841, 501] width 80 height 14
click at [709, 513] on div at bounding box center [887, 406] width 1362 height 745
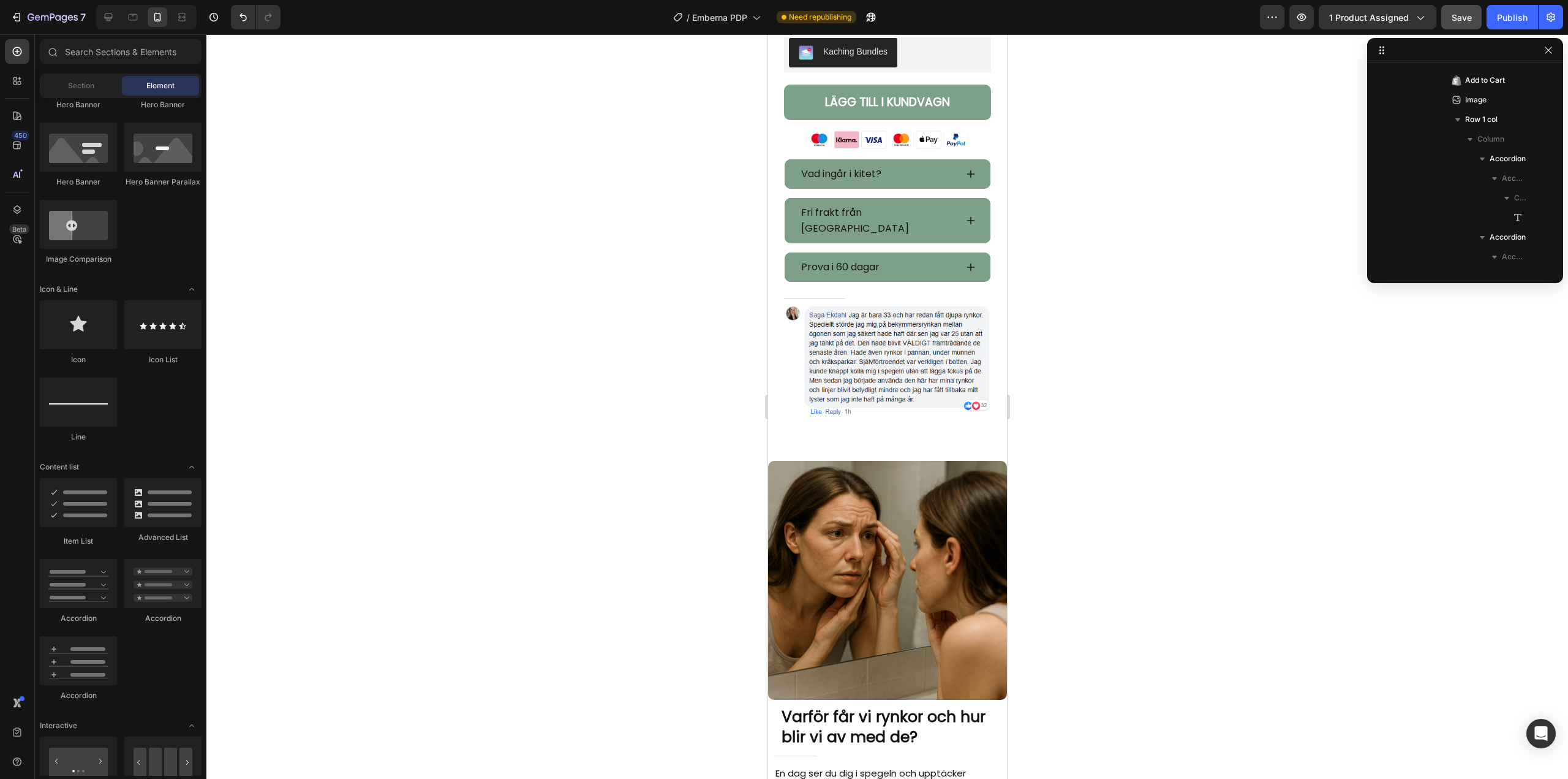
scroll to position [503, 0]
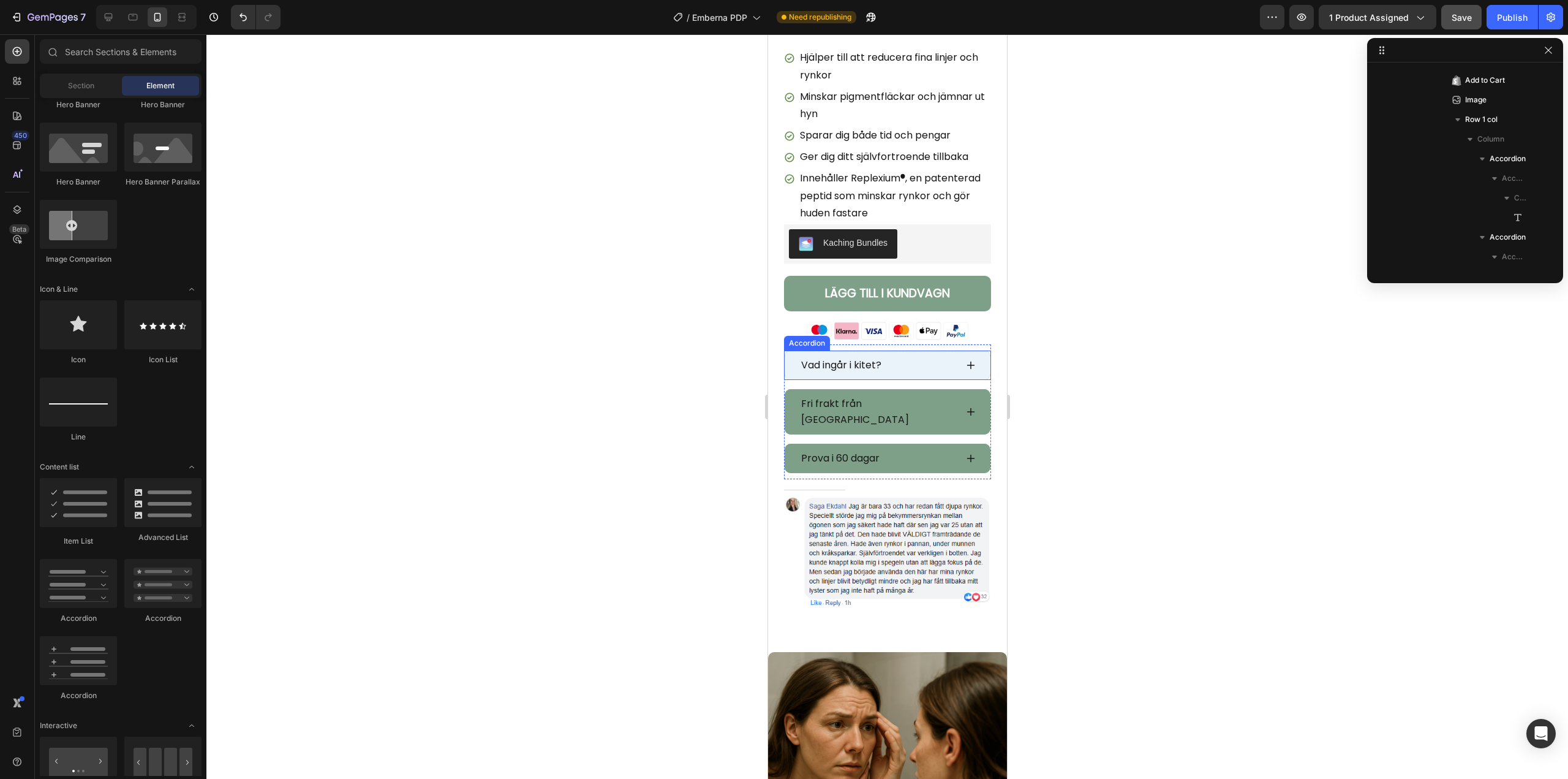
click at [792, 358] on div "Vad ingår i kitet?" at bounding box center [887, 364] width 206 height 29
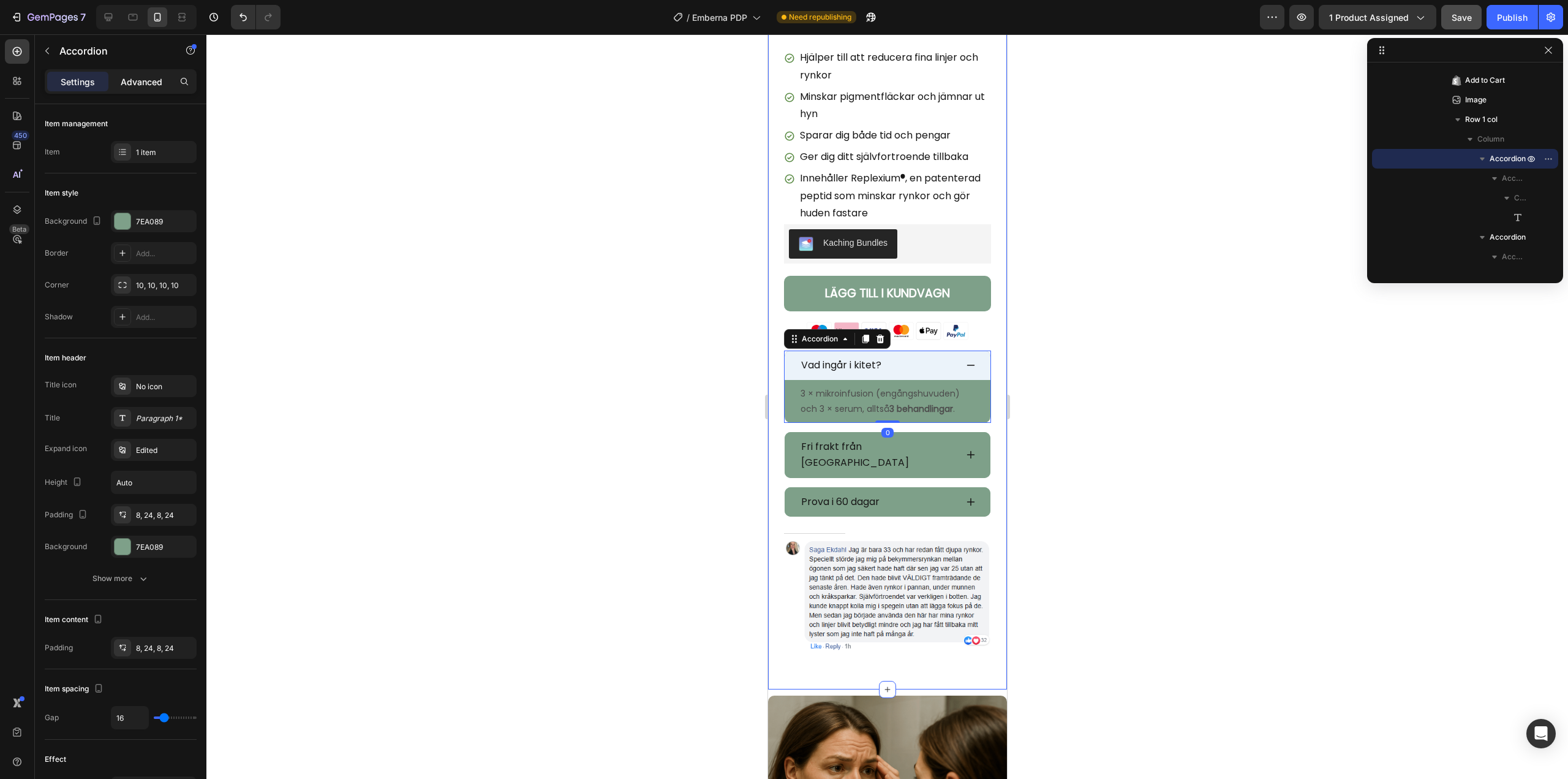
click at [138, 83] on p "Advanced" at bounding box center [142, 81] width 42 height 13
type input "100%"
type input "100"
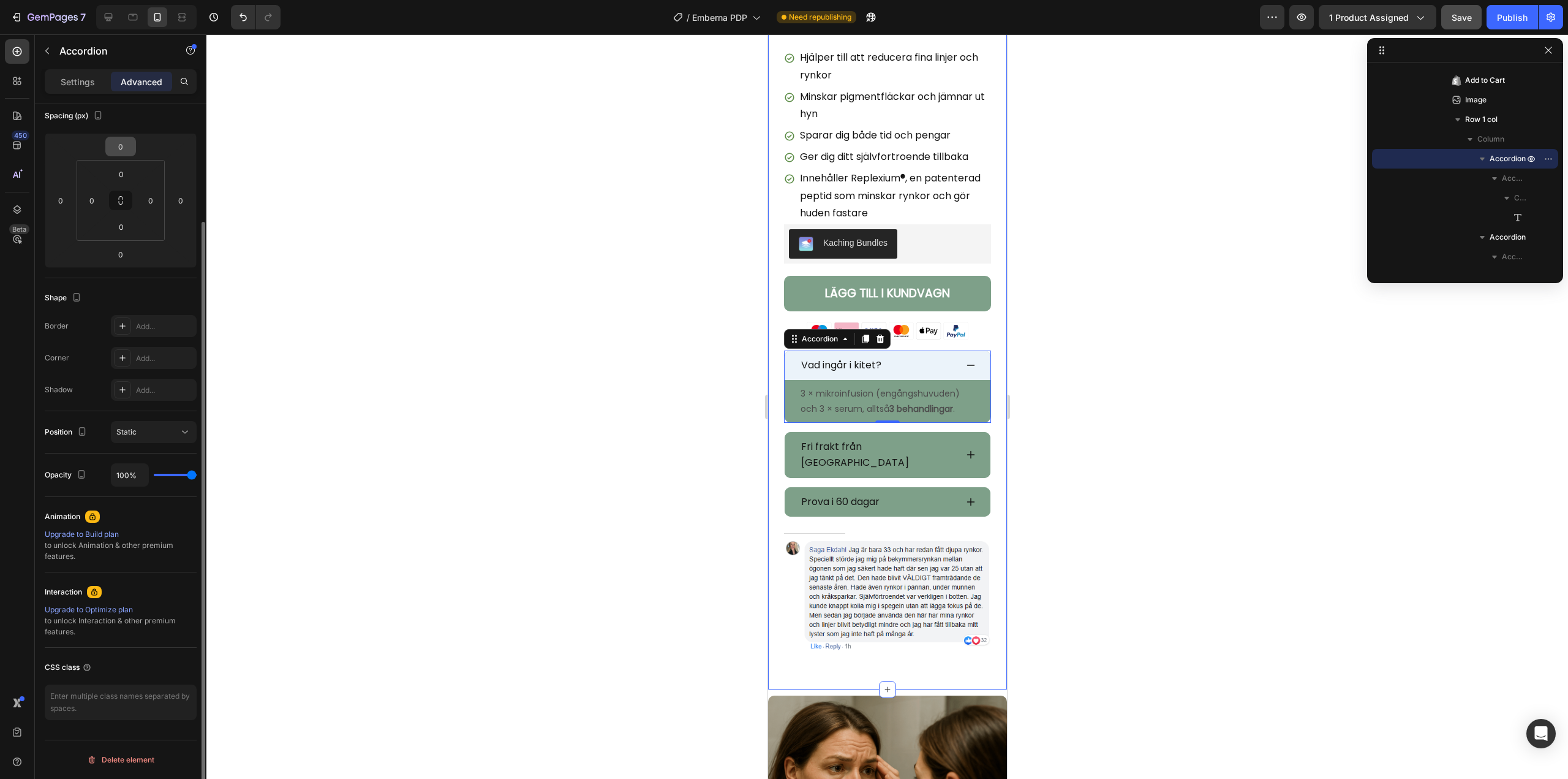
scroll to position [0, 0]
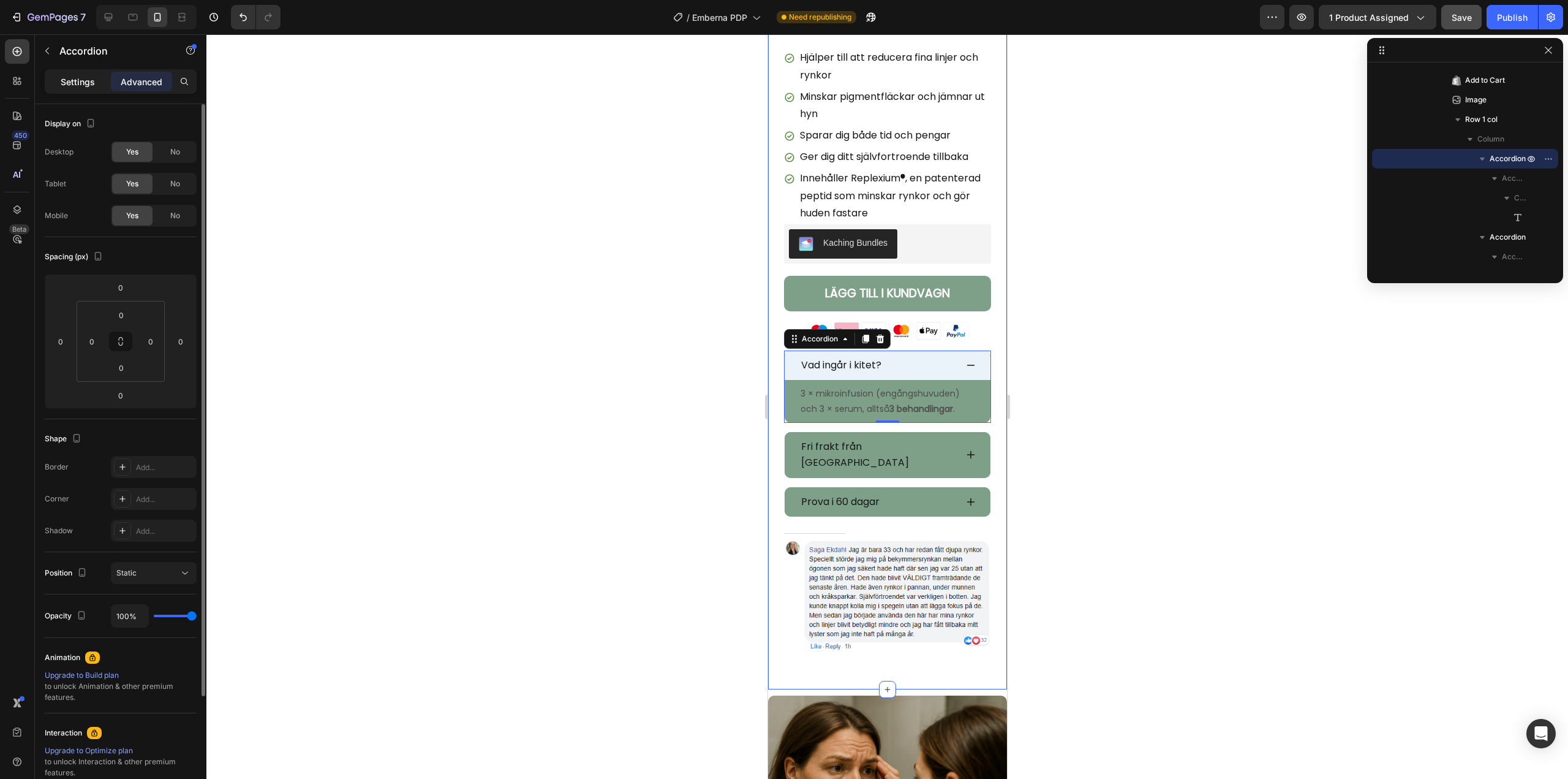
click at [76, 83] on p "Settings" at bounding box center [77, 81] width 34 height 13
type input "16"
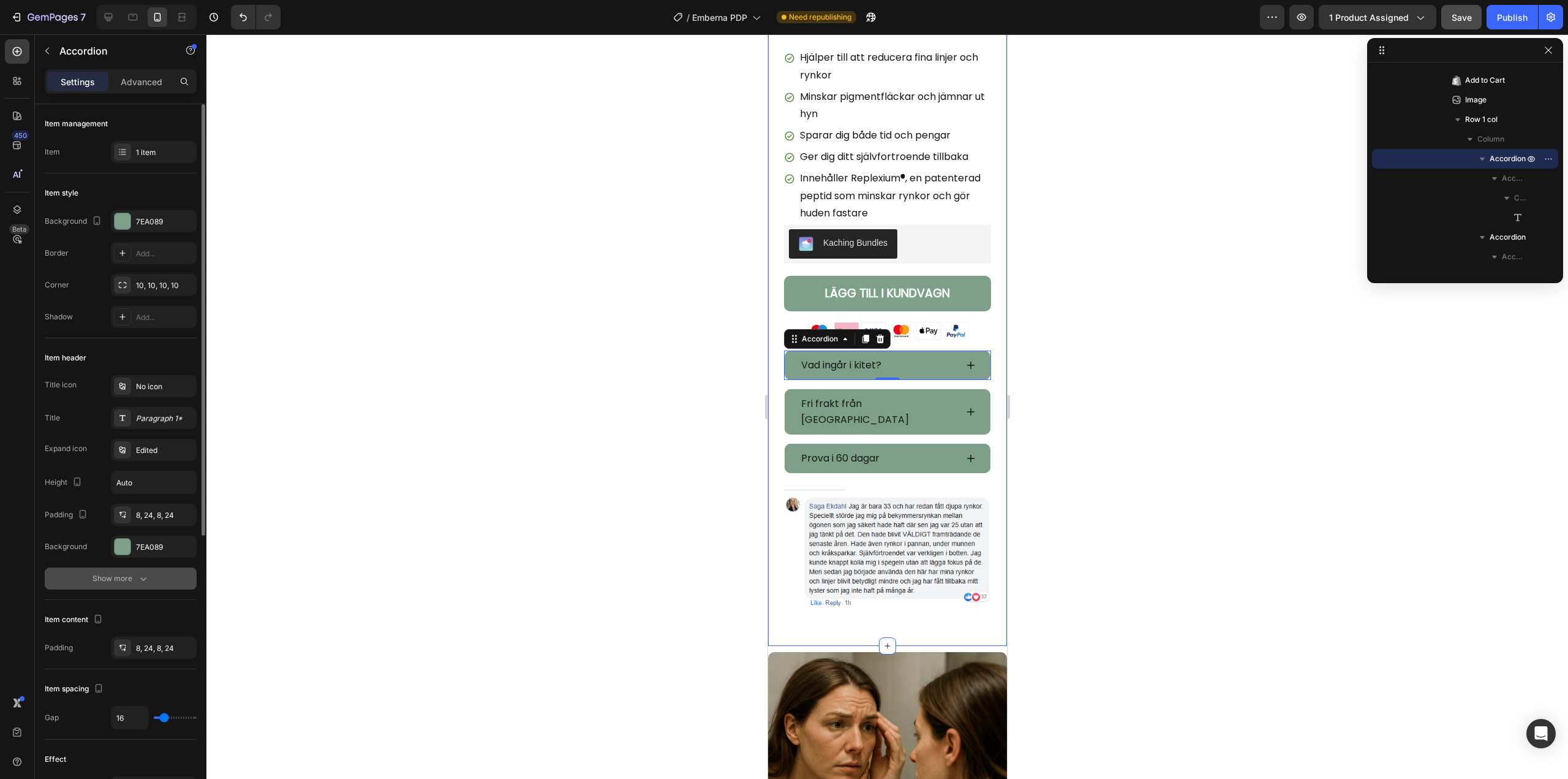
click at [144, 568] on button "Show more" at bounding box center [120, 578] width 152 height 22
click at [157, 542] on div "7EA089" at bounding box center [153, 547] width 35 height 11
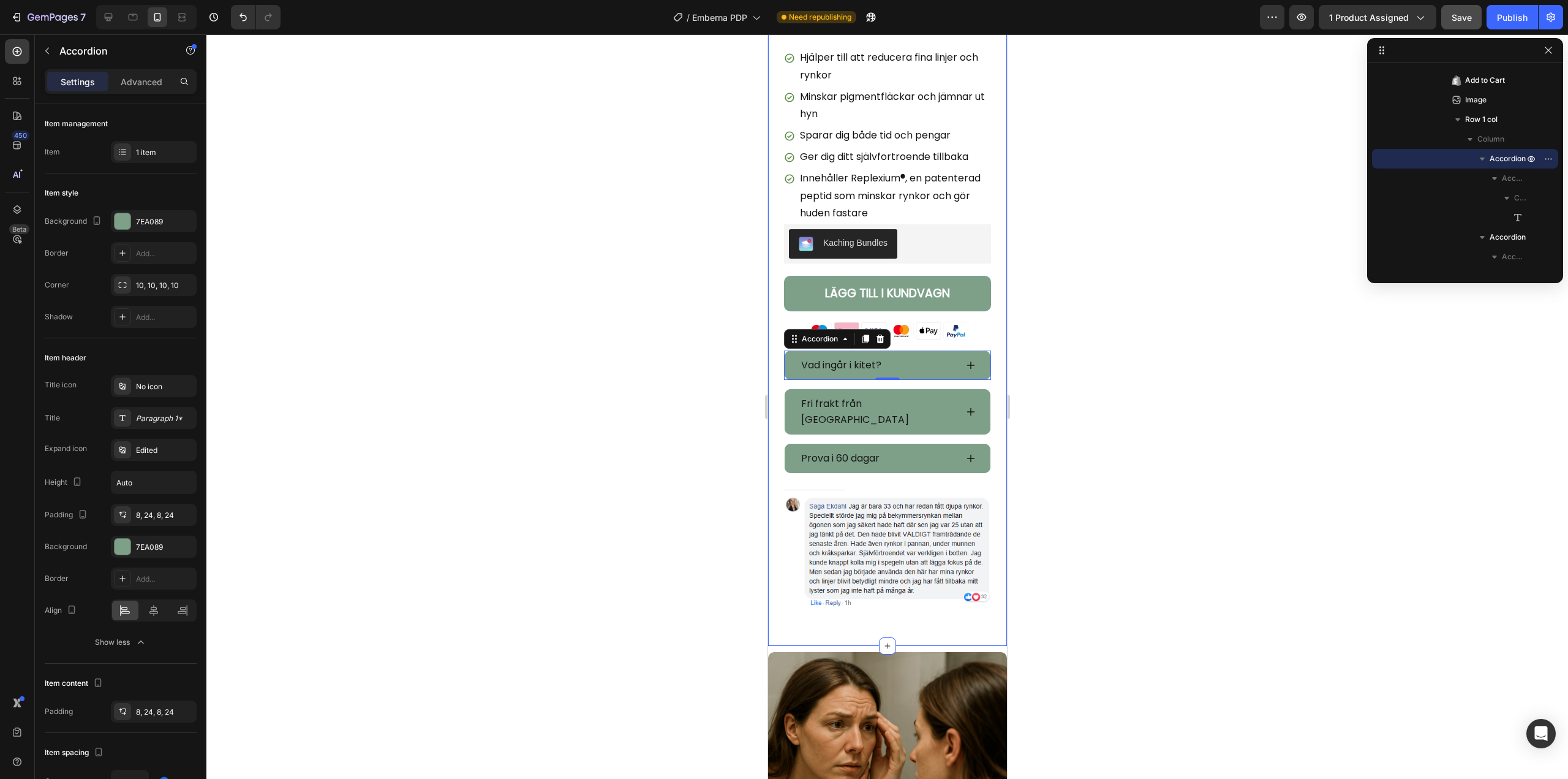
drag, startPoint x: 646, startPoint y: 396, endPoint x: 10, endPoint y: 358, distance: 637.1
click at [646, 396] on div at bounding box center [887, 406] width 1362 height 745
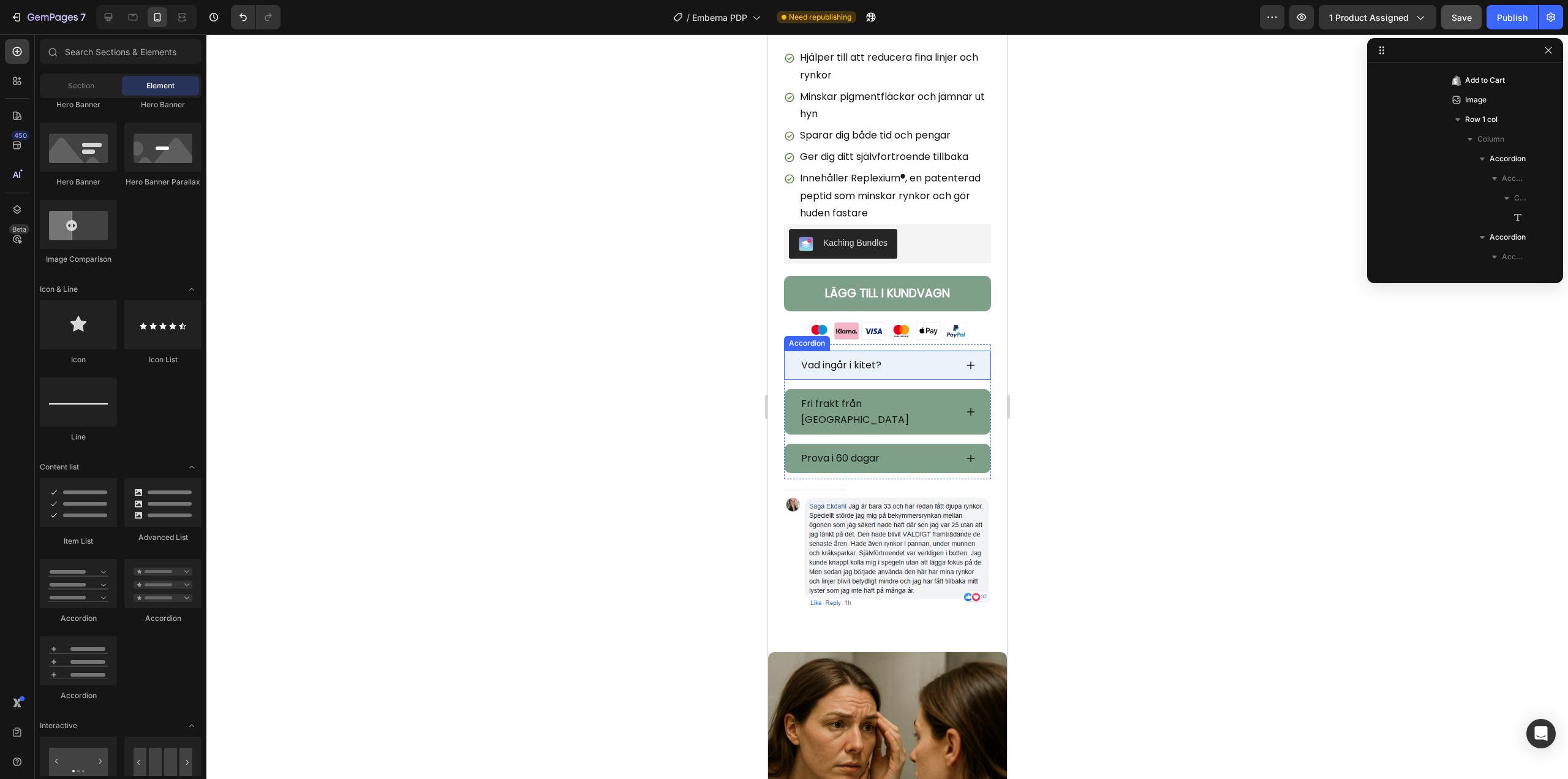
click at [911, 358] on div "Vad ingår i kitet?" at bounding box center [877, 364] width 157 height 19
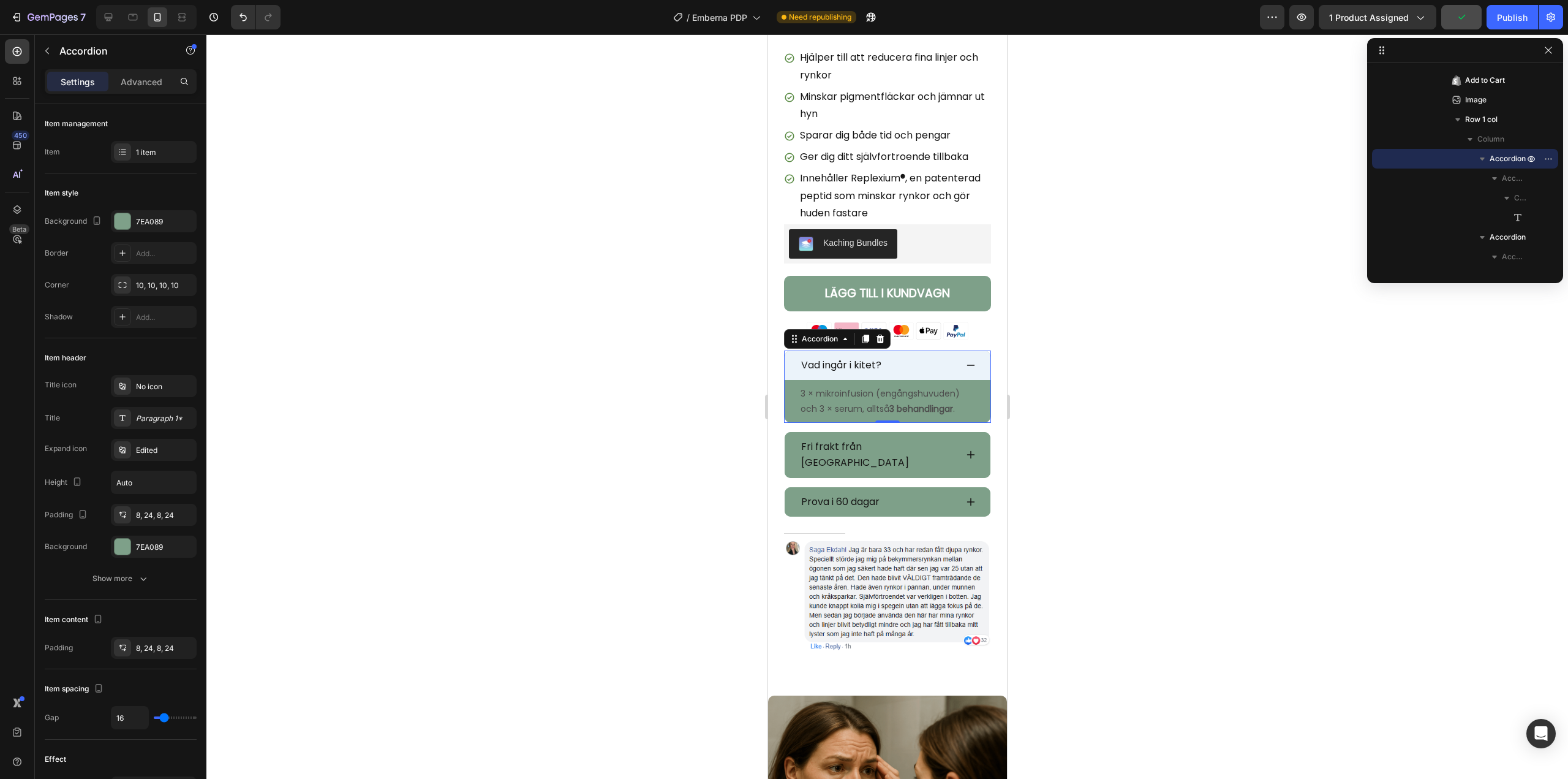
click at [896, 356] on div "Vad ingår i kitet?" at bounding box center [877, 364] width 157 height 19
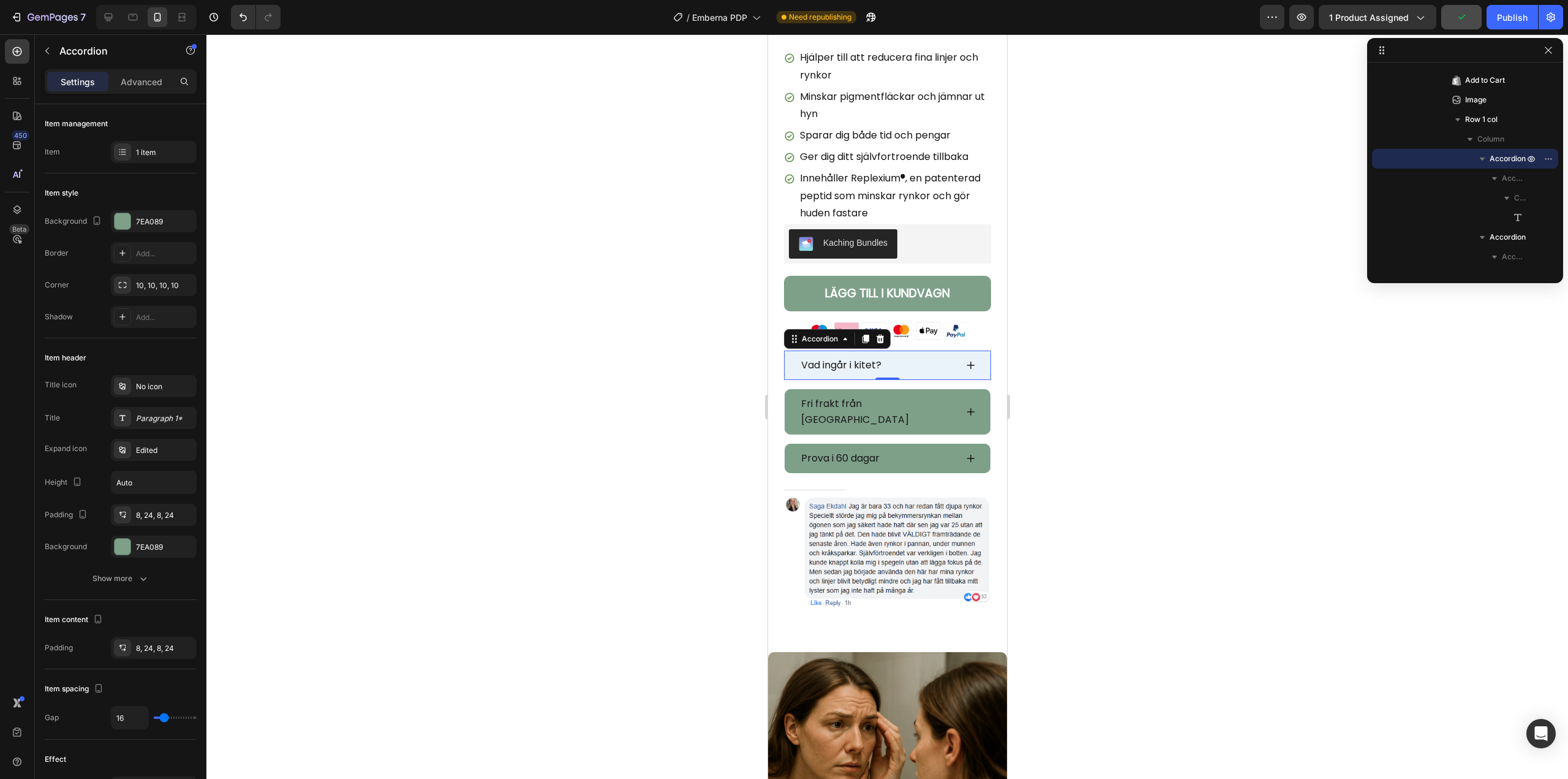
click at [896, 356] on div "Vad ingår i kitet?" at bounding box center [877, 364] width 157 height 19
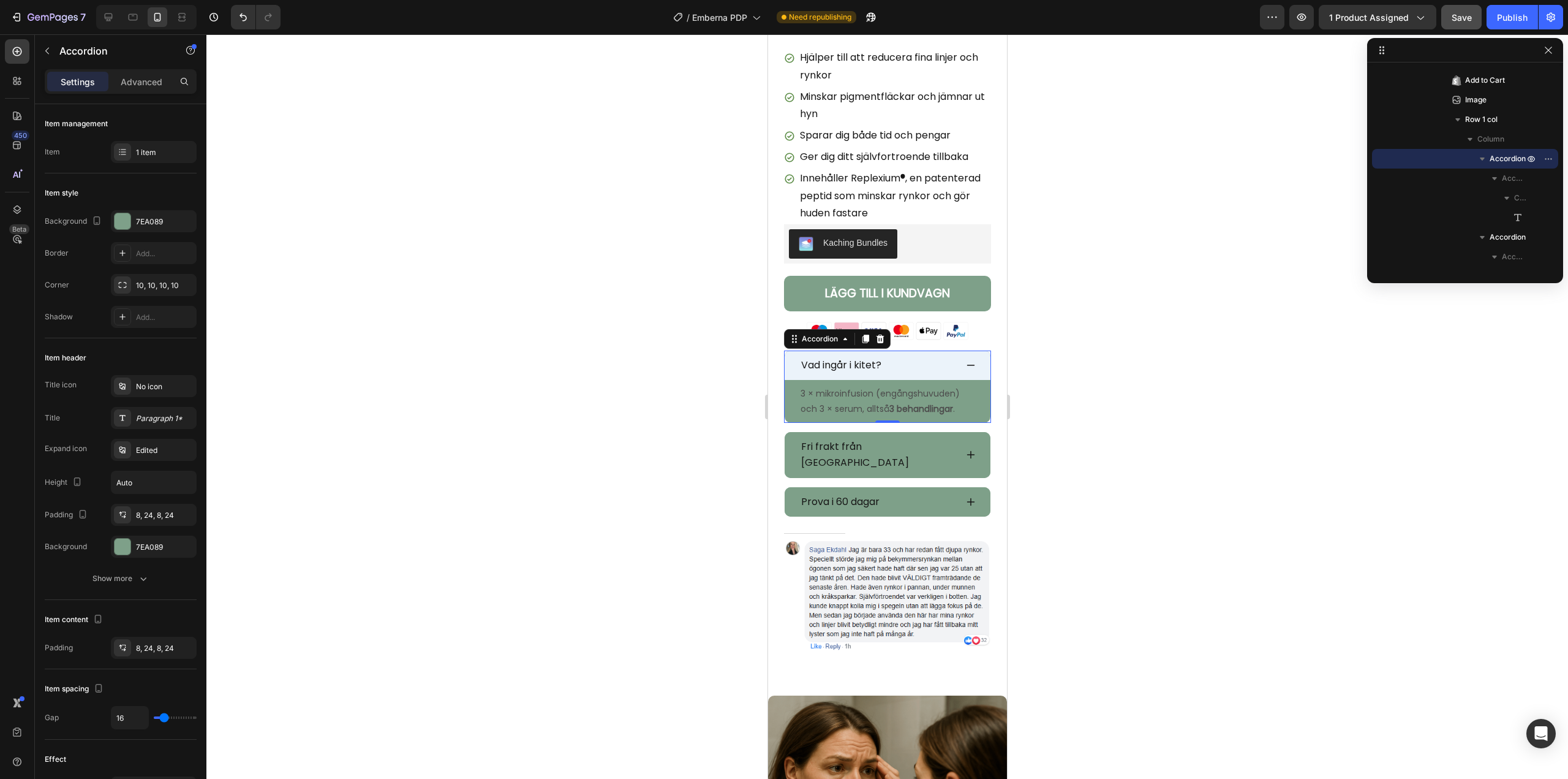
click at [921, 359] on div "Vad ingår i kitet?" at bounding box center [877, 364] width 157 height 19
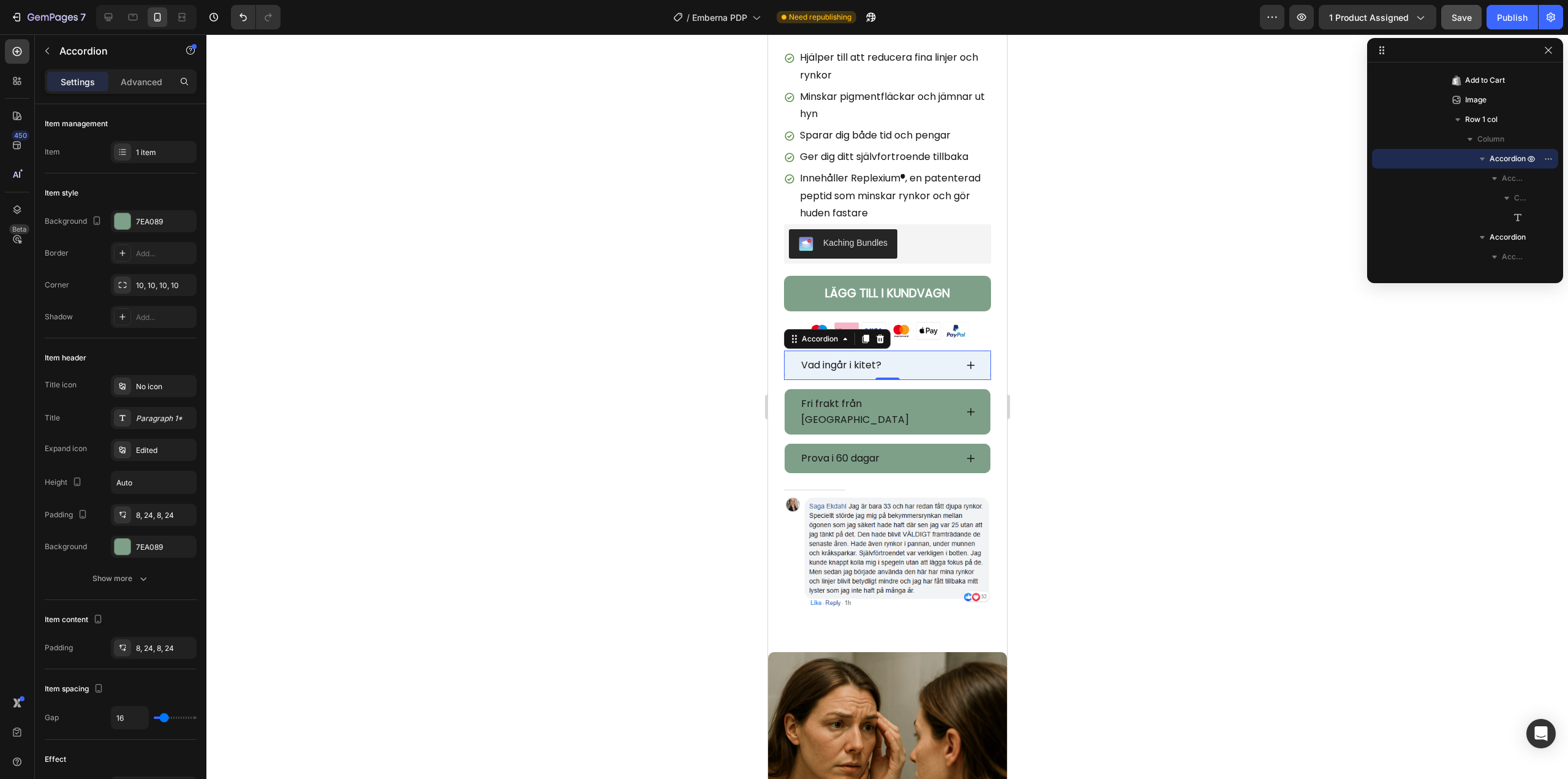
click at [922, 357] on div "Vad ingår i kitet?" at bounding box center [877, 364] width 157 height 19
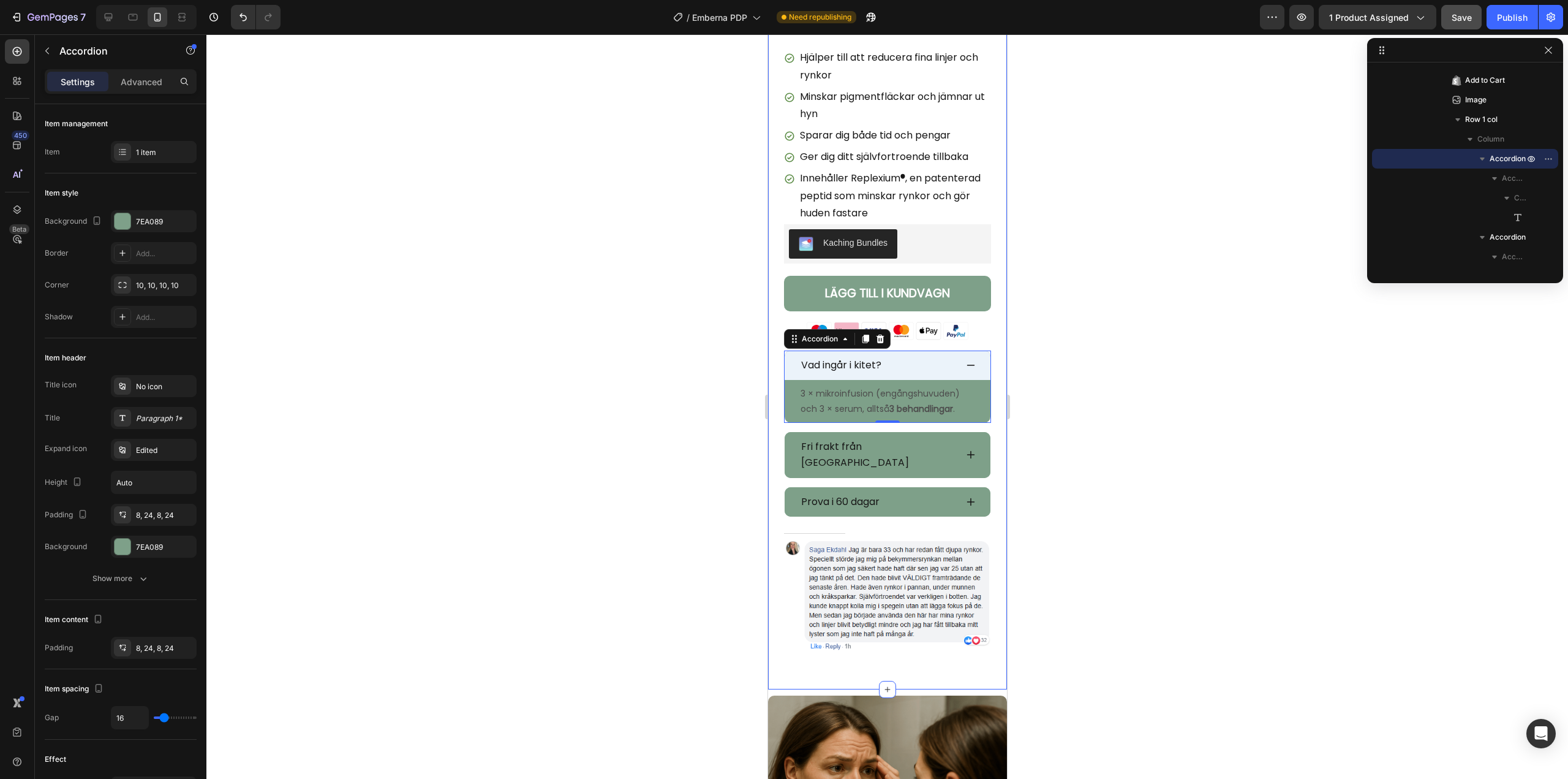
click at [637, 383] on div at bounding box center [887, 406] width 1362 height 745
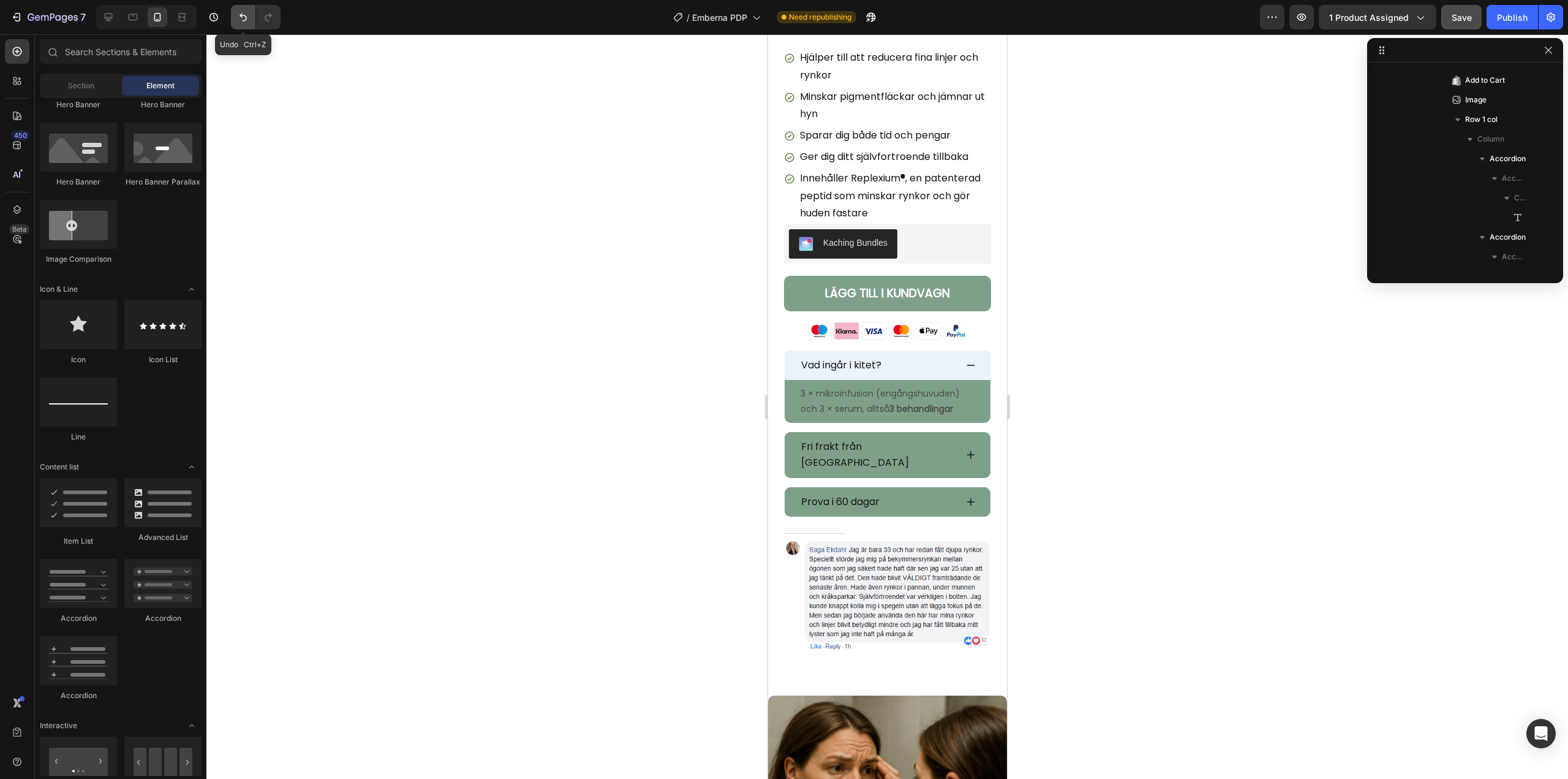
click at [248, 12] on icon "Undo/Redo" at bounding box center [243, 17] width 13 height 13
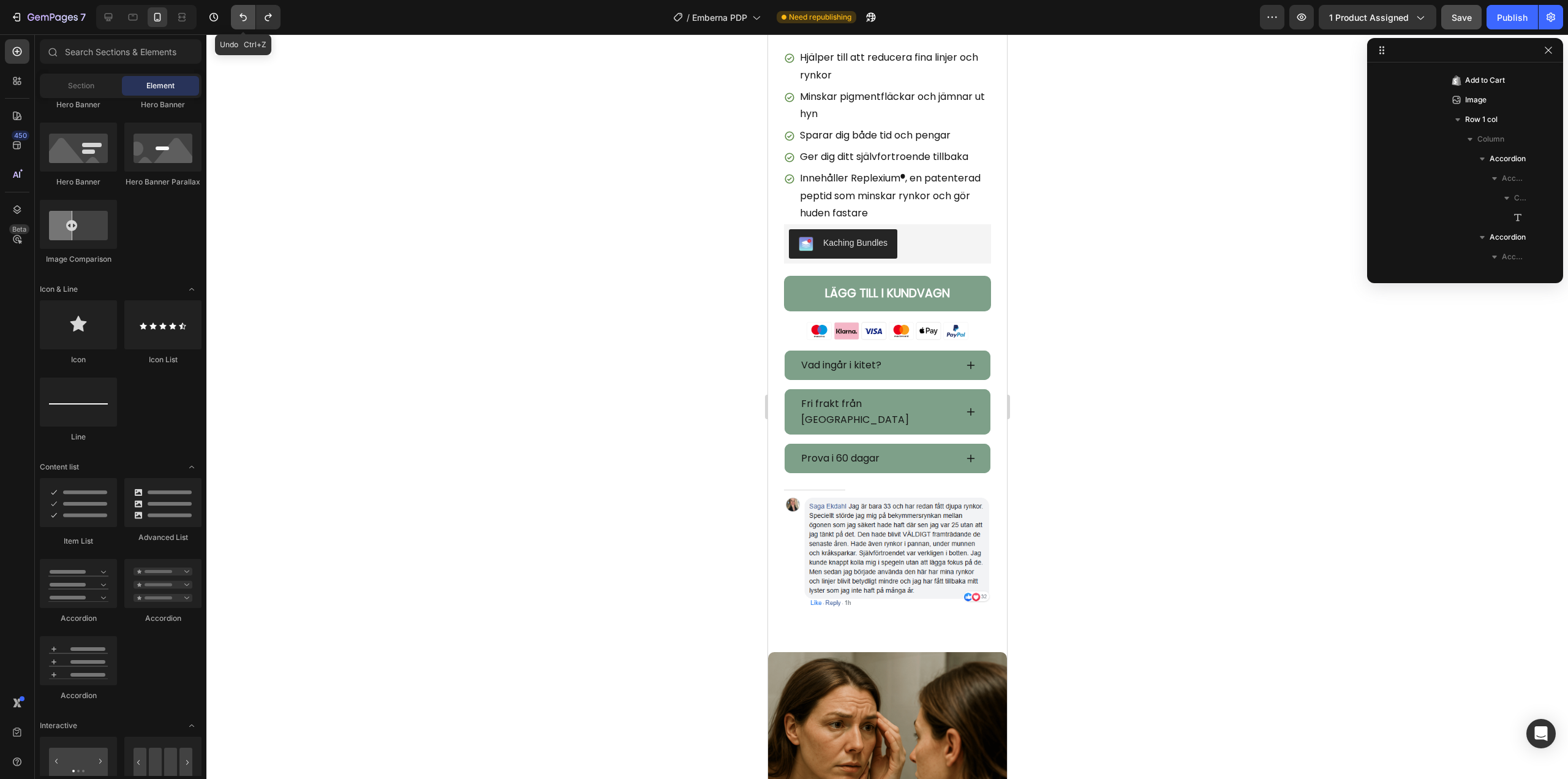
click at [248, 12] on icon "Undo/Redo" at bounding box center [243, 17] width 13 height 13
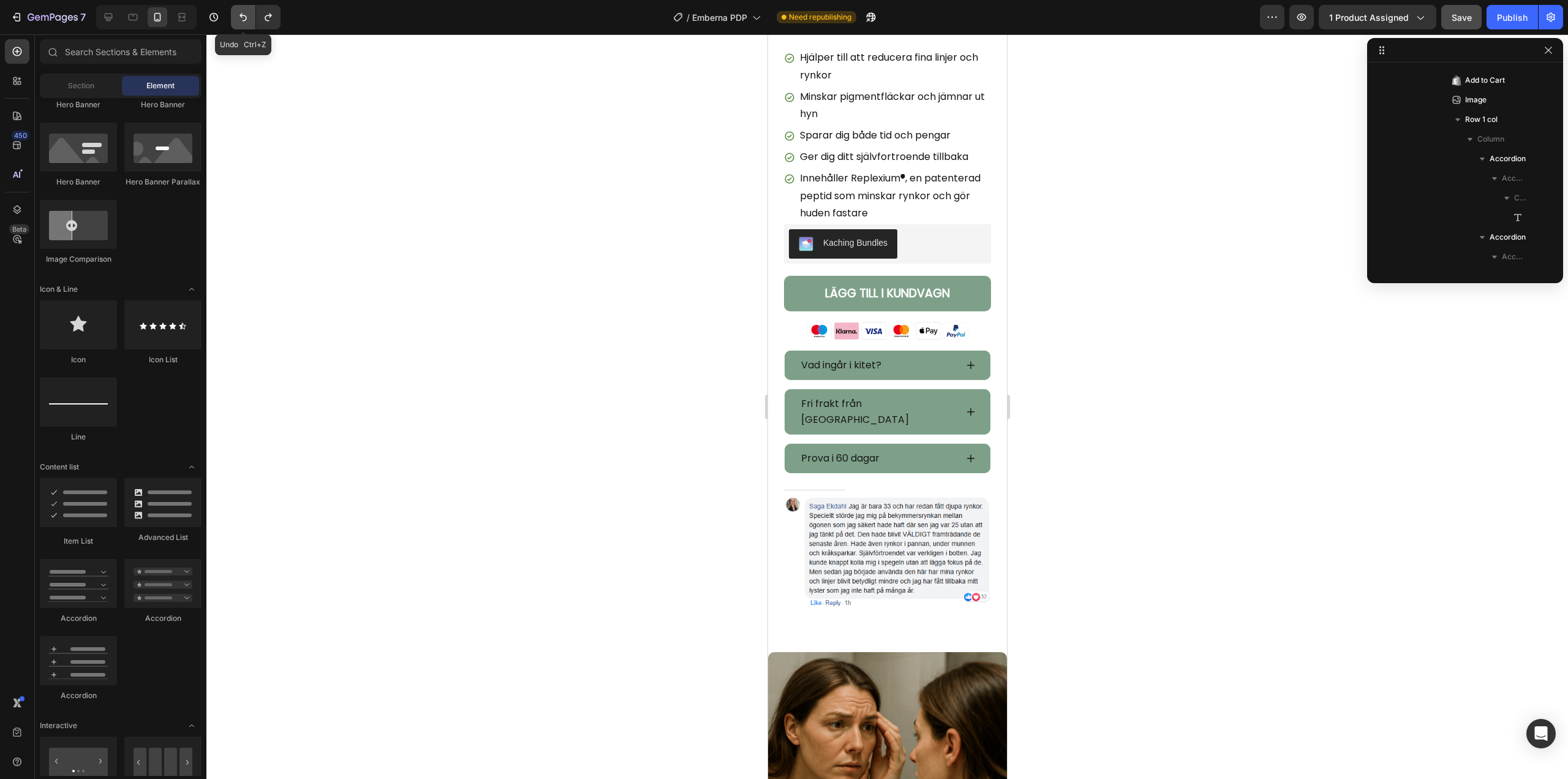
click at [248, 12] on icon "Undo/Redo" at bounding box center [243, 17] width 13 height 13
click at [245, 18] on icon "Undo/Redo" at bounding box center [243, 17] width 13 height 13
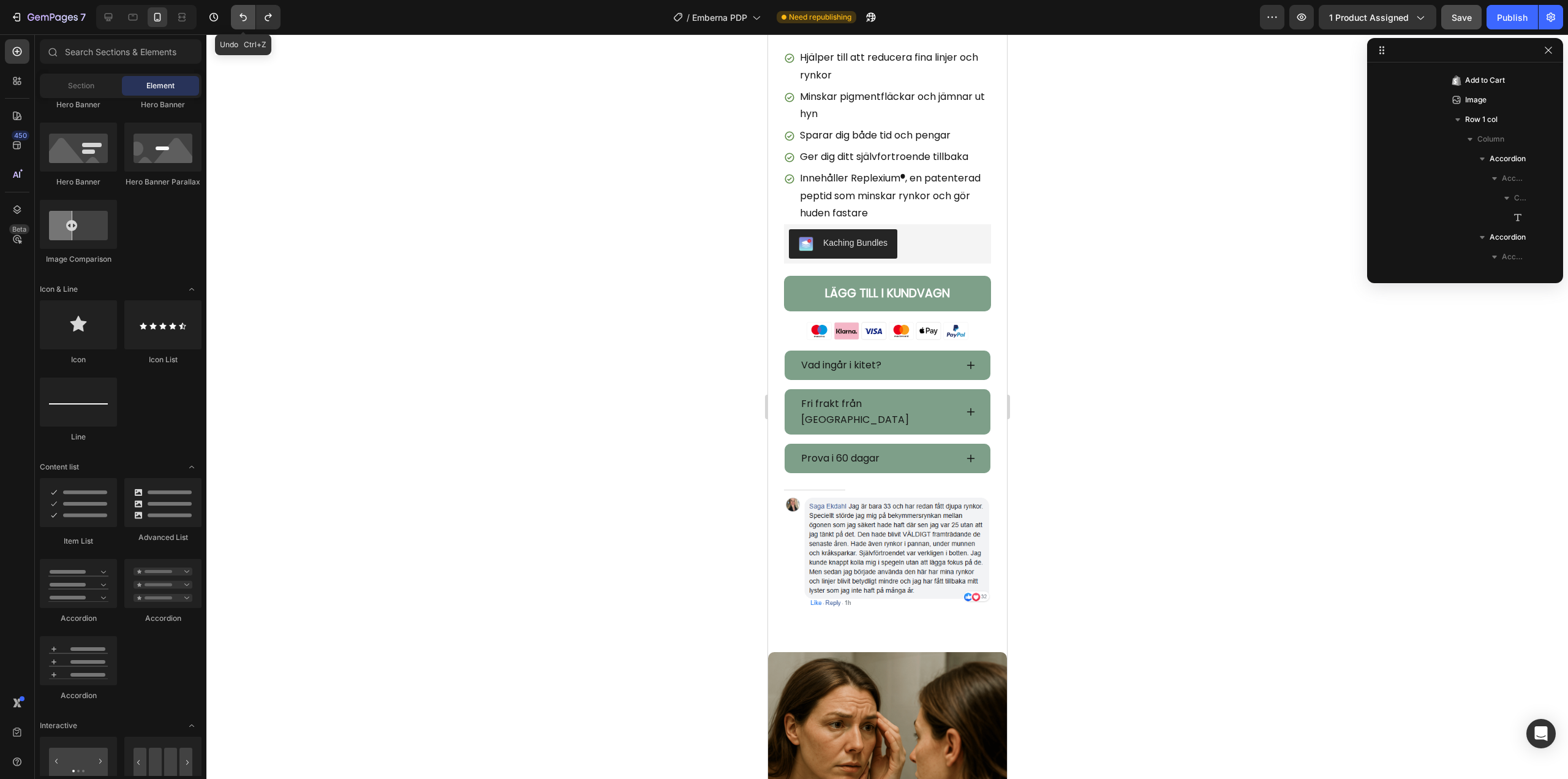
click at [245, 18] on icon "Undo/Redo" at bounding box center [243, 17] width 13 height 13
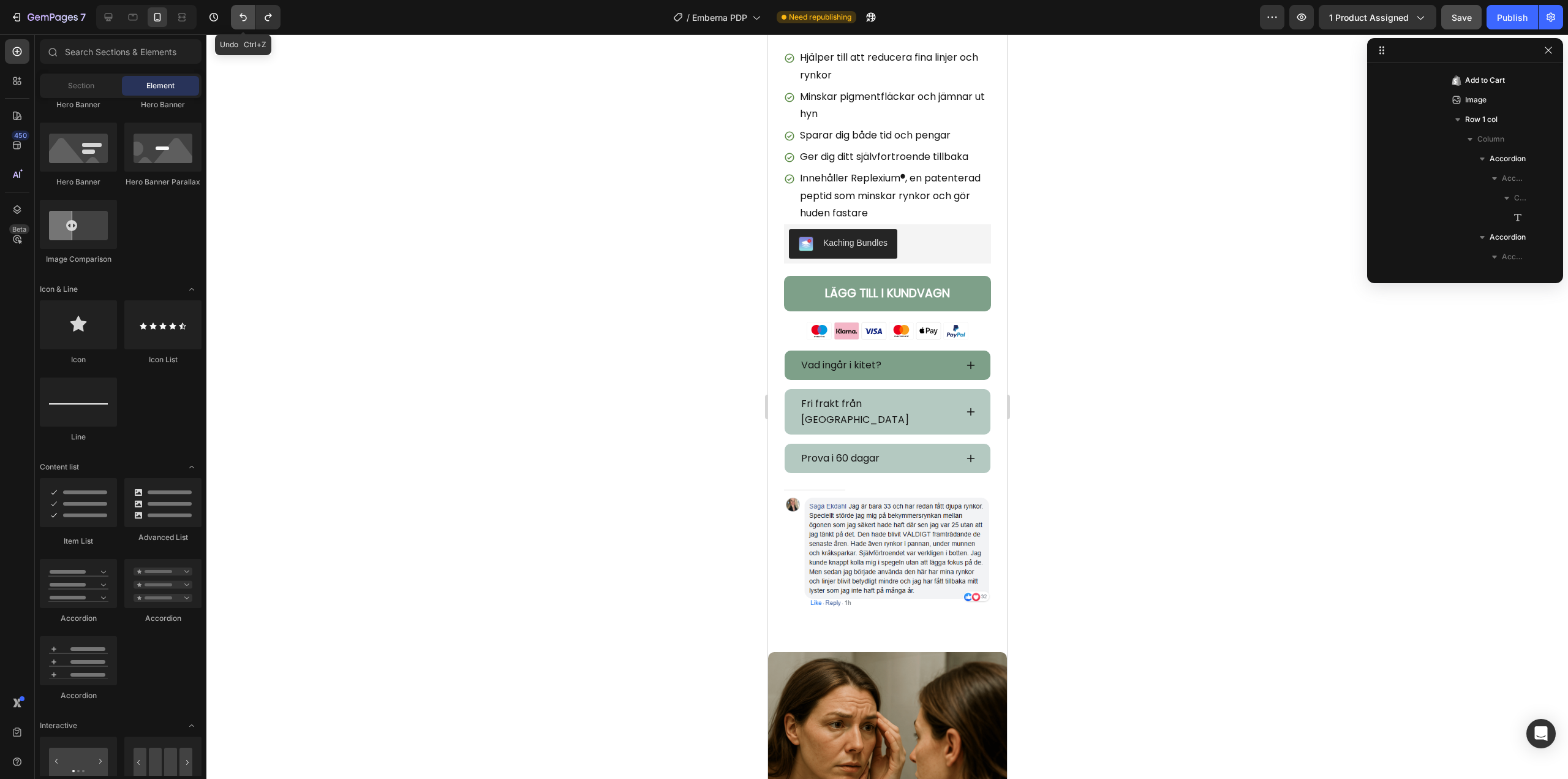
click at [245, 18] on icon "Undo/Redo" at bounding box center [243, 17] width 13 height 13
click at [909, 355] on div "Vad ingår i kitet?" at bounding box center [877, 364] width 157 height 19
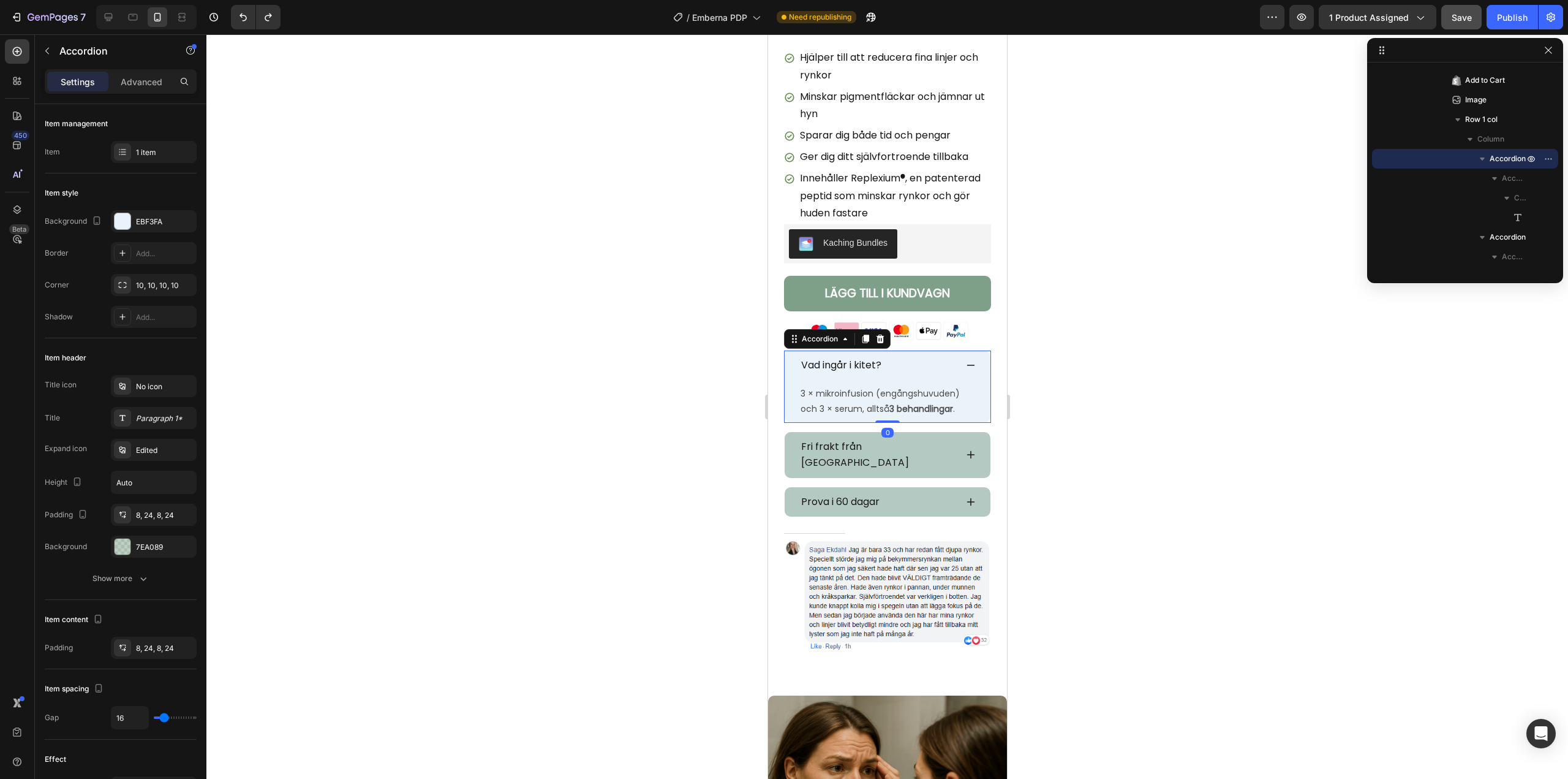
click at [918, 355] on div "Vad ingår i kitet?" at bounding box center [877, 364] width 157 height 19
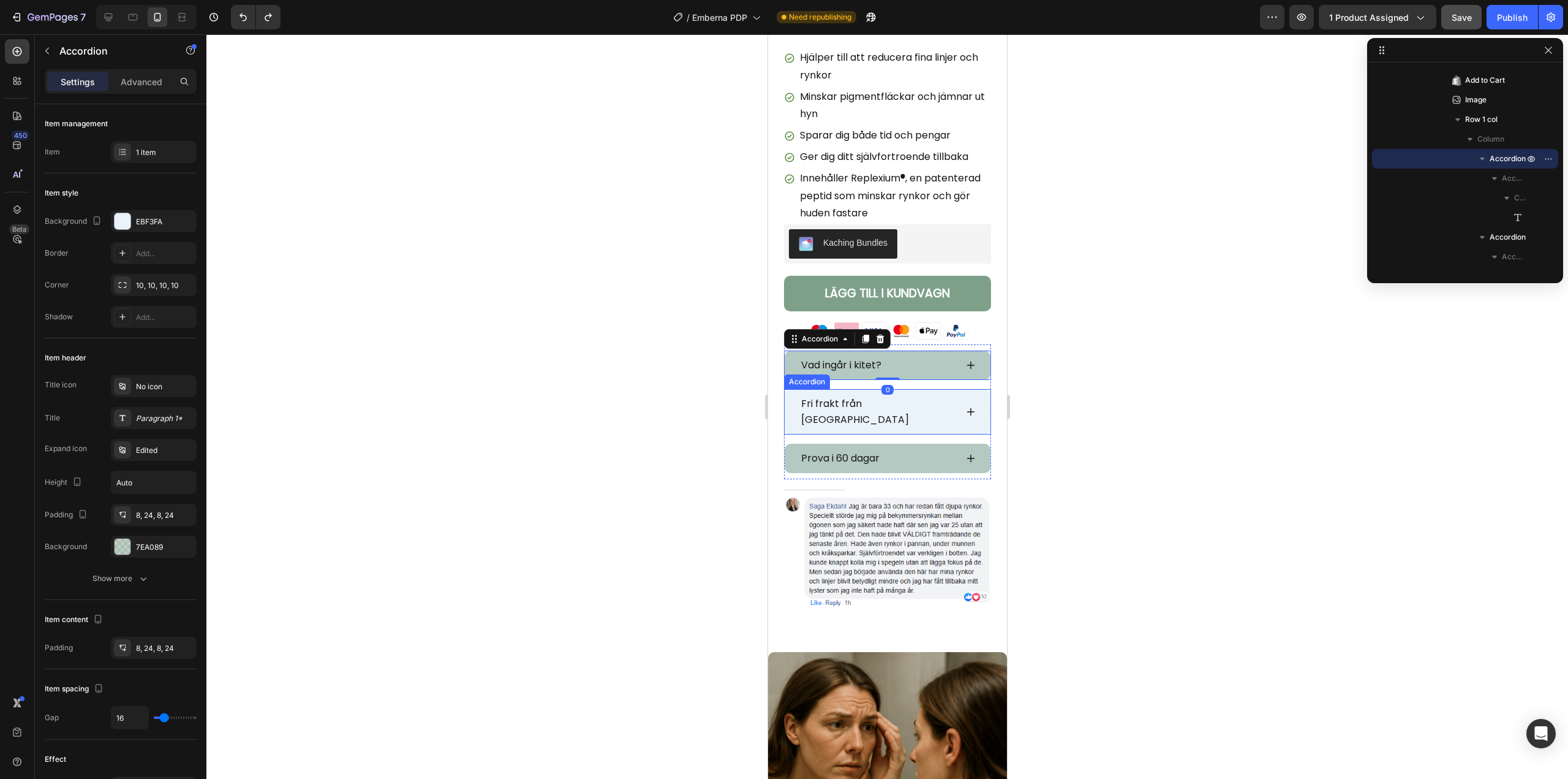
click at [920, 394] on div "Fri frakt från [GEOGRAPHIC_DATA]" at bounding box center [877, 411] width 157 height 35
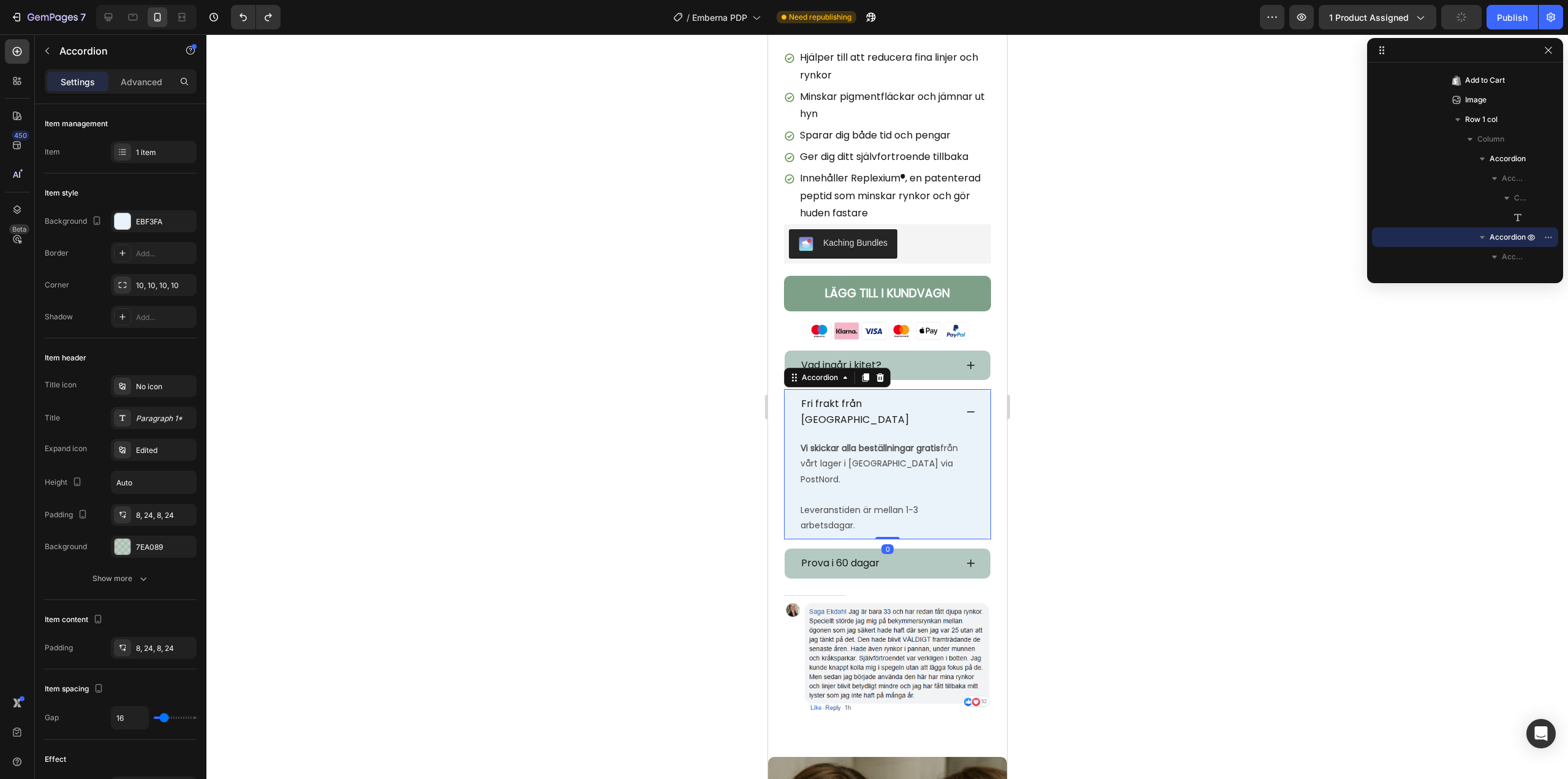
click at [916, 395] on div "Fri frakt från [GEOGRAPHIC_DATA]" at bounding box center [877, 411] width 157 height 35
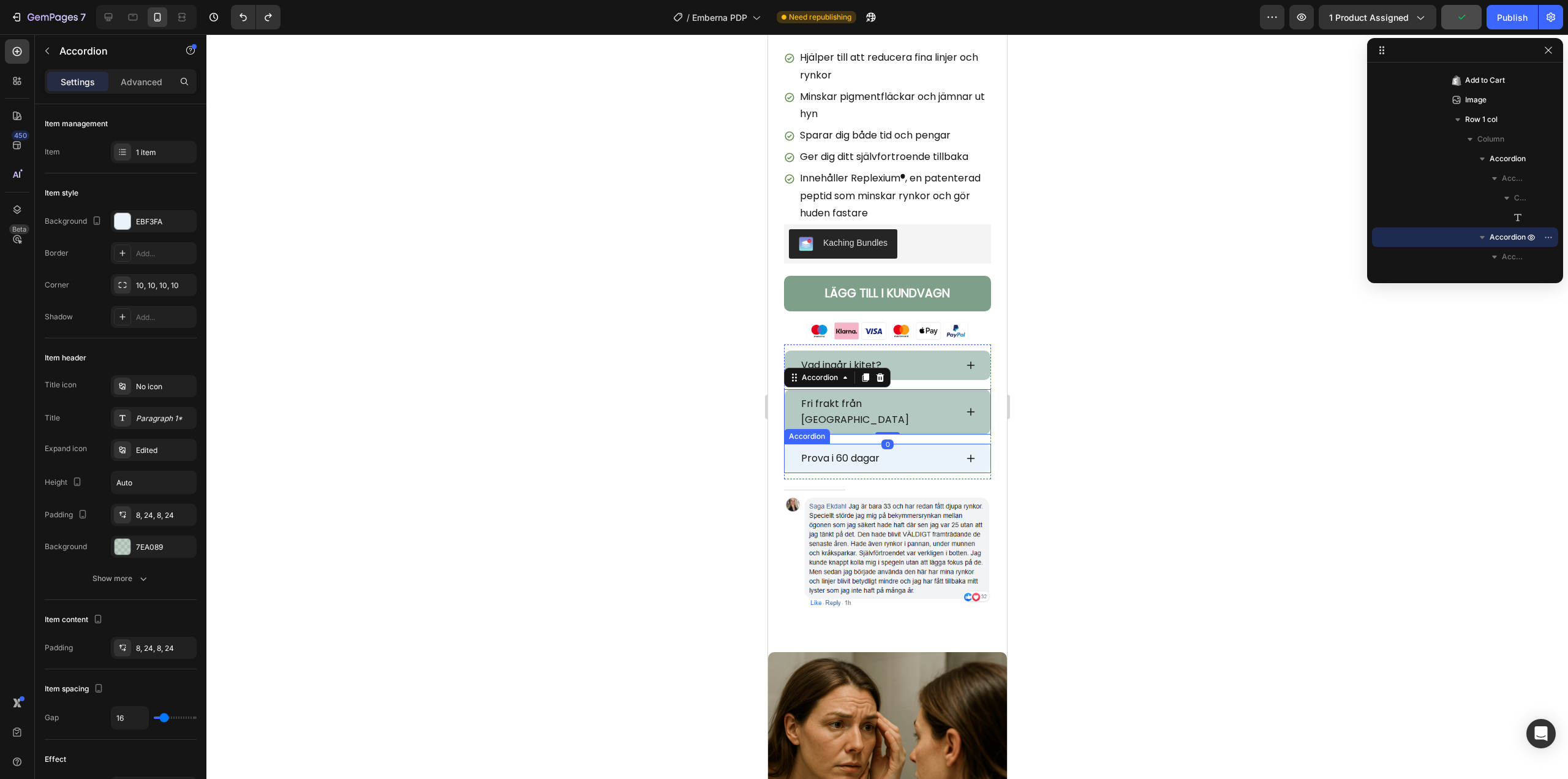
click at [919, 448] on div "Prova i 60 dagar" at bounding box center [877, 457] width 157 height 19
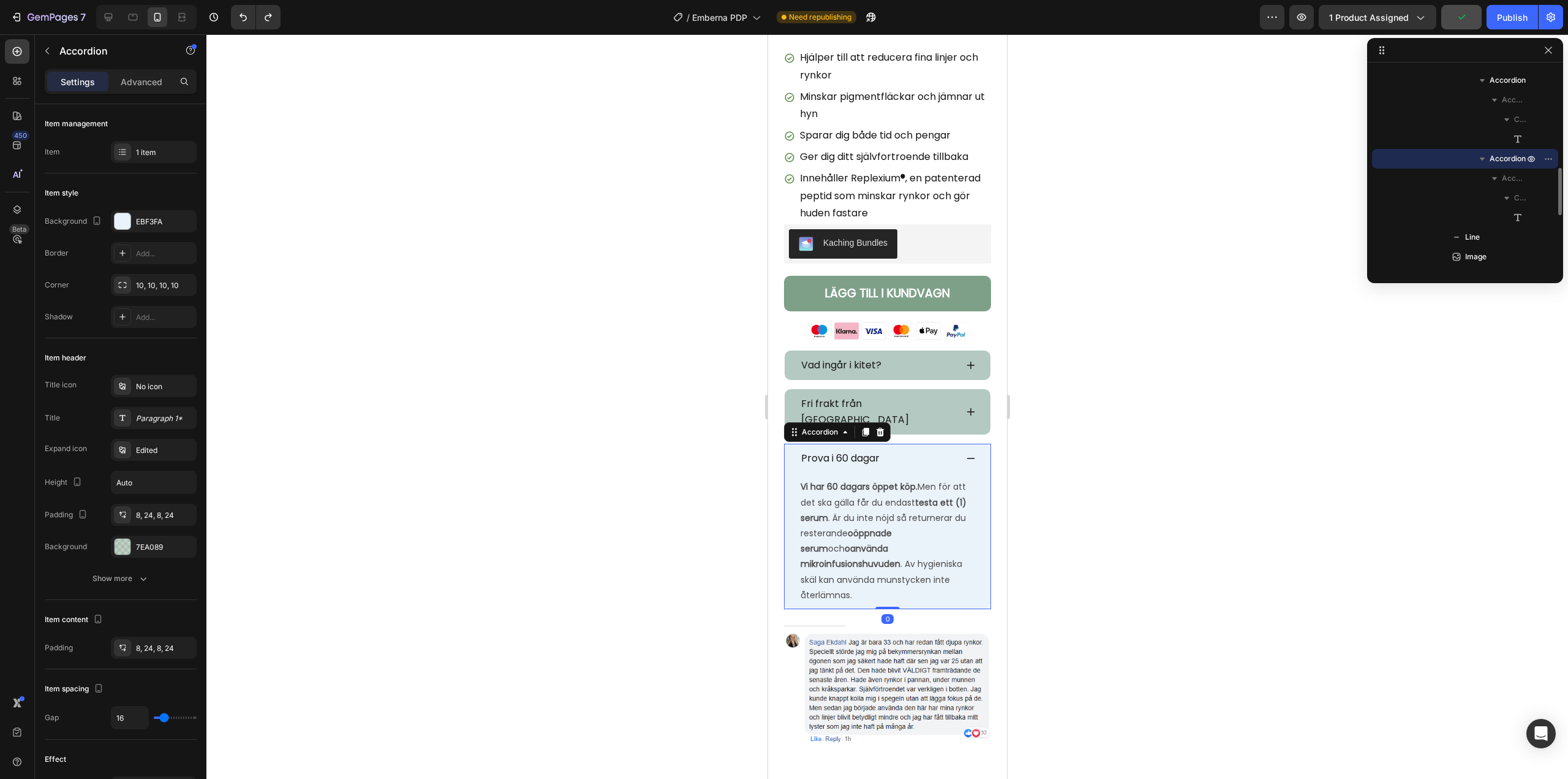
click at [919, 448] on div "Prova i 60 dagar" at bounding box center [877, 457] width 157 height 19
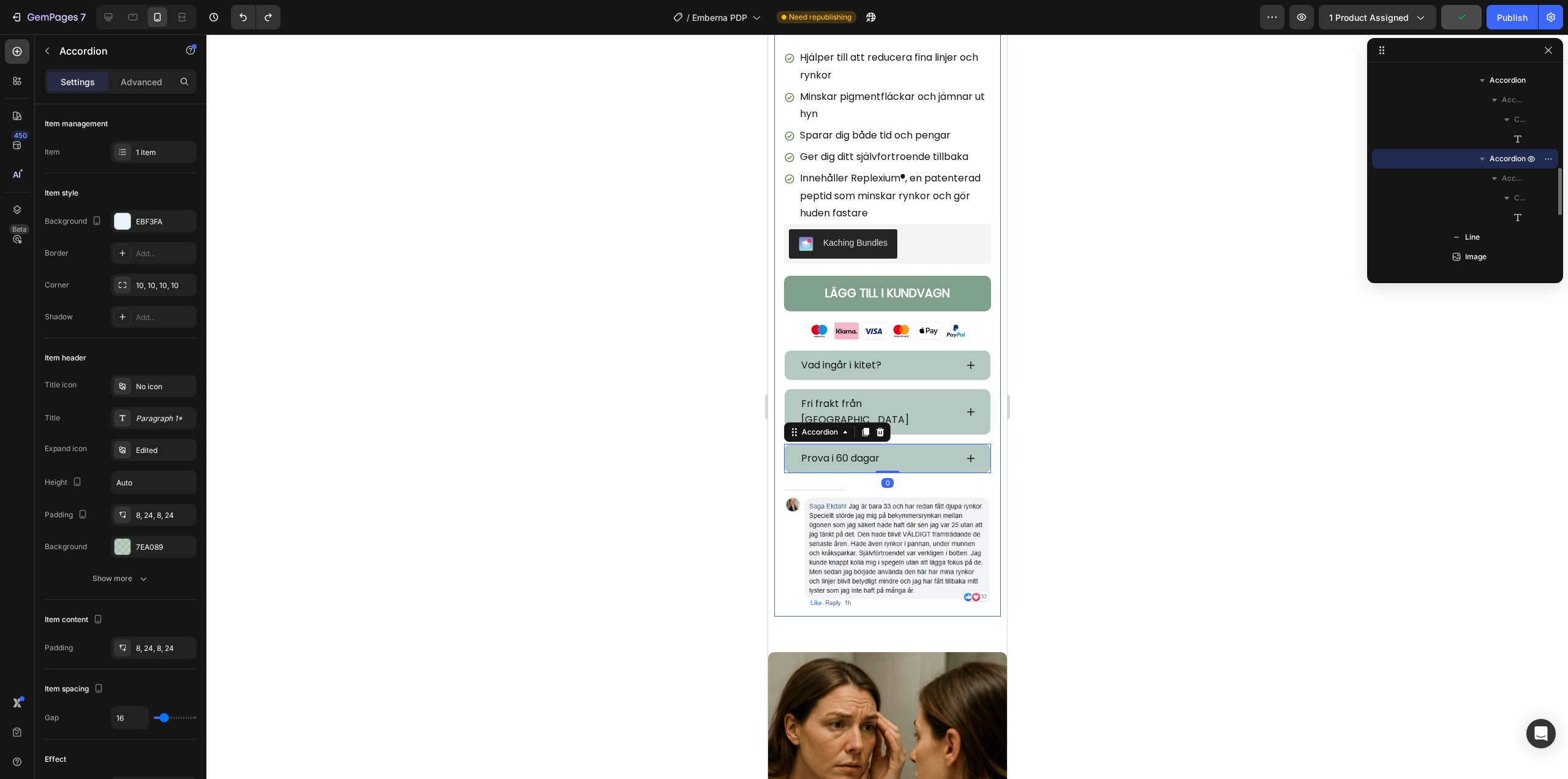
click at [606, 391] on div at bounding box center [887, 406] width 1362 height 745
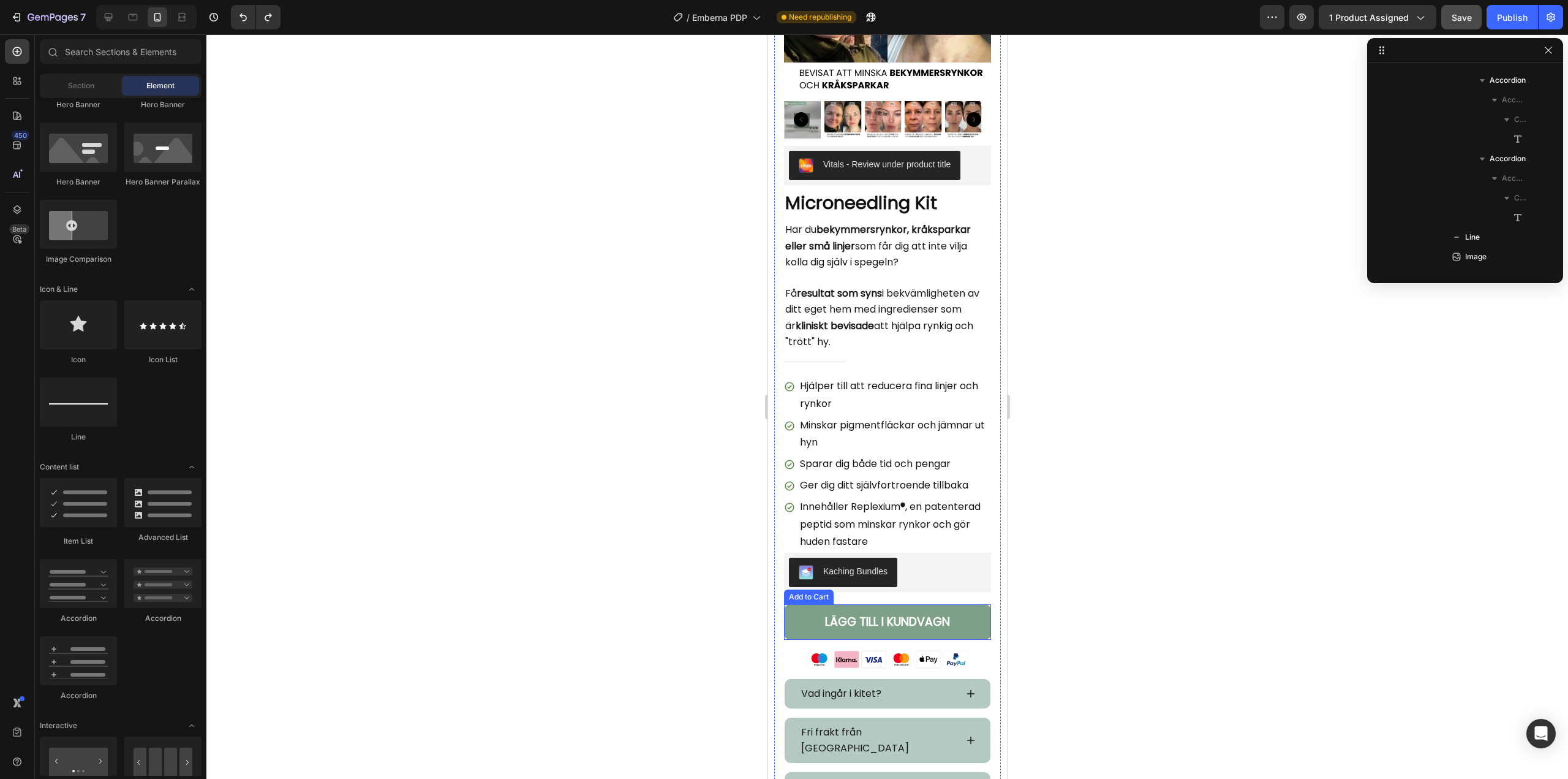
scroll to position [0, 0]
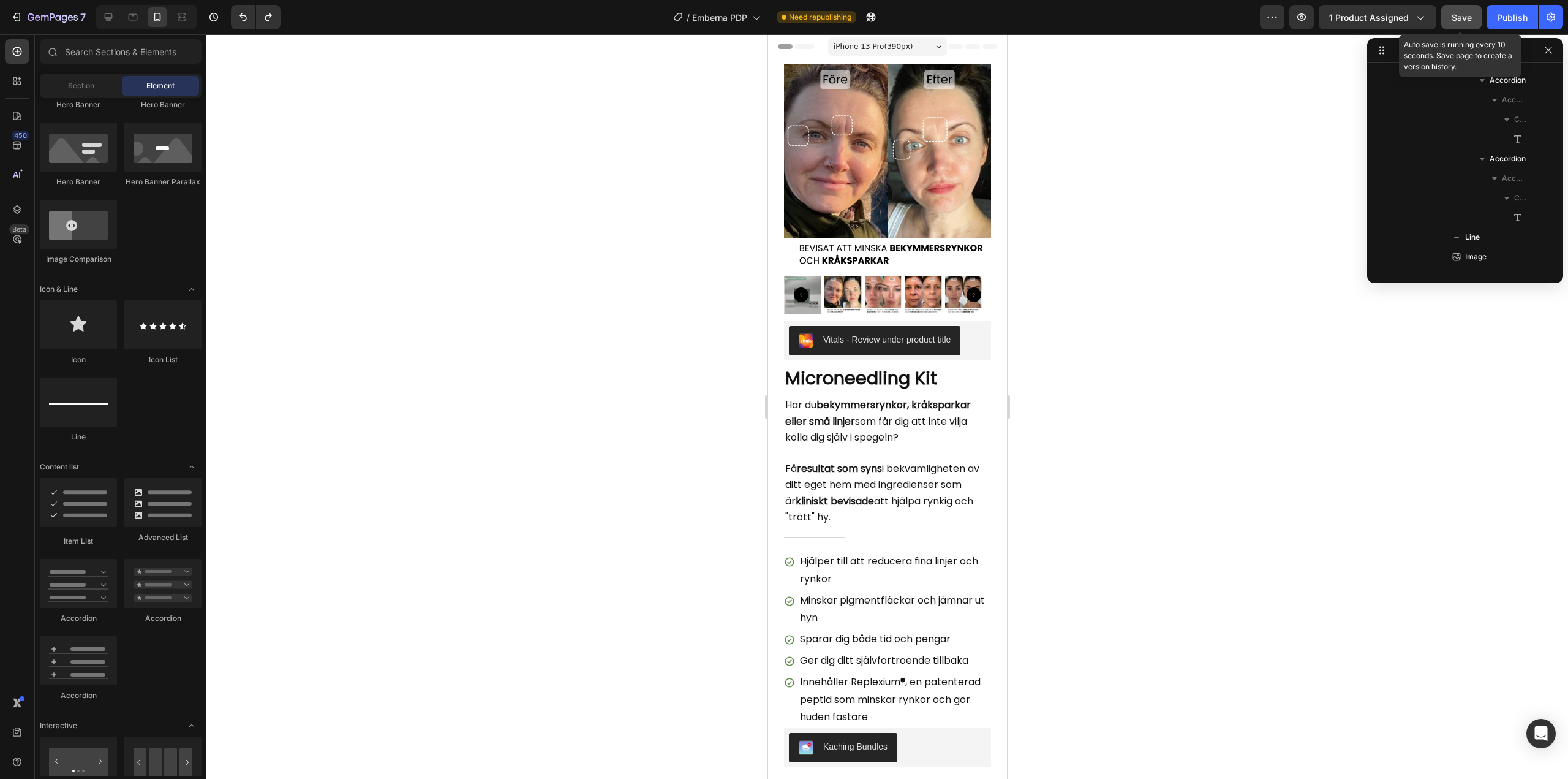
click at [1459, 21] on span "Save" at bounding box center [1462, 18] width 20 height 10
click at [1496, 24] on button "Publish" at bounding box center [1512, 17] width 51 height 24
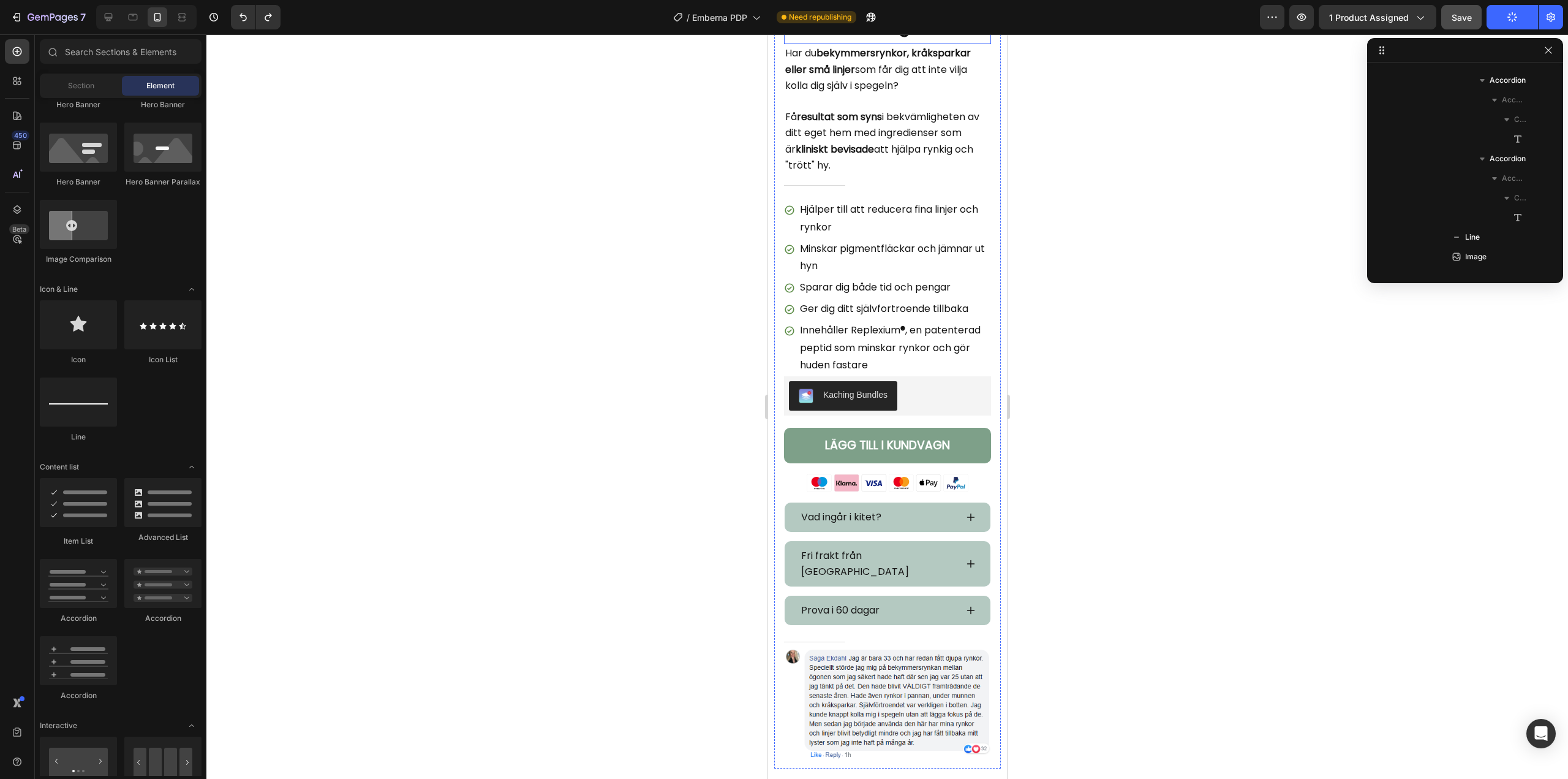
scroll to position [368, 0]
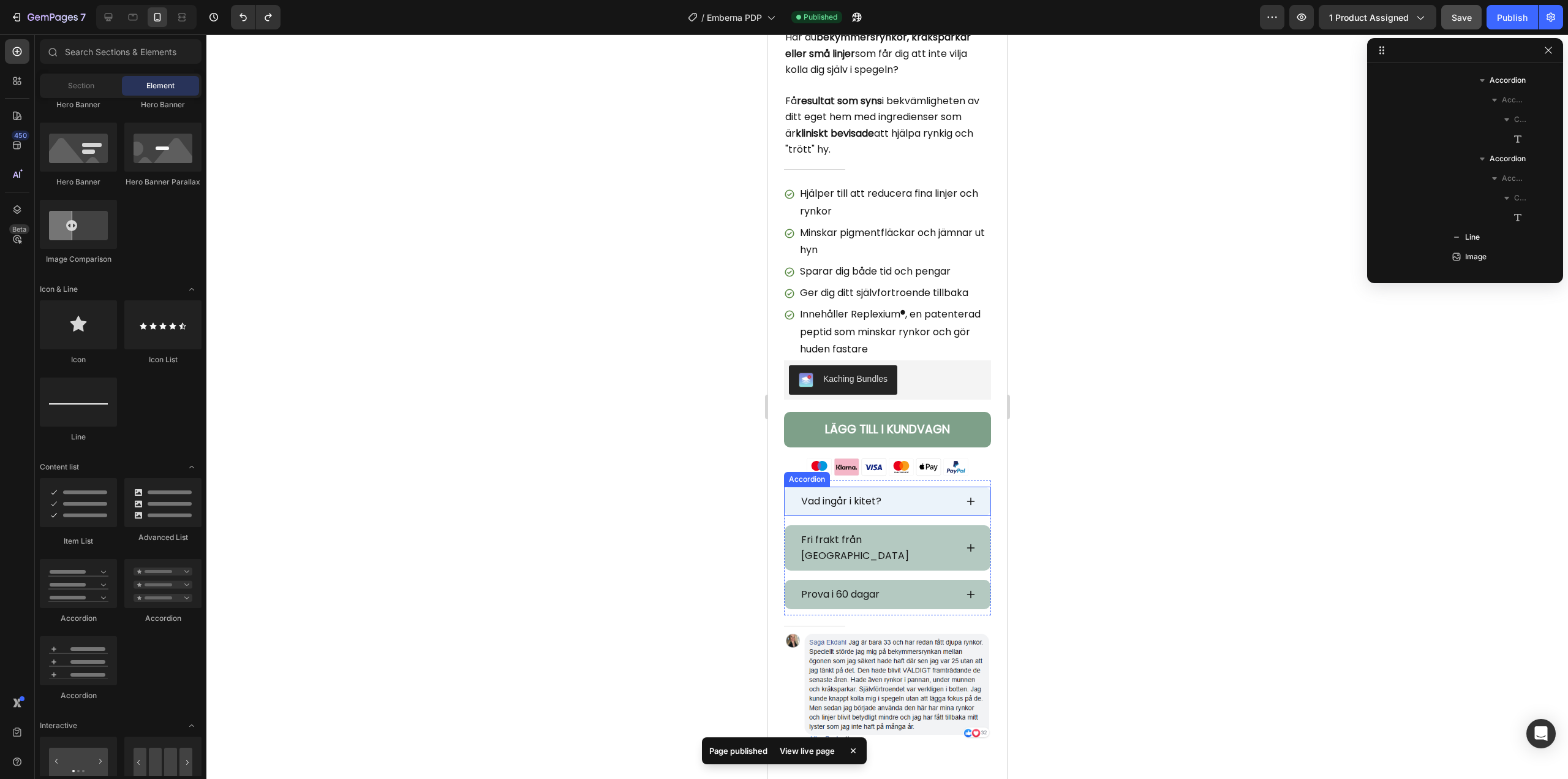
click at [966, 496] on icon at bounding box center [971, 501] width 10 height 10
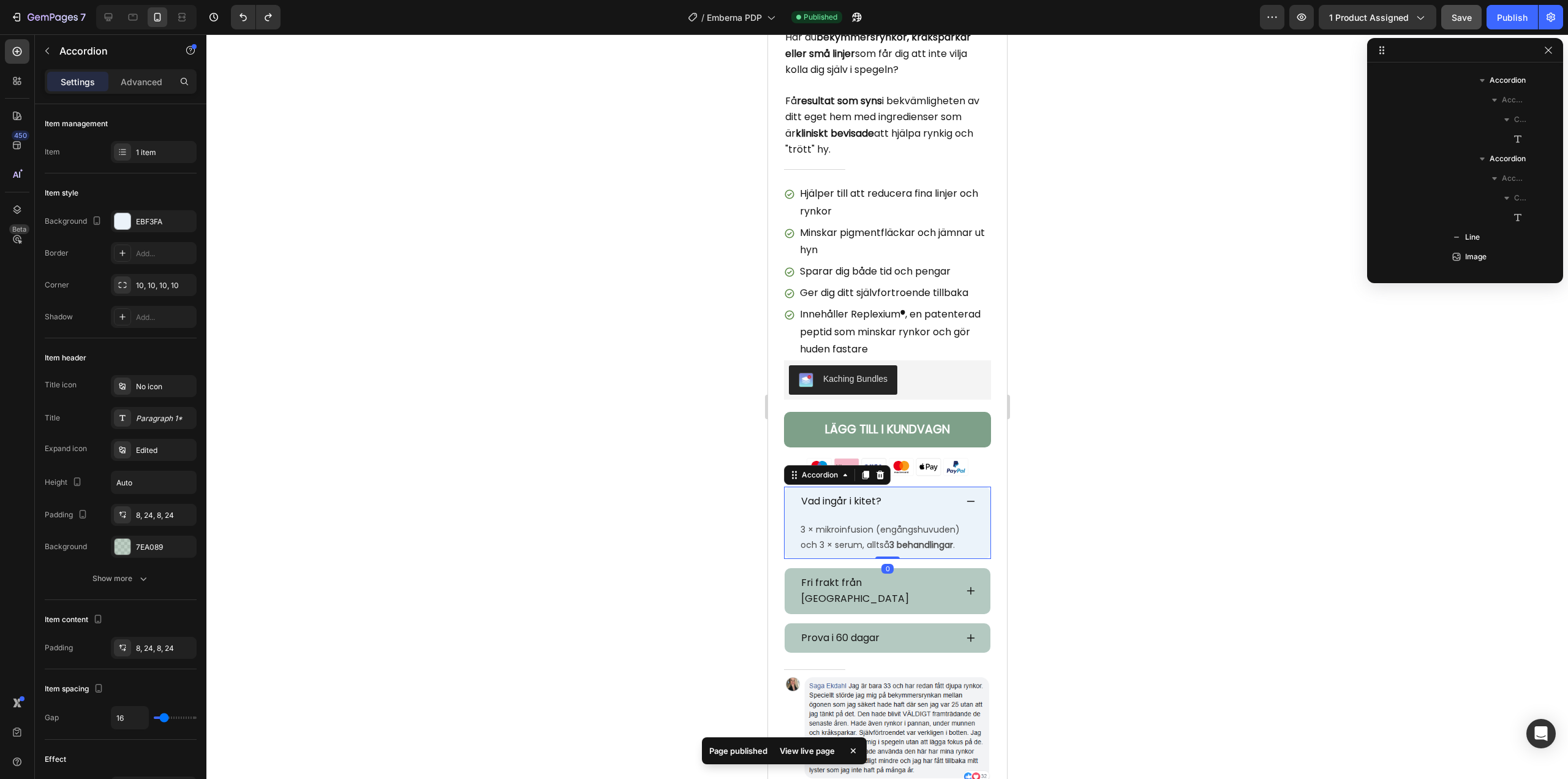
scroll to position [271, 0]
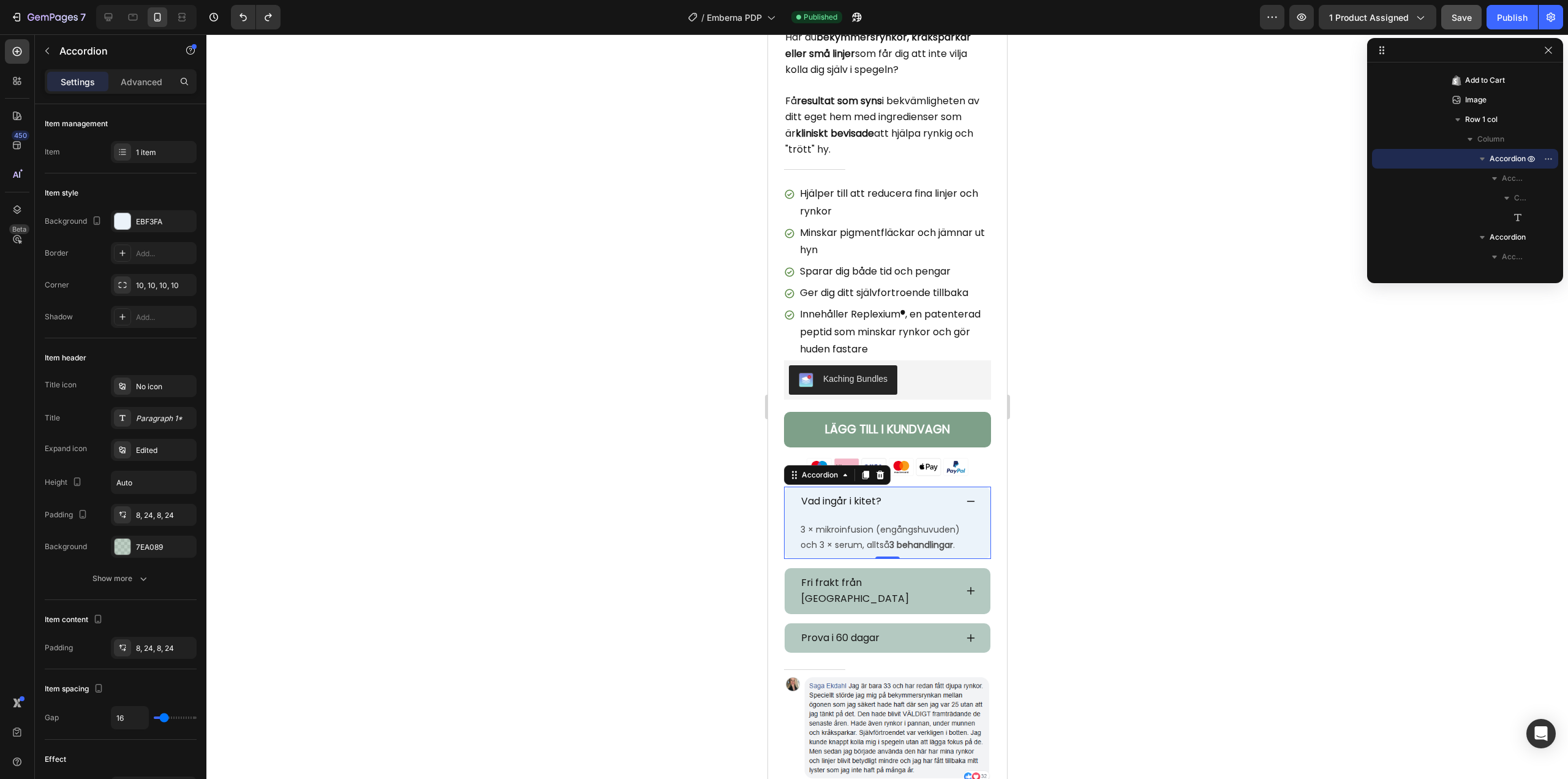
click at [966, 496] on icon at bounding box center [971, 501] width 10 height 10
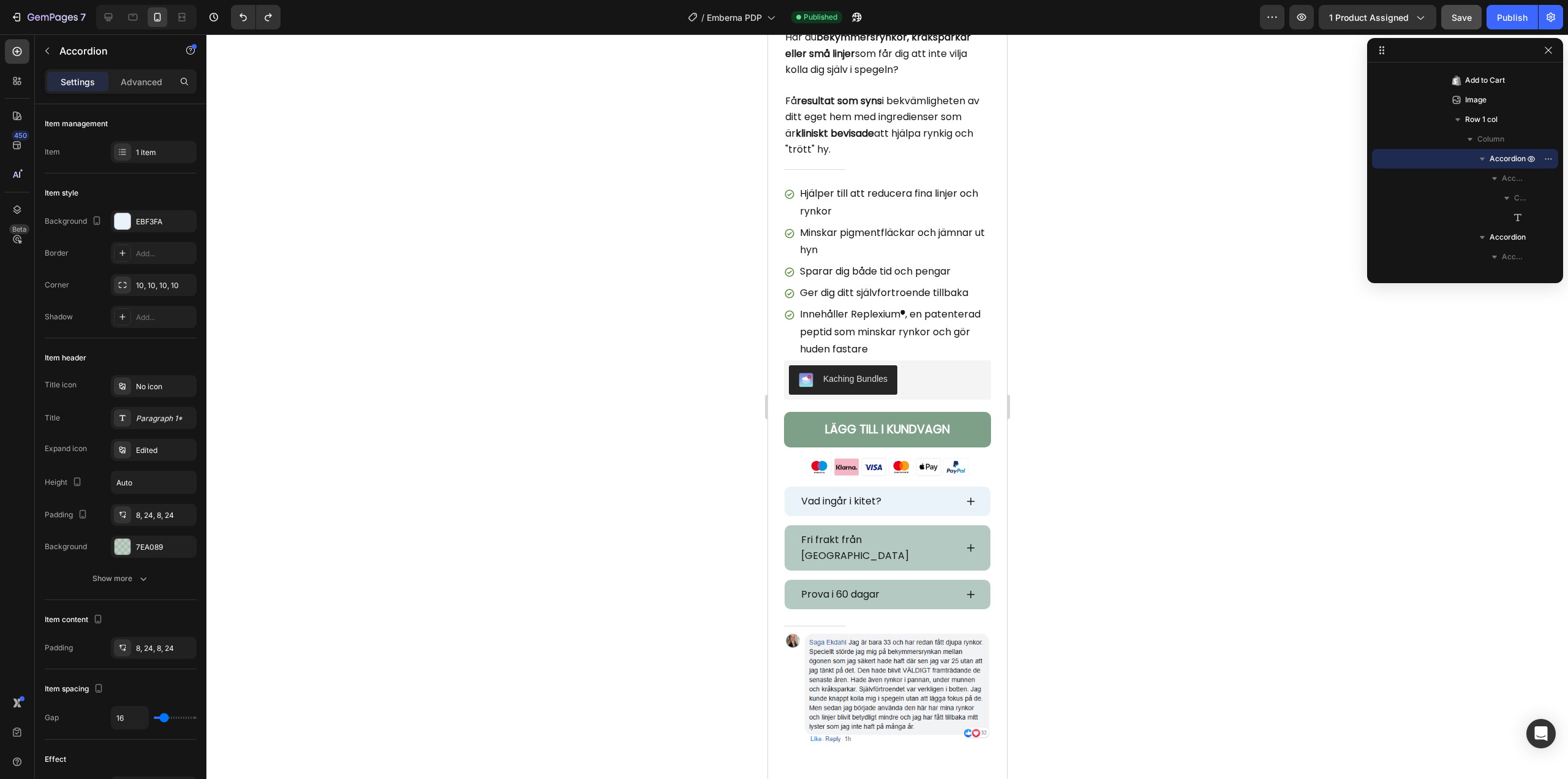
scroll to position [0, 0]
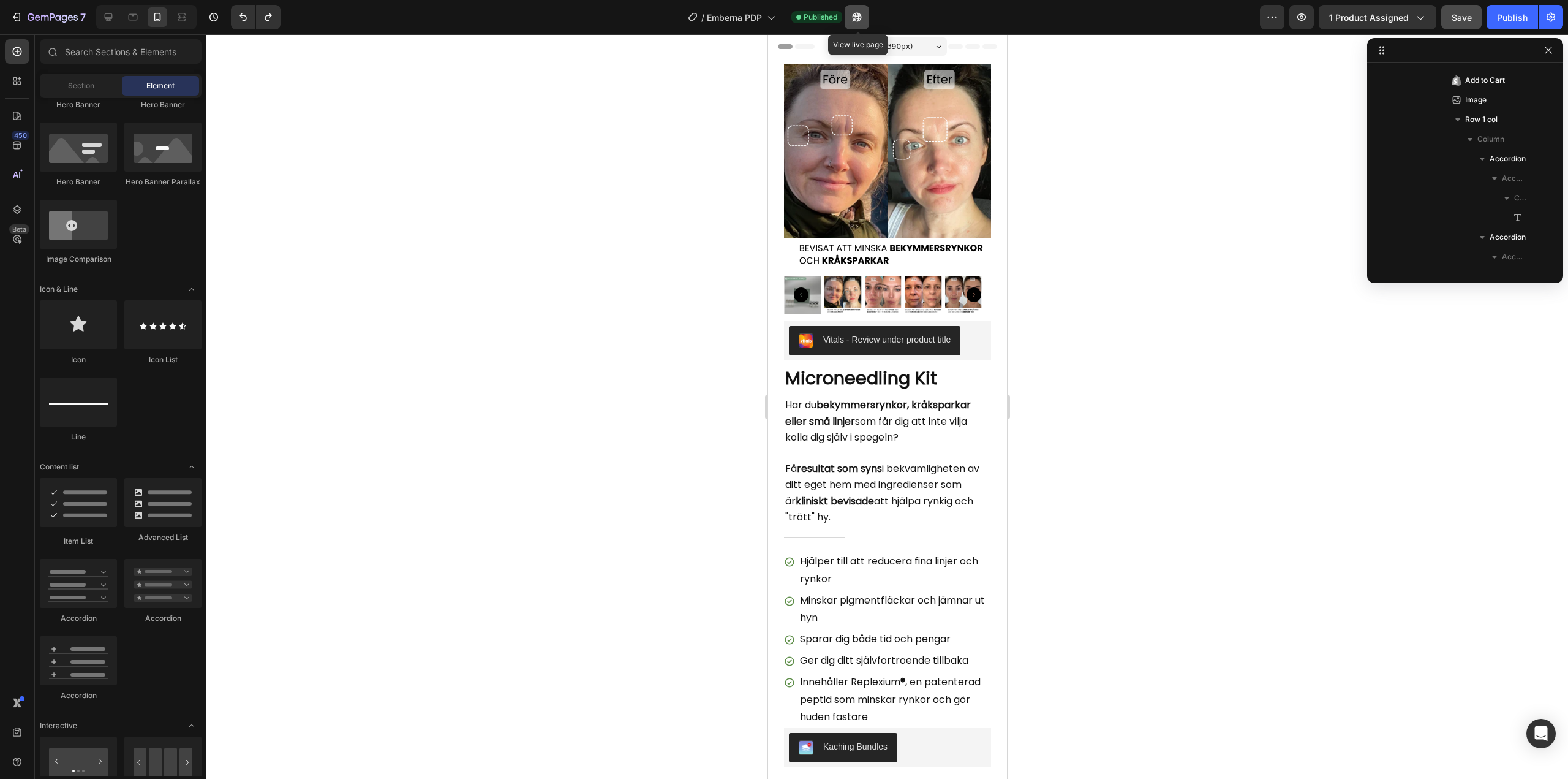
click at [858, 20] on icon "button" at bounding box center [857, 17] width 13 height 13
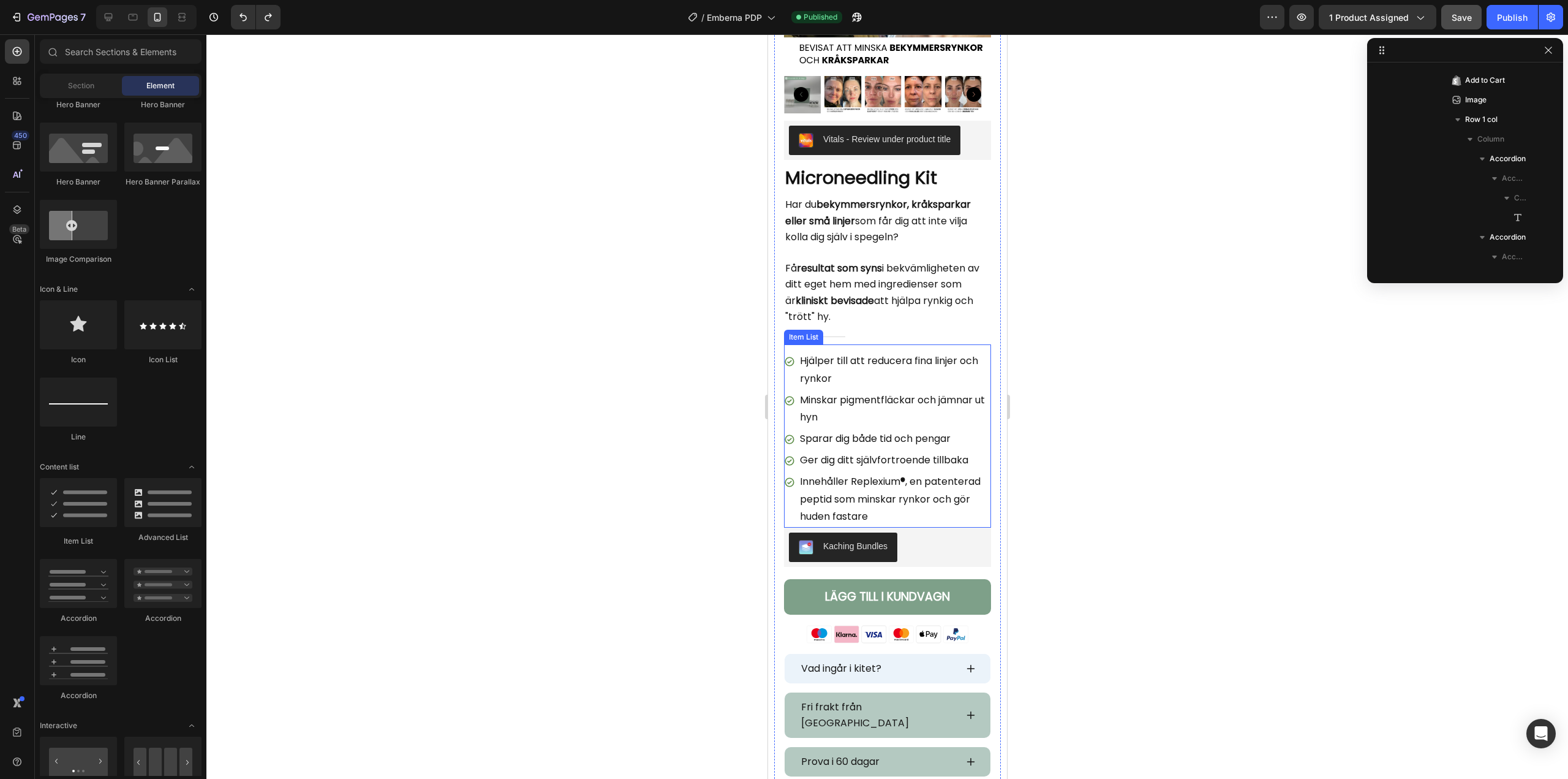
scroll to position [368, 0]
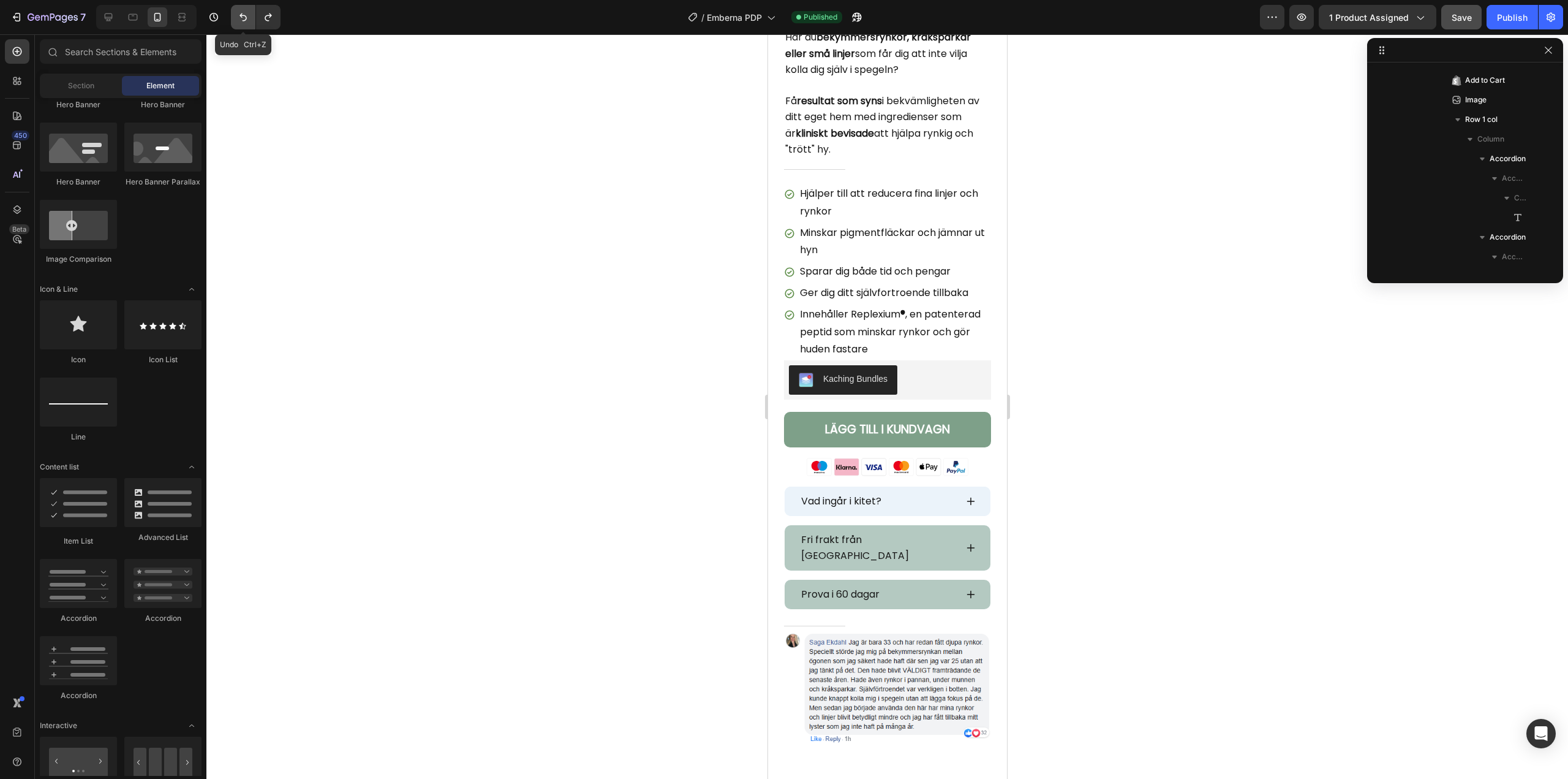
click at [245, 24] on button "Undo/Redo" at bounding box center [243, 17] width 24 height 24
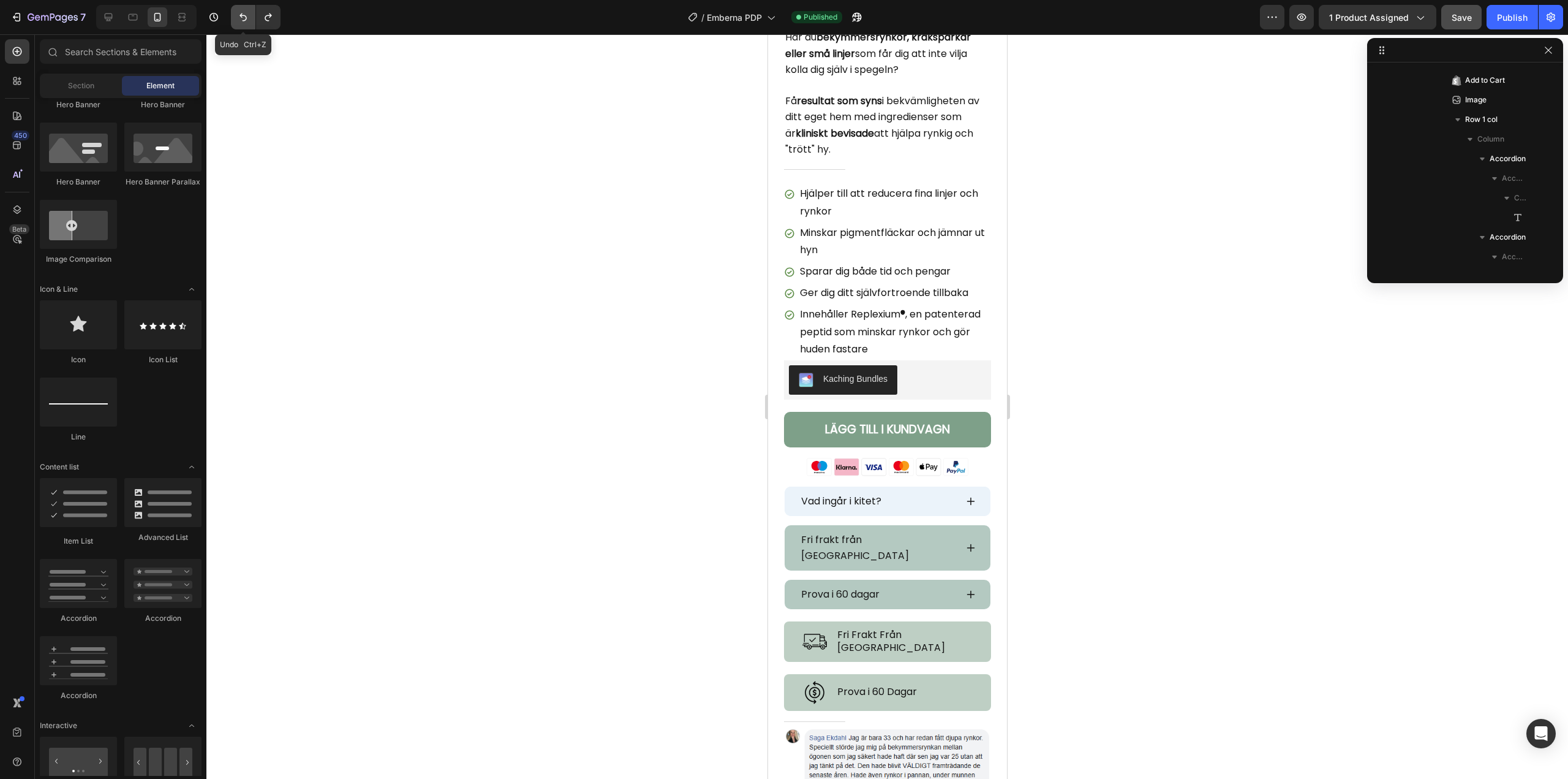
click at [245, 24] on button "Undo/Redo" at bounding box center [243, 17] width 24 height 24
click at [784, 509] on div "Vad ingår i kitet? Accordion Fri frakt från [GEOGRAPHIC_DATA] Accordion Prova i…" at bounding box center [887, 548] width 207 height 123
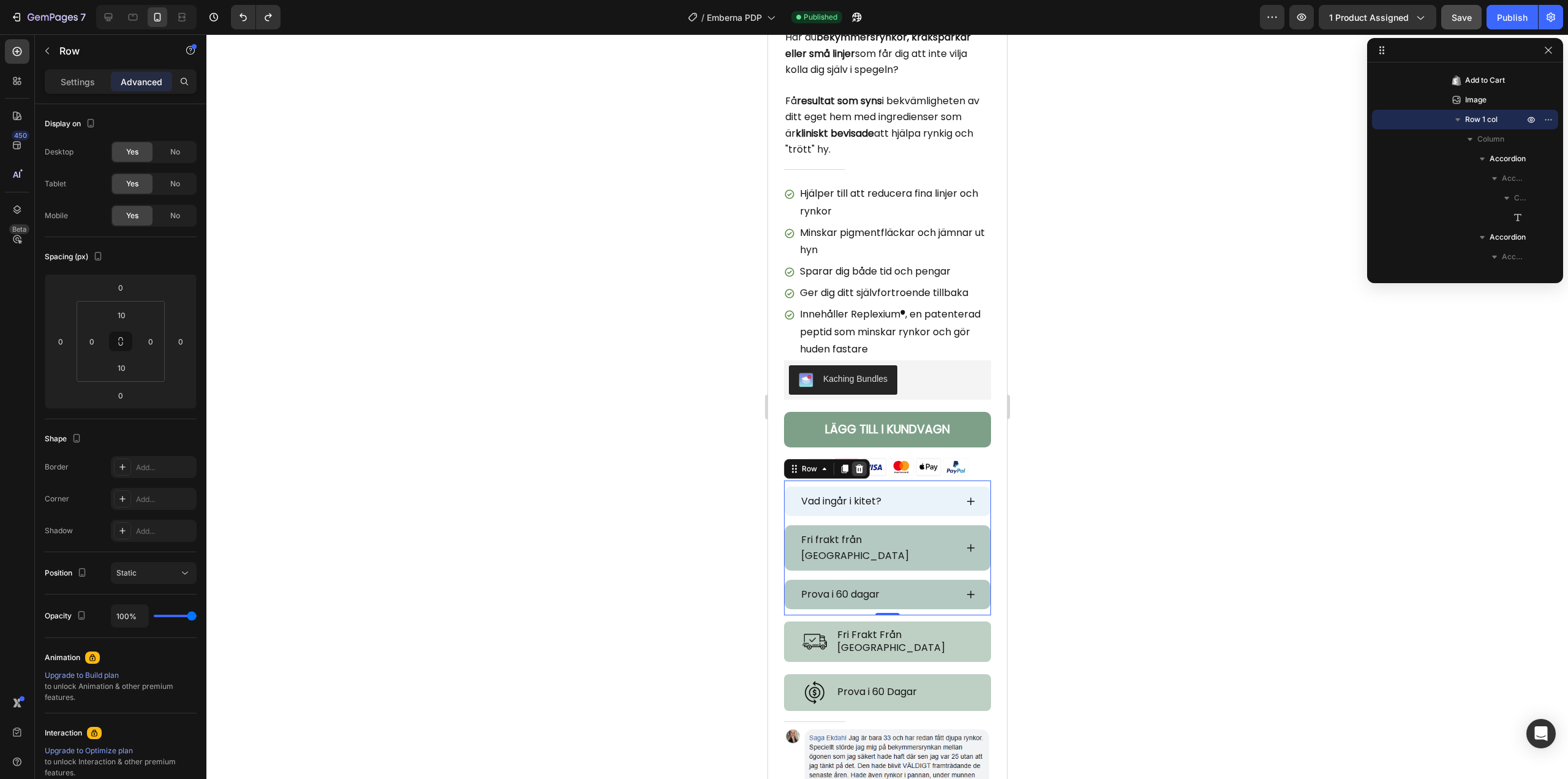
click at [857, 464] on icon at bounding box center [859, 469] width 10 height 10
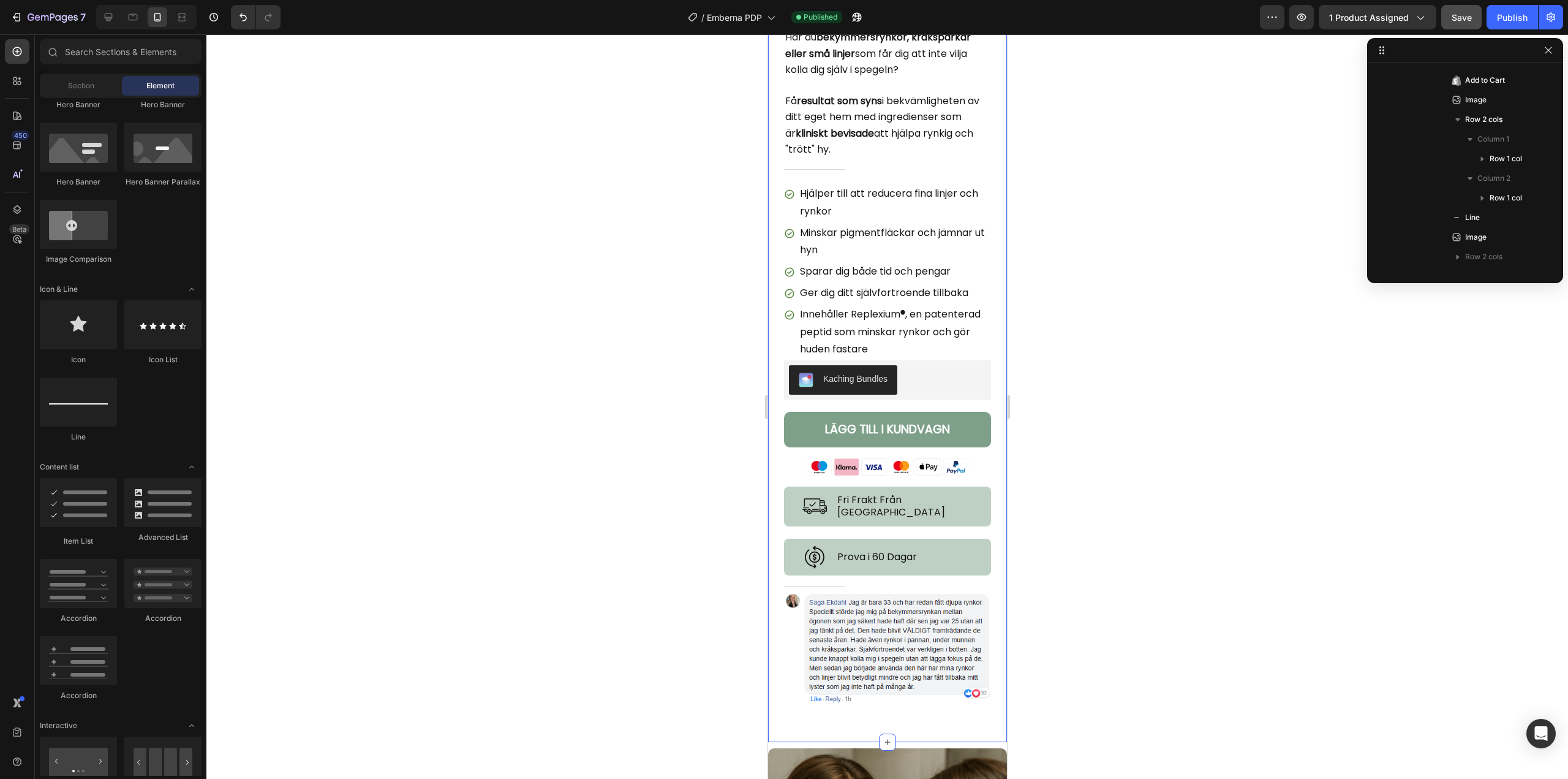
click at [669, 484] on div at bounding box center [887, 406] width 1362 height 745
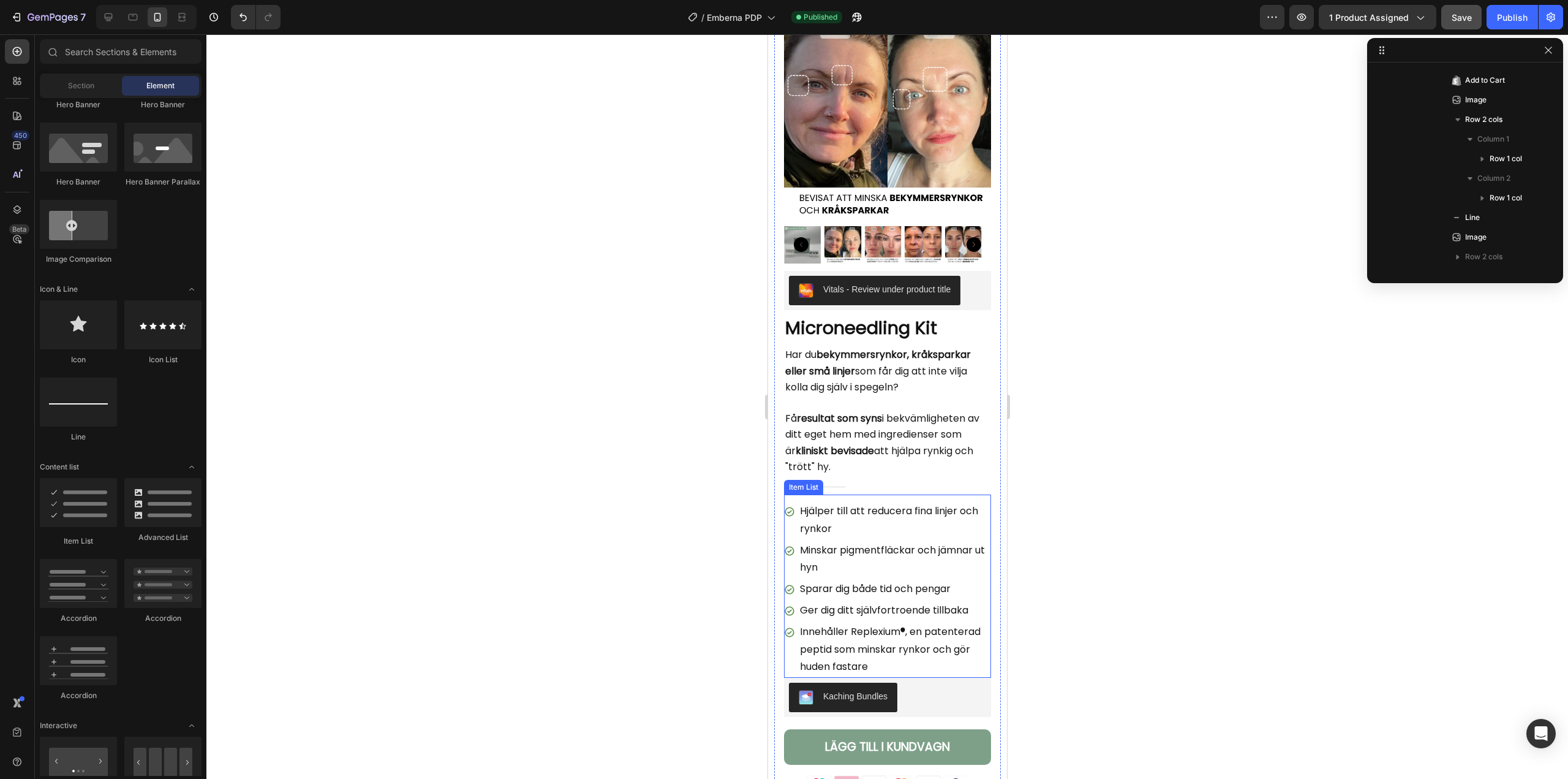
scroll to position [0, 0]
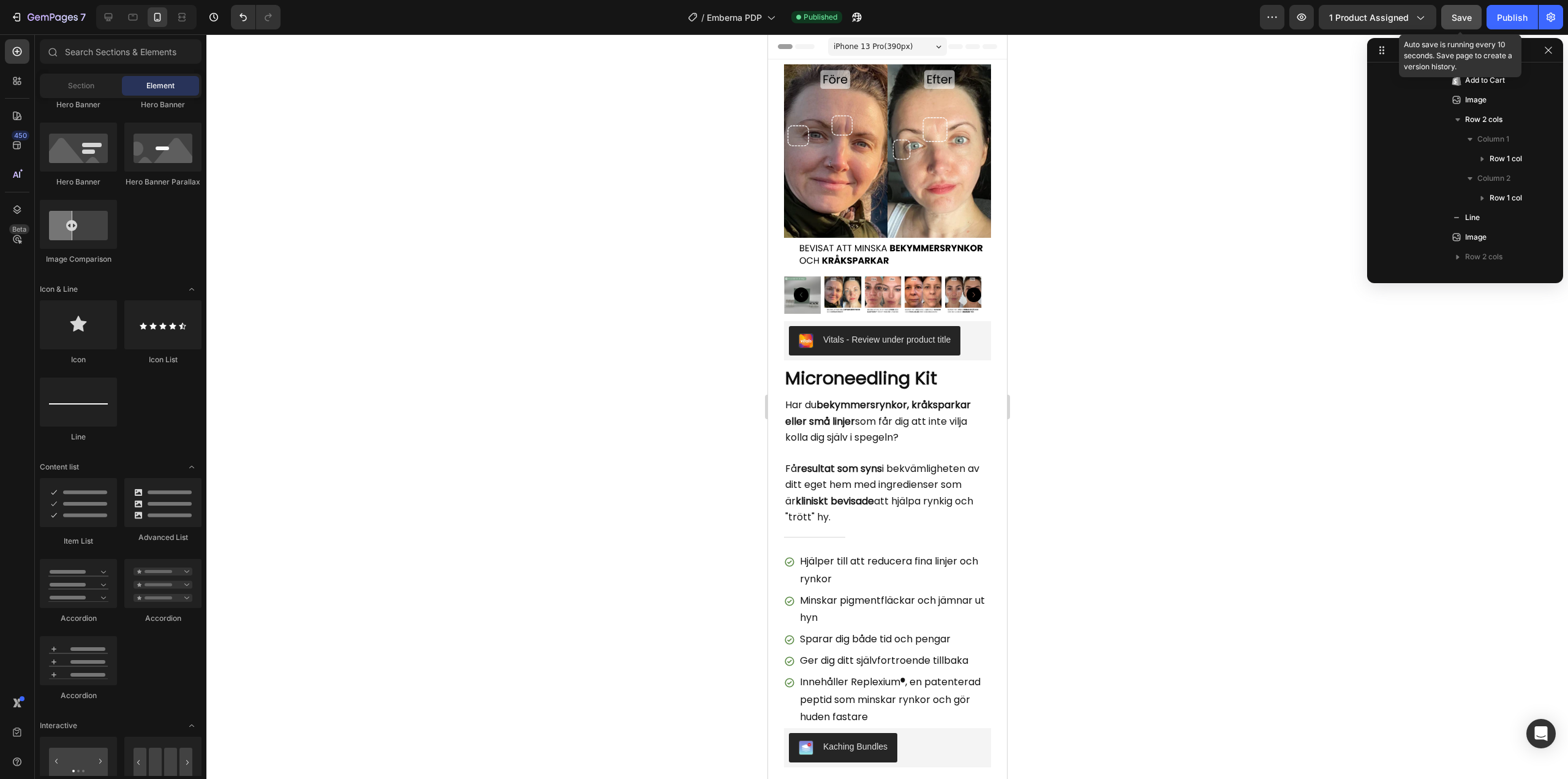
click at [1461, 23] on div "Save" at bounding box center [1462, 17] width 20 height 13
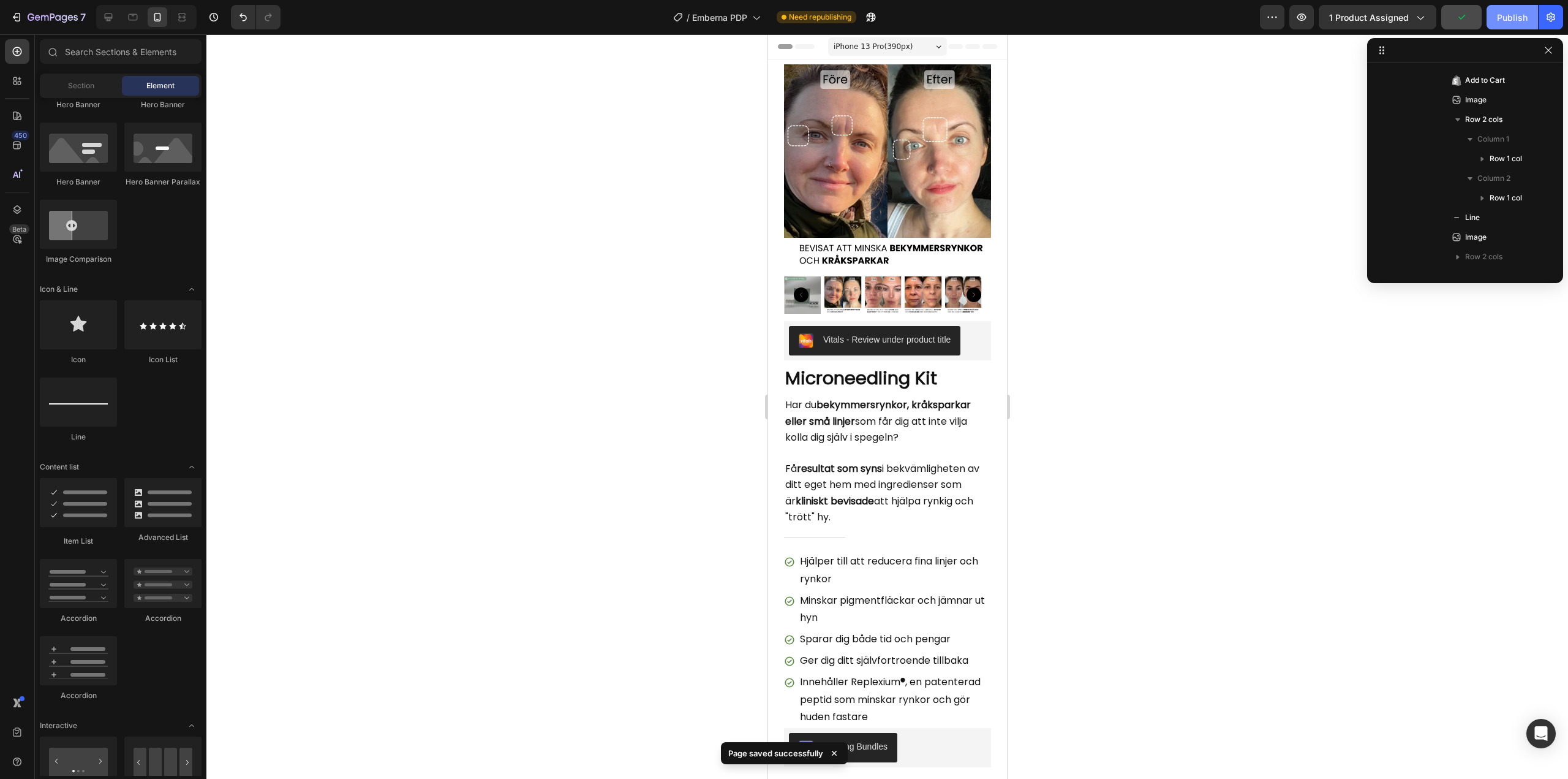
click at [1524, 22] on div "Publish" at bounding box center [1513, 17] width 31 height 13
click at [858, 10] on button "button" at bounding box center [857, 17] width 24 height 24
click at [23, 17] on div "7" at bounding box center [48, 18] width 75 height 15
